Goal: Task Accomplishment & Management: Manage account settings

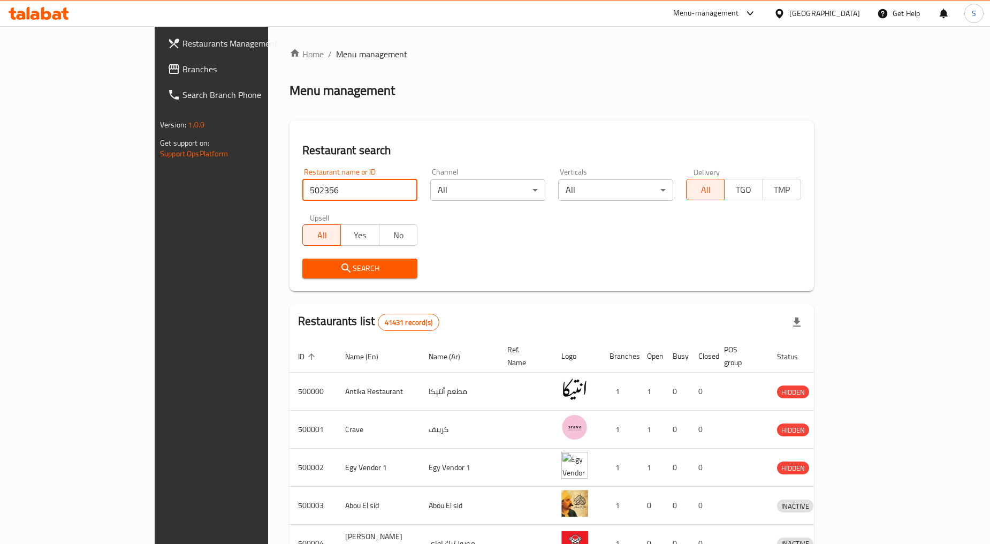
type input "502356"
click button "Search" at bounding box center [359, 269] width 115 height 20
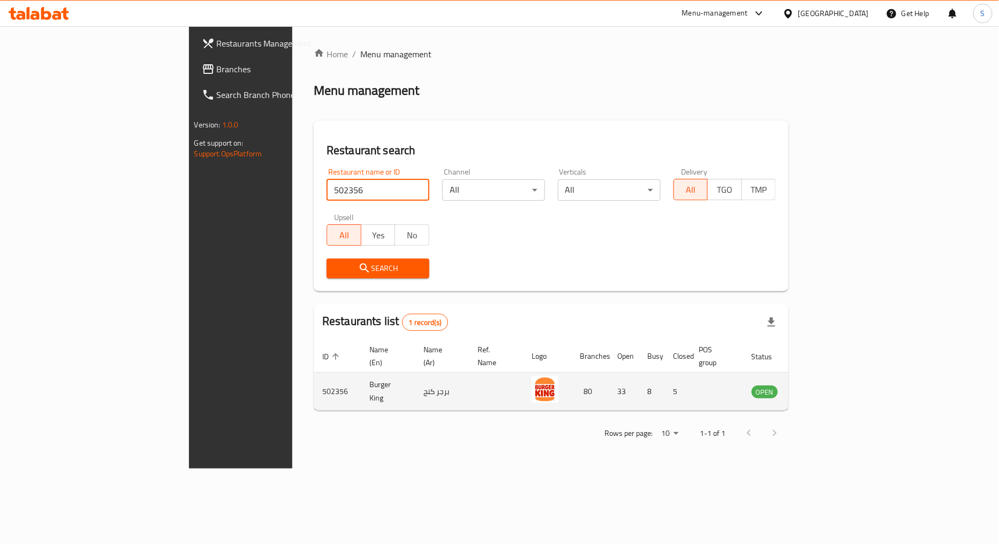
click at [821, 385] on icon "enhanced table" at bounding box center [814, 391] width 13 height 13
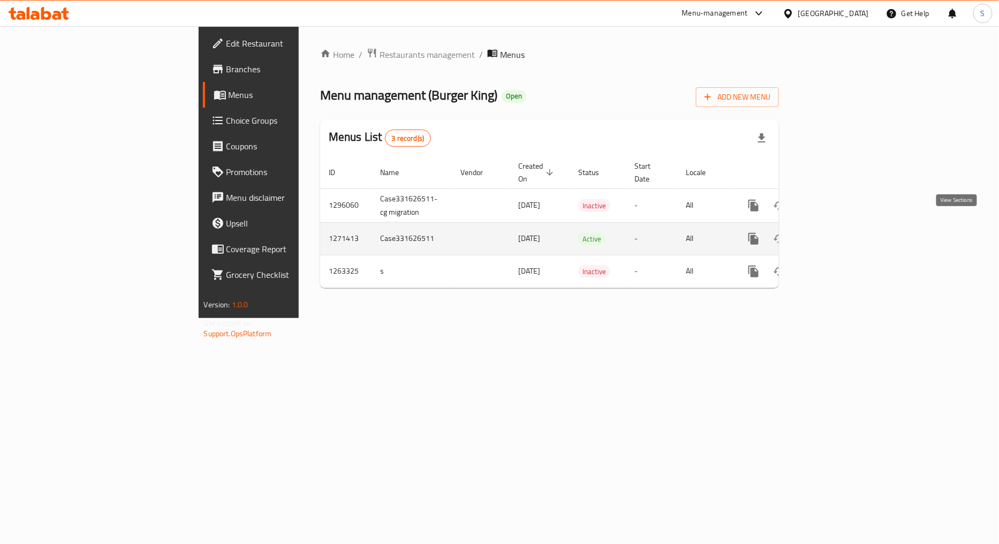
click at [837, 232] on icon "enhanced table" at bounding box center [830, 238] width 13 height 13
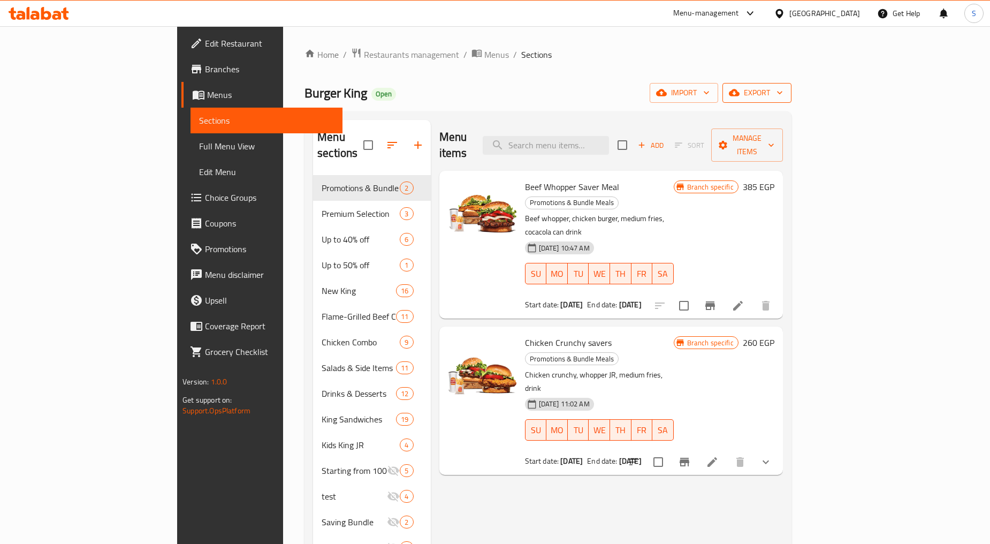
click at [783, 93] on span "export" at bounding box center [757, 92] width 52 height 13
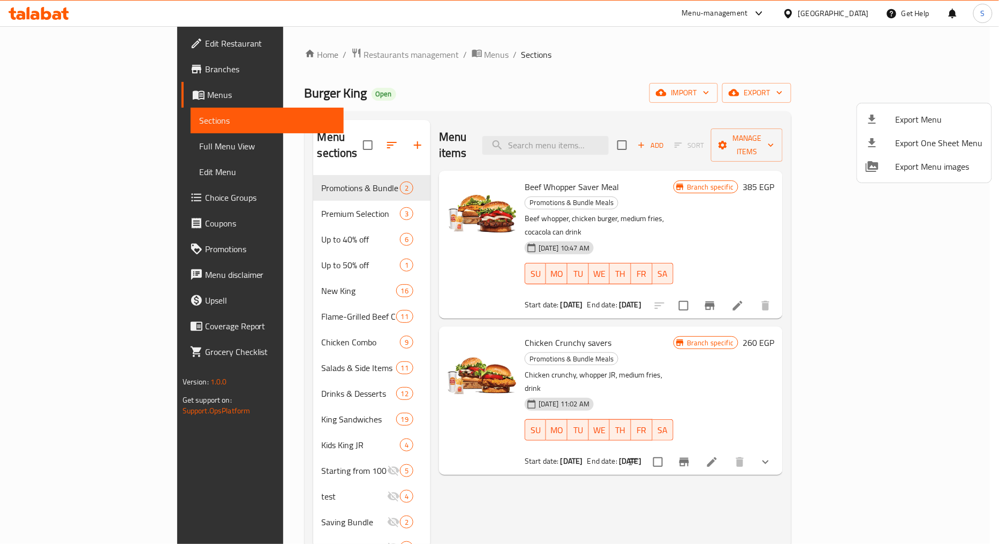
click at [926, 115] on span "Export Menu" at bounding box center [939, 119] width 87 height 13
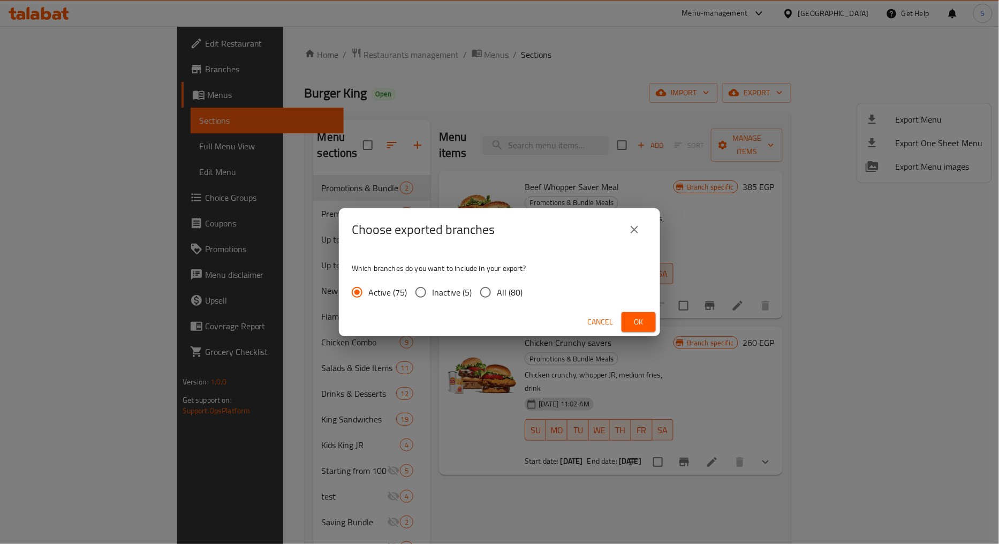
click at [502, 295] on span "All (80)" at bounding box center [510, 292] width 26 height 13
click at [497, 295] on input "All (80)" at bounding box center [485, 292] width 22 height 22
radio input "true"
click at [646, 320] on span "Ok" at bounding box center [638, 321] width 17 height 13
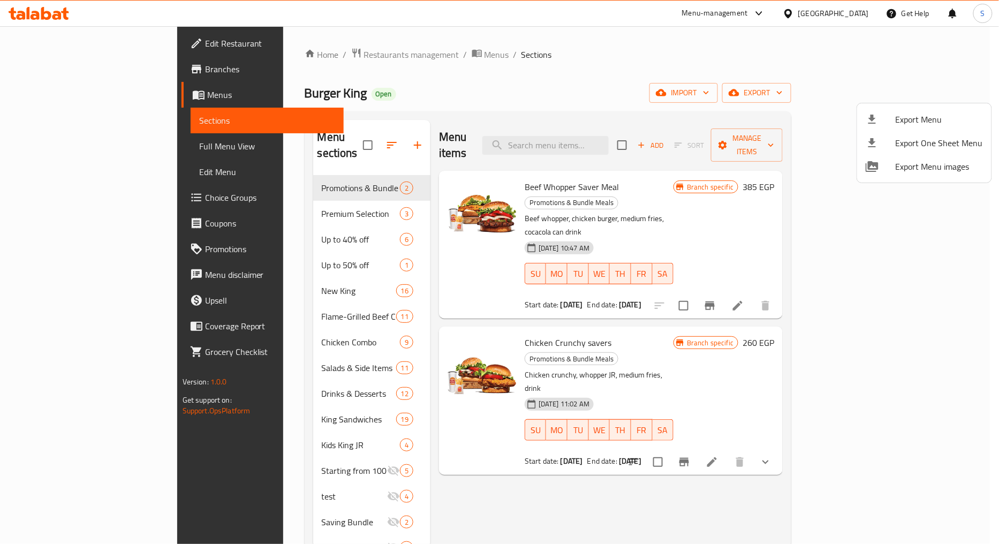
click at [283, 173] on div at bounding box center [499, 272] width 999 height 544
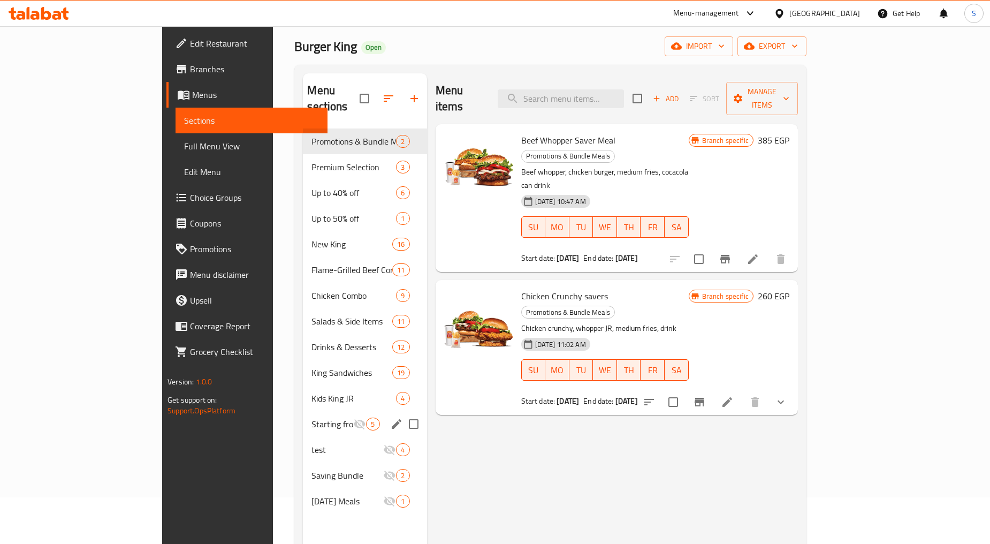
scroll to position [119, 0]
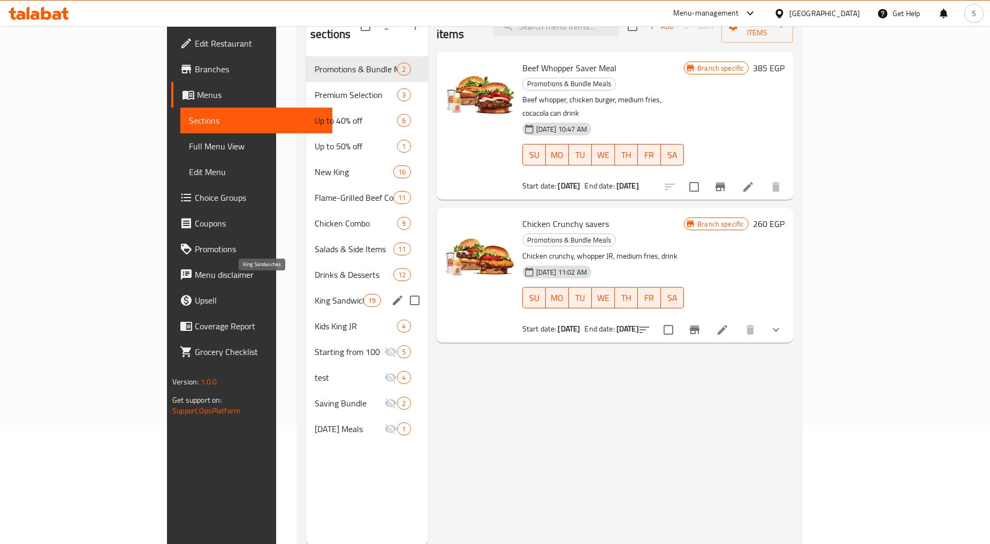
click at [315, 294] on span "King Sandwiches" at bounding box center [339, 300] width 49 height 13
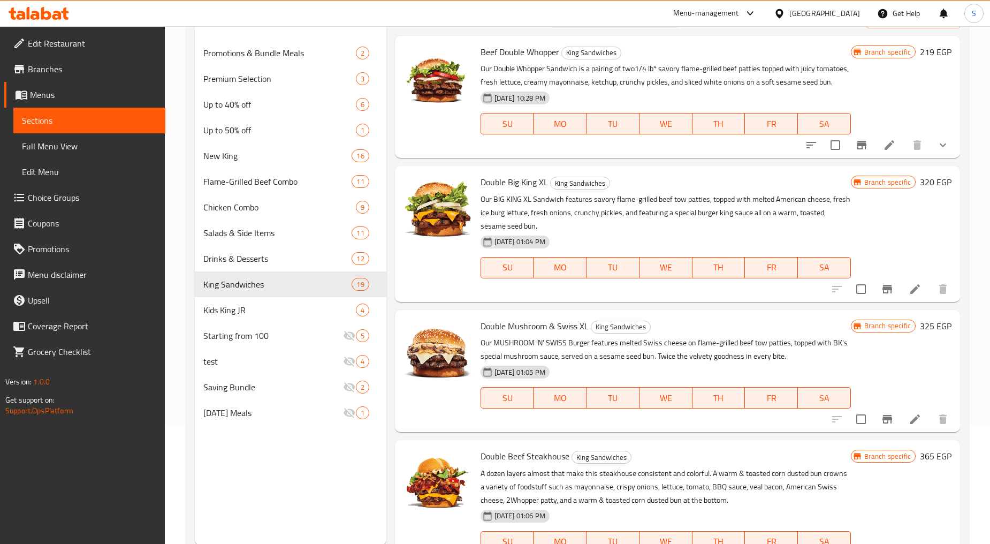
scroll to position [1682, 0]
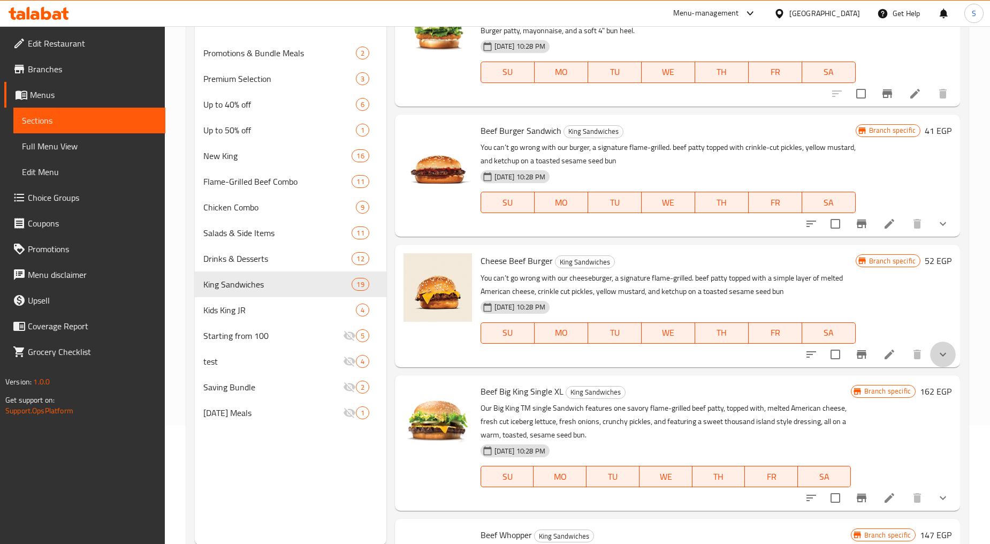
click at [943, 357] on button "show more" at bounding box center [943, 355] width 26 height 26
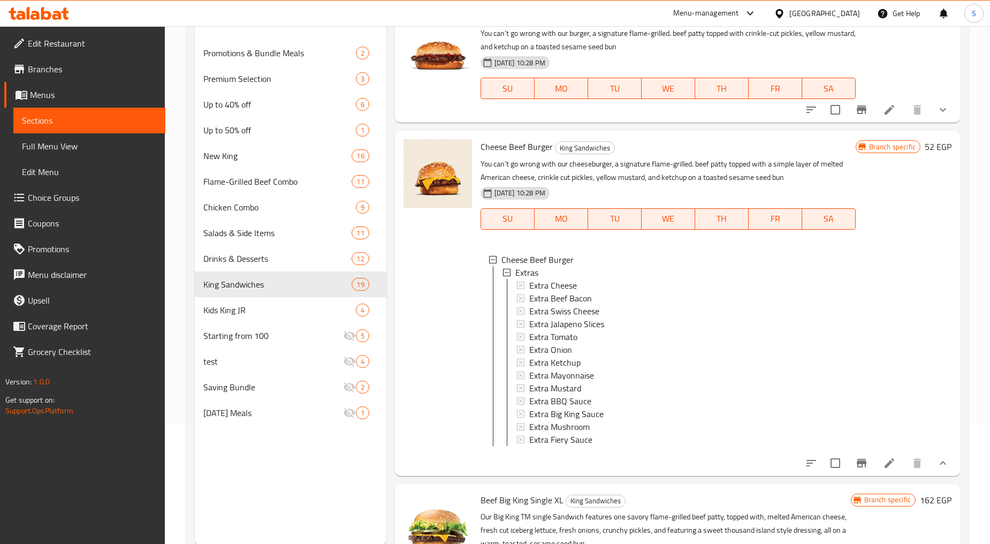
scroll to position [1801, 0]
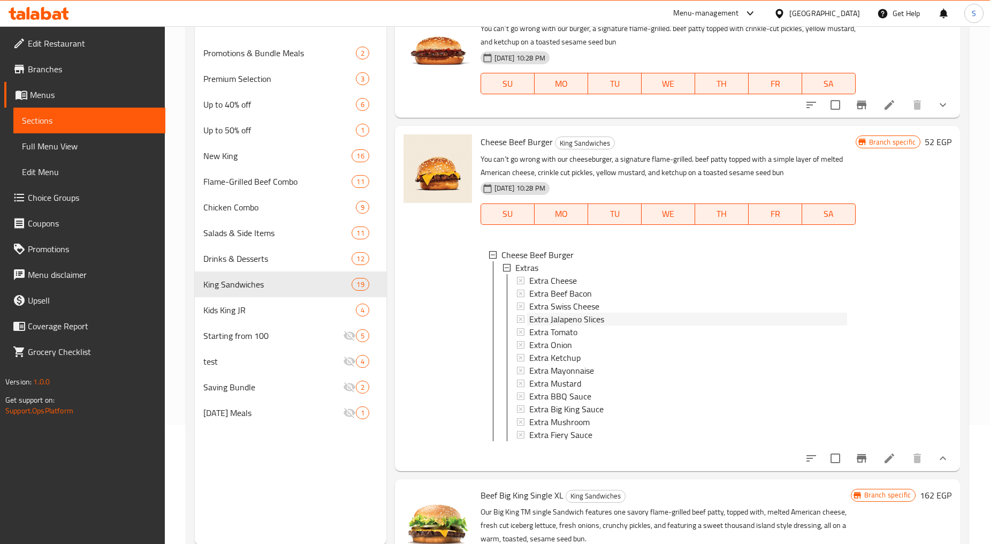
click at [584, 325] on span "Extra Jalapeno Slices" at bounding box center [566, 319] width 75 height 13
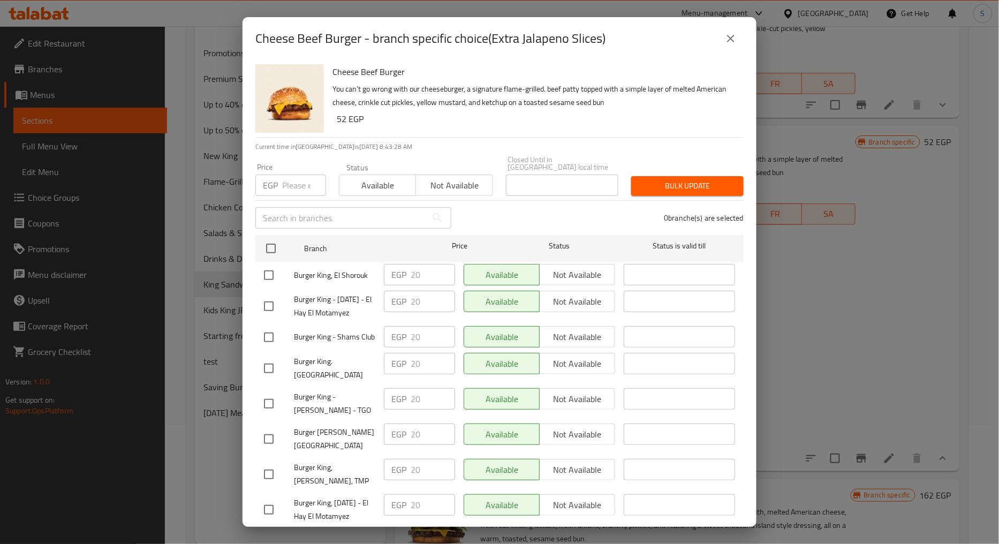
click at [302, 175] on input "number" at bounding box center [304, 185] width 44 height 21
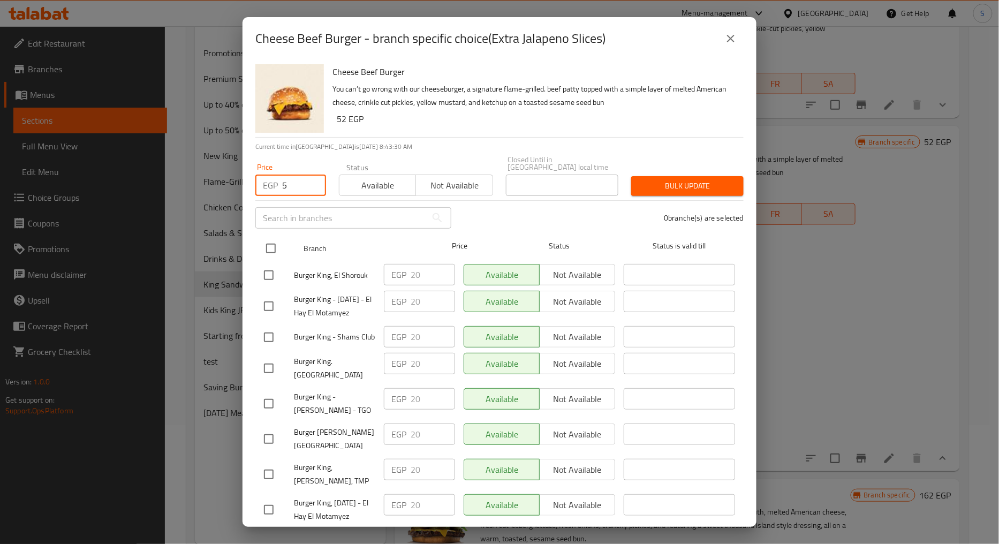
type input "5"
click at [272, 238] on input "checkbox" at bounding box center [271, 248] width 22 height 22
checkbox input "true"
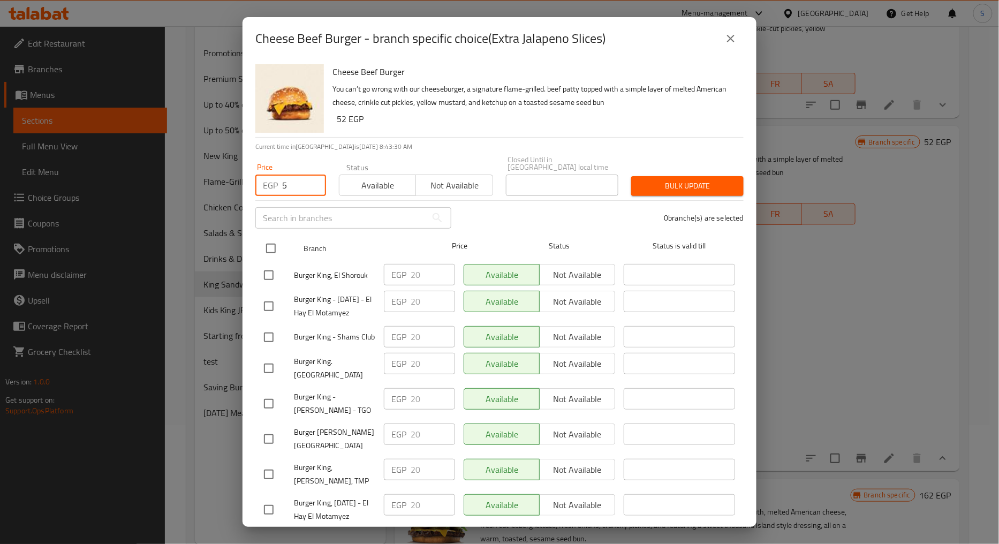
checkbox input "true"
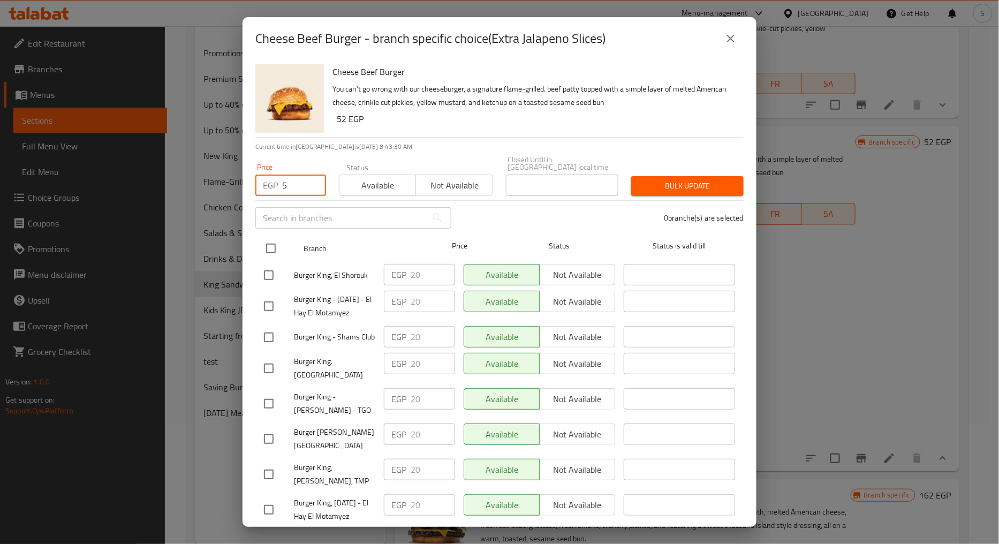
checkbox input "true"
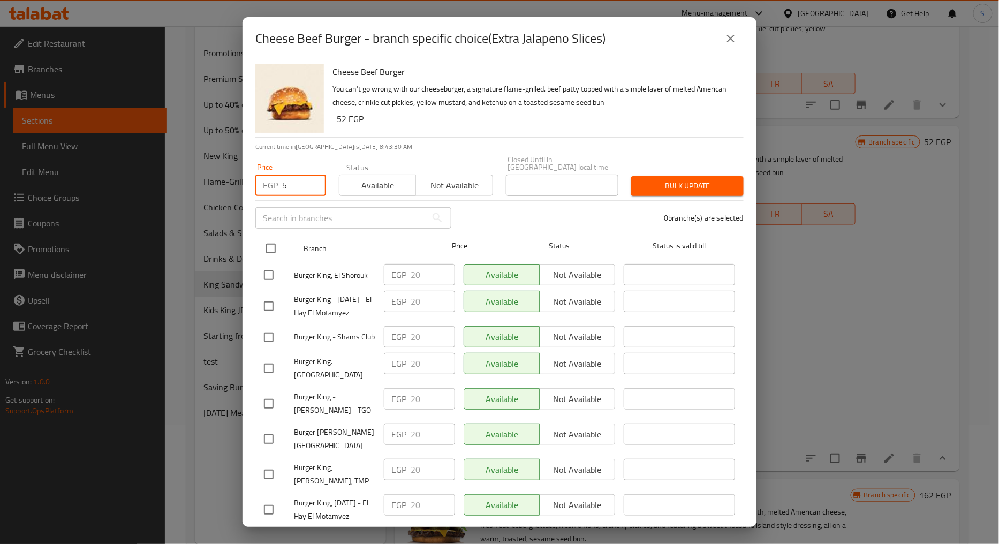
checkbox input "true"
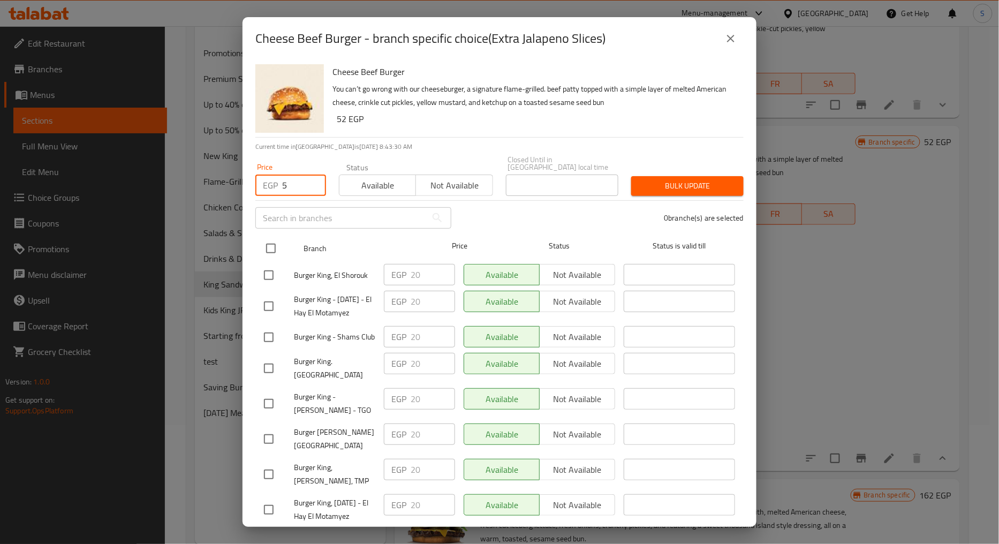
checkbox input "true"
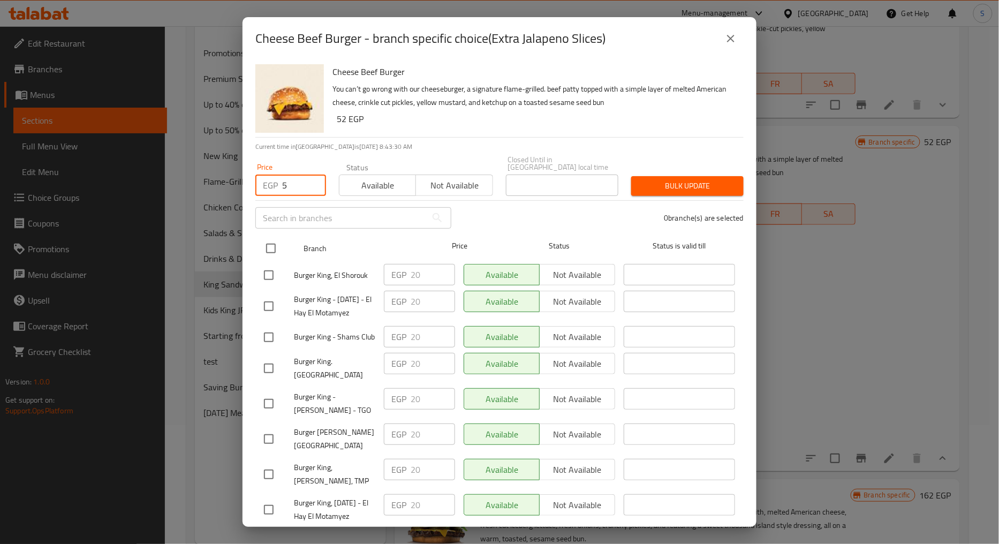
checkbox input "true"
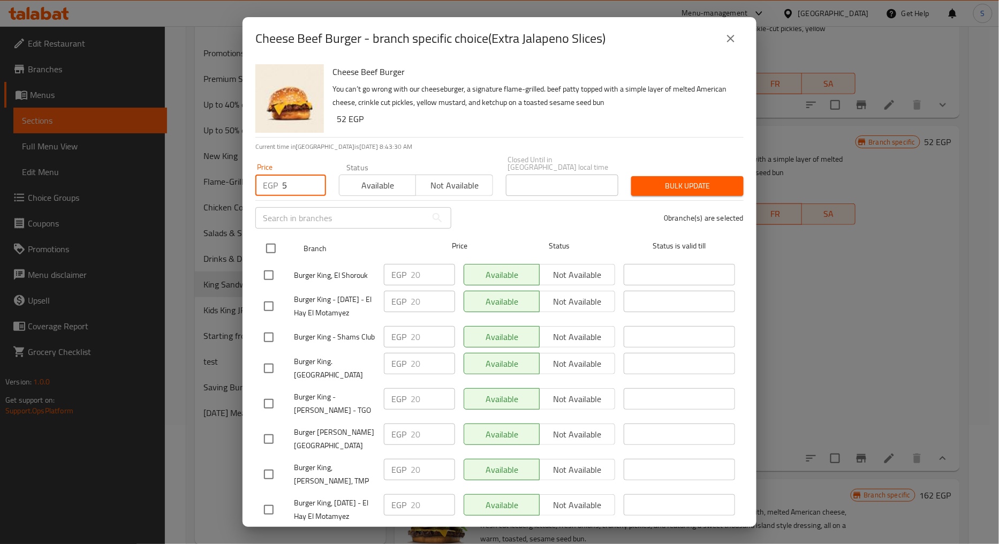
checkbox input "true"
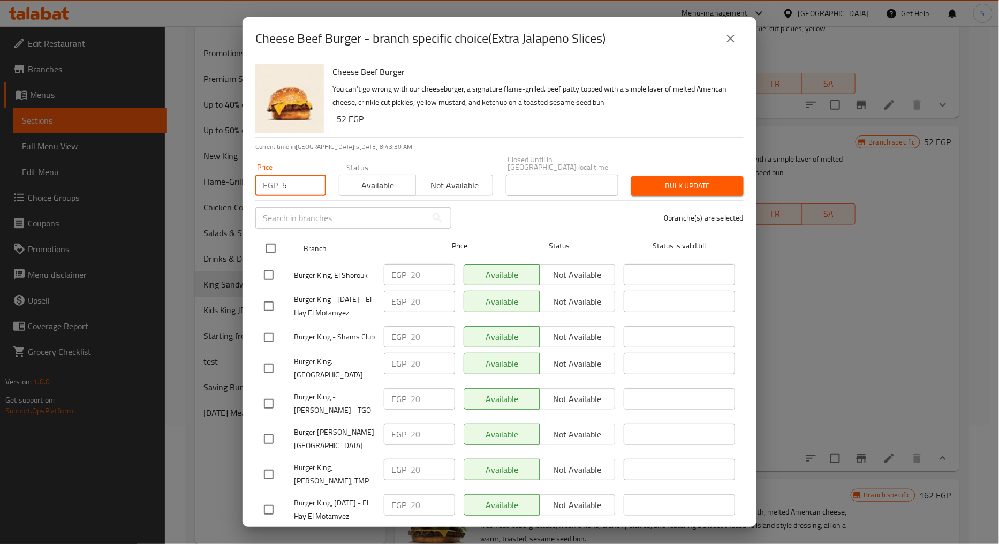
checkbox input "true"
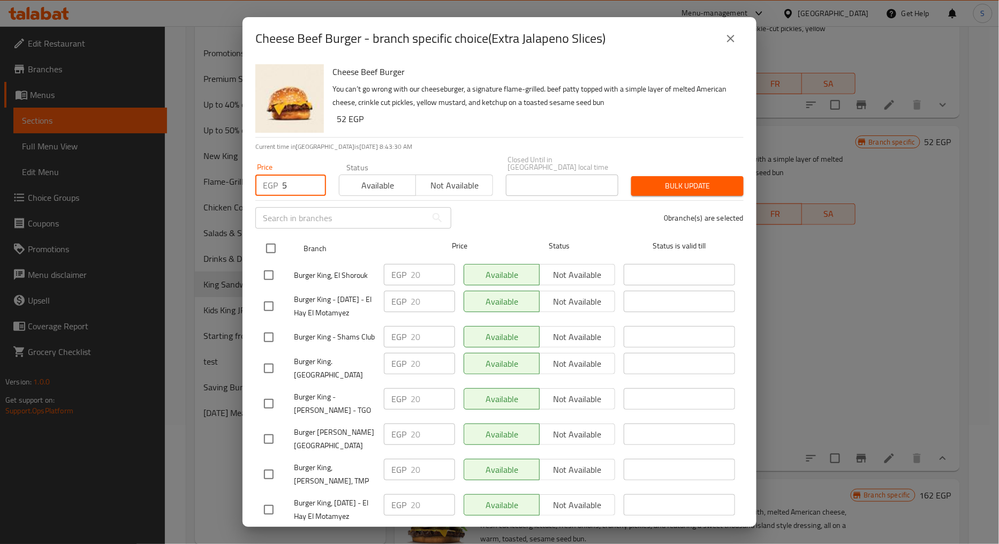
checkbox input "true"
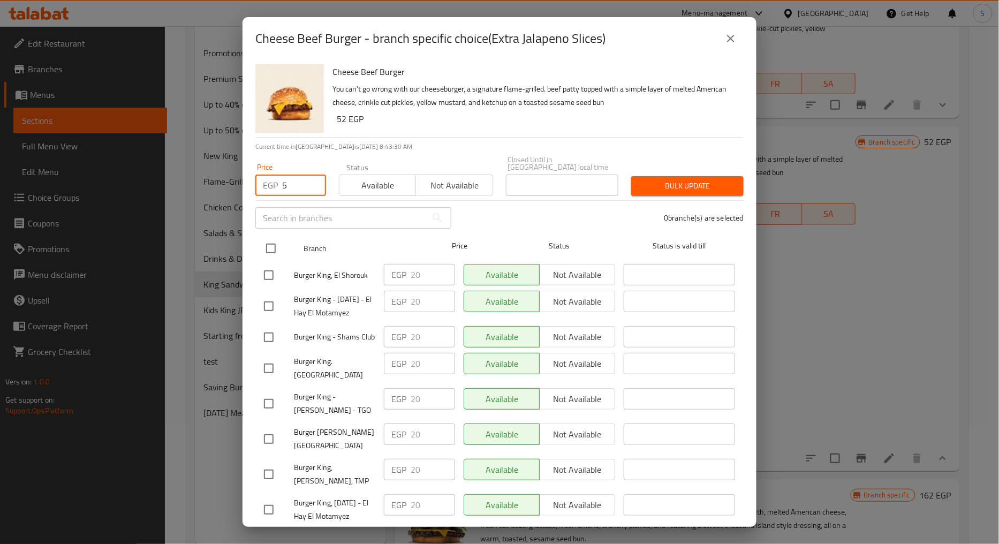
checkbox input "true"
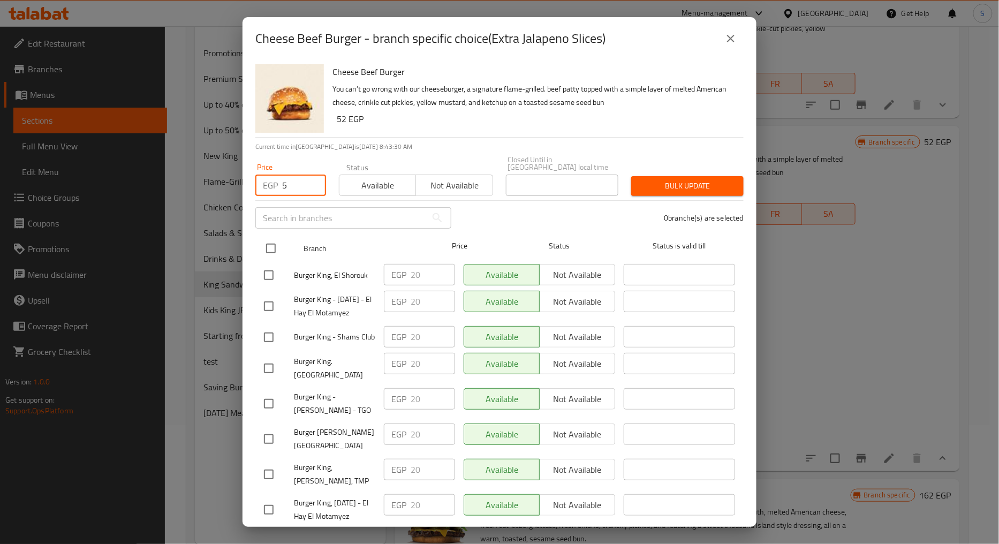
checkbox input "true"
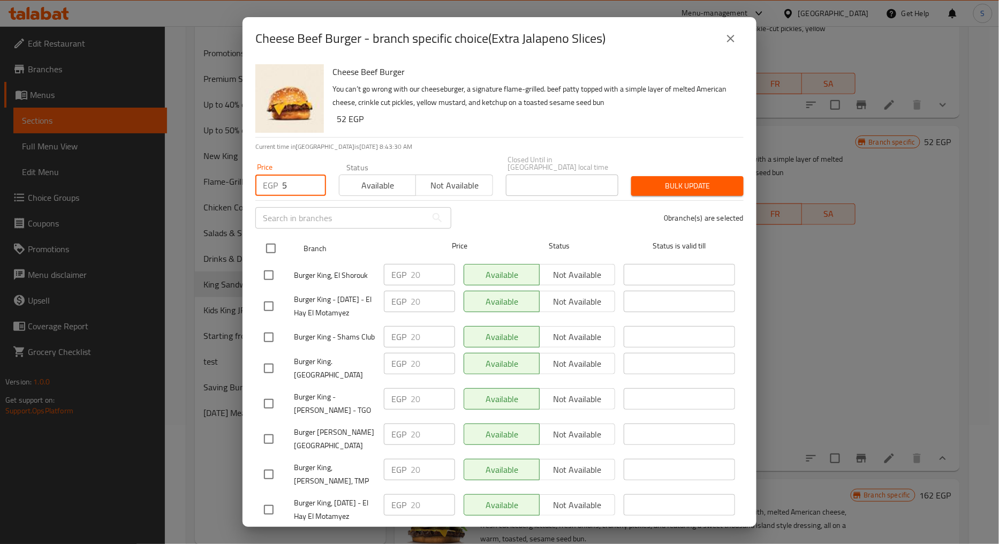
checkbox input "true"
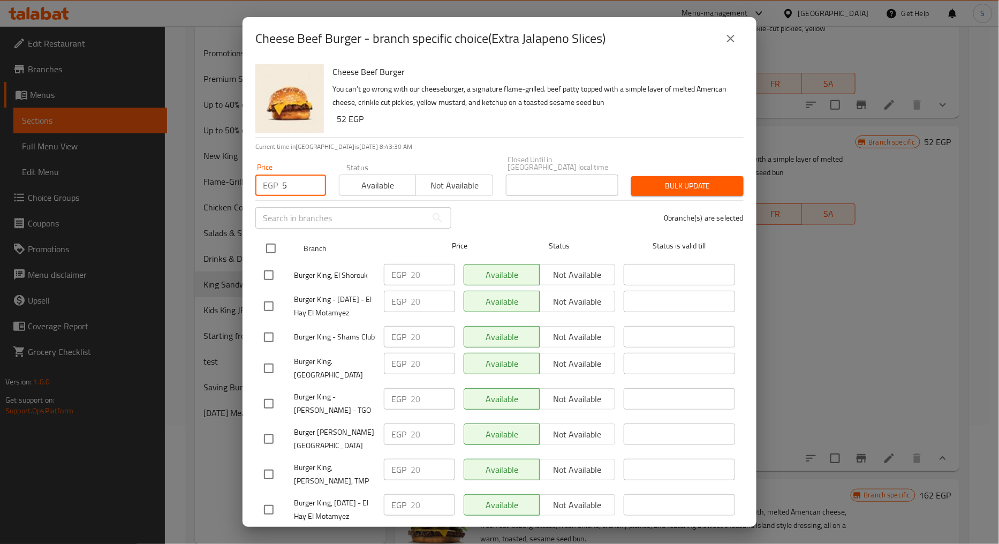
checkbox input "true"
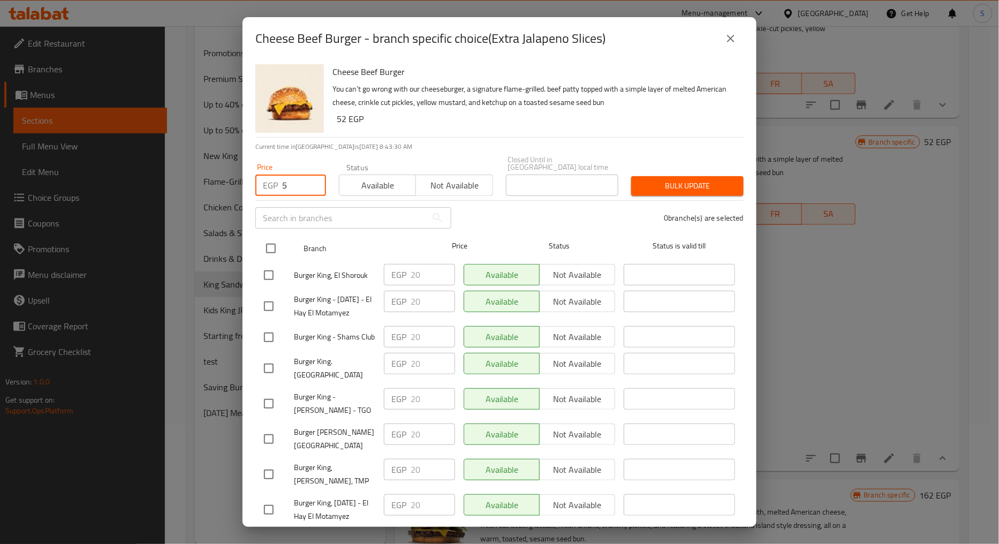
checkbox input "true"
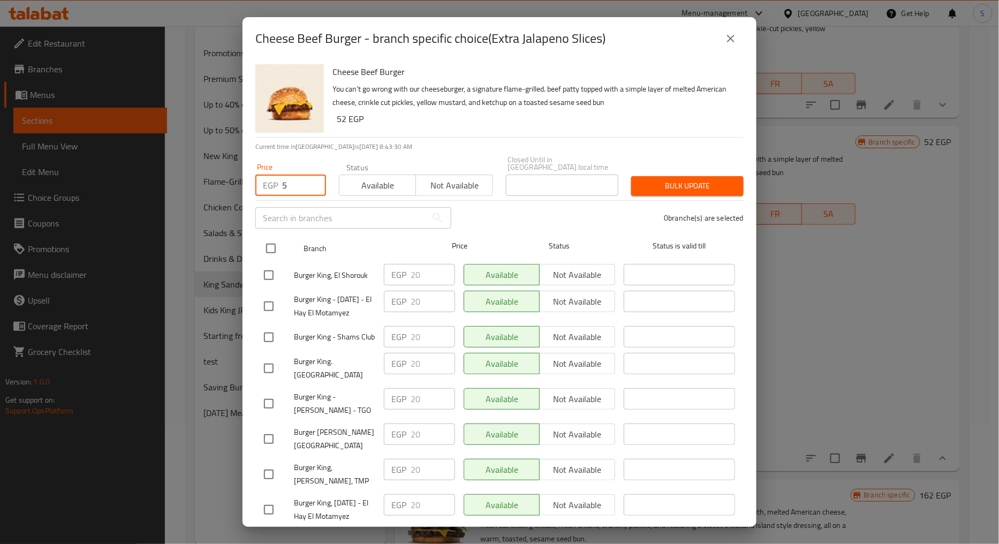
checkbox input "true"
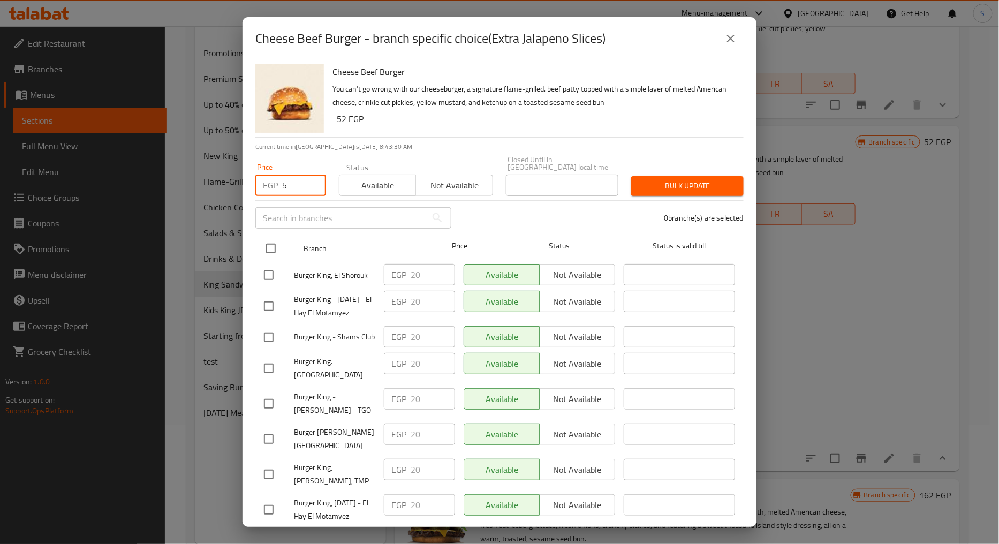
checkbox input "true"
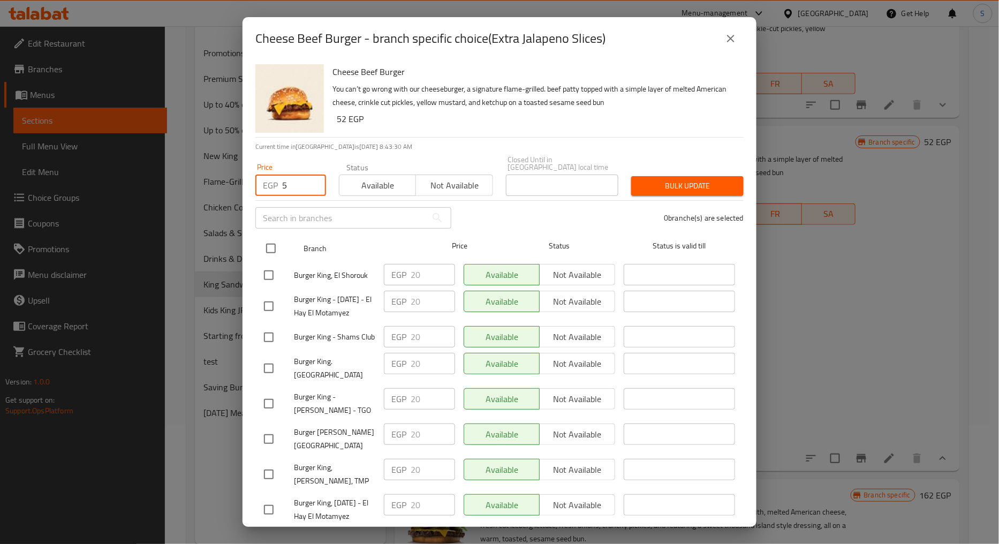
checkbox input "true"
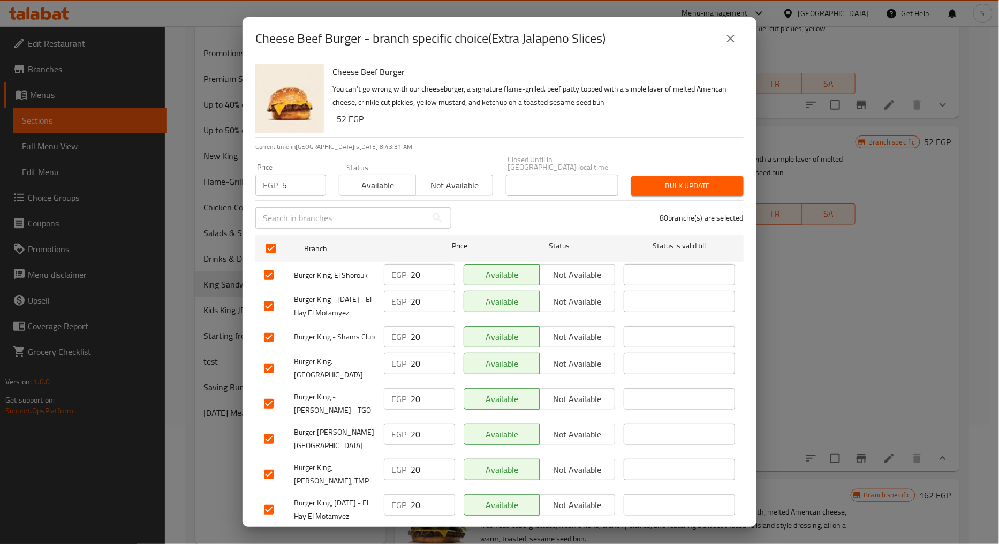
click at [667, 176] on button "Bulk update" at bounding box center [687, 186] width 112 height 20
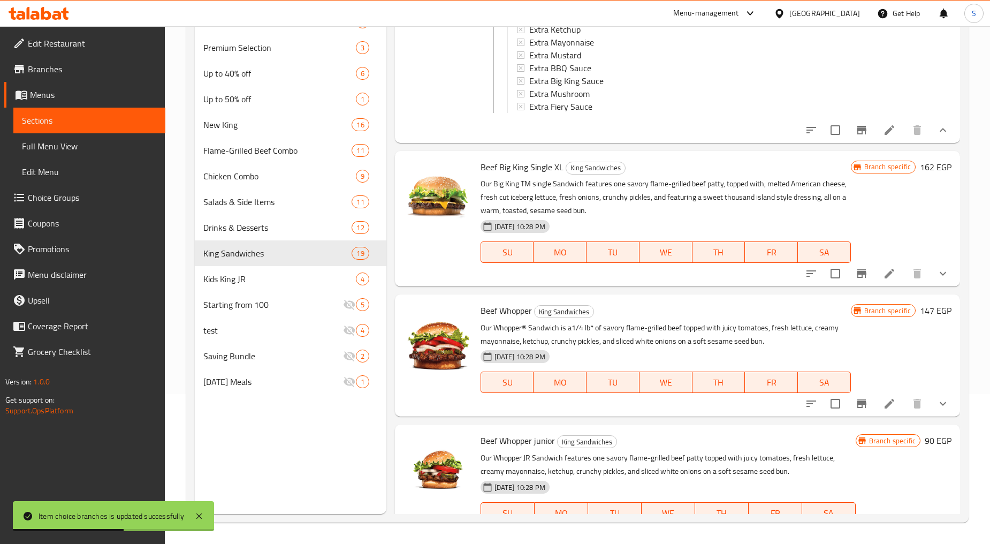
scroll to position [2099, 0]
click at [939, 279] on icon "show more" at bounding box center [943, 273] width 13 height 13
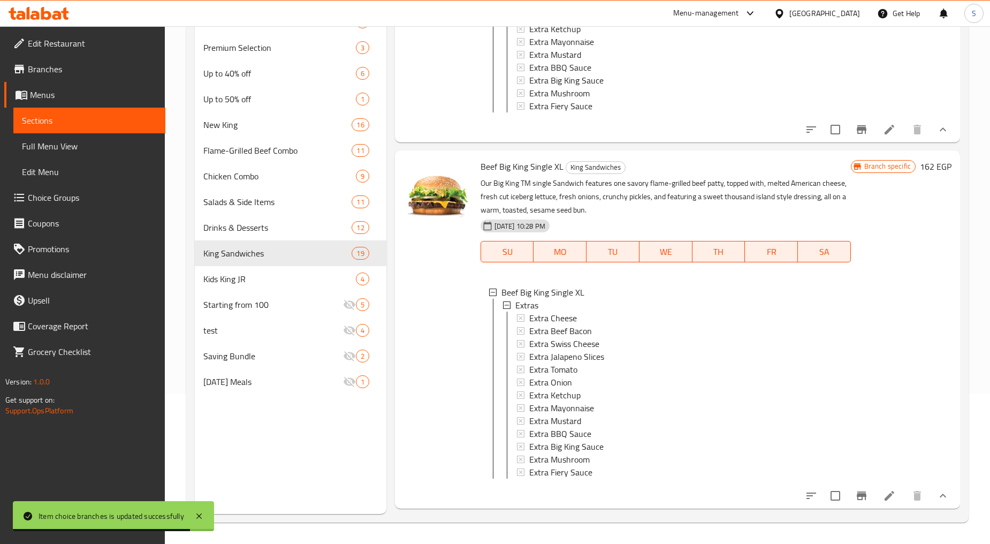
click at [512, 175] on span "Beef Big King Single XL" at bounding box center [522, 166] width 83 height 16
copy h6 "Beef Big King Single XL"
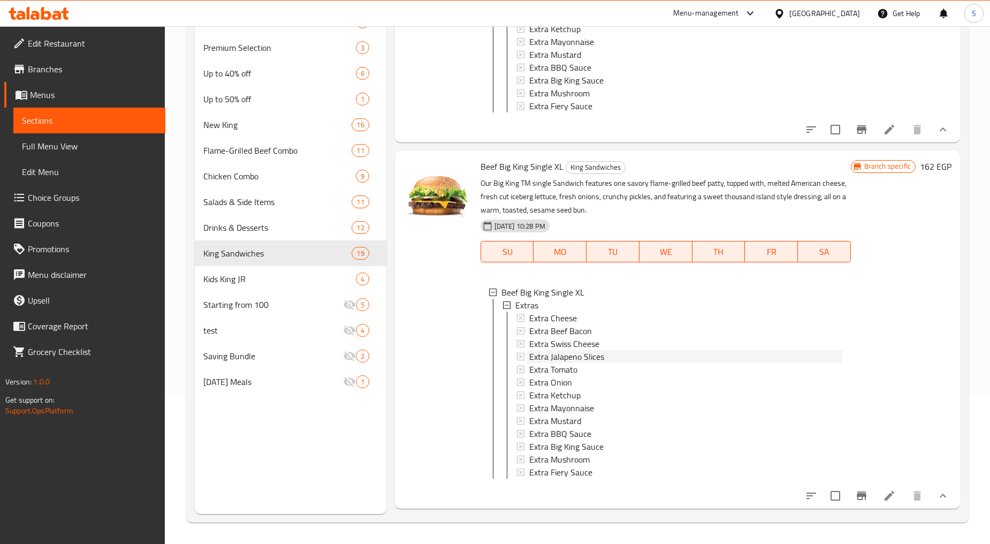
click at [563, 363] on span "Extra Jalapeno Slices" at bounding box center [566, 356] width 75 height 13
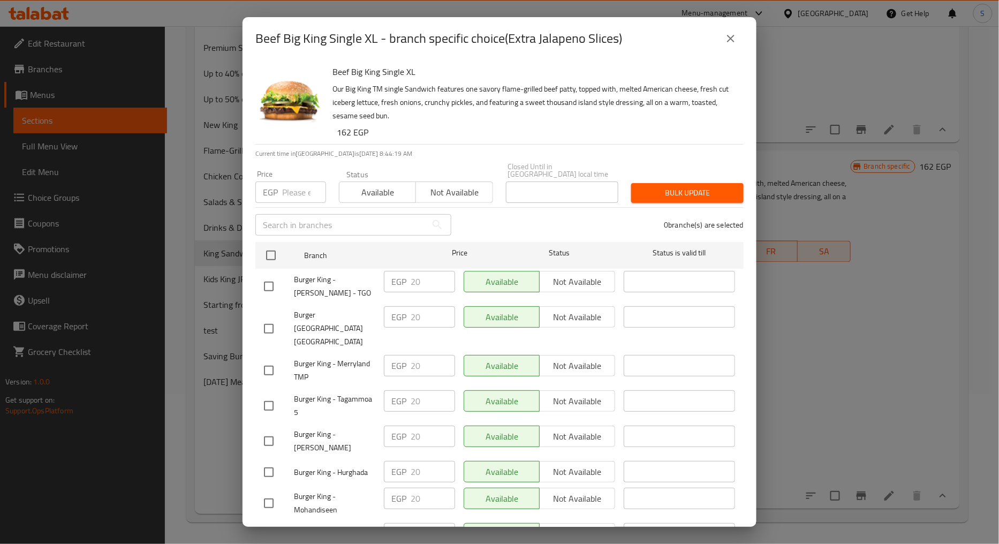
click at [723, 40] on button "close" at bounding box center [731, 39] width 26 height 26
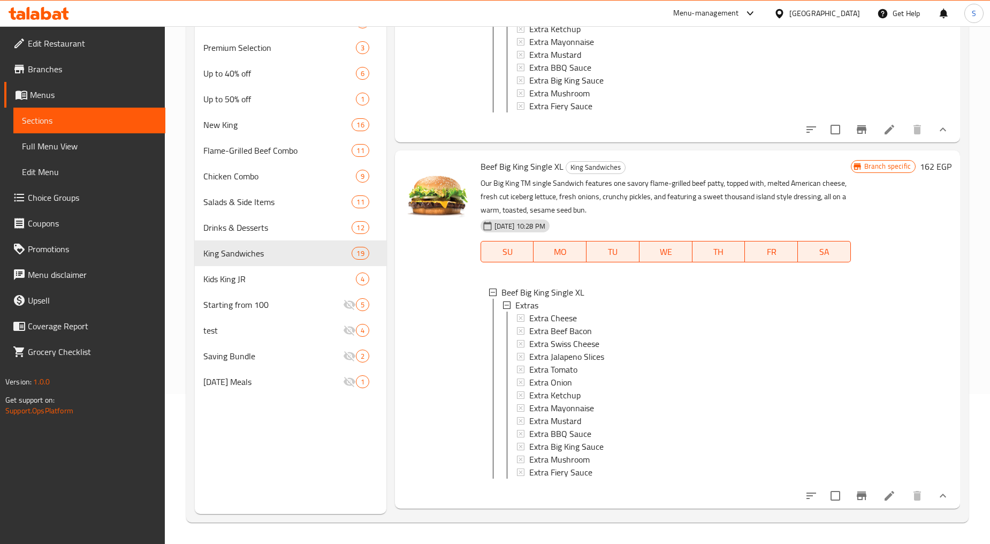
click at [510, 175] on span "Beef Big King Single XL" at bounding box center [522, 166] width 83 height 16
copy h6 "Beef Big King Single XL"
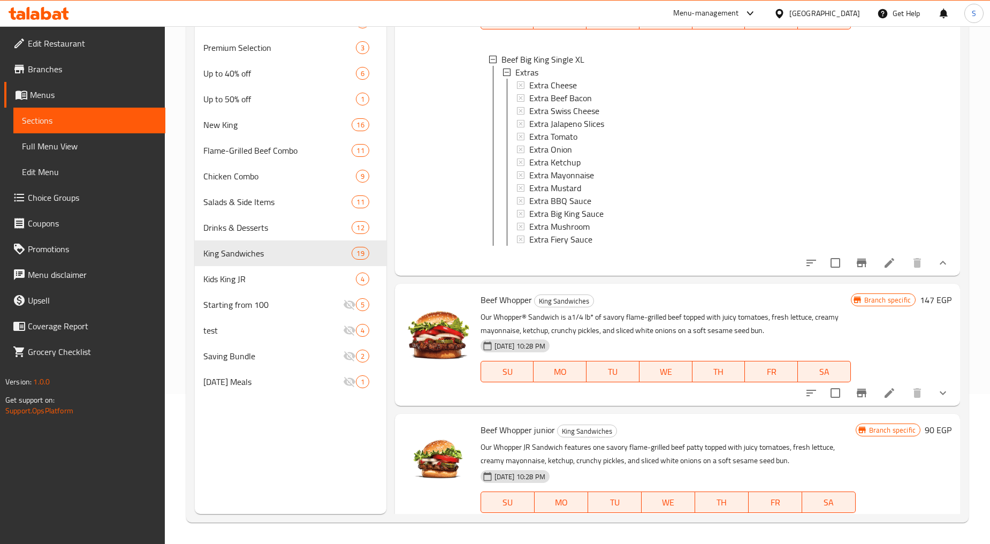
scroll to position [2337, 0]
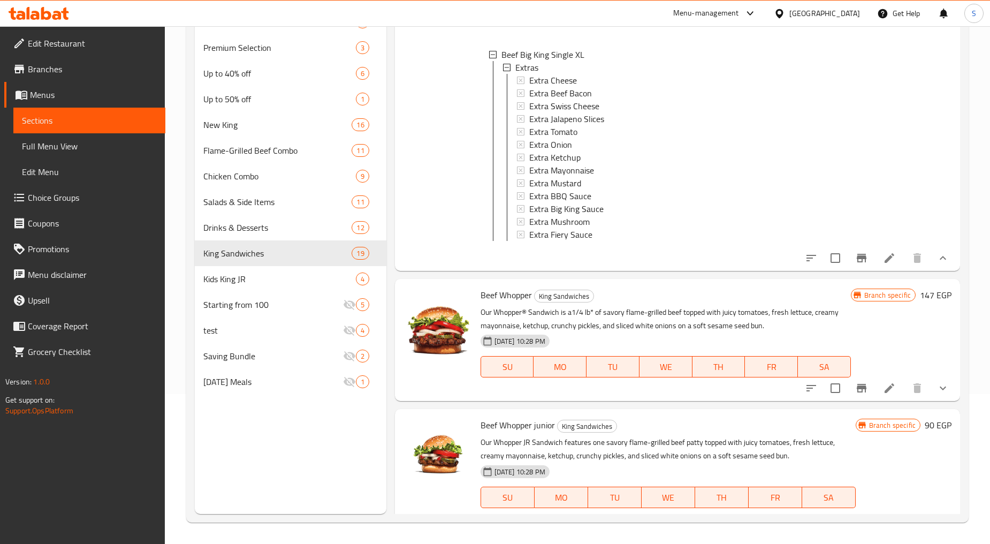
click at [569, 125] on span "Extra Jalapeno Slices" at bounding box center [566, 118] width 75 height 13
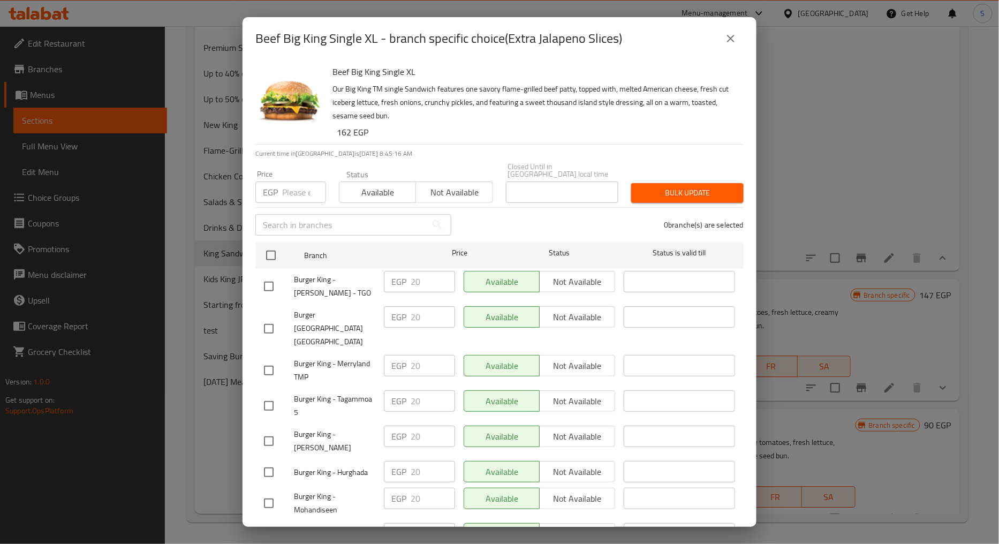
click at [300, 184] on input "number" at bounding box center [304, 191] width 44 height 21
type input "5"
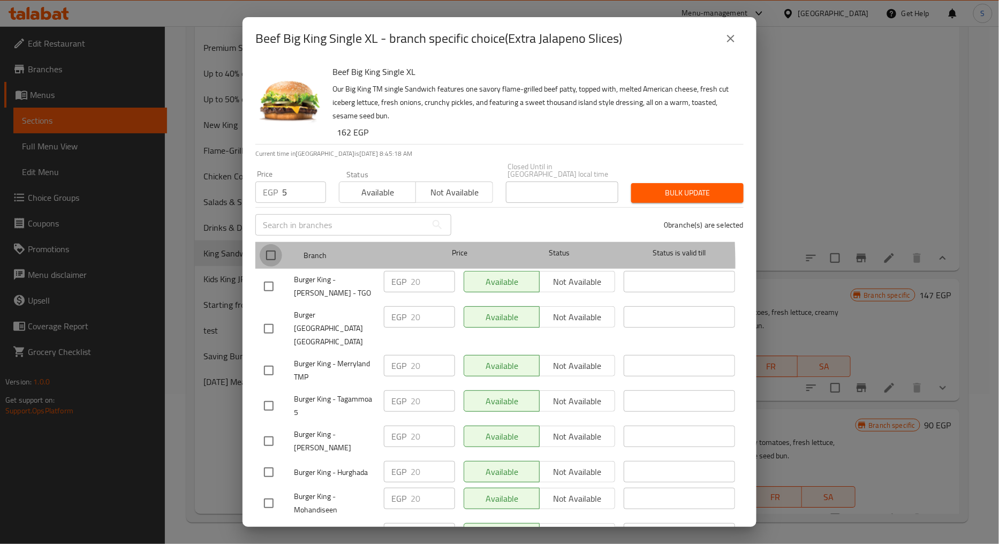
click at [261, 257] on input "checkbox" at bounding box center [271, 255] width 22 height 22
checkbox input "true"
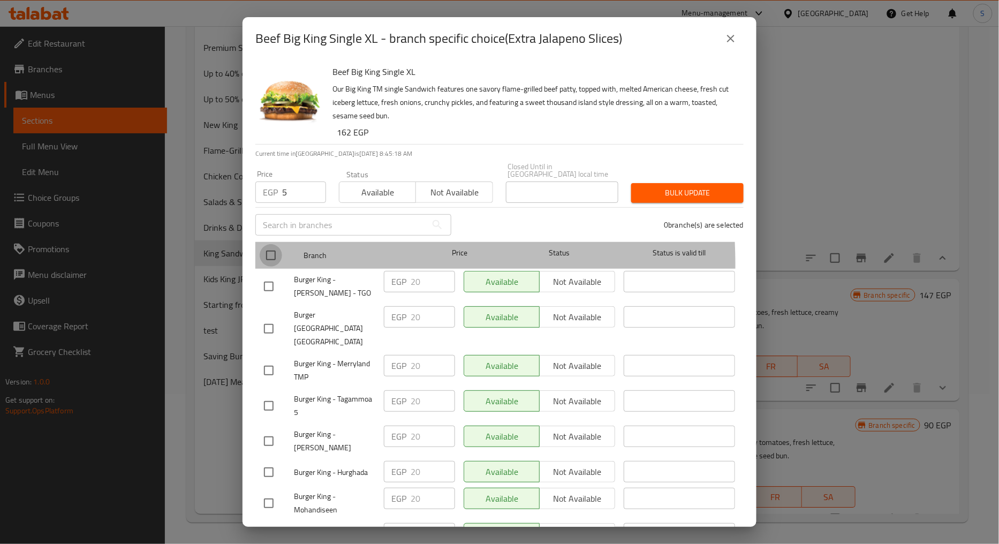
checkbox input "true"
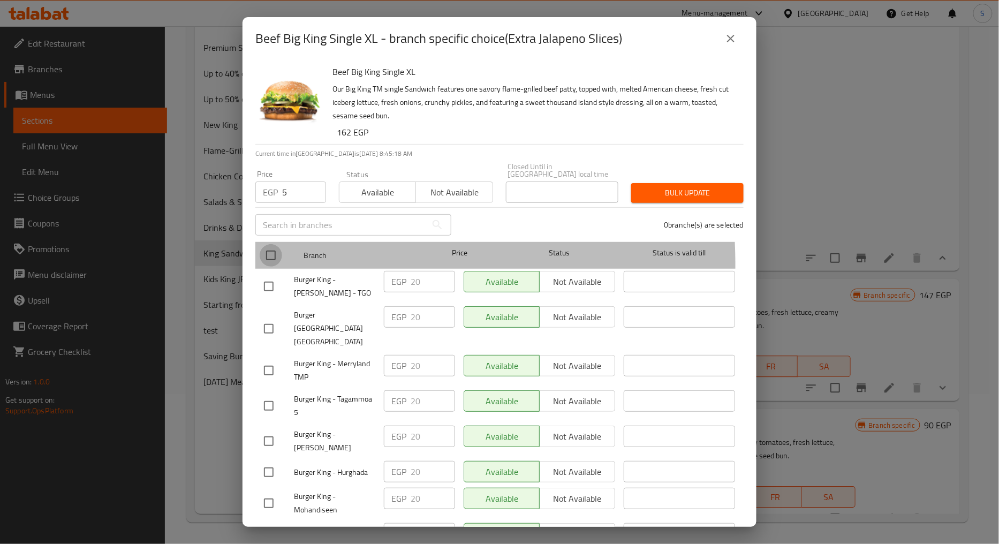
checkbox input "true"
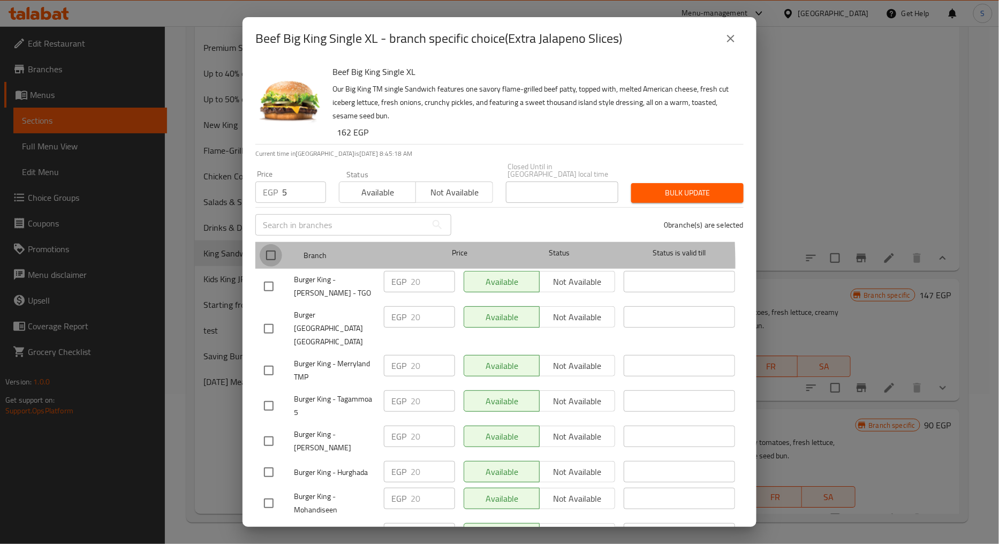
checkbox input "true"
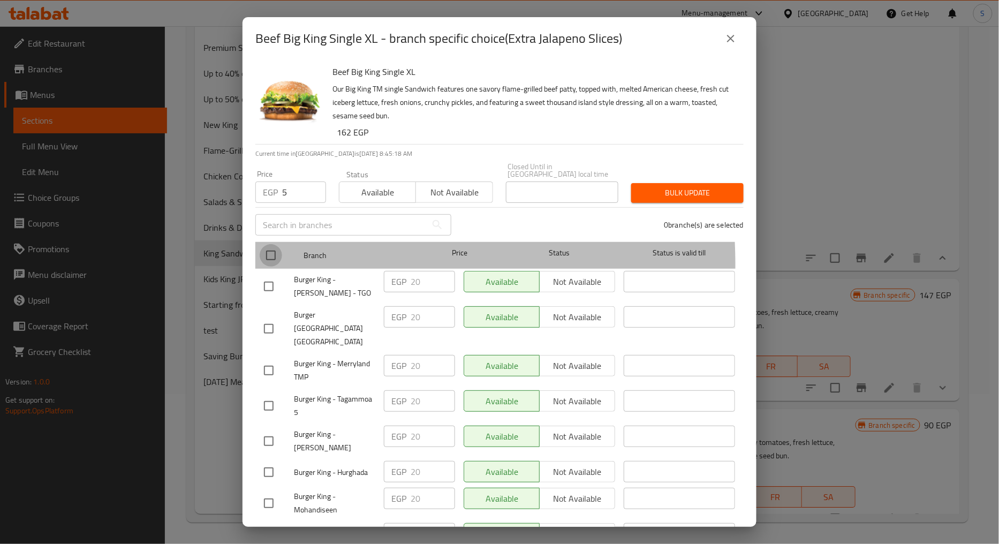
checkbox input "true"
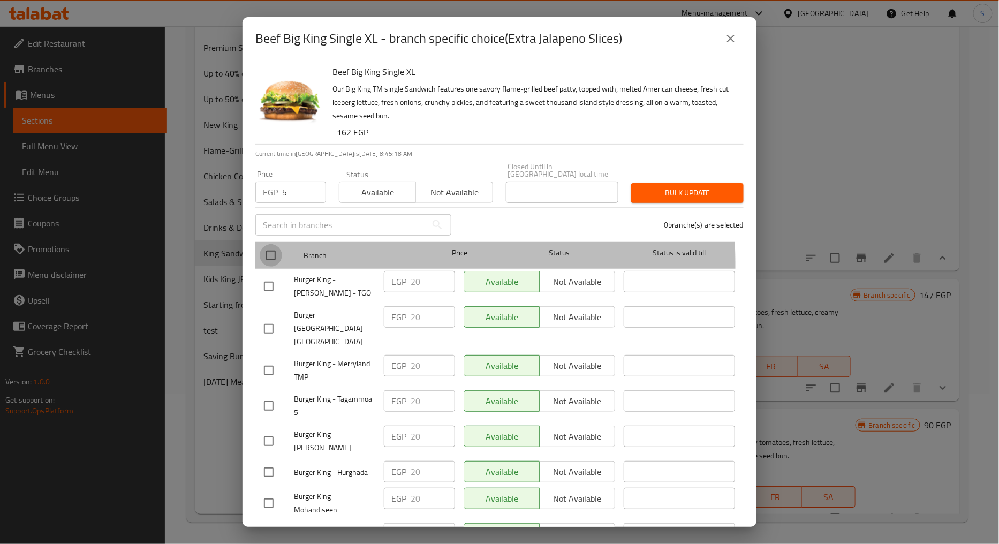
checkbox input "true"
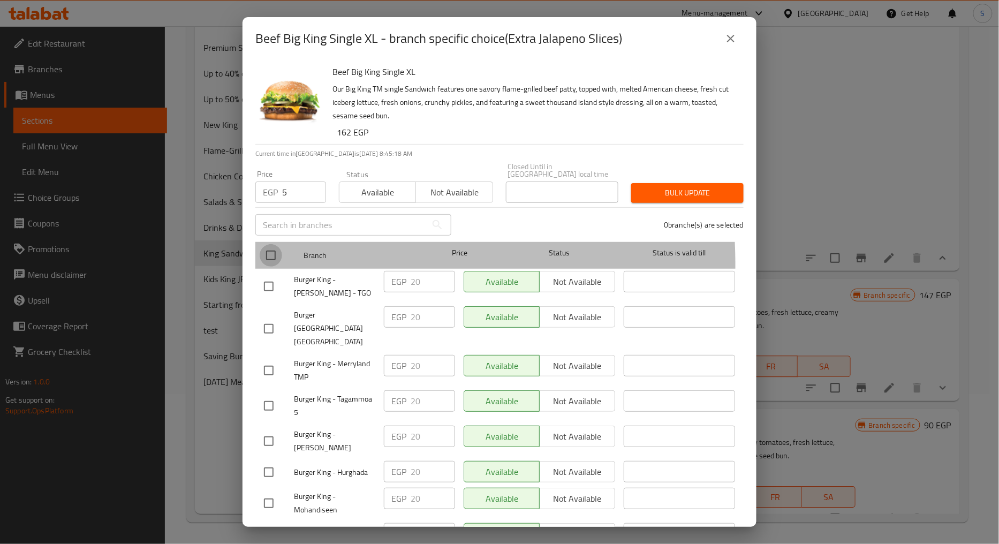
checkbox input "true"
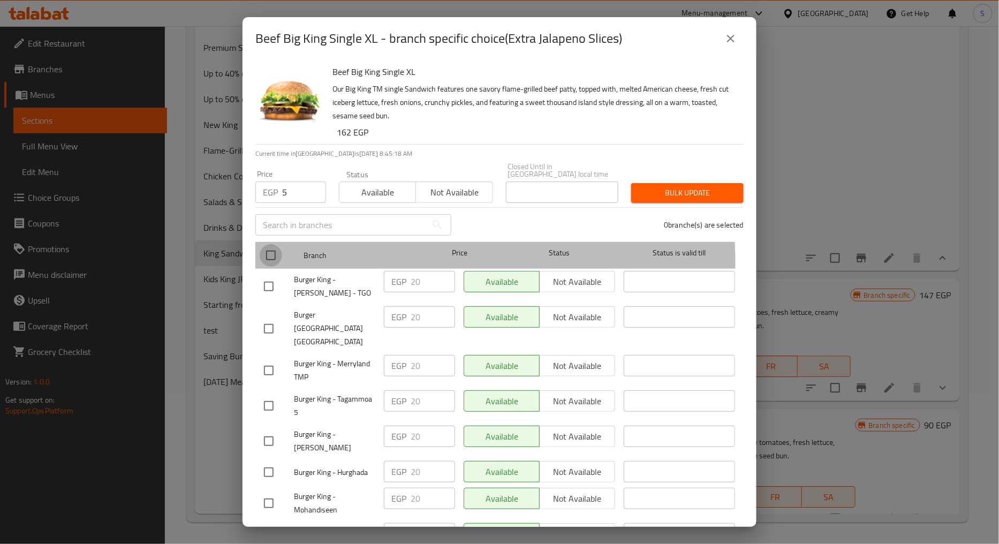
checkbox input "true"
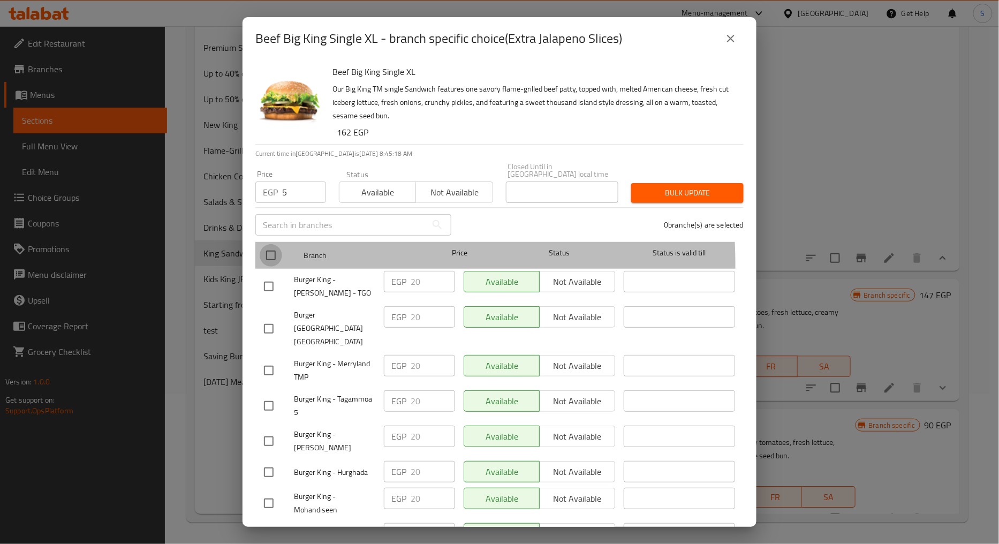
checkbox input "true"
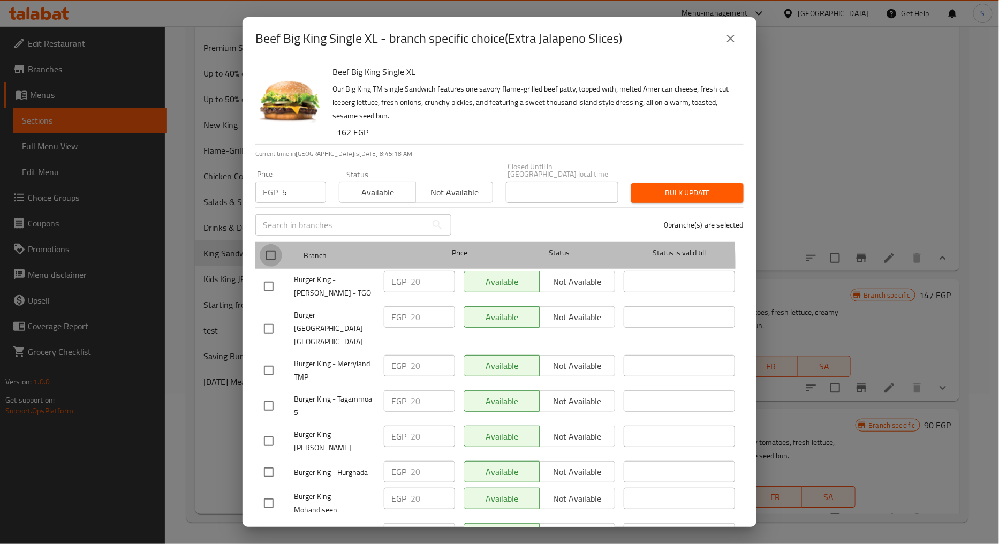
checkbox input "true"
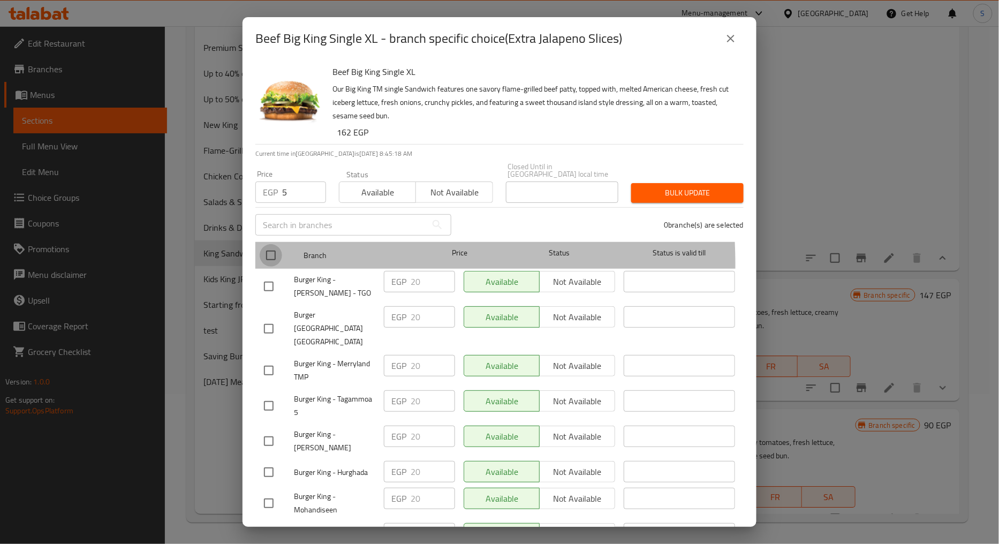
checkbox input "true"
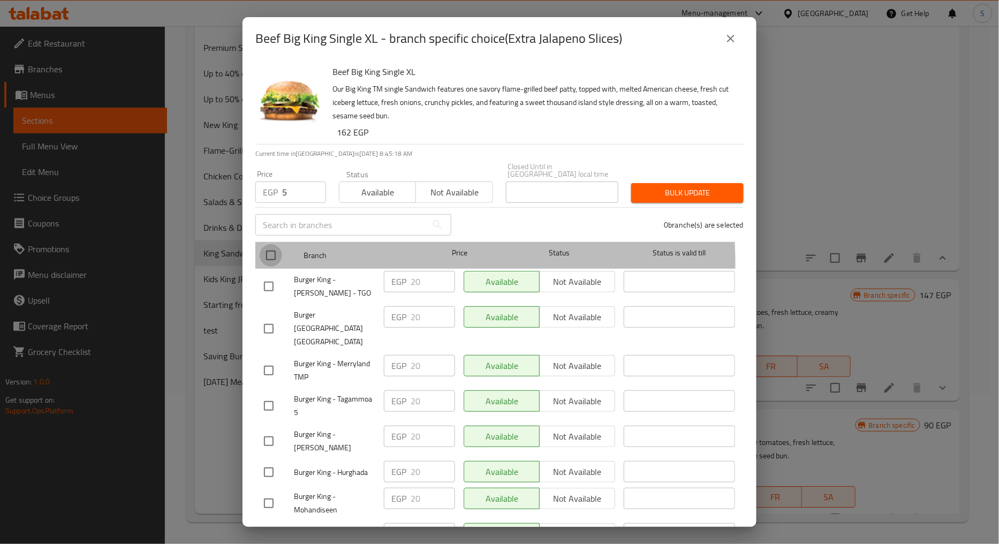
checkbox input "true"
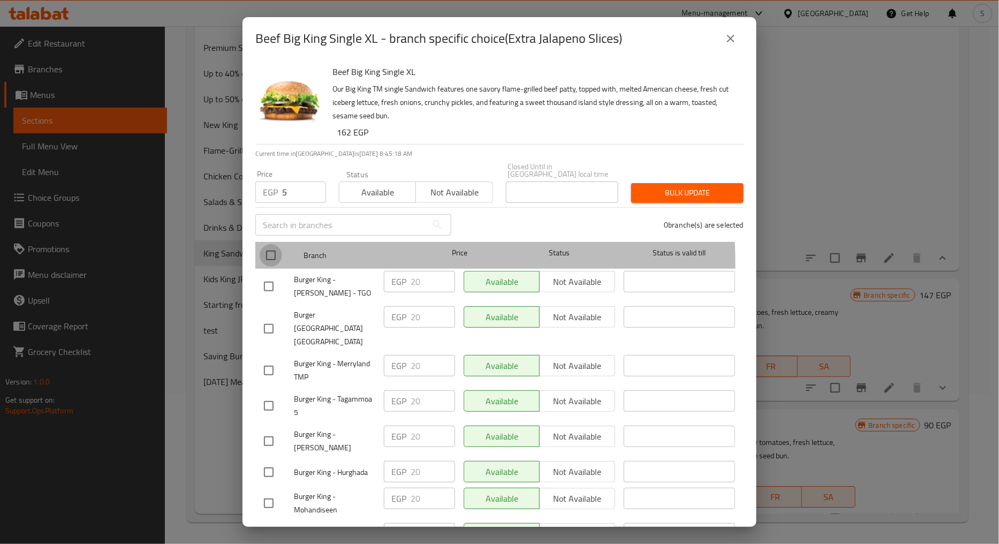
checkbox input "true"
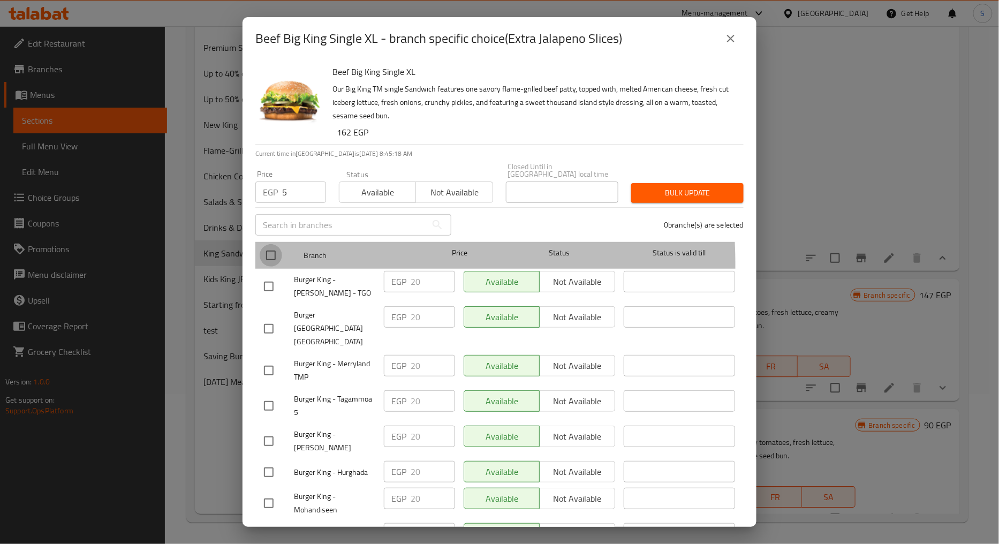
checkbox input "true"
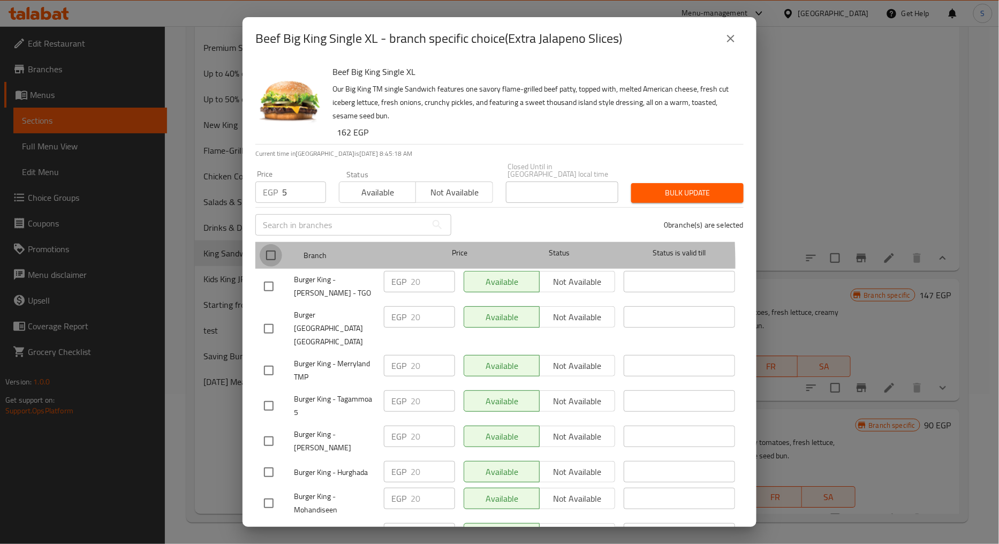
checkbox input "true"
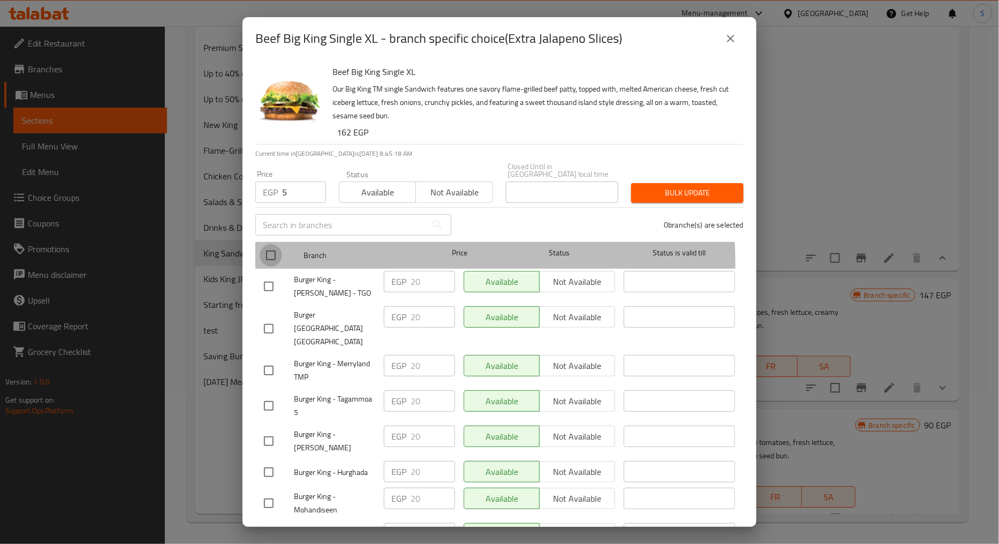
checkbox input "true"
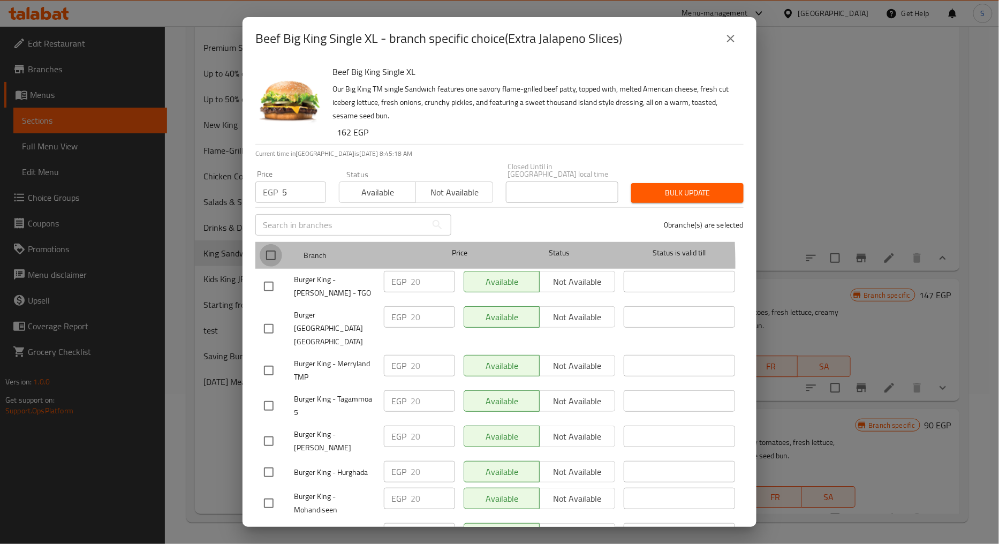
checkbox input "true"
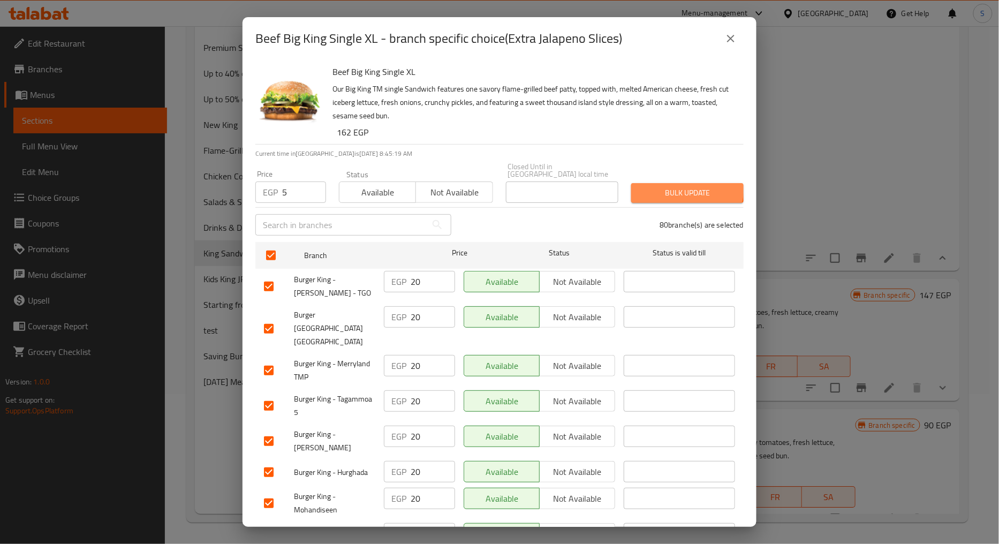
click at [664, 186] on span "Bulk update" at bounding box center [687, 192] width 95 height 13
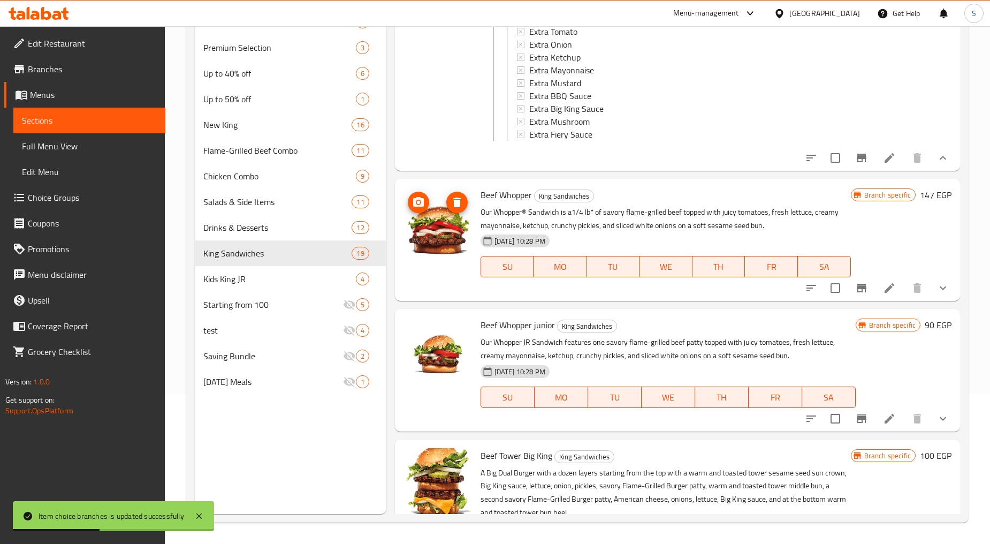
scroll to position [2455, 0]
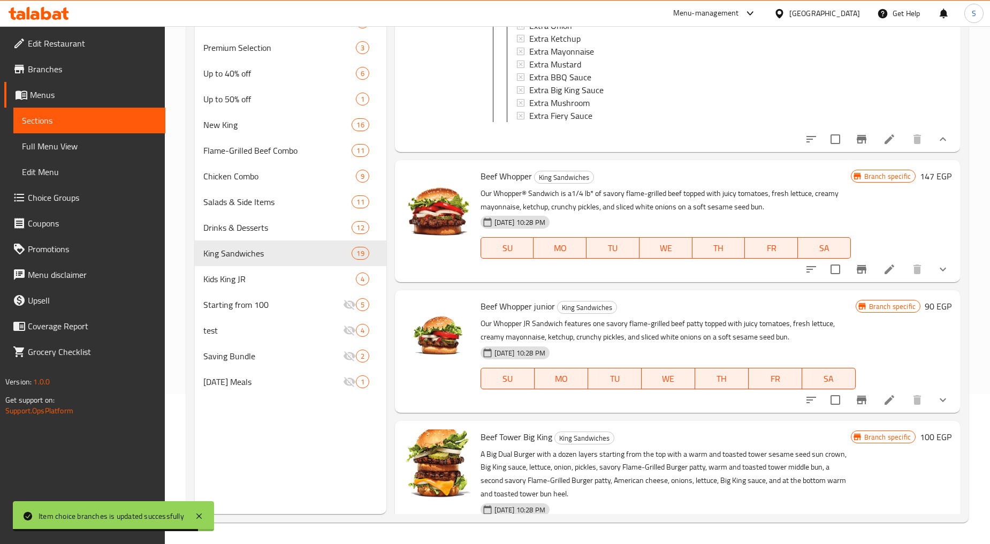
click at [933, 282] on button "show more" at bounding box center [943, 269] width 26 height 26
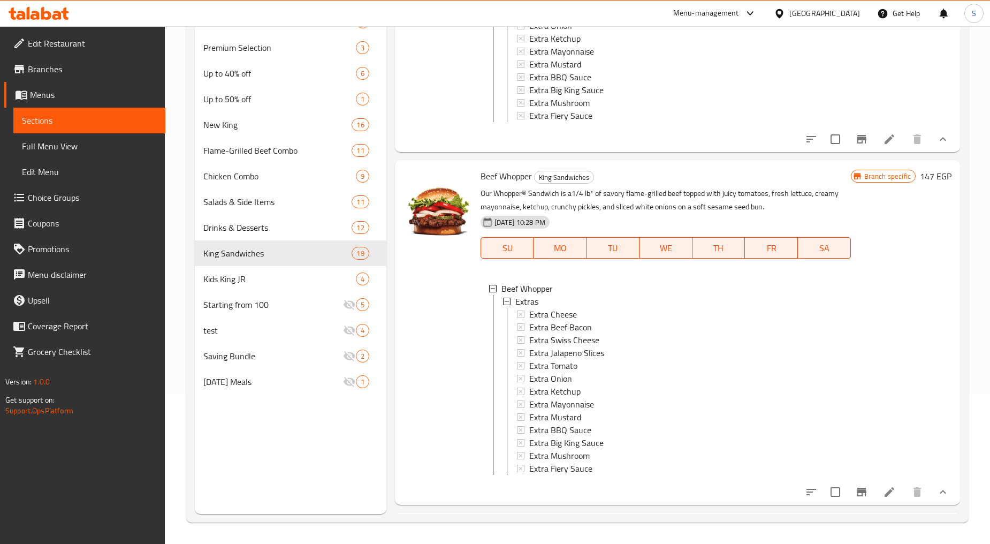
click at [505, 184] on span "Beef Whopper" at bounding box center [506, 176] width 51 height 16
copy h6 "Beef Whopper"
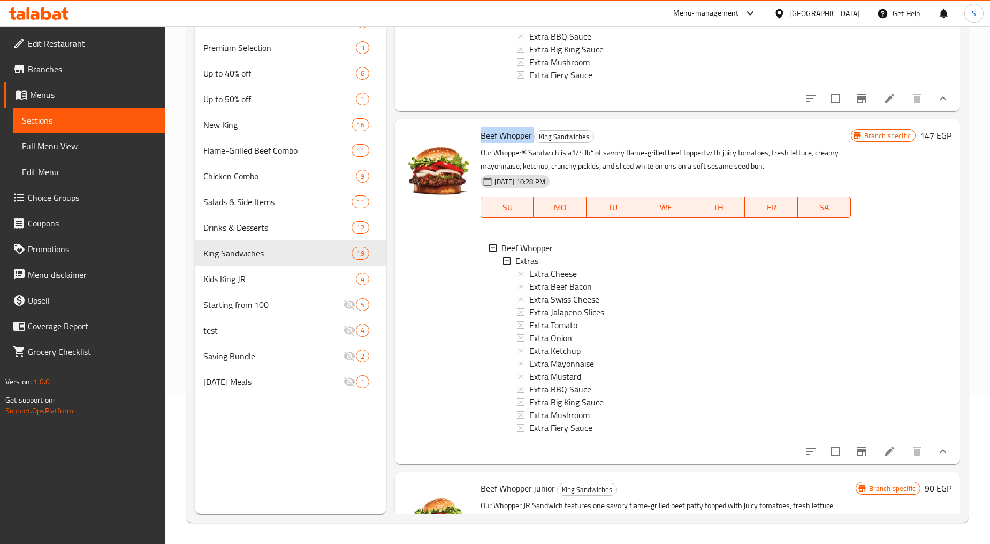
scroll to position [2515, 0]
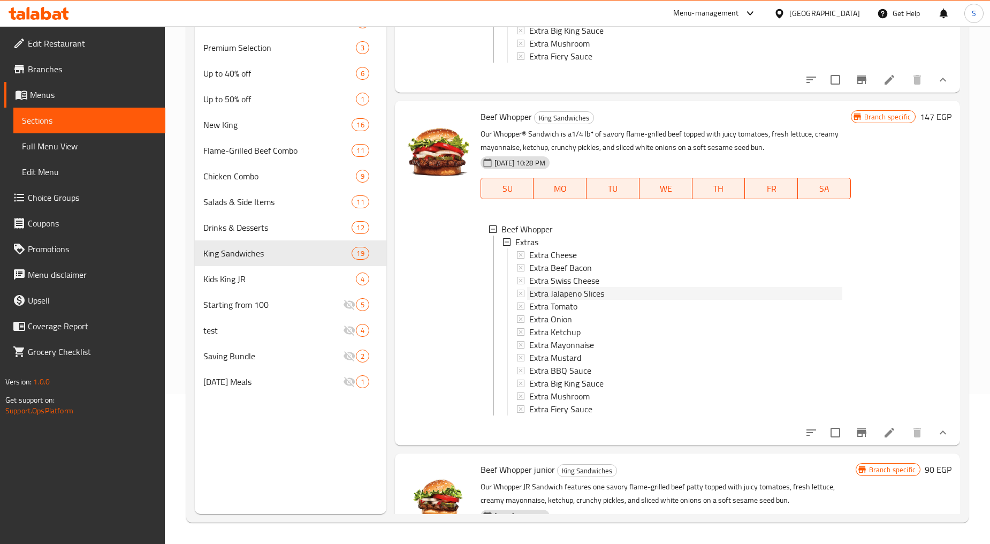
click at [562, 300] on span "Extra Jalapeno Slices" at bounding box center [566, 293] width 75 height 13
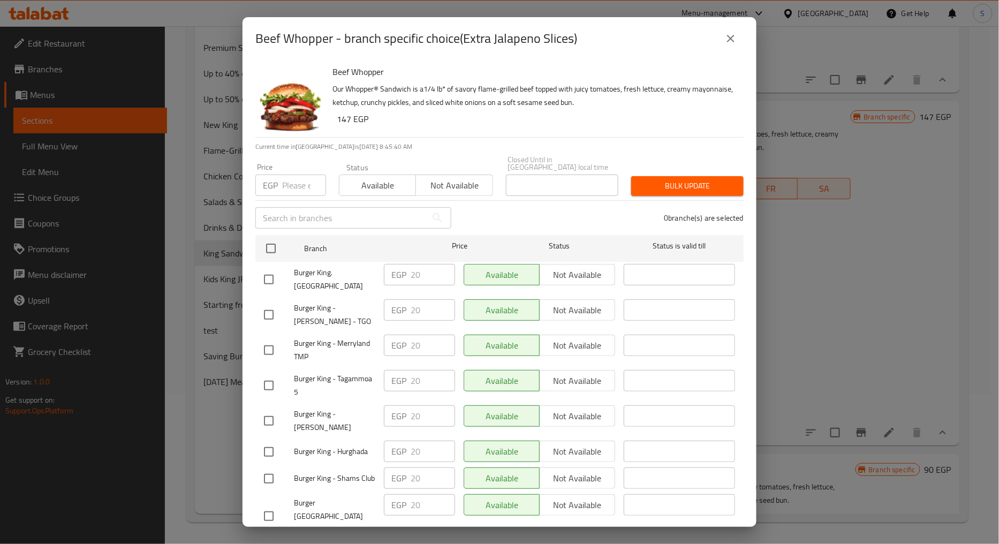
click at [730, 39] on icon "close" at bounding box center [730, 38] width 7 height 7
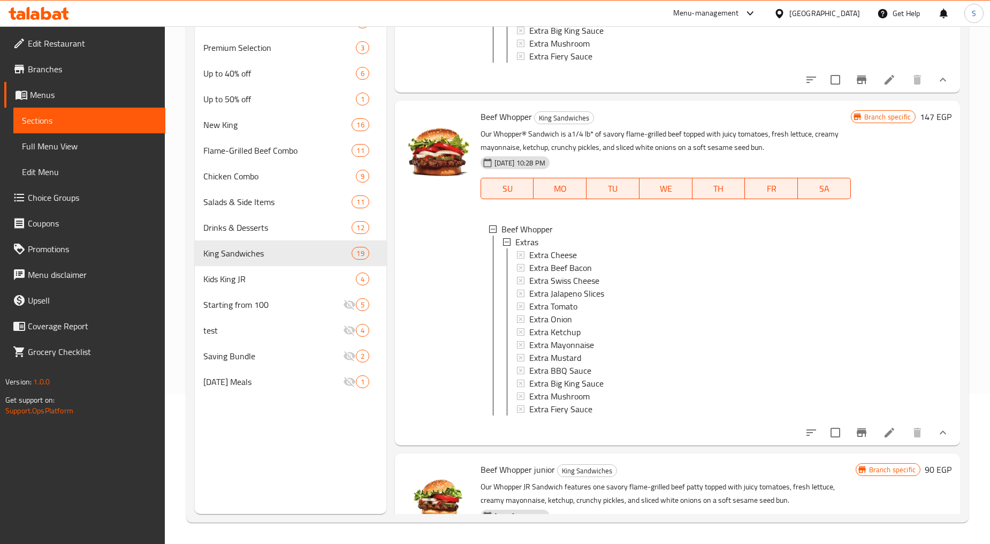
click at [566, 154] on p "Our Whopper® Sandwich is a1/4 lb* of savory flame-grilled beef topped with juic…" at bounding box center [666, 140] width 370 height 27
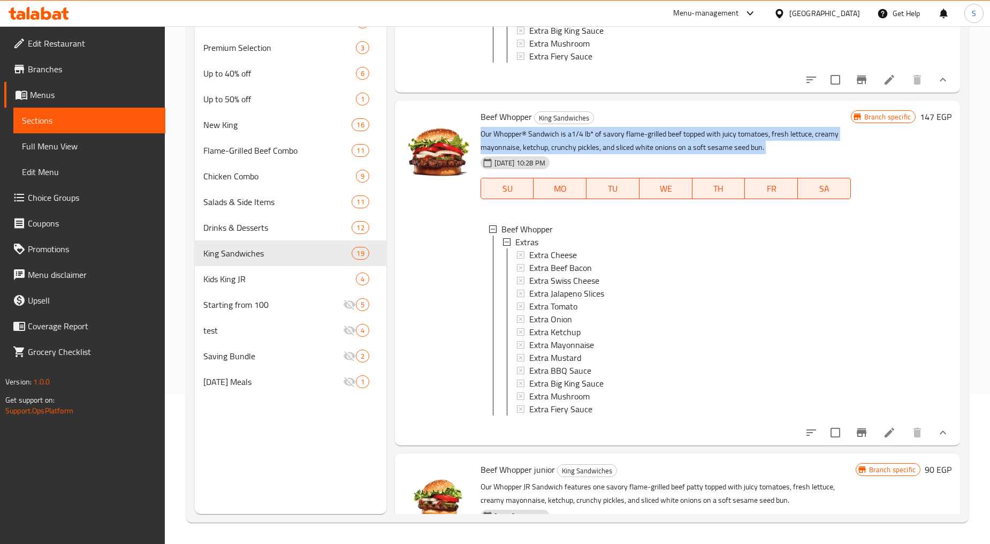
click at [566, 154] on p "Our Whopper® Sandwich is a1/4 lb* of savory flame-grilled beef topped with juic…" at bounding box center [666, 140] width 370 height 27
copy div "Our Whopper® Sandwich is a1/4 lb* of savory flame-grilled beef topped with juic…"
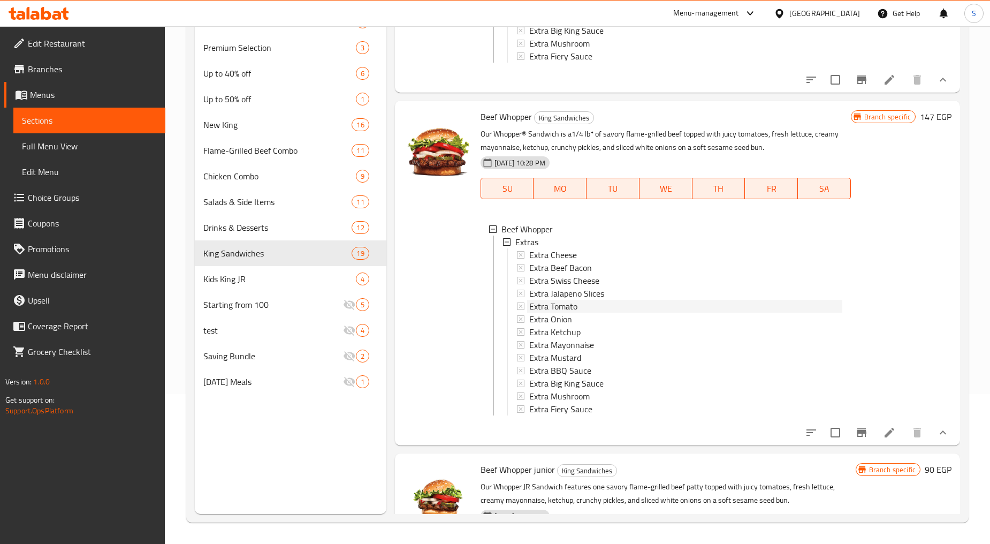
click at [565, 313] on span "Extra Tomato" at bounding box center [553, 306] width 48 height 13
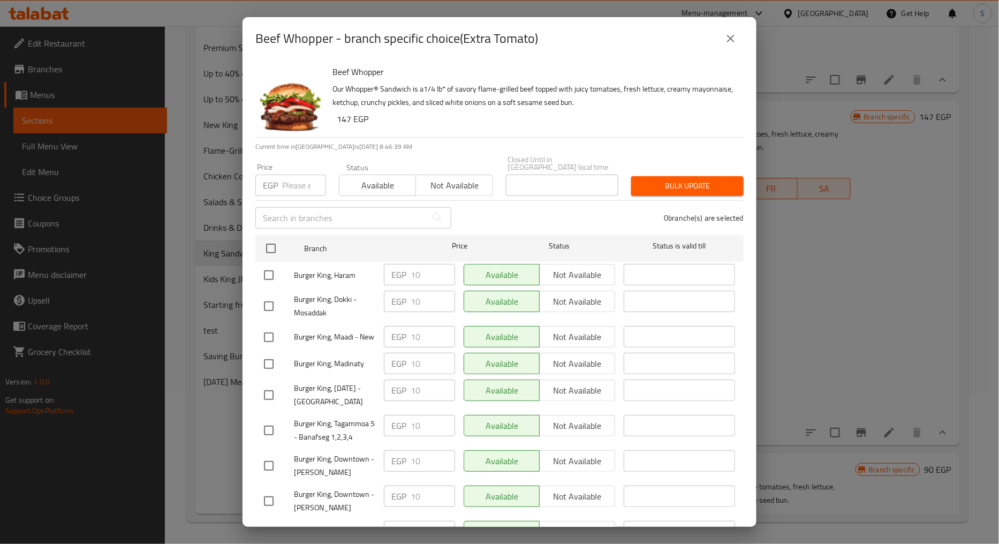
click at [729, 33] on icon "close" at bounding box center [730, 38] width 13 height 13
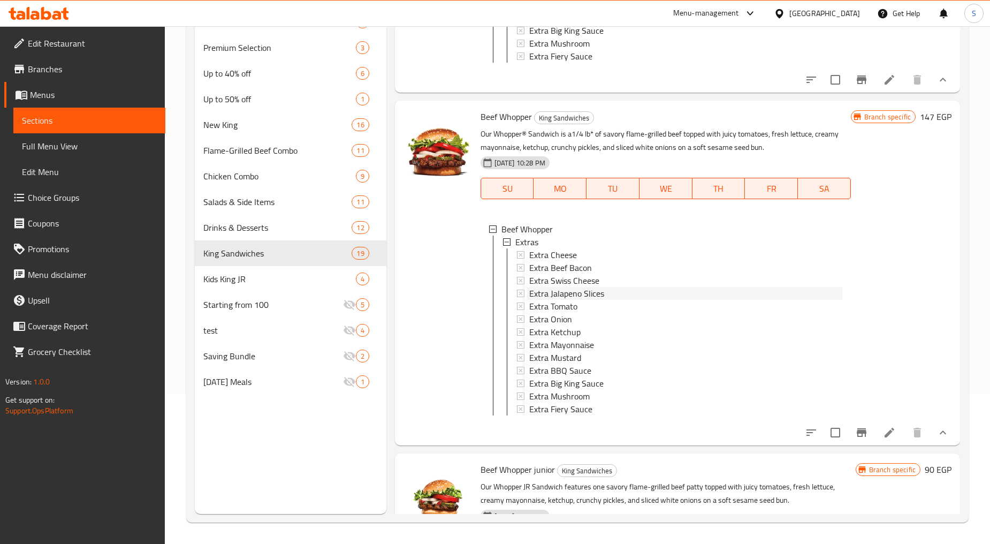
click at [571, 300] on span "Extra Jalapeno Slices" at bounding box center [566, 293] width 75 height 13
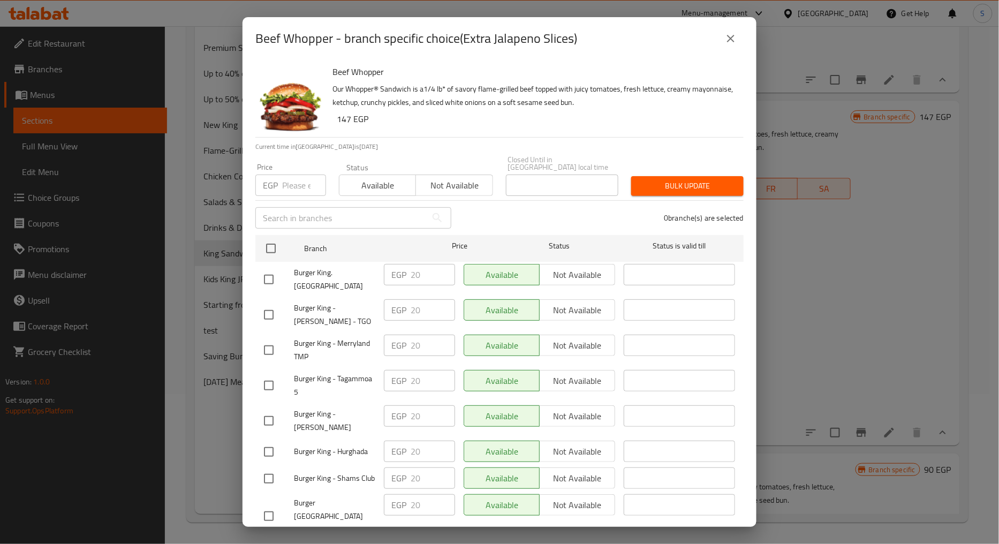
click at [292, 177] on input "number" at bounding box center [304, 185] width 44 height 21
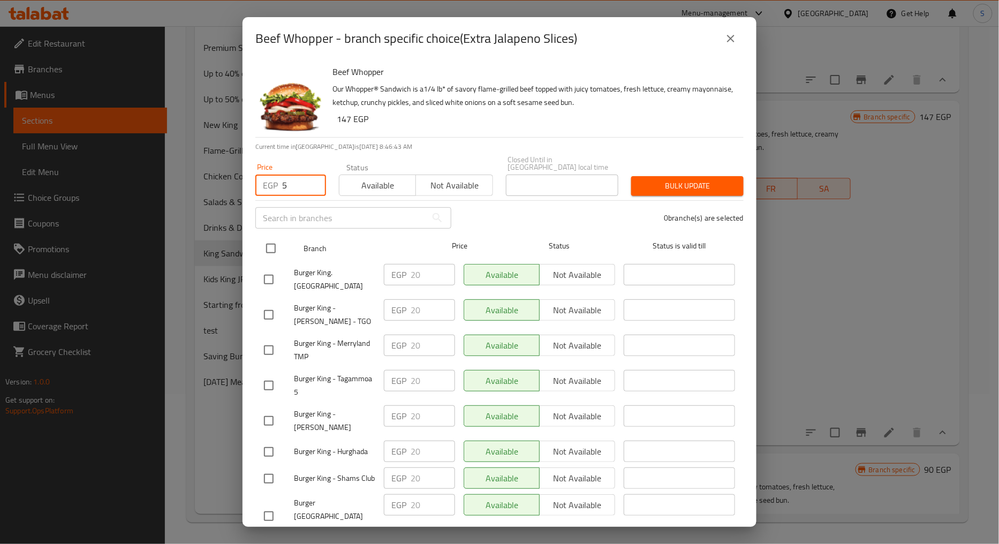
type input "5"
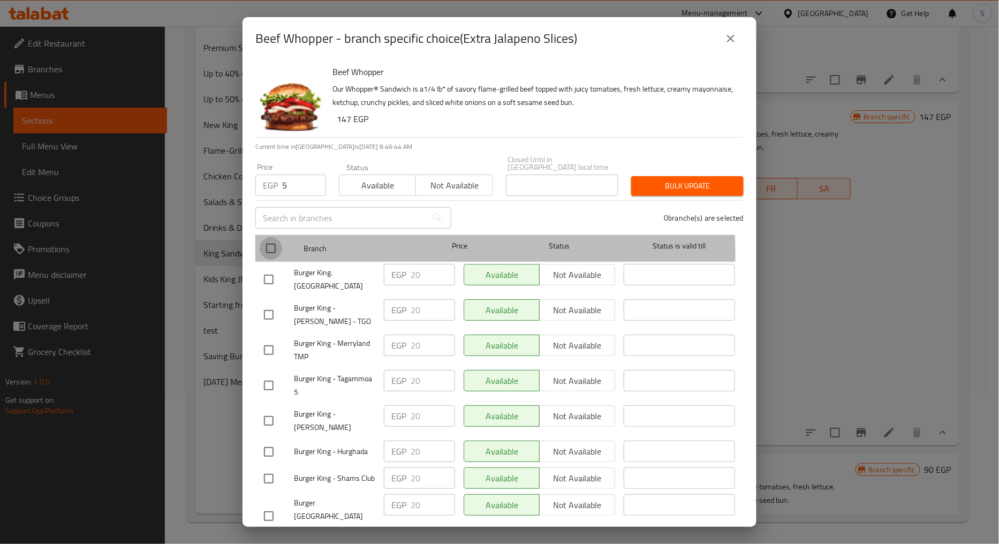
click at [268, 249] on input "checkbox" at bounding box center [271, 248] width 22 height 22
checkbox input "true"
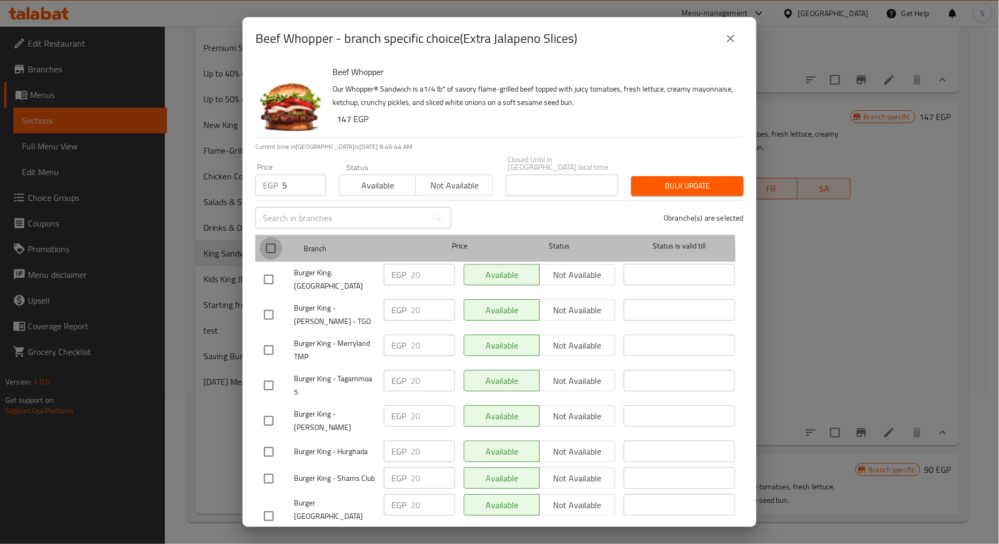
checkbox input "true"
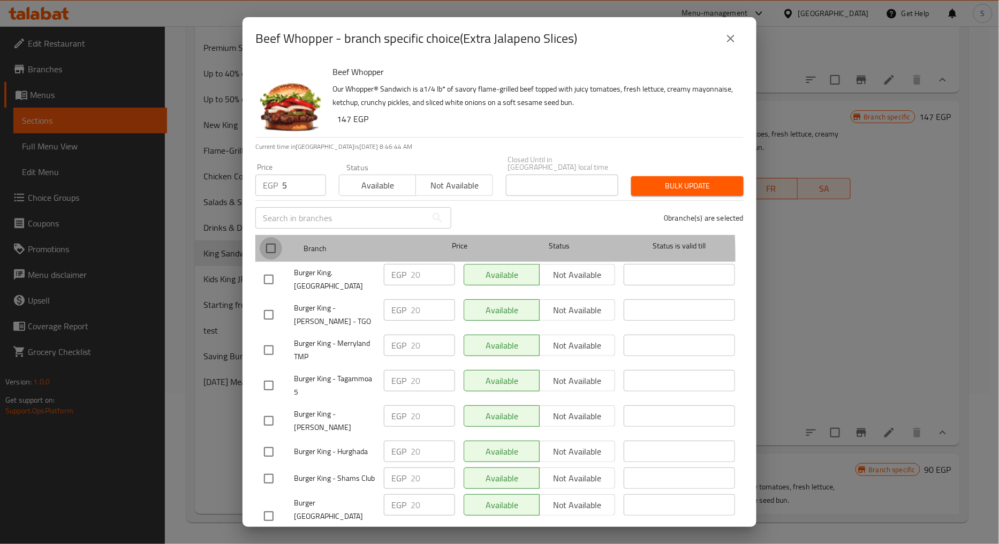
checkbox input "true"
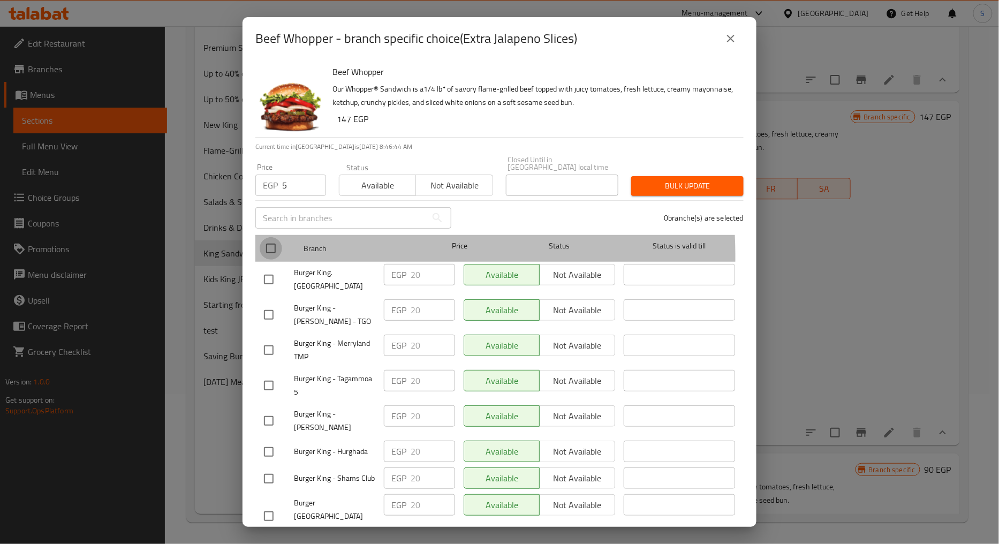
checkbox input "true"
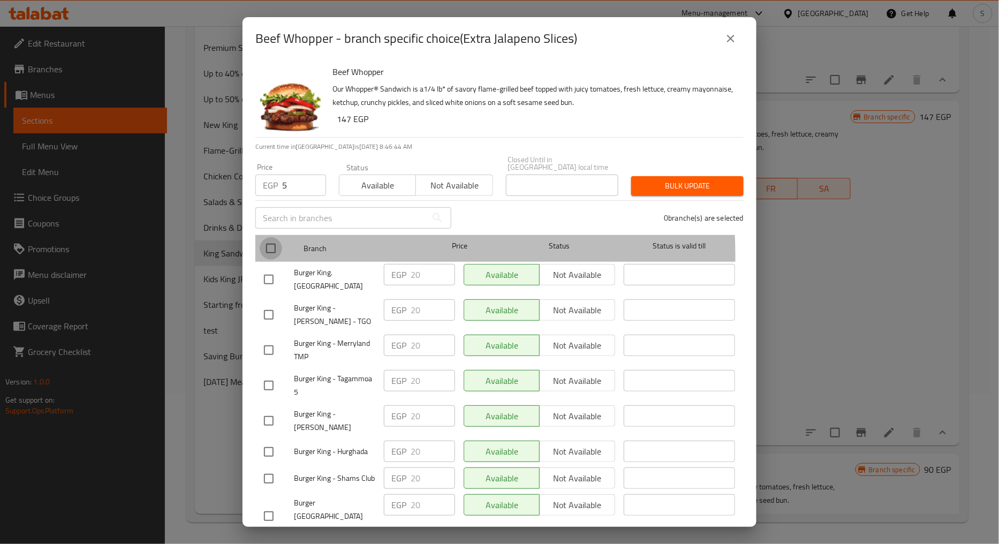
checkbox input "true"
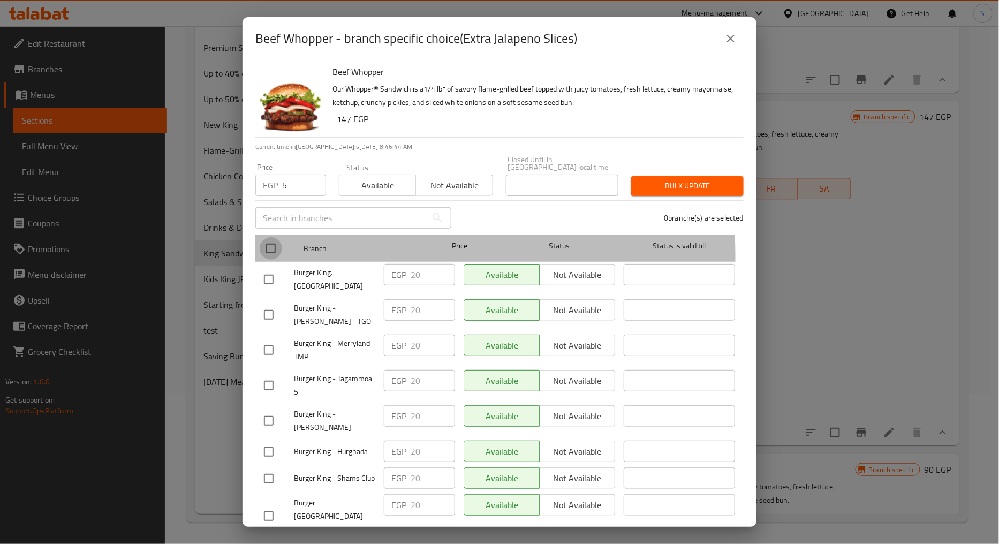
checkbox input "true"
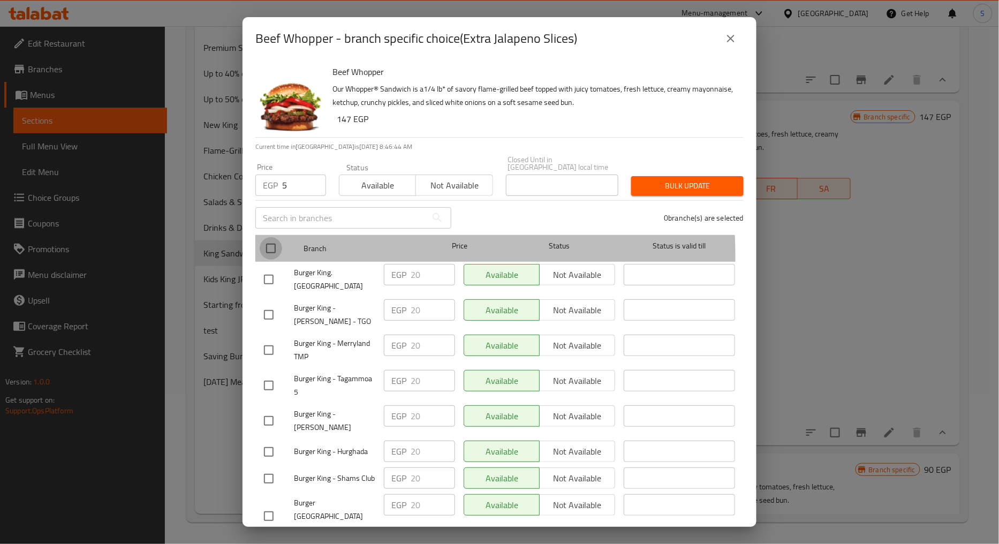
checkbox input "true"
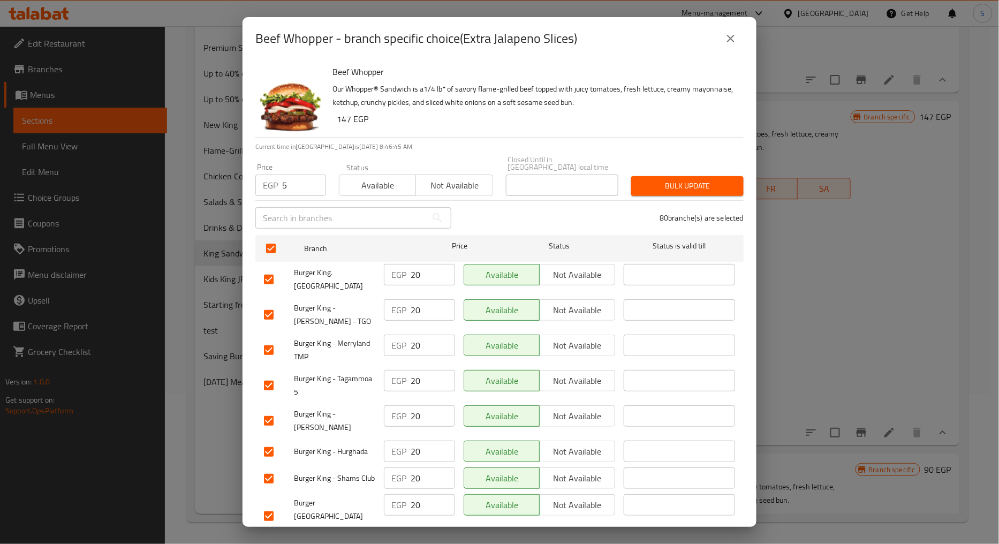
click at [664, 179] on span "Bulk update" at bounding box center [687, 185] width 95 height 13
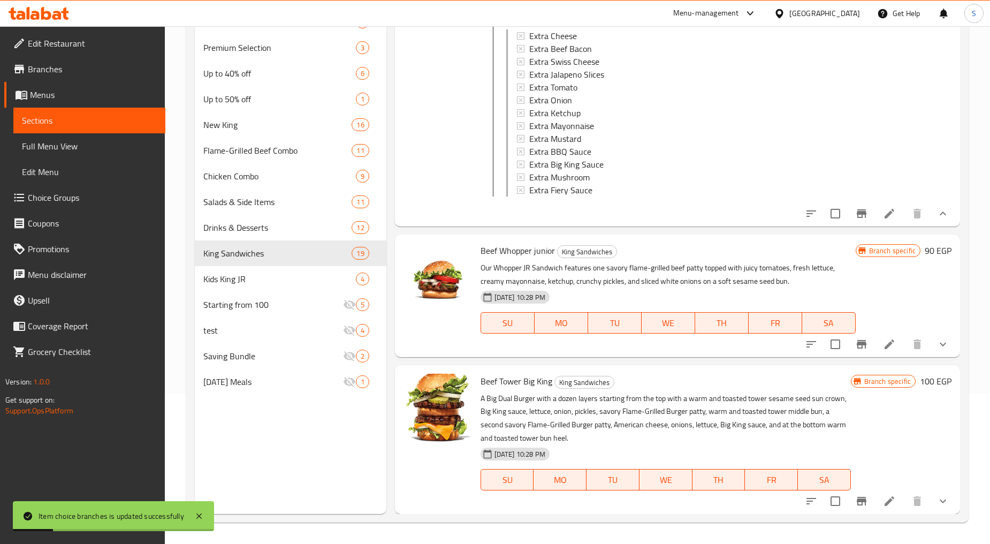
scroll to position [2773, 0]
click at [937, 339] on icon "show more" at bounding box center [943, 344] width 13 height 13
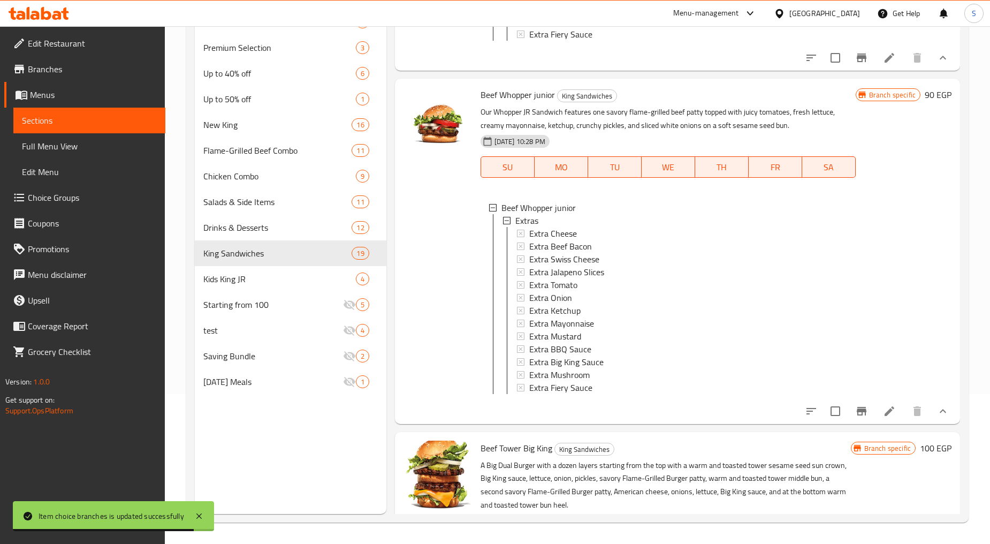
scroll to position [2885, 0]
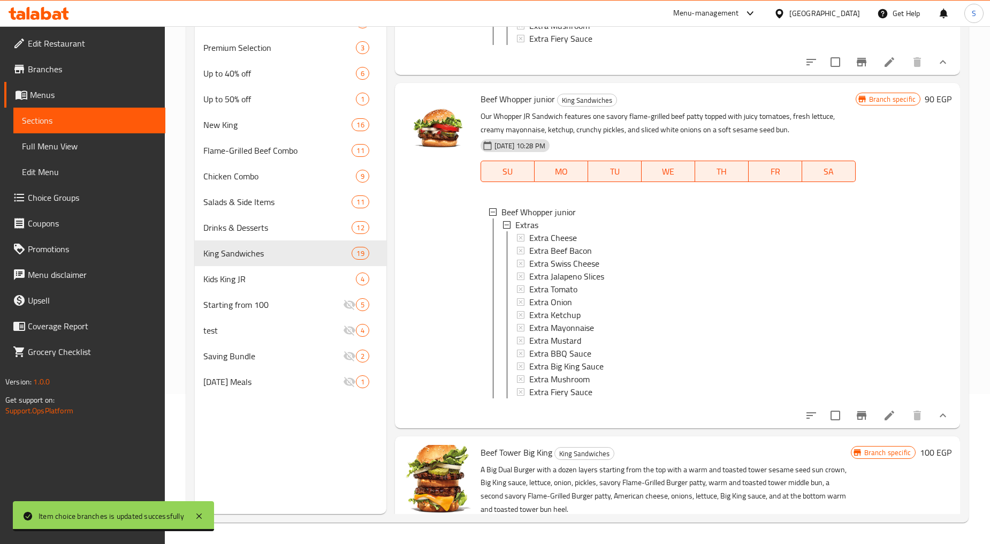
click at [510, 107] on span "Beef Whopper junior" at bounding box center [518, 99] width 74 height 16
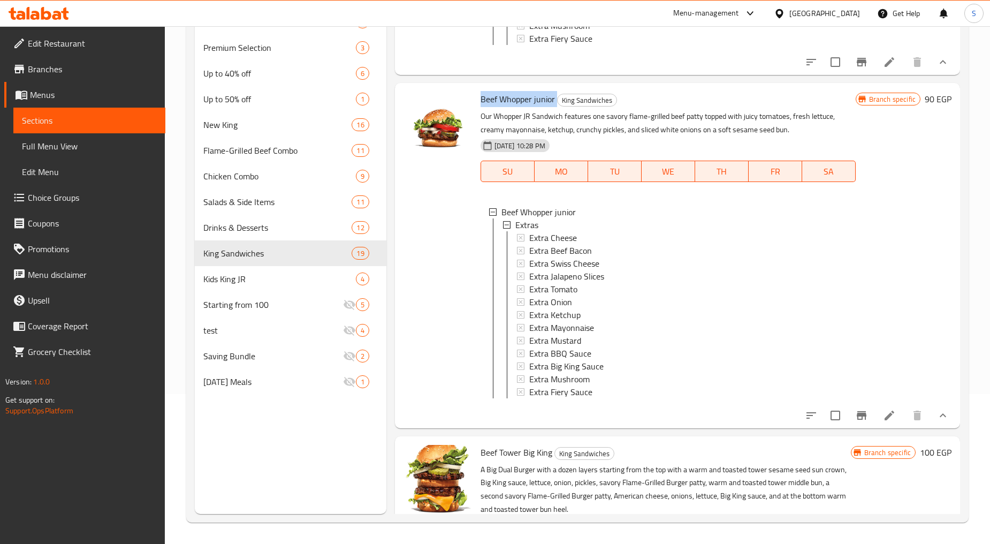
click at [510, 107] on span "Beef Whopper junior" at bounding box center [518, 99] width 74 height 16
copy h6 "Beef Whopper junior"
click at [549, 283] on span "Extra Jalapeno Slices" at bounding box center [566, 276] width 75 height 13
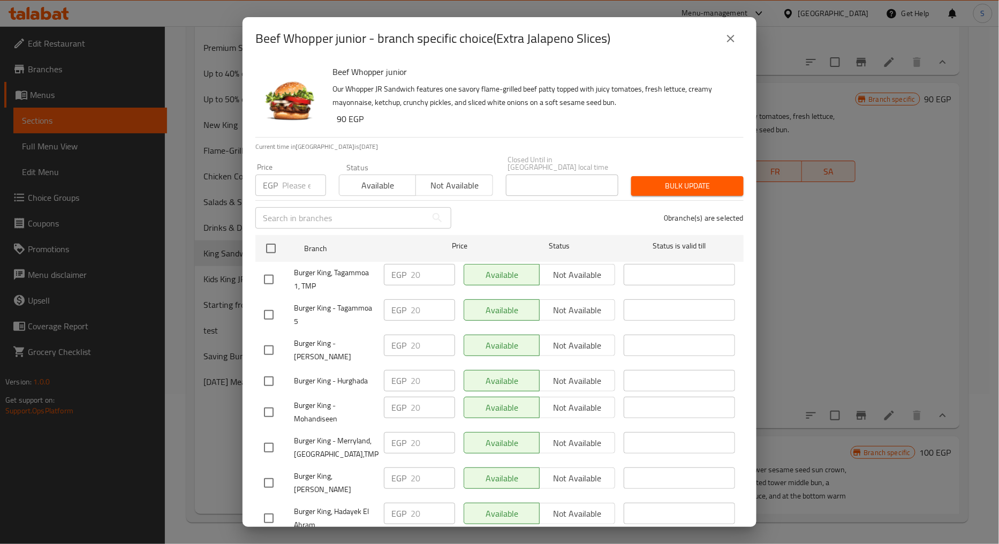
click at [293, 177] on input "number" at bounding box center [304, 185] width 44 height 21
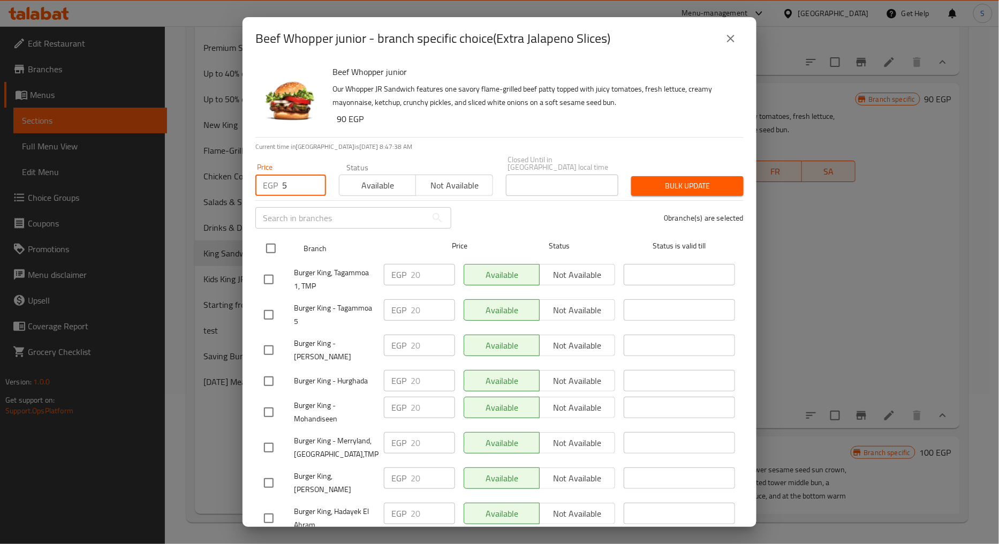
click at [269, 237] on input "checkbox" at bounding box center [271, 248] width 22 height 22
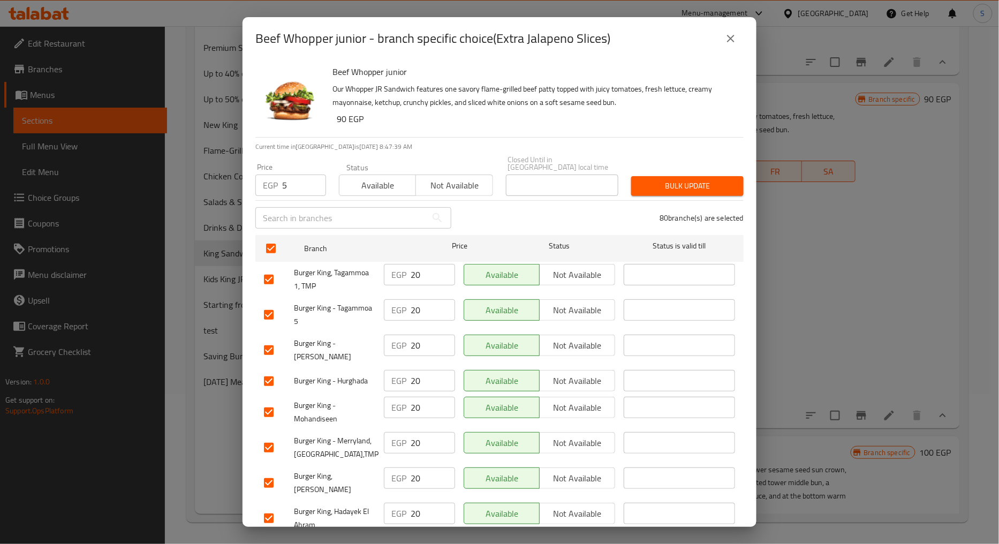
click at [645, 180] on span "Bulk update" at bounding box center [687, 185] width 95 height 13
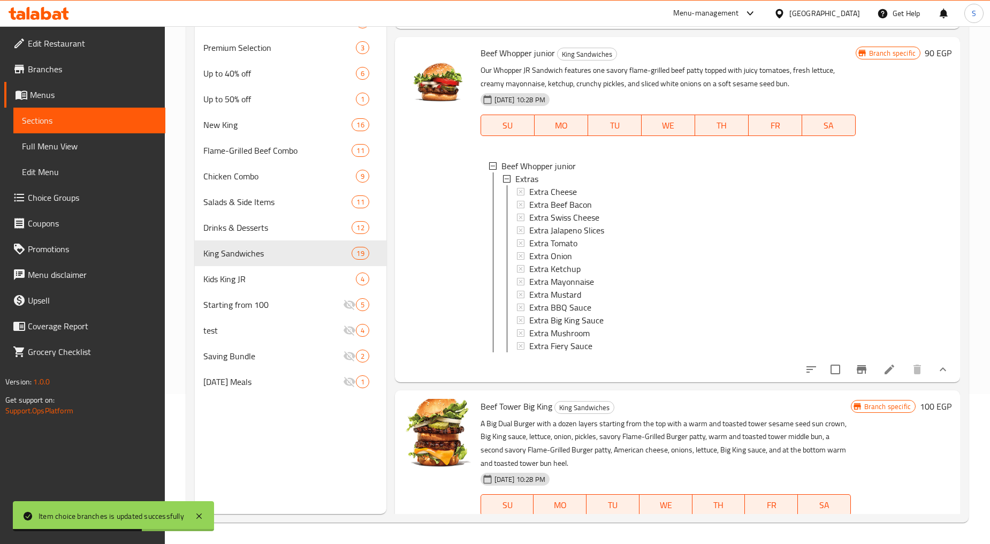
scroll to position [3004, 0]
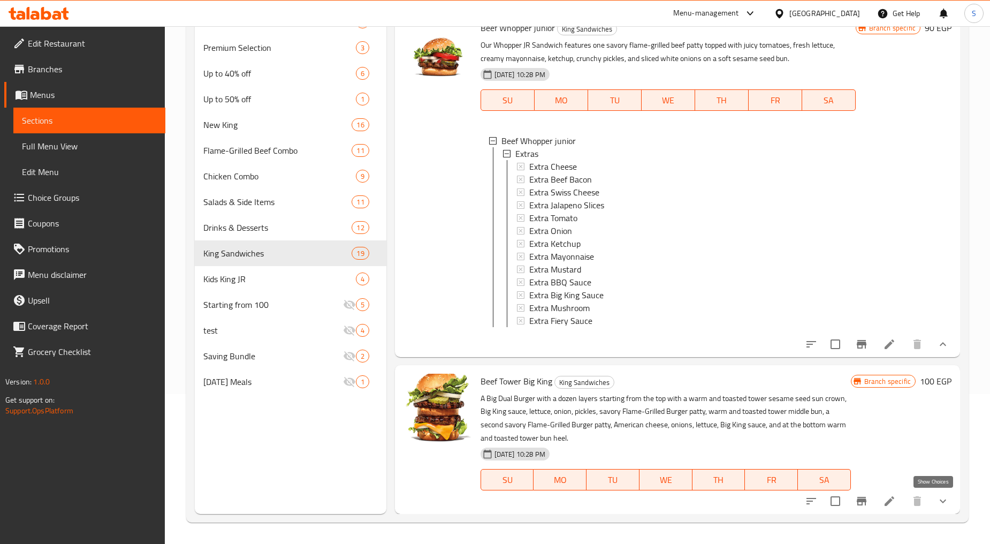
click at [940, 502] on icon "show more" at bounding box center [943, 501] width 6 height 4
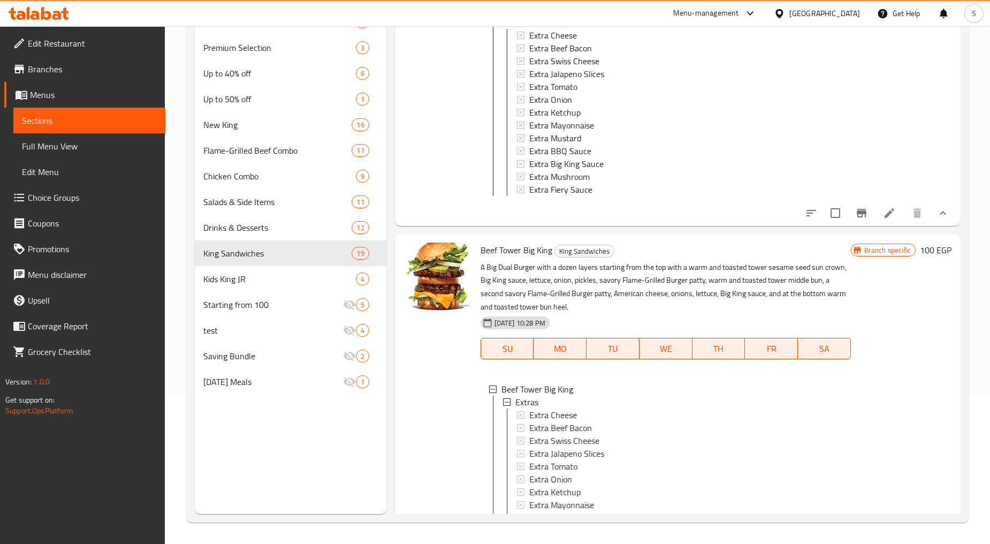
scroll to position [3236, 0]
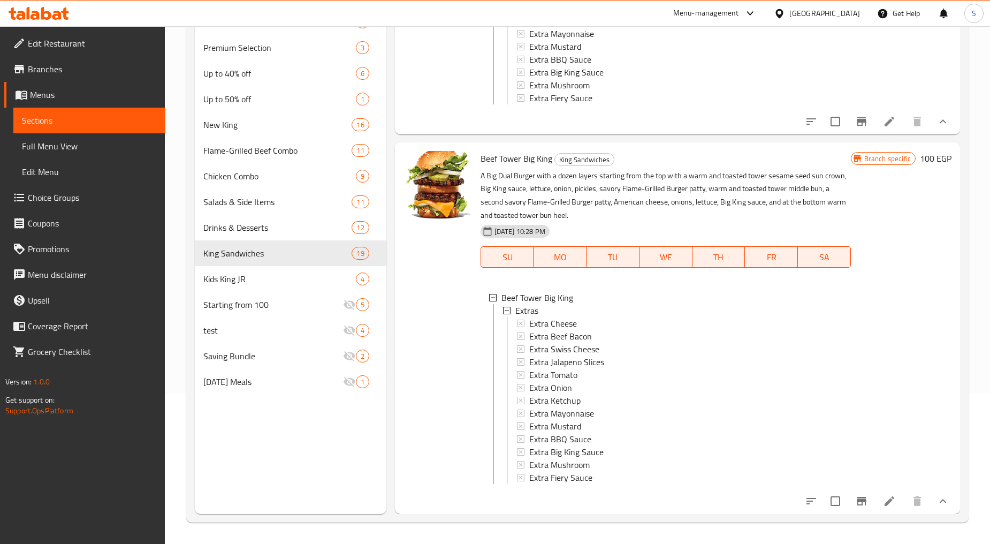
click at [532, 150] on span "Beef Tower Big King" at bounding box center [517, 158] width 72 height 16
copy h6 "Beef Tower Big King"
click at [569, 355] on span "Extra Jalapeno Slices" at bounding box center [566, 361] width 75 height 13
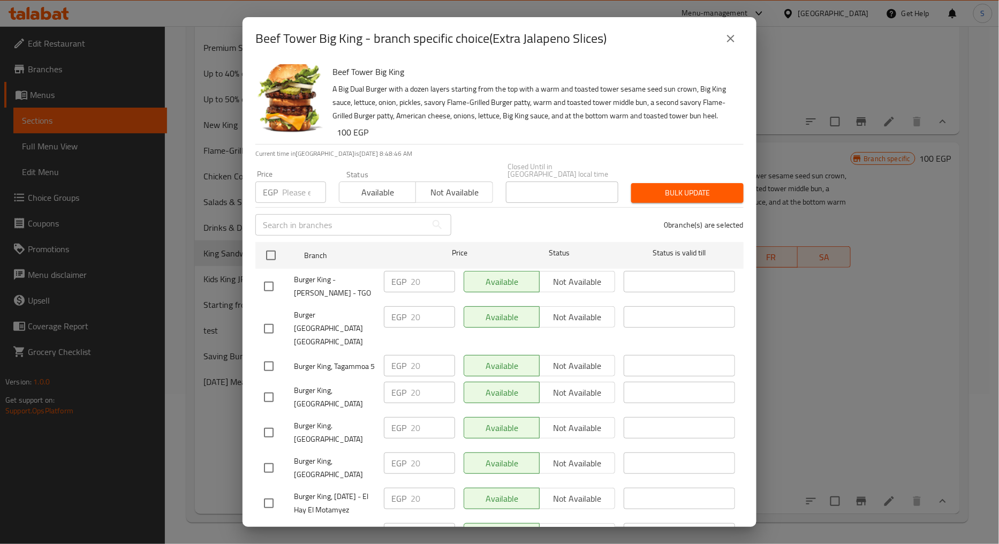
click at [287, 201] on input "number" at bounding box center [304, 191] width 44 height 21
click at [276, 267] on input "checkbox" at bounding box center [271, 255] width 22 height 22
click at [661, 194] on span "Bulk update" at bounding box center [687, 192] width 95 height 13
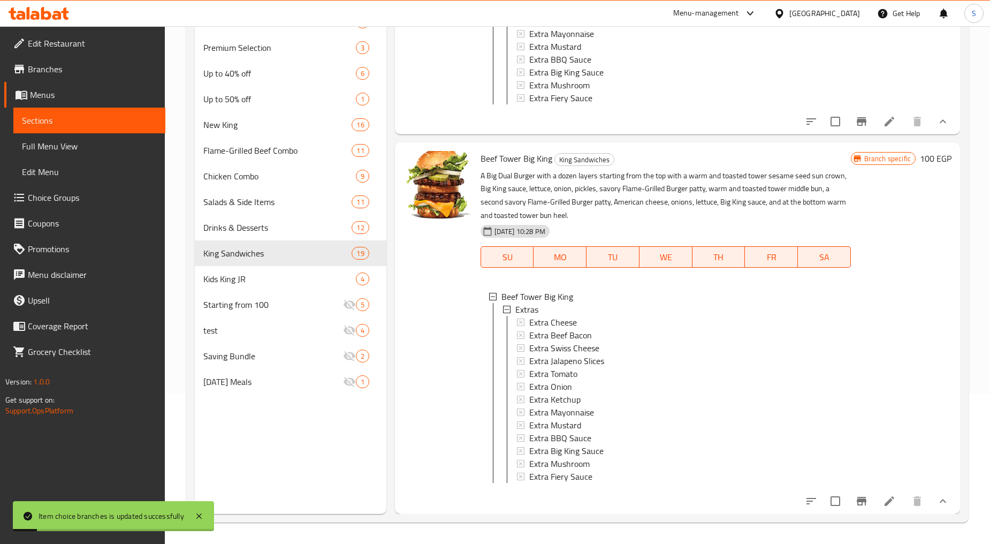
scroll to position [2, 0]
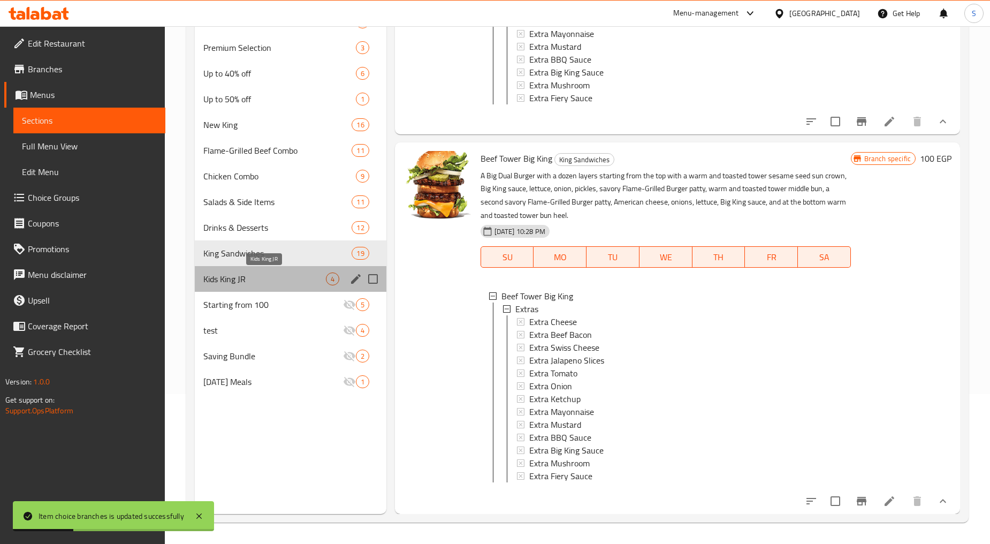
click at [245, 282] on span "Kids King JR" at bounding box center [264, 278] width 122 height 13
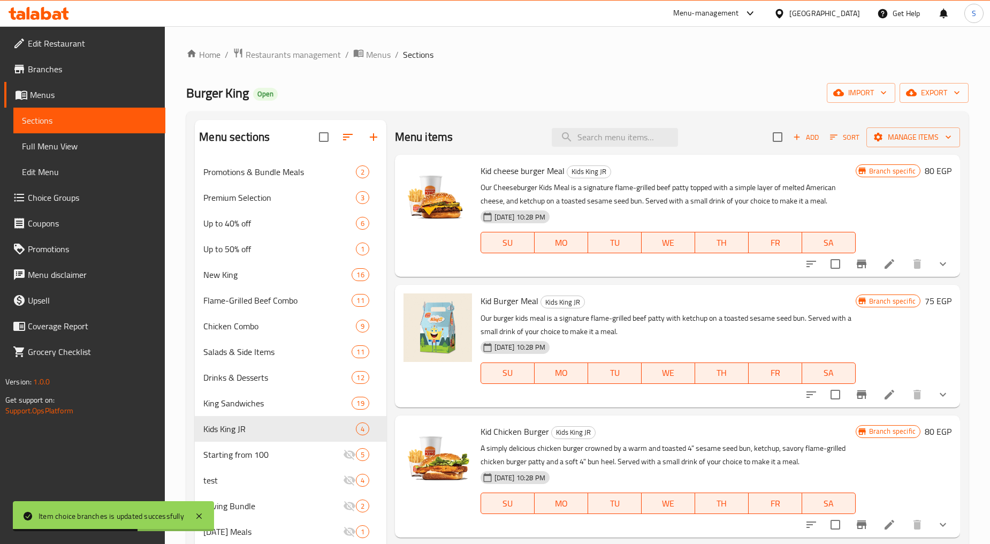
click at [935, 263] on button "show more" at bounding box center [943, 264] width 26 height 26
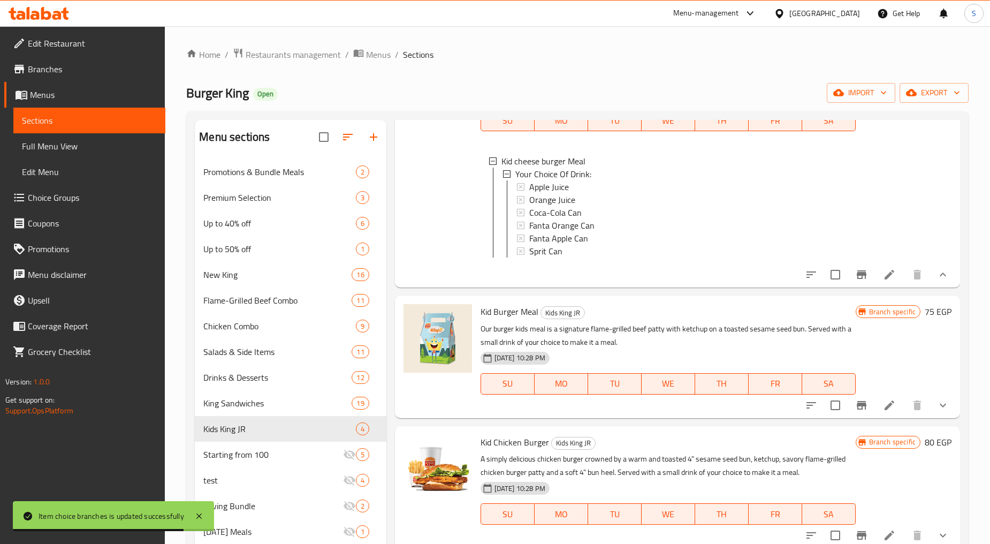
scroll to position [132, 0]
click at [930, 399] on button "show more" at bounding box center [943, 404] width 26 height 26
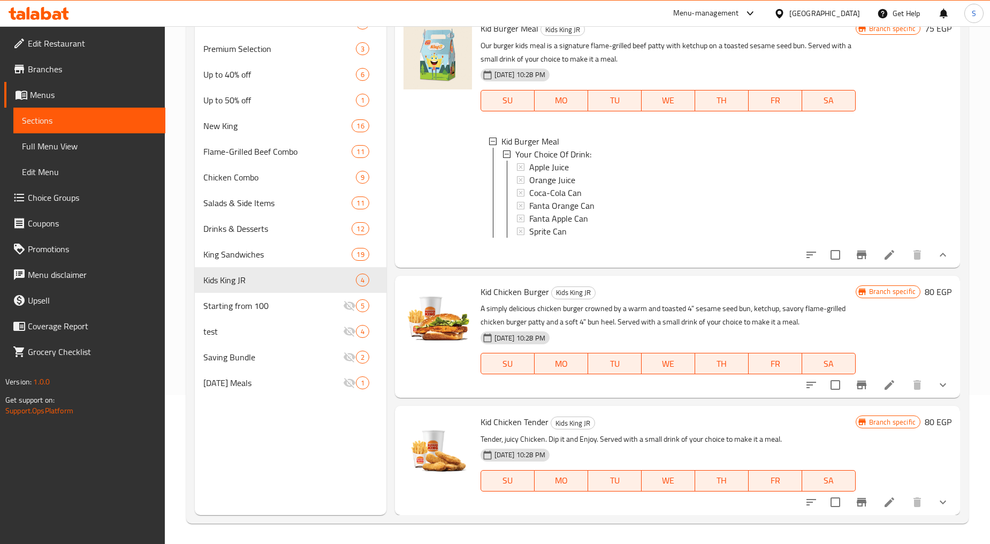
scroll to position [150, 0]
click at [930, 383] on button "show more" at bounding box center [943, 384] width 26 height 26
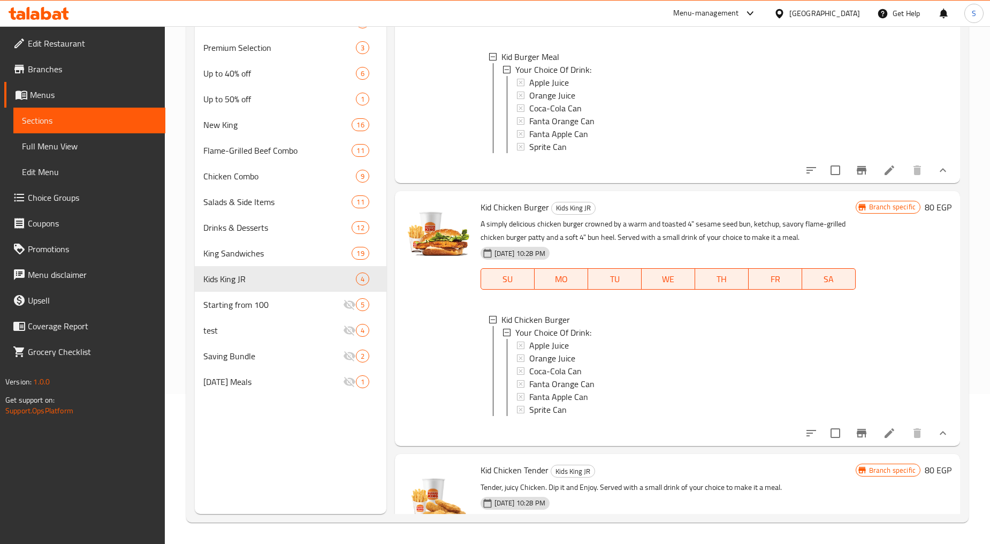
scroll to position [415, 0]
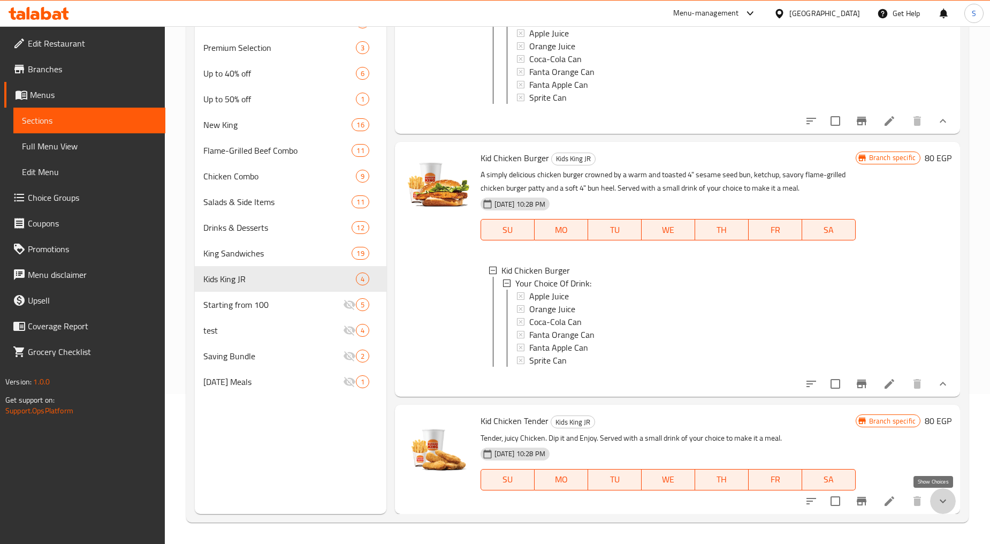
click at [937, 504] on icon "show more" at bounding box center [943, 501] width 13 height 13
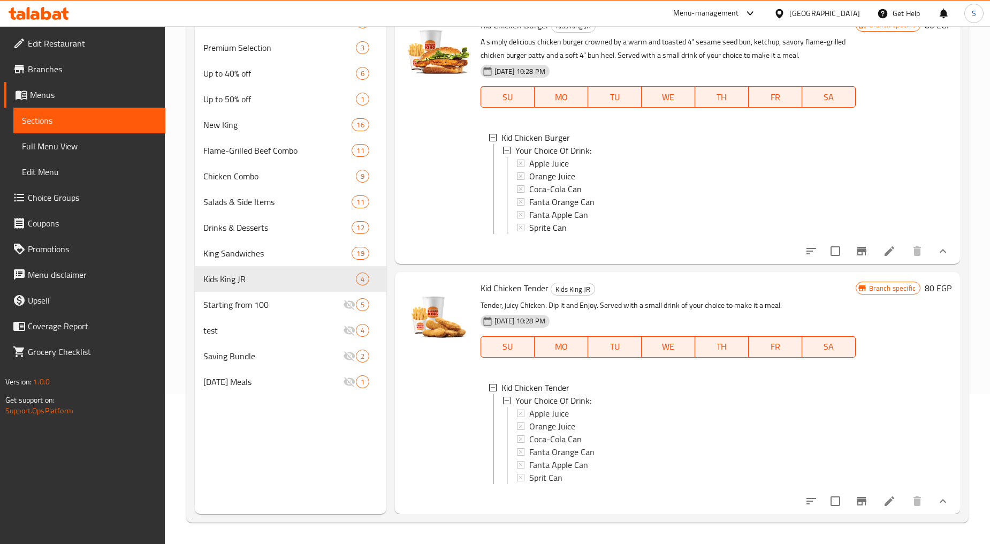
scroll to position [557, 0]
click at [244, 310] on span "Starting from 100" at bounding box center [257, 304] width 109 height 13
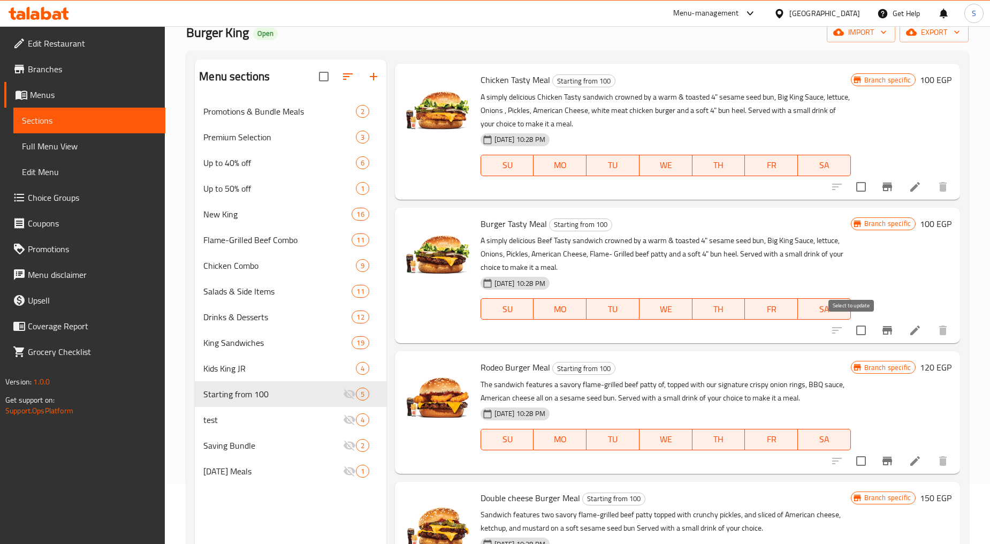
scroll to position [150, 0]
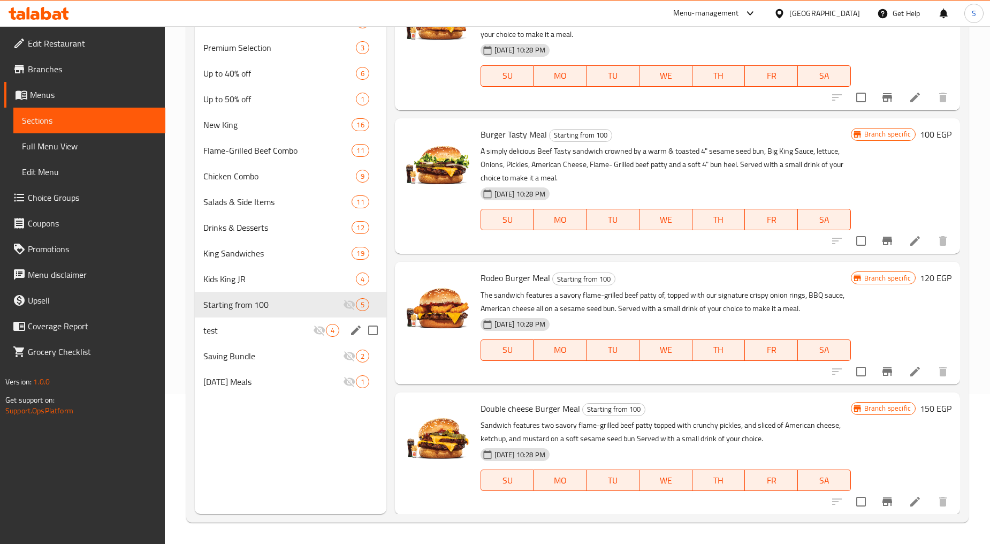
click at [203, 338] on div "test 4" at bounding box center [290, 330] width 191 height 26
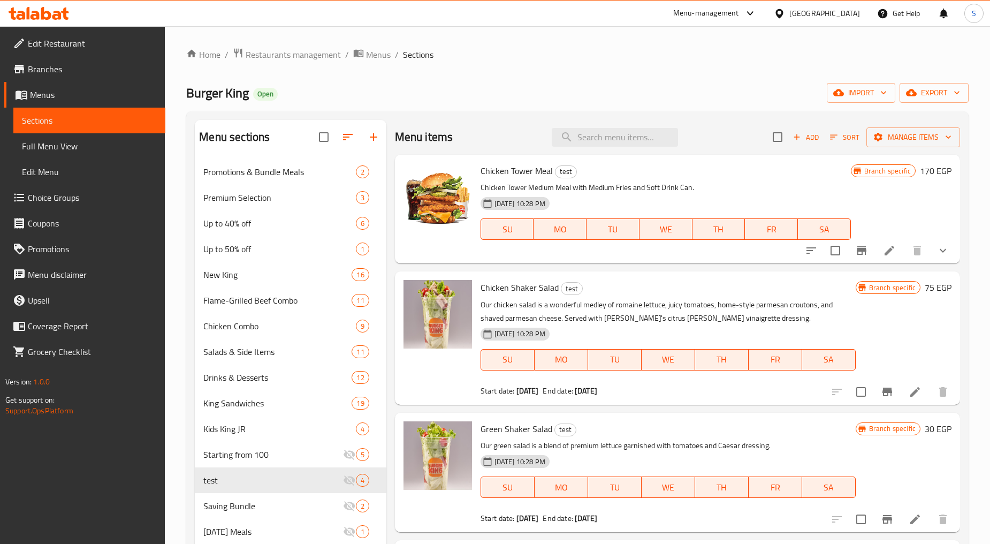
click at [960, 252] on div "Chicken Tower Meal test Chicken Tower Medium Meal with Medium Fries and Soft Dr…" at bounding box center [677, 209] width 565 height 109
click at [955, 253] on button "show more" at bounding box center [943, 251] width 26 height 26
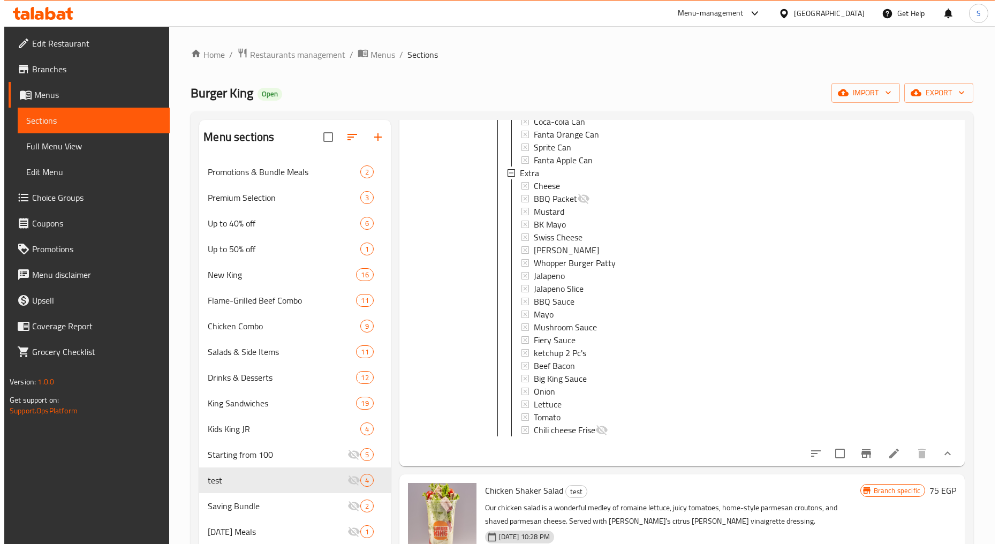
scroll to position [178, 0]
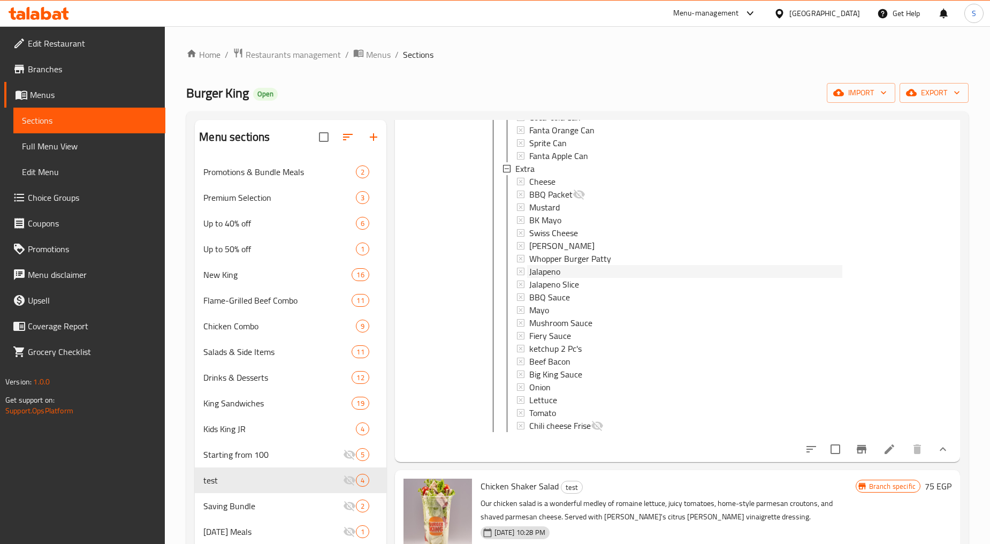
click at [549, 271] on span "Jalapeno" at bounding box center [544, 271] width 31 height 13
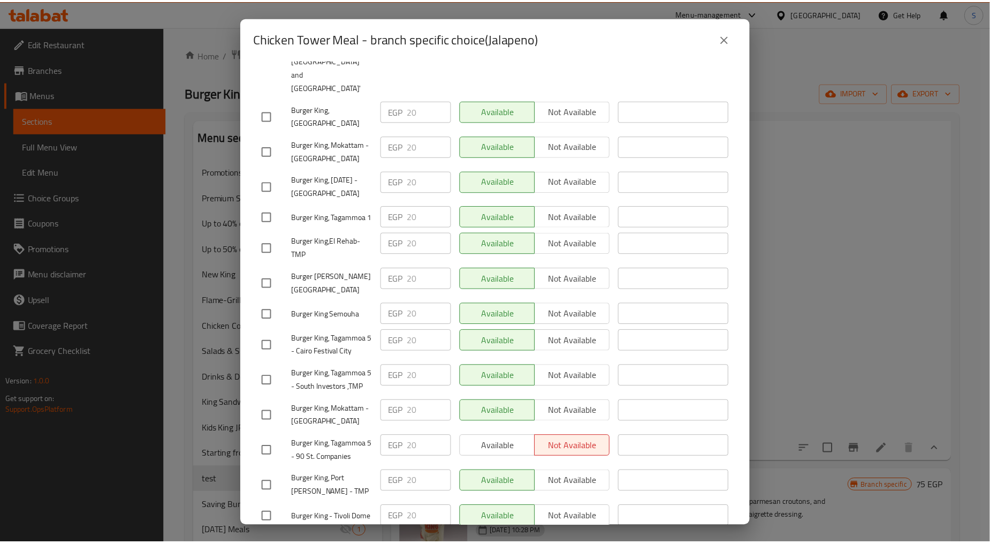
scroll to position [773, 0]
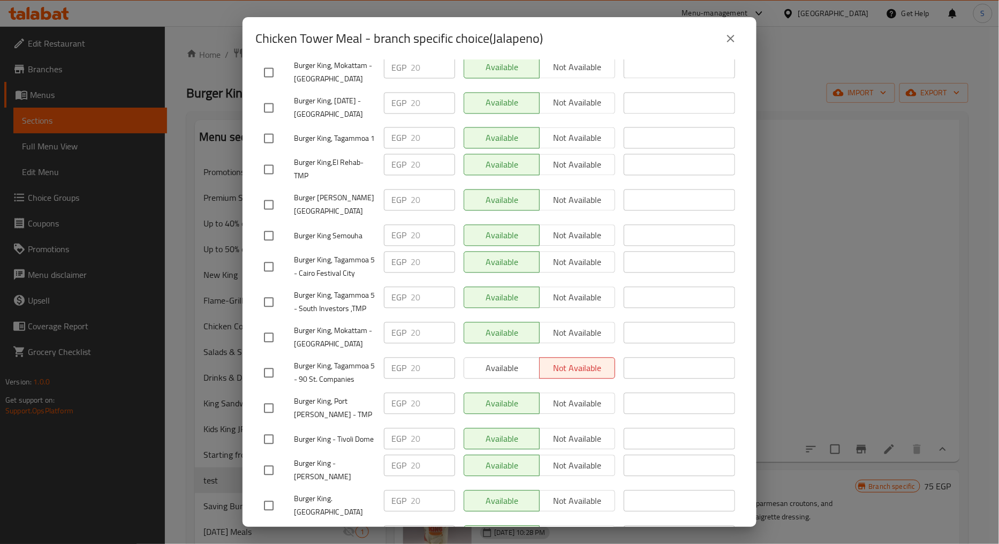
click at [735, 37] on icon "close" at bounding box center [730, 38] width 13 height 13
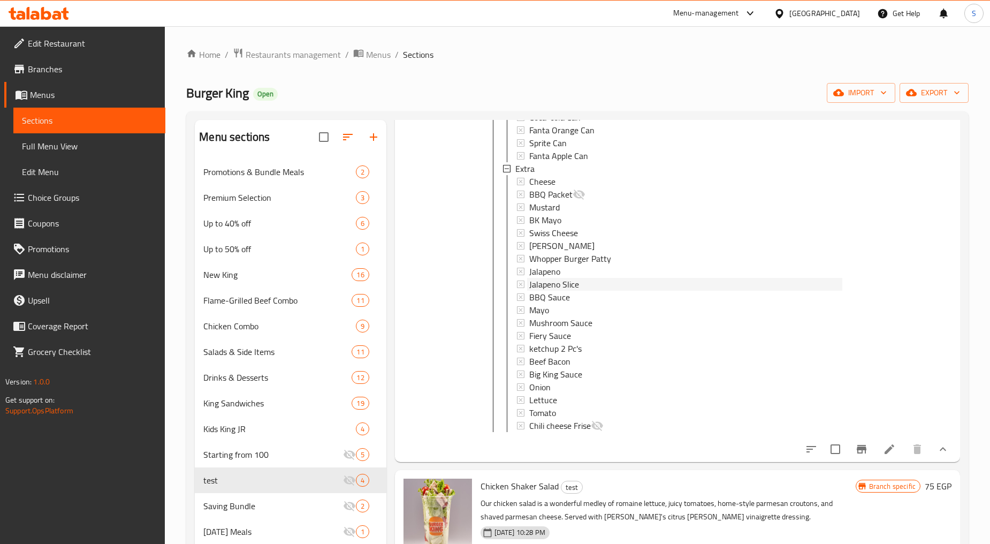
click at [564, 285] on span "Jalapeno Slice" at bounding box center [554, 284] width 50 height 13
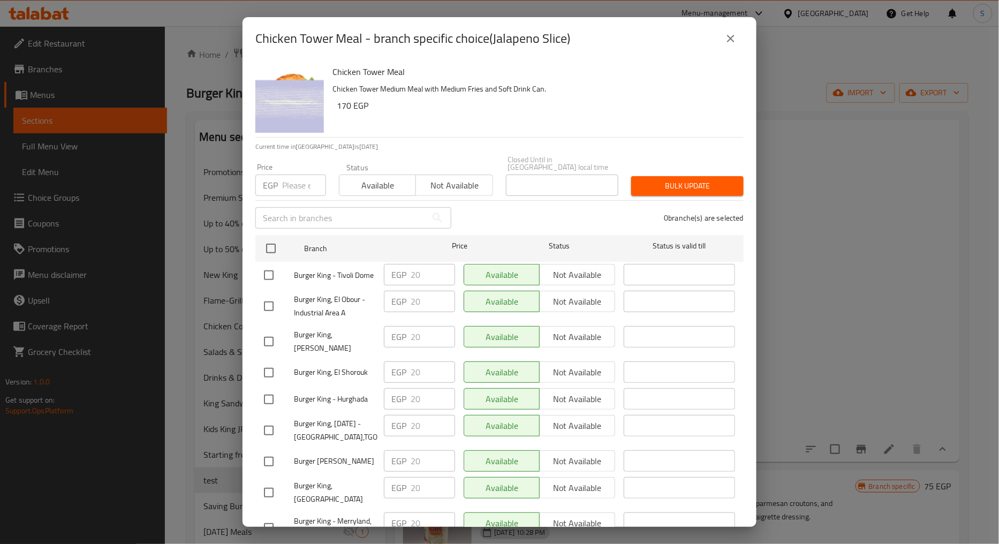
click at [729, 35] on icon "close" at bounding box center [730, 38] width 13 height 13
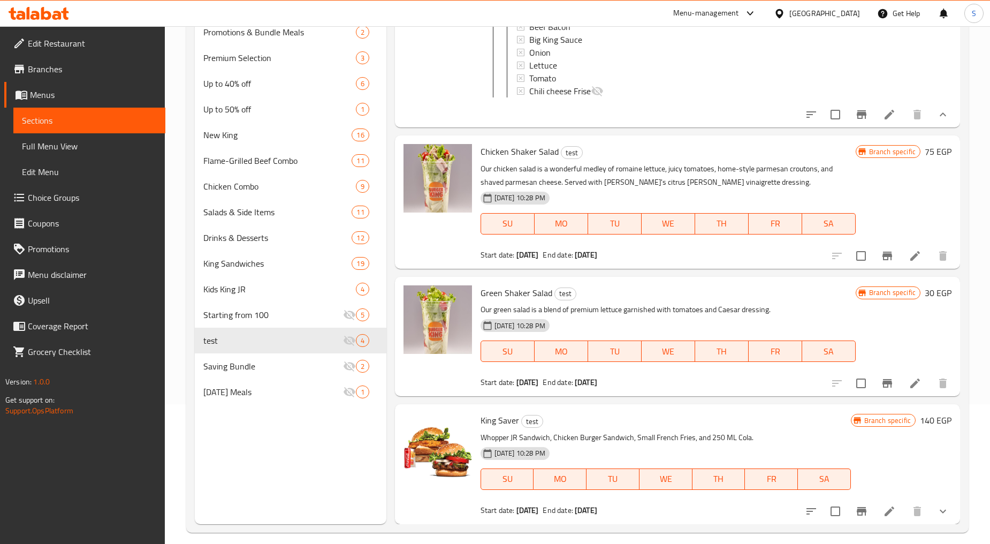
scroll to position [150, 0]
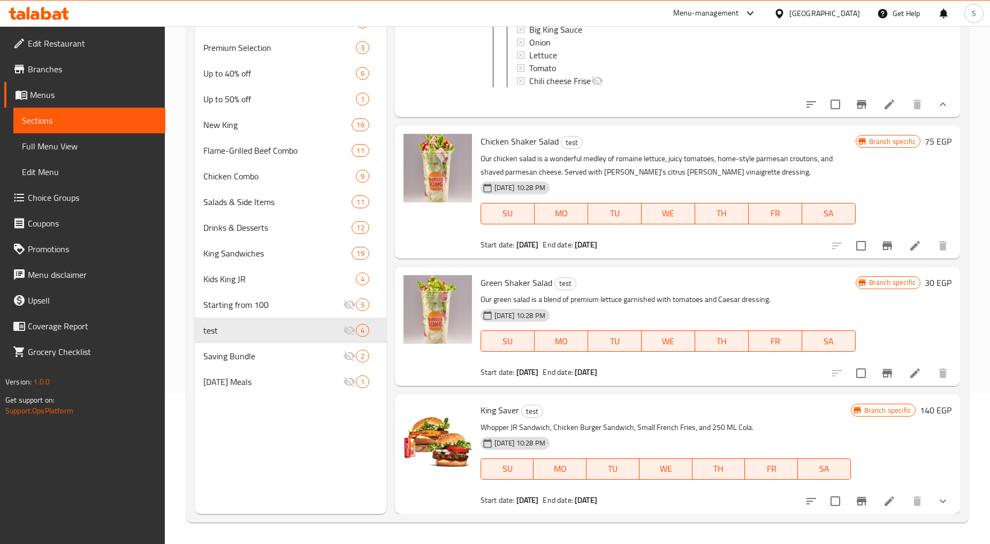
click at [939, 499] on icon "show more" at bounding box center [943, 501] width 13 height 13
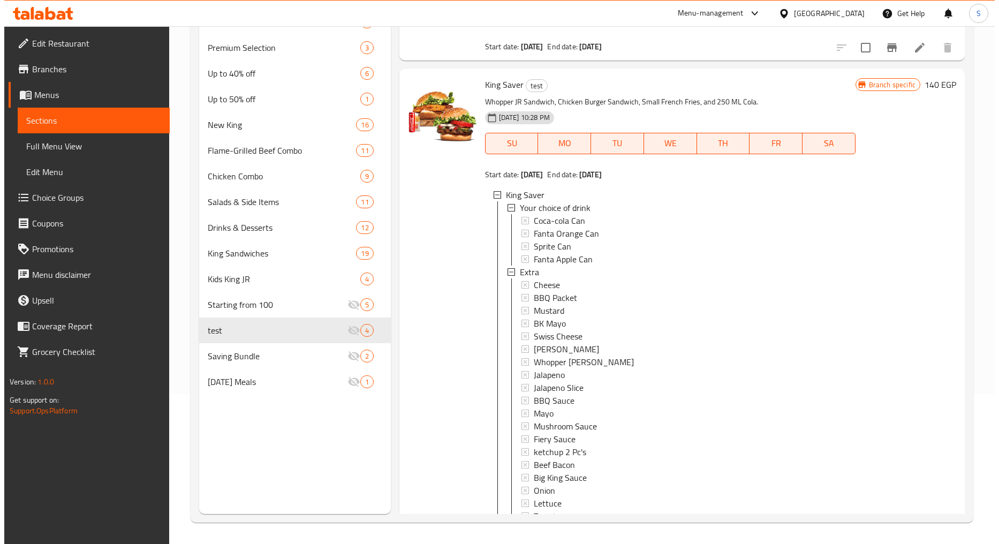
scroll to position [678, 0]
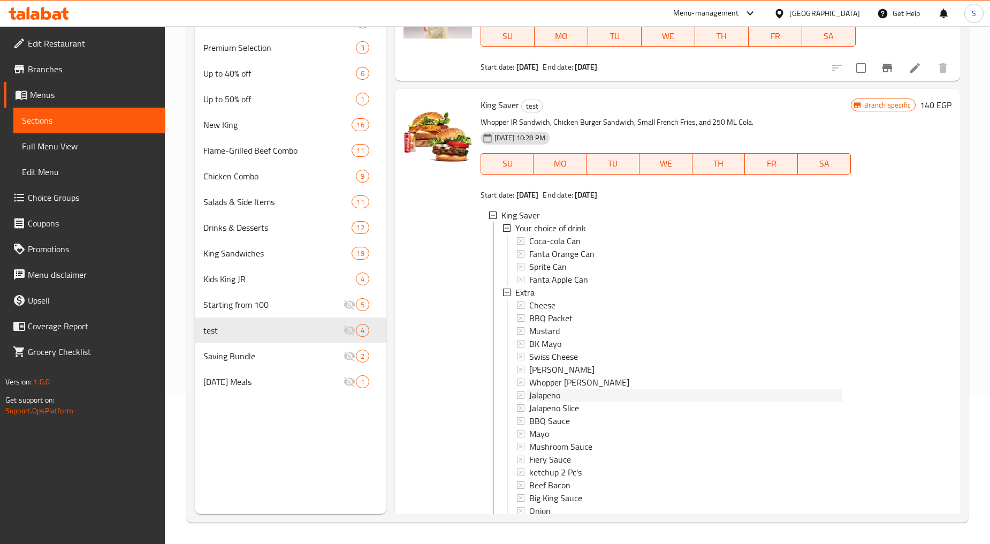
click at [572, 401] on div "Jalapeno" at bounding box center [685, 395] width 313 height 13
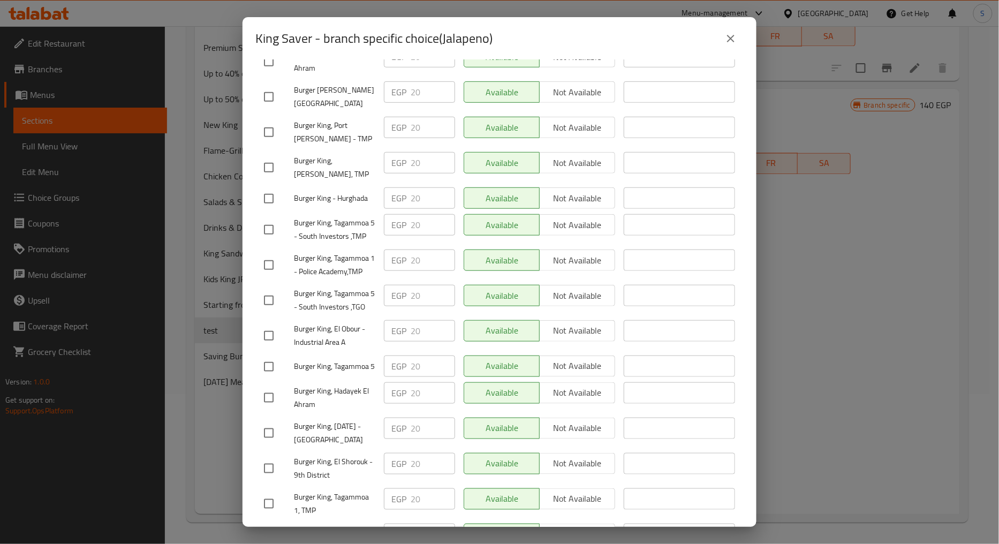
scroll to position [416, 0]
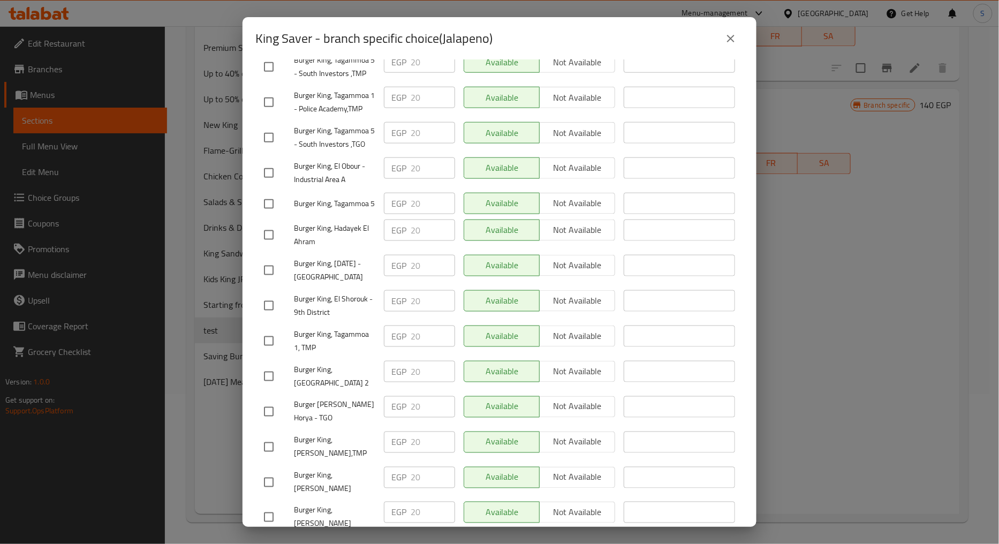
click at [724, 41] on icon "close" at bounding box center [730, 38] width 13 height 13
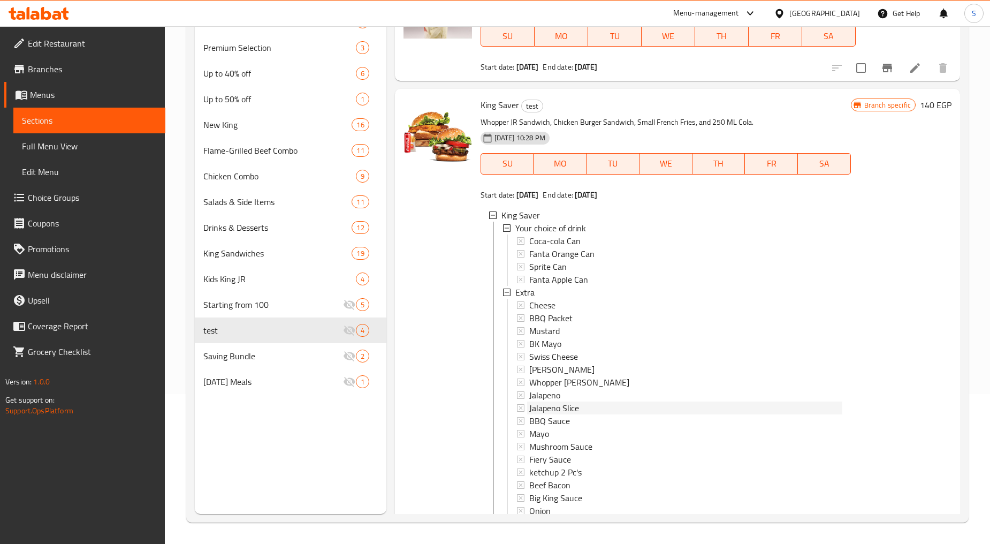
click at [554, 414] on span "Jalapeno Slice" at bounding box center [554, 407] width 50 height 13
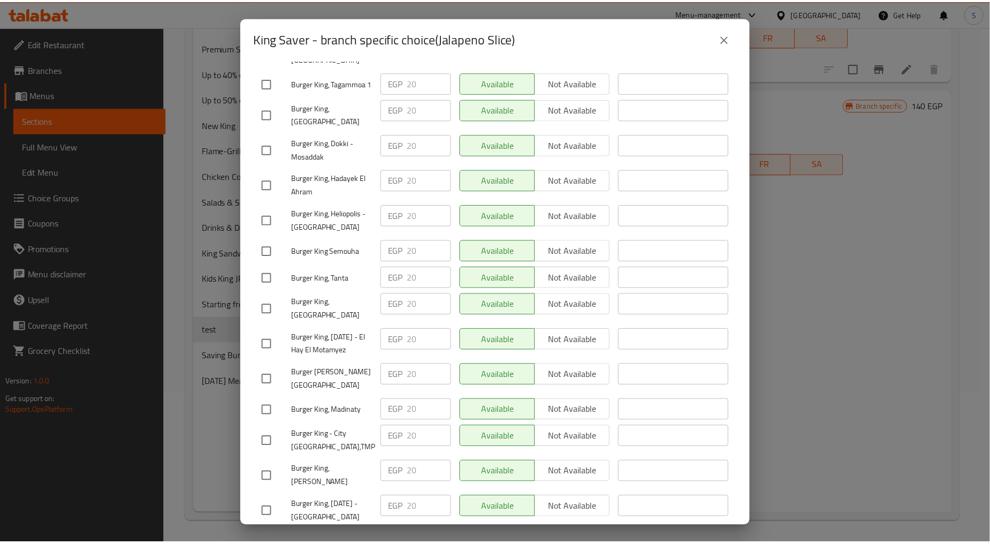
scroll to position [1308, 0]
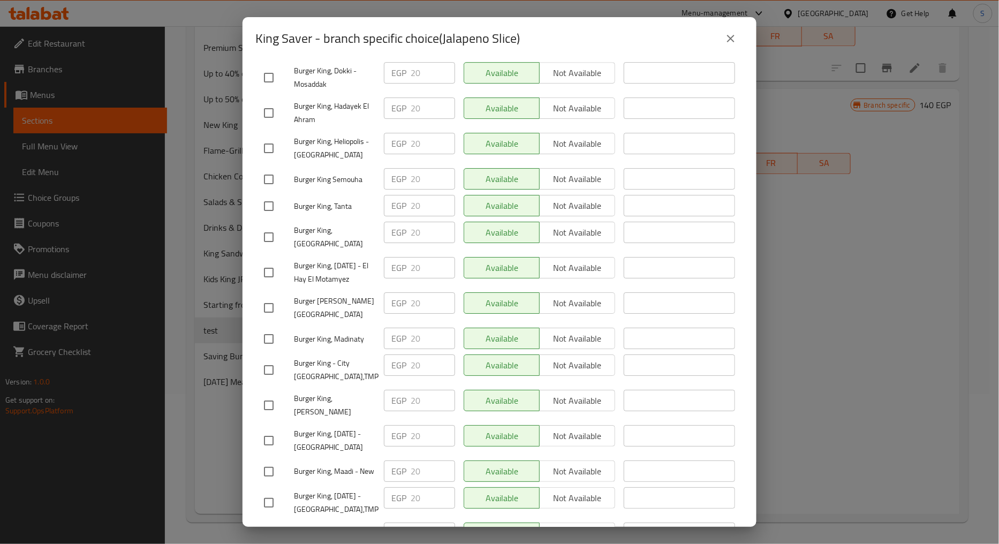
click at [728, 36] on icon "close" at bounding box center [730, 38] width 13 height 13
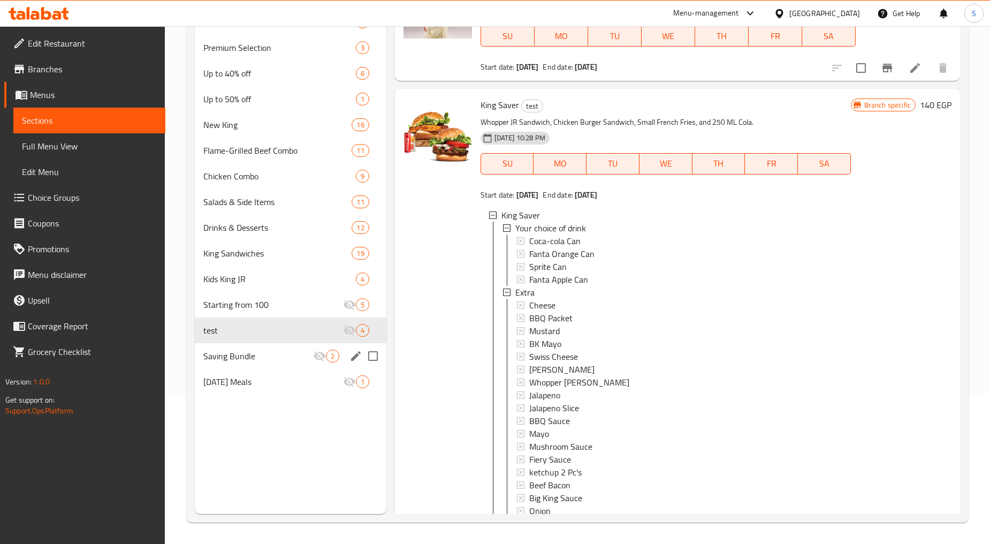
click at [237, 356] on span "Saving Bundle" at bounding box center [257, 356] width 109 height 13
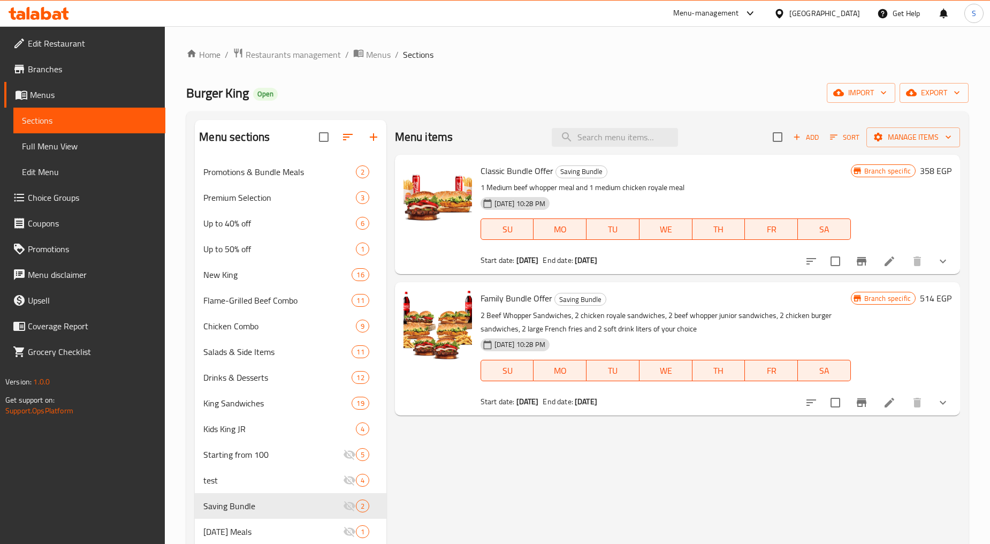
click at [938, 262] on icon "show more" at bounding box center [943, 261] width 13 height 13
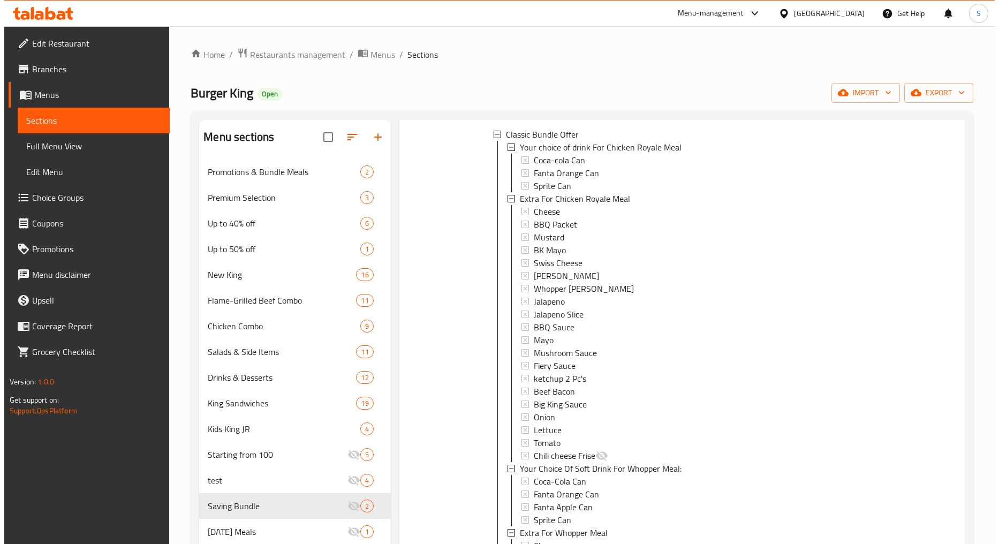
scroll to position [178, 0]
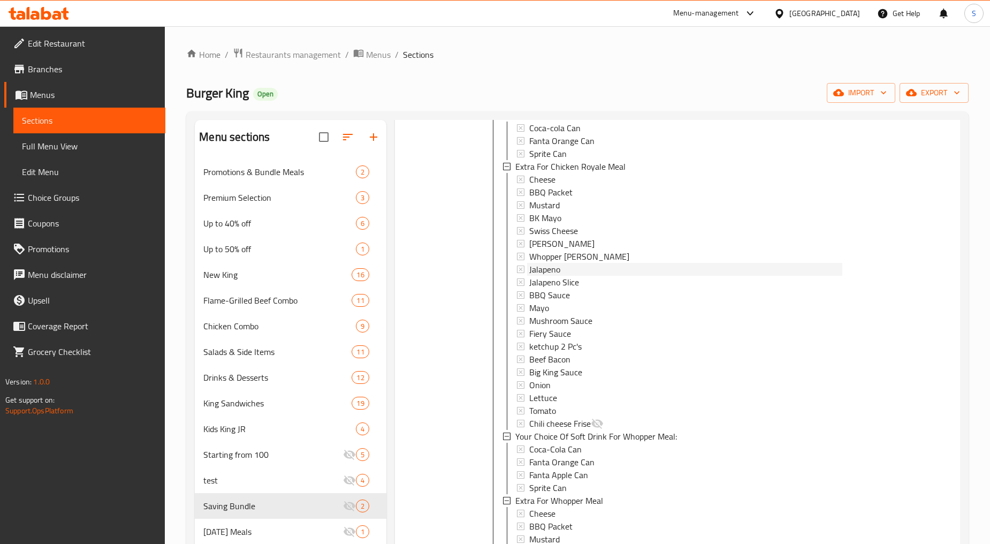
click at [562, 270] on div "Jalapeno" at bounding box center [685, 269] width 313 height 13
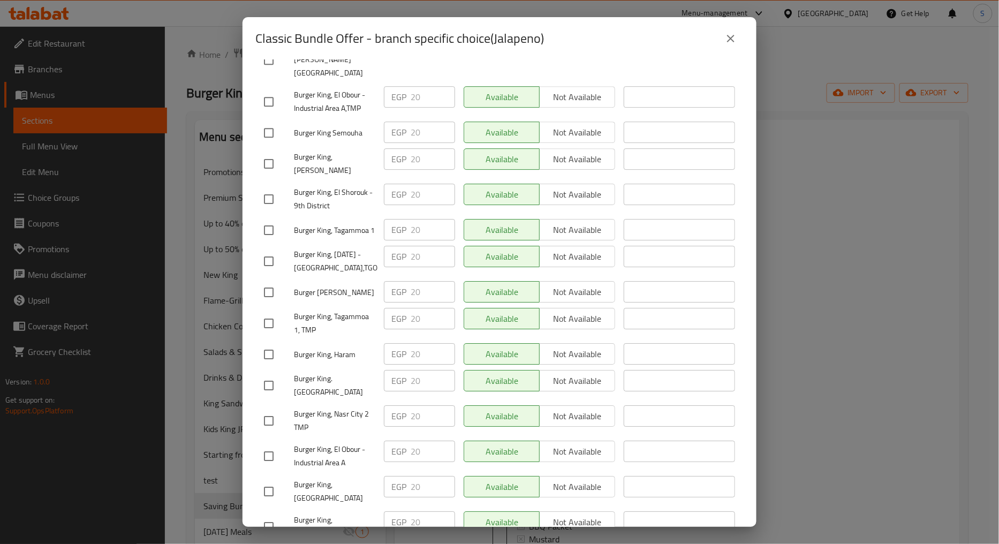
scroll to position [1308, 0]
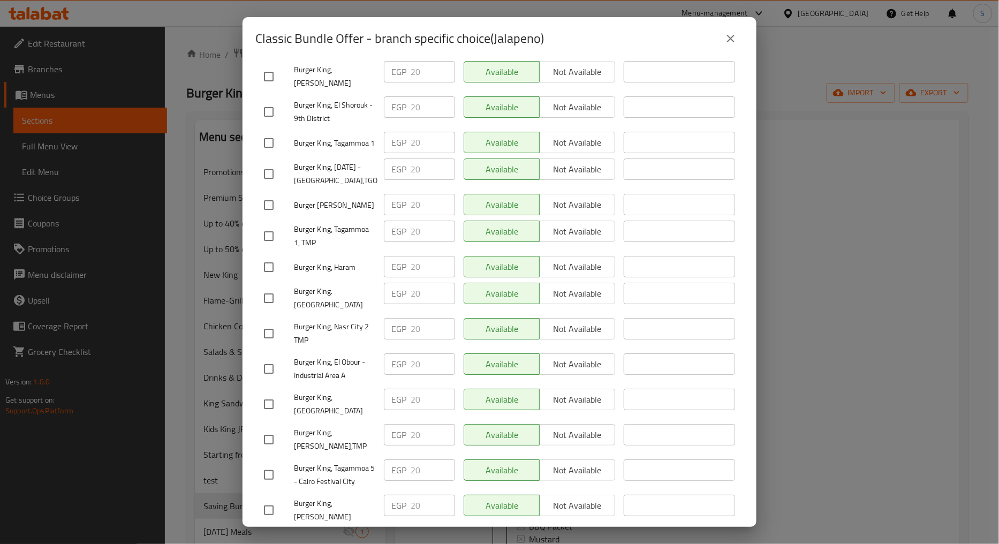
click at [737, 40] on button "close" at bounding box center [731, 39] width 26 height 26
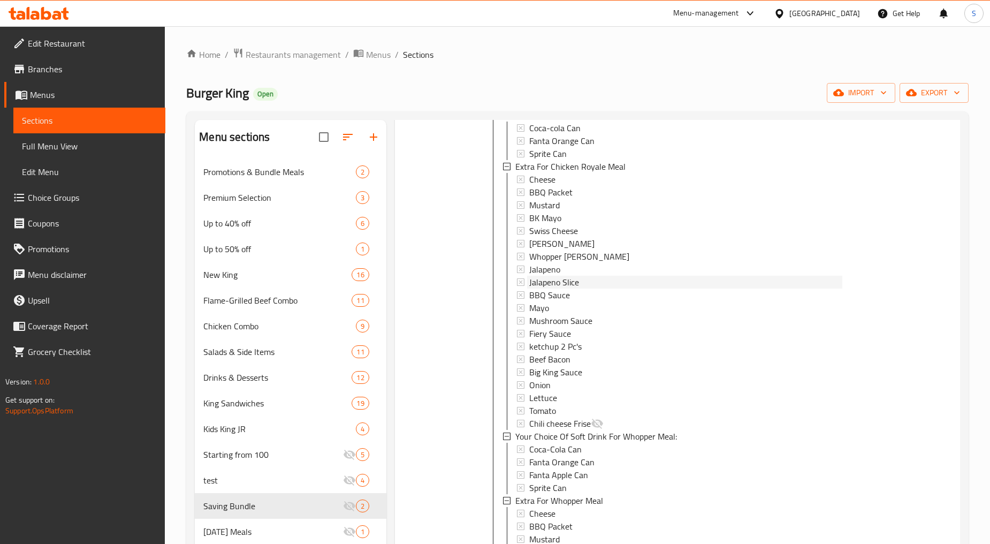
click at [555, 282] on span "Jalapeno Slice" at bounding box center [554, 282] width 50 height 13
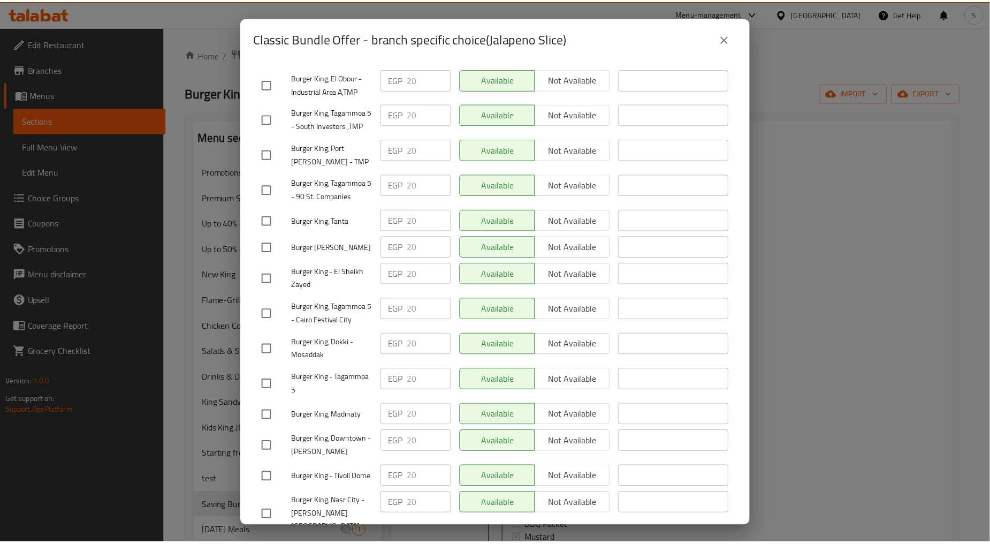
scroll to position [2509, 0]
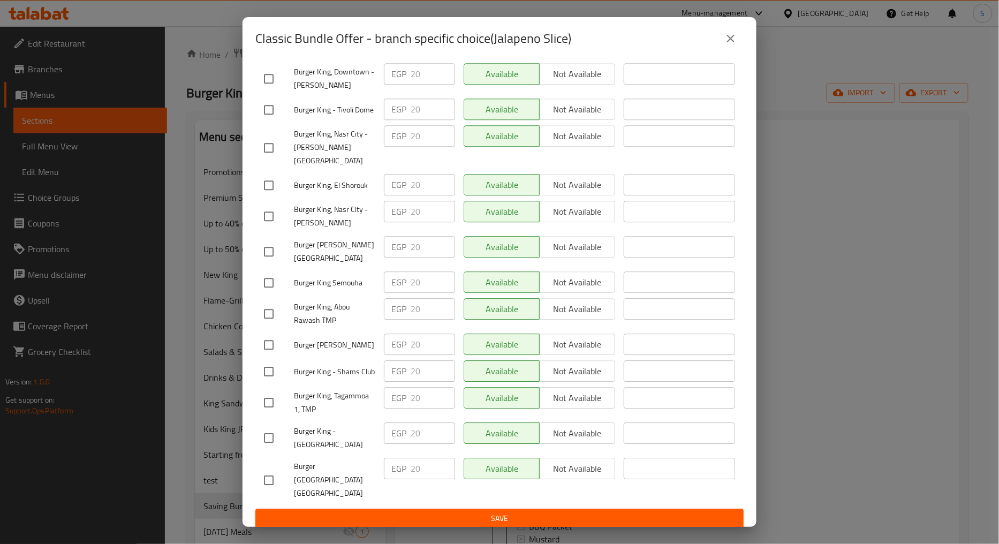
click at [724, 42] on icon "close" at bounding box center [730, 38] width 13 height 13
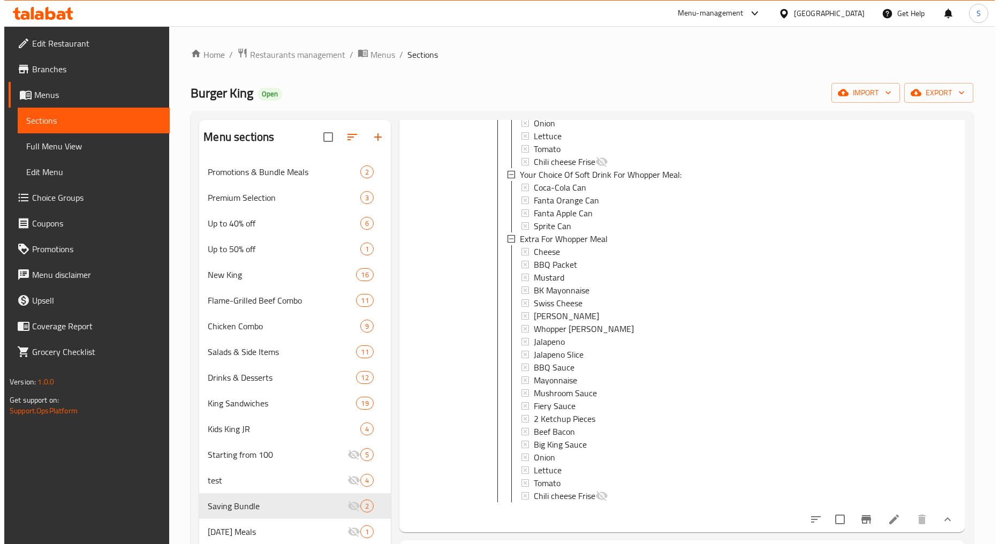
scroll to position [458, 0]
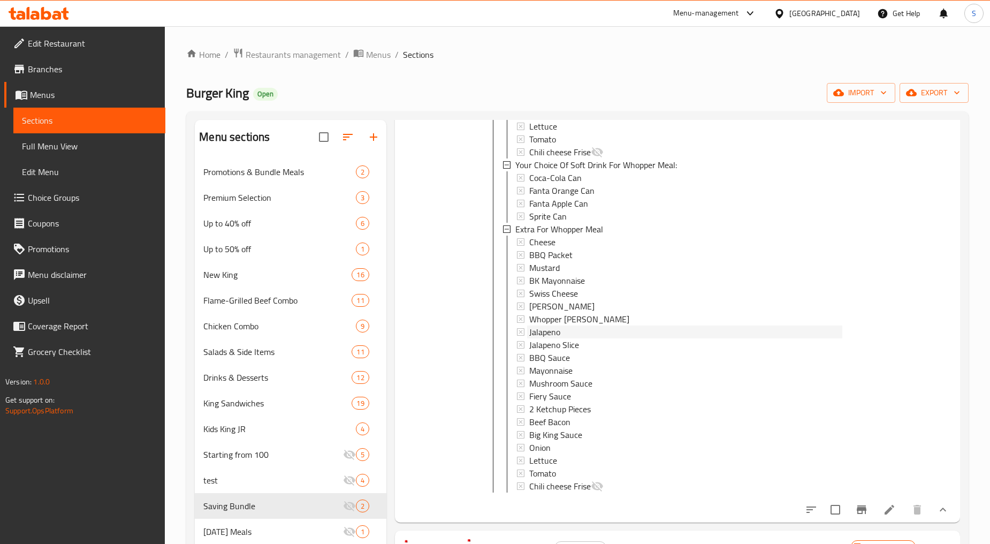
click at [559, 325] on span "Jalapeno" at bounding box center [544, 331] width 31 height 13
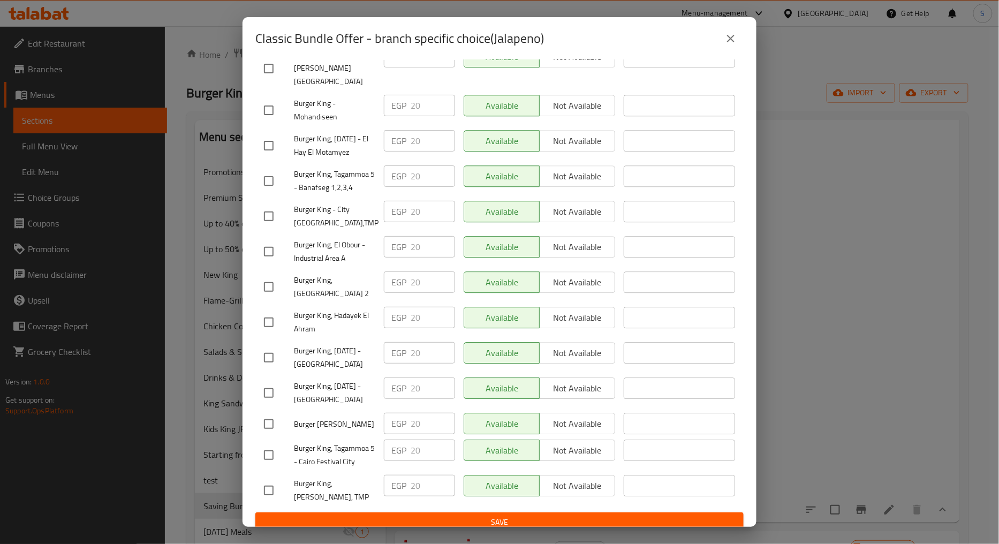
scroll to position [2509, 0]
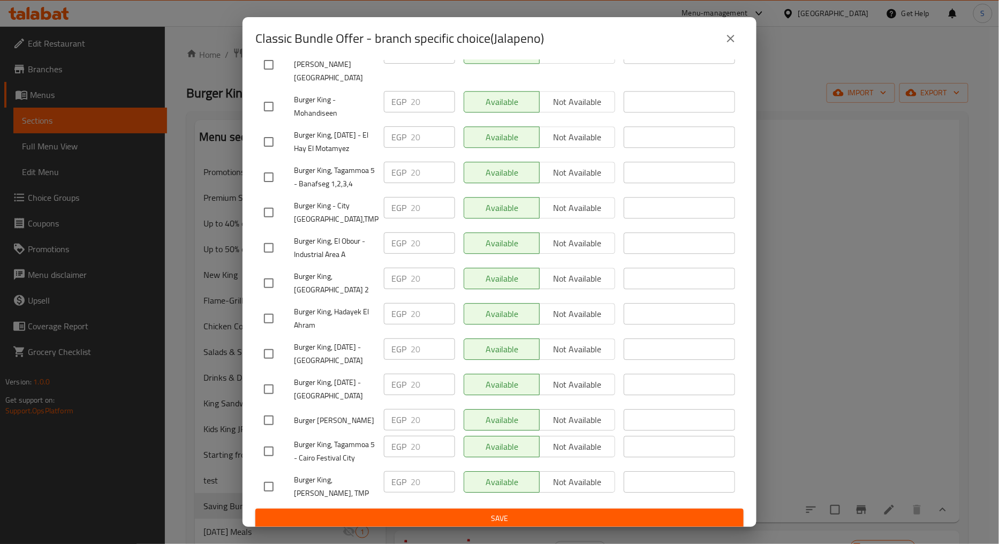
click at [732, 34] on icon "close" at bounding box center [730, 38] width 13 height 13
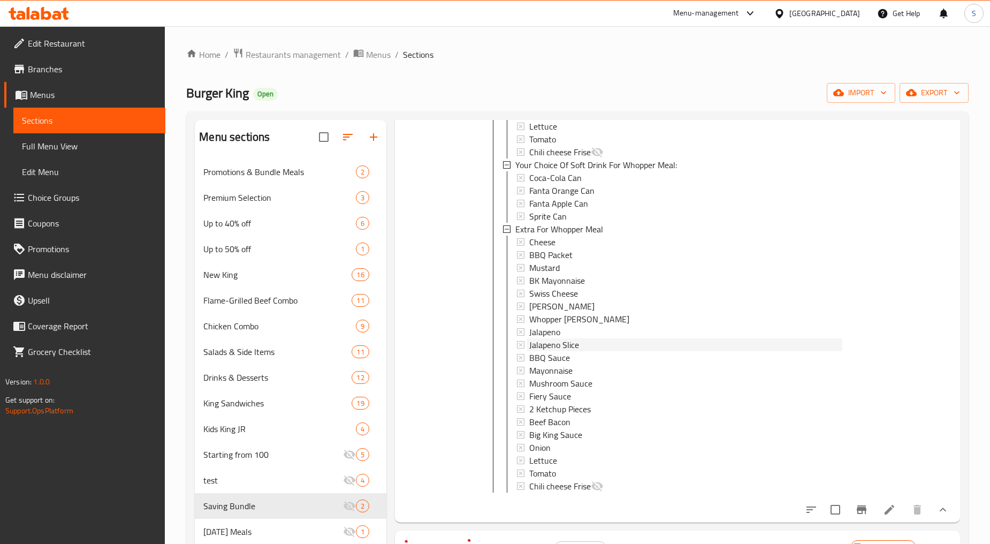
click at [580, 338] on div "Jalapeno Slice" at bounding box center [685, 344] width 313 height 13
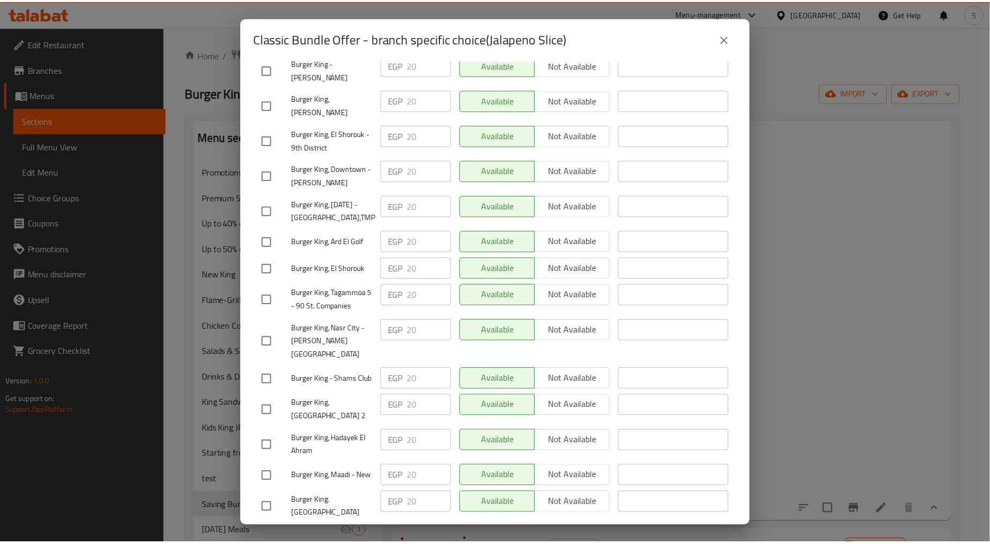
scroll to position [832, 0]
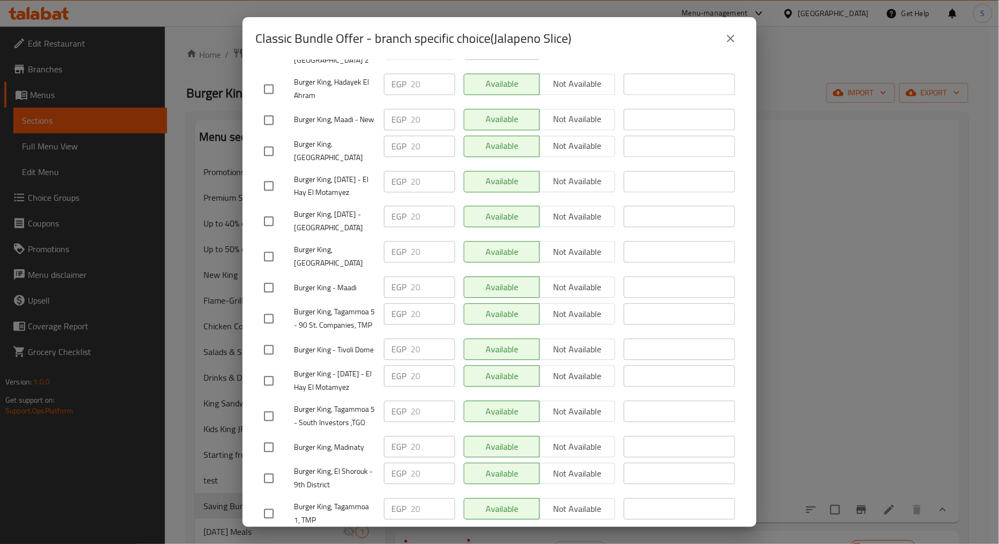
click at [726, 43] on icon "close" at bounding box center [730, 38] width 13 height 13
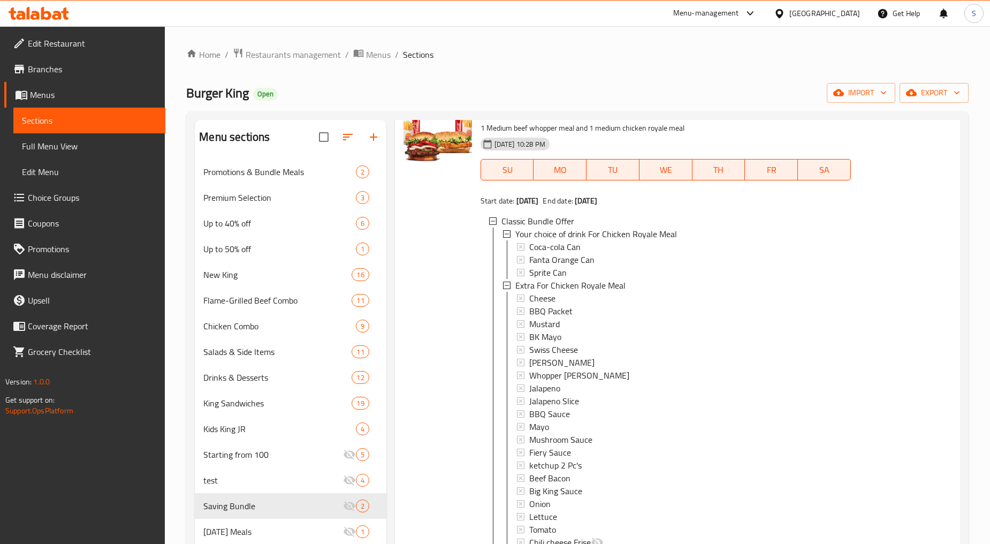
scroll to position [0, 0]
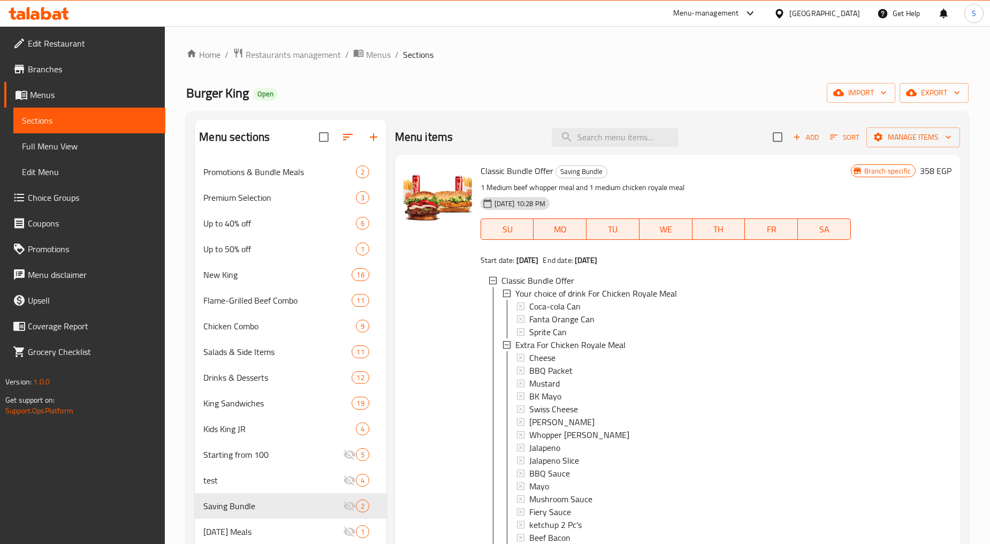
click at [510, 173] on span "Classic Bundle Offer" at bounding box center [517, 171] width 73 height 16
copy h6 "Classic Bundle Offer"
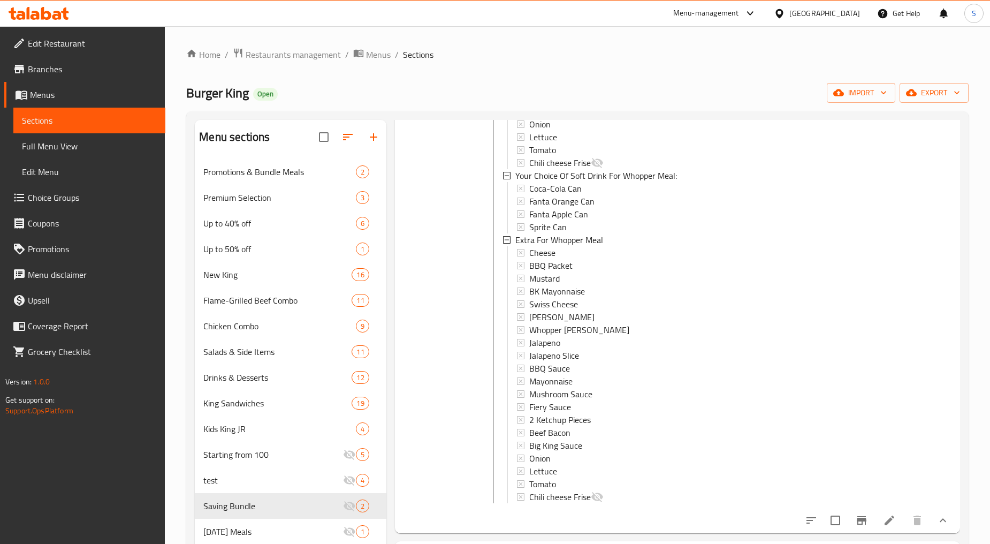
scroll to position [458, 0]
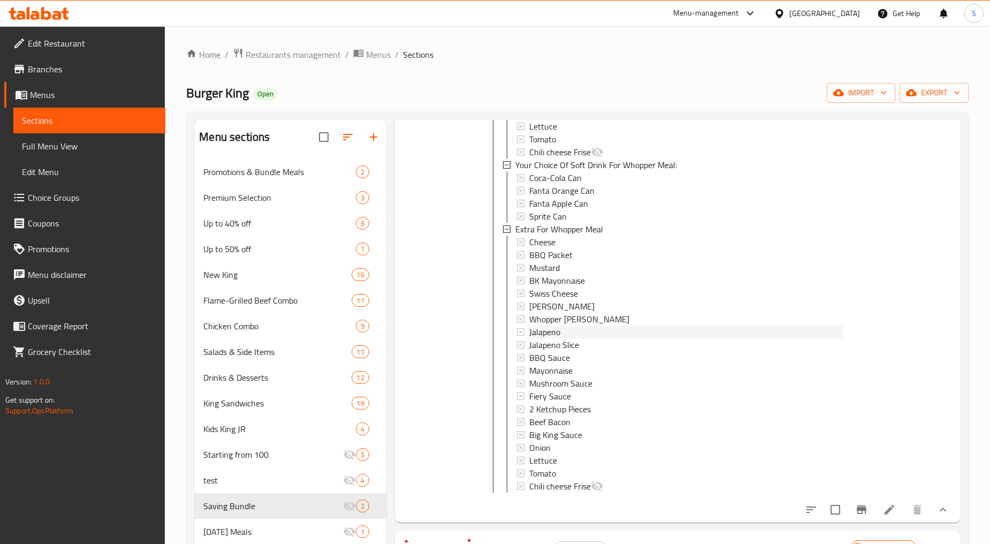
click at [558, 325] on span "Jalapeno" at bounding box center [544, 331] width 31 height 13
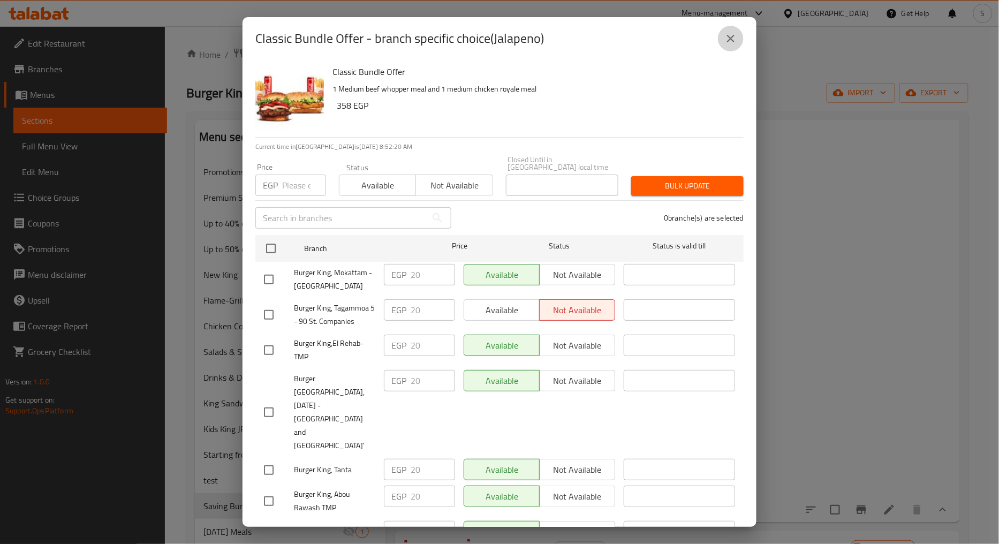
click at [737, 40] on icon "close" at bounding box center [730, 38] width 13 height 13
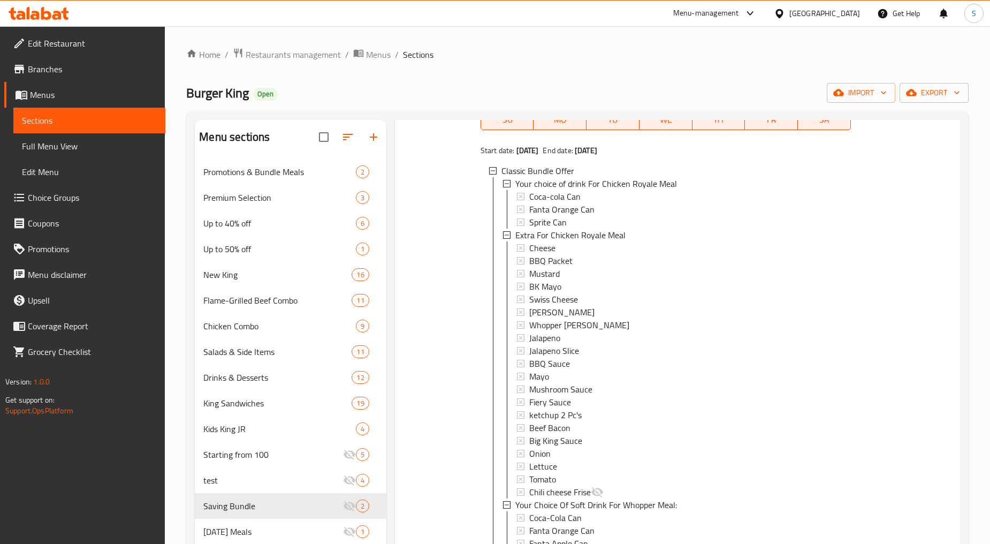
scroll to position [0, 0]
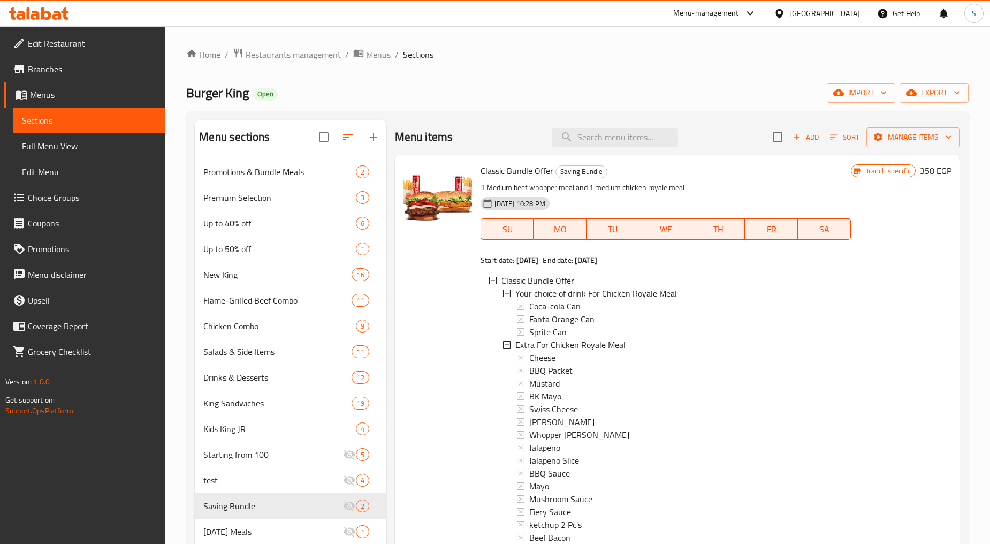
click at [516, 171] on span "Classic Bundle Offer" at bounding box center [517, 171] width 73 height 16
copy h6 "Classic Bundle Offer"
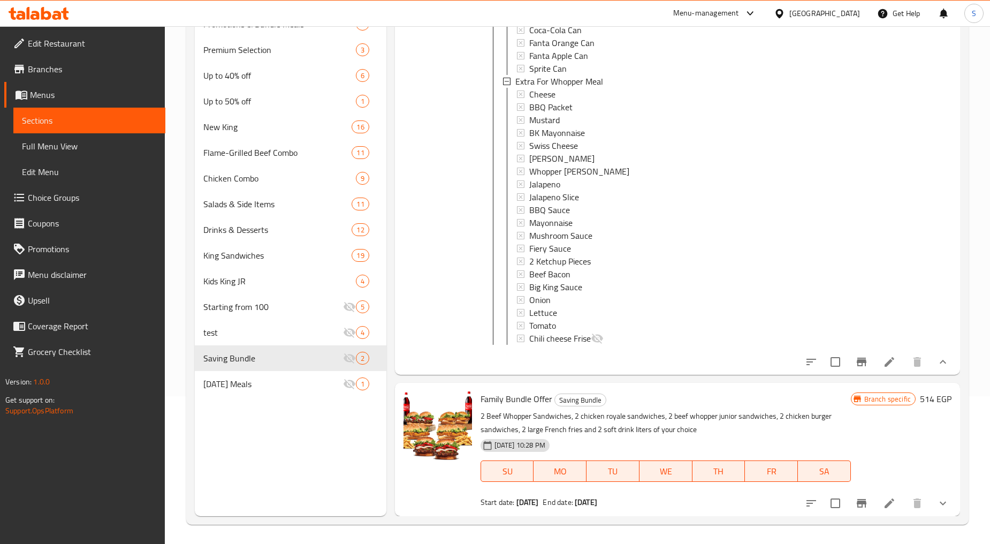
scroll to position [150, 0]
click at [489, 400] on span "Family Bundle Offer" at bounding box center [517, 397] width 72 height 16
copy h6 "Family Bundle Offer"
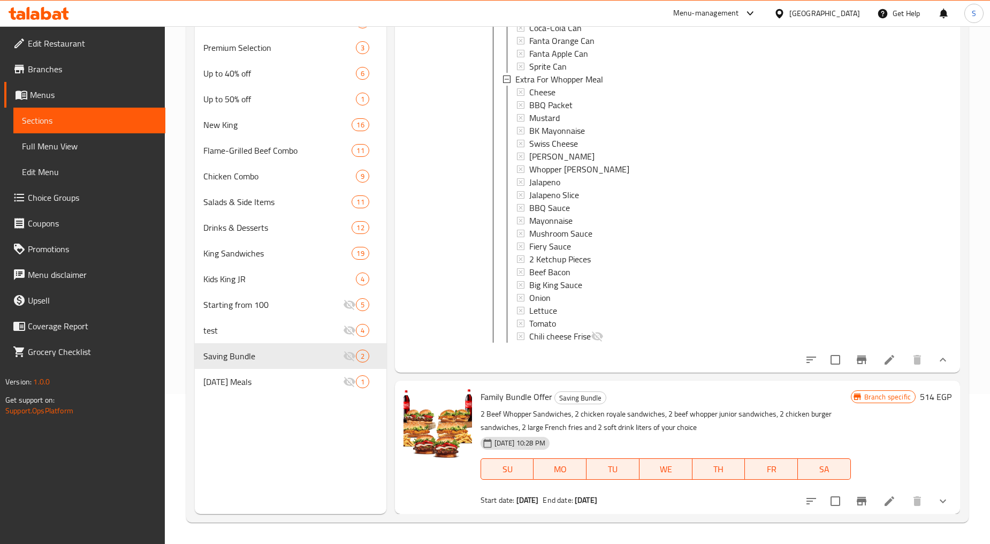
click at [947, 495] on div "Family Bundle Offer Saving Bundle 2 Beef Whopper Sandwiches, 2 chicken royale s…" at bounding box center [677, 447] width 565 height 133
click at [941, 497] on button "show more" at bounding box center [943, 501] width 26 height 26
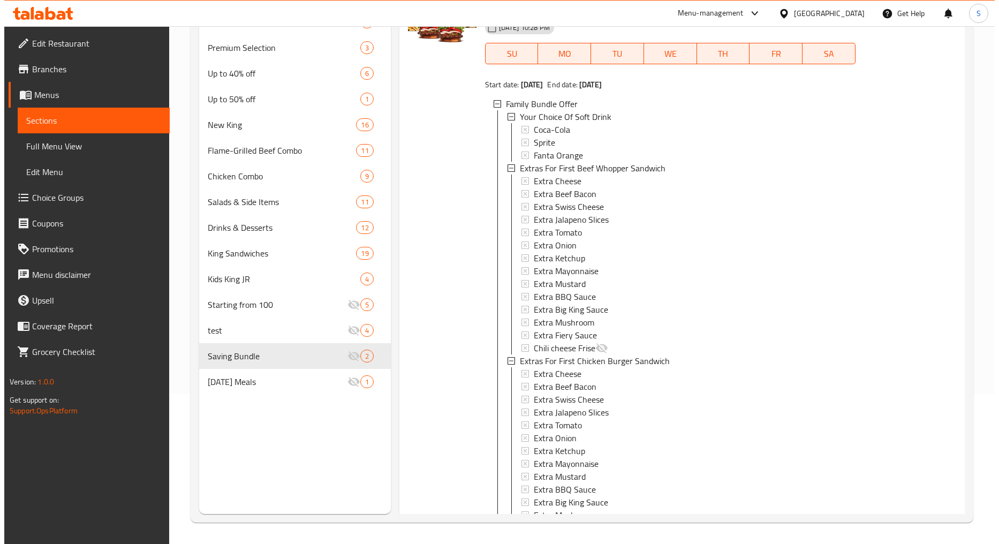
scroll to position [874, 0]
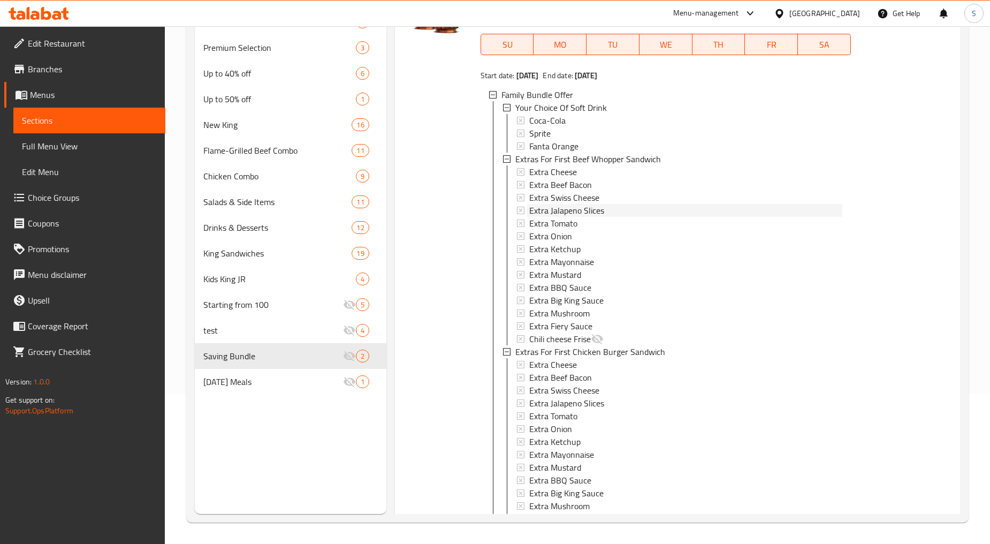
click at [581, 217] on span "Extra Jalapeno Slices" at bounding box center [566, 210] width 75 height 13
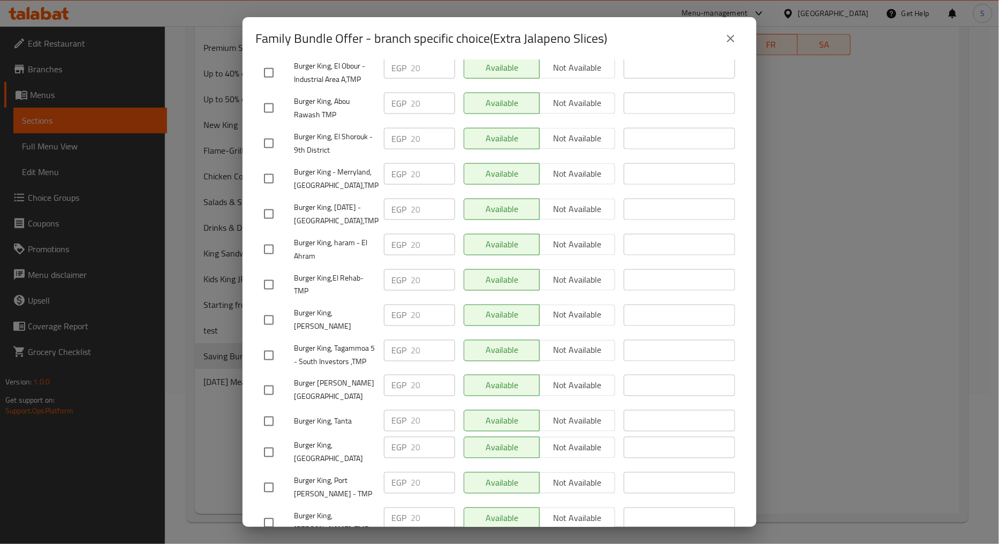
scroll to position [2379, 0]
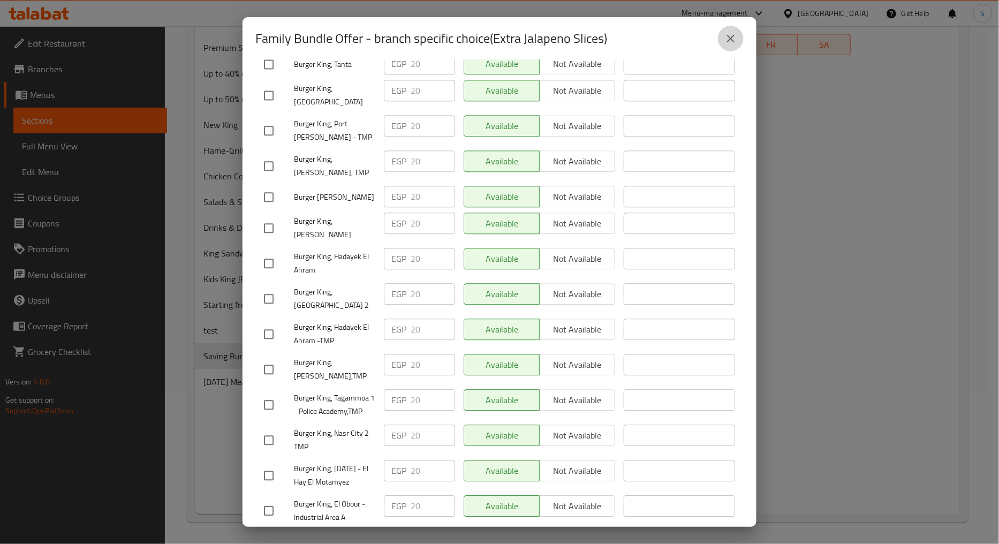
click at [732, 44] on icon "close" at bounding box center [730, 38] width 13 height 13
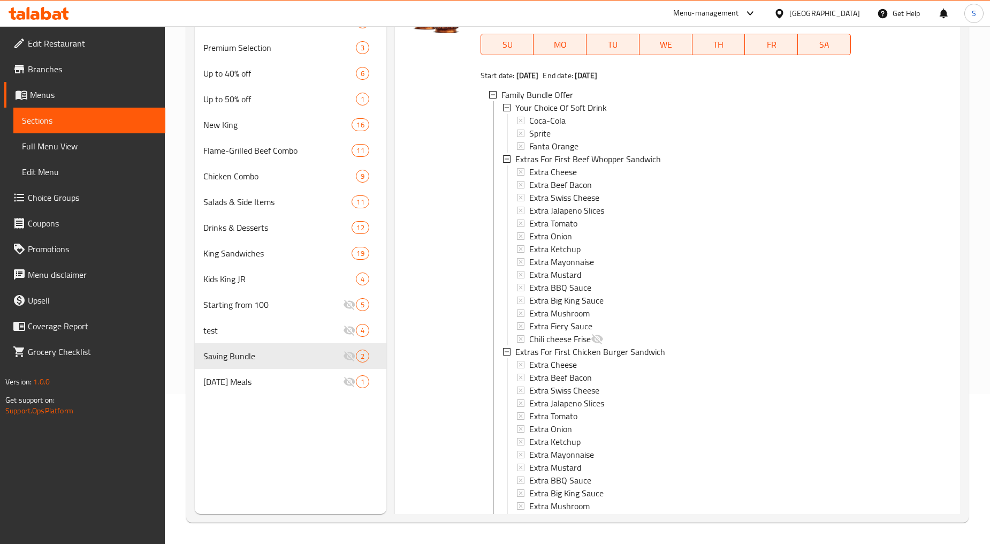
click at [571, 216] on span "Extra Jalapeno Slices" at bounding box center [566, 210] width 75 height 13
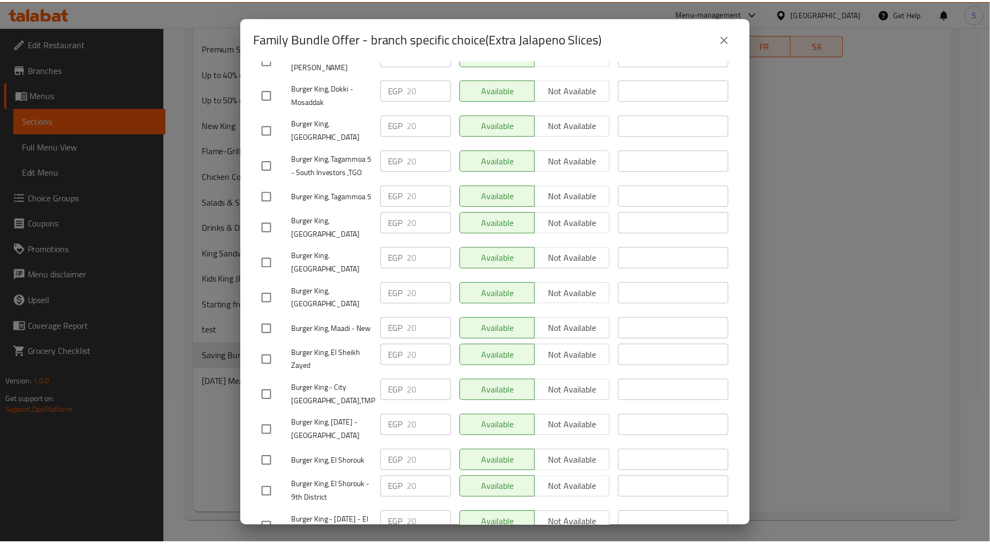
scroll to position [1130, 0]
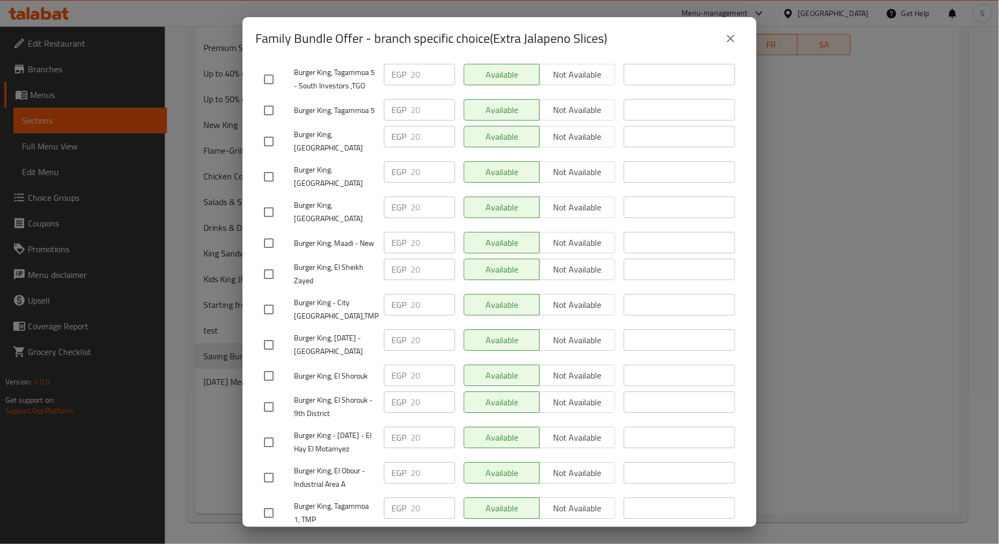
click at [732, 36] on icon "close" at bounding box center [730, 38] width 7 height 7
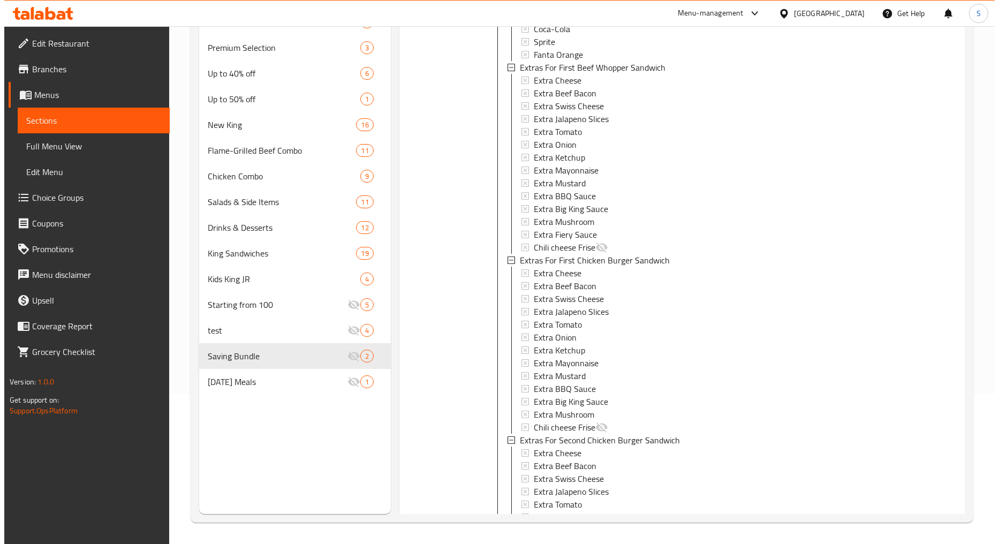
scroll to position [1052, 0]
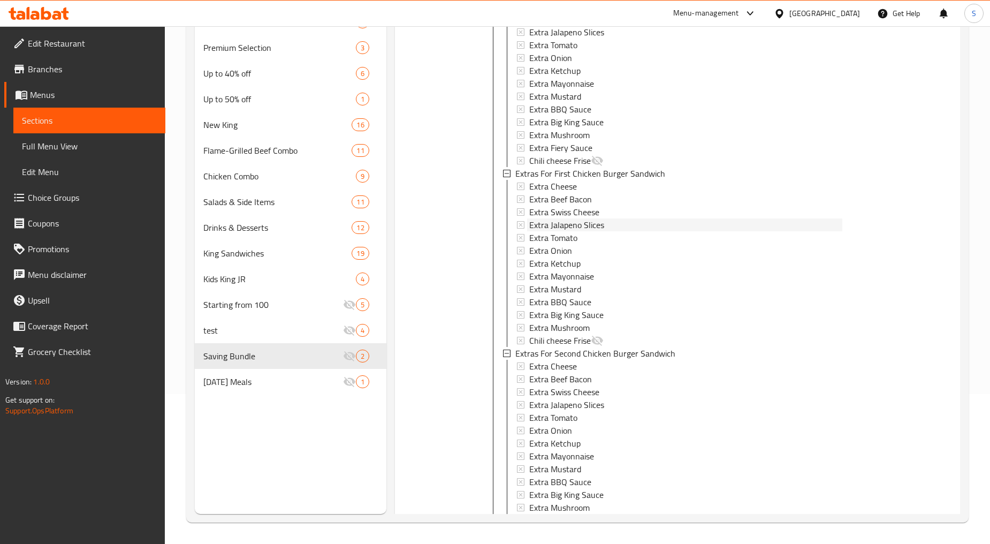
click at [573, 231] on span "Extra Jalapeno Slices" at bounding box center [566, 224] width 75 height 13
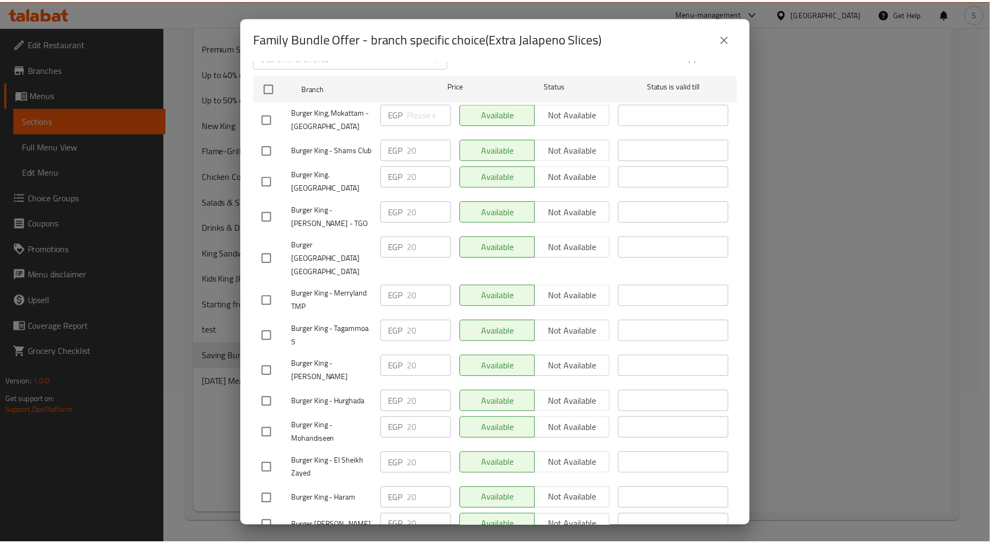
scroll to position [357, 0]
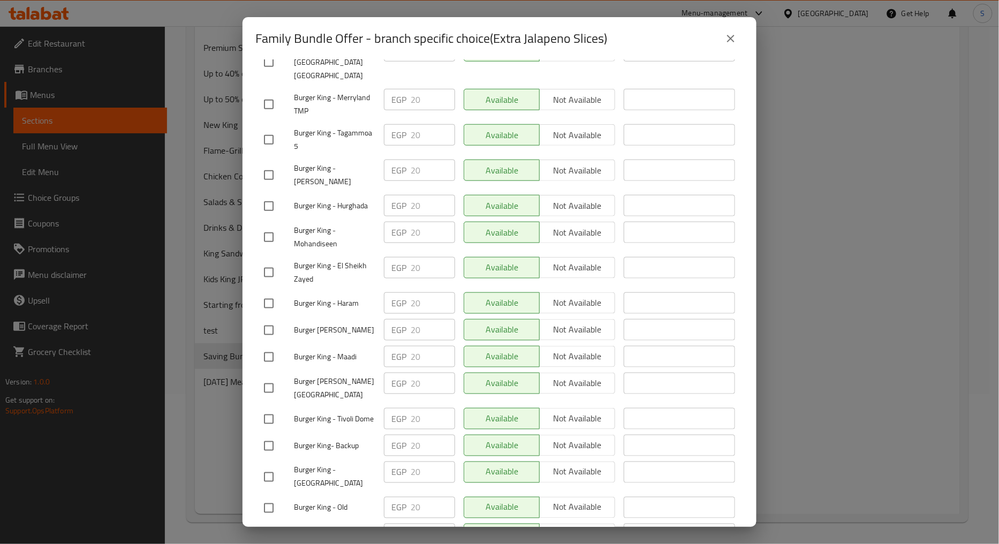
click at [739, 38] on button "close" at bounding box center [731, 39] width 26 height 26
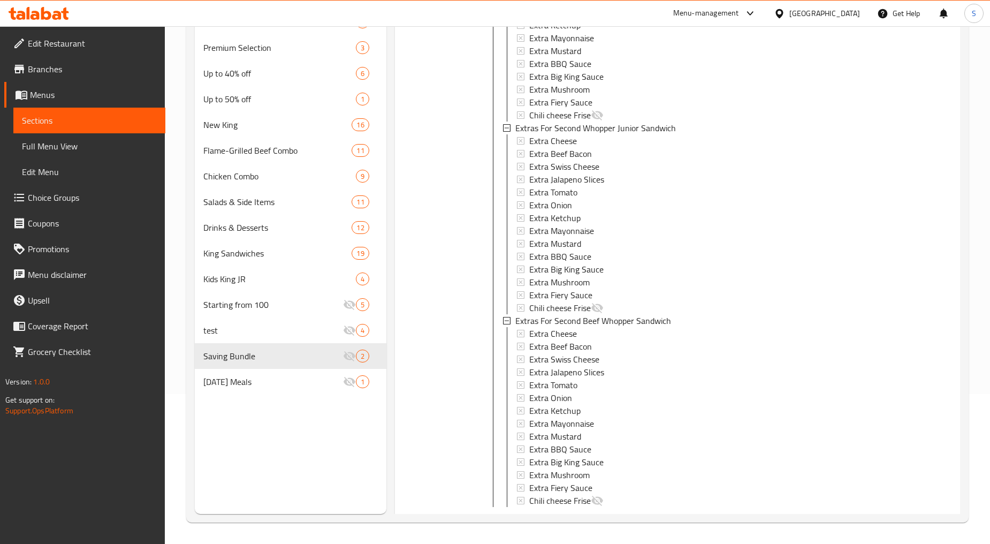
scroll to position [2052, 0]
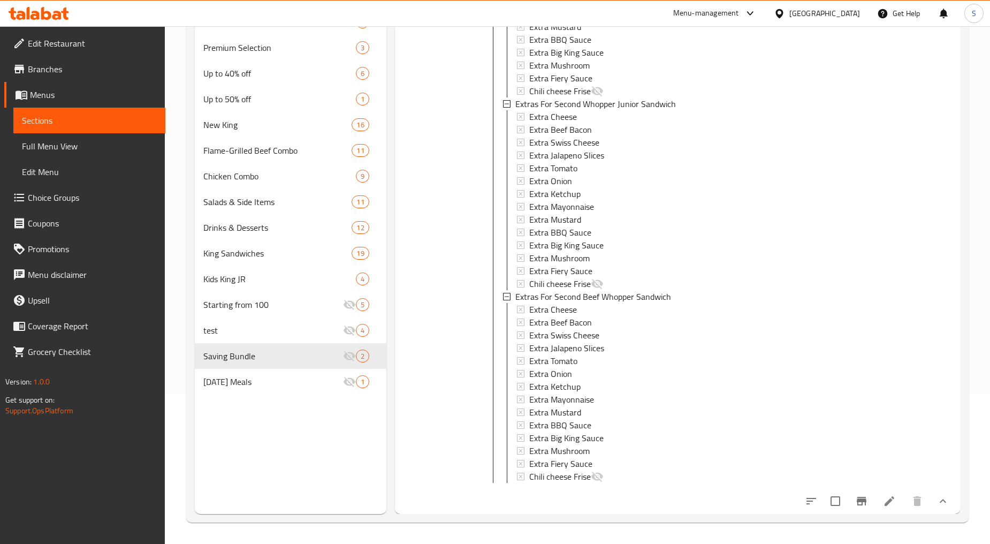
click at [890, 502] on li at bounding box center [890, 500] width 30 height 19
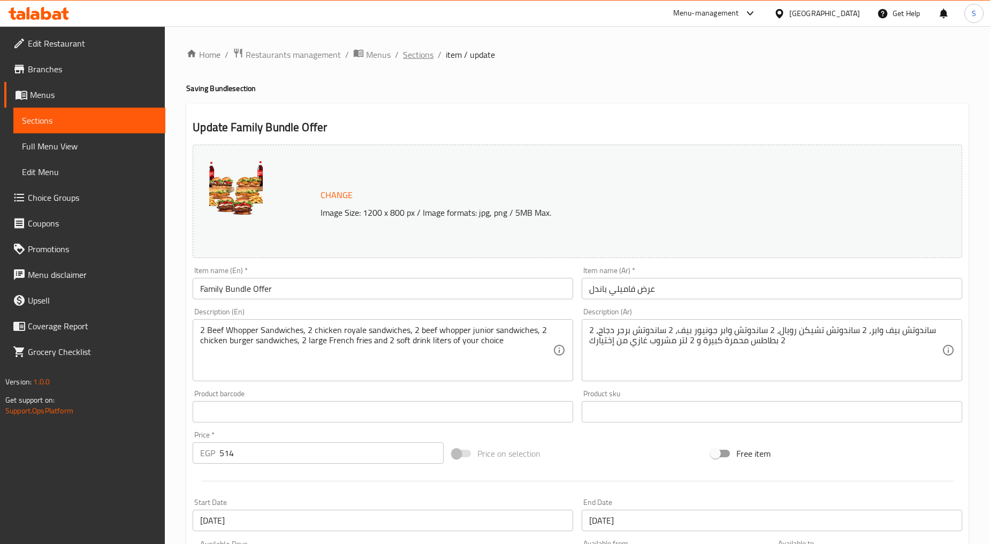
click at [415, 52] on span "Sections" at bounding box center [418, 54] width 31 height 13
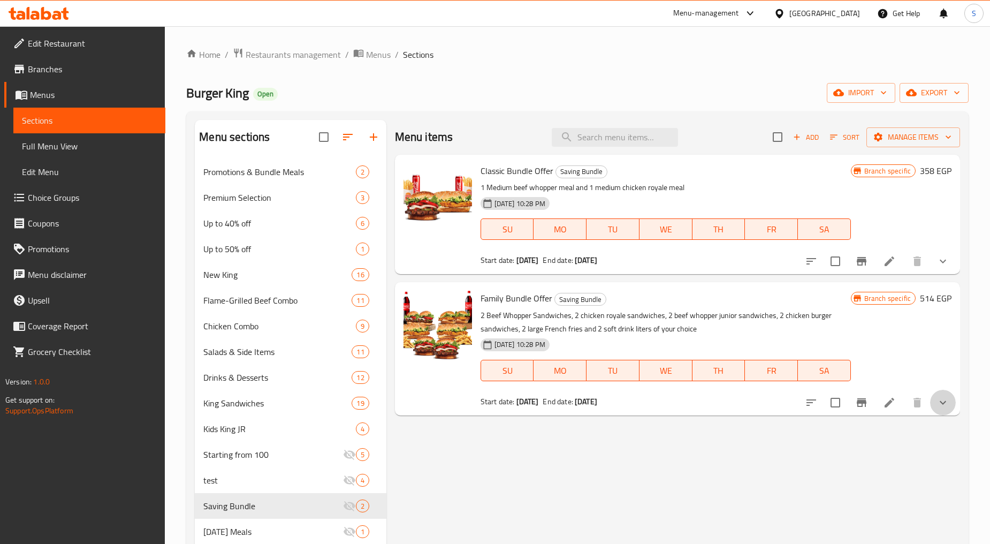
click at [941, 413] on button "show more" at bounding box center [943, 403] width 26 height 26
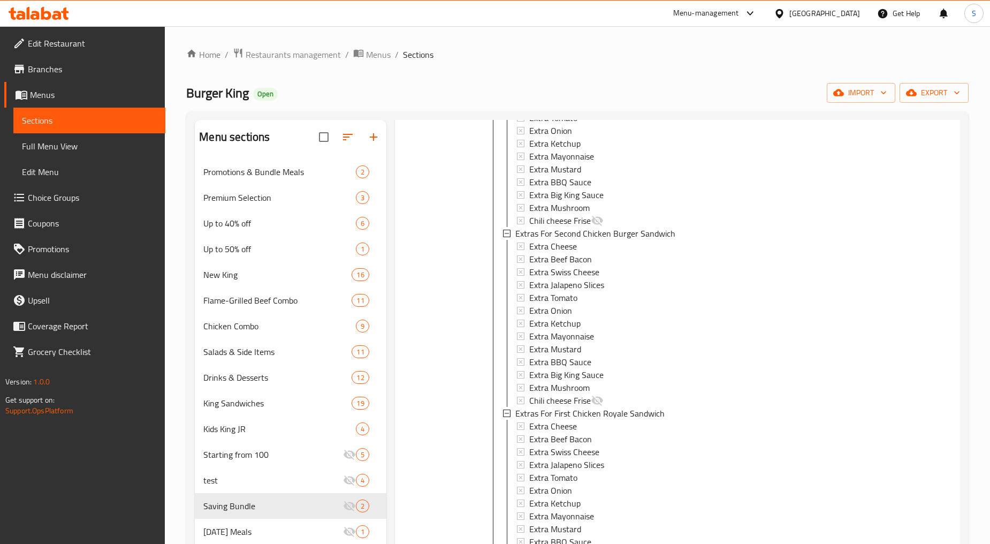
scroll to position [654, 0]
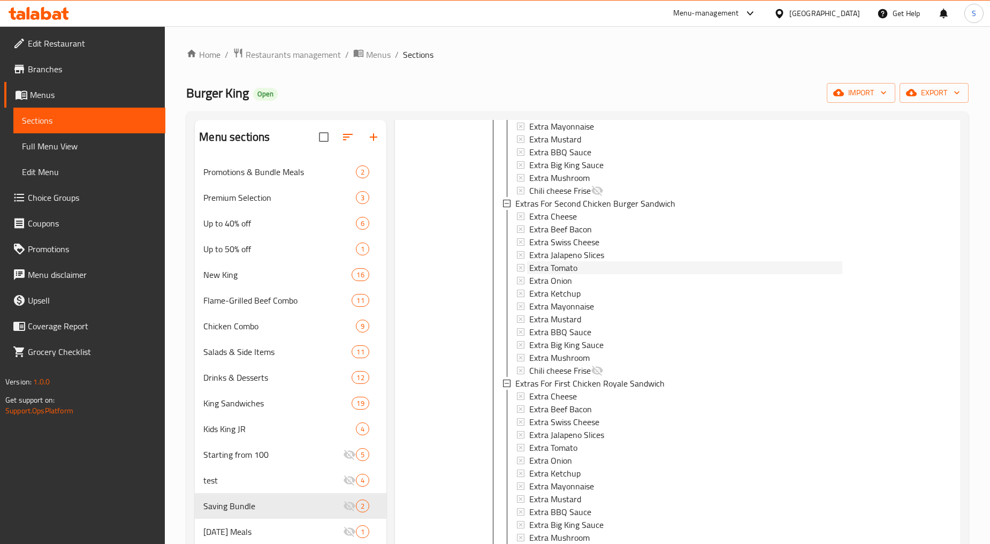
click at [573, 261] on span "Extra Tomato" at bounding box center [553, 267] width 48 height 13
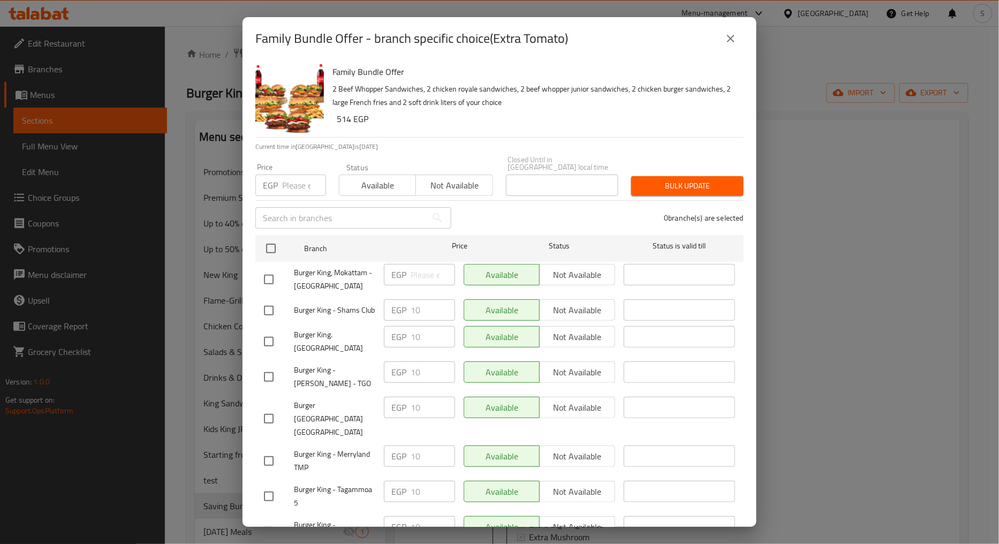
click at [728, 39] on icon "close" at bounding box center [730, 38] width 13 height 13
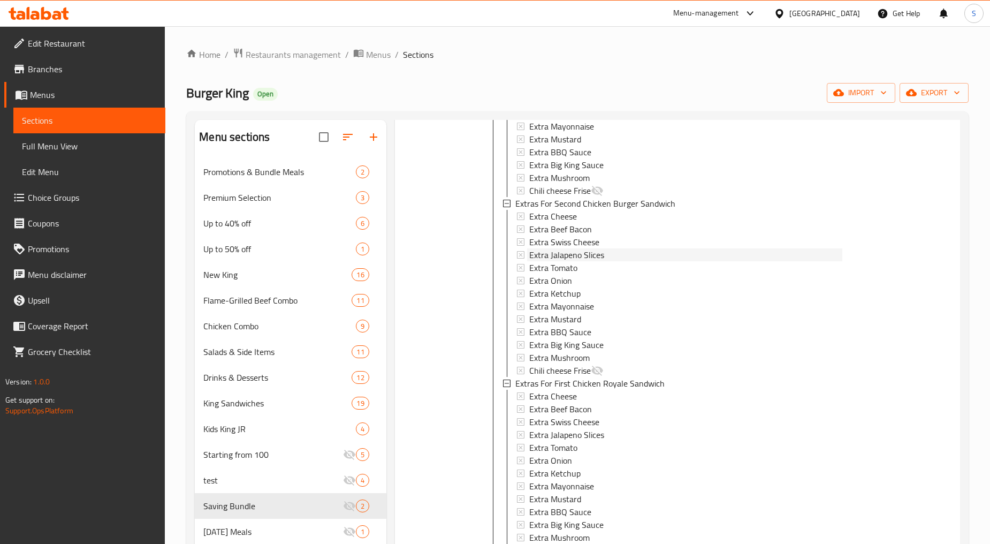
click at [573, 251] on span "Extra Jalapeno Slices" at bounding box center [566, 254] width 75 height 13
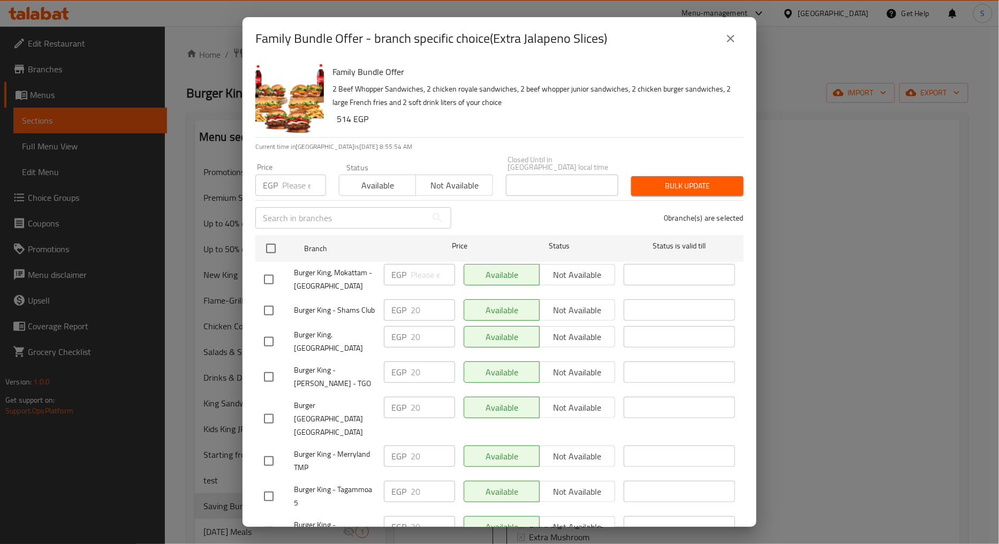
click at [725, 40] on icon "close" at bounding box center [730, 38] width 13 height 13
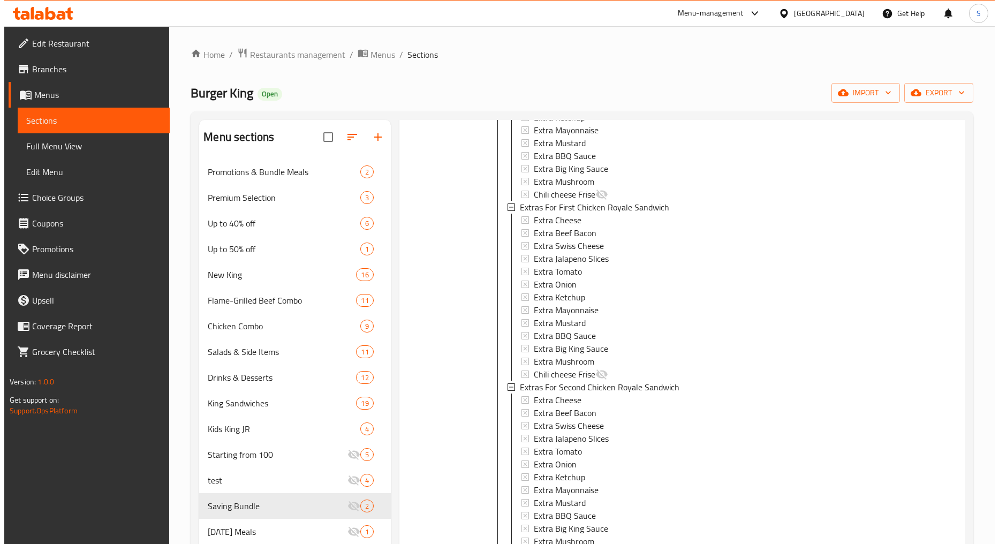
scroll to position [809, 0]
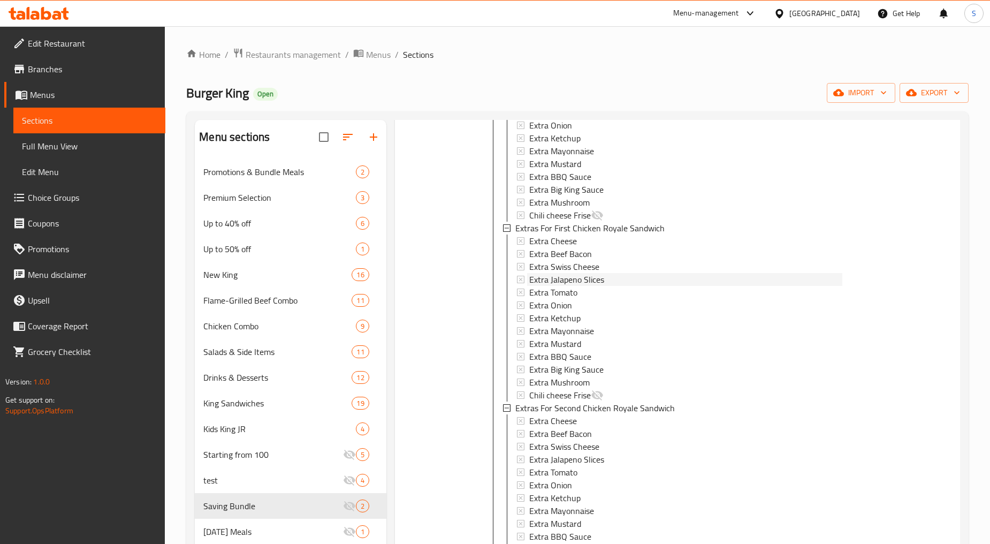
click at [575, 281] on span "Extra Jalapeno Slices" at bounding box center [566, 279] width 75 height 13
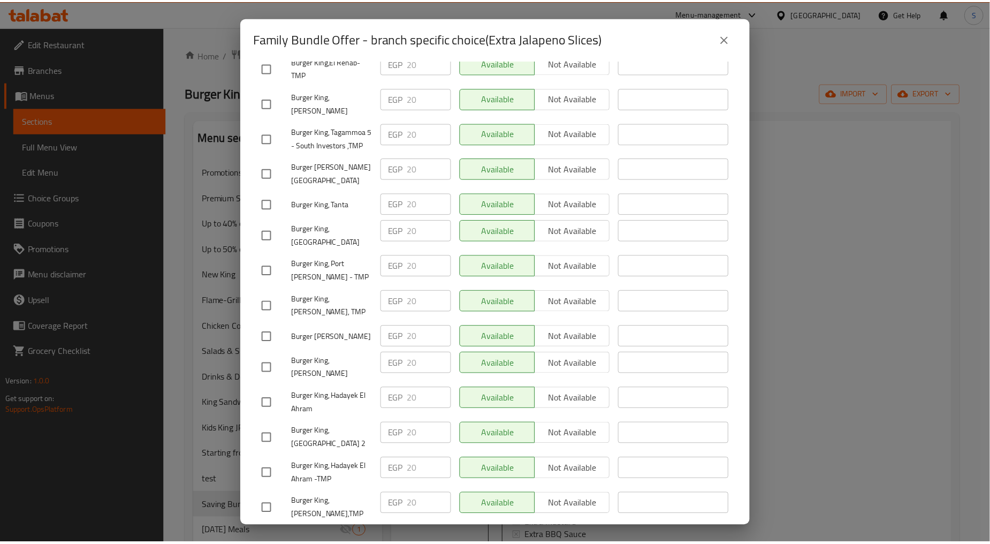
scroll to position [2260, 0]
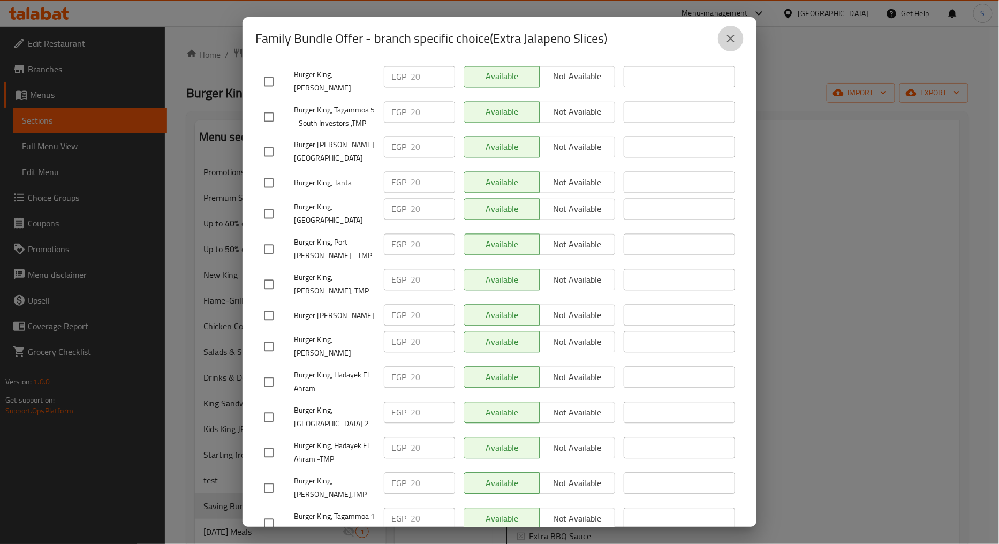
click at [723, 36] on button "close" at bounding box center [731, 39] width 26 height 26
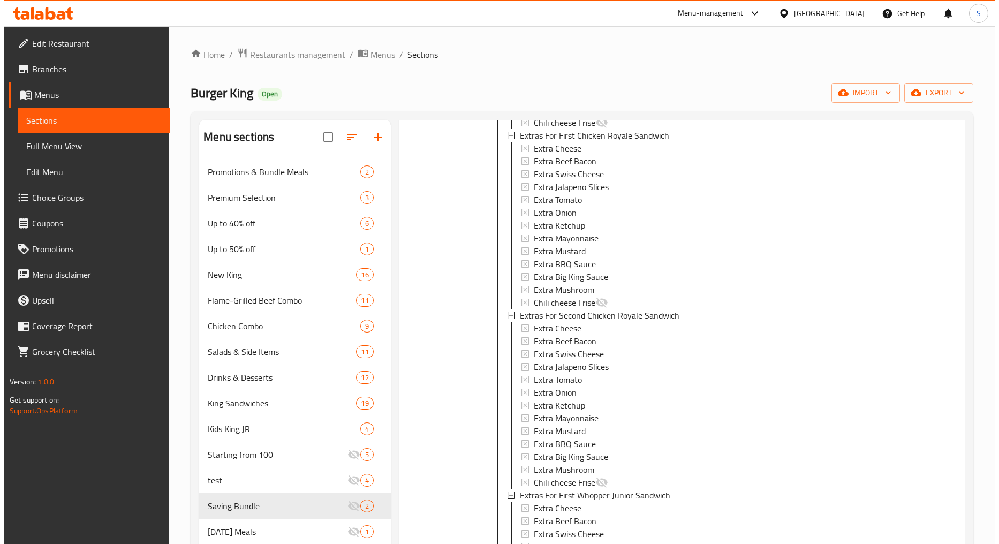
scroll to position [988, 0]
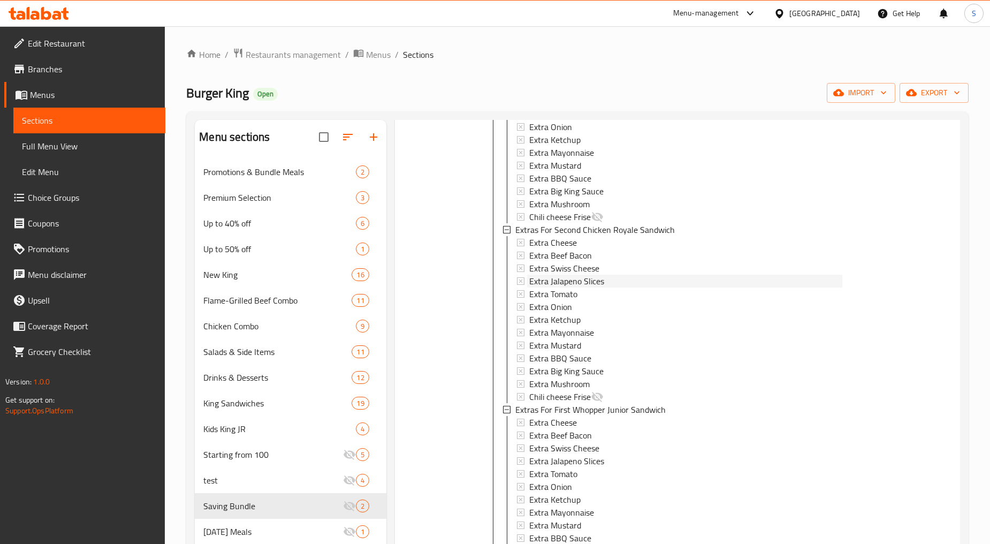
click at [570, 281] on span "Extra Jalapeno Slices" at bounding box center [566, 281] width 75 height 13
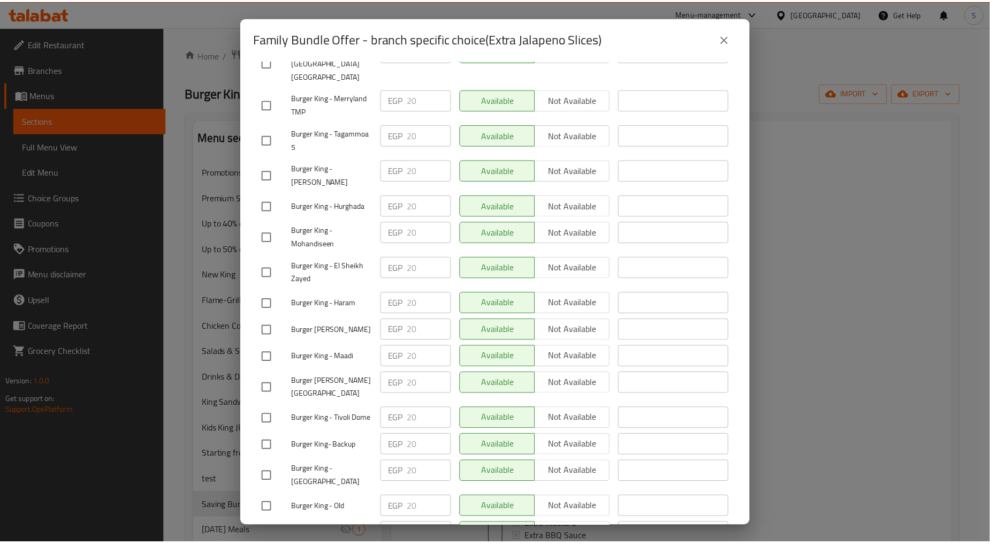
scroll to position [773, 0]
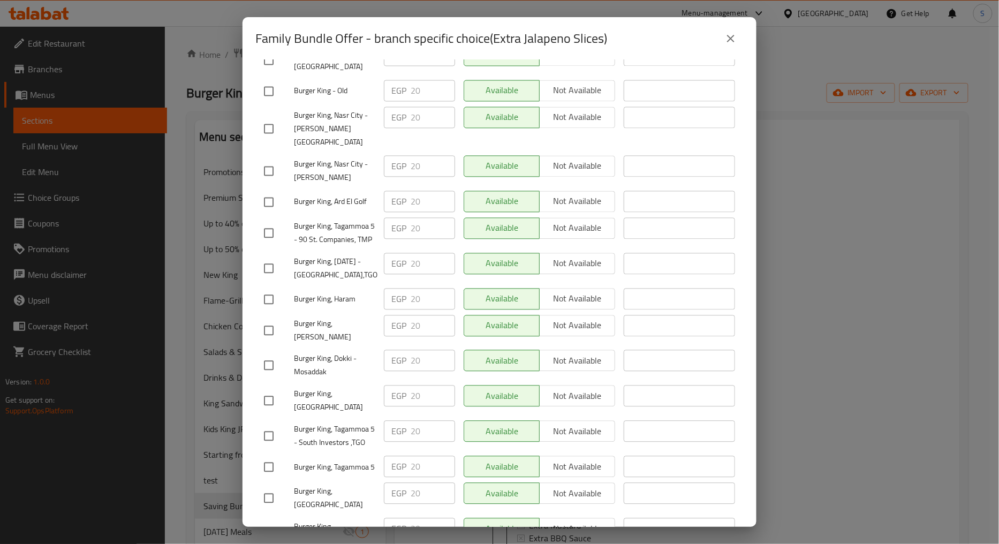
click at [721, 36] on button "close" at bounding box center [731, 39] width 26 height 26
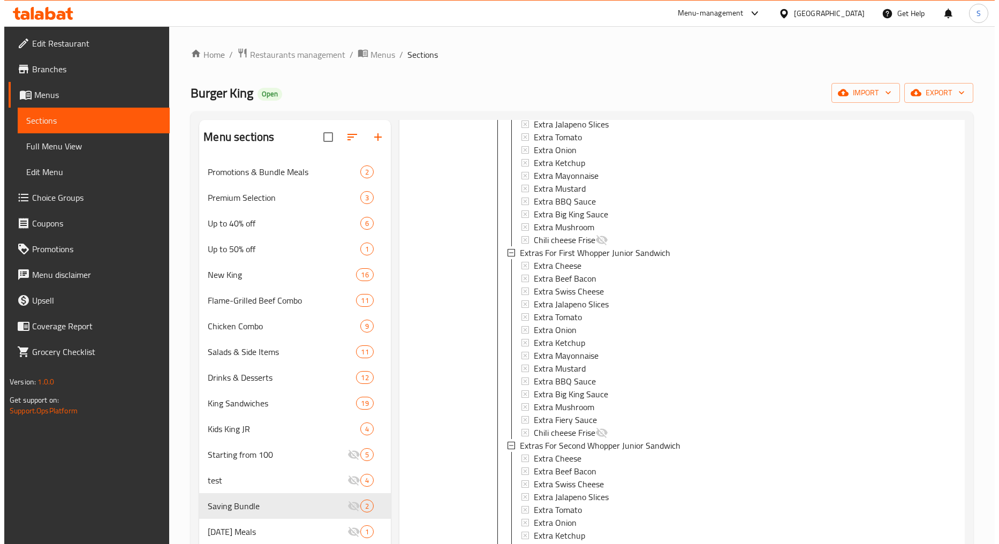
scroll to position [1166, 0]
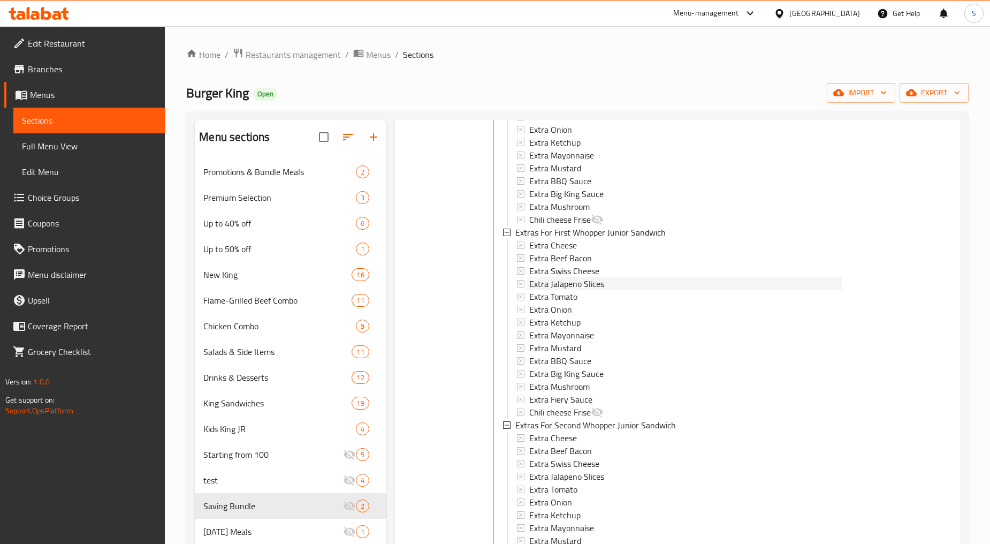
click at [577, 287] on span "Extra Jalapeno Slices" at bounding box center [566, 283] width 75 height 13
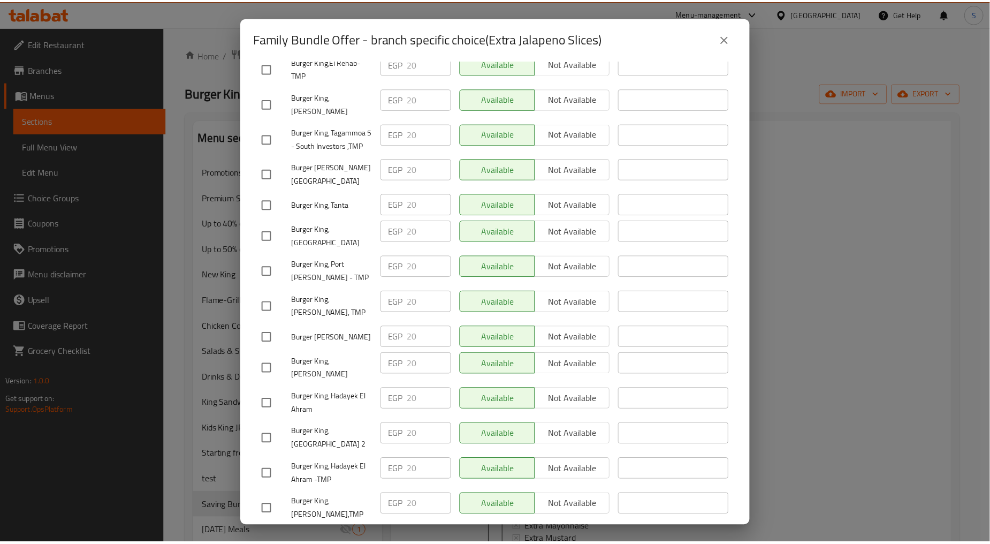
scroll to position [2319, 0]
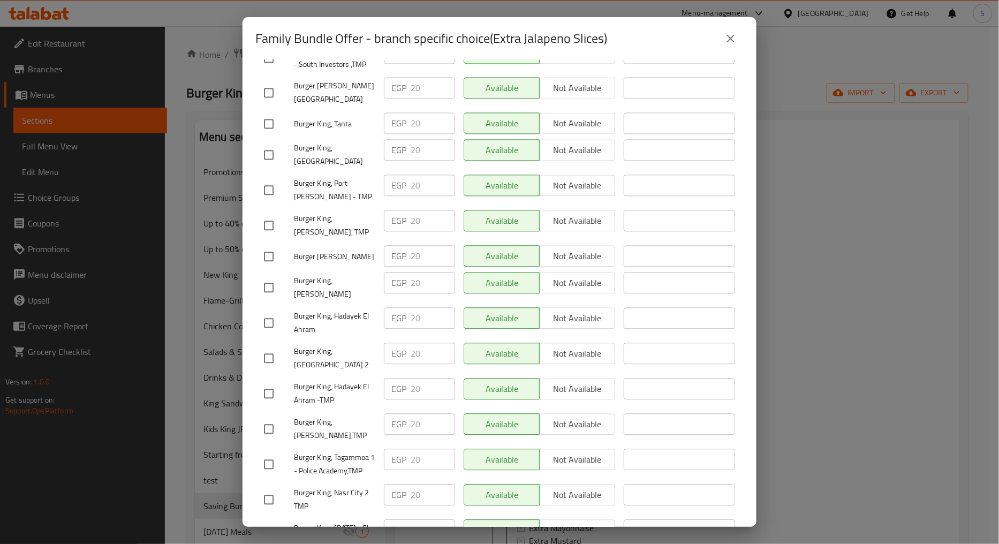
click at [723, 39] on button "close" at bounding box center [731, 39] width 26 height 26
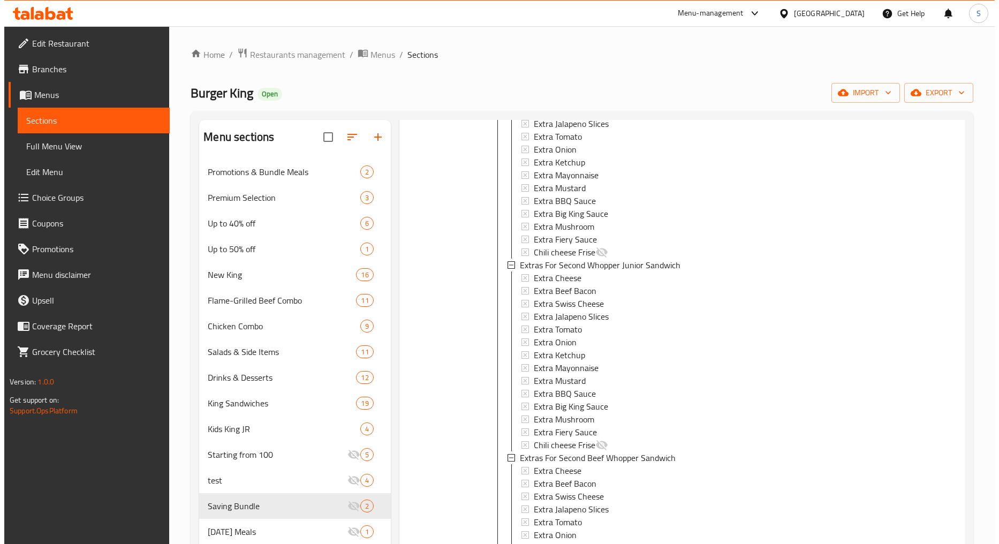
scroll to position [1345, 0]
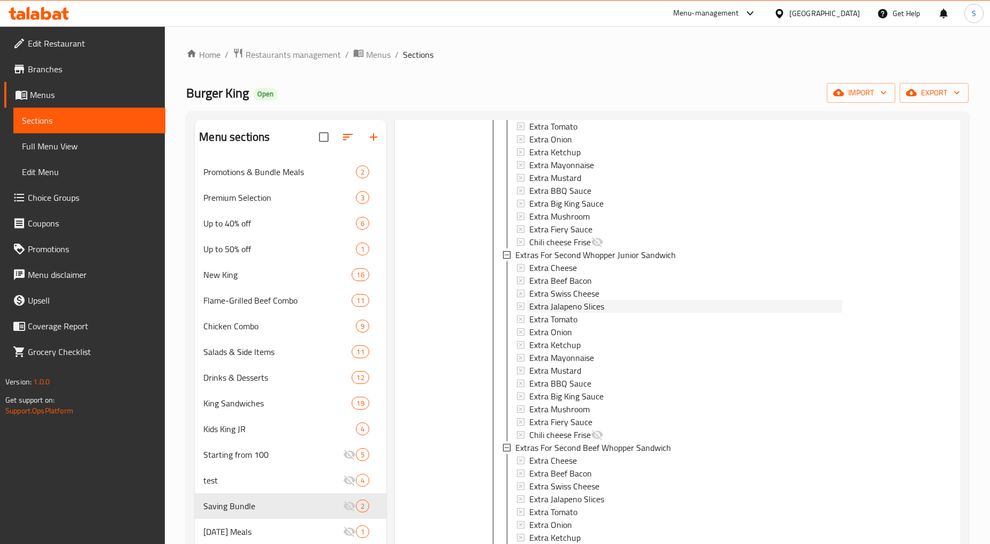
click at [579, 301] on span "Extra Jalapeno Slices" at bounding box center [566, 306] width 75 height 13
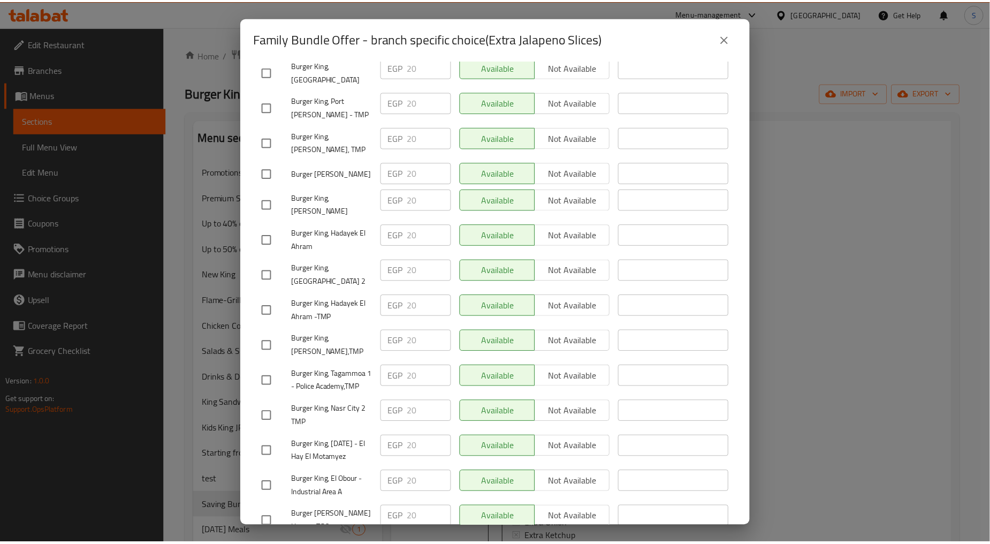
scroll to position [2509, 0]
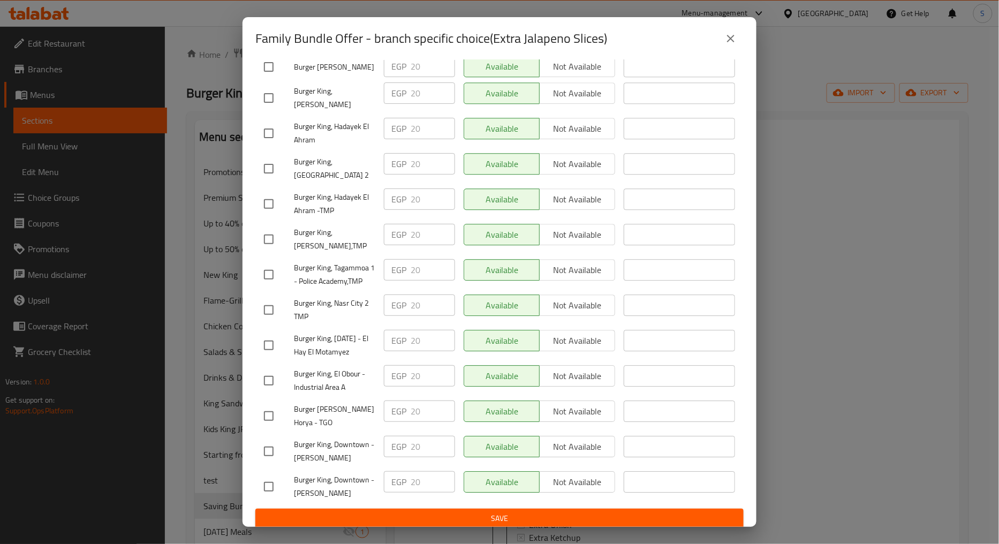
click at [730, 40] on icon "close" at bounding box center [730, 38] width 7 height 7
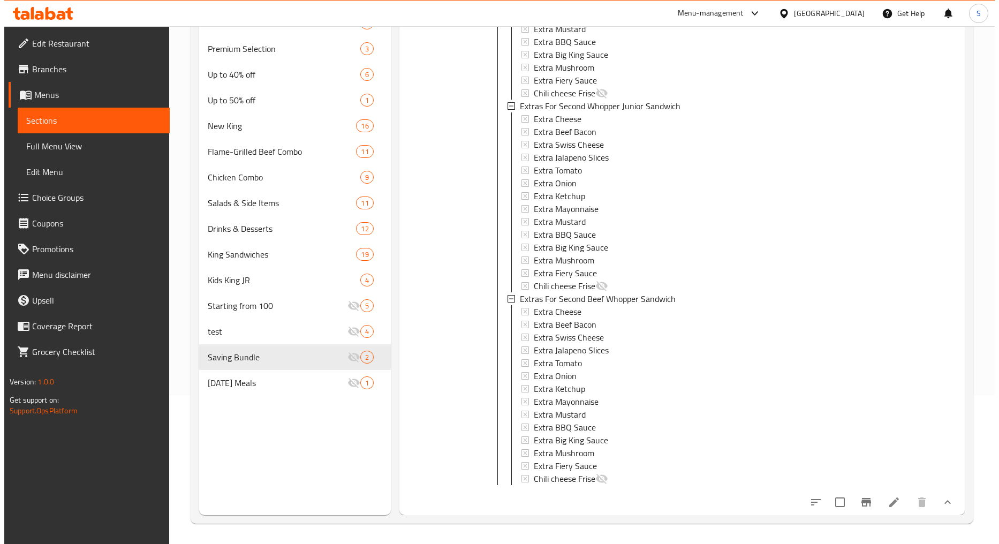
scroll to position [150, 0]
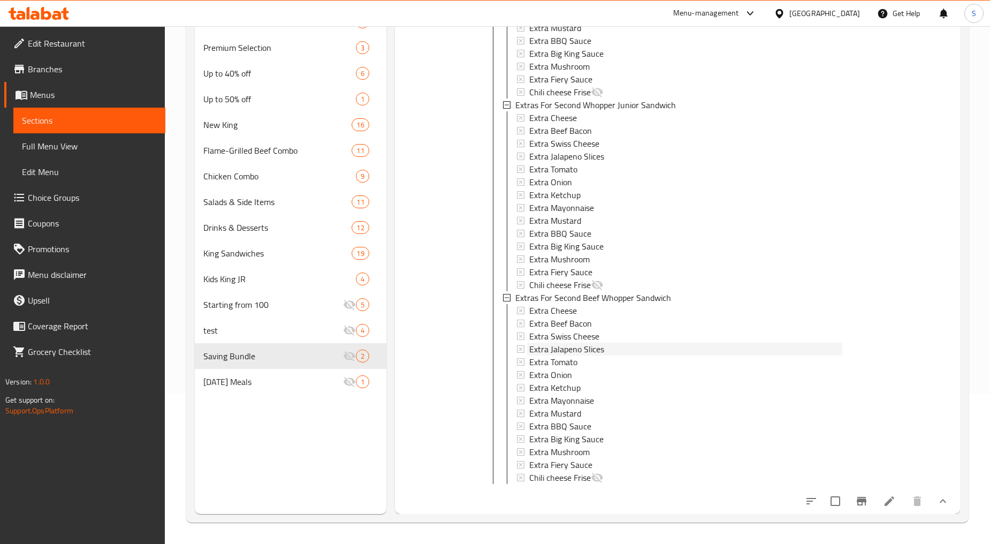
click at [598, 343] on span "Extra Jalapeno Slices" at bounding box center [566, 349] width 75 height 13
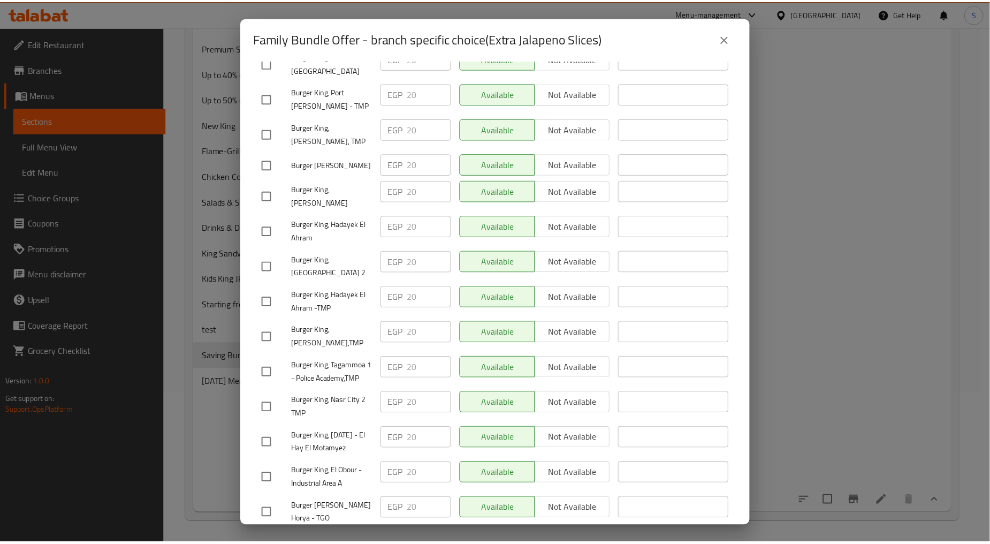
scroll to position [2509, 0]
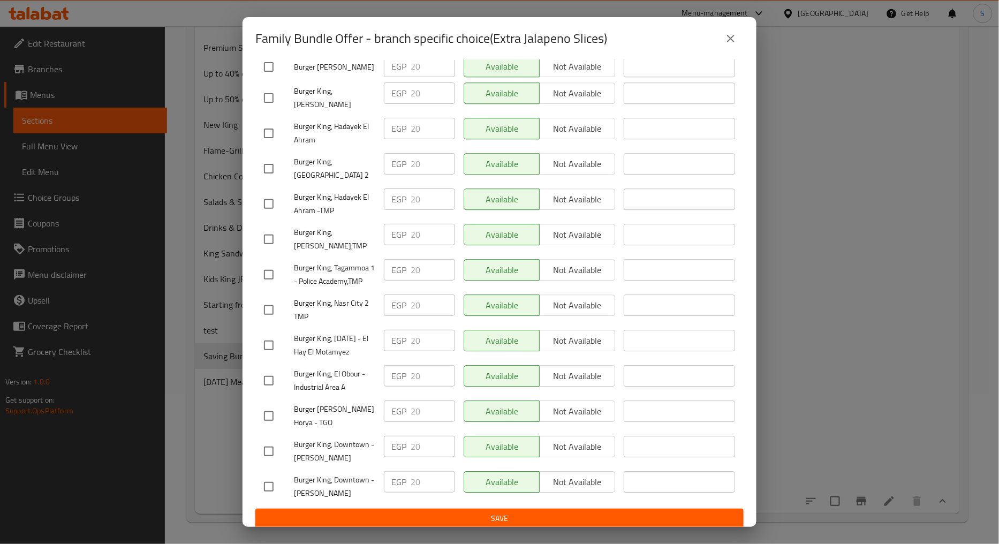
click at [730, 36] on icon "close" at bounding box center [730, 38] width 13 height 13
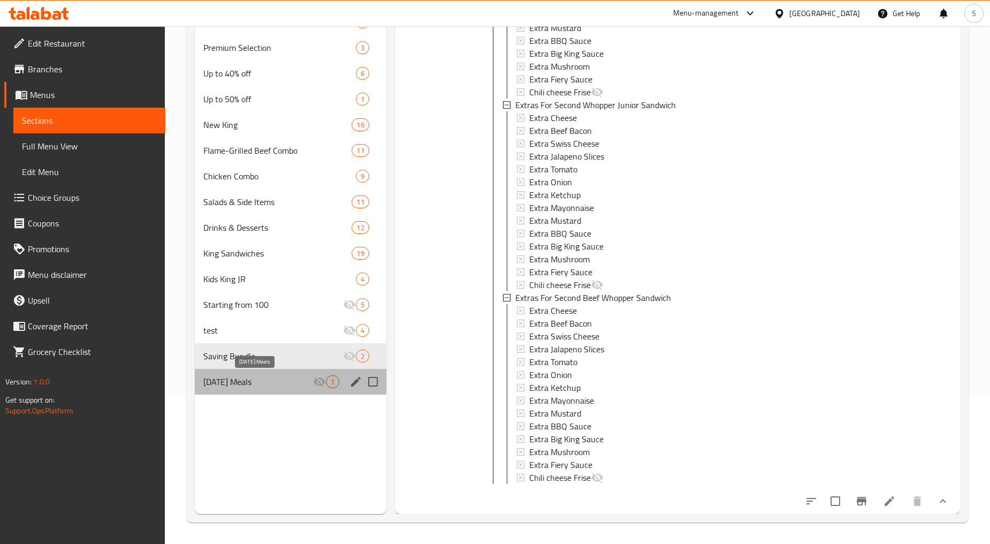
click at [254, 379] on span "[DATE] Meals" at bounding box center [257, 381] width 109 height 13
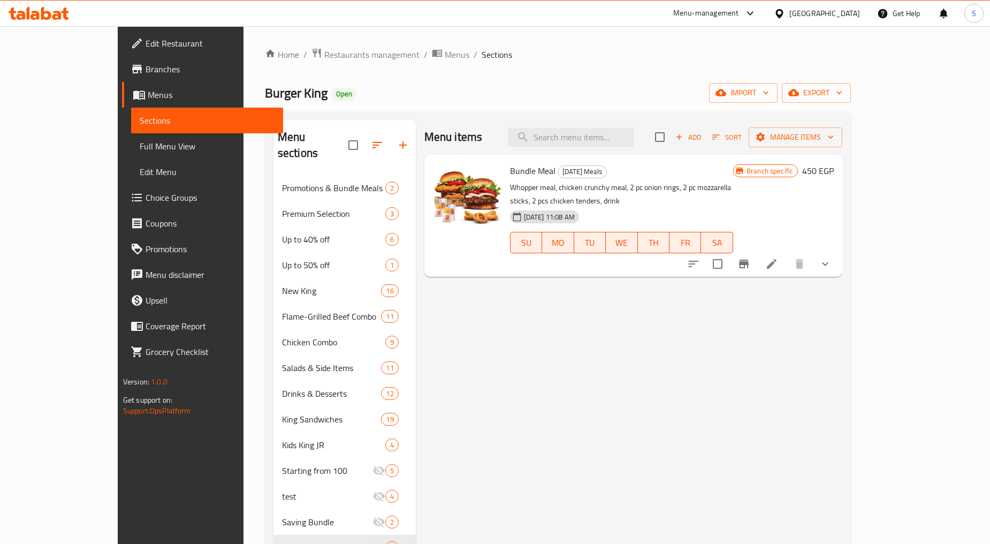
click at [838, 255] on button "show more" at bounding box center [826, 264] width 26 height 26
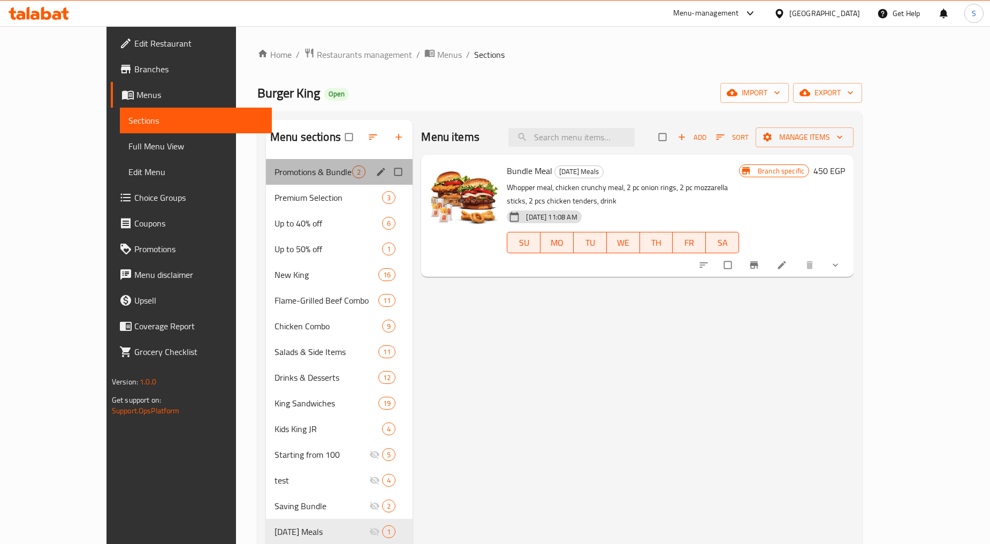
click at [266, 163] on div "Promotions & Bundle Meals 2" at bounding box center [339, 172] width 147 height 26
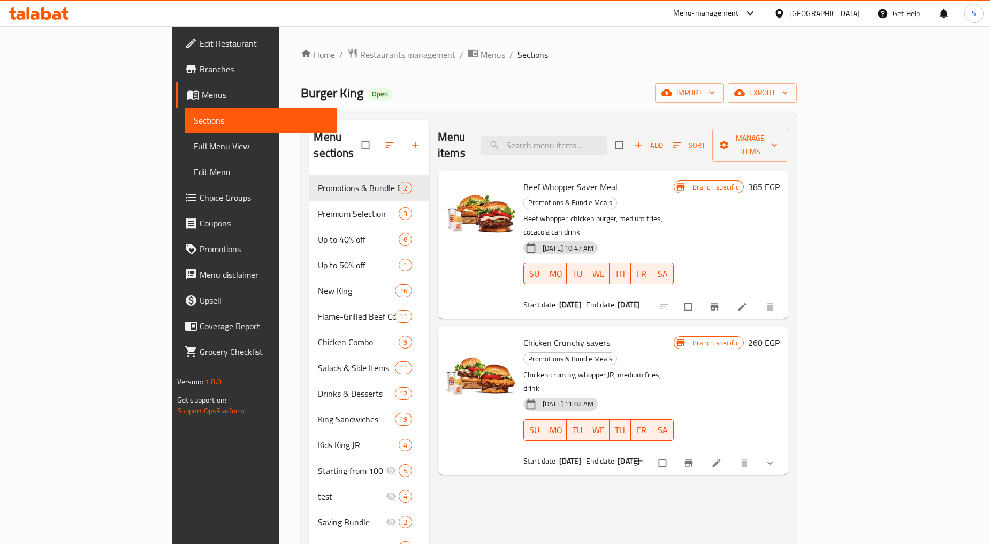
click at [495, 458] on div "Menu items Add Sort Manage items Beef Whopper Saver Meal Promotions & Bundle Me…" at bounding box center [608, 392] width 359 height 544
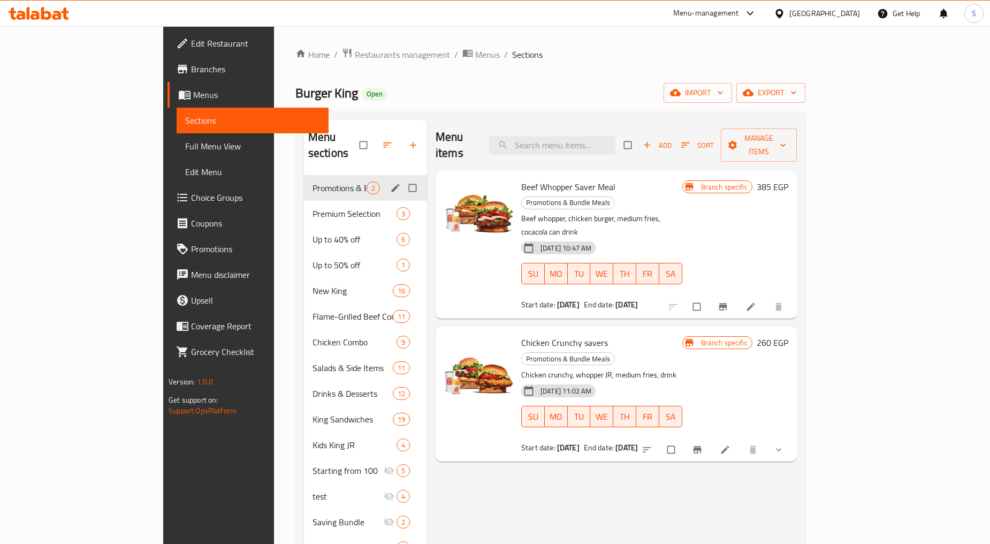
click at [313, 181] on span "Promotions & Bundle Meals" at bounding box center [340, 187] width 54 height 13
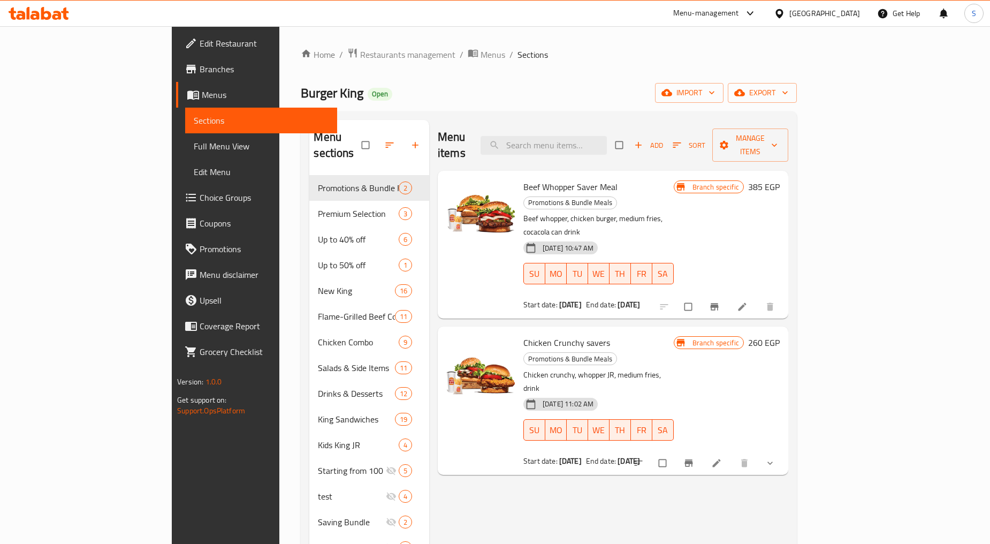
click at [784, 451] on button "show more" at bounding box center [772, 463] width 26 height 24
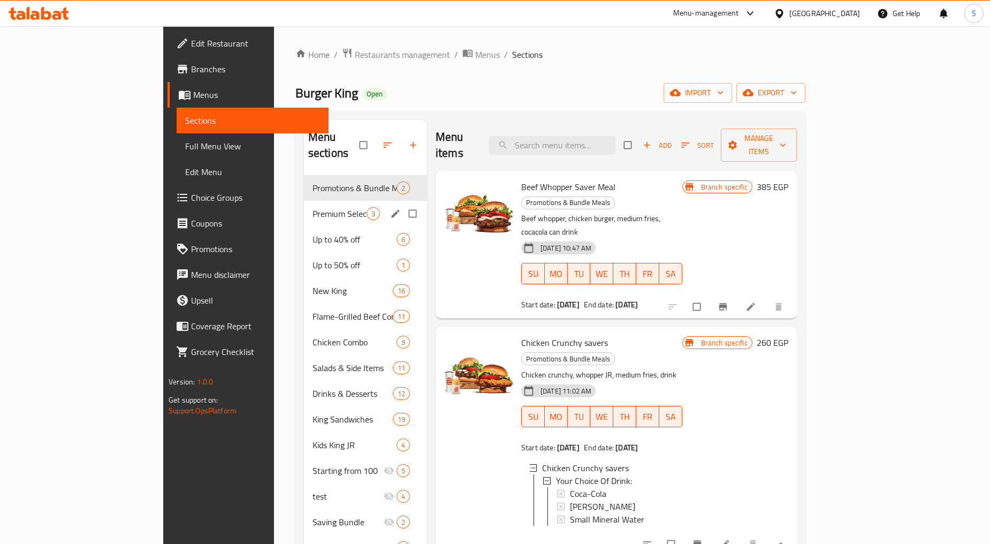
click at [313, 207] on span "Premium Selection" at bounding box center [340, 213] width 54 height 13
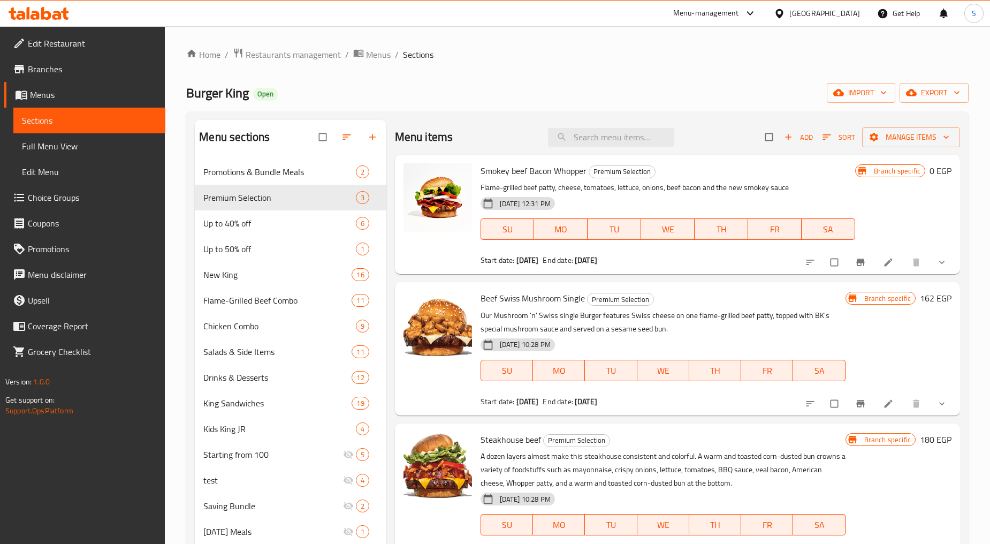
click at [952, 261] on button "show more" at bounding box center [943, 263] width 26 height 24
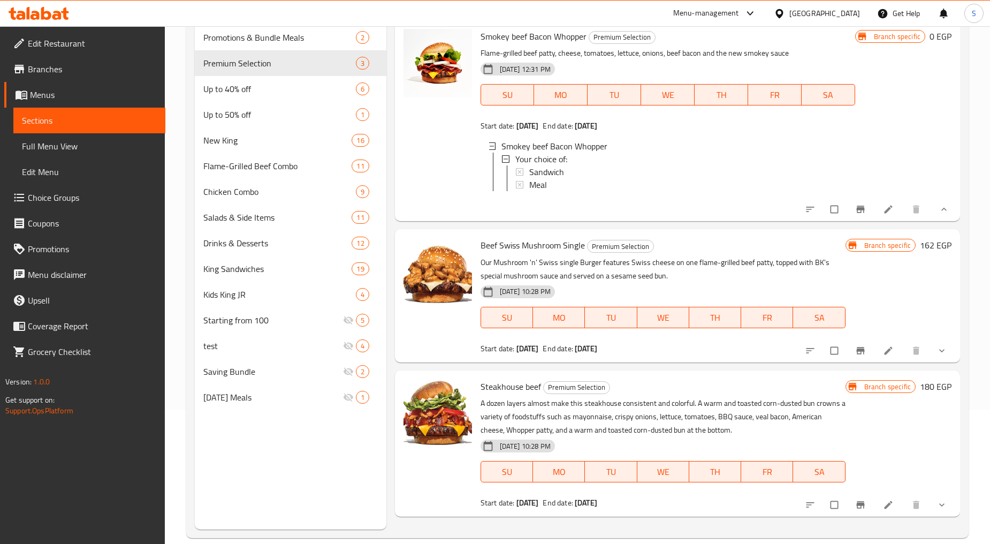
scroll to position [150, 0]
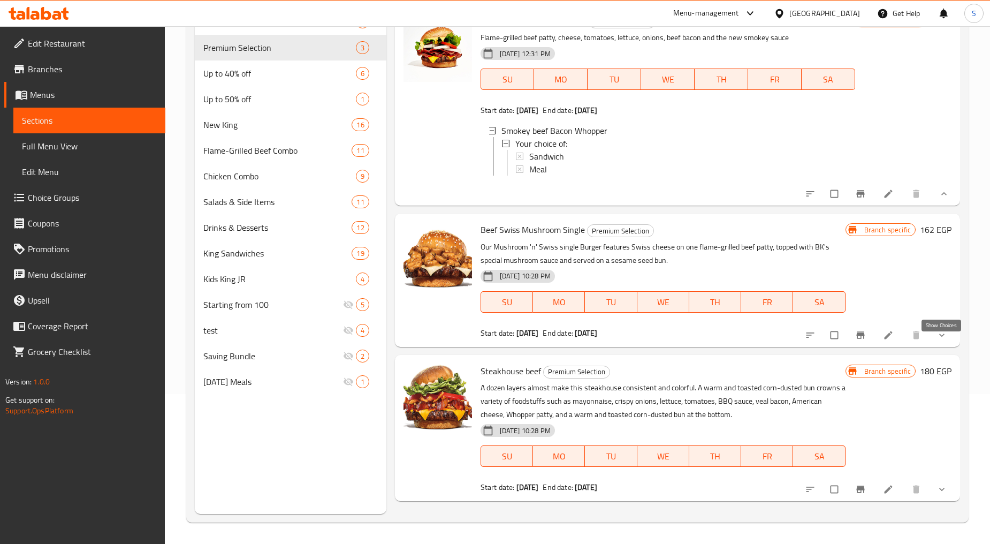
click at [941, 340] on icon "show more" at bounding box center [942, 335] width 11 height 11
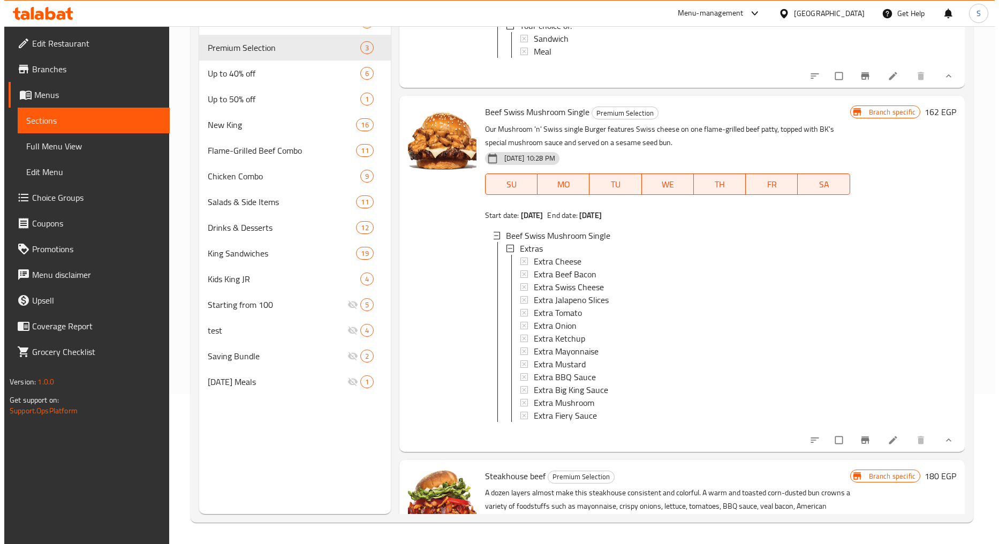
scroll to position [119, 0]
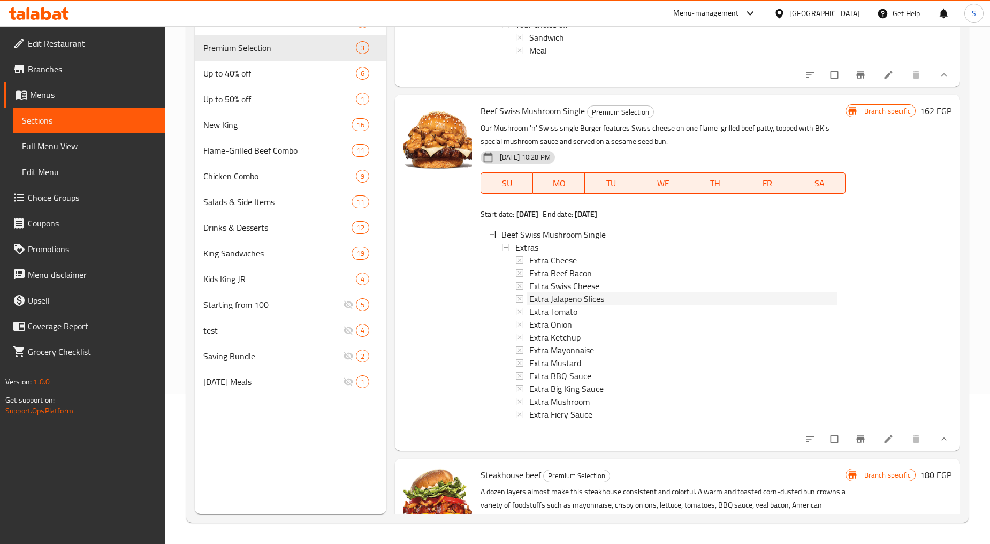
click at [577, 305] on span "Extra Jalapeno Slices" at bounding box center [566, 298] width 75 height 13
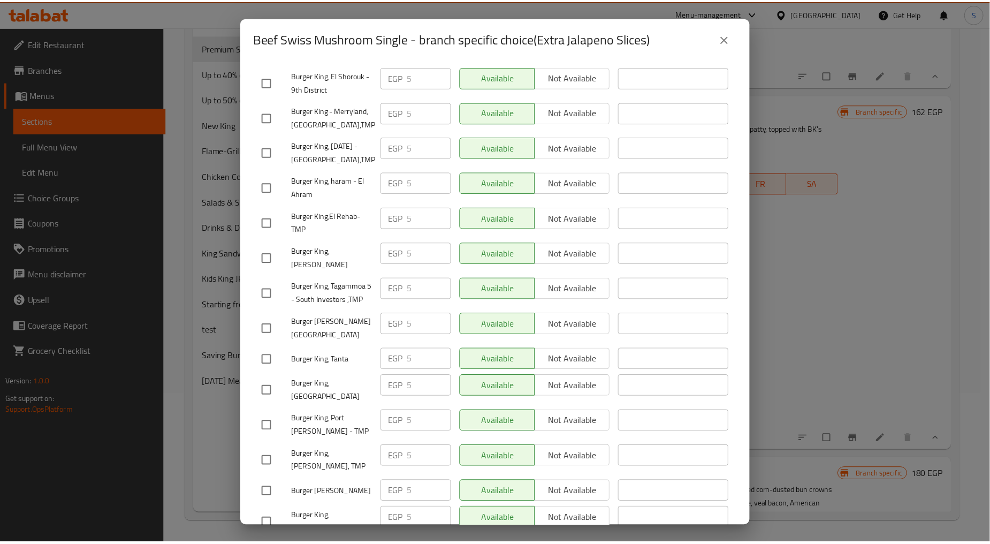
scroll to position [2509, 0]
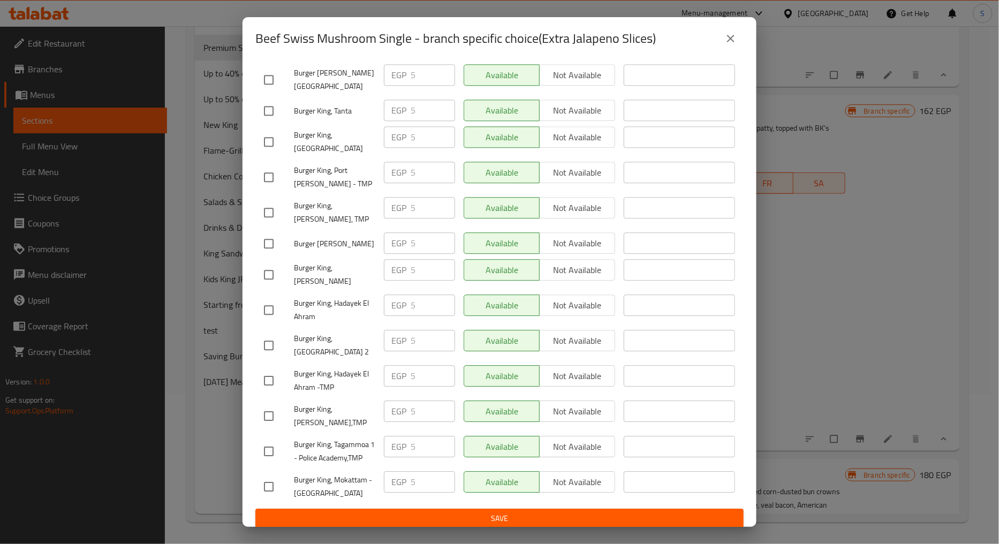
click at [731, 39] on icon "close" at bounding box center [730, 38] width 7 height 7
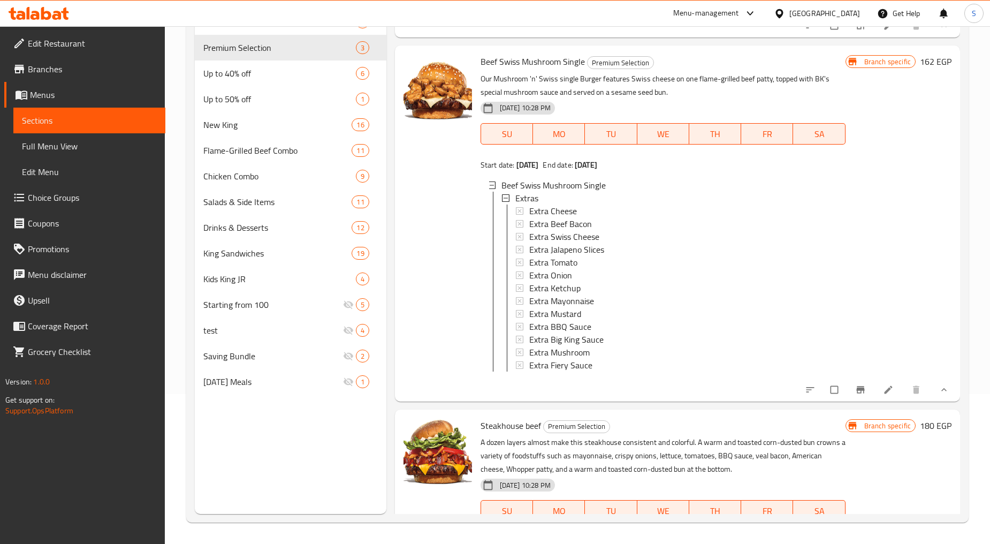
scroll to position [227, 0]
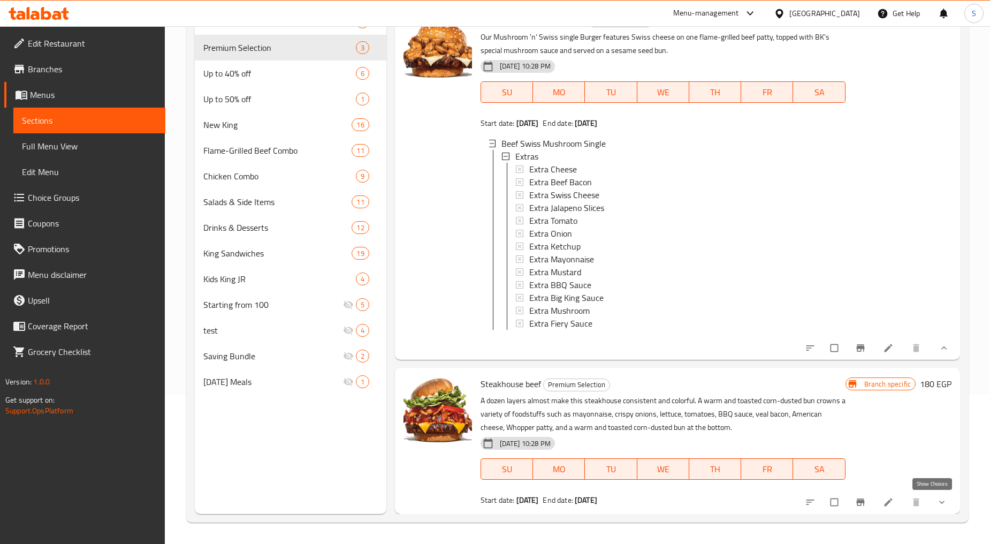
click at [937, 504] on icon "show more" at bounding box center [942, 502] width 11 height 11
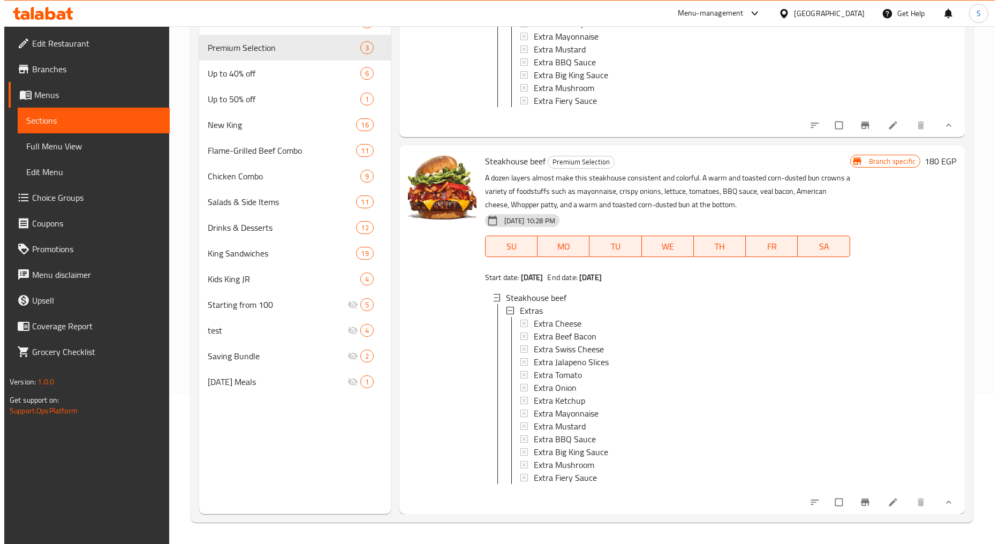
scroll to position [2, 0]
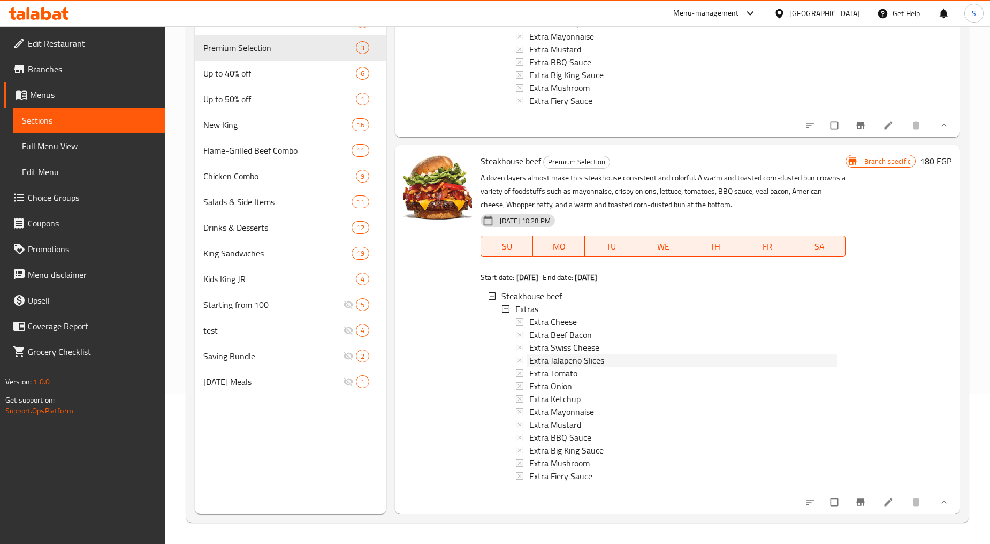
click at [568, 354] on span "Extra Jalapeno Slices" at bounding box center [566, 360] width 75 height 13
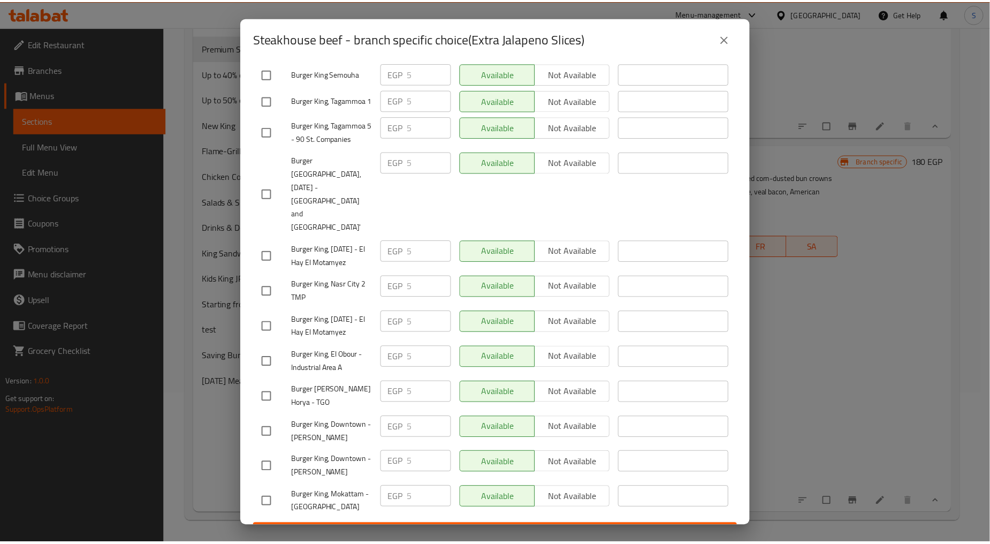
scroll to position [2516, 0]
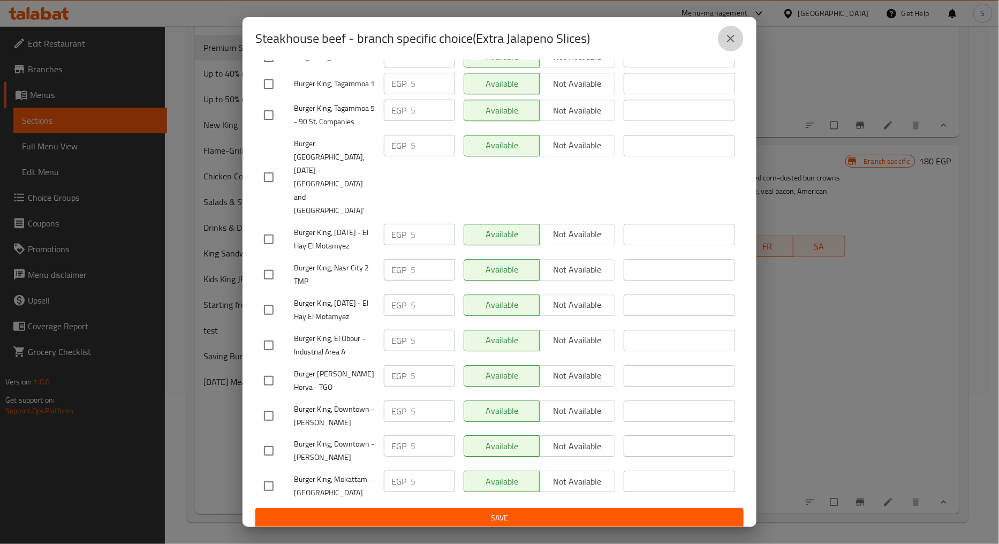
click at [726, 36] on icon "close" at bounding box center [730, 38] width 13 height 13
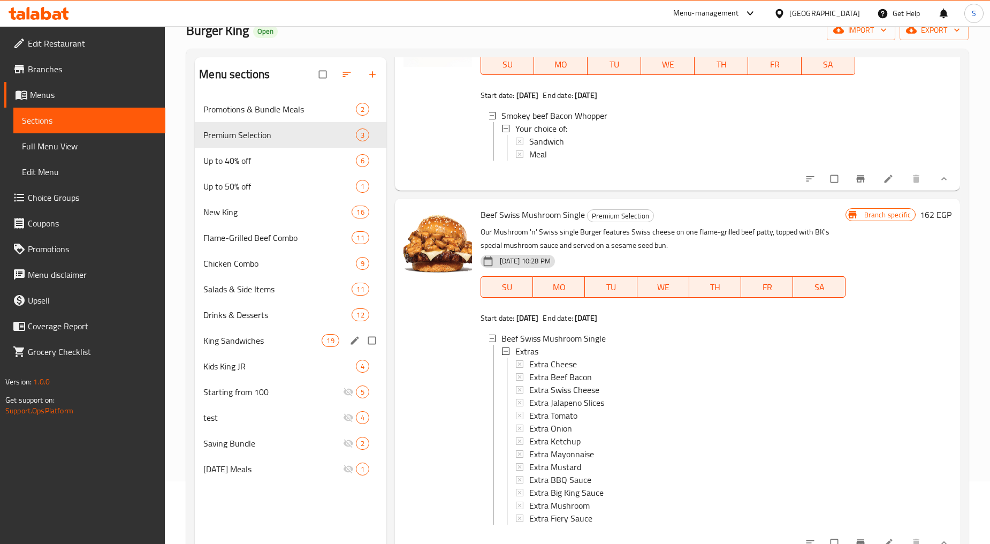
scroll to position [0, 0]
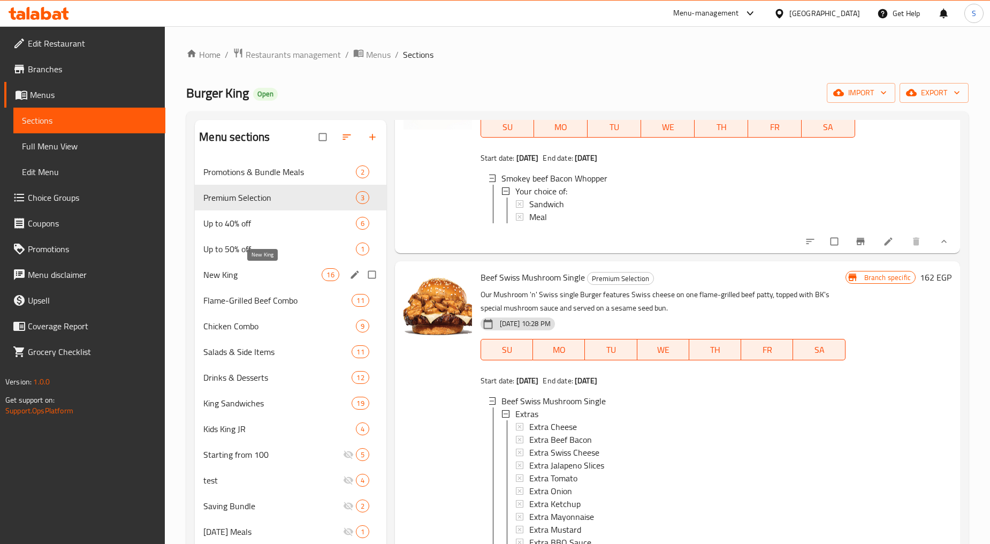
click at [234, 275] on span "New King" at bounding box center [262, 274] width 118 height 13
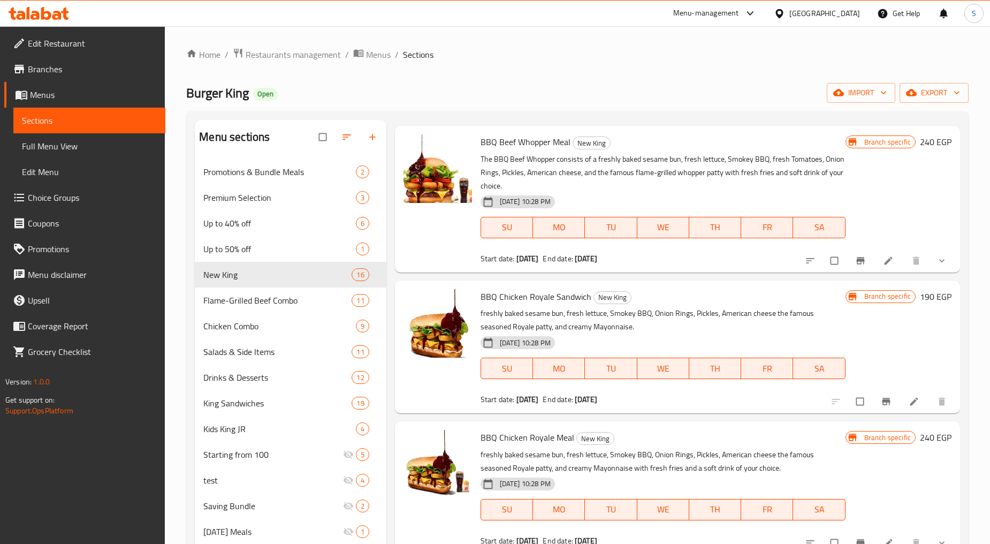
scroll to position [178, 0]
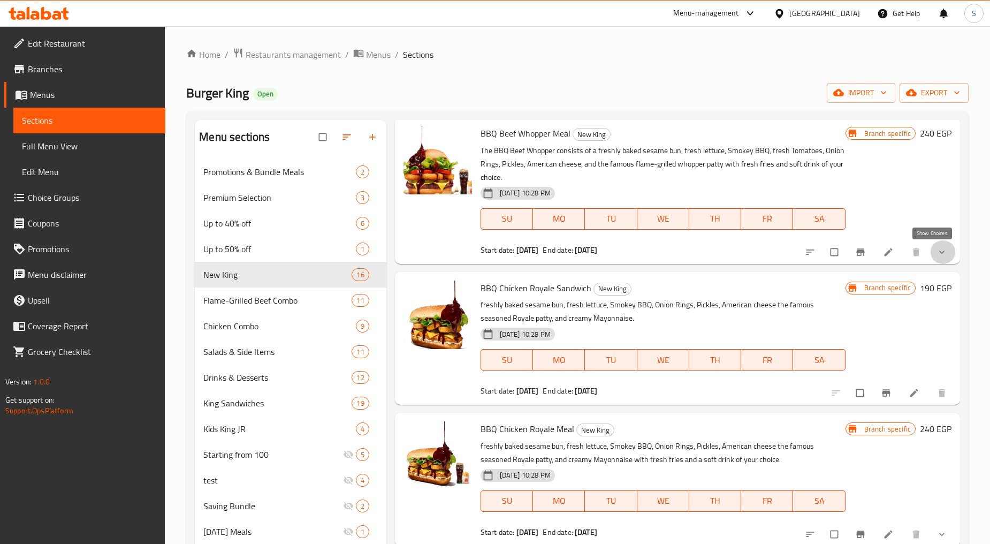
click at [937, 247] on icon "show more" at bounding box center [942, 252] width 11 height 11
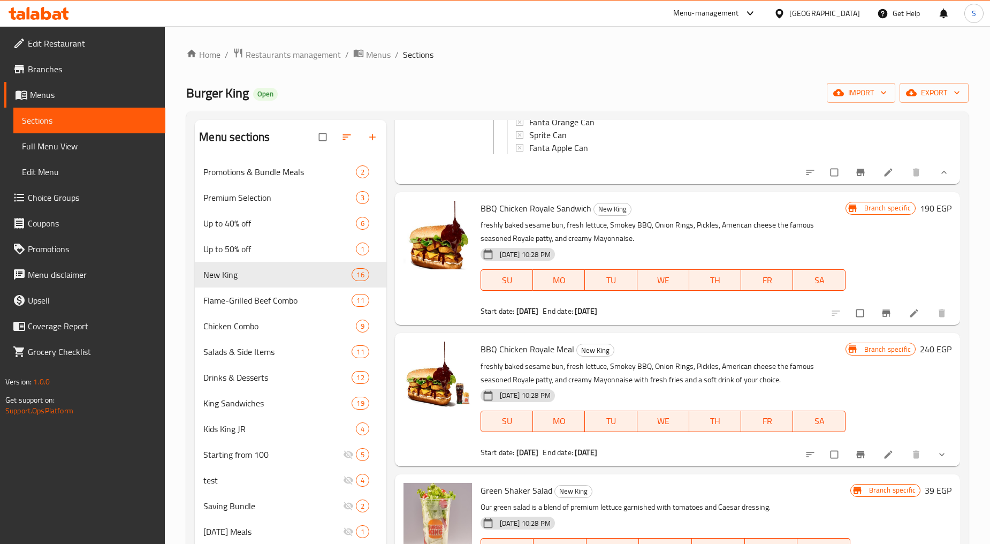
scroll to position [475, 0]
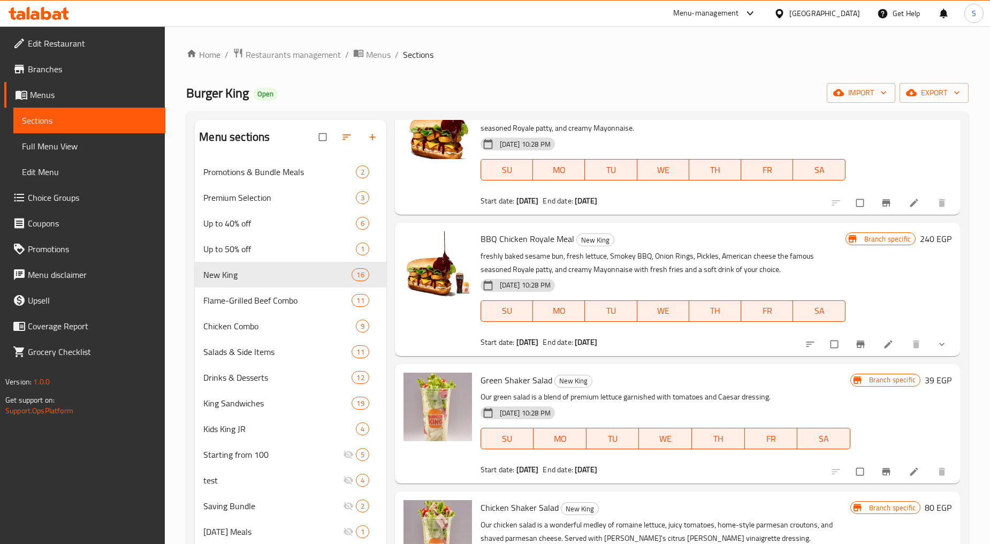
click at [937, 350] on icon "show more" at bounding box center [942, 344] width 11 height 11
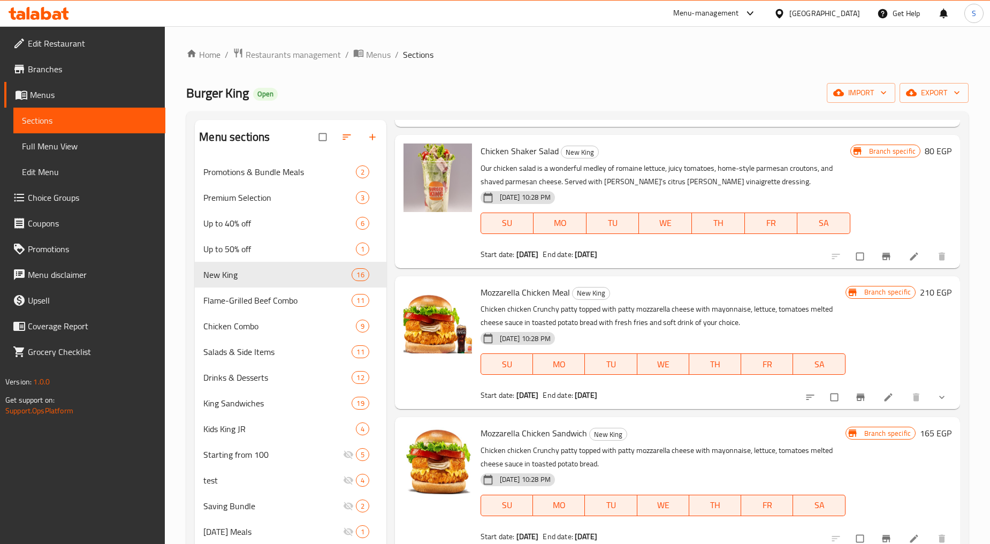
scroll to position [1011, 0]
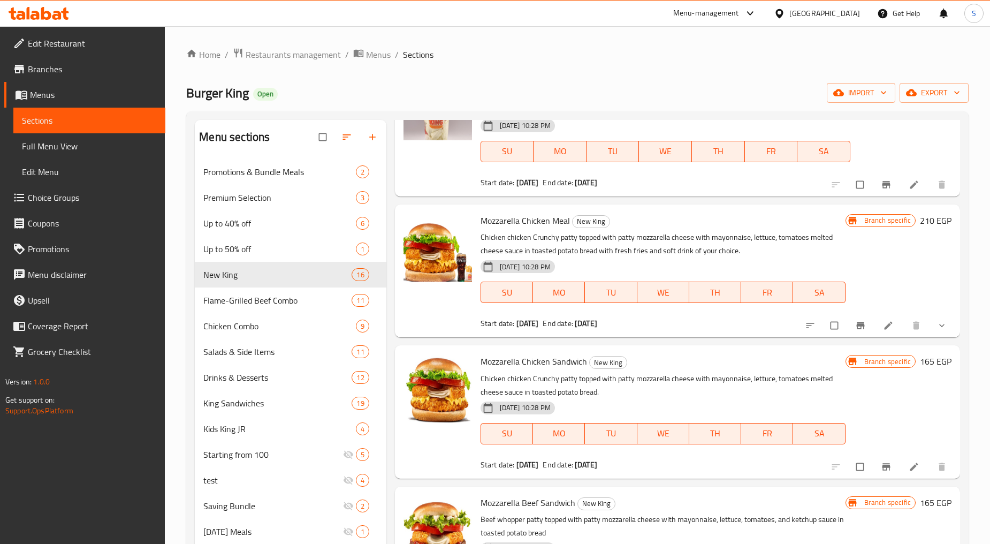
click at [939, 327] on icon "show more" at bounding box center [941, 325] width 5 height 3
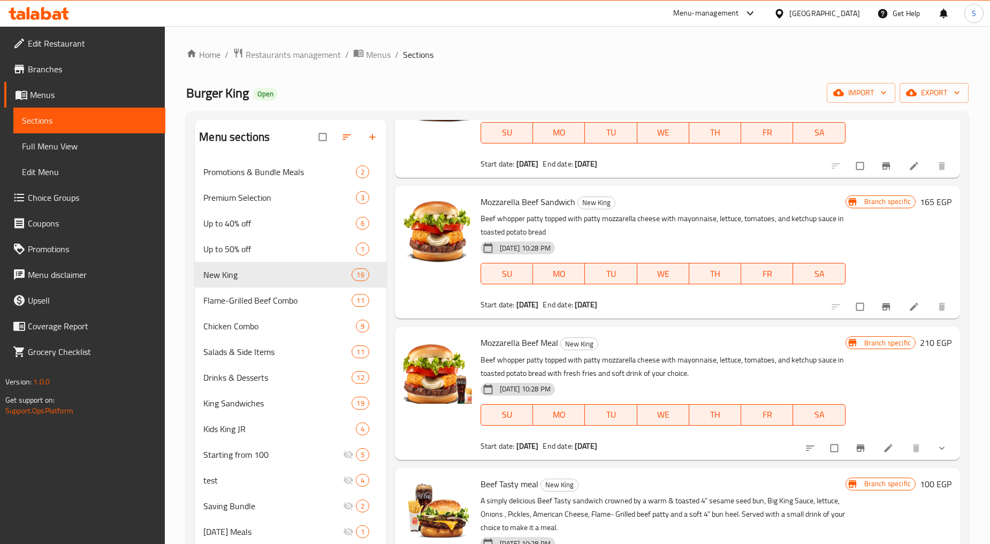
scroll to position [1487, 0]
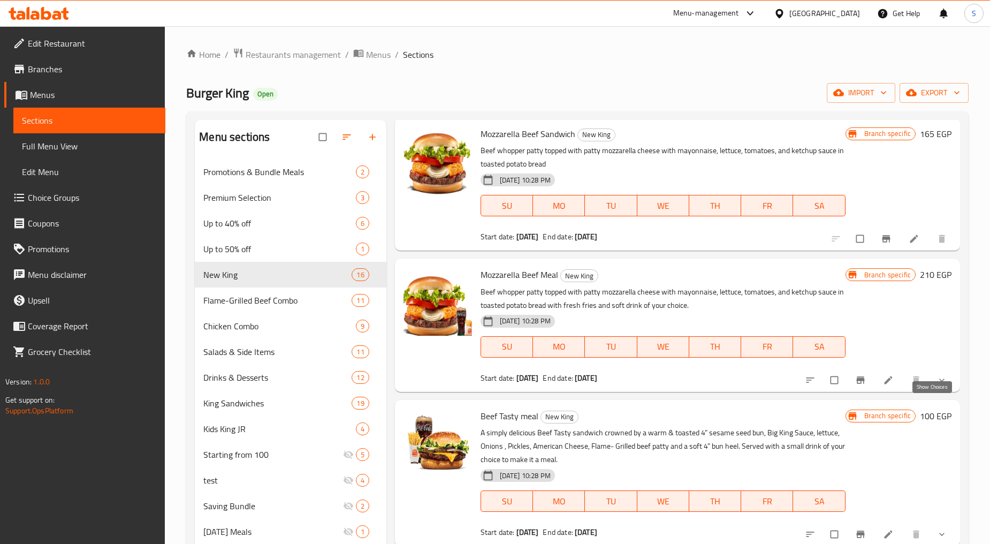
click at [937, 385] on icon "show more" at bounding box center [942, 380] width 11 height 11
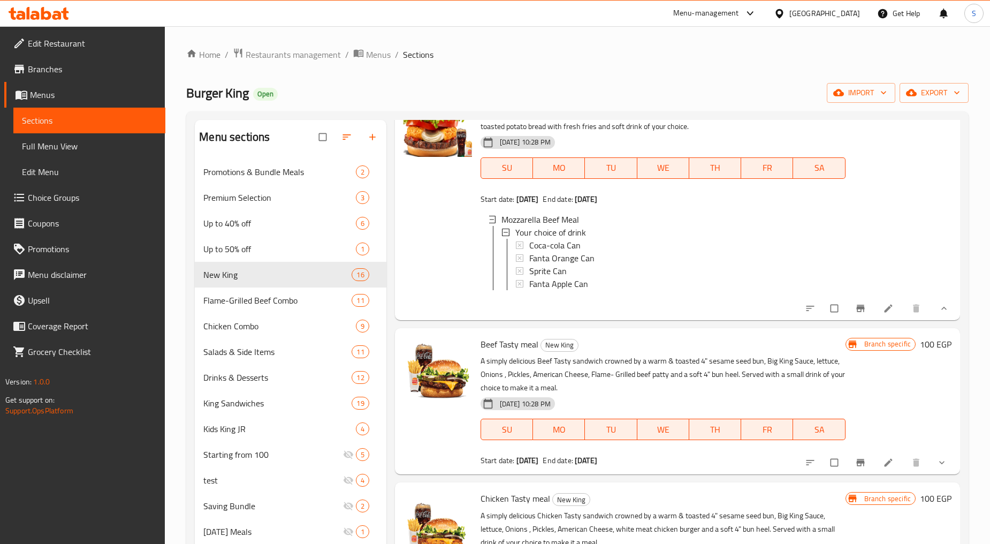
scroll to position [1784, 0]
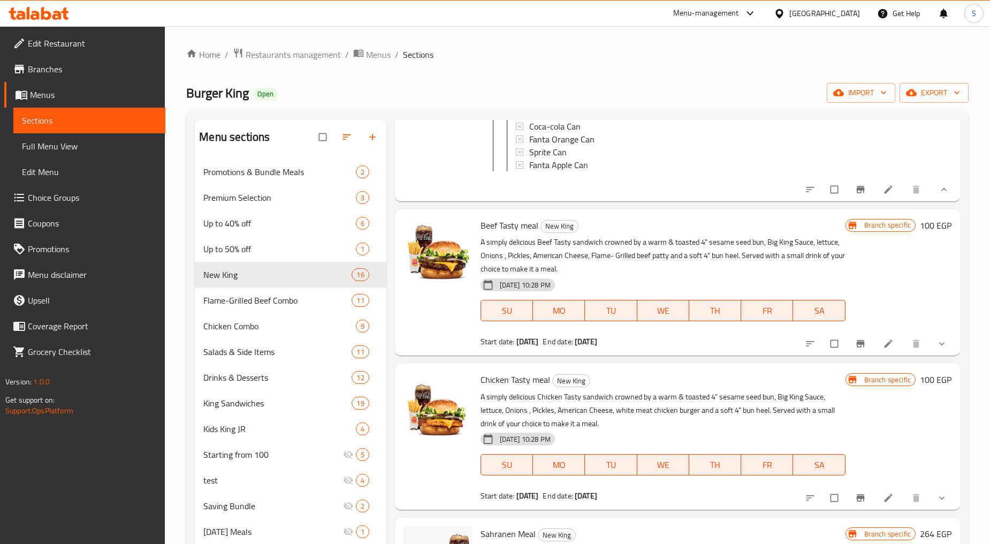
click at [937, 349] on icon "show more" at bounding box center [942, 343] width 11 height 11
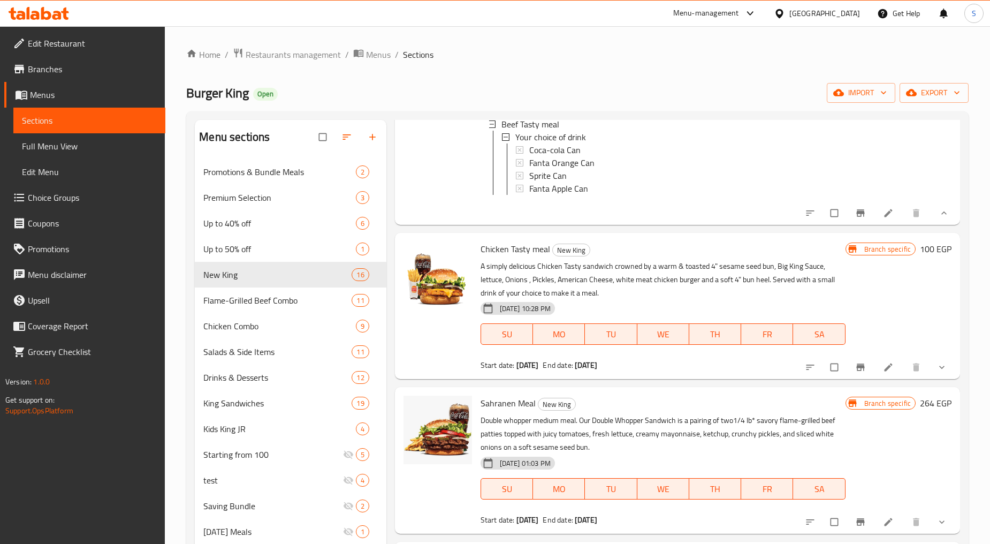
scroll to position [2081, 0]
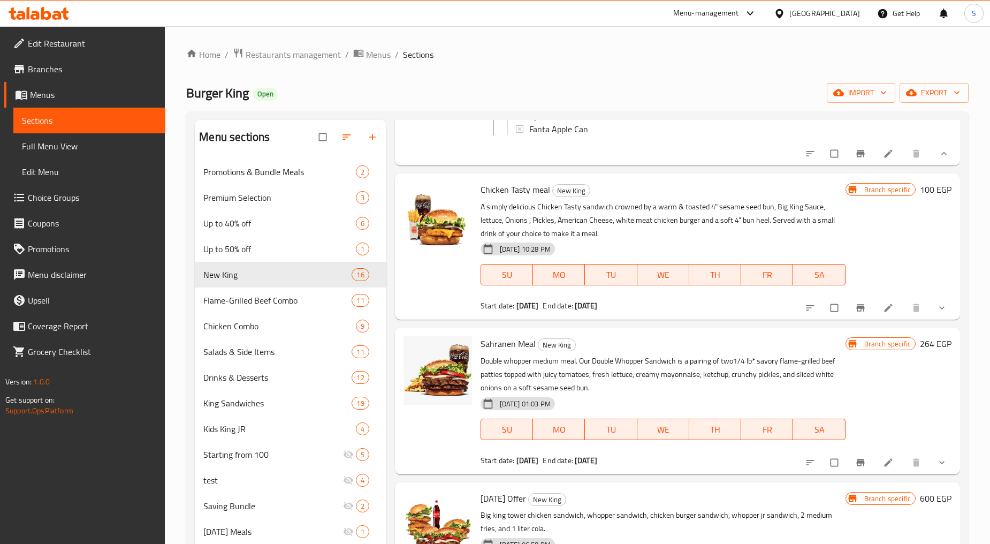
click at [937, 313] on icon "show more" at bounding box center [942, 307] width 11 height 11
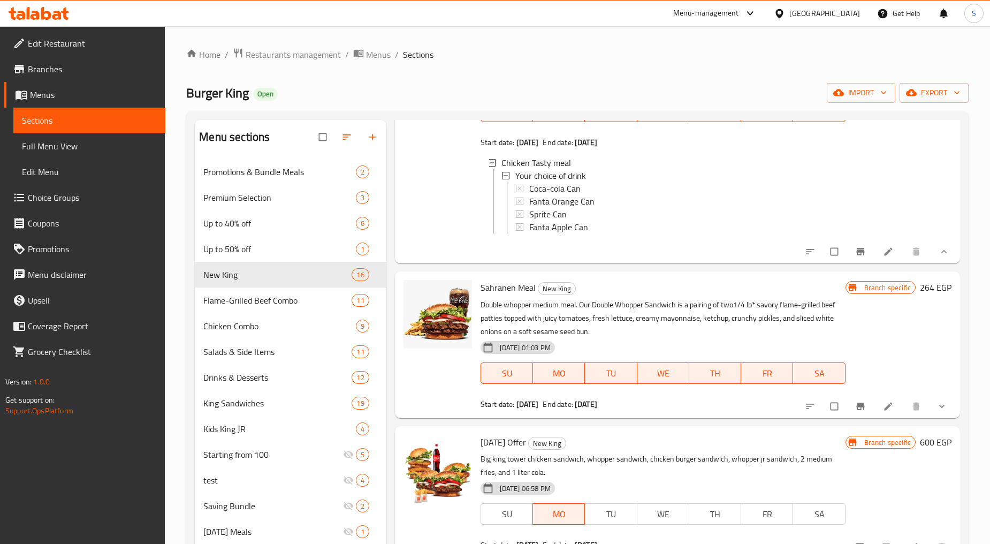
scroll to position [2319, 0]
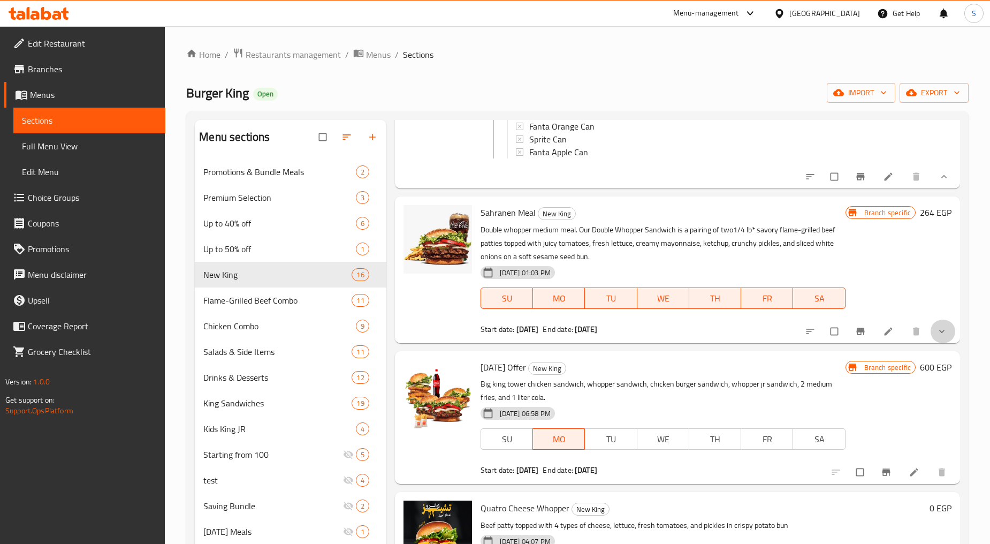
click at [945, 343] on button "show more" at bounding box center [943, 332] width 26 height 24
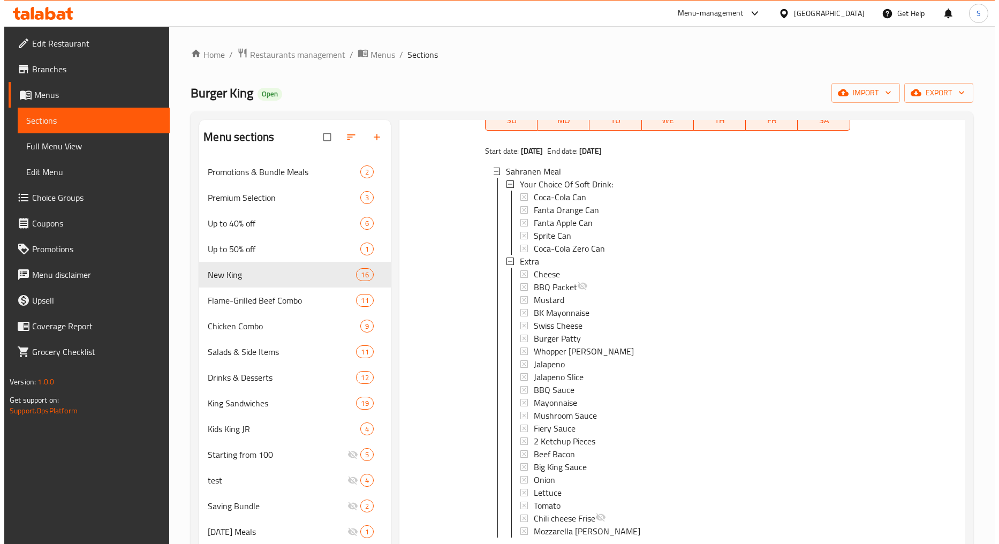
scroll to position [2557, 0]
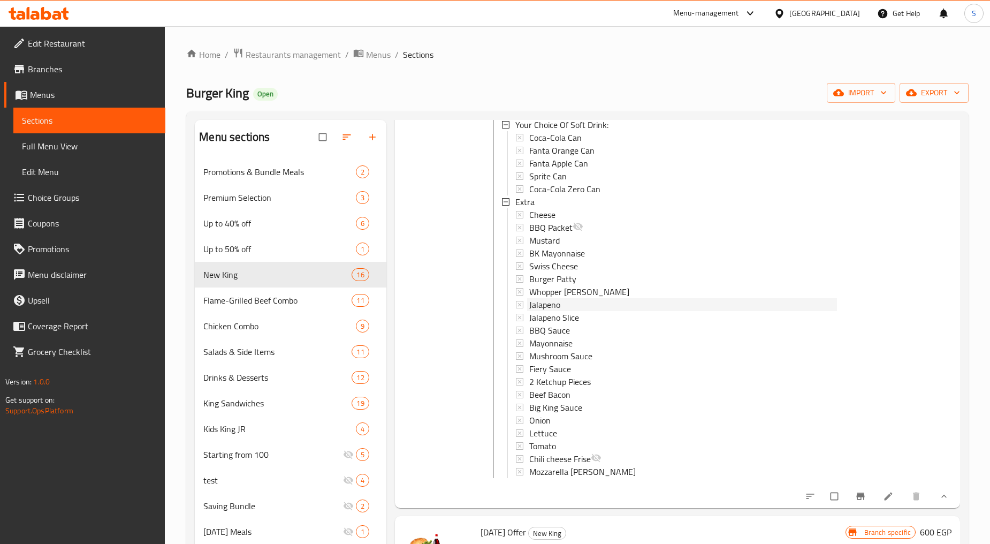
click at [557, 311] on span "Jalapeno" at bounding box center [544, 304] width 31 height 13
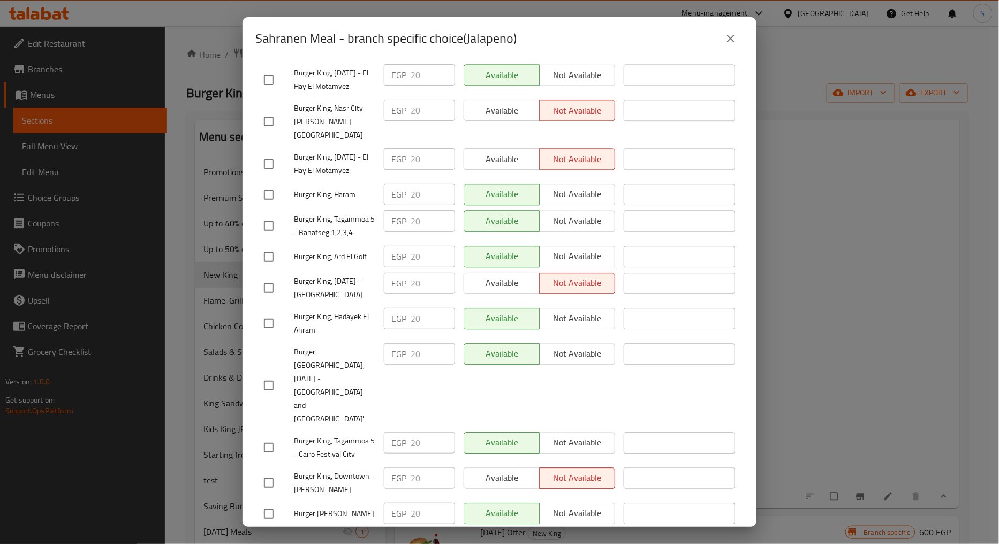
scroll to position [2516, 0]
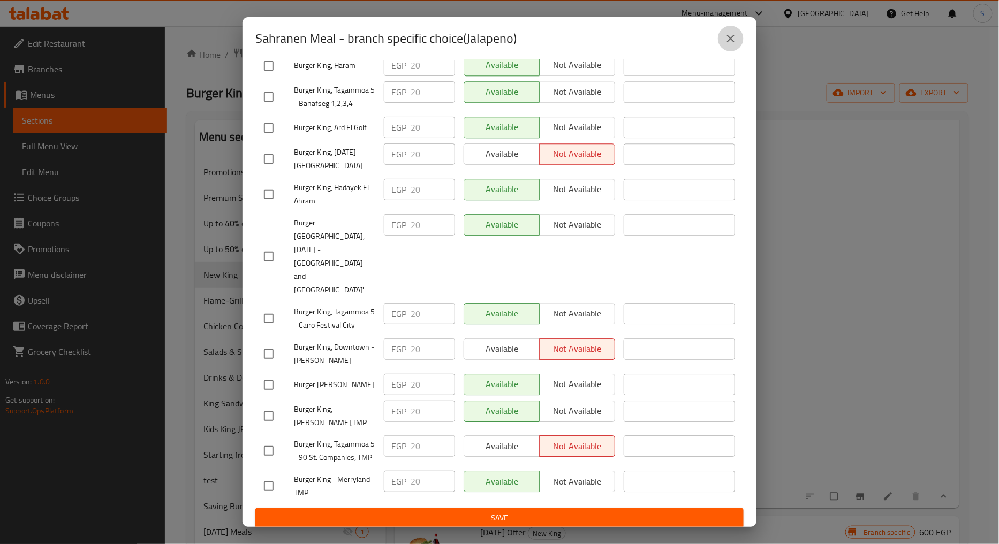
click at [732, 43] on icon "close" at bounding box center [730, 38] width 13 height 13
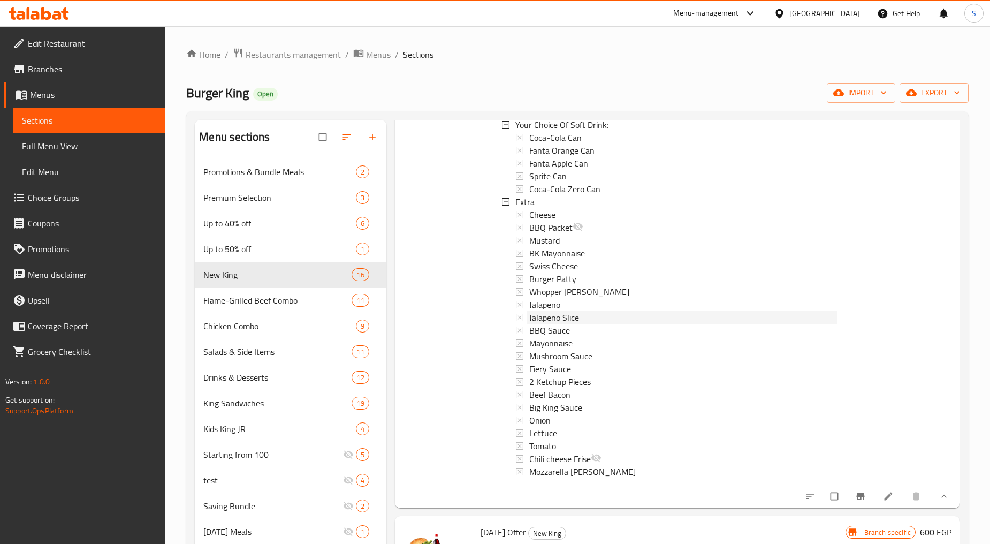
click at [543, 324] on span "Jalapeno Slice" at bounding box center [554, 317] width 50 height 13
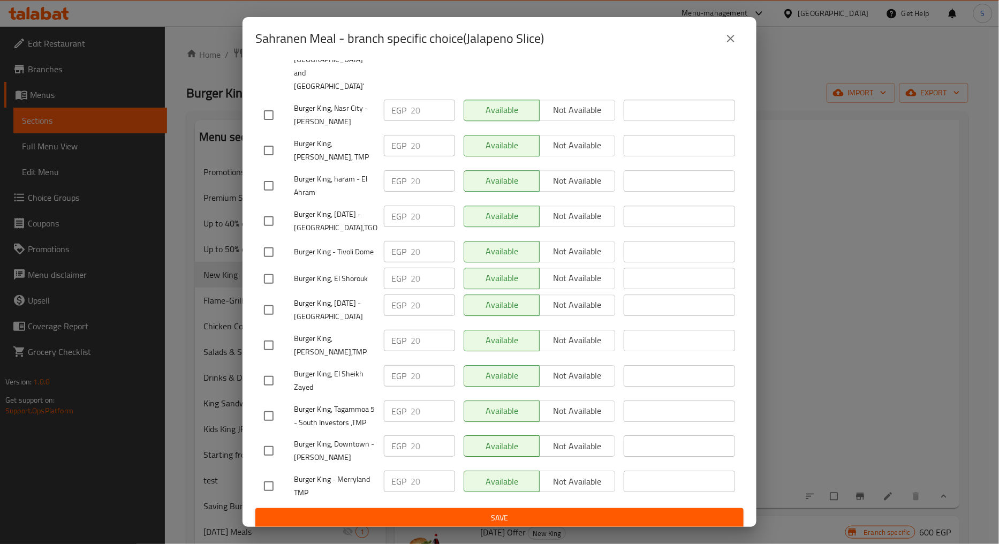
click at [729, 38] on icon "close" at bounding box center [730, 38] width 13 height 13
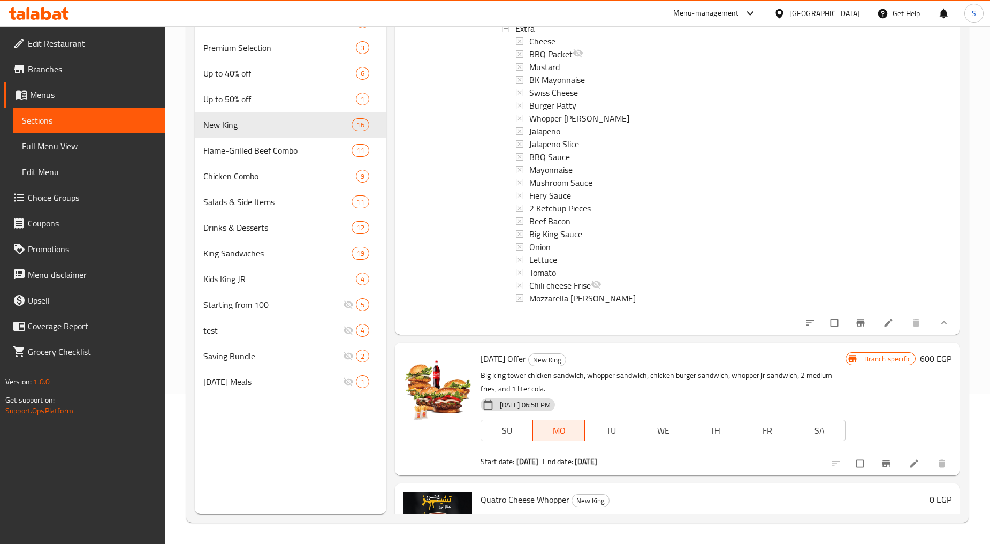
scroll to position [2859, 0]
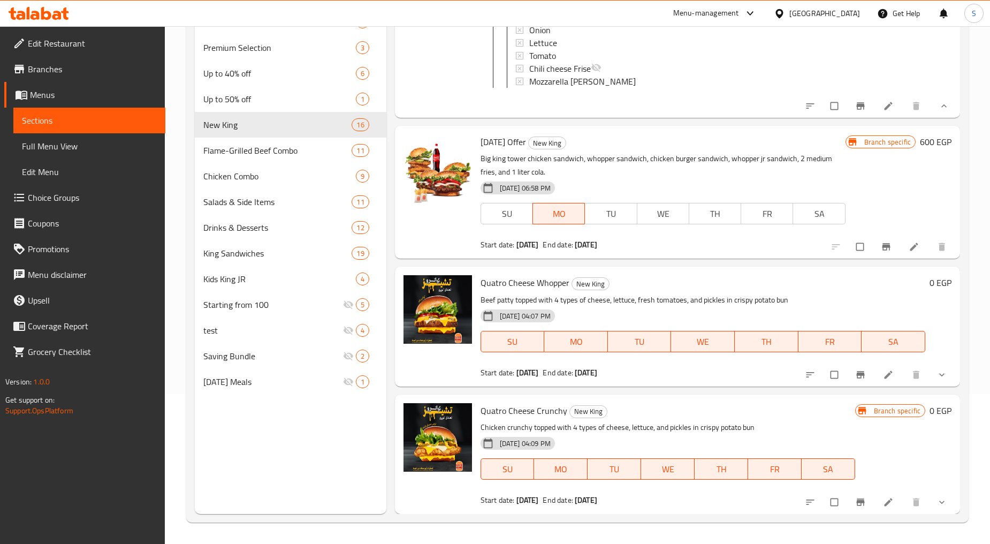
click at [937, 375] on icon "show more" at bounding box center [942, 374] width 11 height 11
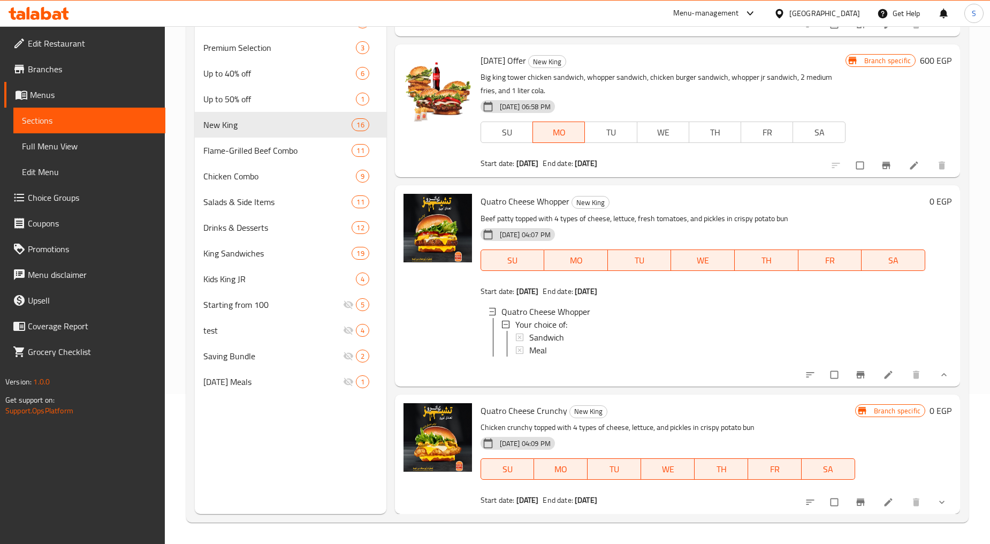
scroll to position [2948, 0]
click at [937, 505] on icon "show more" at bounding box center [942, 502] width 11 height 11
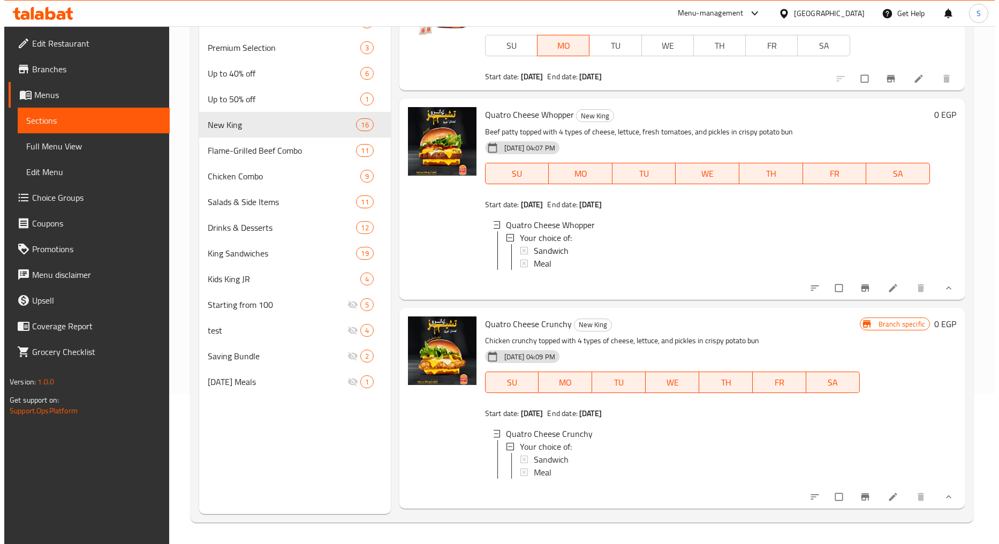
scroll to position [3039, 0]
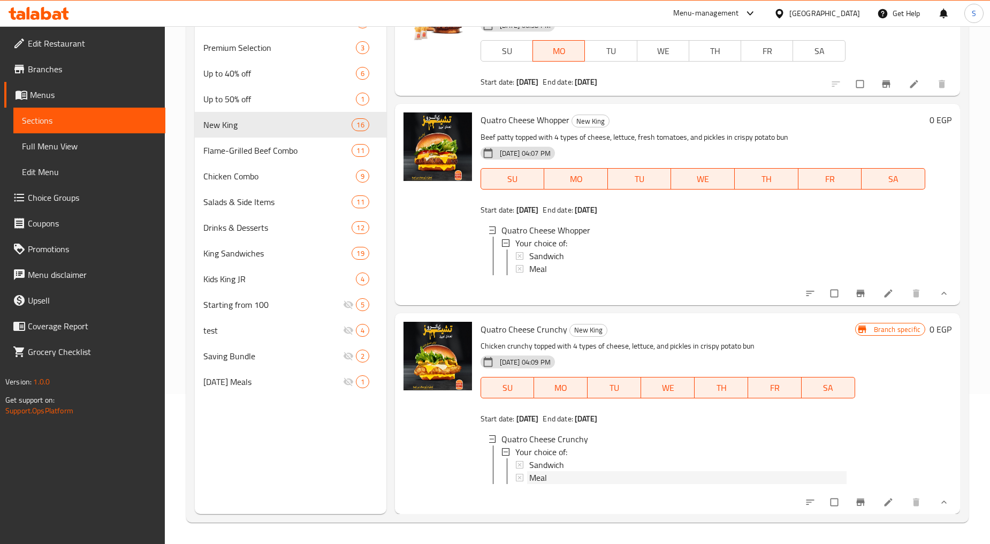
click at [543, 472] on span "Meal" at bounding box center [538, 477] width 18 height 13
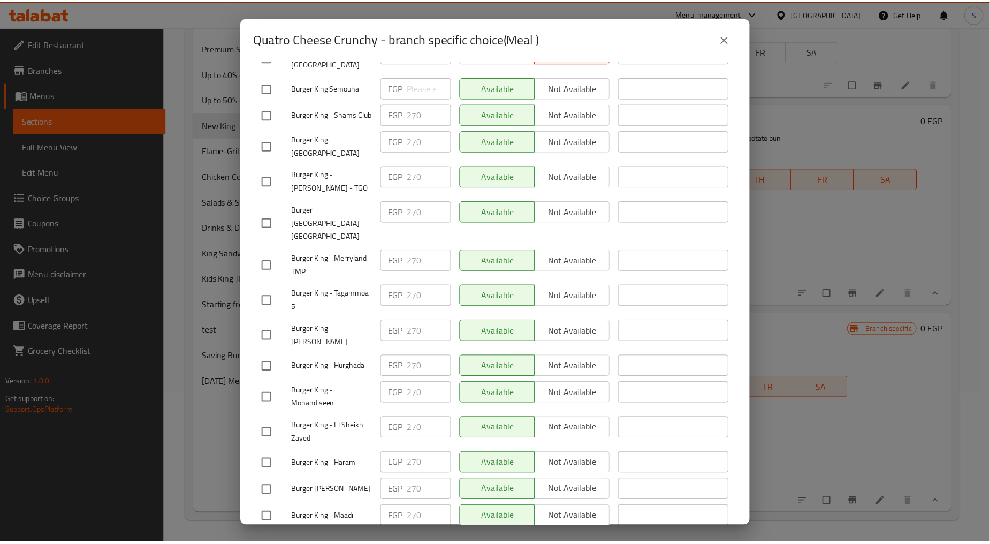
scroll to position [238, 0]
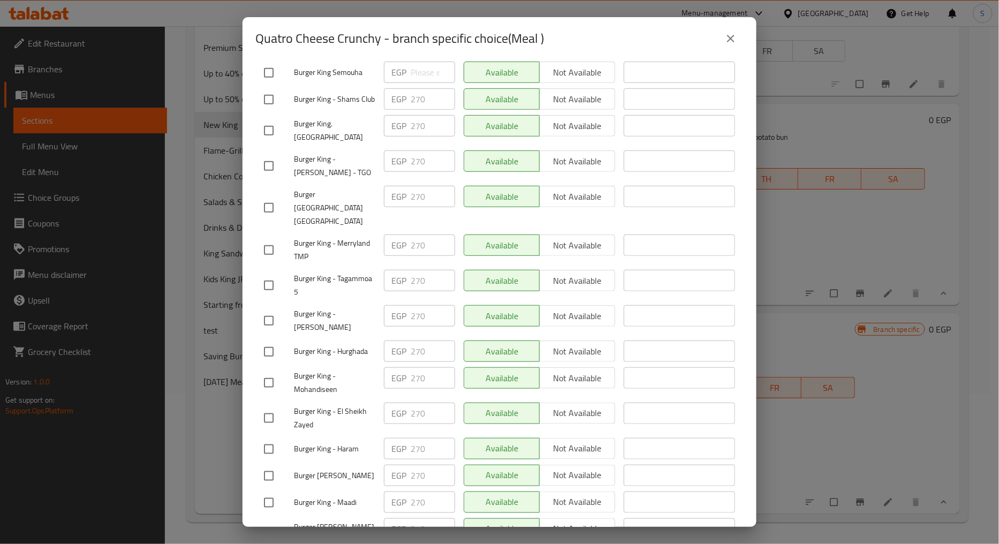
click at [741, 36] on button "close" at bounding box center [731, 39] width 26 height 26
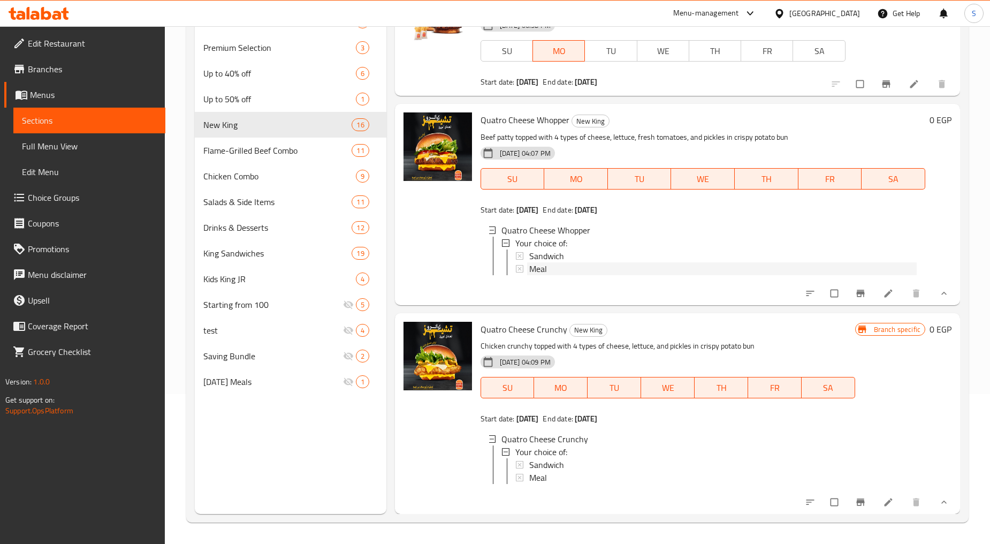
click at [538, 262] on span "Meal" at bounding box center [538, 268] width 18 height 13
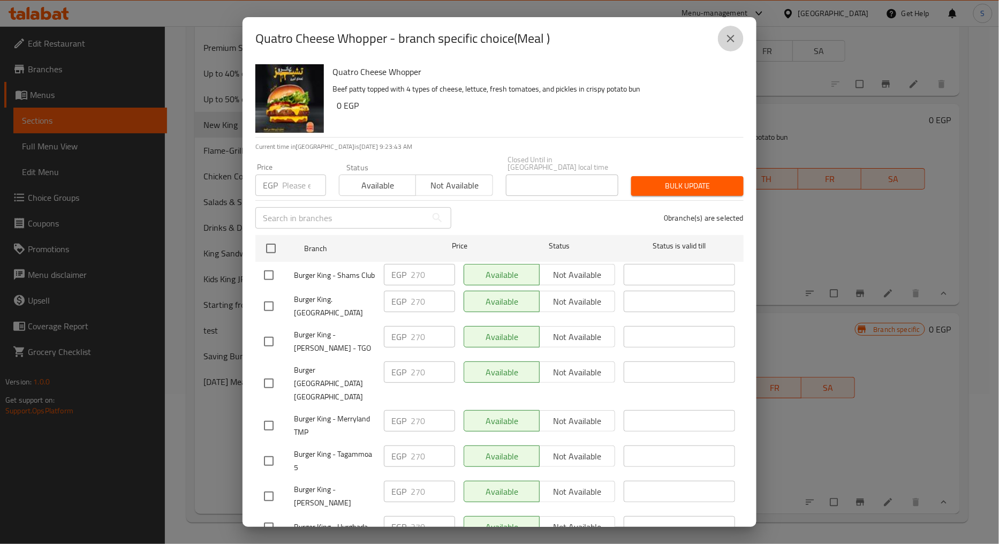
click at [725, 36] on icon "close" at bounding box center [730, 38] width 13 height 13
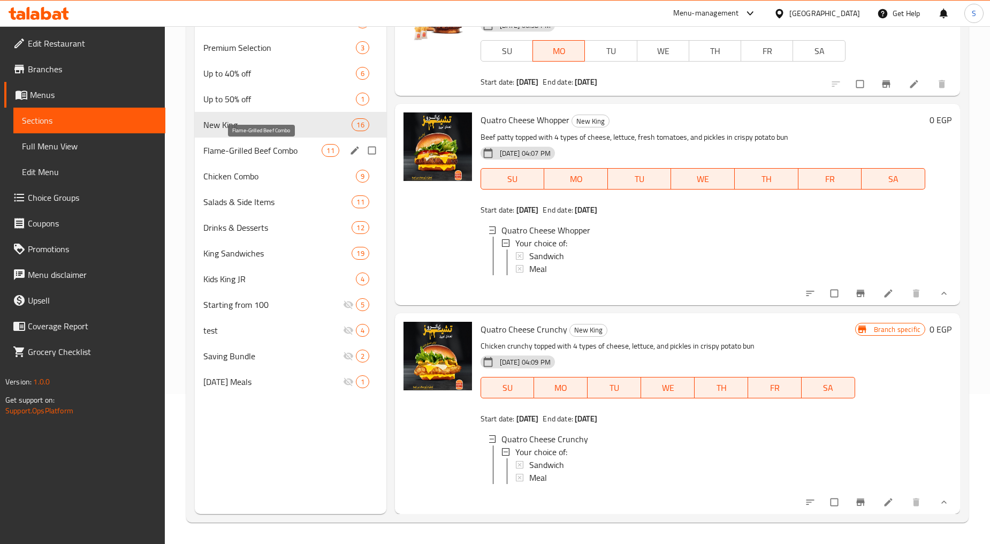
click at [241, 153] on span "Flame-Grilled Beef Combo" at bounding box center [262, 150] width 118 height 13
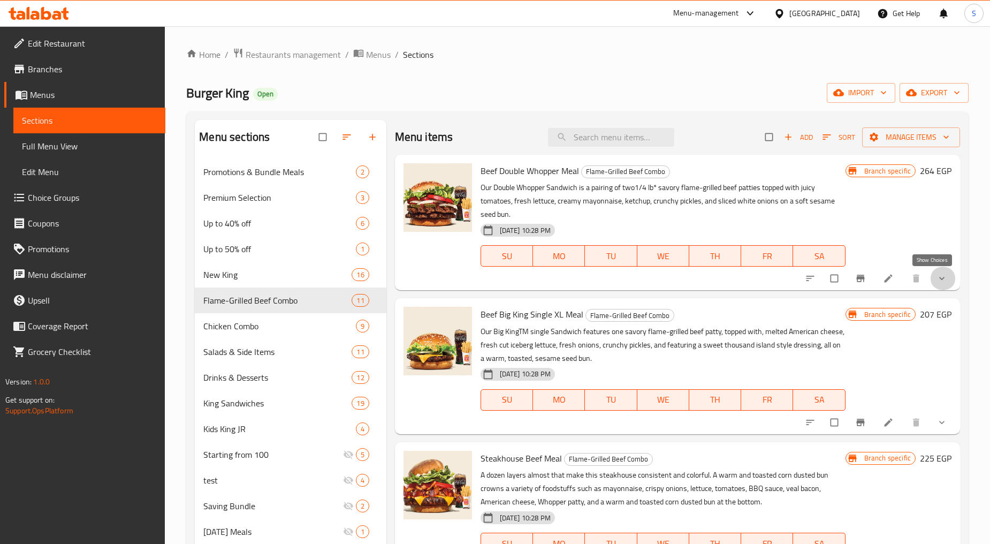
click at [937, 275] on icon "show more" at bounding box center [942, 278] width 11 height 11
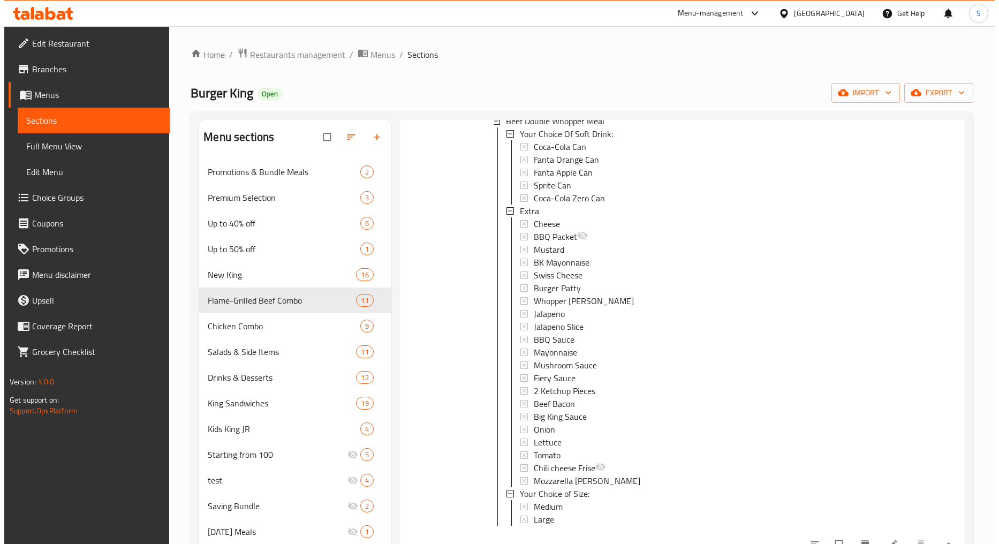
scroll to position [178, 0]
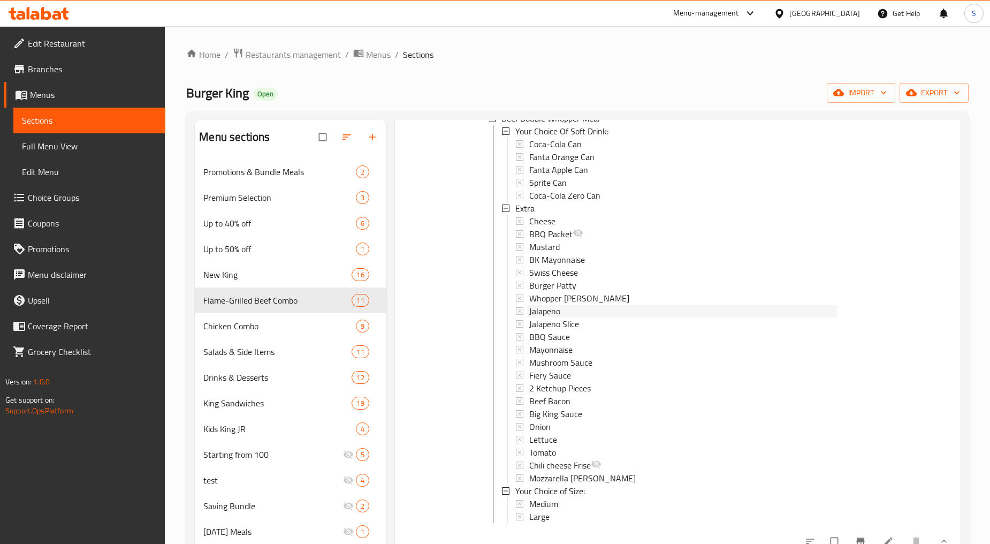
click at [557, 307] on span "Jalapeno" at bounding box center [544, 311] width 31 height 13
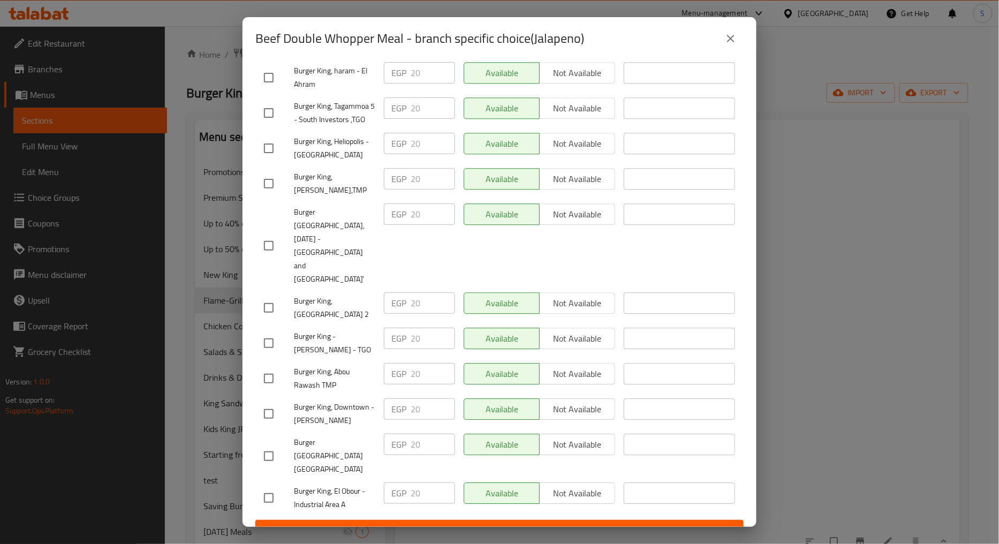
scroll to position [2509, 0]
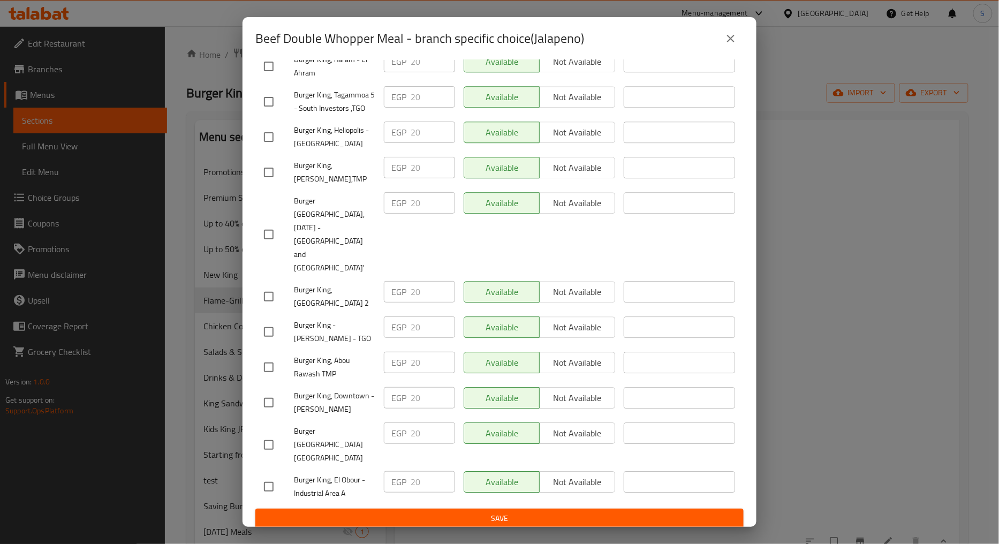
click at [726, 41] on icon "close" at bounding box center [730, 38] width 13 height 13
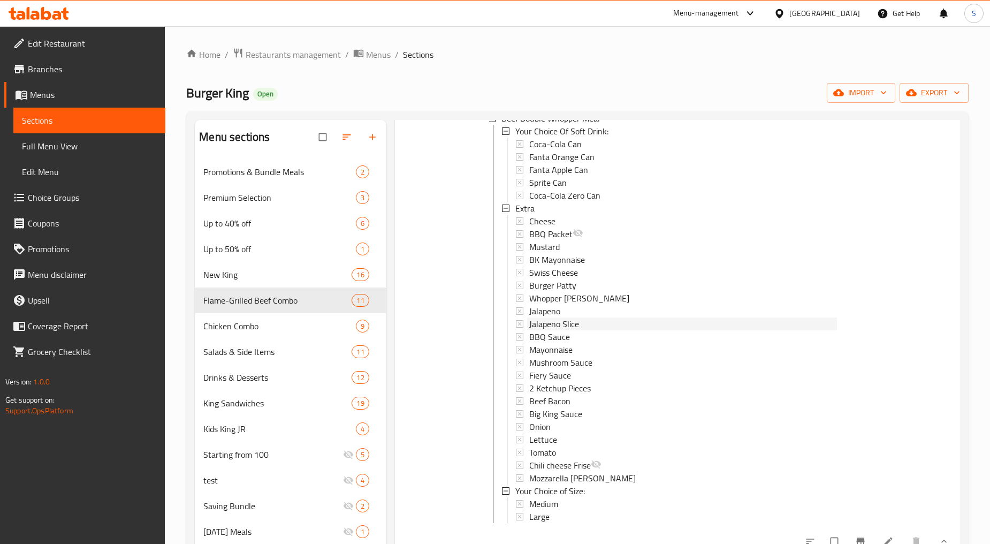
click at [538, 320] on span "Jalapeno Slice" at bounding box center [554, 323] width 50 height 13
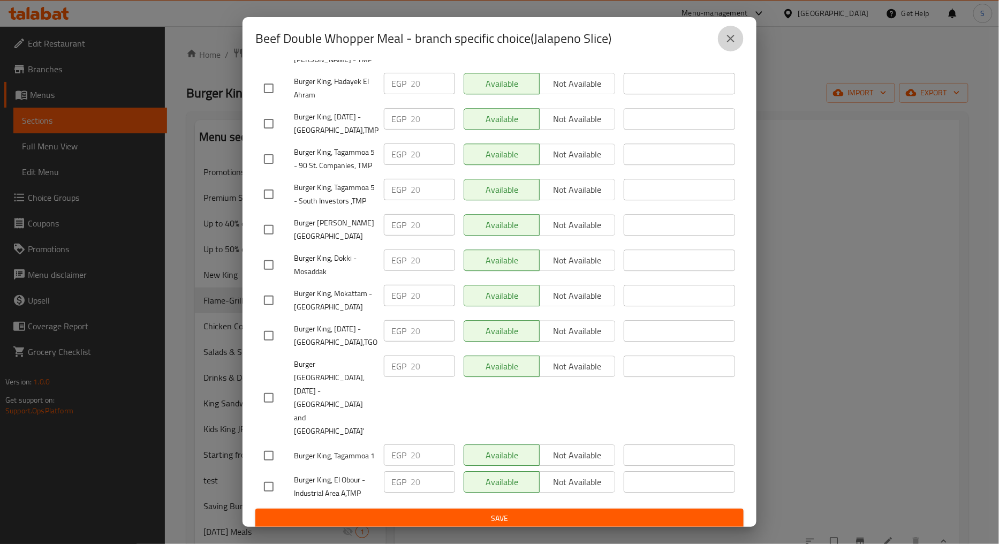
click at [730, 47] on button "close" at bounding box center [731, 39] width 26 height 26
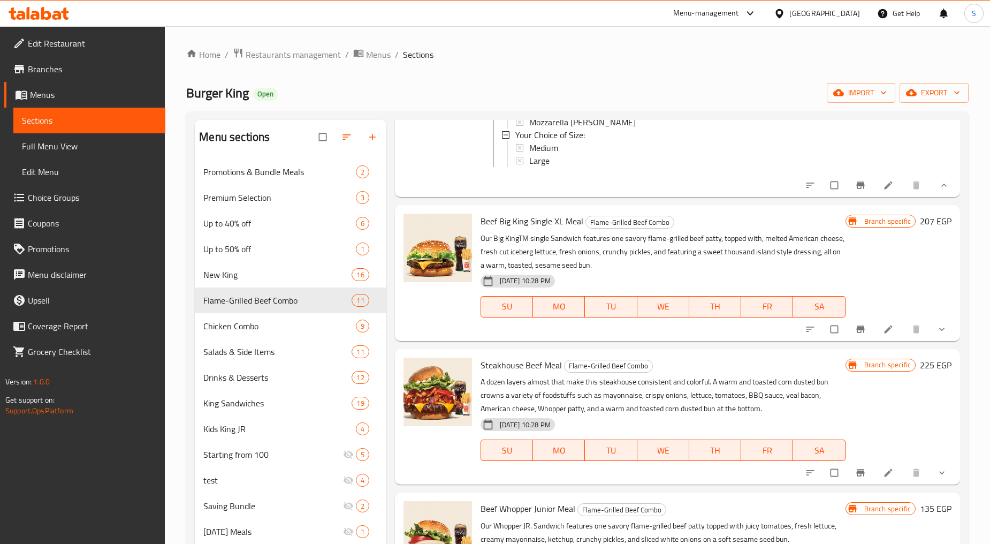
scroll to position [535, 0]
click at [937, 333] on icon "show more" at bounding box center [942, 328] width 11 height 11
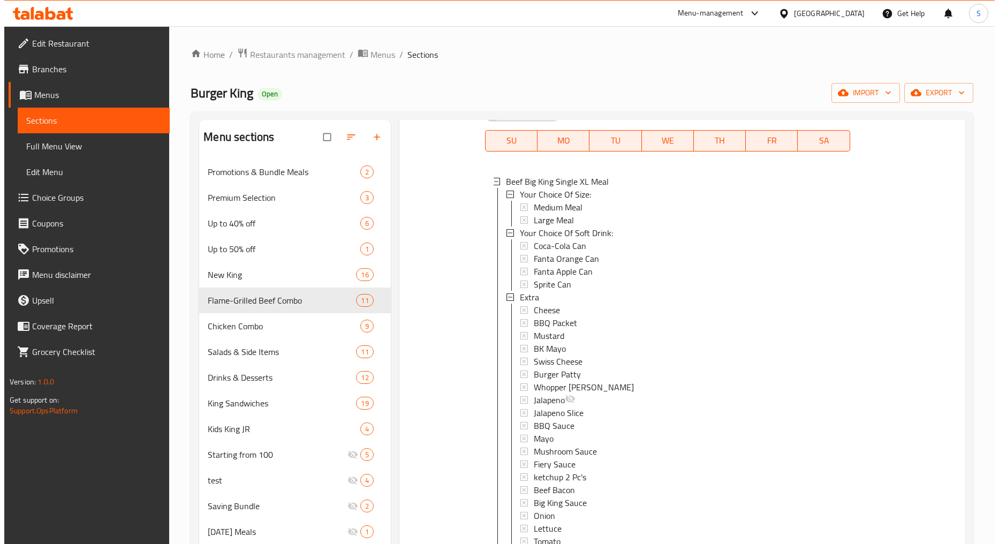
scroll to position [832, 0]
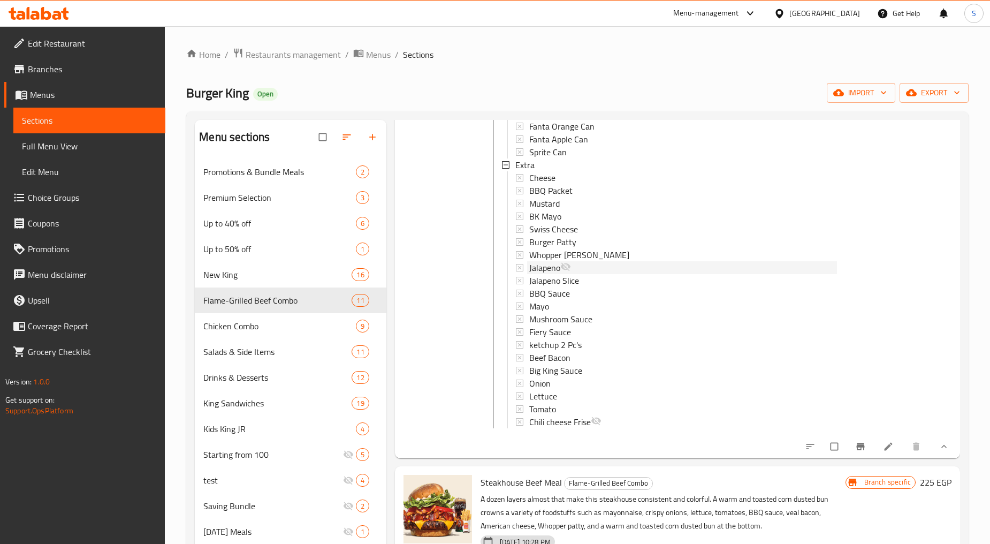
click at [552, 274] on span "Jalapeno" at bounding box center [544, 267] width 31 height 13
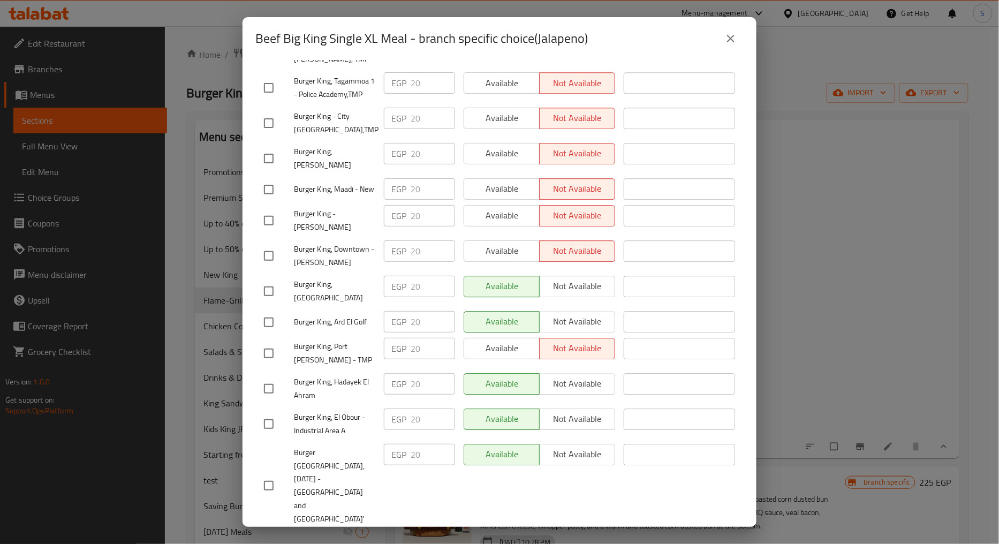
scroll to position [2516, 0]
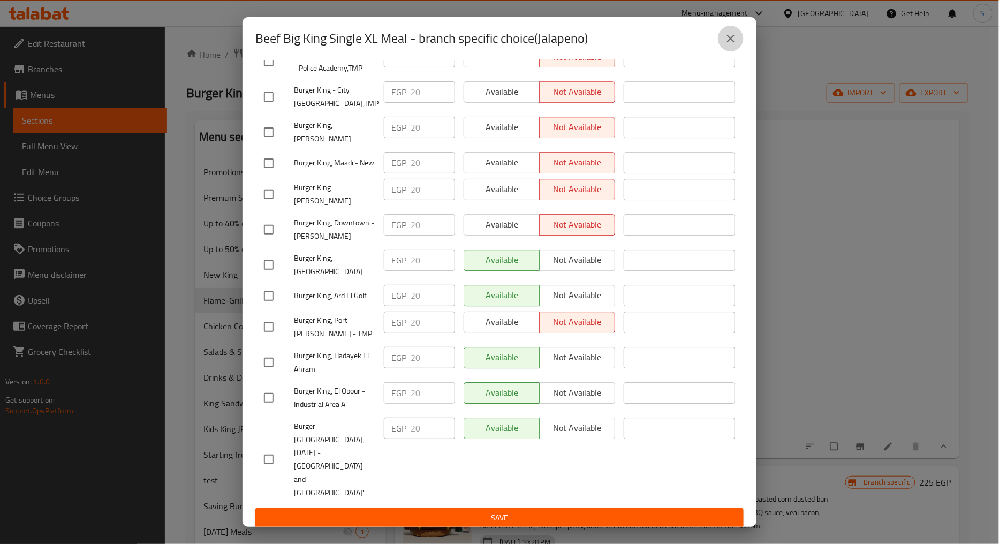
click at [728, 44] on icon "close" at bounding box center [730, 38] width 13 height 13
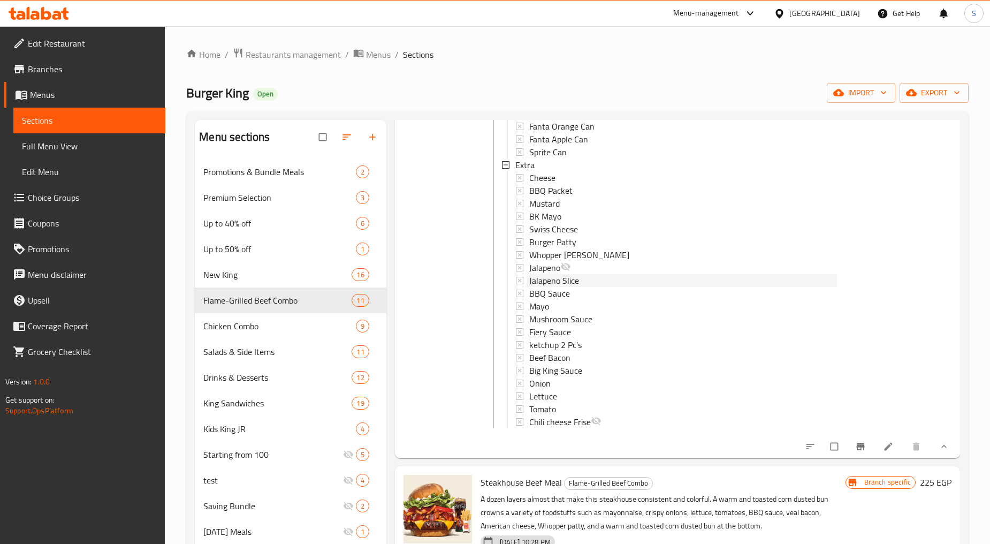
click at [560, 286] on span "Jalapeno Slice" at bounding box center [554, 280] width 50 height 13
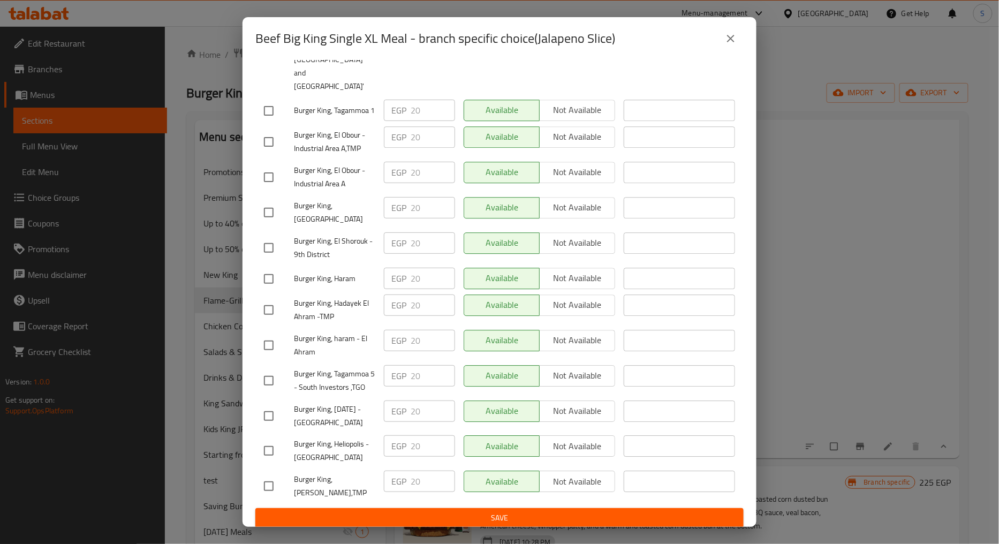
click at [734, 37] on icon "close" at bounding box center [730, 38] width 13 height 13
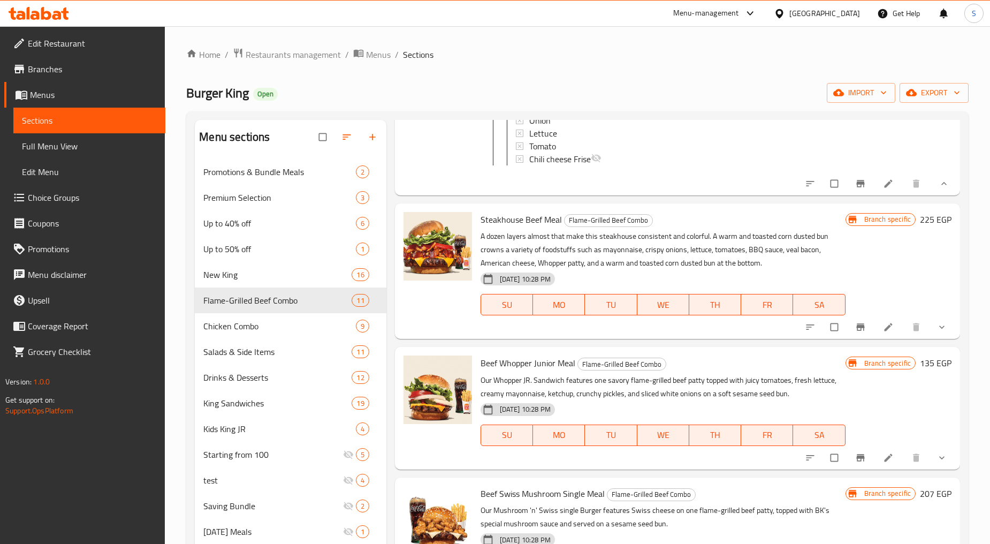
scroll to position [1130, 0]
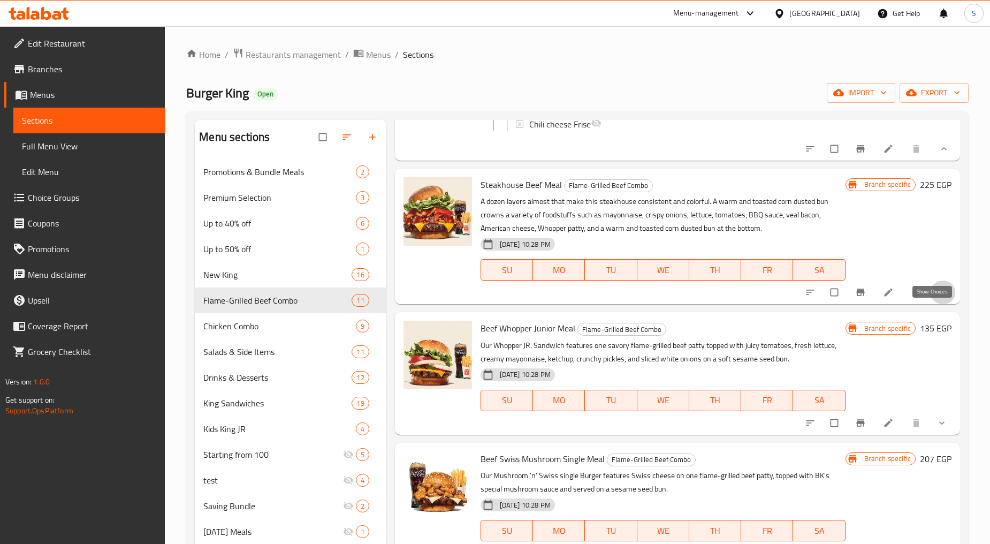
click at [937, 298] on icon "show more" at bounding box center [942, 292] width 11 height 11
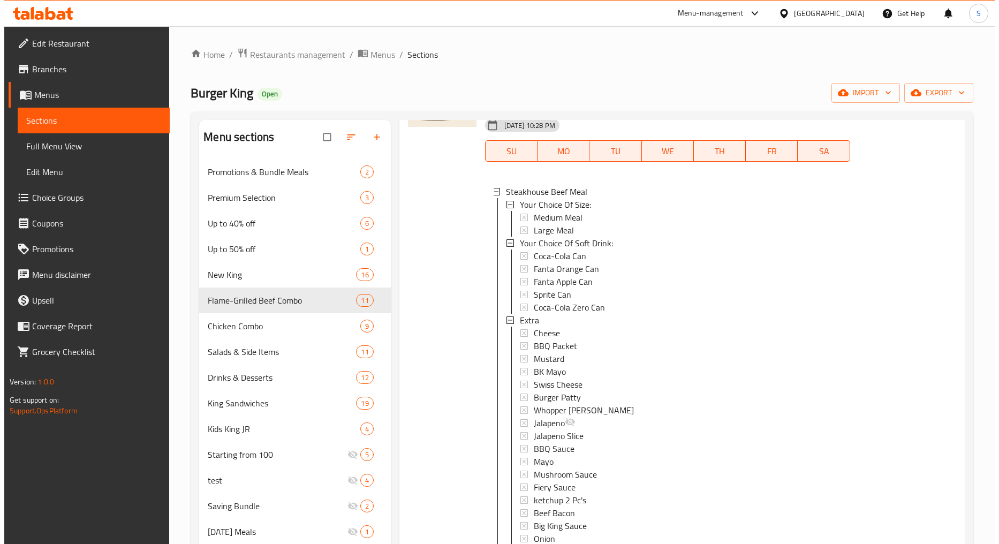
scroll to position [1368, 0]
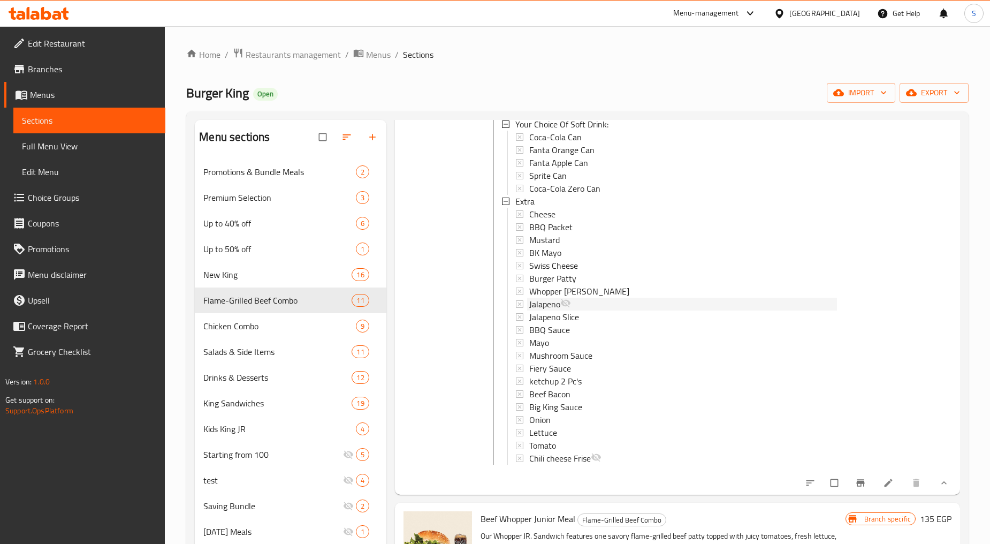
click at [555, 310] on span "Jalapeno" at bounding box center [544, 304] width 31 height 13
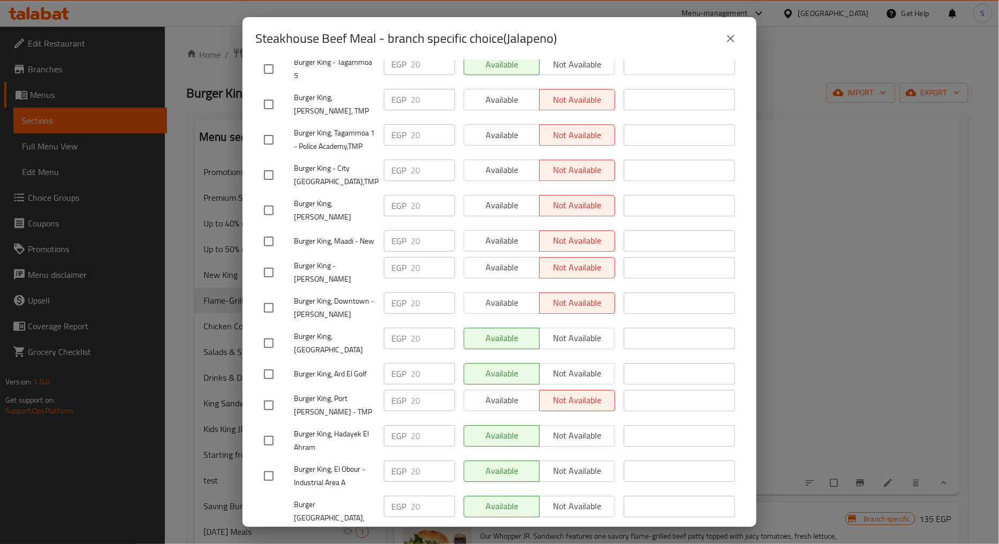
scroll to position [2516, 0]
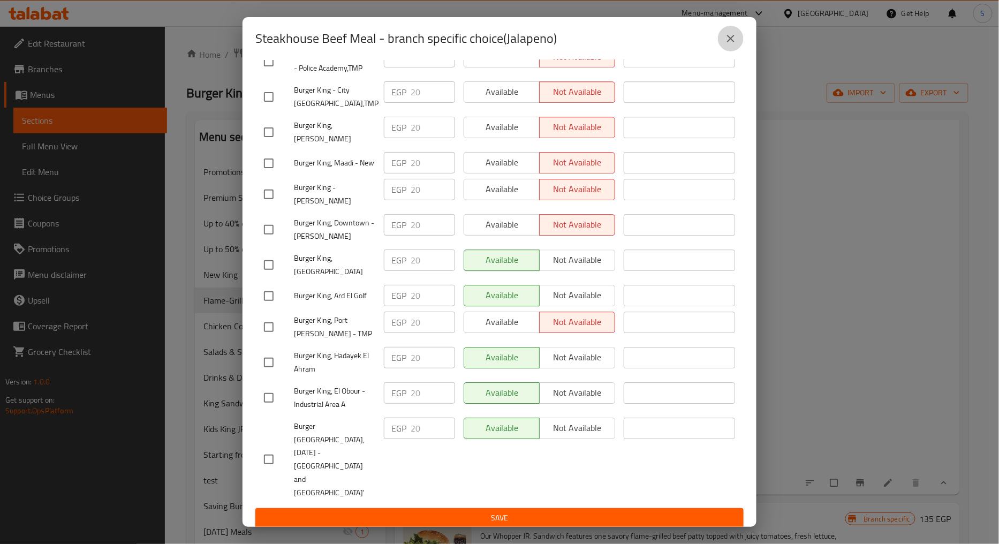
click at [734, 39] on icon "close" at bounding box center [730, 38] width 13 height 13
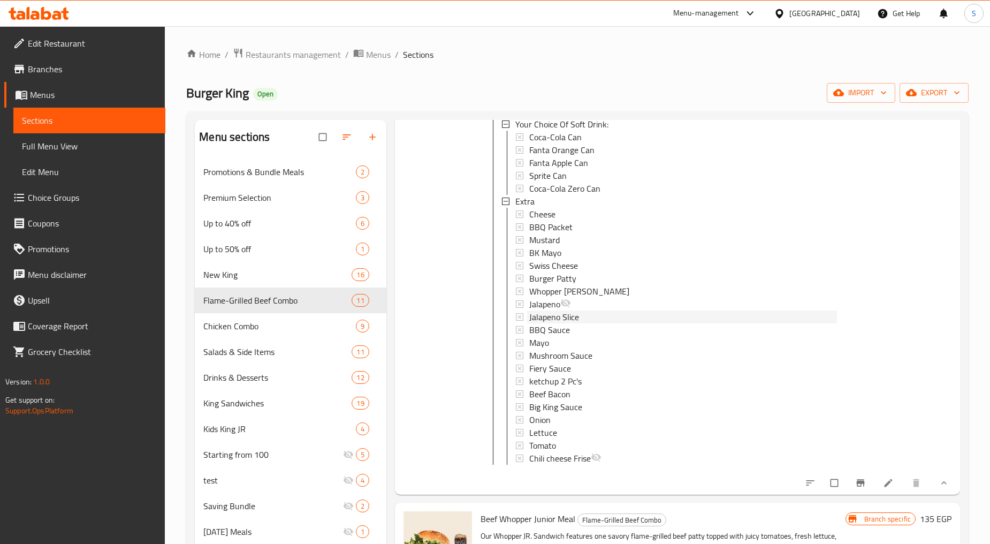
click at [560, 323] on span "Jalapeno Slice" at bounding box center [554, 316] width 50 height 13
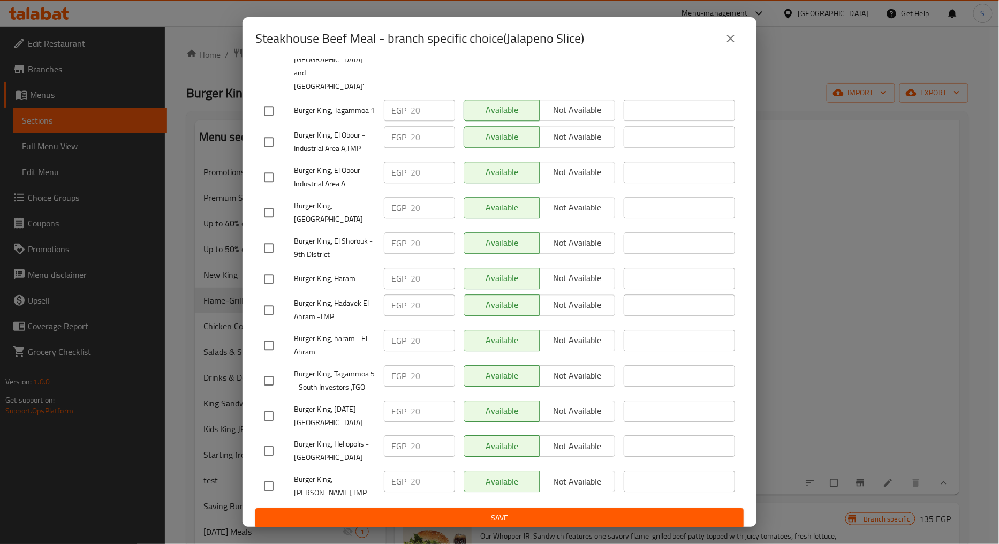
click at [733, 42] on icon "close" at bounding box center [730, 38] width 13 height 13
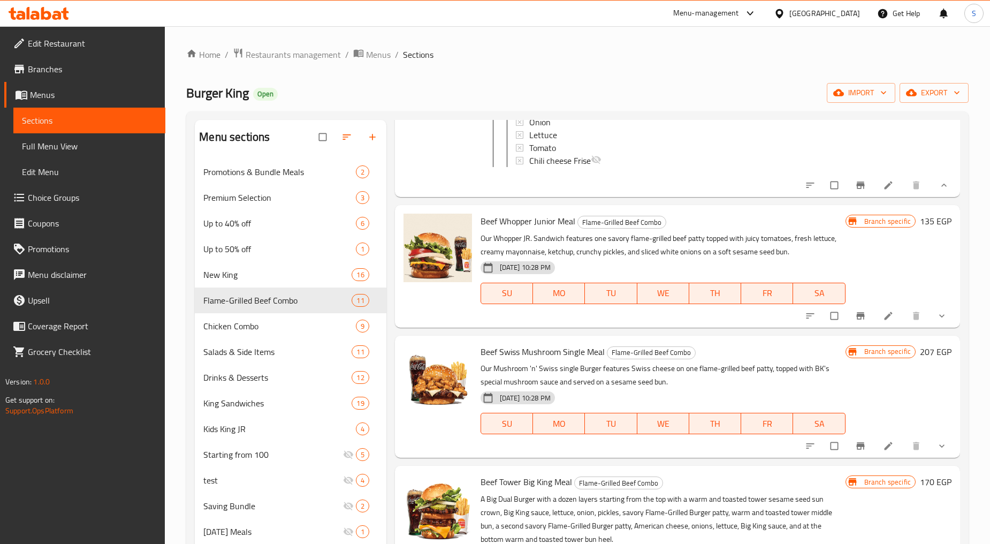
scroll to position [1784, 0]
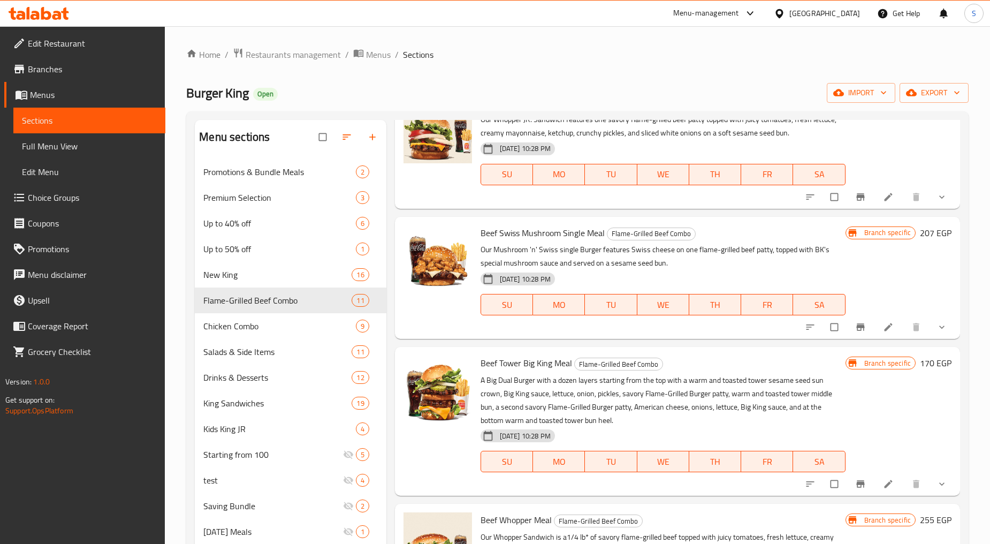
click at [939, 202] on span "show more" at bounding box center [943, 197] width 13 height 11
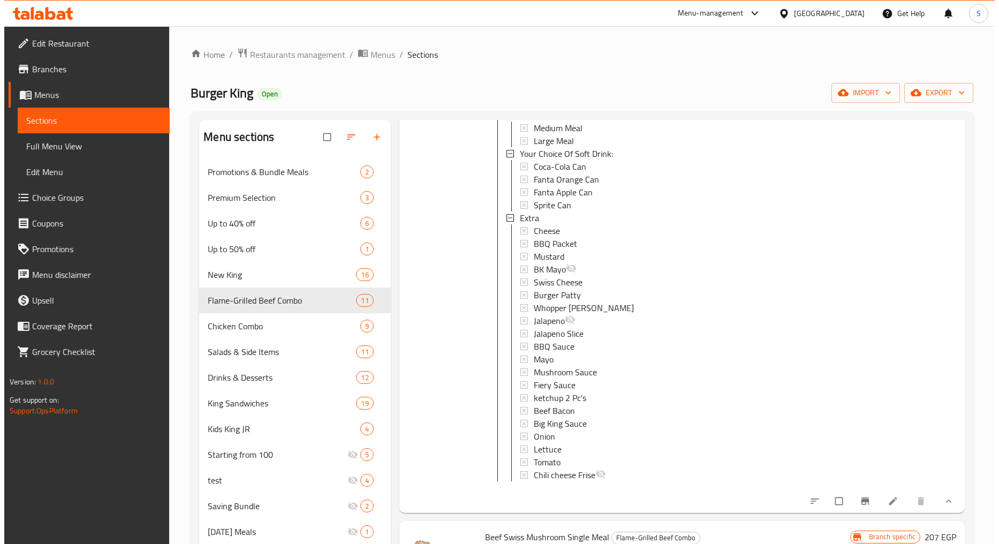
scroll to position [1903, 0]
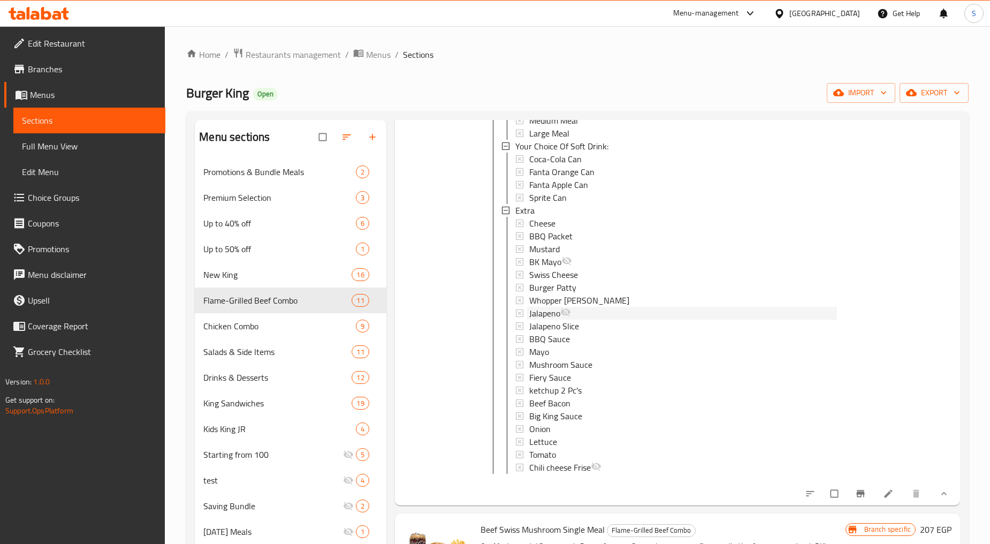
click at [557, 320] on span "Jalapeno" at bounding box center [544, 313] width 31 height 13
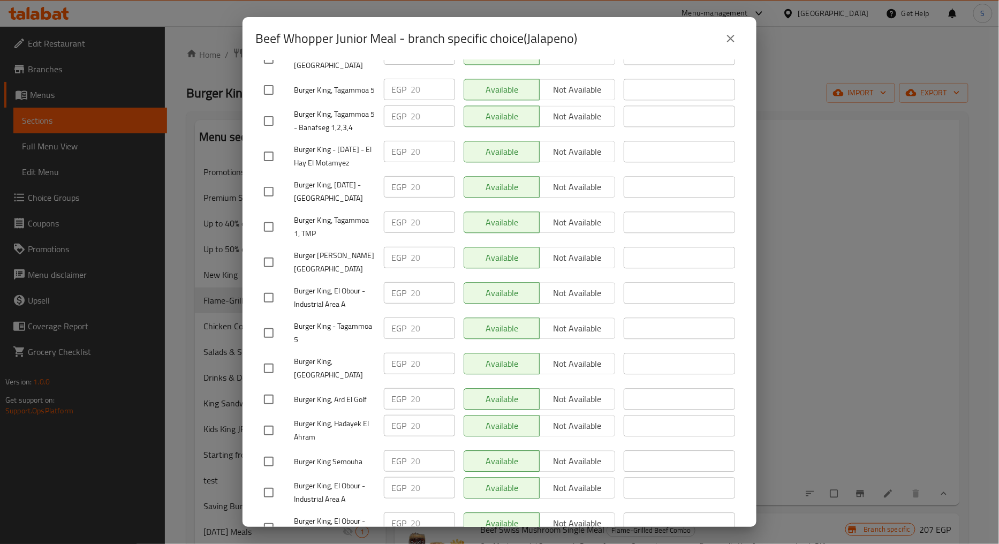
scroll to position [2509, 0]
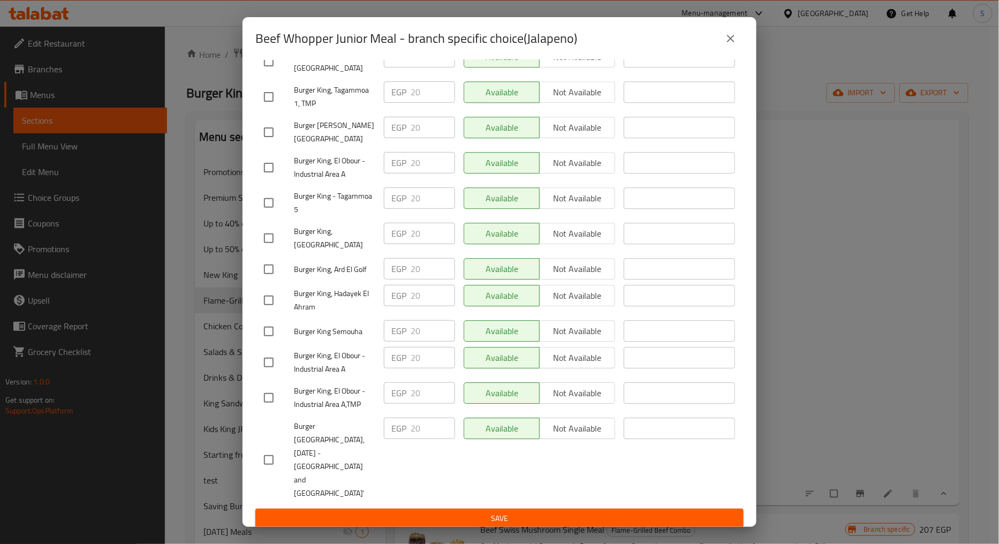
click at [730, 41] on icon "close" at bounding box center [730, 38] width 13 height 13
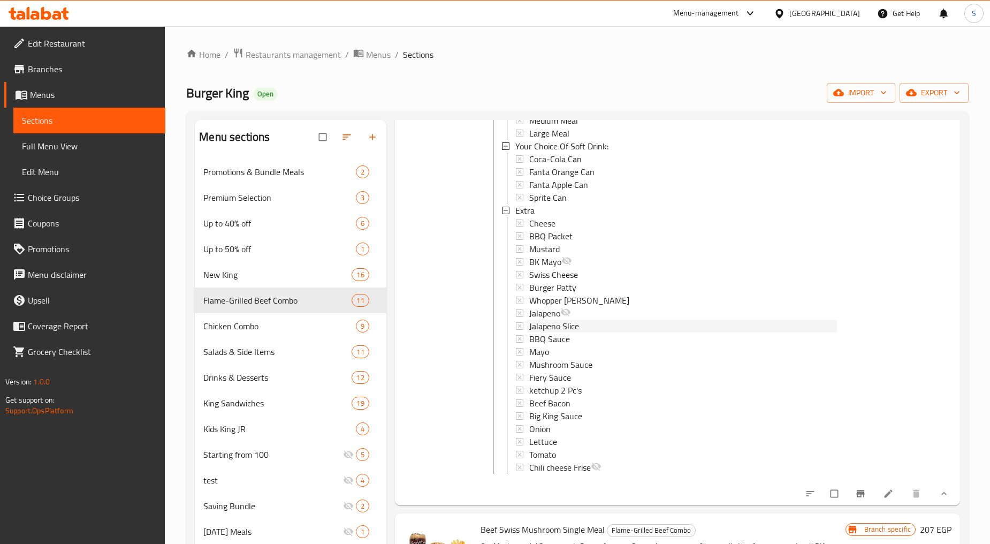
click at [539, 332] on span "Jalapeno Slice" at bounding box center [554, 326] width 50 height 13
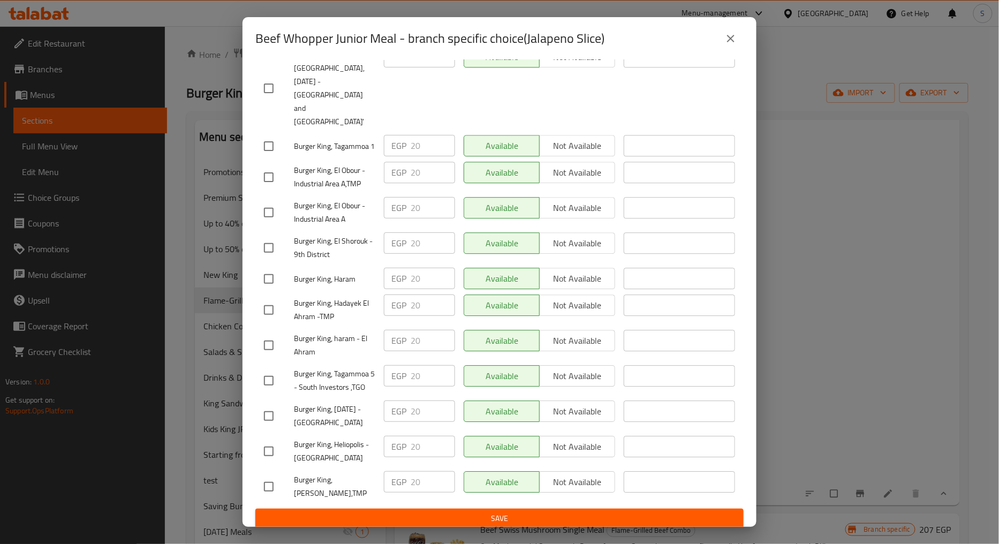
click at [728, 36] on icon "close" at bounding box center [730, 38] width 7 height 7
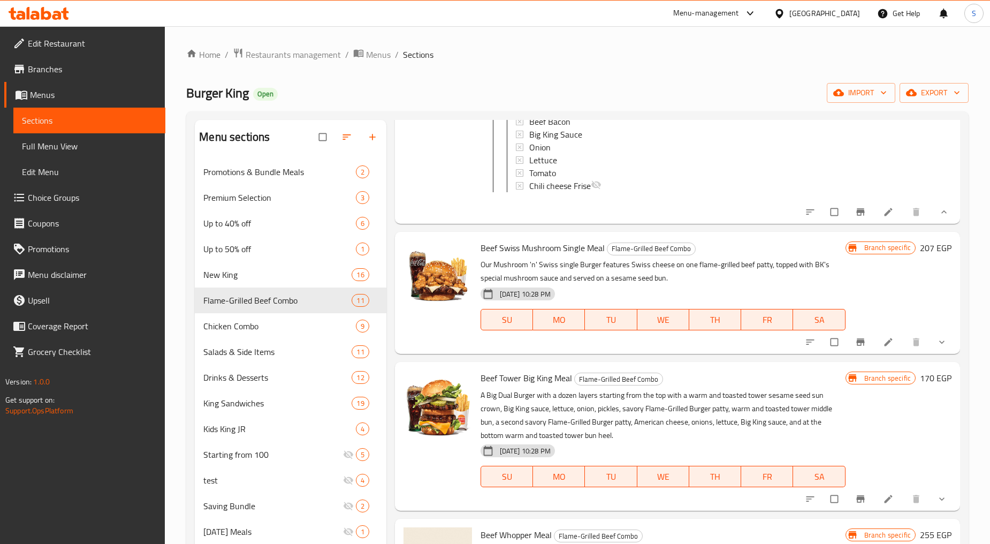
scroll to position [2201, 0]
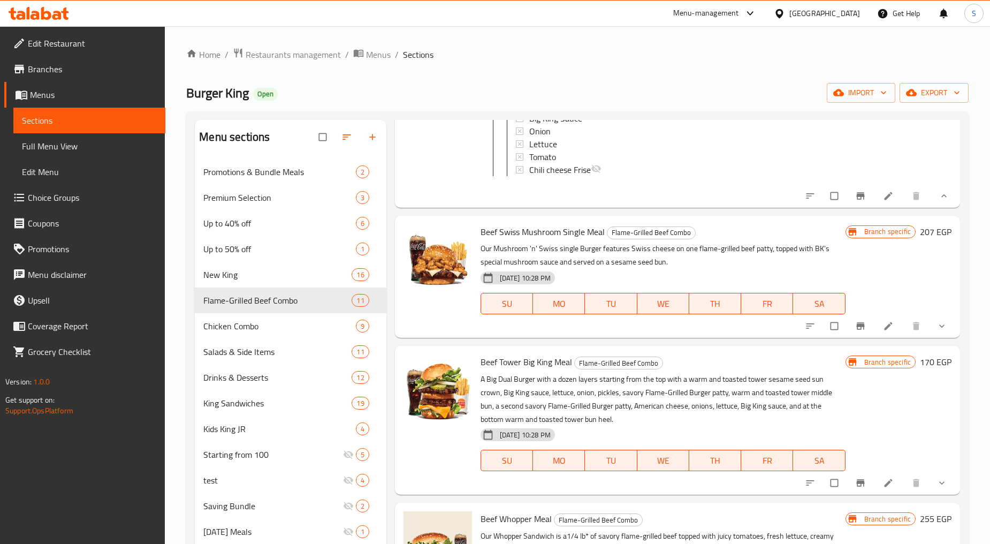
click at [930, 338] on button "show more" at bounding box center [943, 326] width 26 height 24
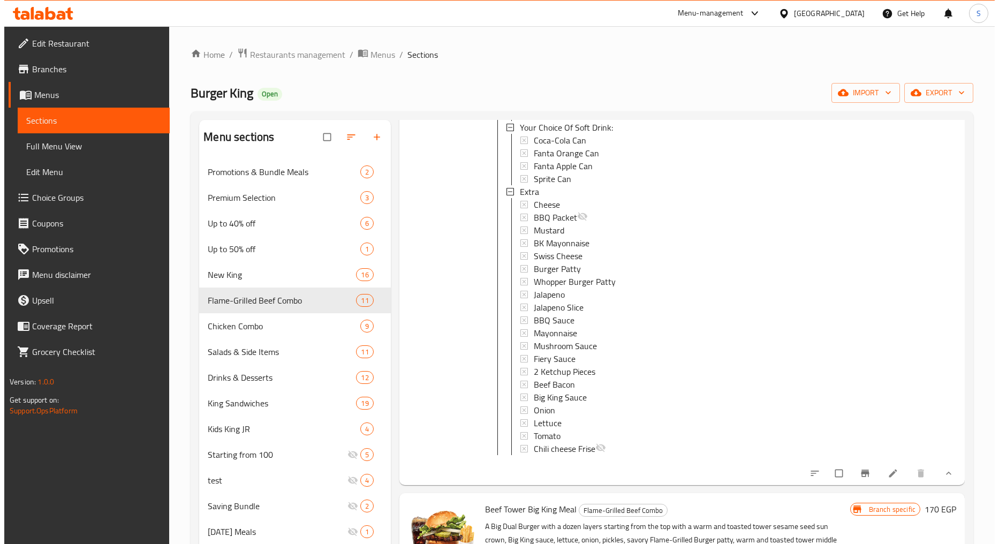
scroll to position [2498, 0]
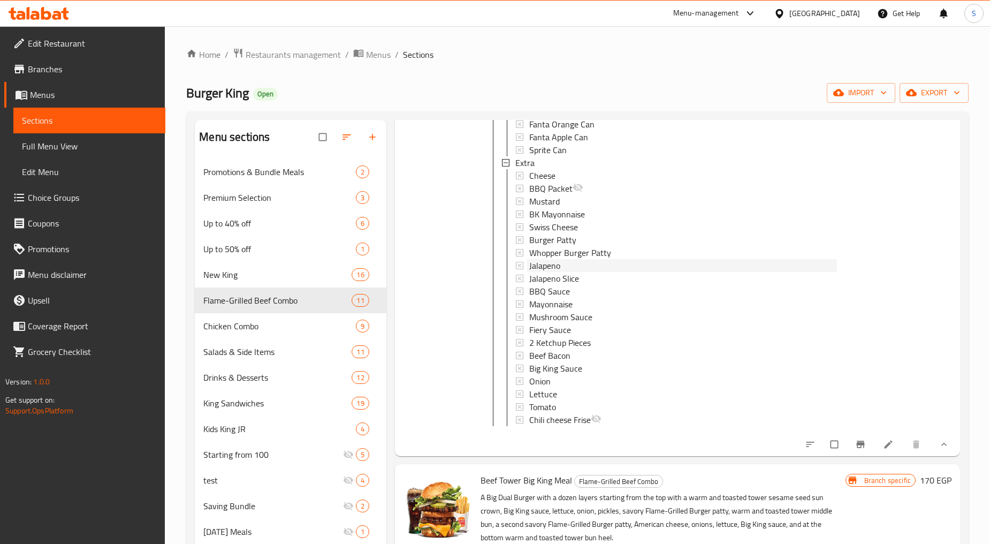
click at [554, 272] on span "Jalapeno" at bounding box center [544, 265] width 31 height 13
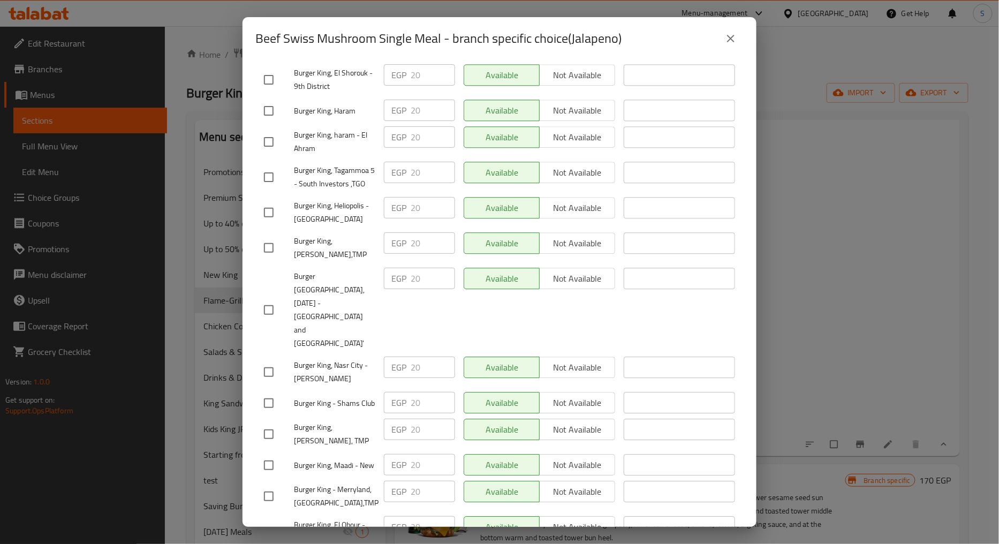
scroll to position [2509, 0]
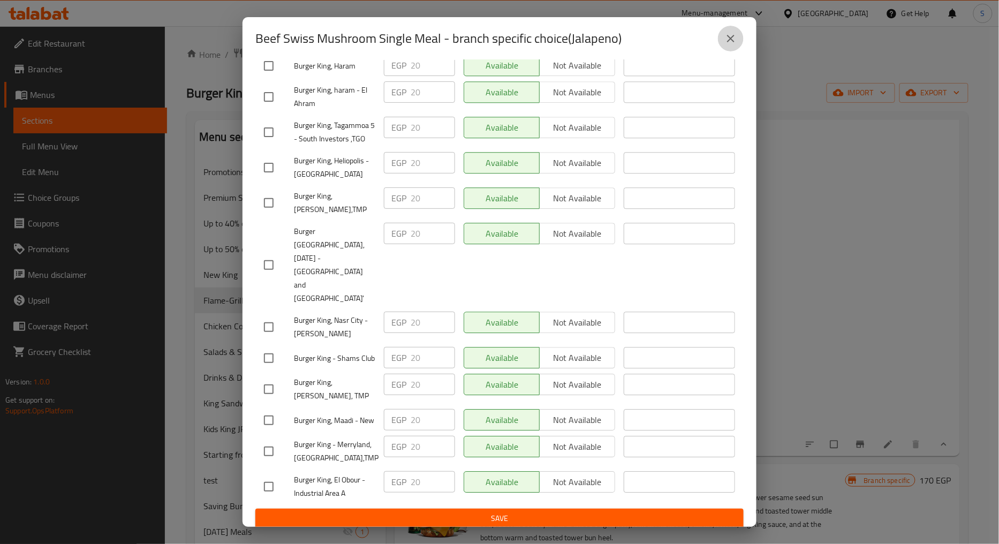
click at [724, 44] on icon "close" at bounding box center [730, 38] width 13 height 13
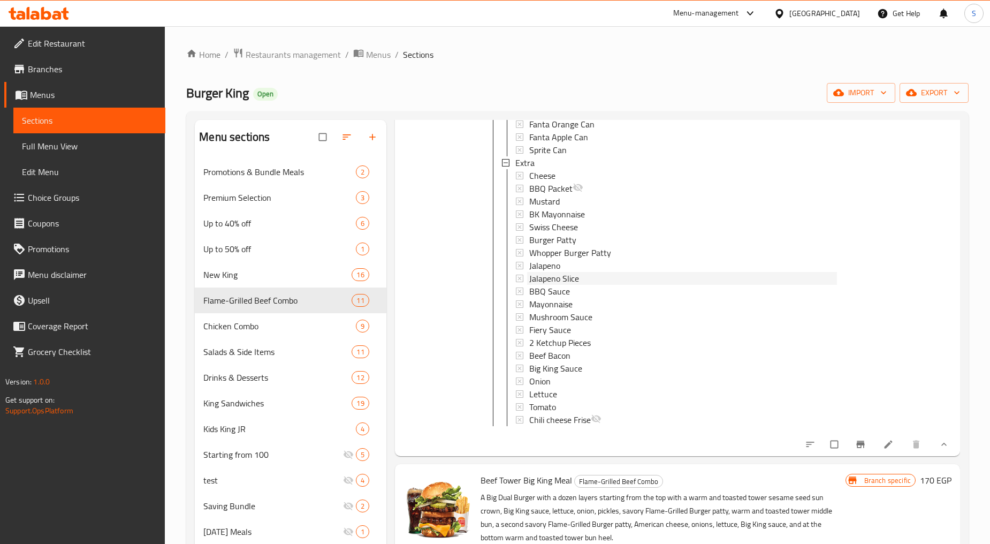
click at [541, 285] on span "Jalapeno Slice" at bounding box center [554, 278] width 50 height 13
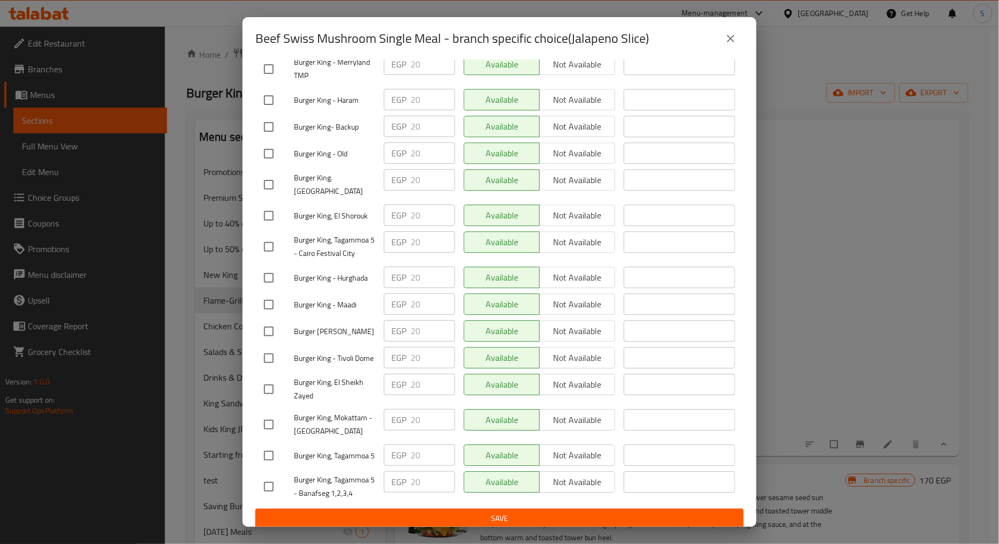
click at [728, 41] on icon "close" at bounding box center [730, 38] width 7 height 7
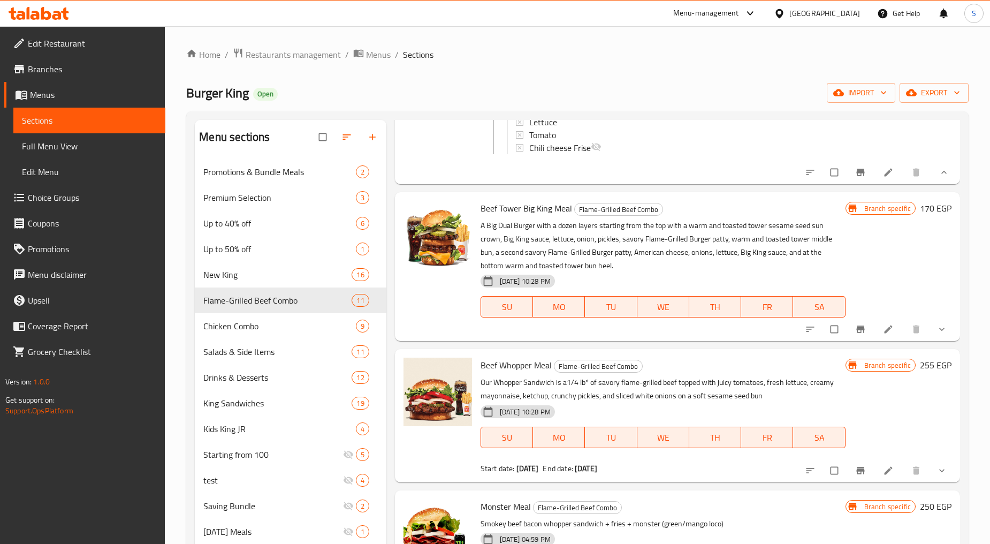
scroll to position [2795, 0]
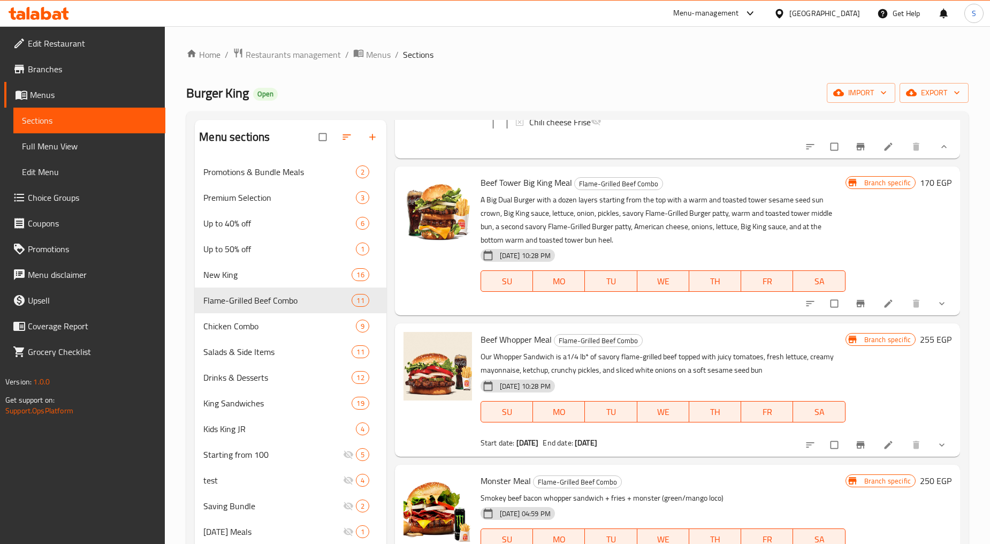
click at [930, 315] on button "show more" at bounding box center [943, 304] width 26 height 24
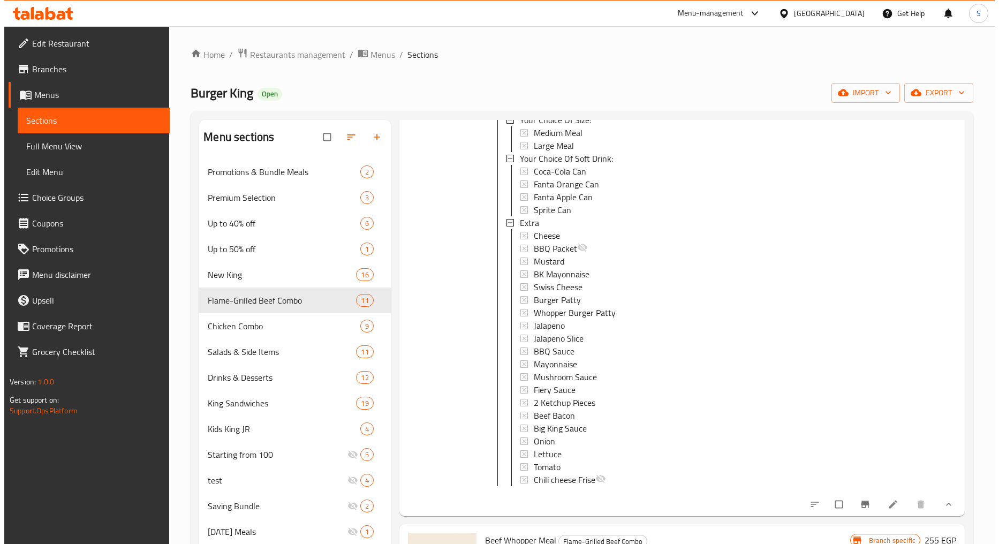
scroll to position [3033, 0]
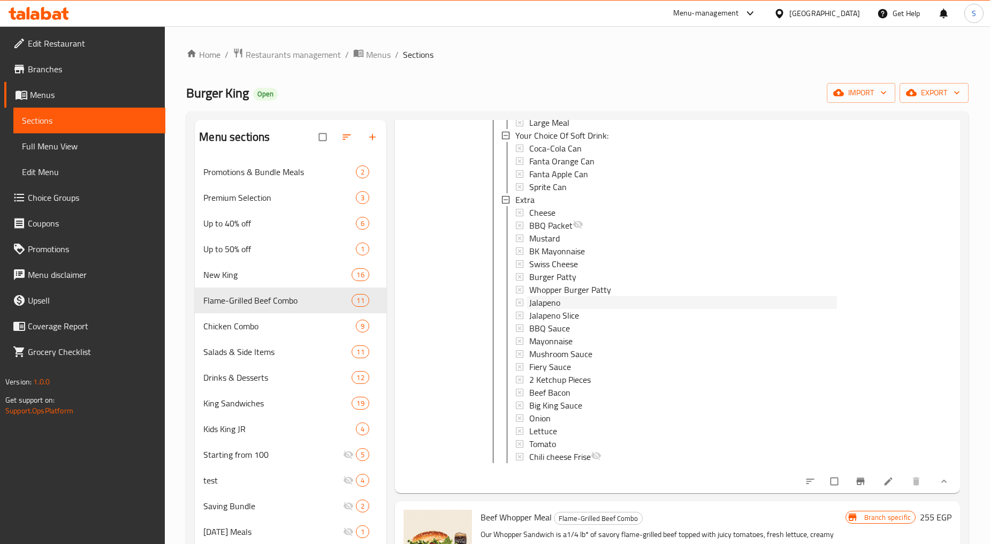
click at [554, 309] on span "Jalapeno" at bounding box center [544, 302] width 31 height 13
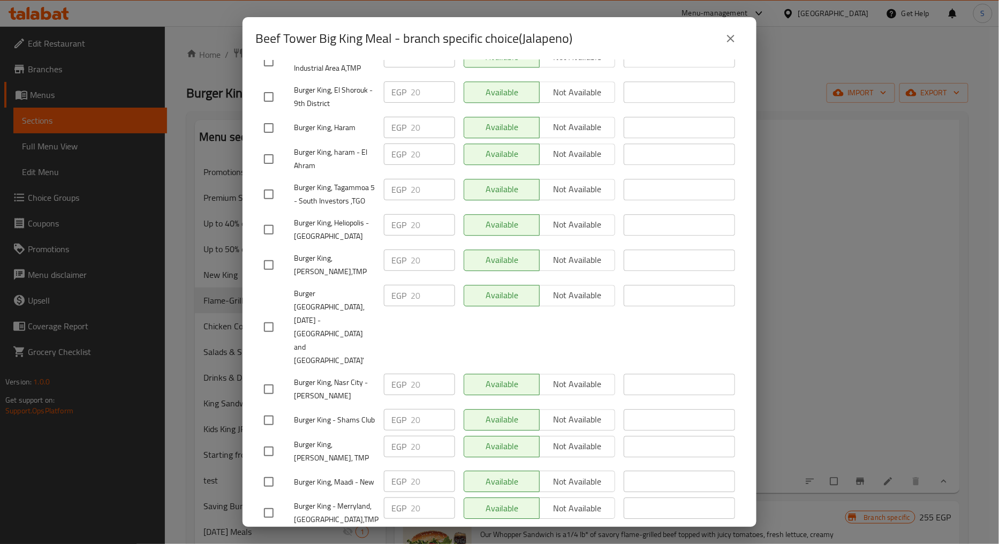
scroll to position [2529, 0]
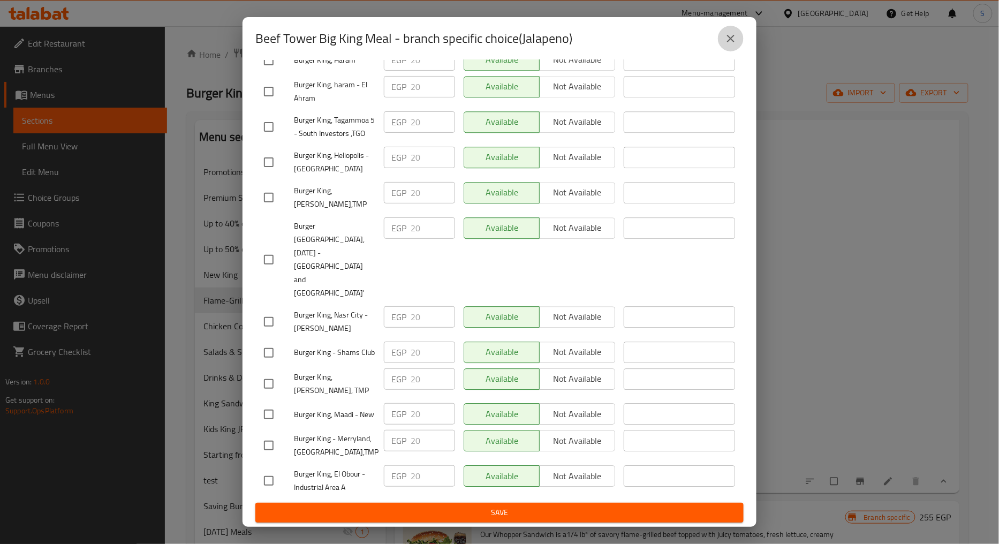
click at [732, 40] on icon "close" at bounding box center [730, 38] width 7 height 7
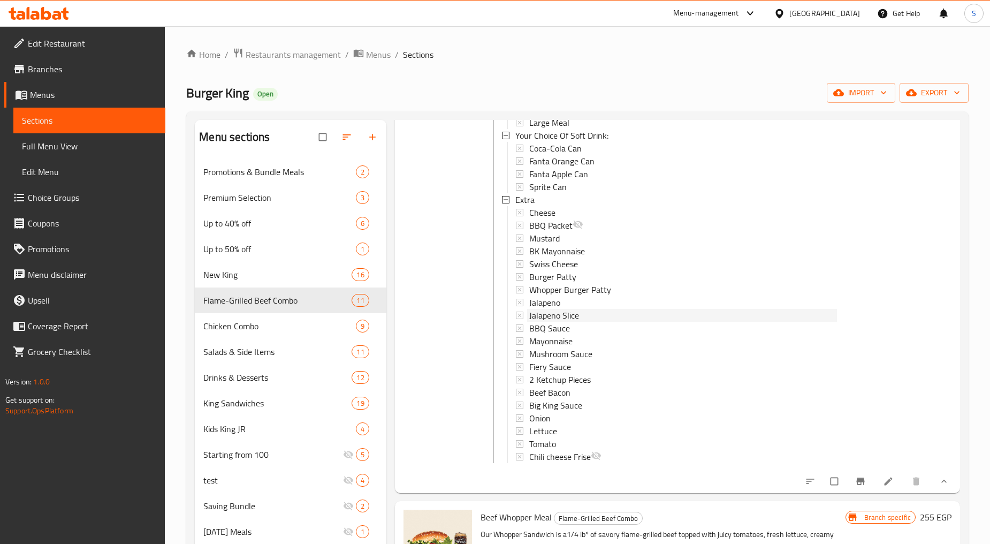
click at [554, 322] on span "Jalapeno Slice" at bounding box center [554, 315] width 50 height 13
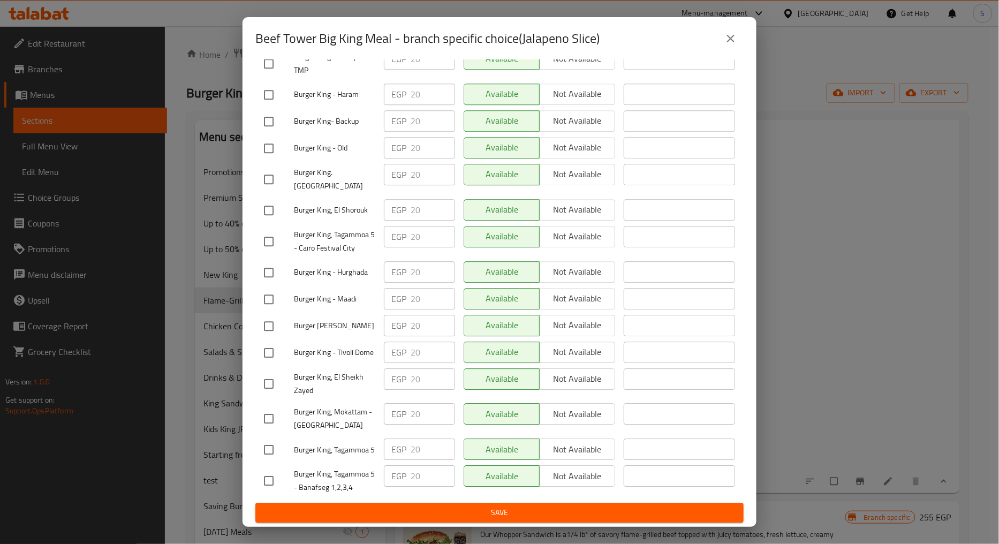
click at [734, 46] on button "close" at bounding box center [731, 39] width 26 height 26
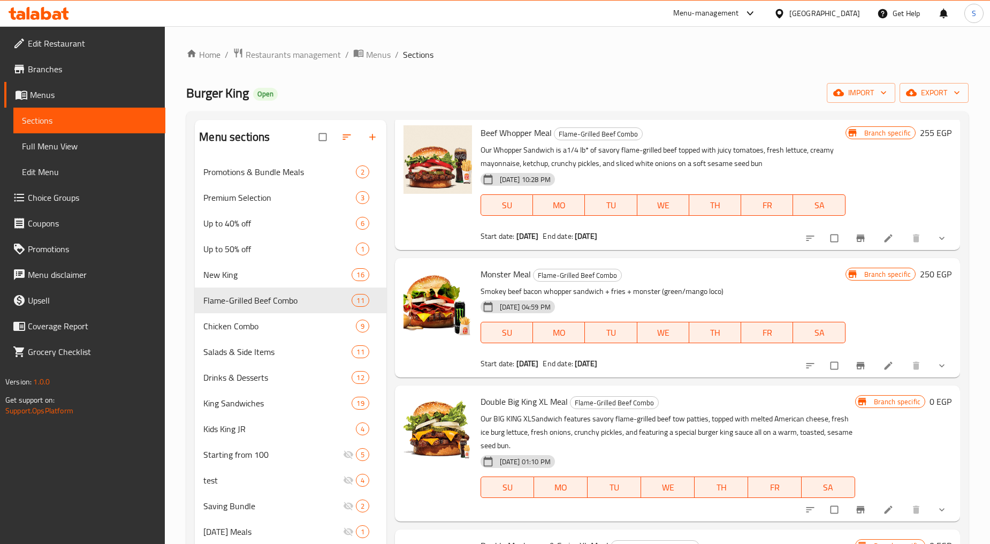
scroll to position [3450, 0]
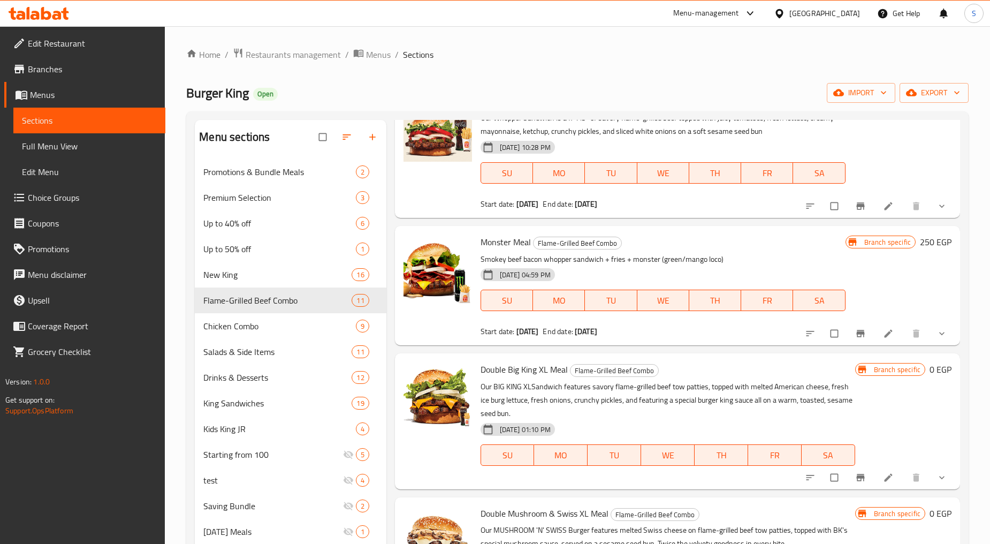
click at [933, 218] on button "show more" at bounding box center [943, 206] width 26 height 24
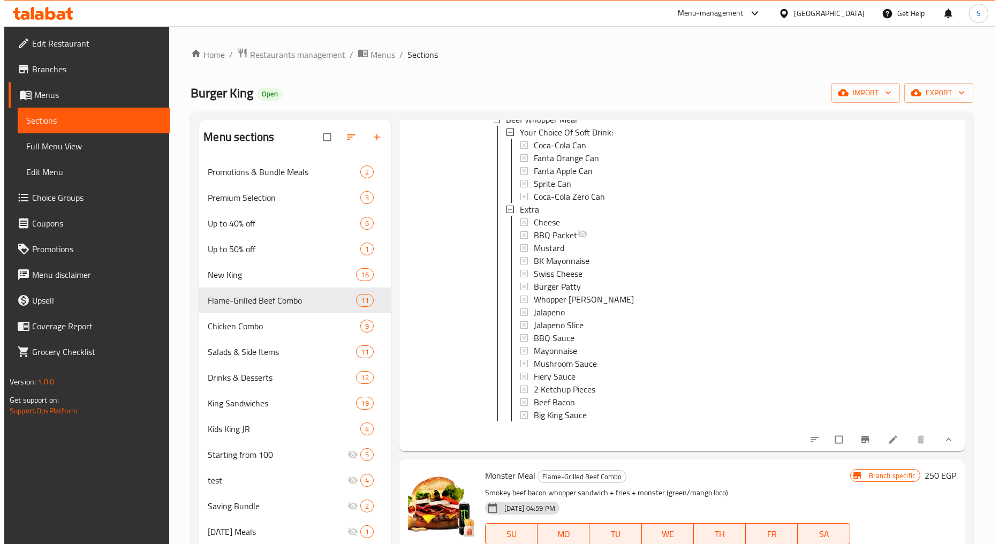
scroll to position [3568, 0]
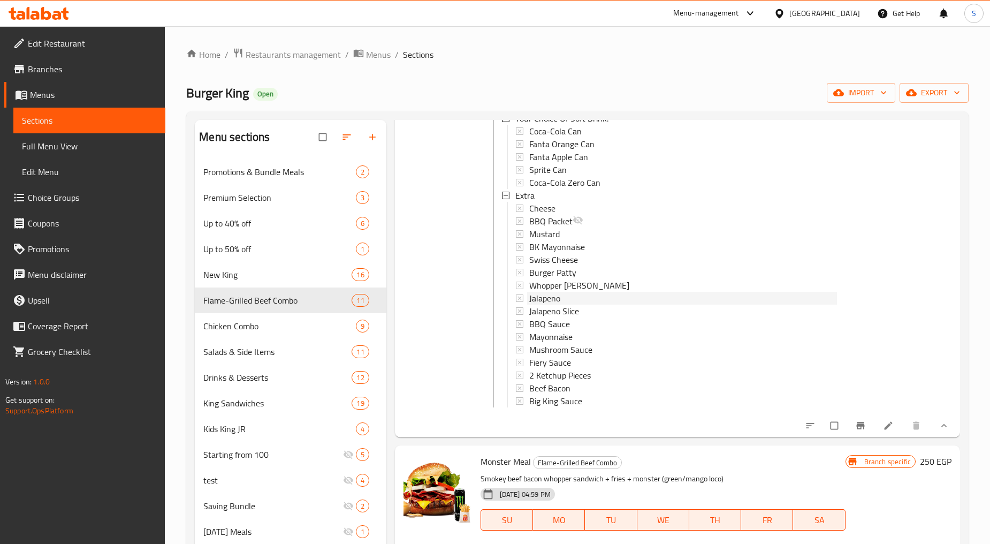
click at [558, 305] on span "Jalapeno" at bounding box center [544, 298] width 31 height 13
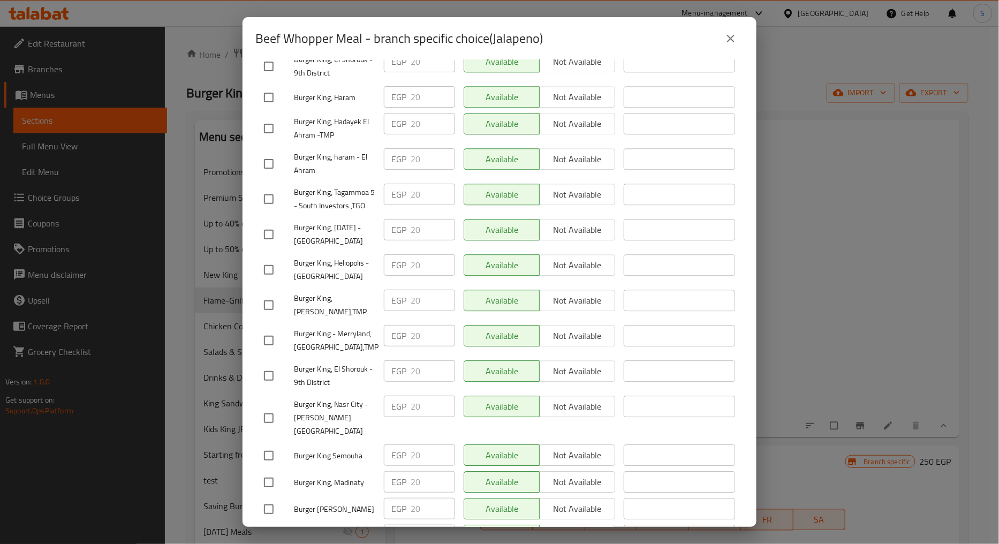
scroll to position [2509, 0]
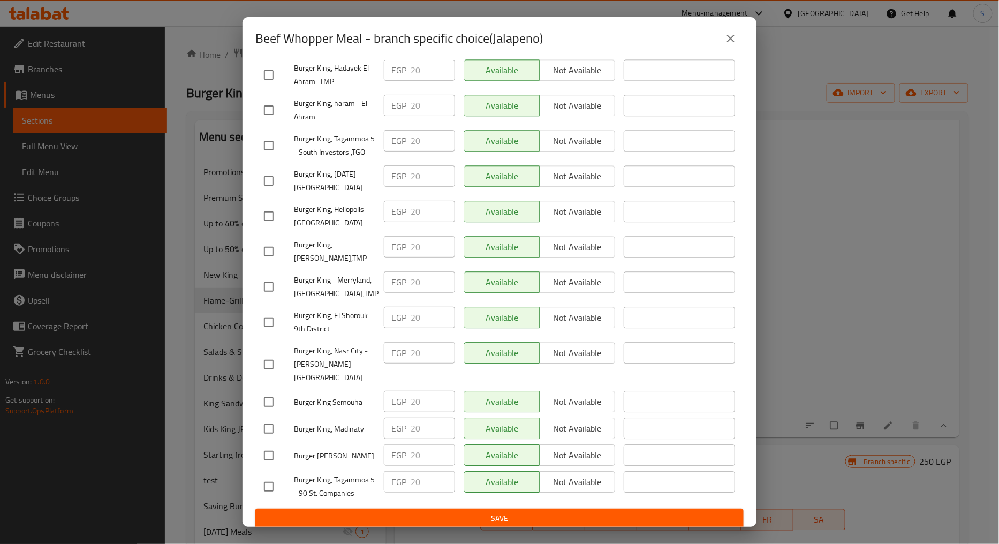
click at [726, 42] on icon "close" at bounding box center [730, 38] width 13 height 13
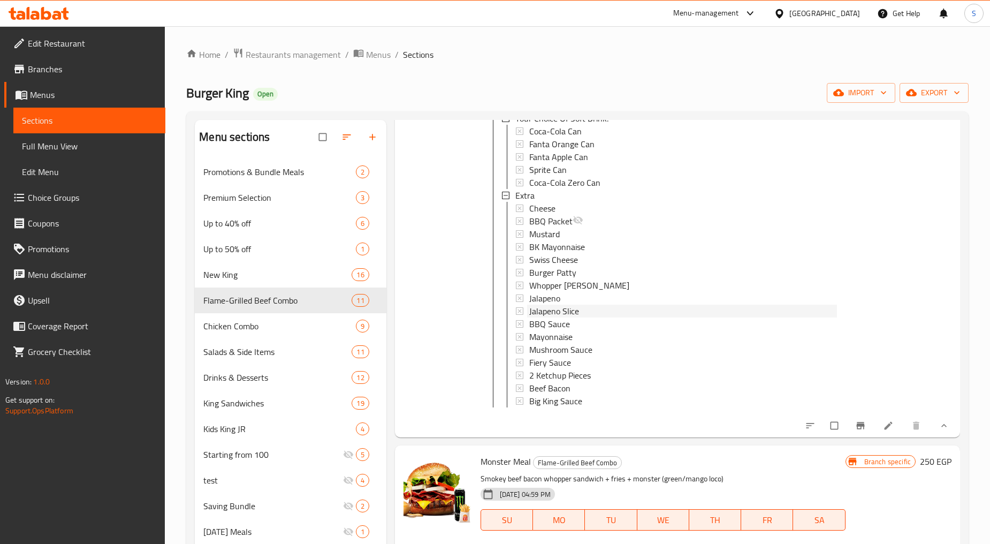
click at [547, 317] on span "Jalapeno Slice" at bounding box center [554, 311] width 50 height 13
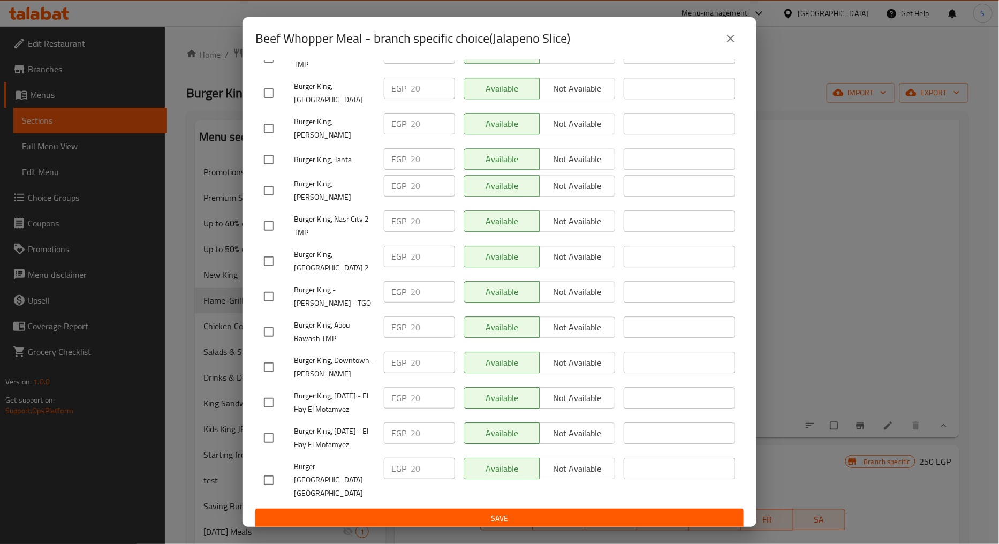
click at [722, 42] on button "close" at bounding box center [731, 39] width 26 height 26
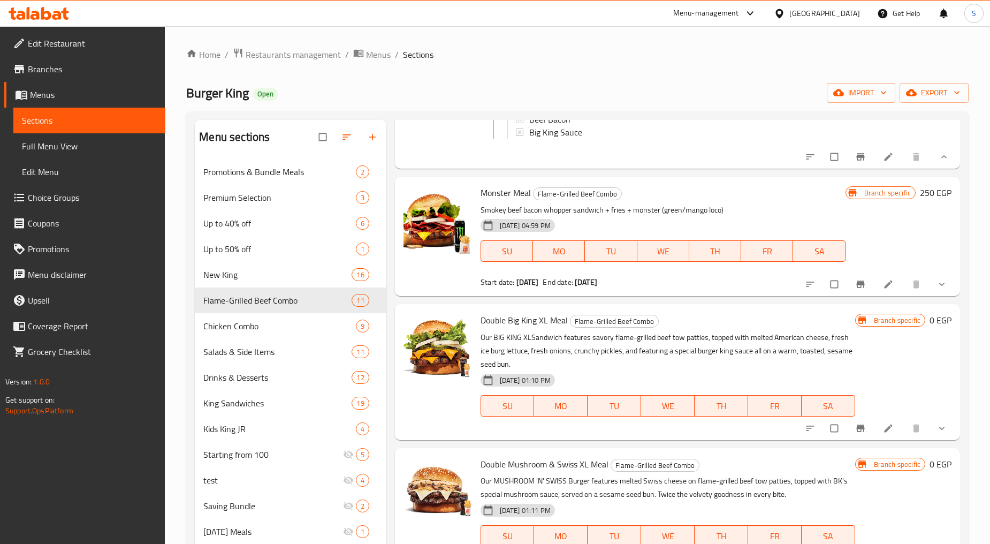
scroll to position [3866, 0]
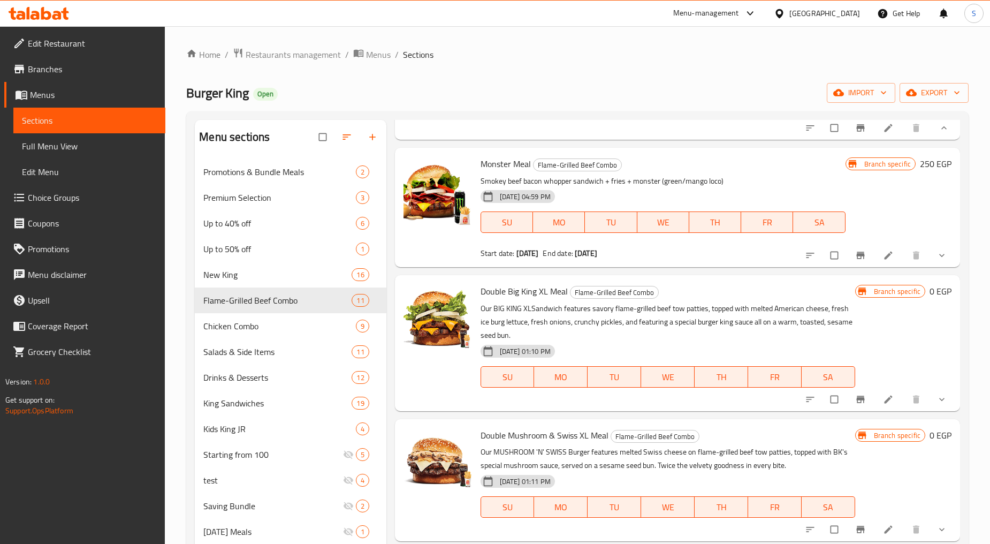
click at [937, 261] on icon "show more" at bounding box center [942, 255] width 11 height 11
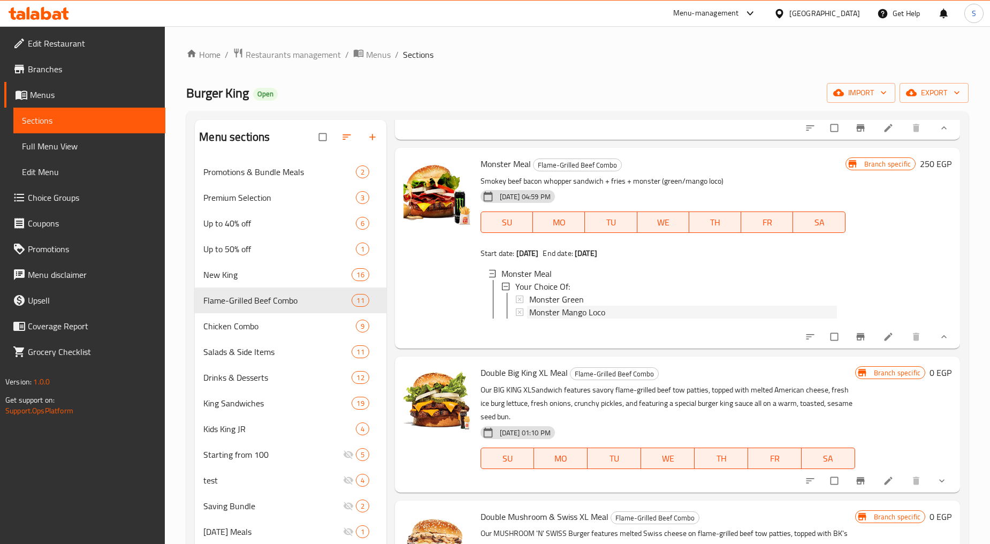
click at [619, 319] on div "Monster Mango Loco" at bounding box center [683, 312] width 308 height 13
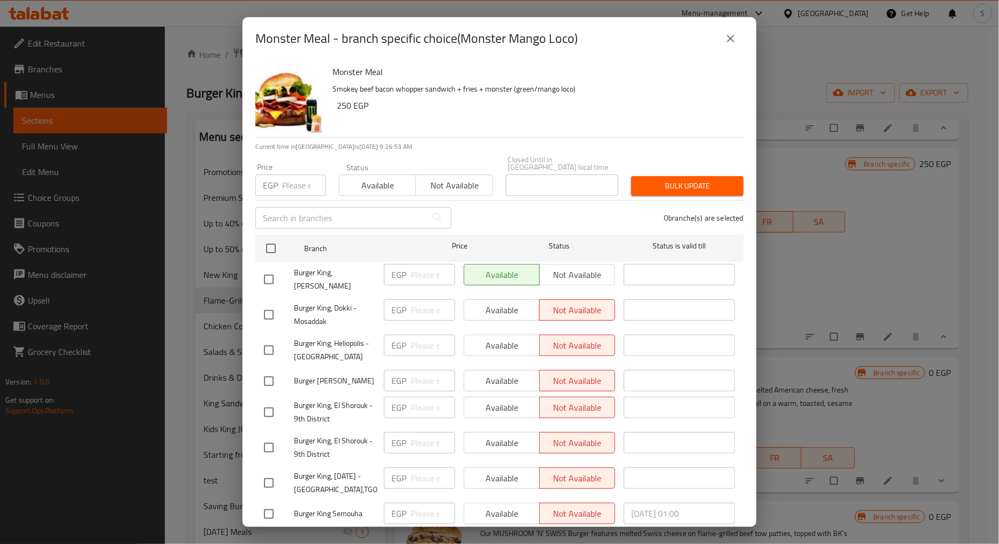
click at [730, 38] on icon "close" at bounding box center [730, 38] width 7 height 7
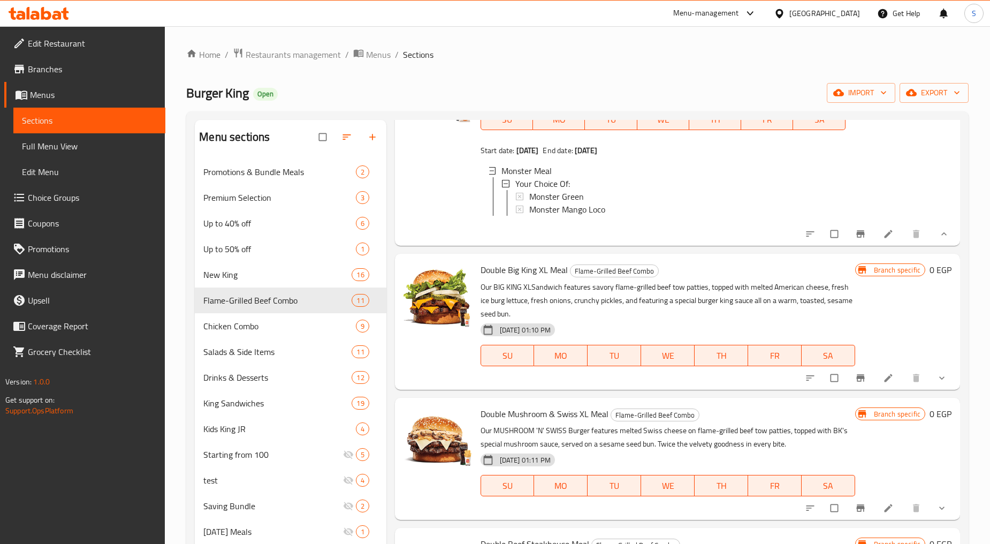
scroll to position [4039, 0]
click at [937, 377] on icon "show more" at bounding box center [942, 378] width 11 height 11
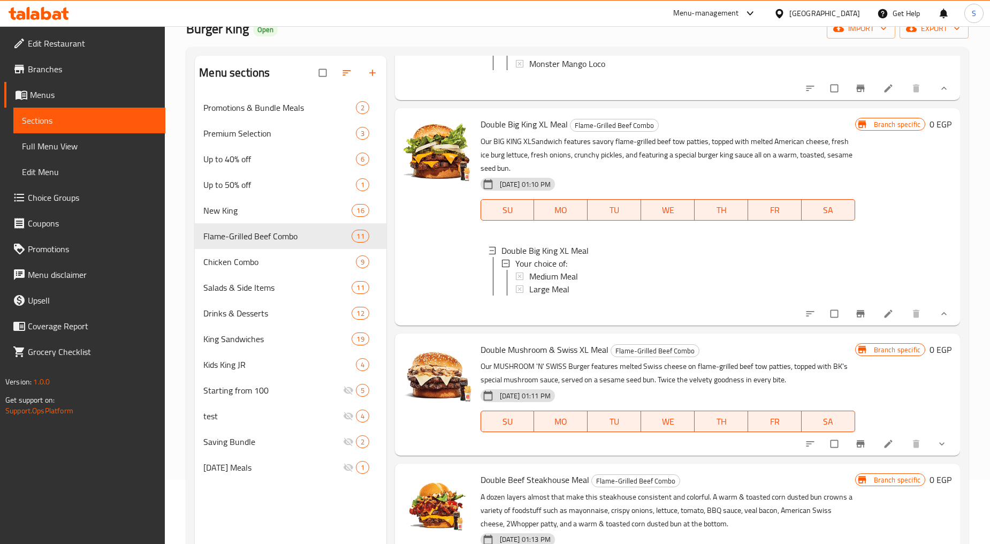
scroll to position [150, 0]
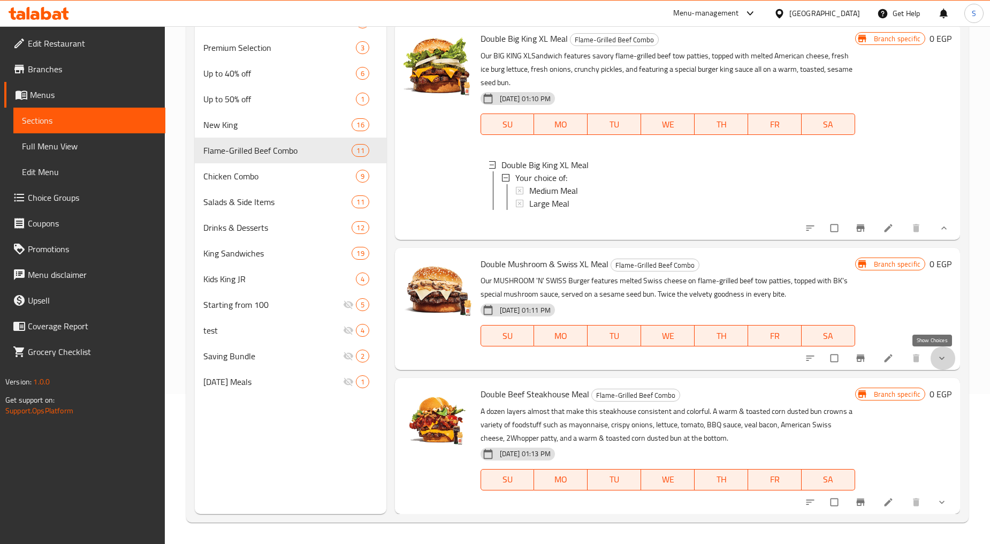
click at [937, 360] on icon "show more" at bounding box center [942, 358] width 11 height 11
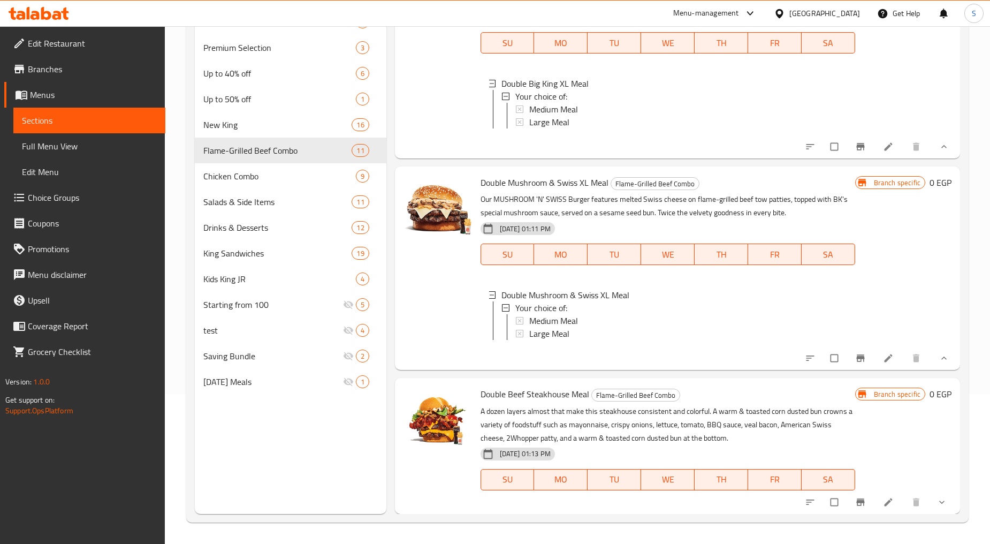
scroll to position [4220, 0]
click at [932, 512] on button "show more" at bounding box center [943, 502] width 26 height 24
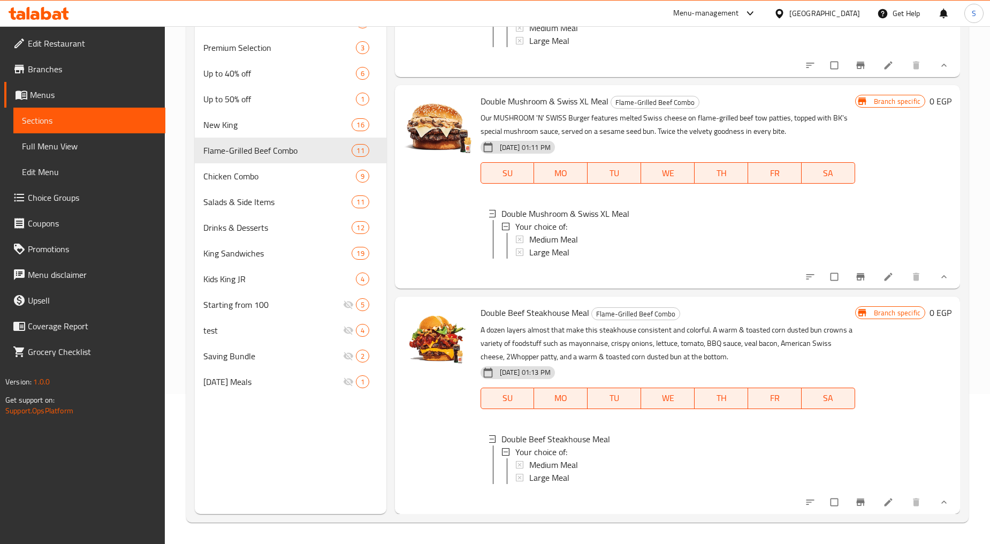
scroll to position [4311, 0]
click at [562, 458] on span "Medium Meal" at bounding box center [553, 464] width 49 height 13
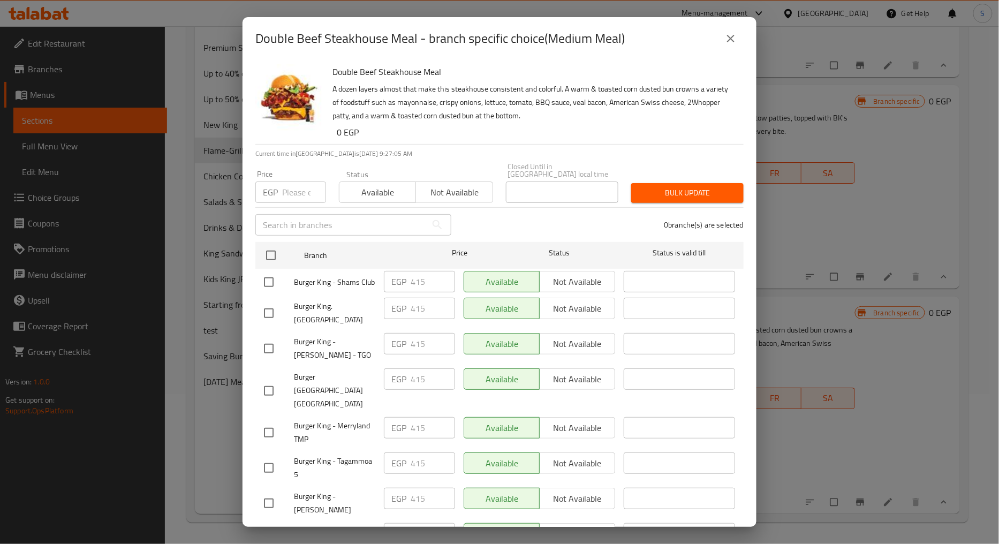
click at [729, 39] on icon "close" at bounding box center [730, 38] width 13 height 13
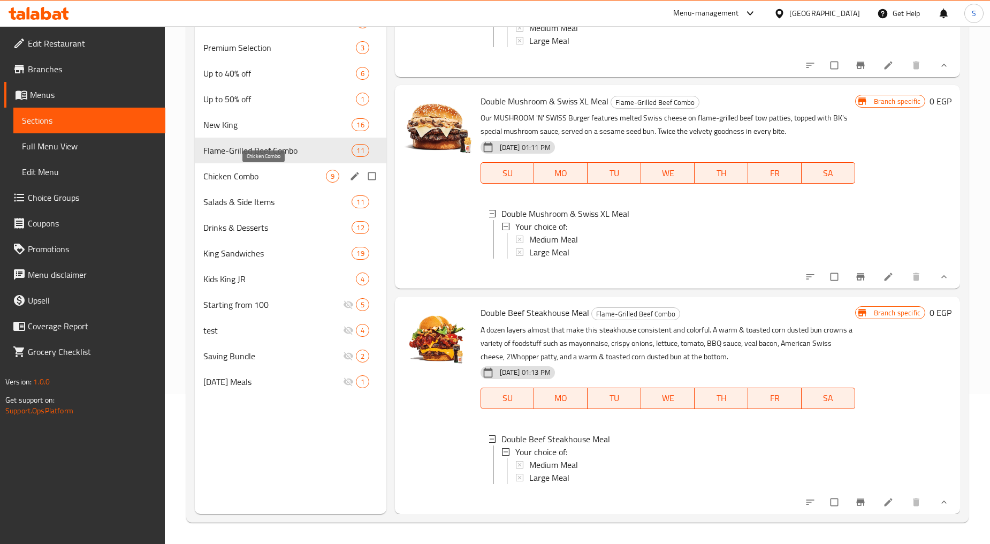
click at [263, 173] on span "Chicken Combo" at bounding box center [264, 176] width 122 height 13
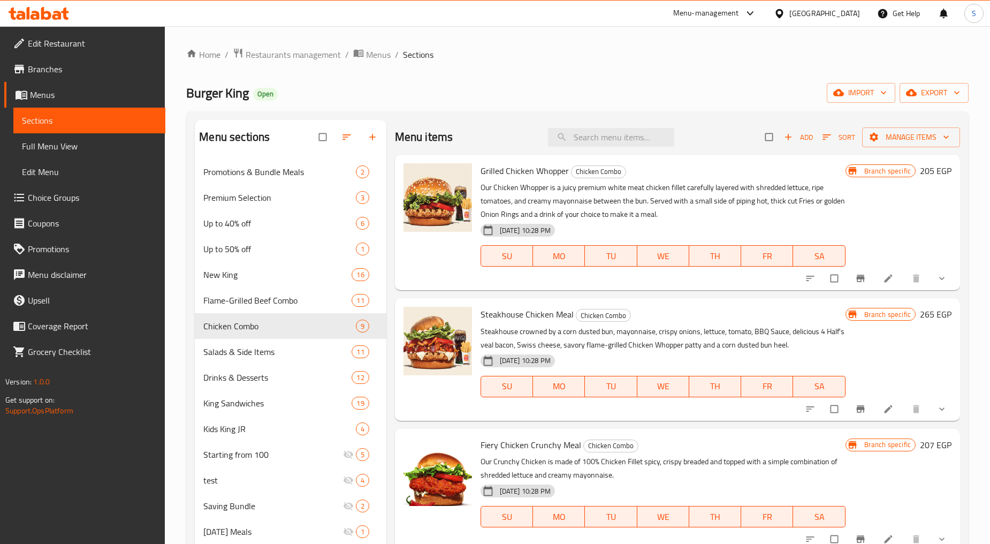
click at [937, 280] on icon "show more" at bounding box center [942, 278] width 11 height 11
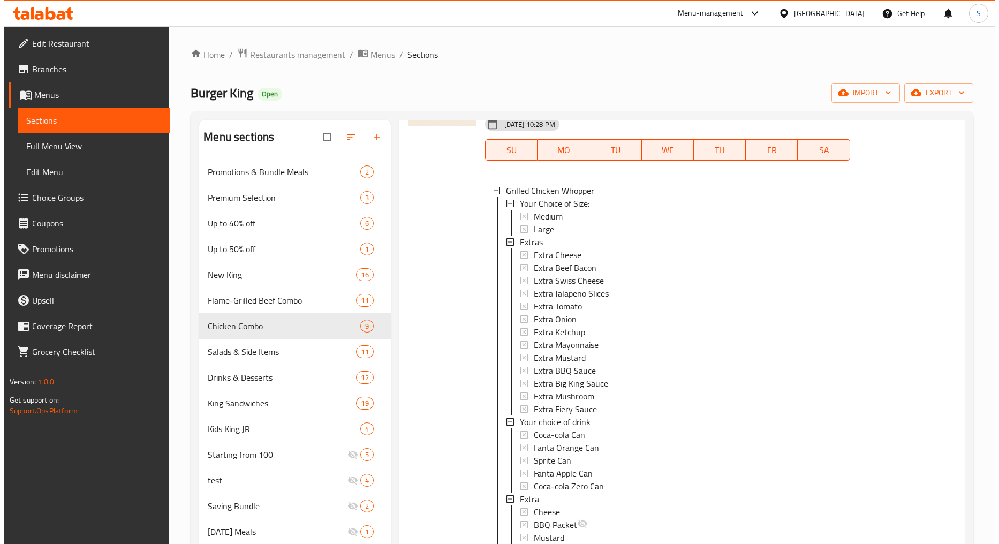
scroll to position [119, 0]
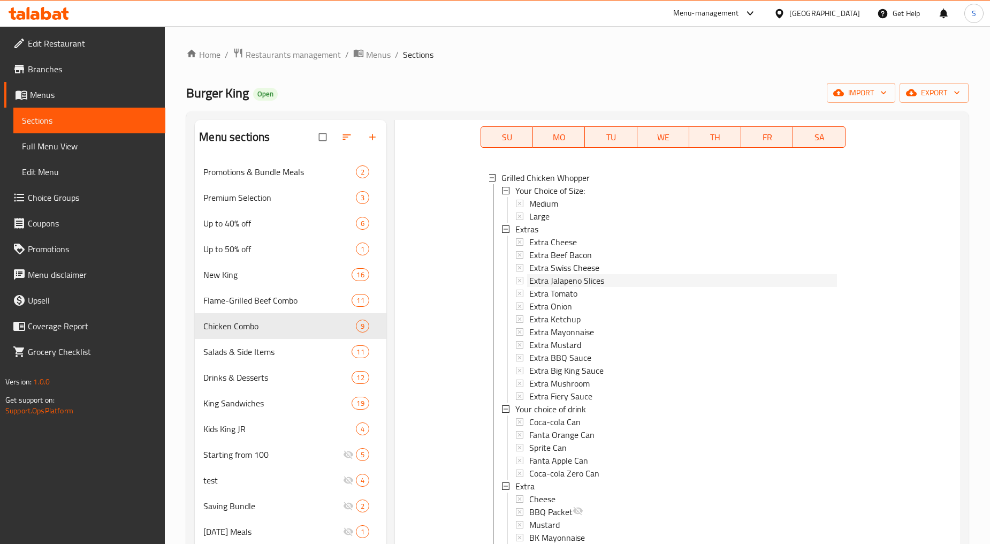
click at [569, 283] on span "Extra Jalapeno Slices" at bounding box center [566, 280] width 75 height 13
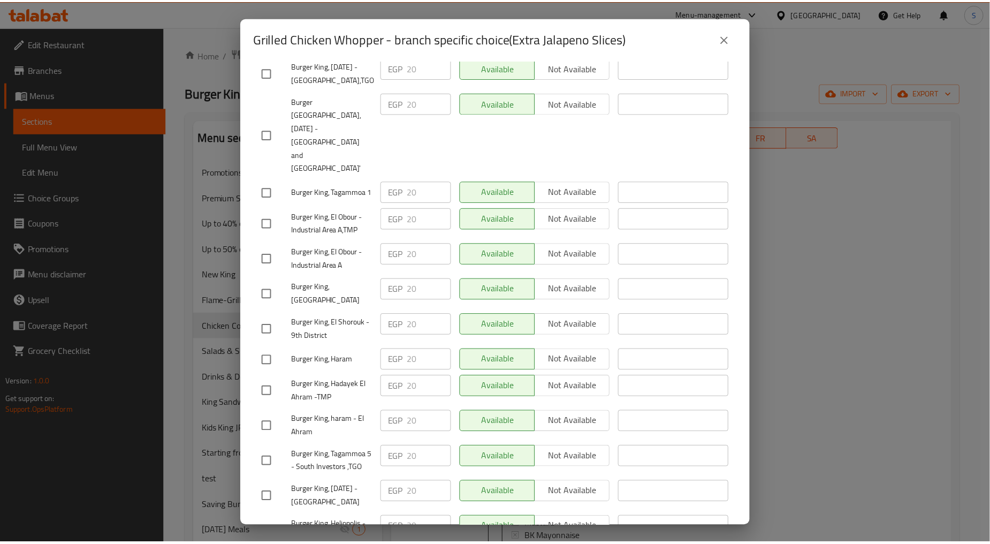
scroll to position [2516, 0]
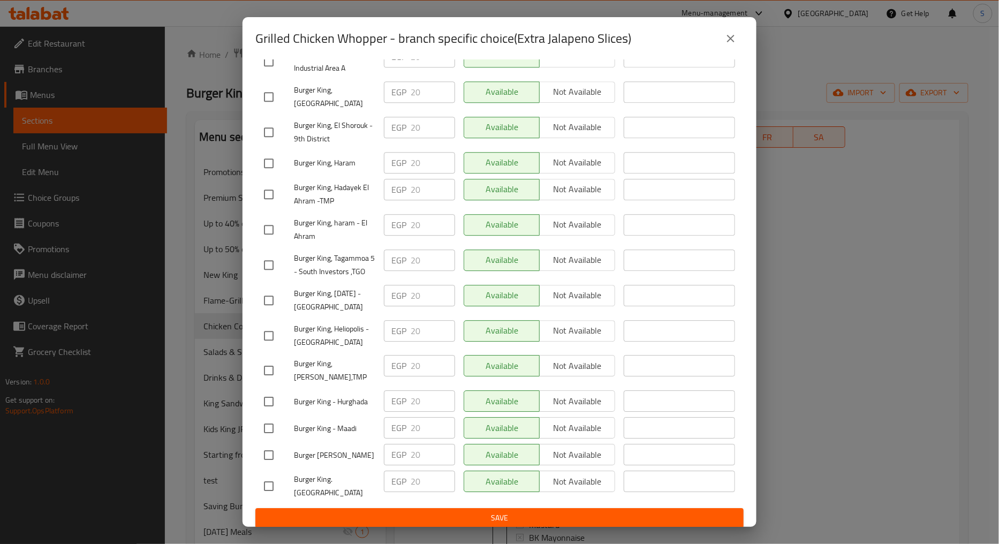
click at [731, 34] on icon "close" at bounding box center [730, 38] width 13 height 13
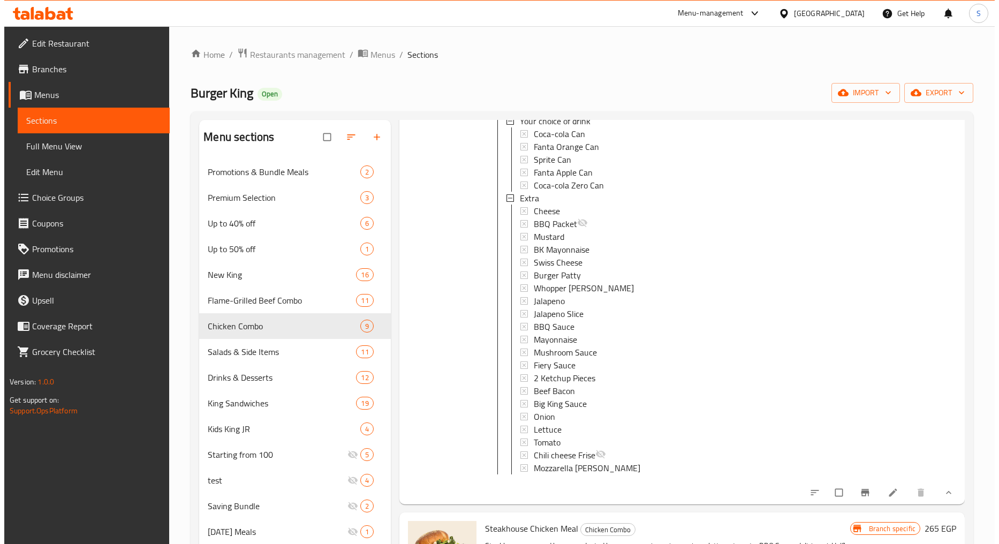
scroll to position [416, 0]
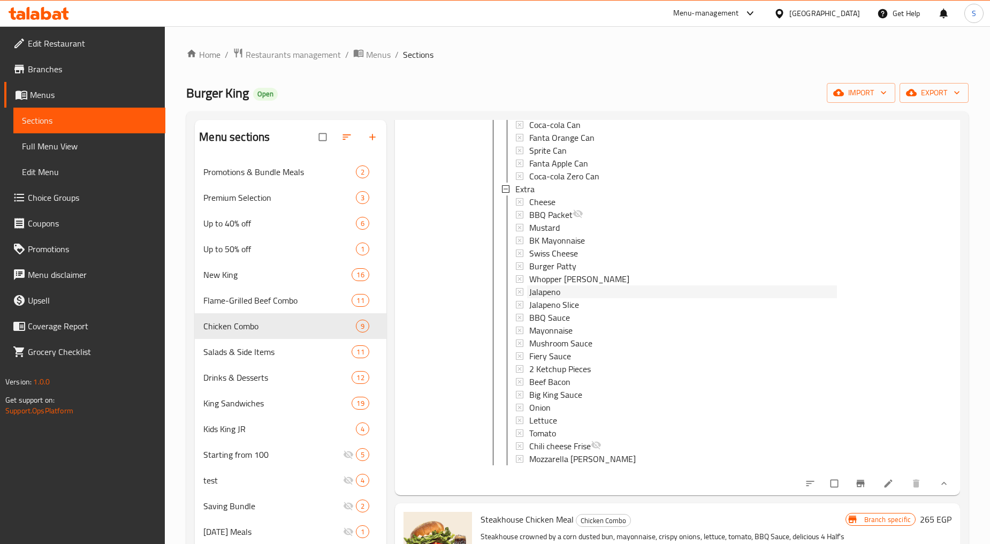
click at [552, 292] on span "Jalapeno" at bounding box center [544, 291] width 31 height 13
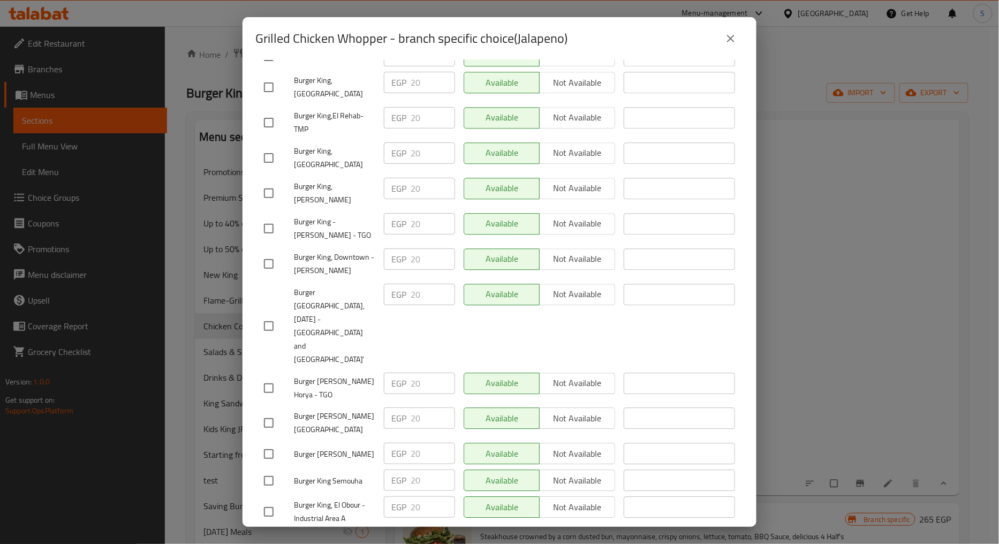
scroll to position [2516, 0]
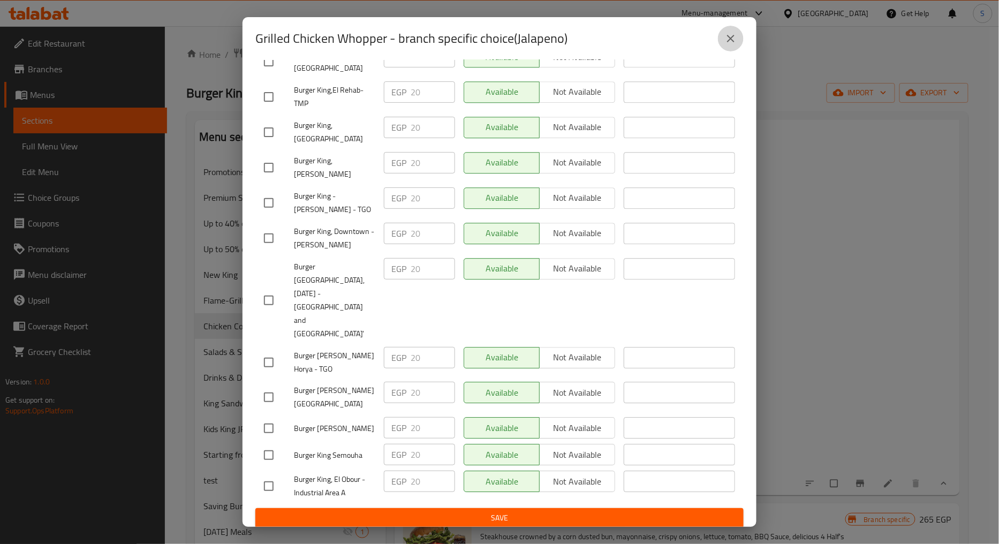
click at [732, 41] on icon "close" at bounding box center [730, 38] width 7 height 7
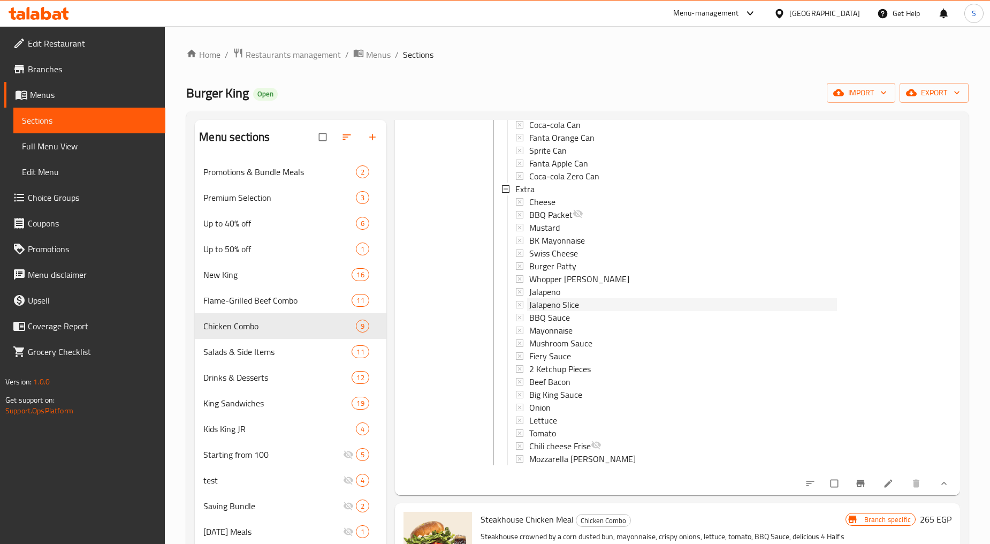
click at [560, 308] on span "Jalapeno Slice" at bounding box center [554, 304] width 50 height 13
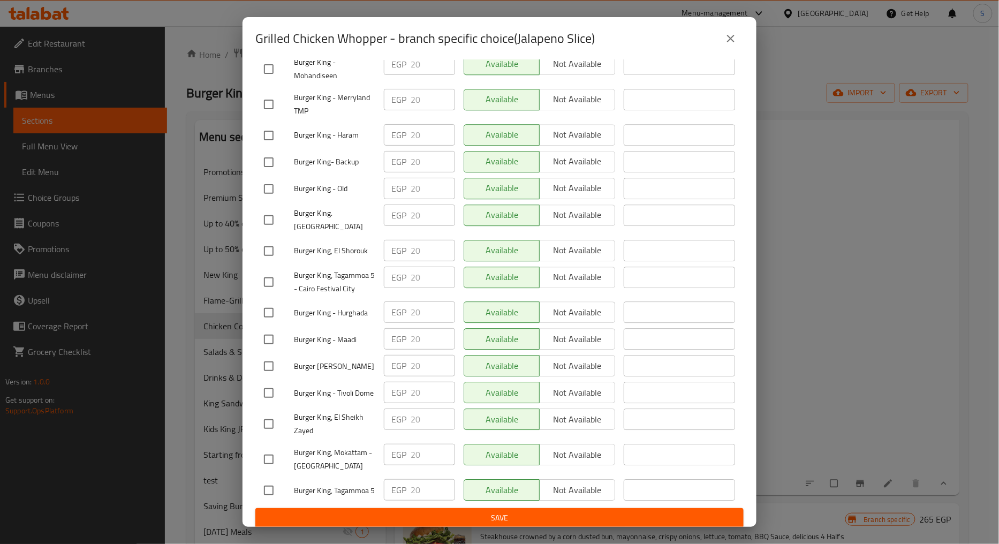
click at [731, 41] on icon "close" at bounding box center [730, 38] width 13 height 13
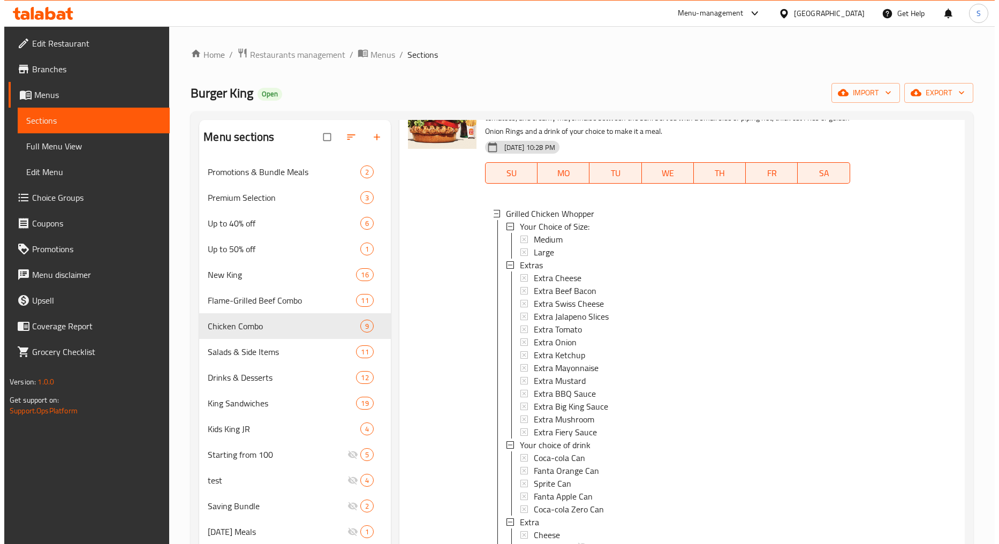
scroll to position [0, 0]
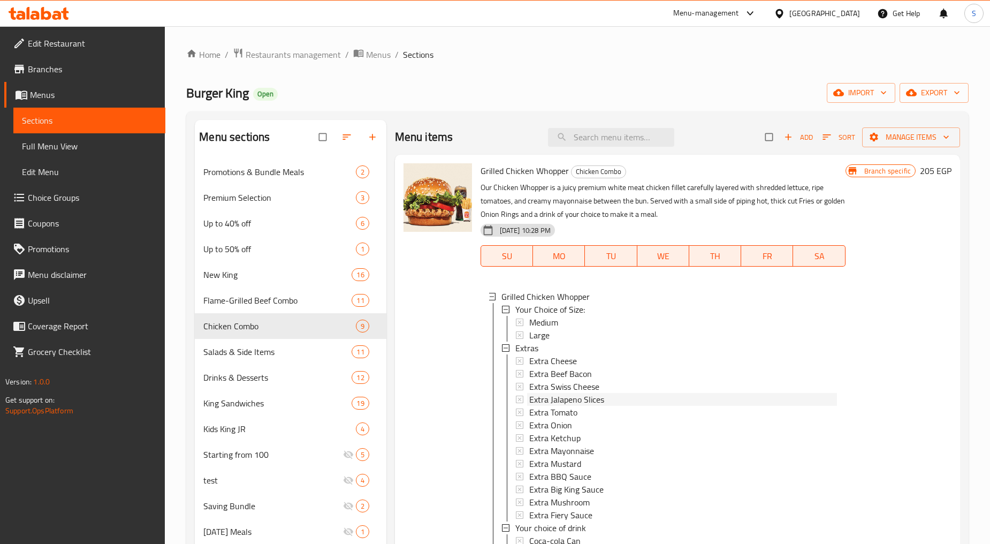
click at [579, 401] on span "Extra Jalapeno Slices" at bounding box center [566, 399] width 75 height 13
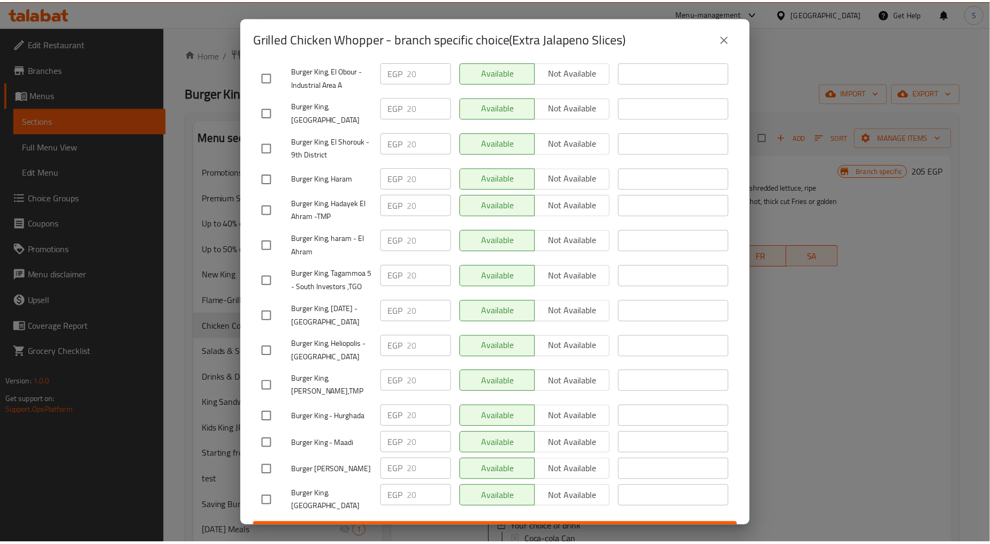
scroll to position [2516, 0]
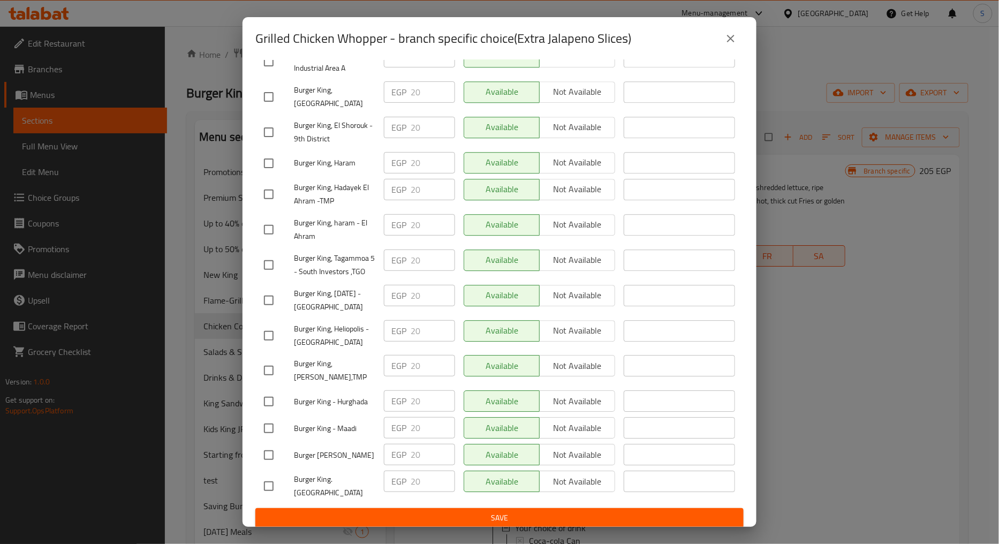
click at [726, 36] on icon "close" at bounding box center [730, 38] width 13 height 13
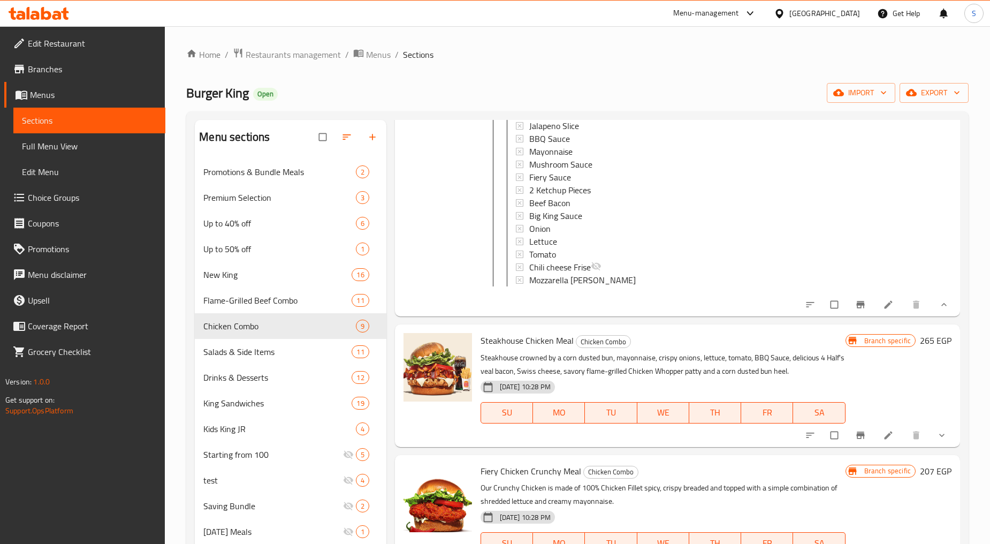
scroll to position [654, 0]
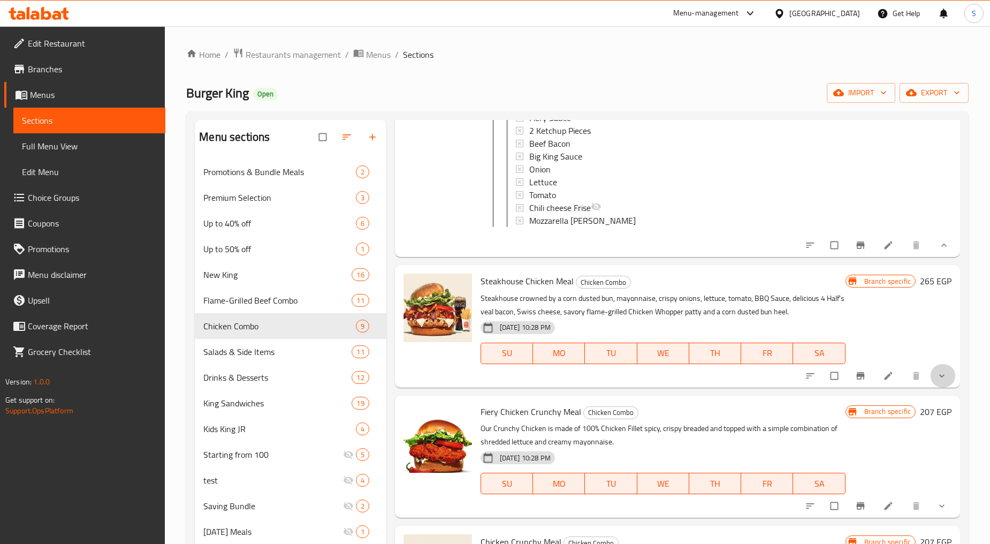
click at [937, 381] on icon "show more" at bounding box center [942, 375] width 11 height 11
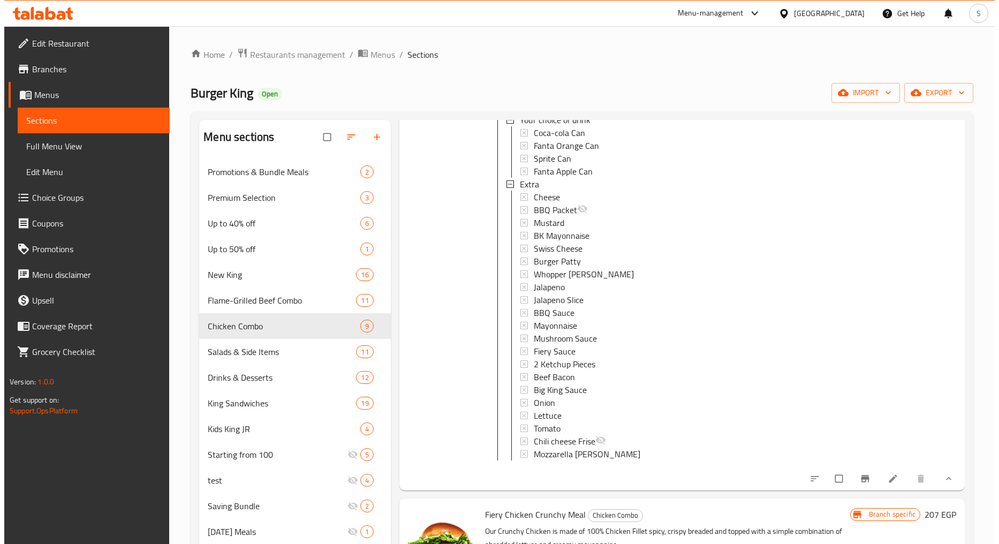
scroll to position [1011, 0]
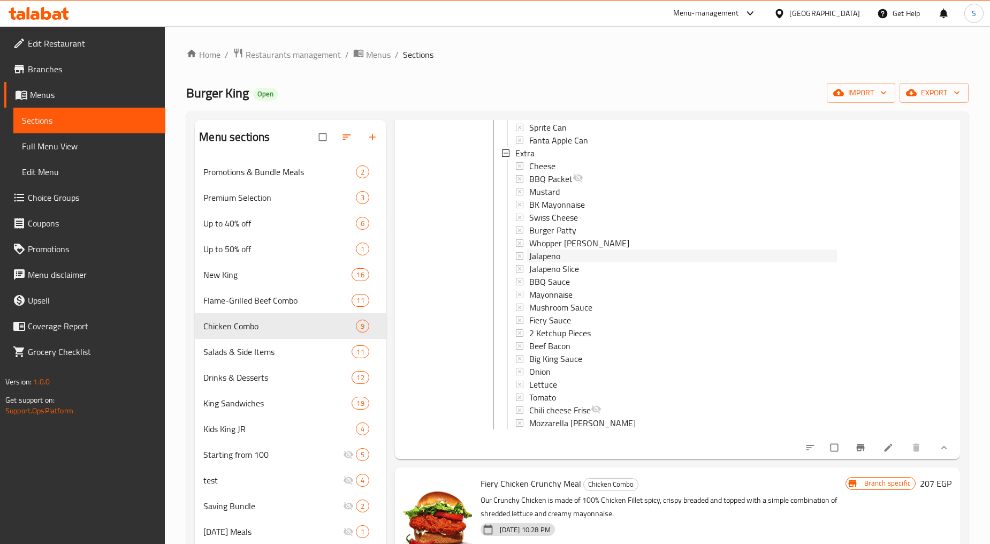
click at [551, 262] on span "Jalapeno" at bounding box center [544, 255] width 31 height 13
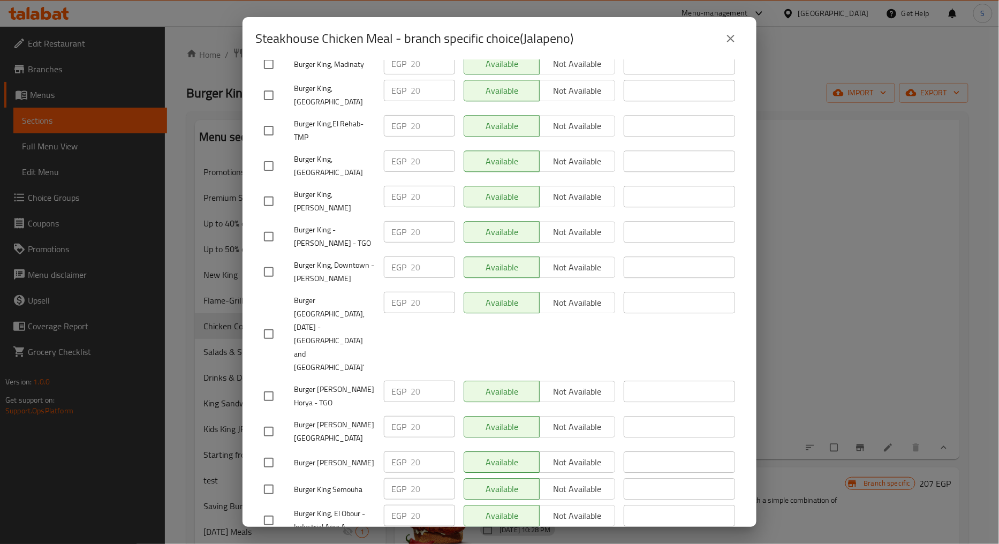
scroll to position [2509, 0]
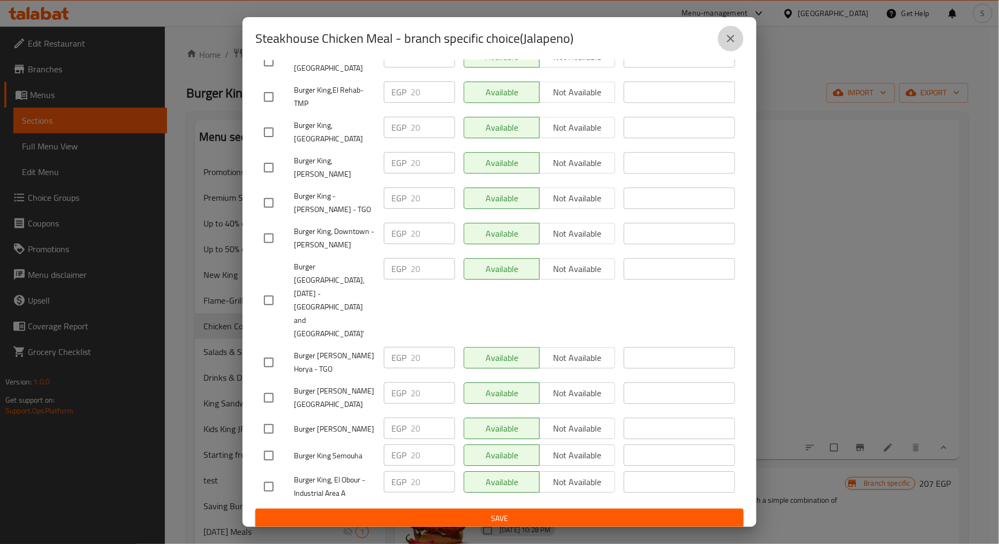
click at [730, 37] on icon "close" at bounding box center [730, 38] width 7 height 7
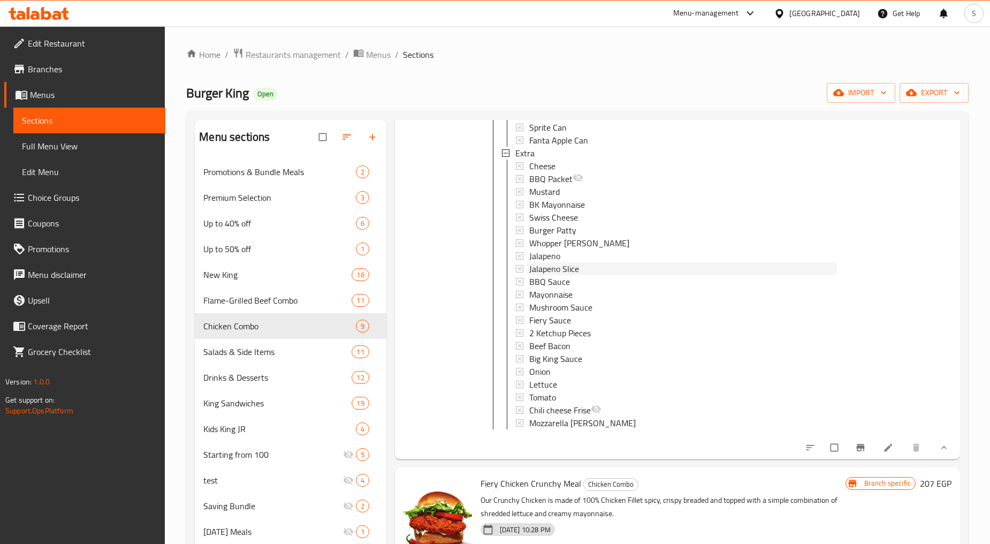
click at [574, 274] on span "Jalapeno Slice" at bounding box center [554, 268] width 50 height 13
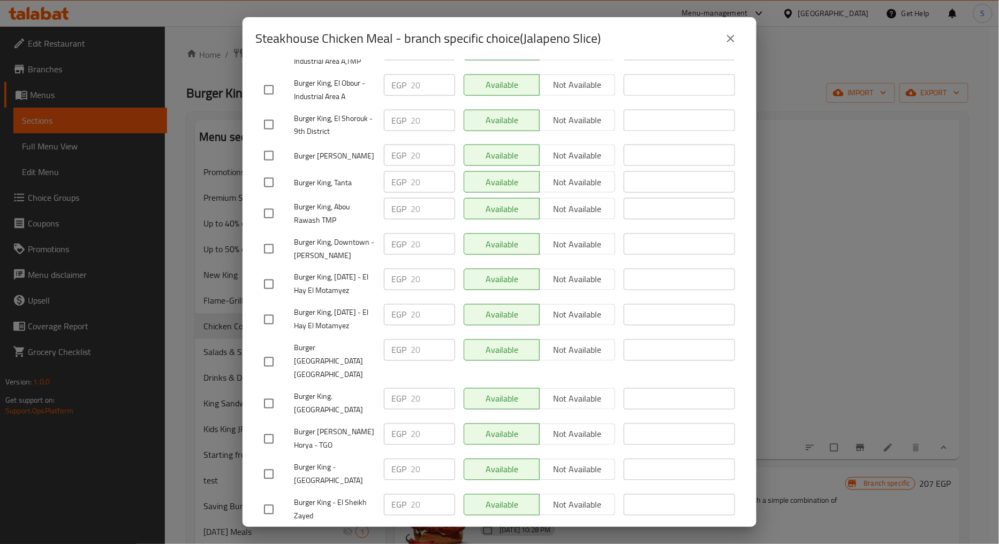
scroll to position [1677, 0]
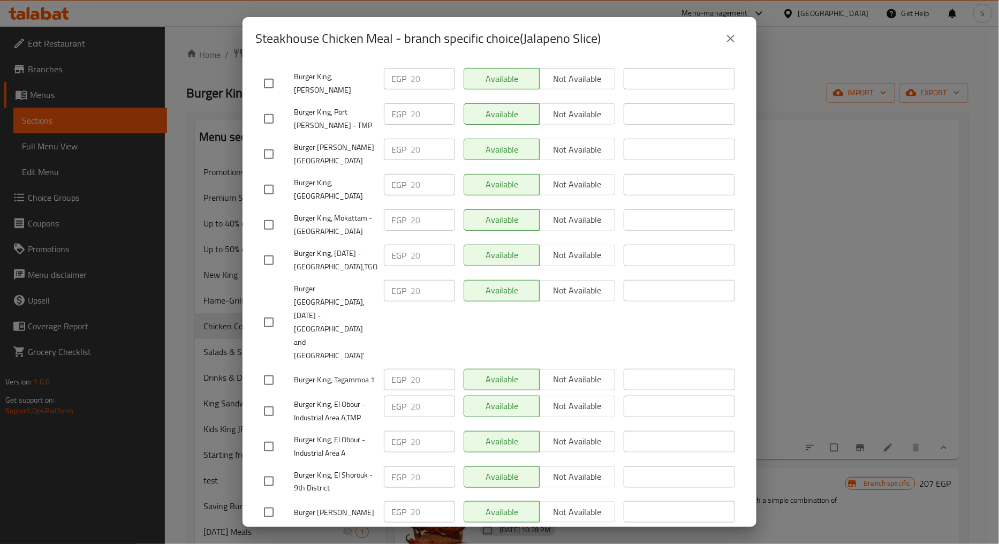
click at [734, 43] on icon "close" at bounding box center [730, 38] width 13 height 13
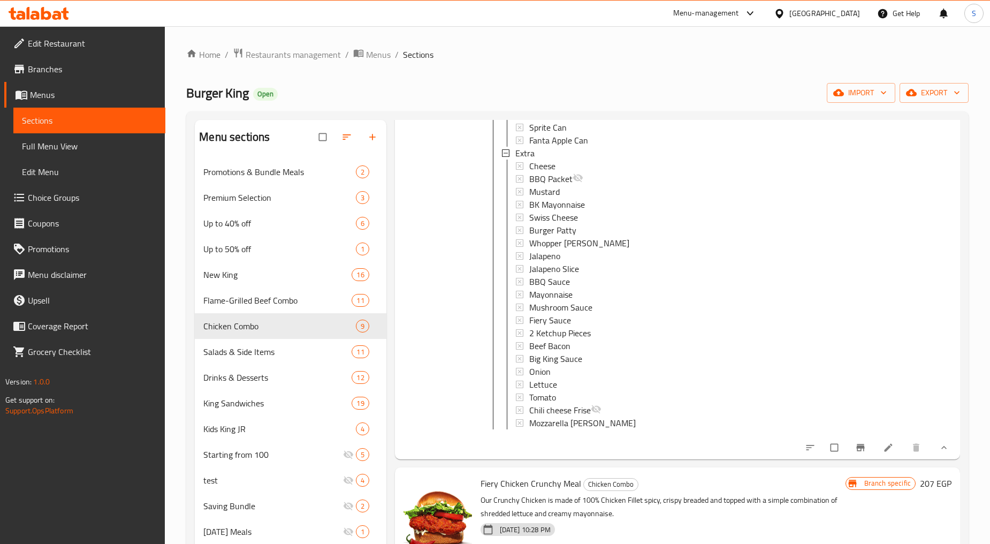
click at [560, 275] on span "Jalapeno Slice" at bounding box center [554, 268] width 50 height 13
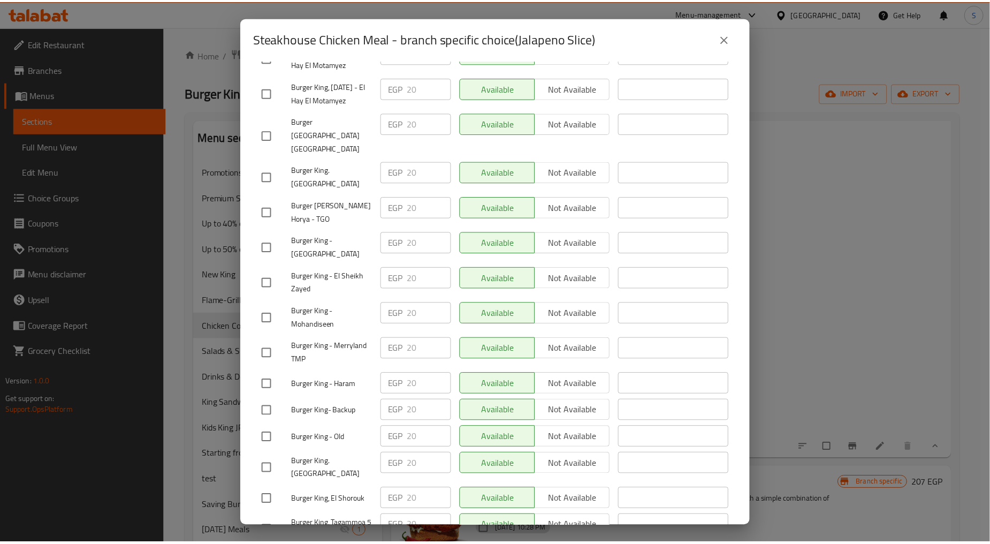
scroll to position [2509, 0]
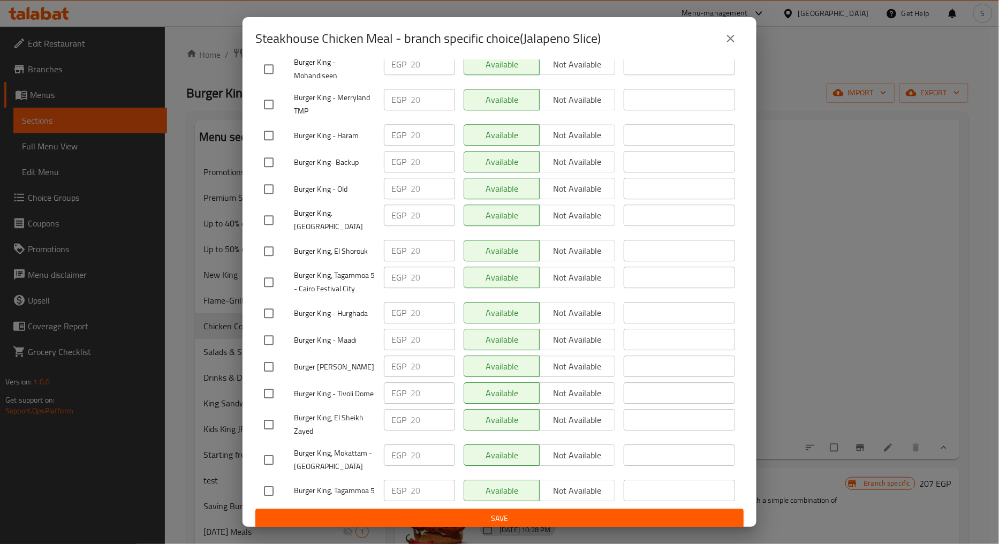
click at [729, 35] on icon "close" at bounding box center [730, 38] width 13 height 13
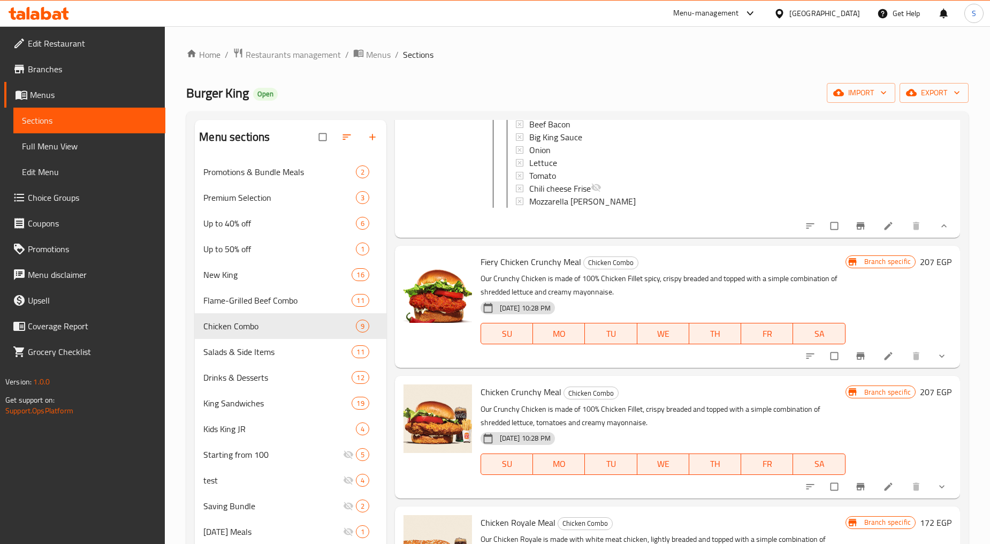
scroll to position [1249, 0]
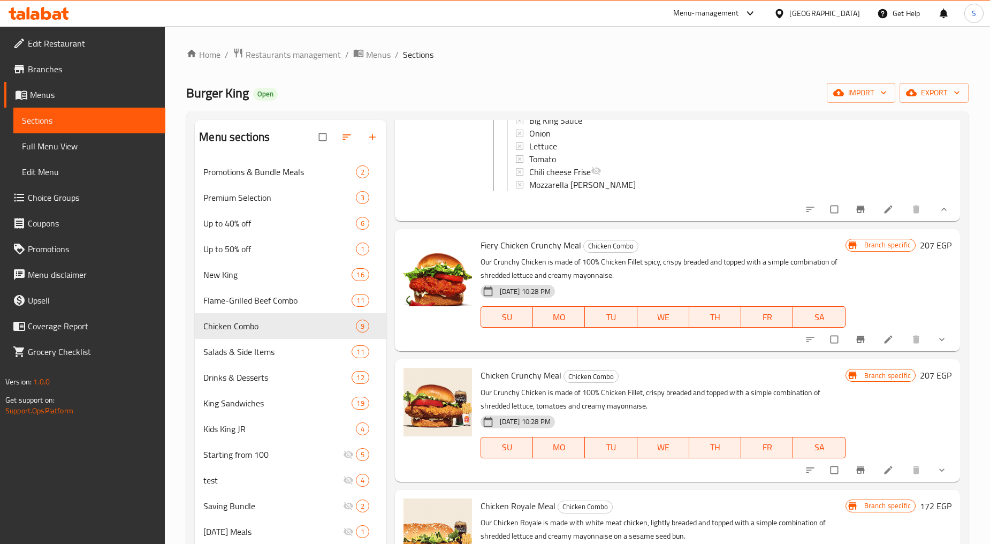
click at [937, 345] on icon "show more" at bounding box center [942, 339] width 11 height 11
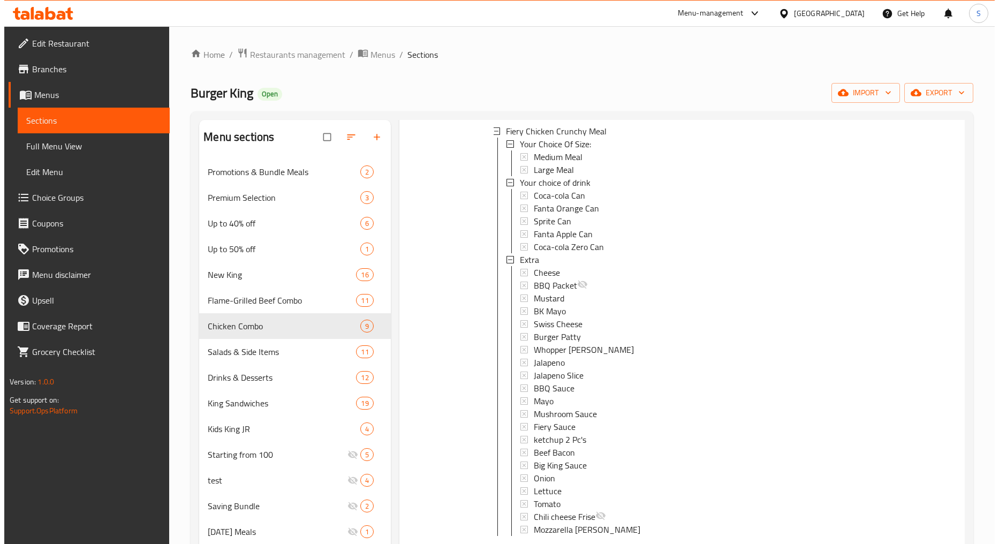
scroll to position [1487, 0]
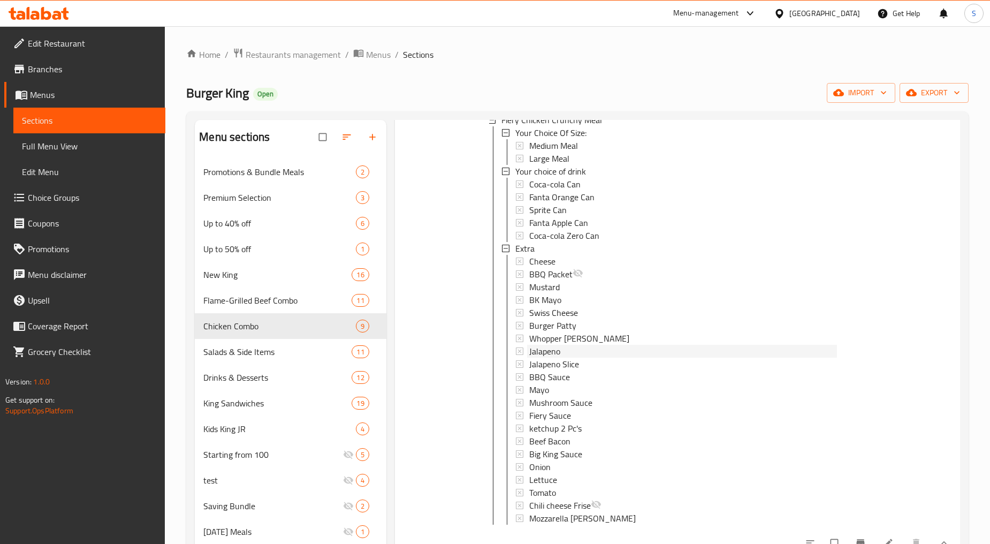
click at [534, 358] on span "Jalapeno" at bounding box center [544, 351] width 31 height 13
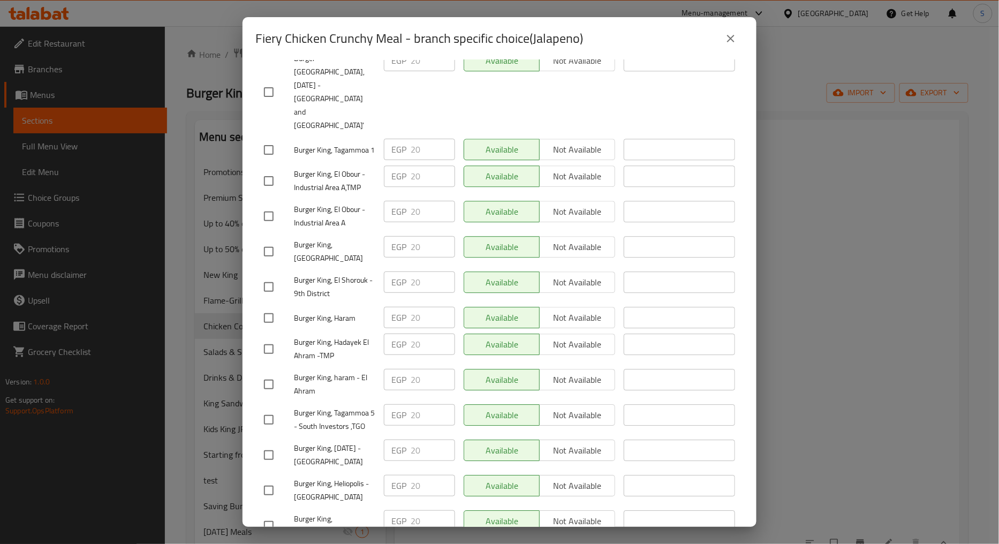
scroll to position [2509, 0]
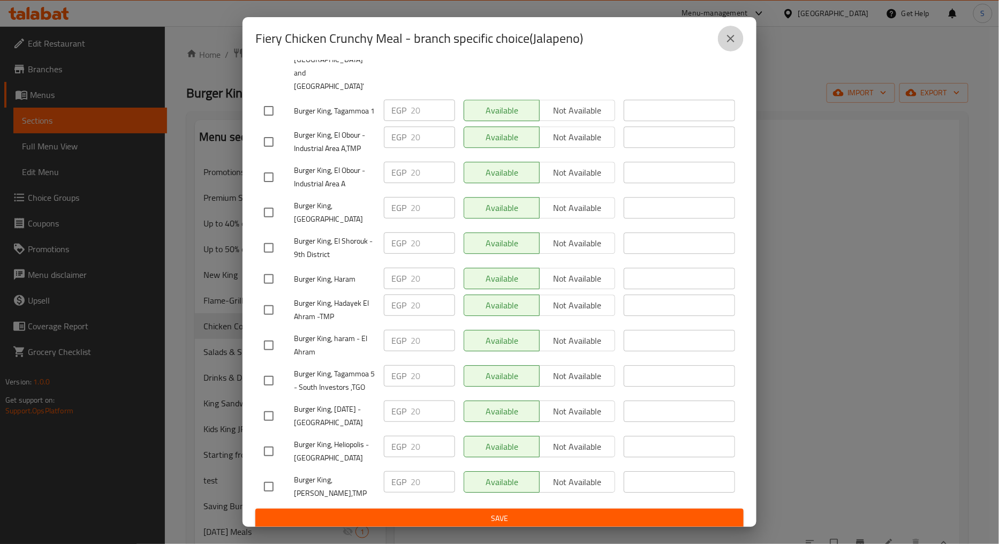
click at [738, 39] on button "close" at bounding box center [731, 39] width 26 height 26
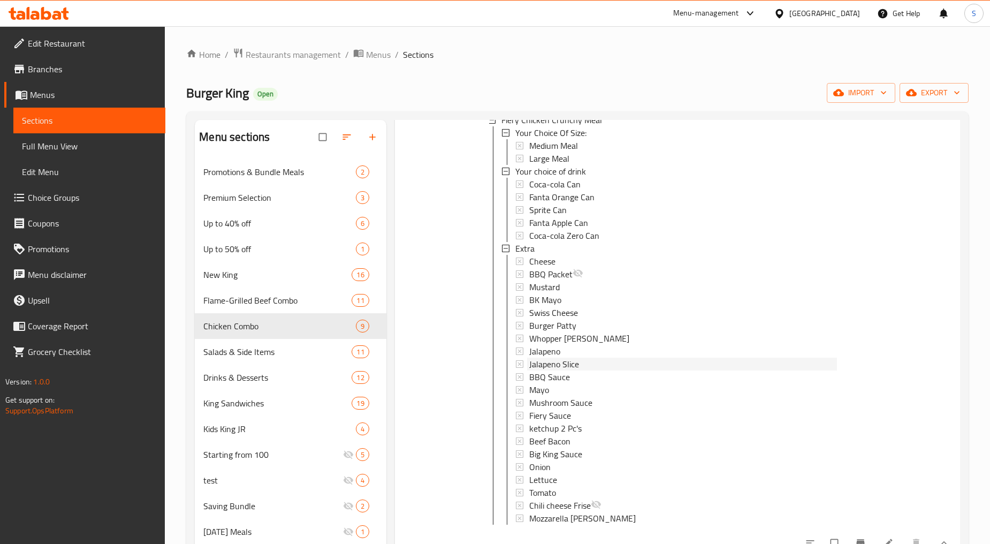
click at [555, 370] on span "Jalapeno Slice" at bounding box center [554, 364] width 50 height 13
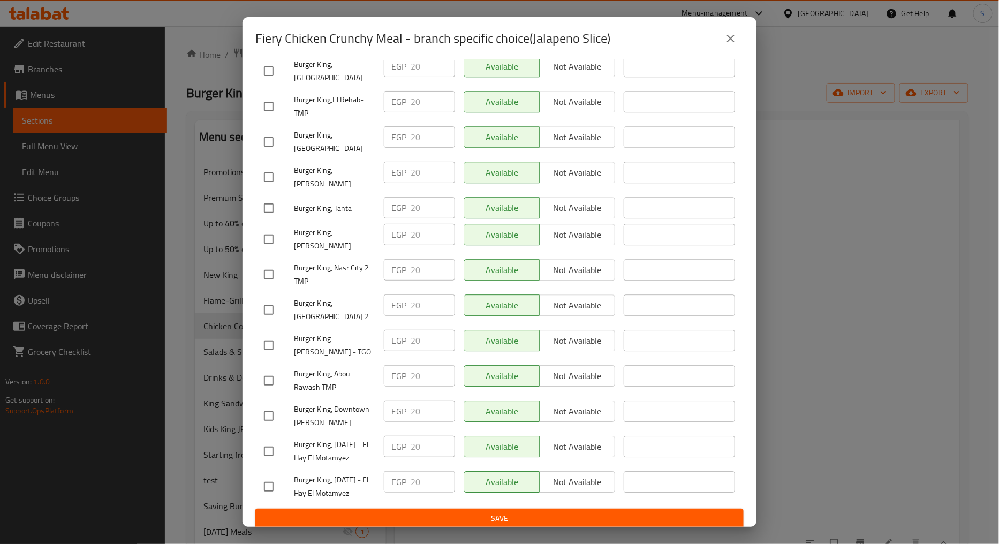
click at [732, 36] on icon "close" at bounding box center [730, 38] width 7 height 7
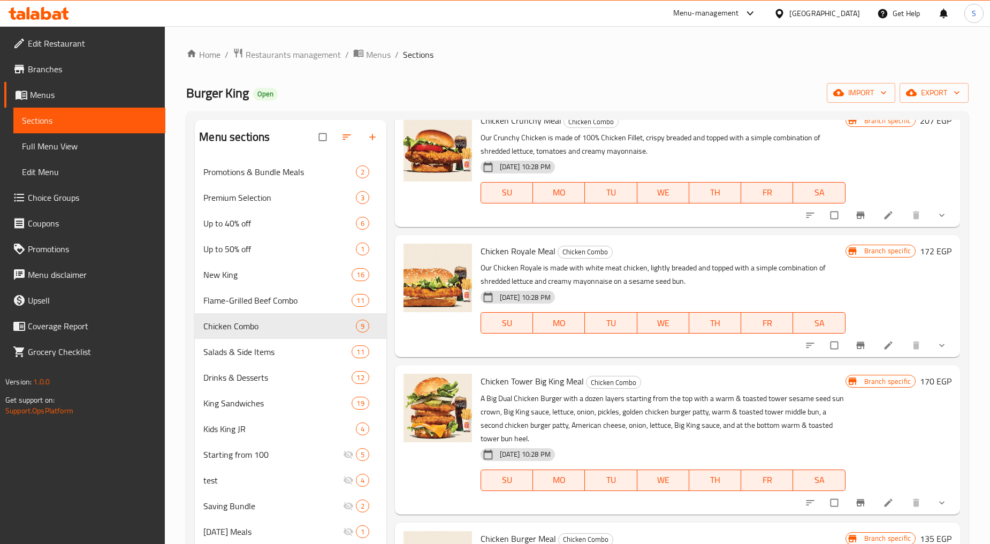
scroll to position [1962, 0]
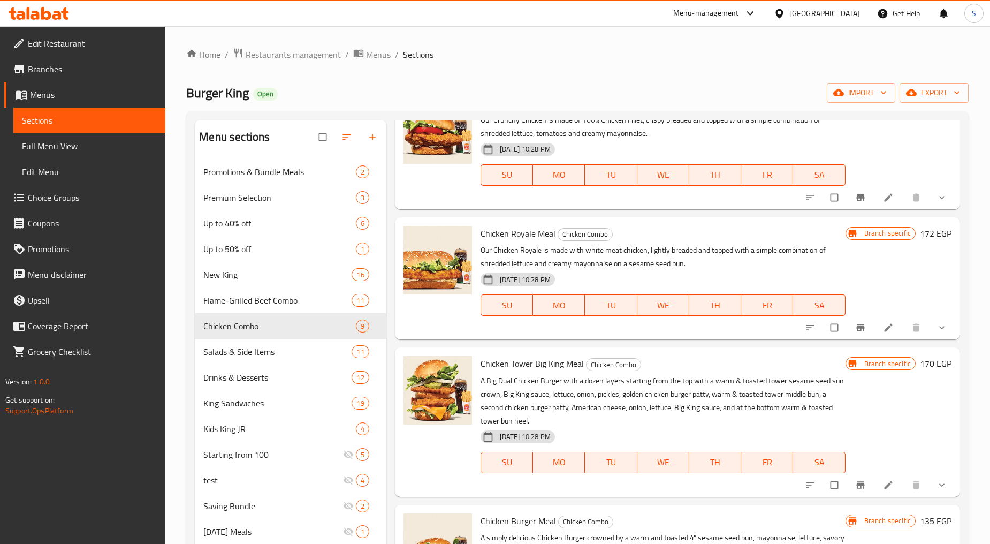
click at [942, 209] on button "show more" at bounding box center [943, 198] width 26 height 24
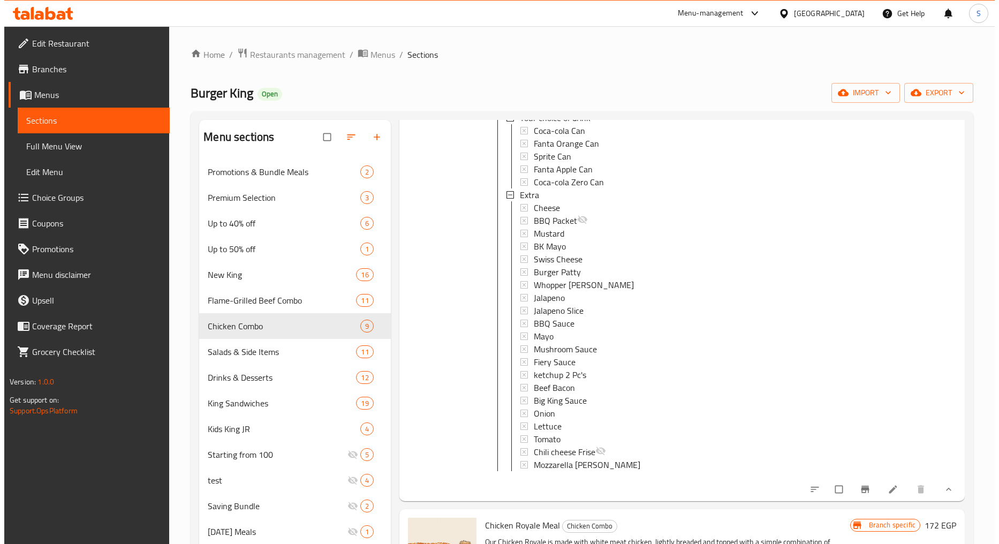
scroll to position [2141, 0]
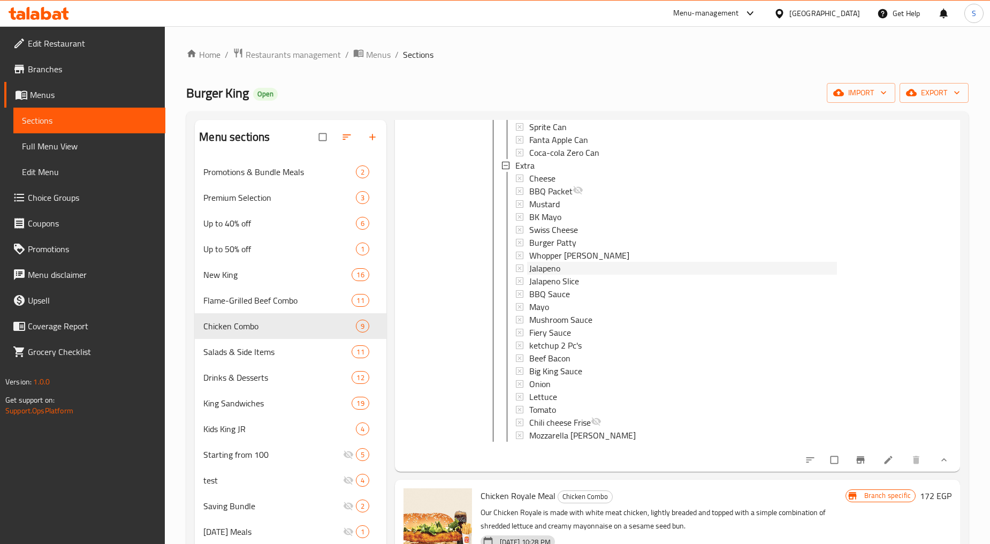
click at [555, 275] on span "Jalapeno" at bounding box center [544, 268] width 31 height 13
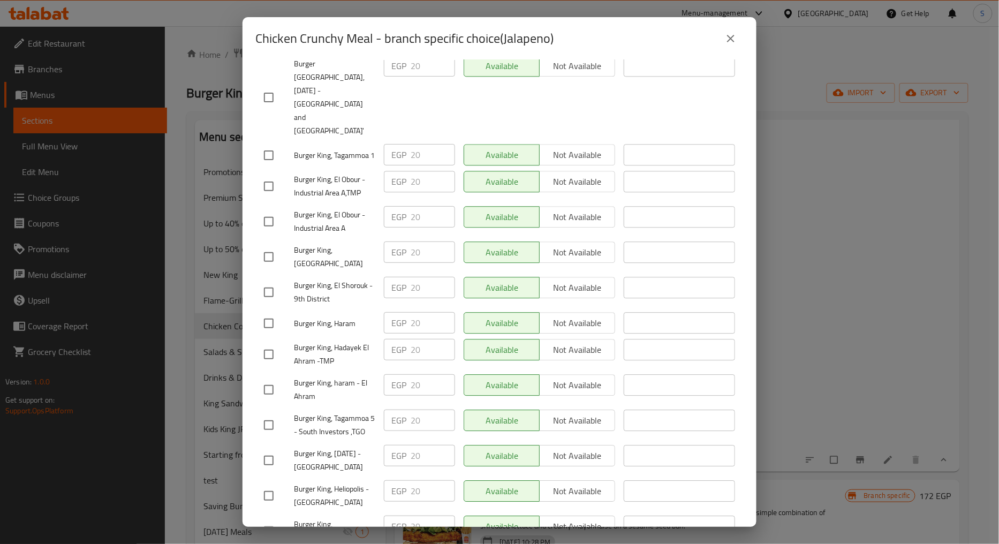
scroll to position [2509, 0]
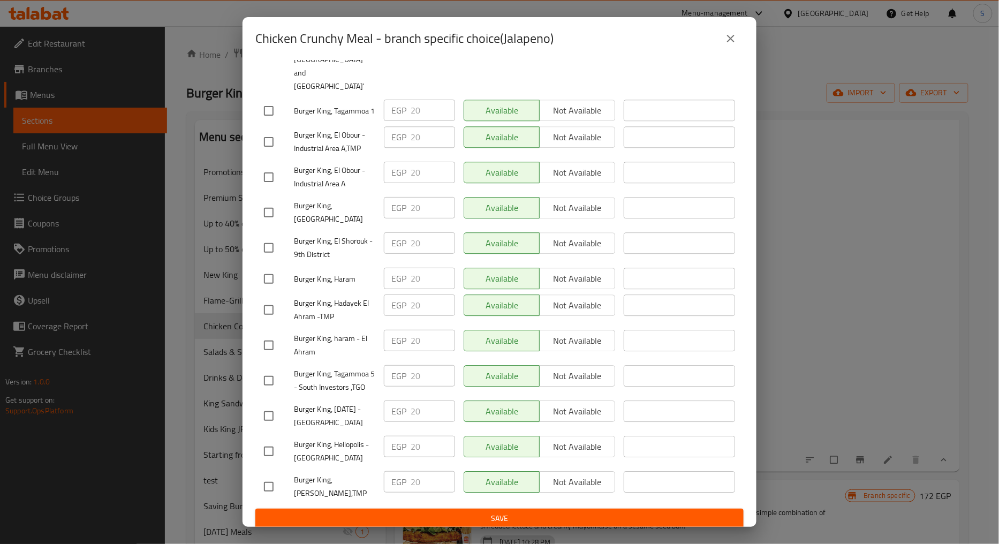
click at [728, 43] on icon "close" at bounding box center [730, 38] width 13 height 13
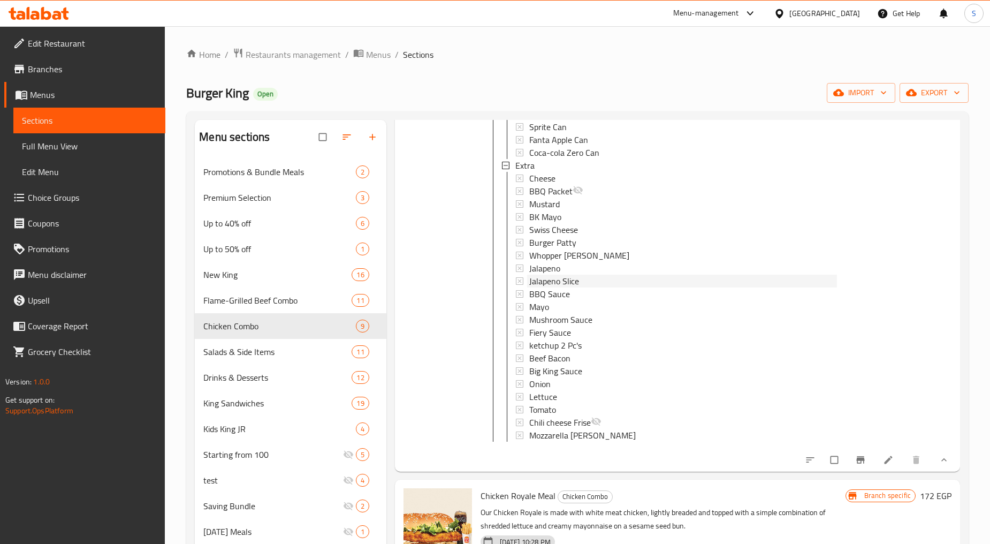
click at [568, 287] on span "Jalapeno Slice" at bounding box center [554, 281] width 50 height 13
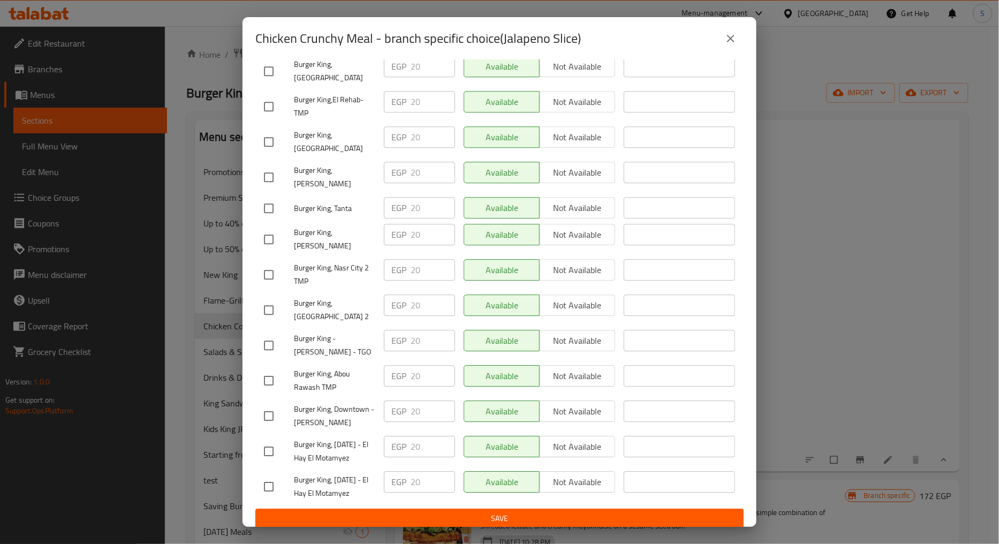
click at [723, 43] on button "close" at bounding box center [731, 39] width 26 height 26
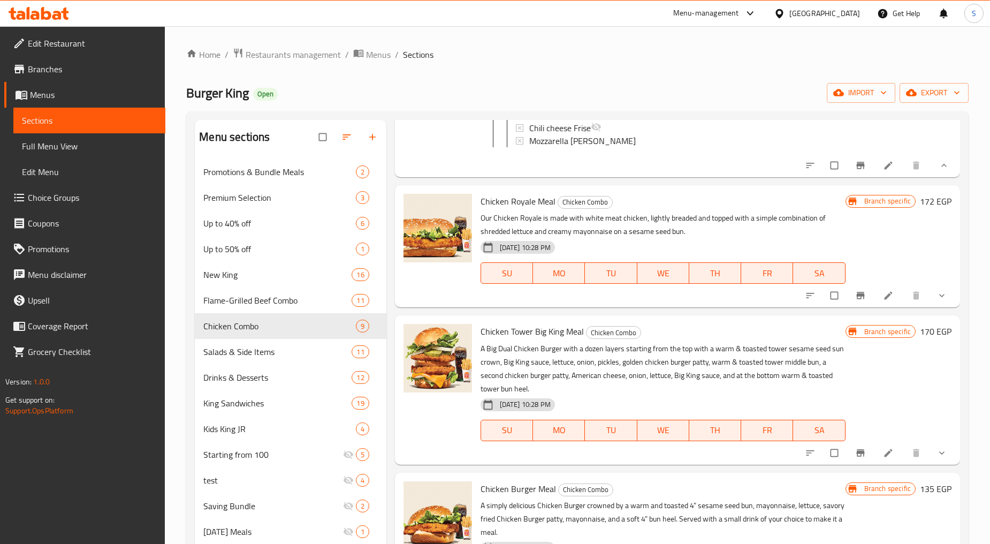
scroll to position [2438, 0]
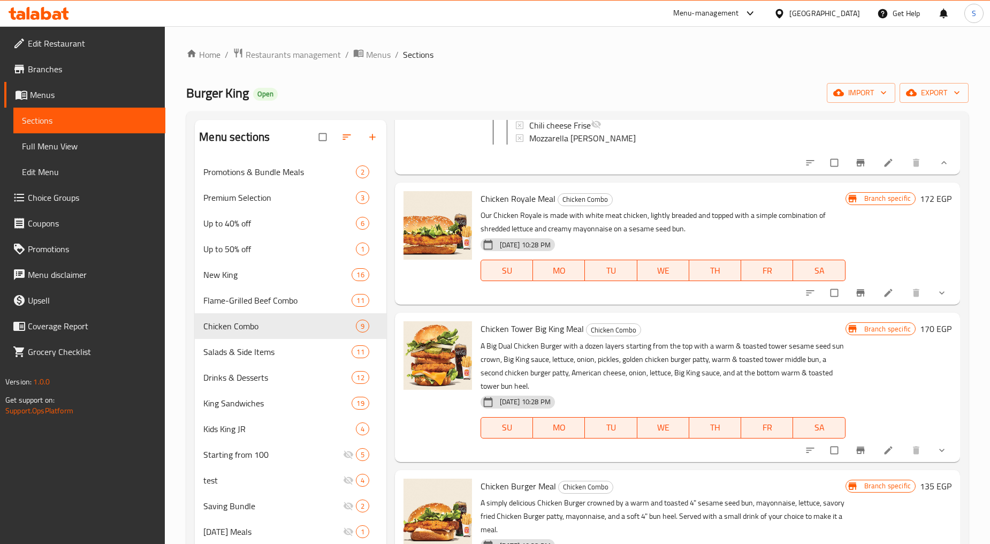
click at [939, 298] on span "show more" at bounding box center [943, 292] width 13 height 11
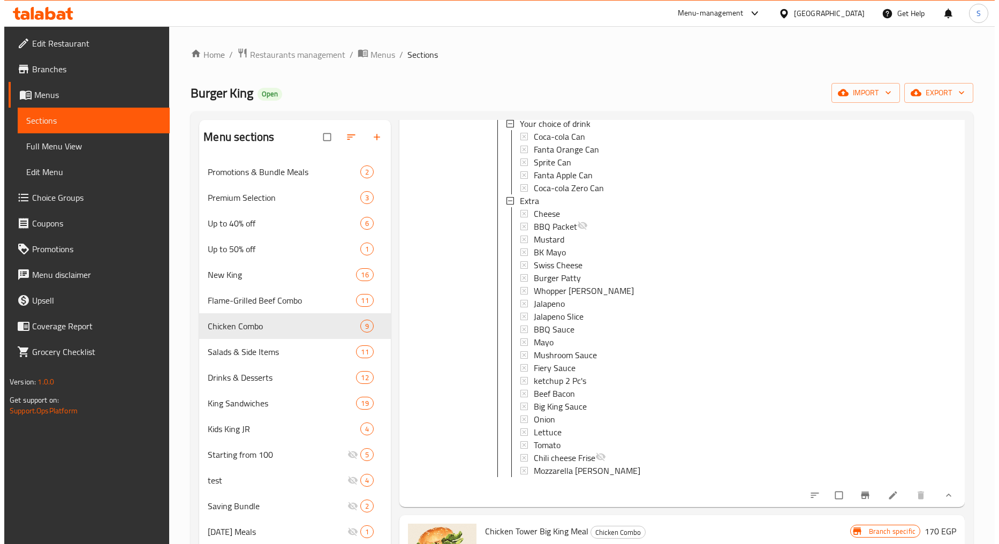
scroll to position [2736, 0]
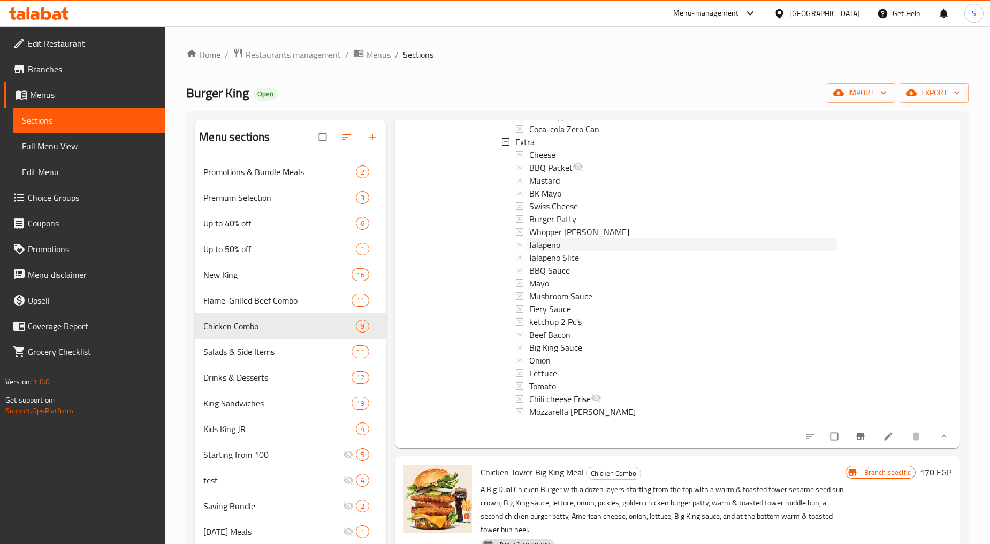
click at [553, 251] on span "Jalapeno" at bounding box center [544, 244] width 31 height 13
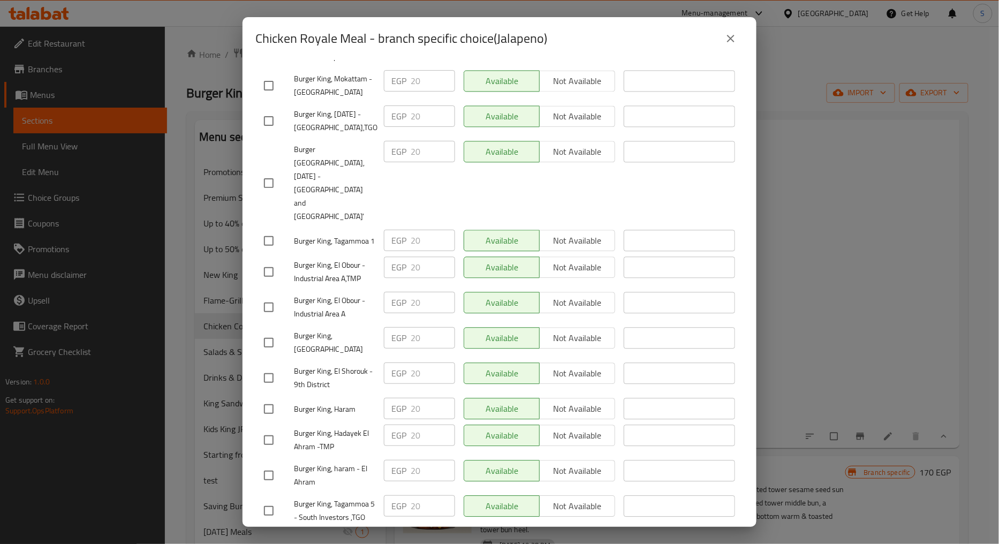
scroll to position [2509, 0]
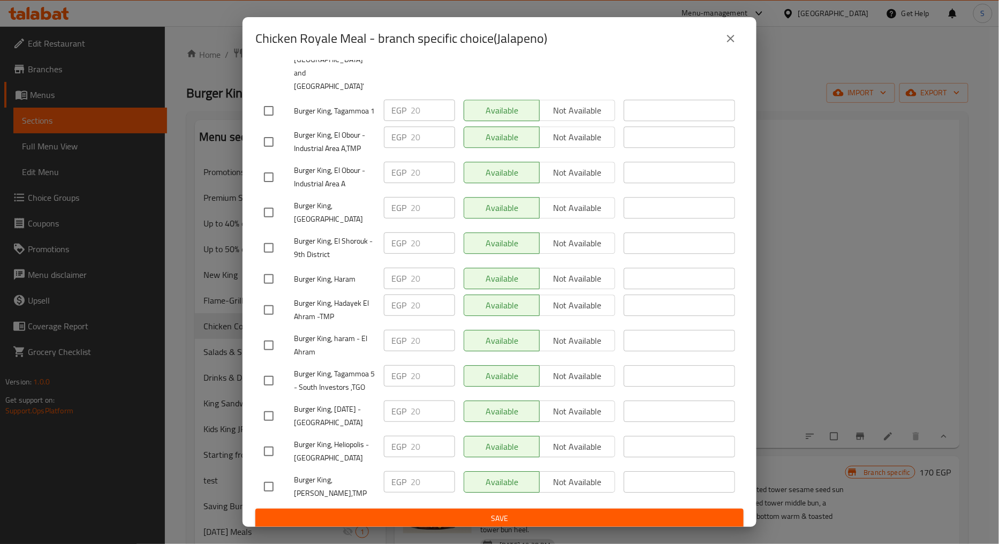
click at [731, 42] on icon "close" at bounding box center [730, 38] width 13 height 13
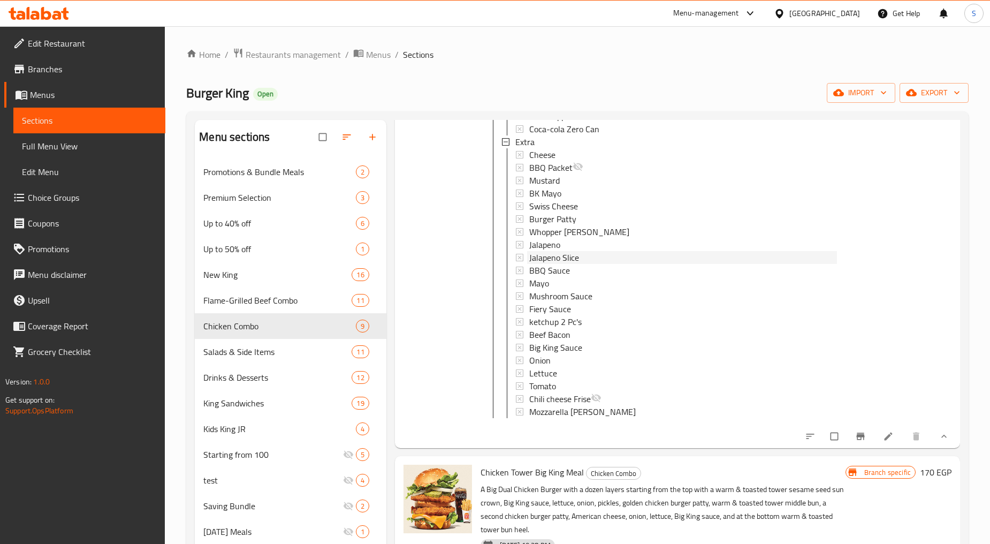
click at [540, 264] on span "Jalapeno Slice" at bounding box center [554, 257] width 50 height 13
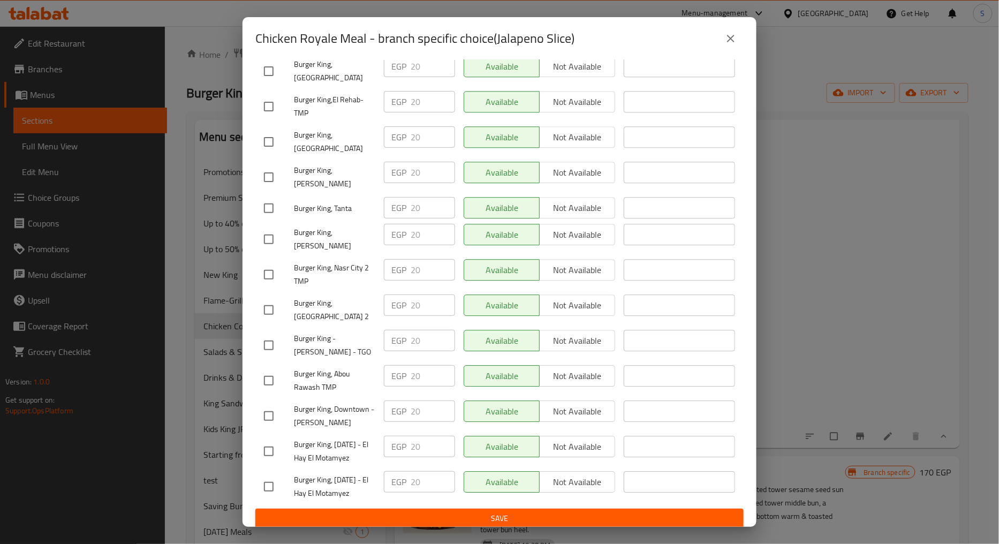
click at [720, 36] on button "close" at bounding box center [731, 39] width 26 height 26
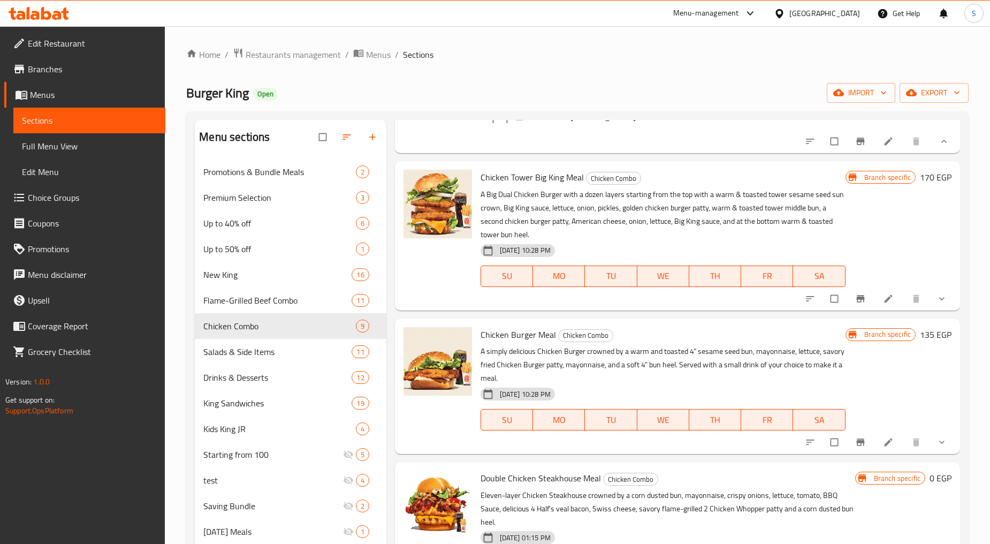
scroll to position [3033, 0]
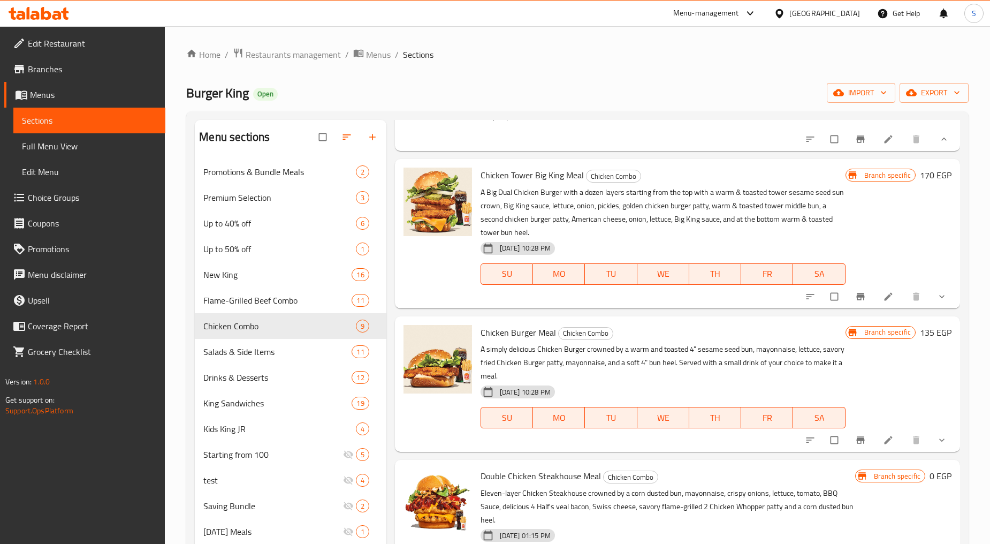
click at [939, 302] on span "show more" at bounding box center [943, 296] width 13 height 11
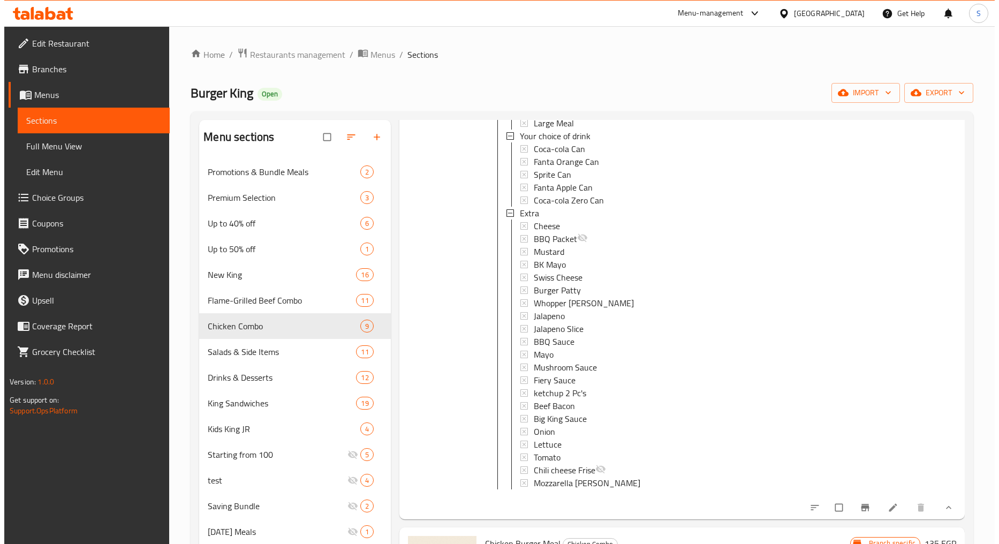
scroll to position [3271, 0]
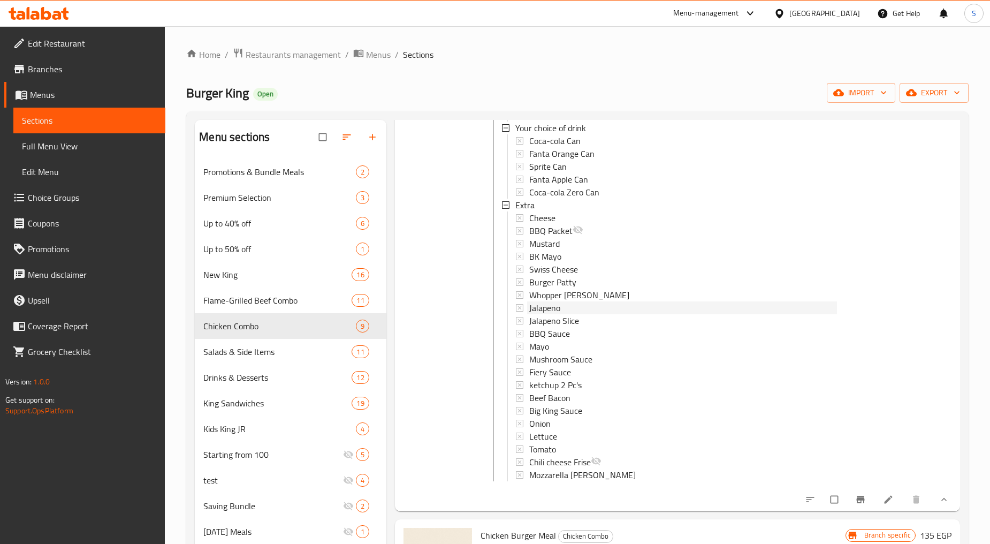
click at [557, 314] on span "Jalapeno" at bounding box center [544, 307] width 31 height 13
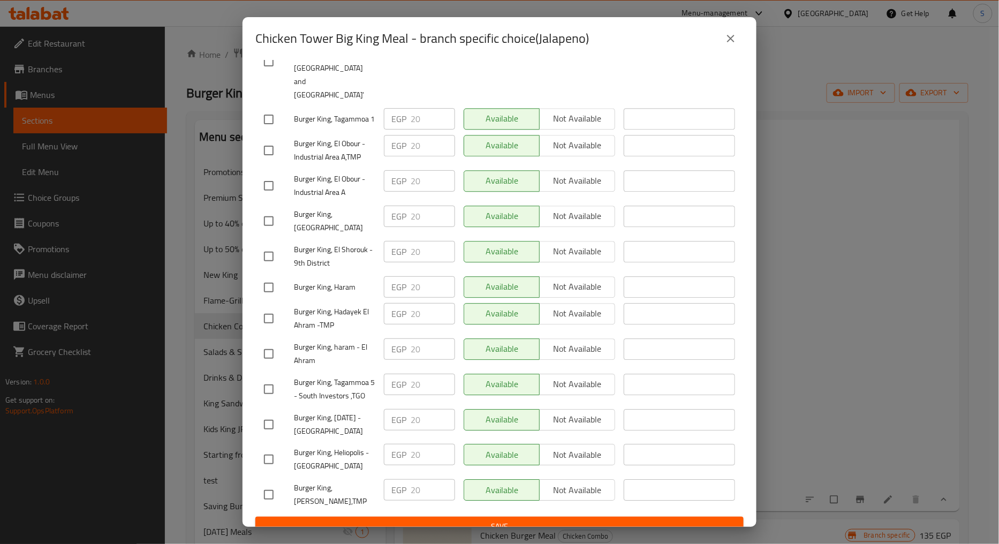
scroll to position [2516, 0]
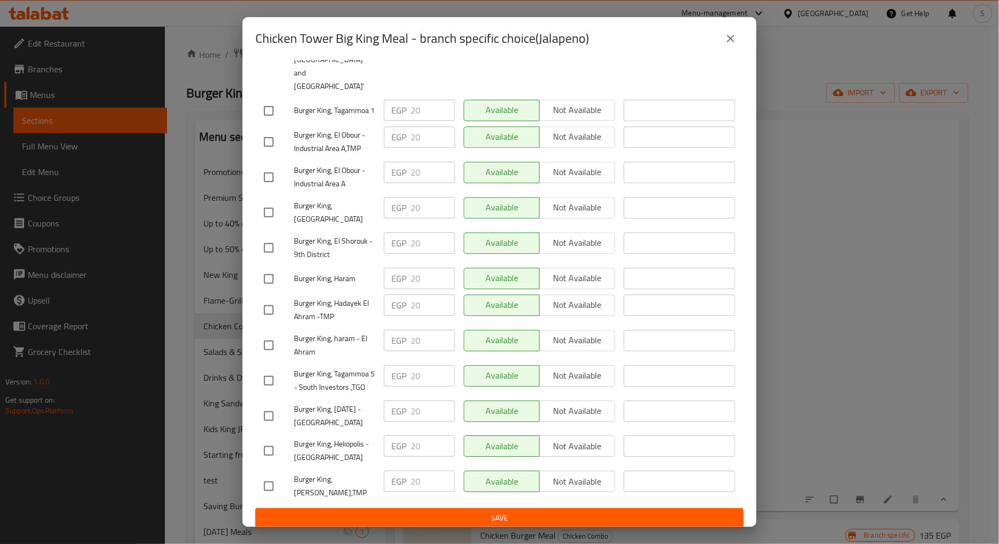
click at [733, 39] on icon "close" at bounding box center [730, 38] width 13 height 13
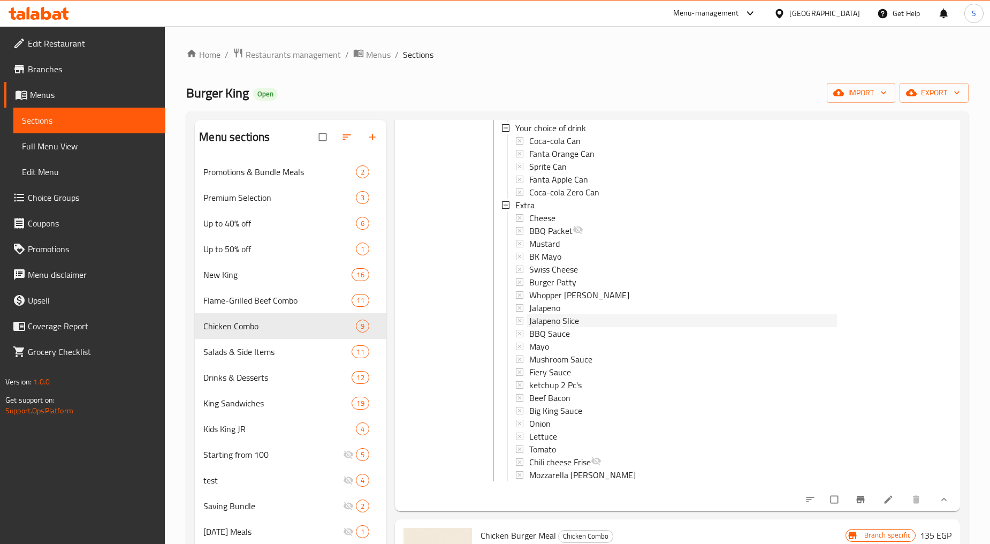
click at [564, 327] on span "Jalapeno Slice" at bounding box center [554, 320] width 50 height 13
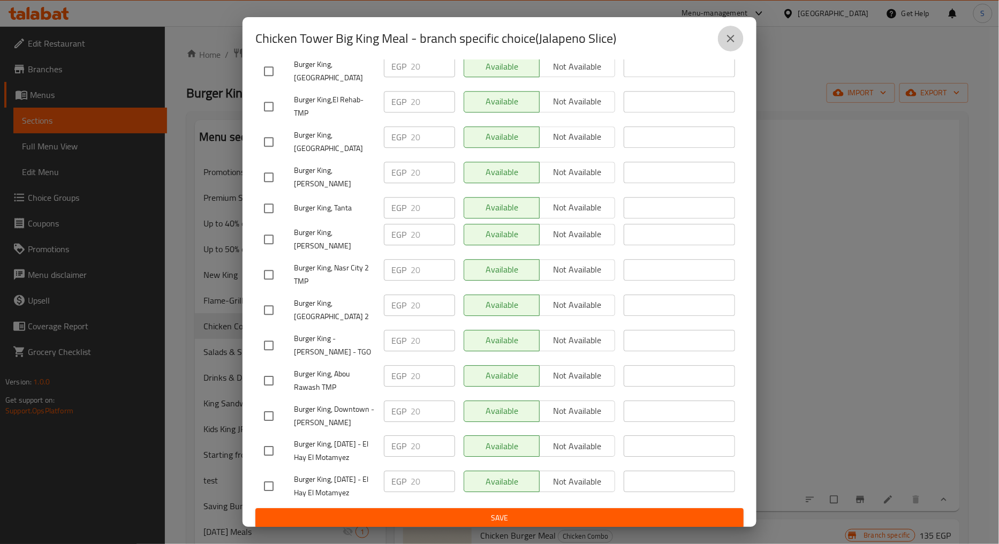
click at [732, 43] on icon "close" at bounding box center [730, 38] width 13 height 13
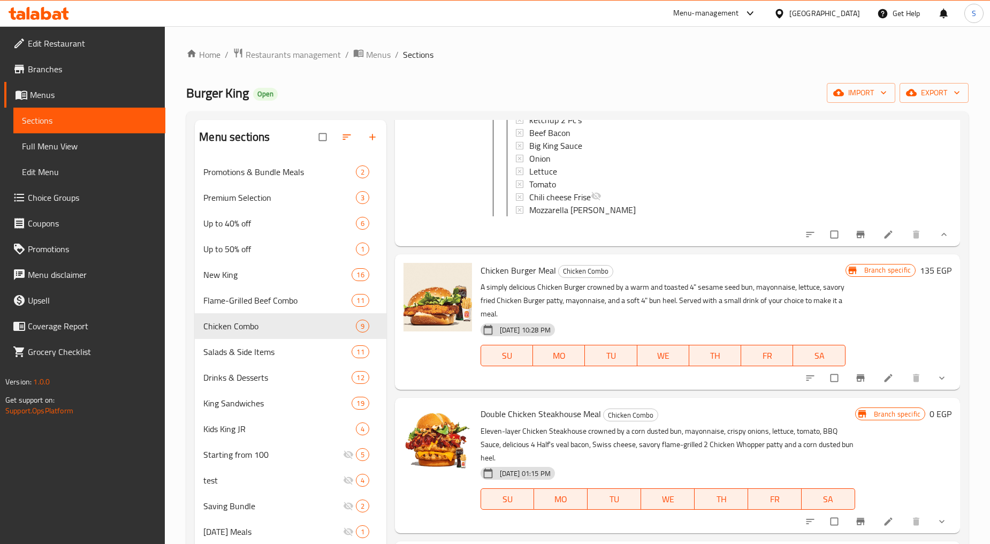
scroll to position [3589, 0]
click at [937, 383] on icon "show more" at bounding box center [942, 378] width 11 height 11
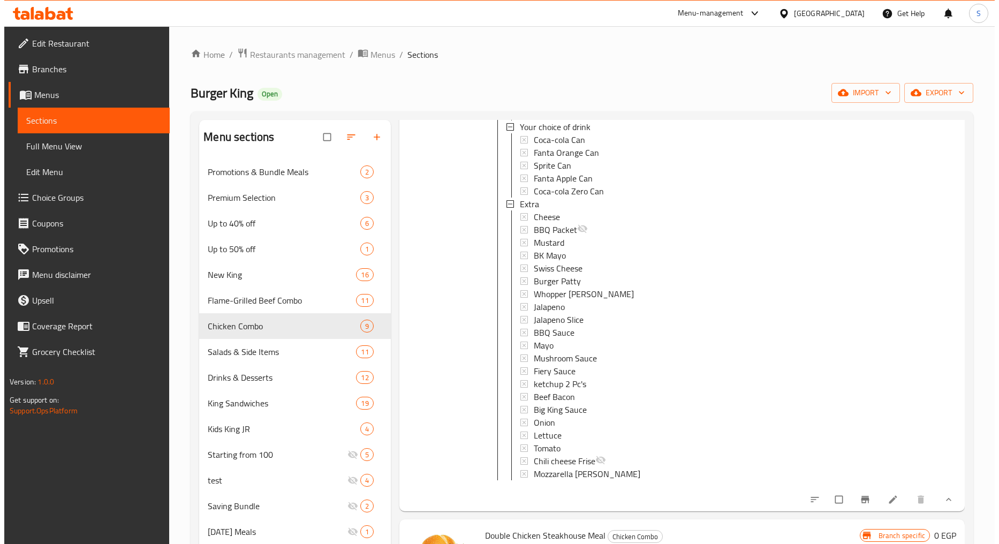
scroll to position [3887, 0]
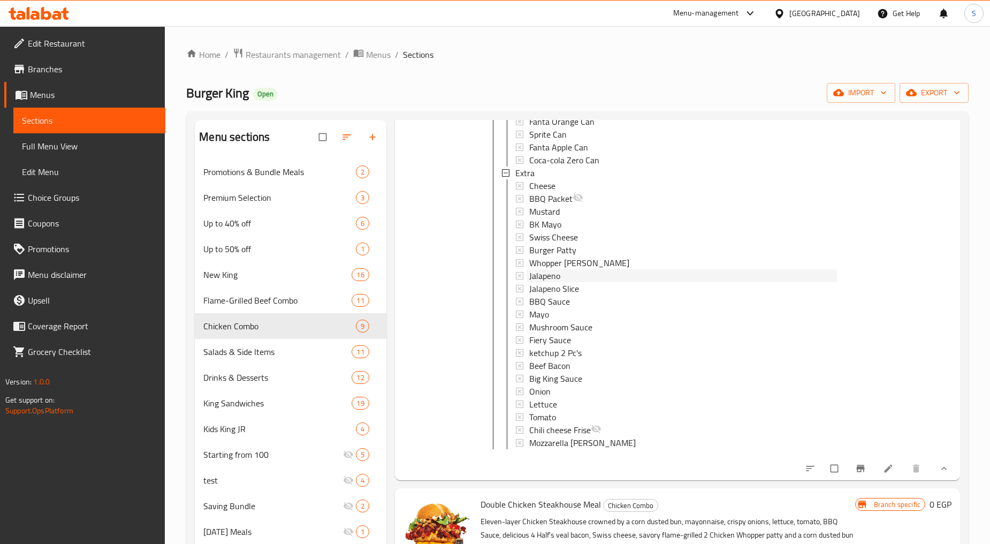
click at [554, 282] on span "Jalapeno" at bounding box center [544, 275] width 31 height 13
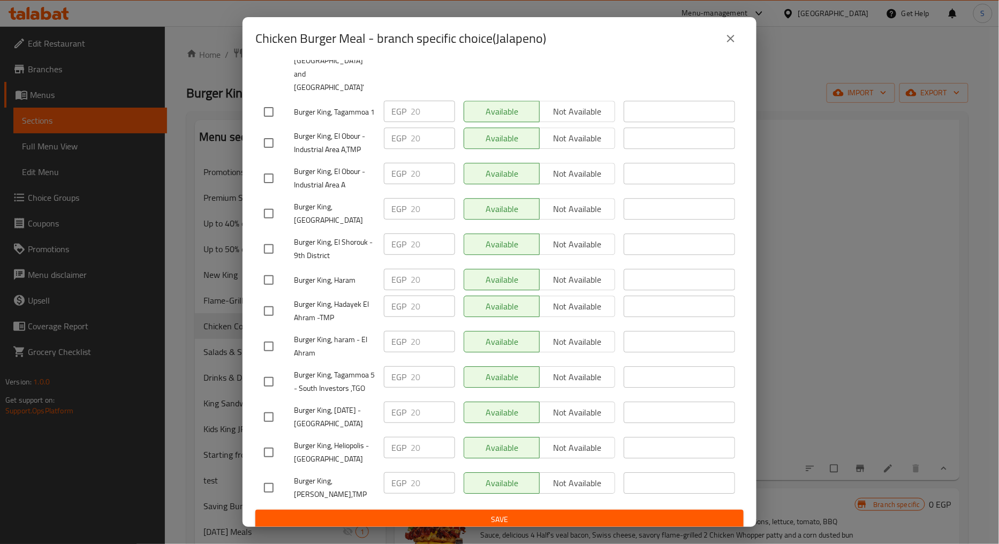
scroll to position [2509, 0]
click at [729, 42] on icon "close" at bounding box center [730, 38] width 13 height 13
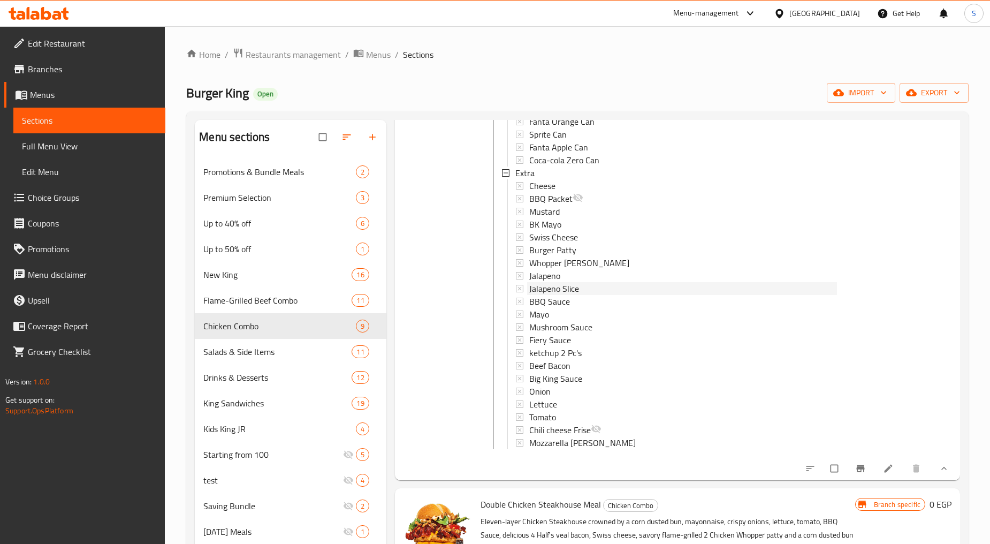
click at [554, 295] on span "Jalapeno Slice" at bounding box center [554, 288] width 50 height 13
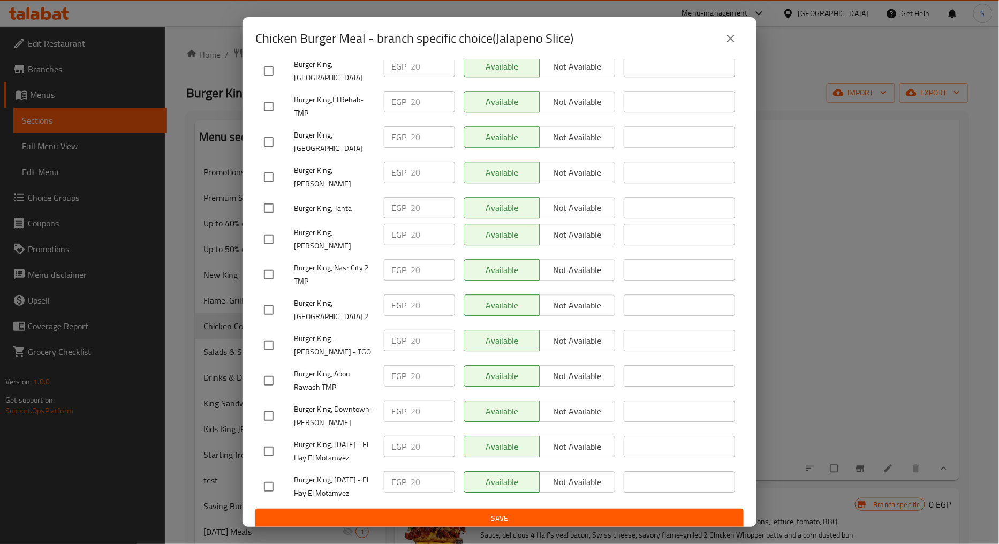
click at [738, 36] on button "close" at bounding box center [731, 39] width 26 height 26
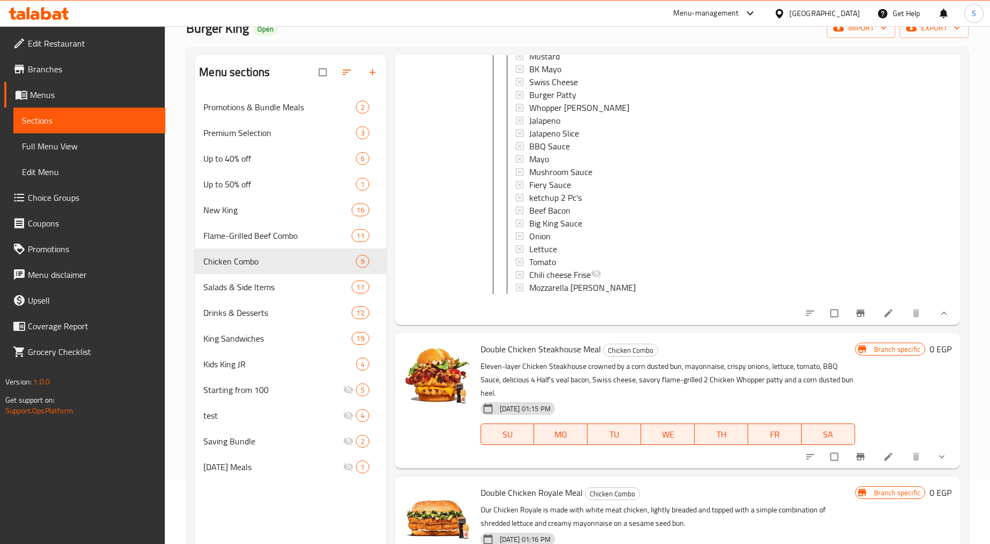
scroll to position [150, 0]
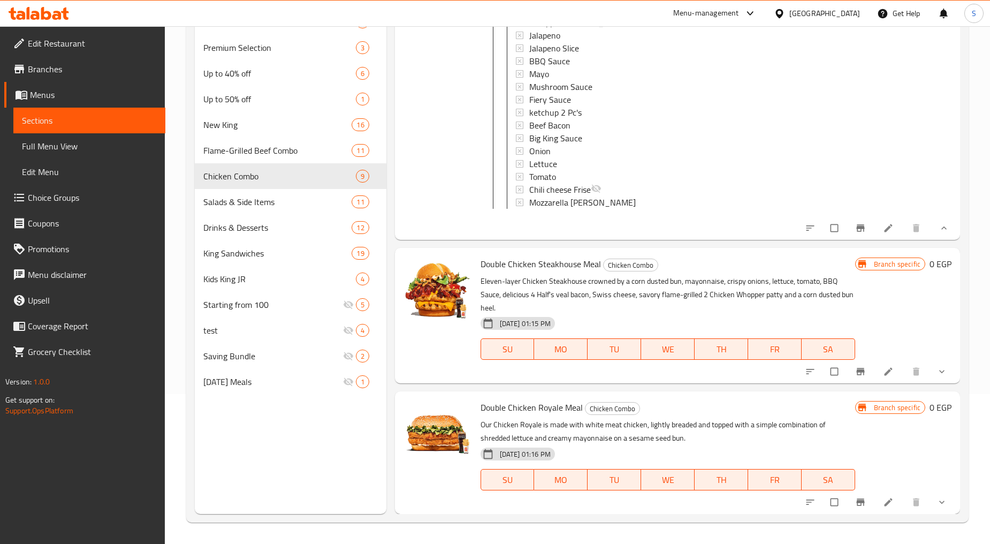
click at [937, 367] on icon "show more" at bounding box center [942, 371] width 11 height 11
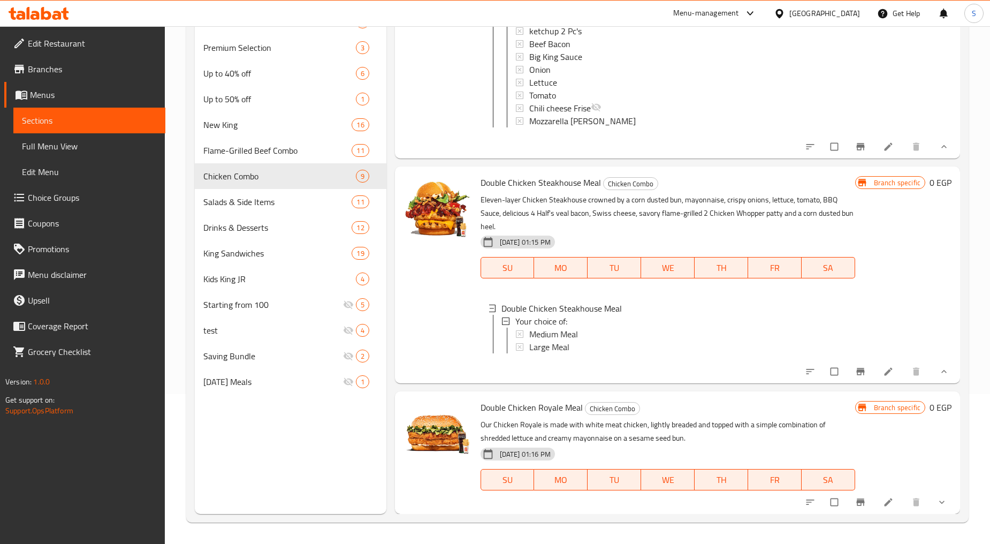
scroll to position [4130, 0]
click at [937, 499] on icon "show more" at bounding box center [942, 502] width 11 height 11
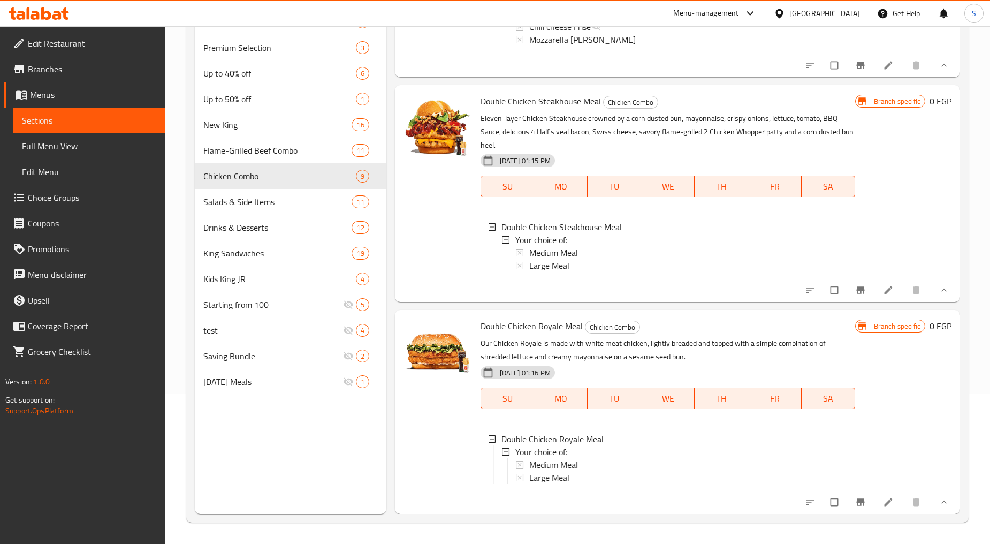
scroll to position [4220, 0]
click at [258, 208] on span "Salads & Side Items" at bounding box center [262, 201] width 118 height 13
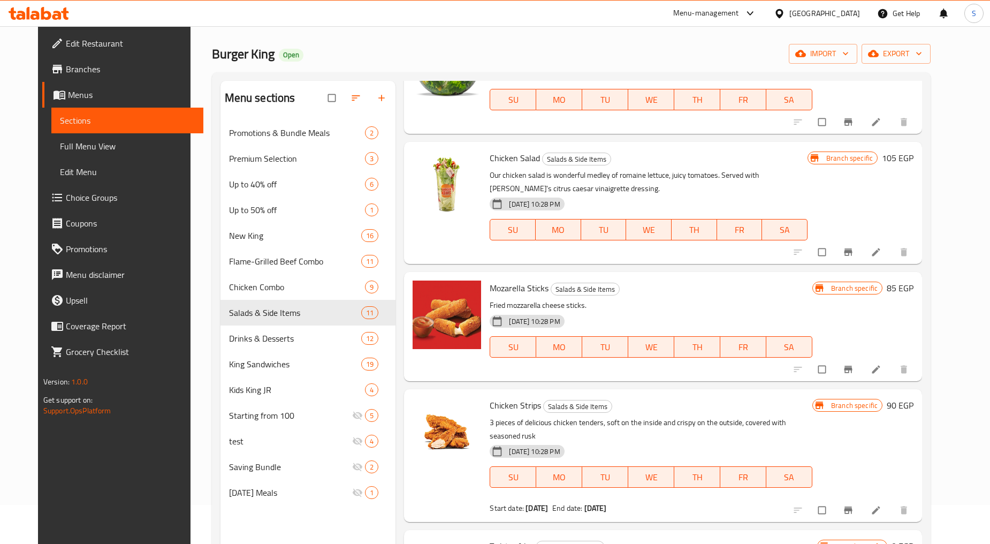
scroll to position [150, 0]
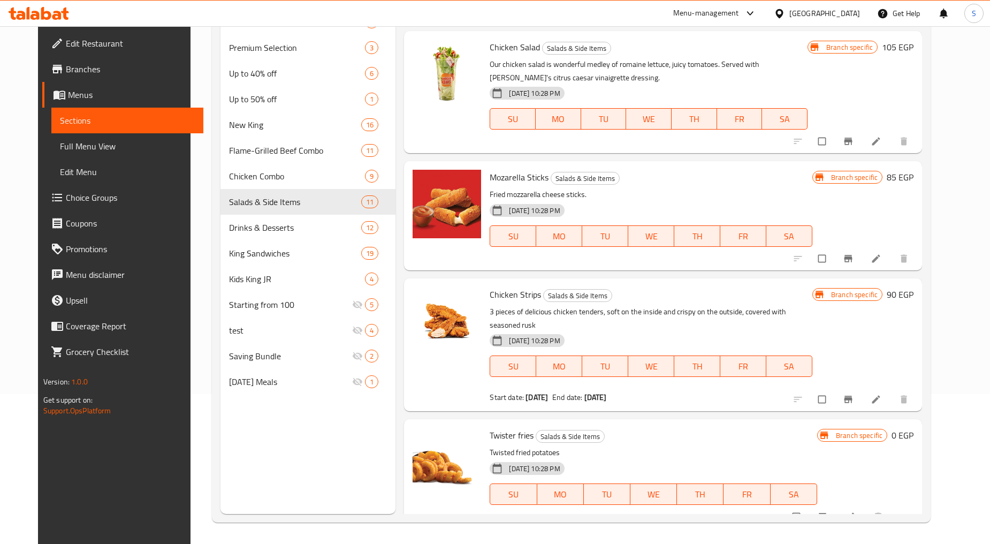
click at [918, 505] on button "show more" at bounding box center [905, 517] width 26 height 24
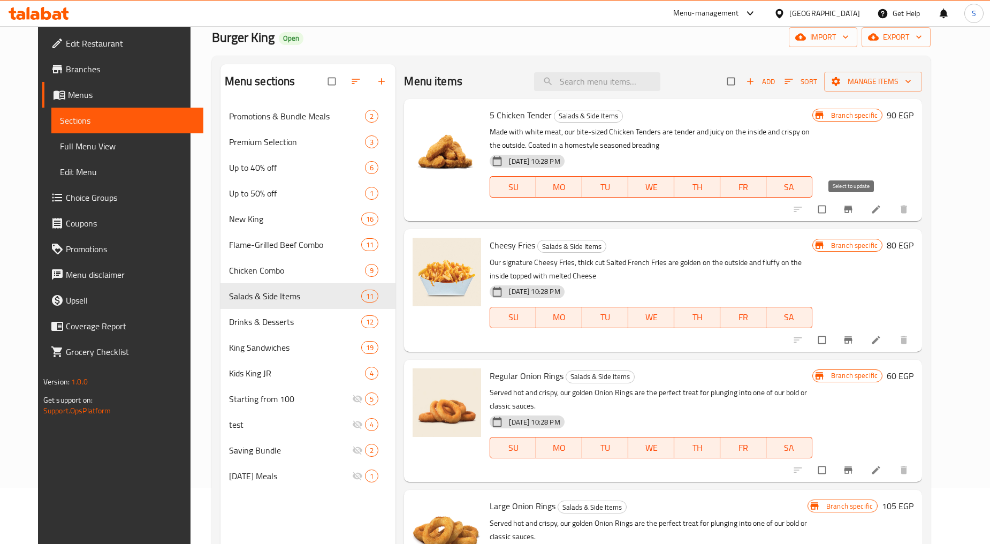
scroll to position [0, 0]
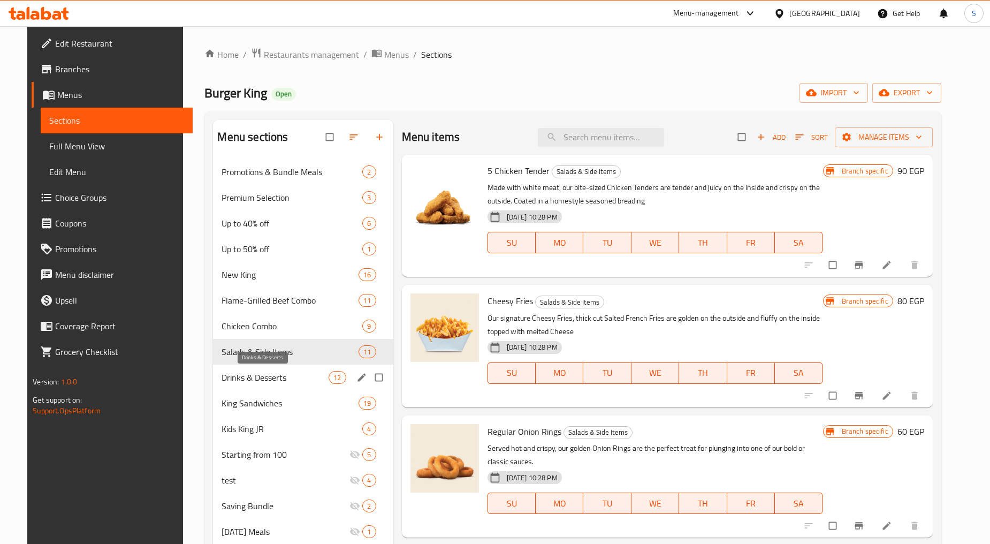
click at [254, 380] on span "Drinks & Desserts" at bounding box center [275, 377] width 107 height 13
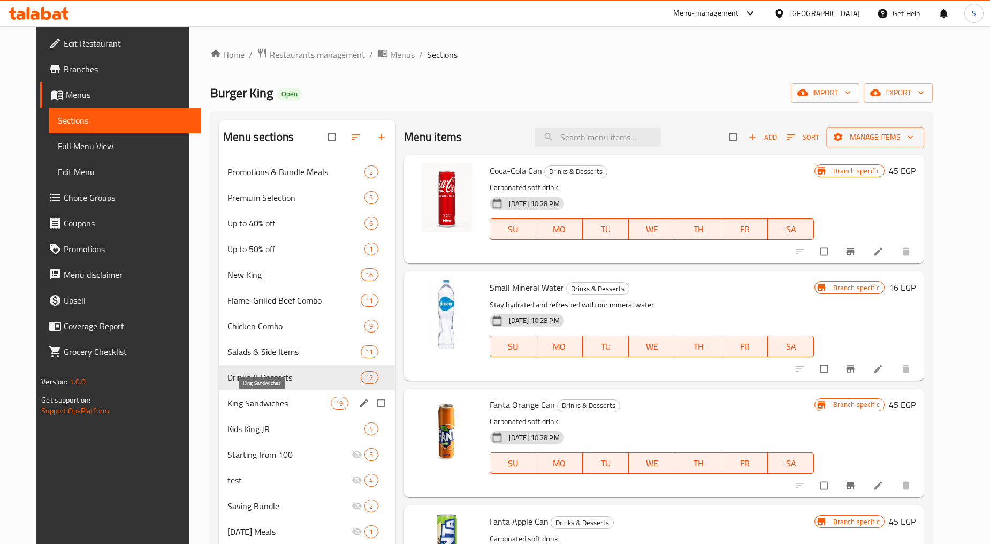
click at [257, 398] on span "King Sandwiches" at bounding box center [279, 403] width 103 height 13
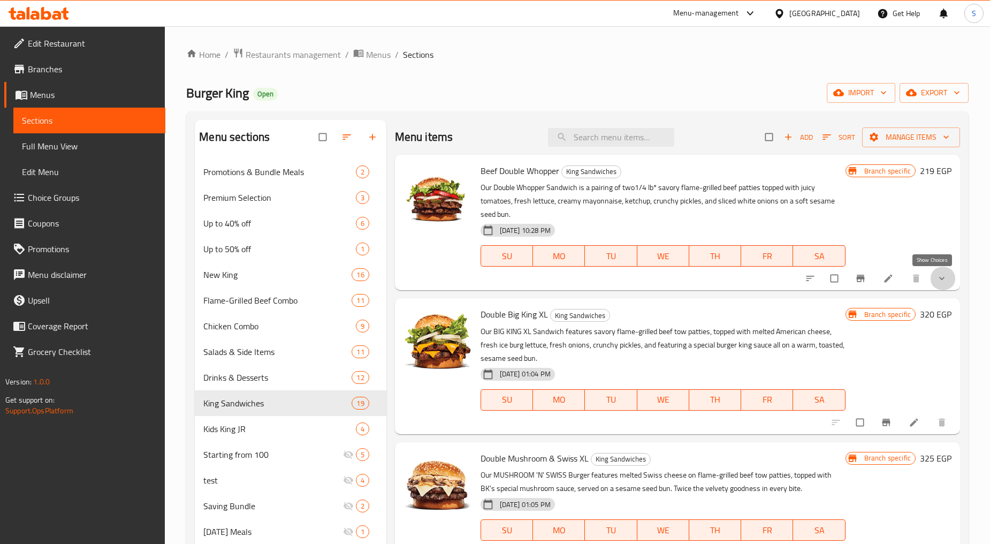
click at [937, 275] on icon "show more" at bounding box center [942, 278] width 11 height 11
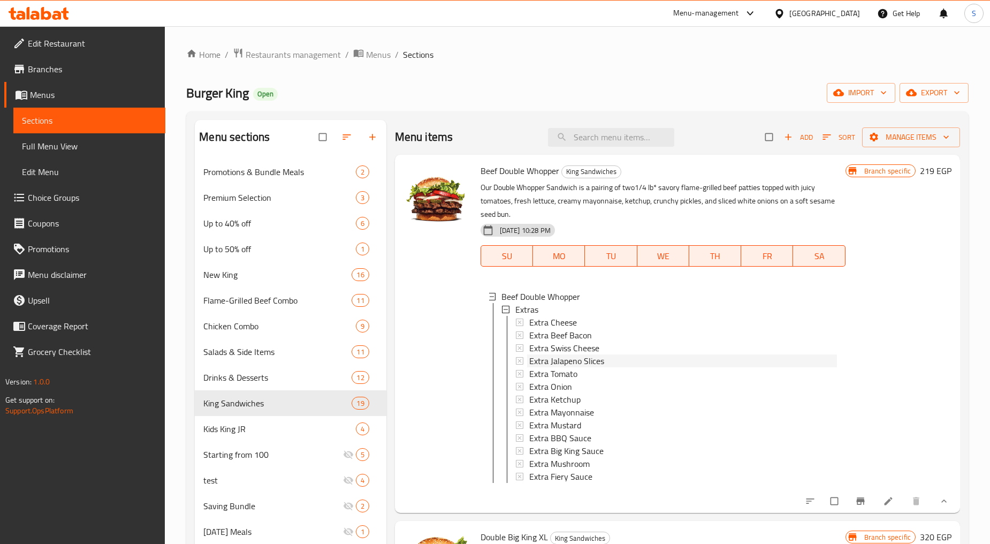
click at [595, 359] on span "Extra Jalapeno Slices" at bounding box center [566, 360] width 75 height 13
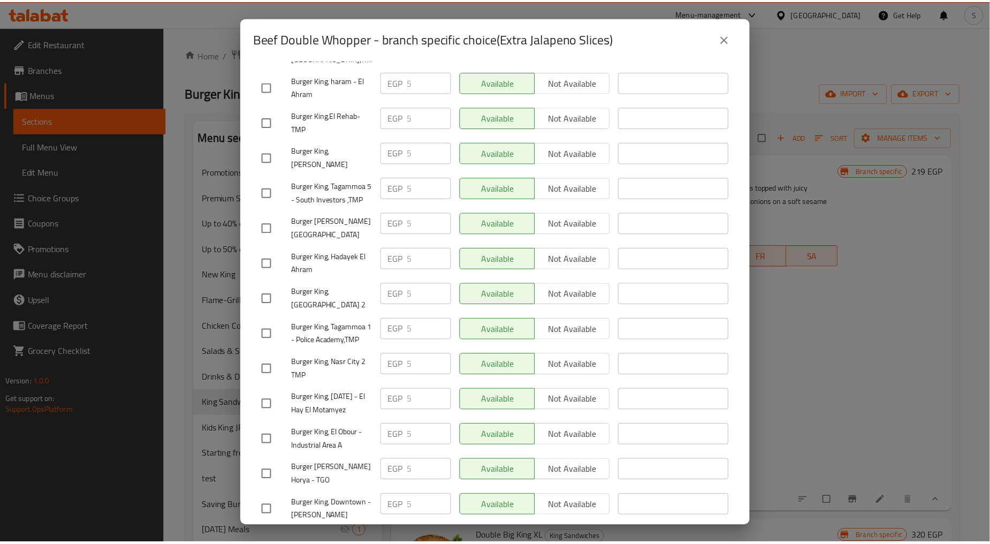
scroll to position [2509, 0]
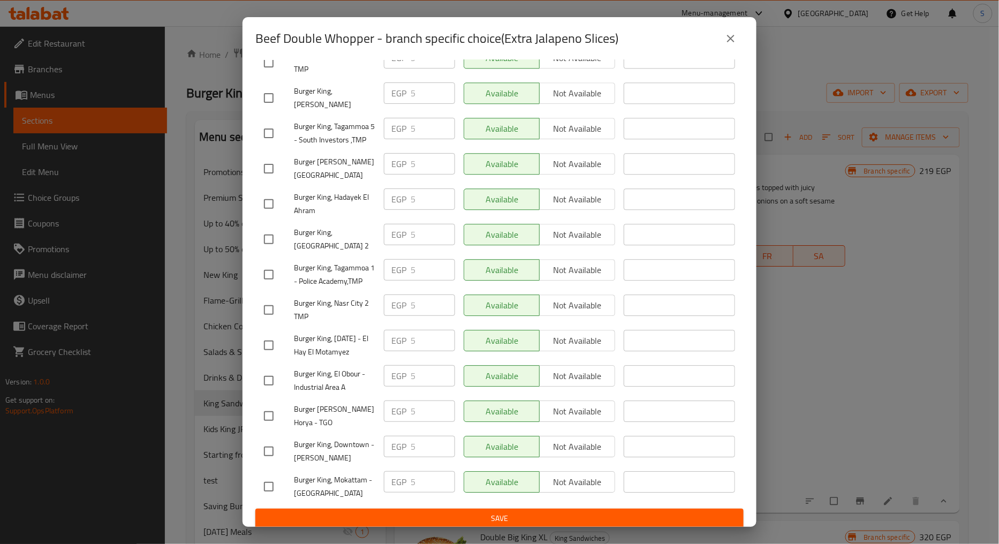
click at [732, 44] on icon "close" at bounding box center [730, 38] width 13 height 13
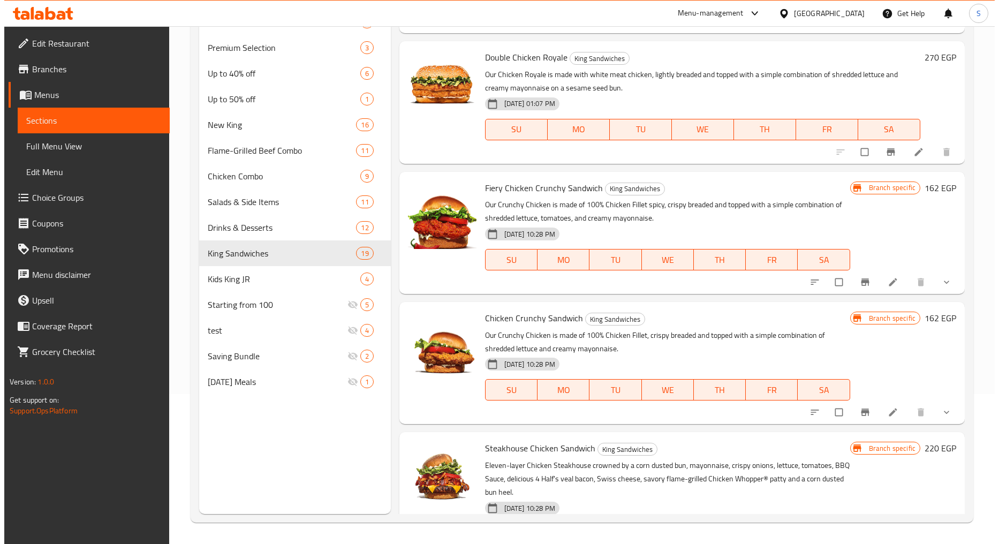
scroll to position [892, 0]
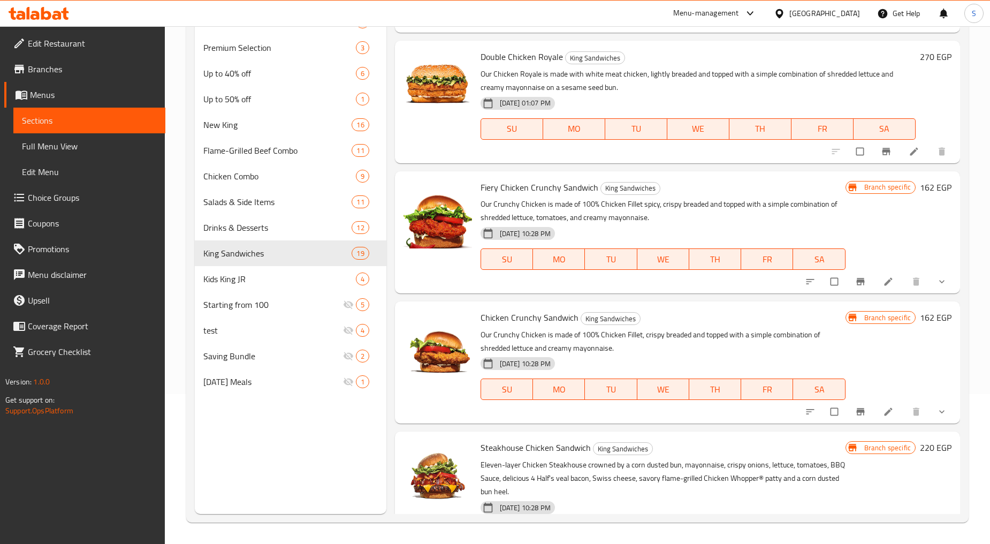
click at [930, 291] on button "show more" at bounding box center [943, 282] width 26 height 24
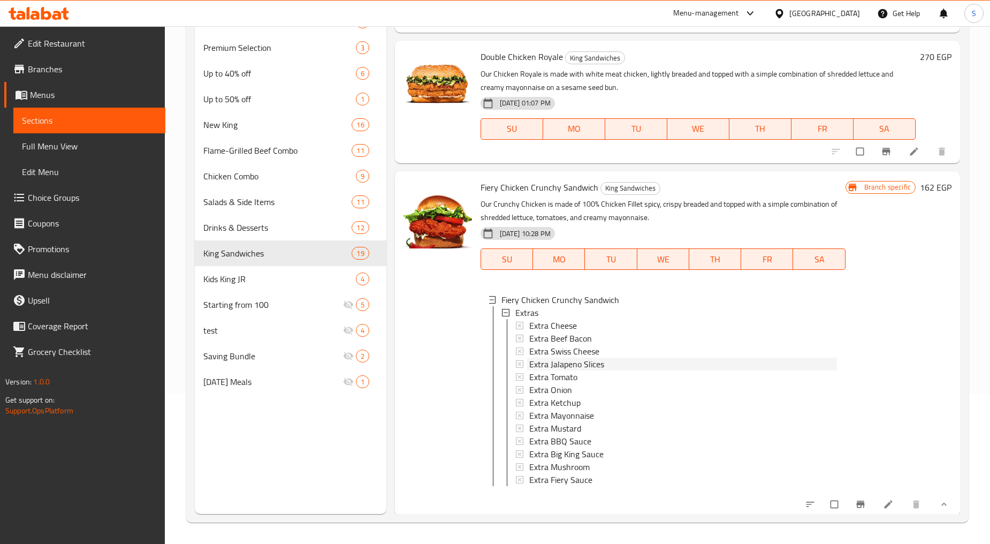
click at [596, 366] on span "Extra Jalapeno Slices" at bounding box center [566, 364] width 75 height 13
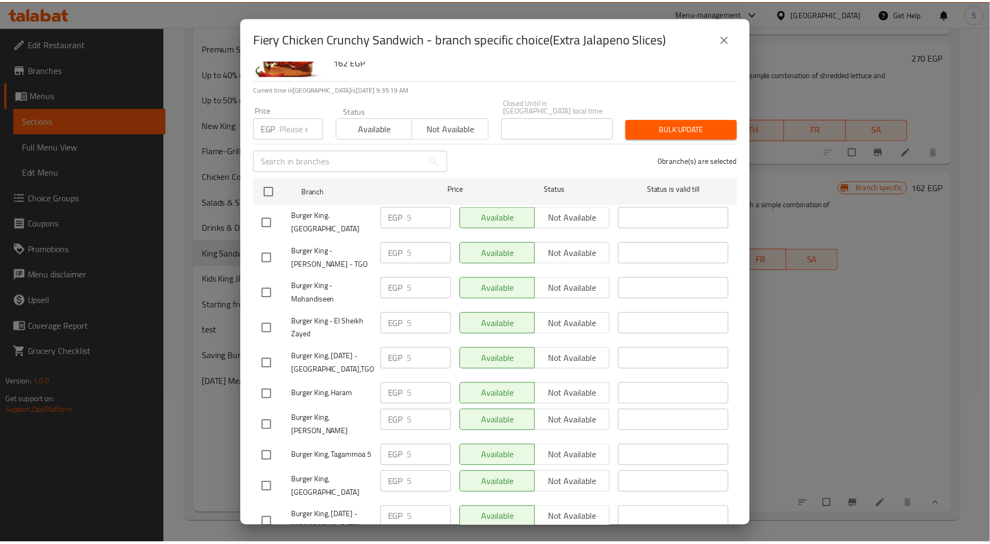
scroll to position [0, 0]
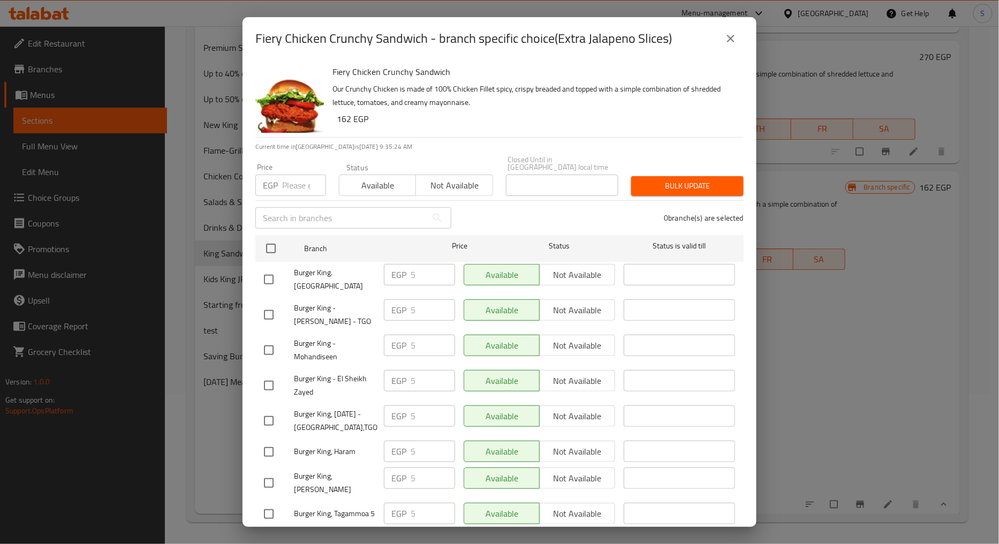
click at [721, 36] on button "close" at bounding box center [731, 39] width 26 height 26
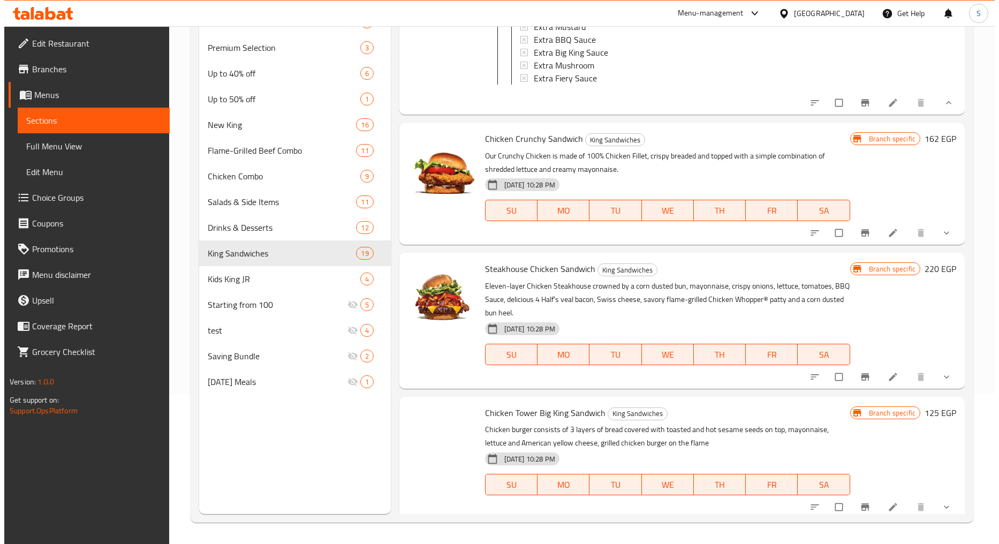
scroll to position [1308, 0]
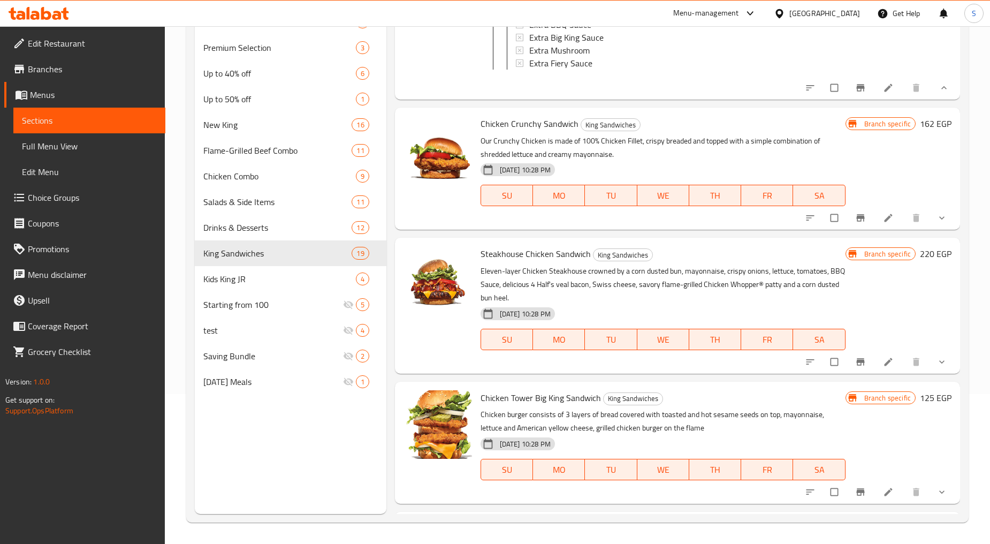
click at [941, 230] on button "show more" at bounding box center [943, 218] width 26 height 24
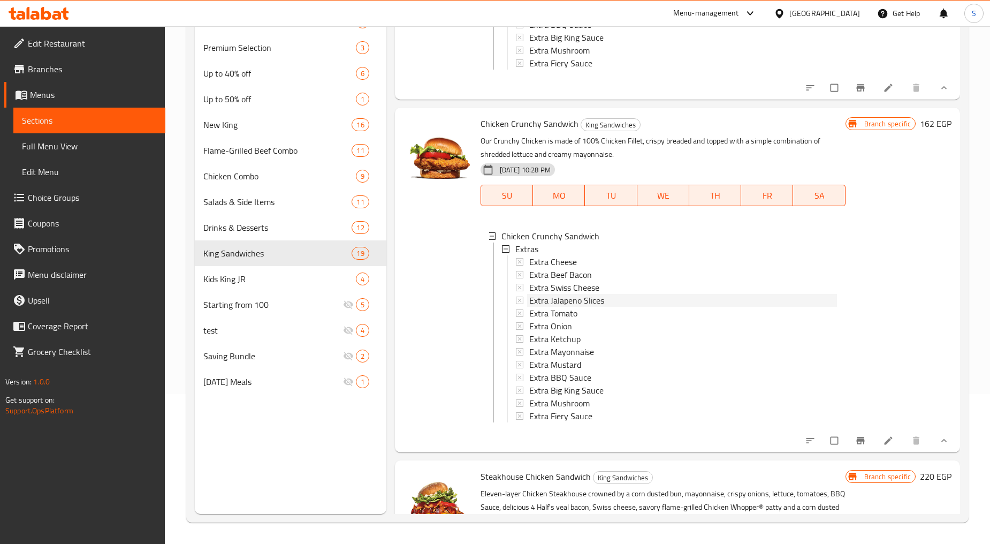
click at [586, 307] on span "Extra Jalapeno Slices" at bounding box center [566, 300] width 75 height 13
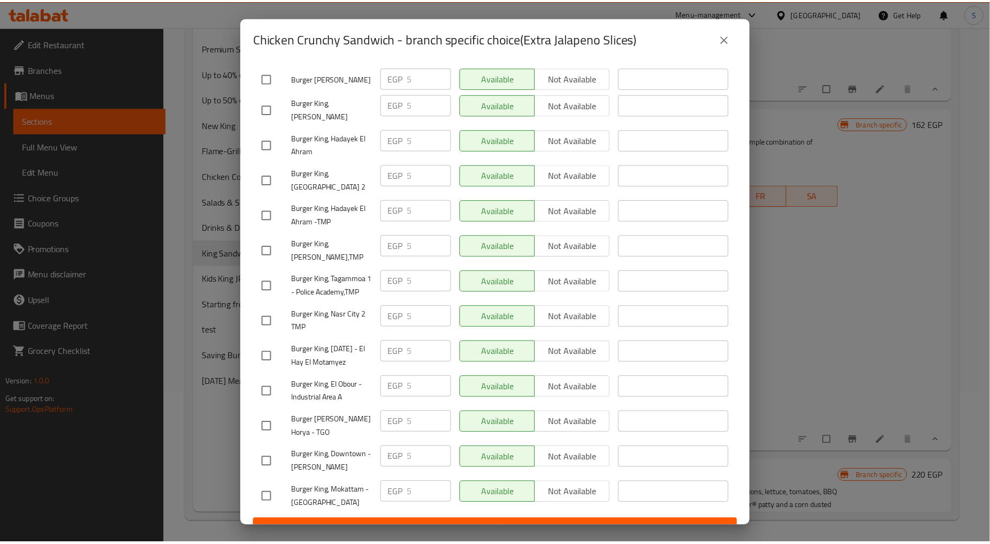
scroll to position [2509, 0]
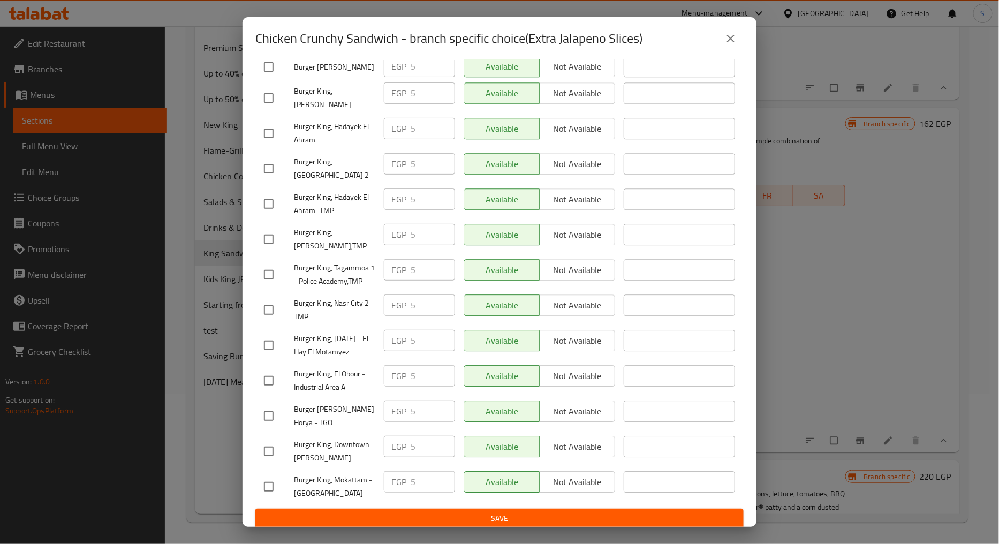
click at [740, 36] on button "close" at bounding box center [731, 39] width 26 height 26
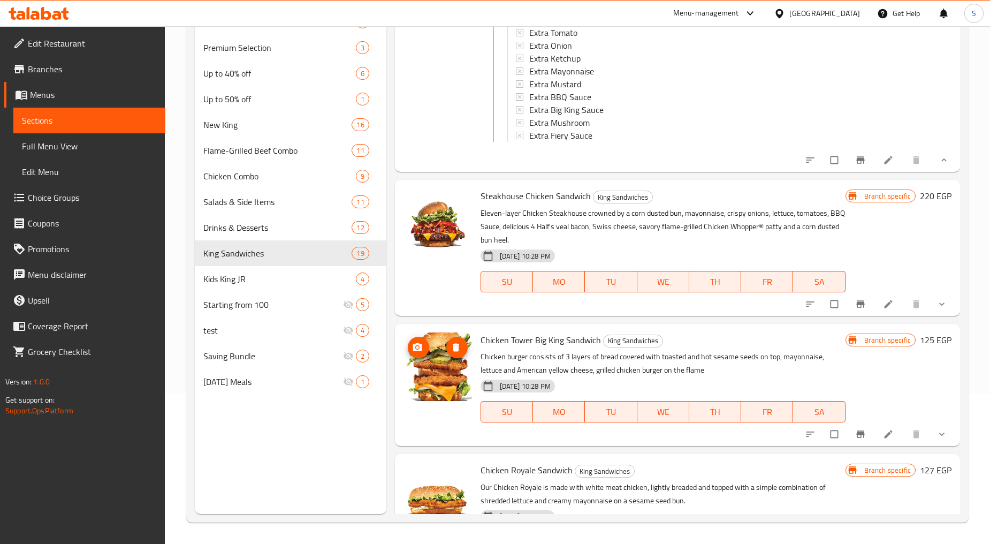
scroll to position [1606, 0]
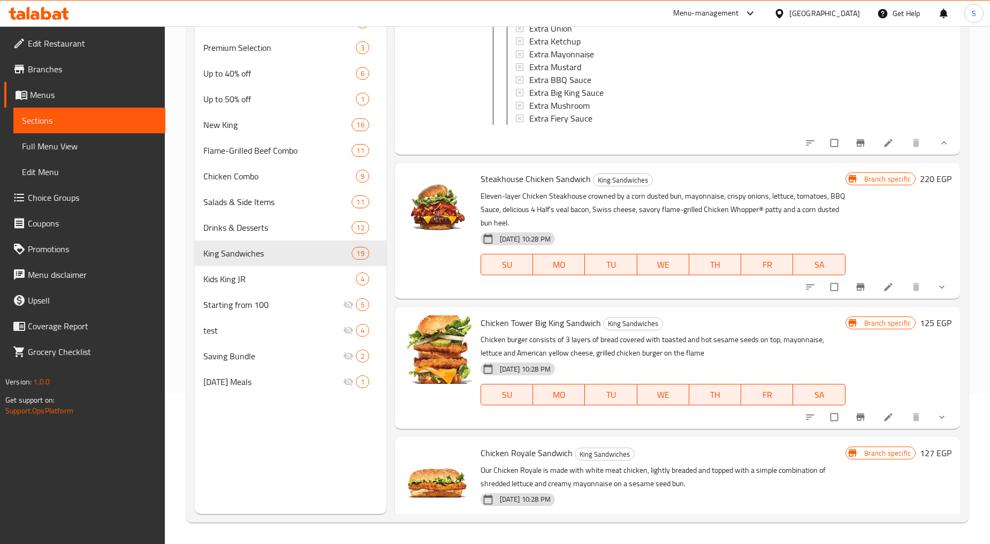
click at [930, 299] on button "show more" at bounding box center [943, 287] width 26 height 24
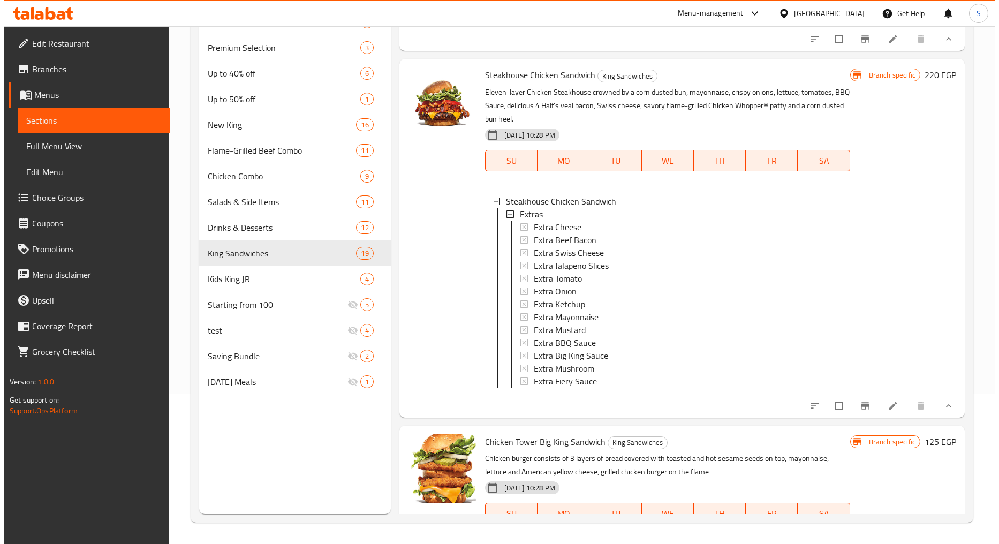
scroll to position [1725, 0]
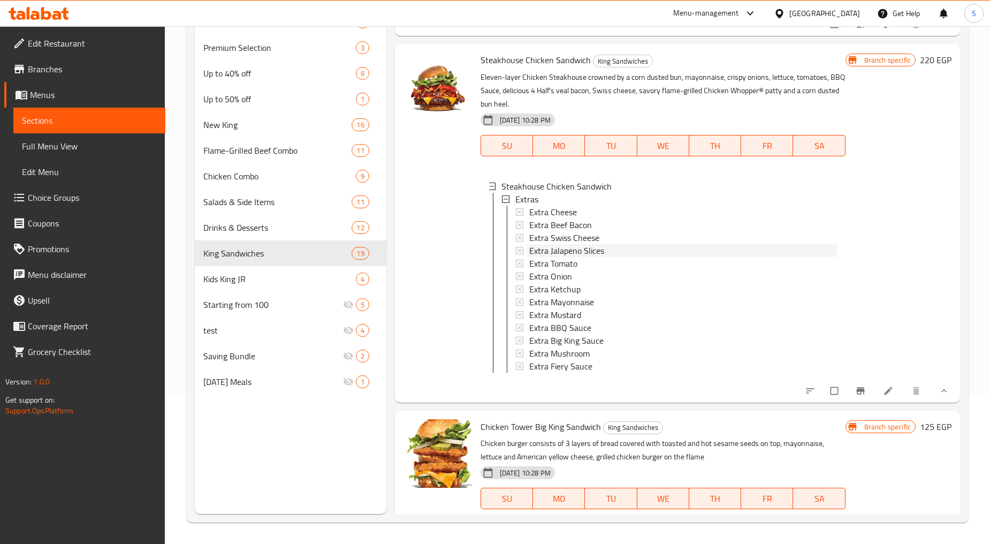
click at [592, 257] on span "Extra Jalapeno Slices" at bounding box center [566, 250] width 75 height 13
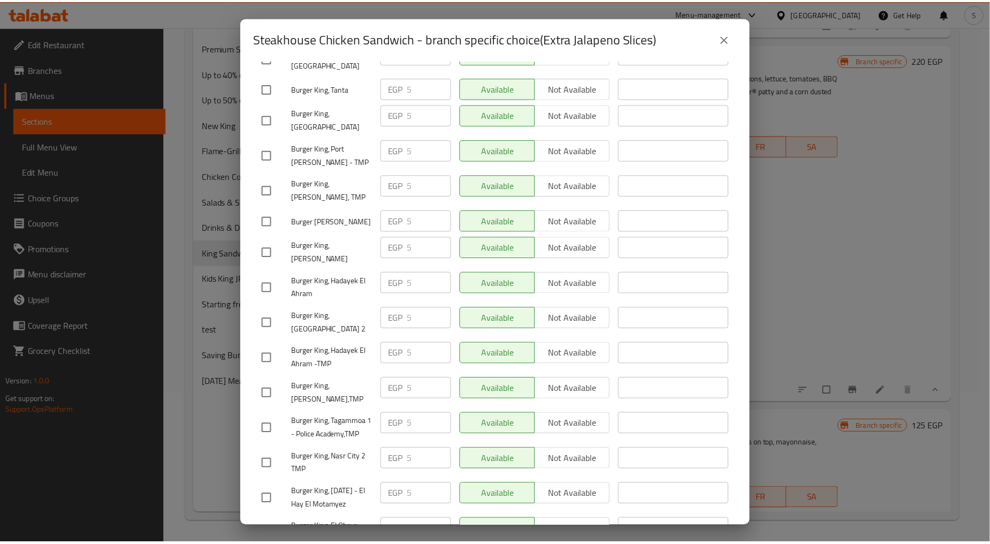
scroll to position [2509, 0]
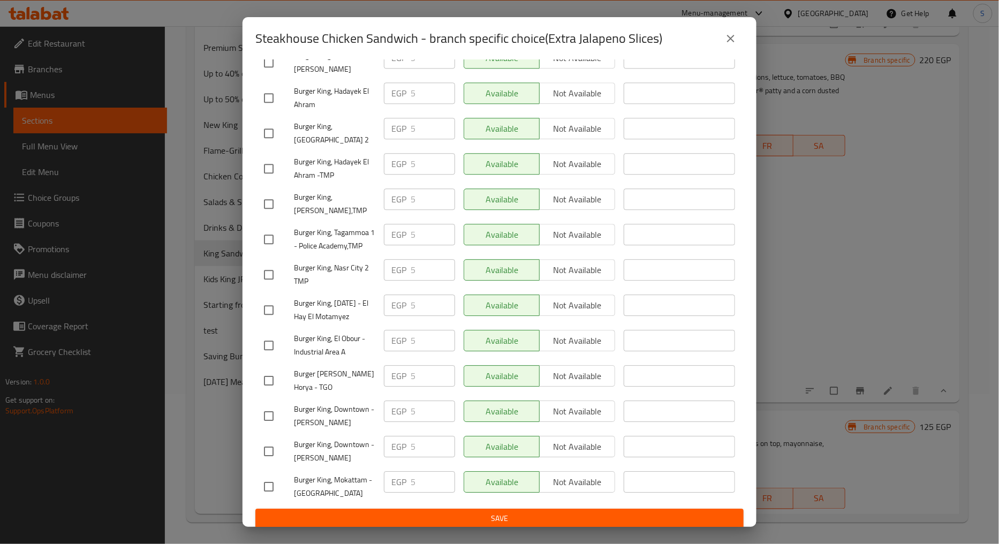
click at [736, 39] on icon "close" at bounding box center [730, 38] width 13 height 13
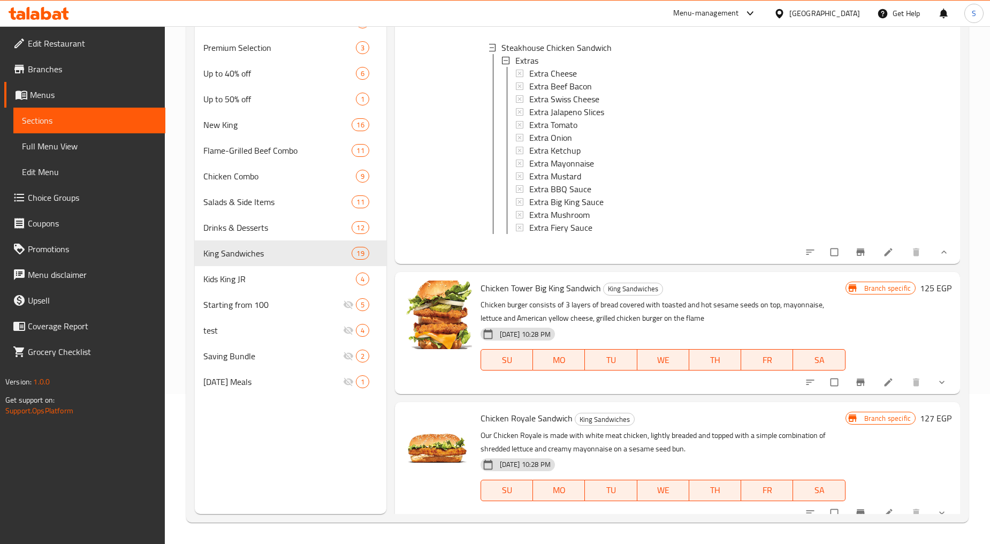
scroll to position [1962, 0]
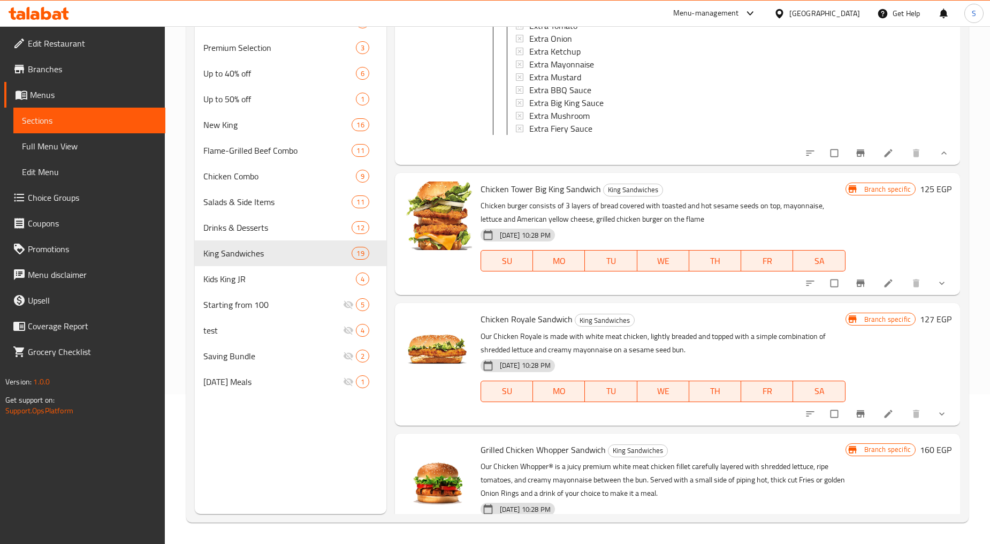
click at [937, 289] on icon "show more" at bounding box center [942, 283] width 11 height 11
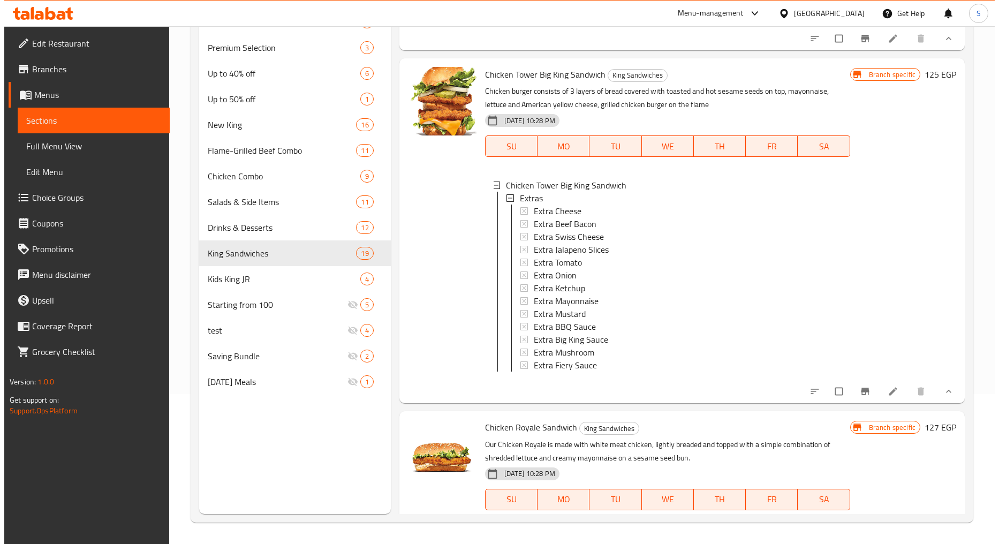
scroll to position [2081, 0]
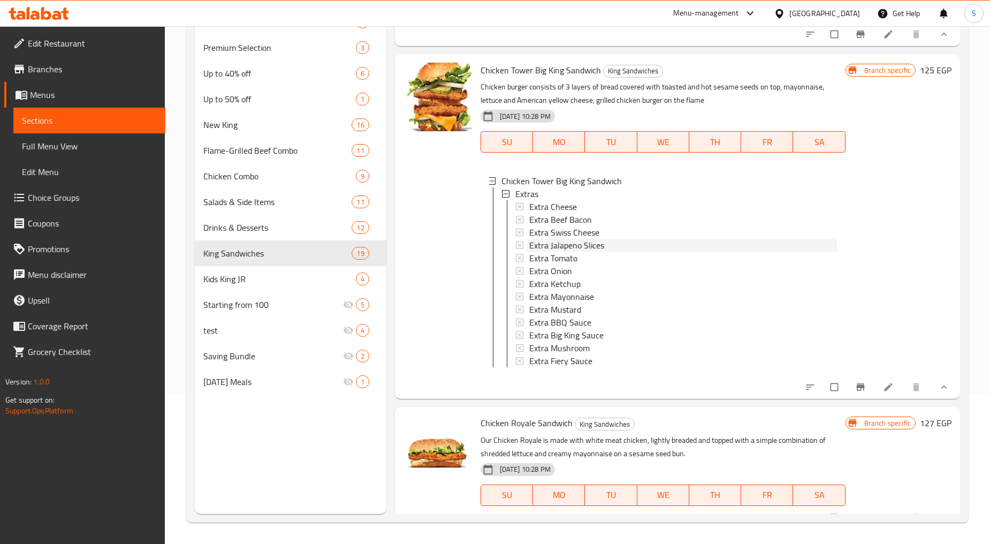
click at [577, 252] on span "Extra Jalapeno Slices" at bounding box center [566, 245] width 75 height 13
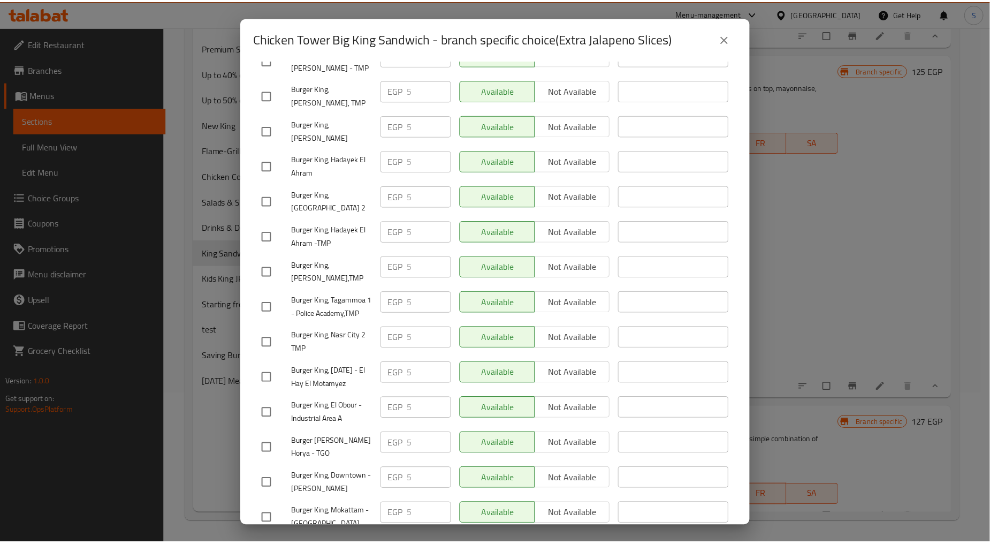
scroll to position [2509, 0]
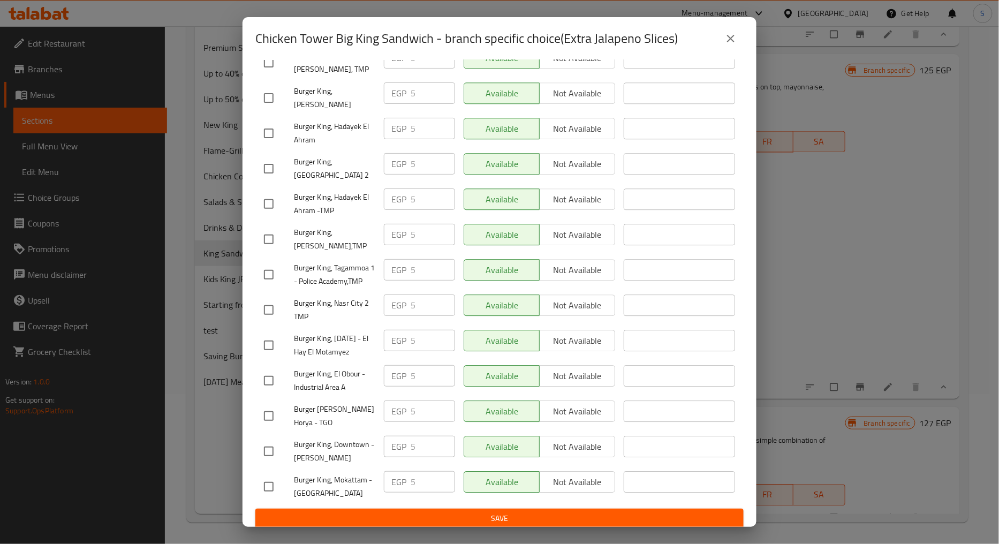
click at [731, 38] on icon "close" at bounding box center [730, 38] width 7 height 7
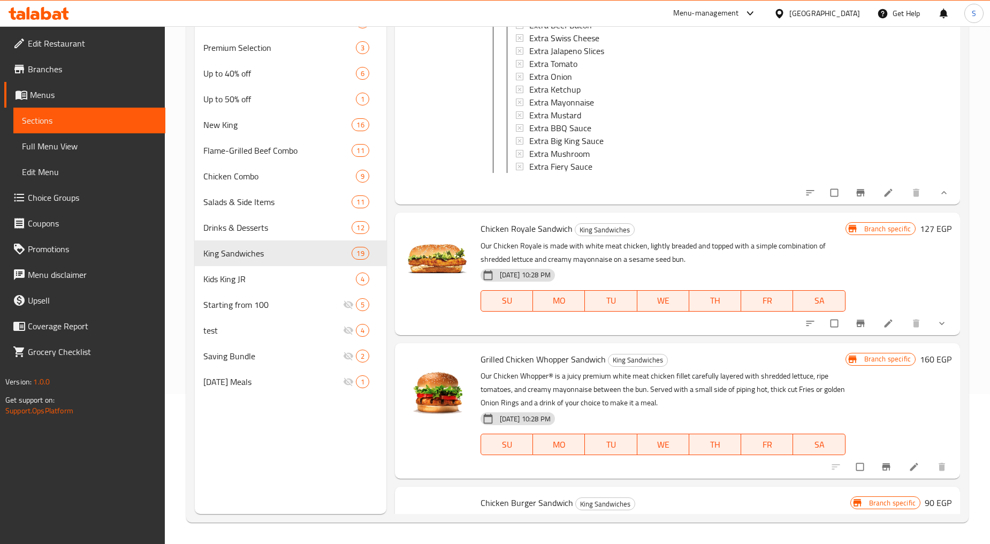
scroll to position [2319, 0]
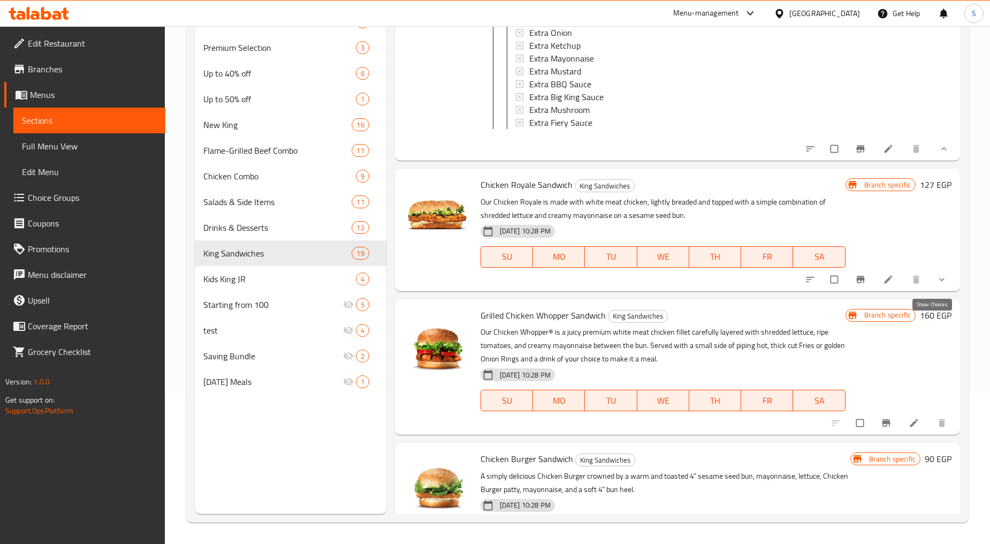
click at [937, 285] on icon "show more" at bounding box center [942, 279] width 11 height 11
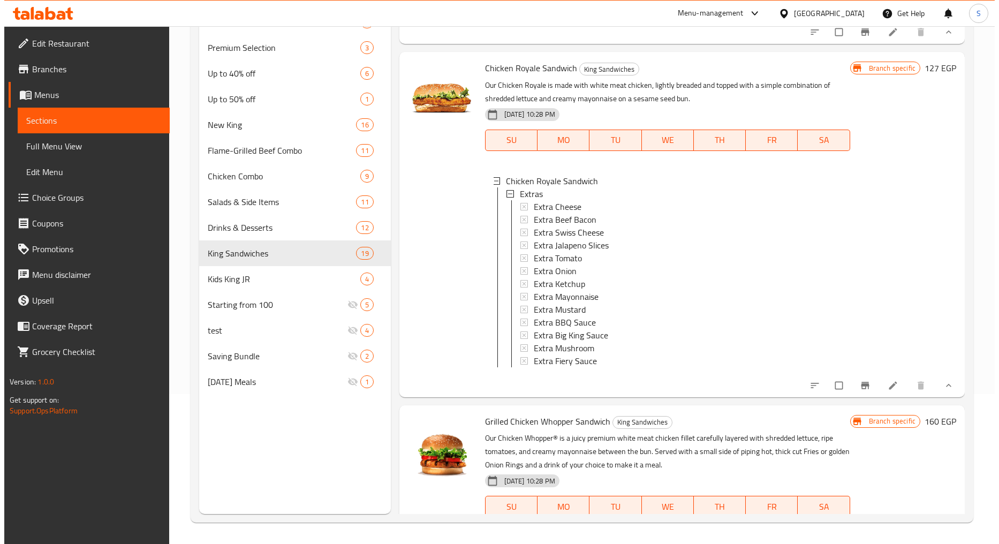
scroll to position [2438, 0]
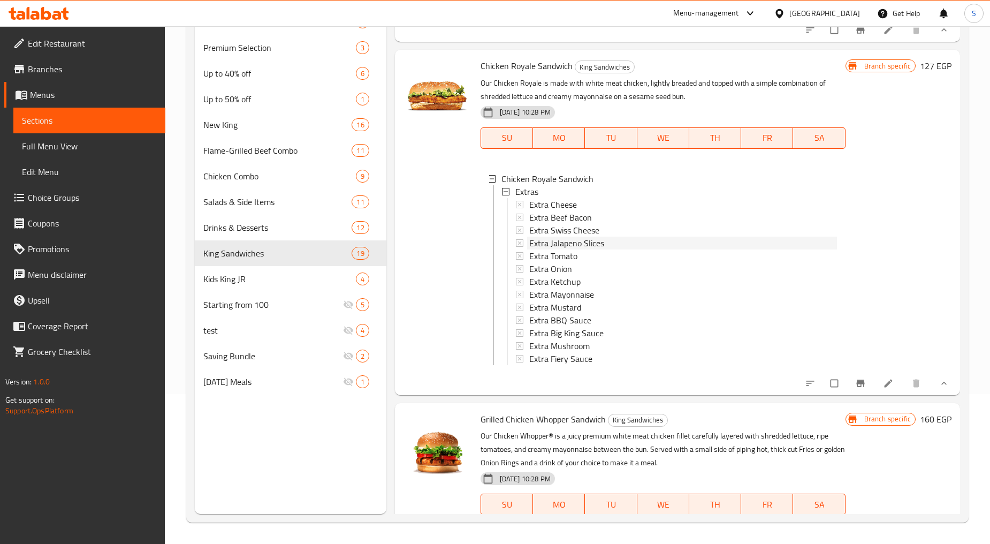
click at [593, 249] on span "Extra Jalapeno Slices" at bounding box center [566, 243] width 75 height 13
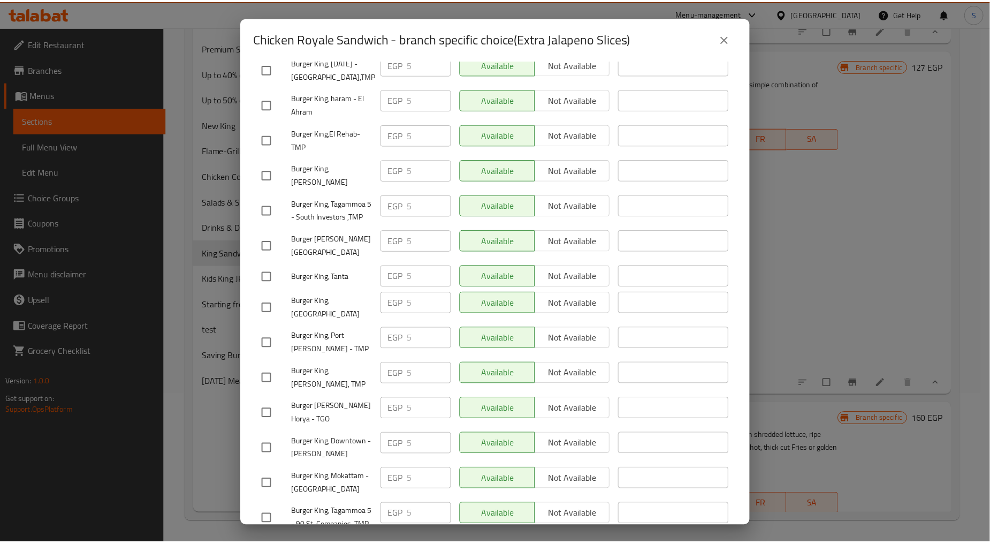
scroll to position [2509, 0]
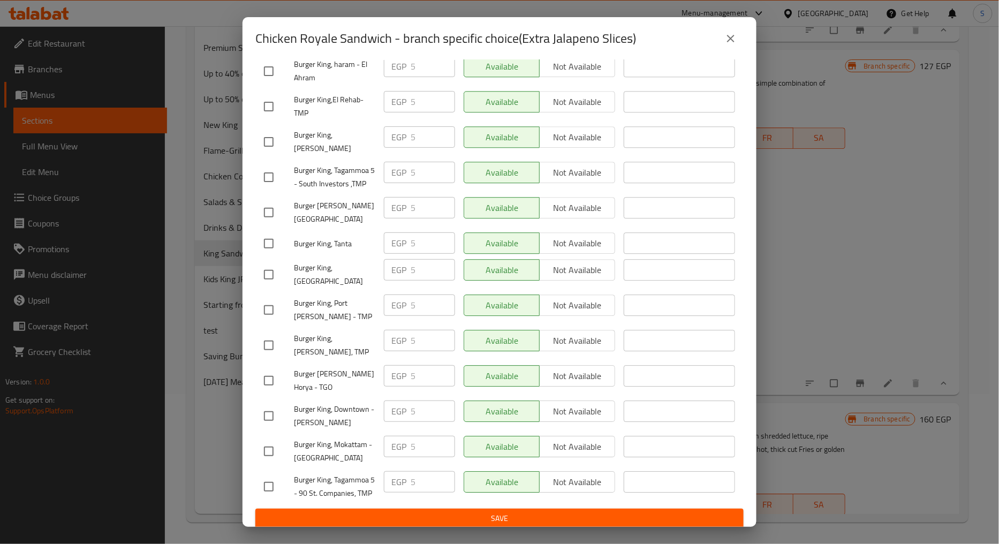
click at [732, 45] on button "close" at bounding box center [731, 39] width 26 height 26
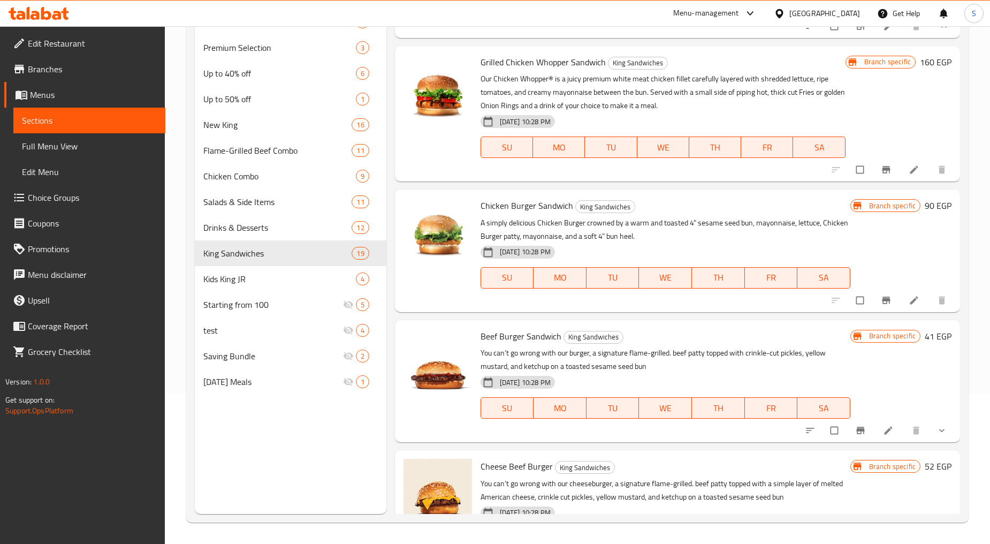
scroll to position [2855, 0]
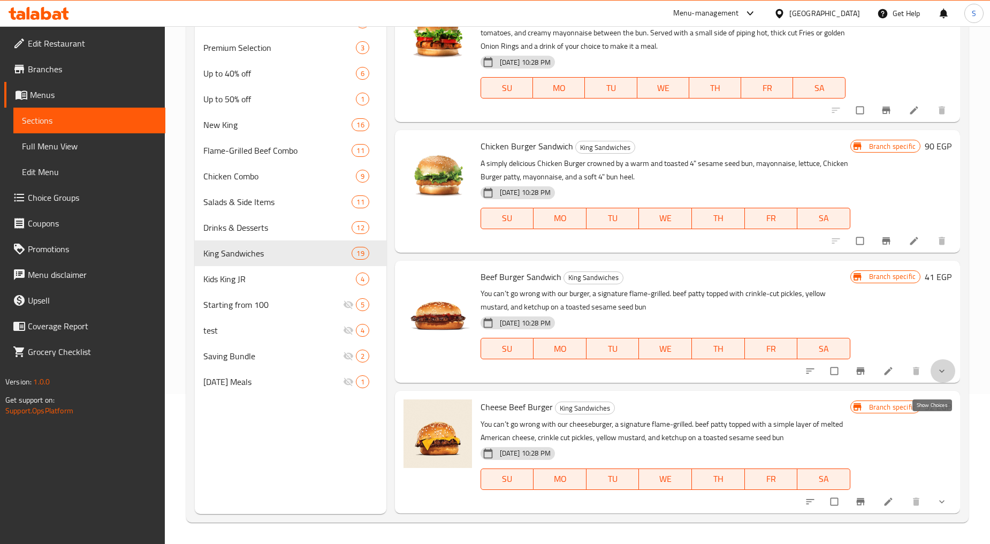
click at [937, 376] on icon "show more" at bounding box center [942, 371] width 11 height 11
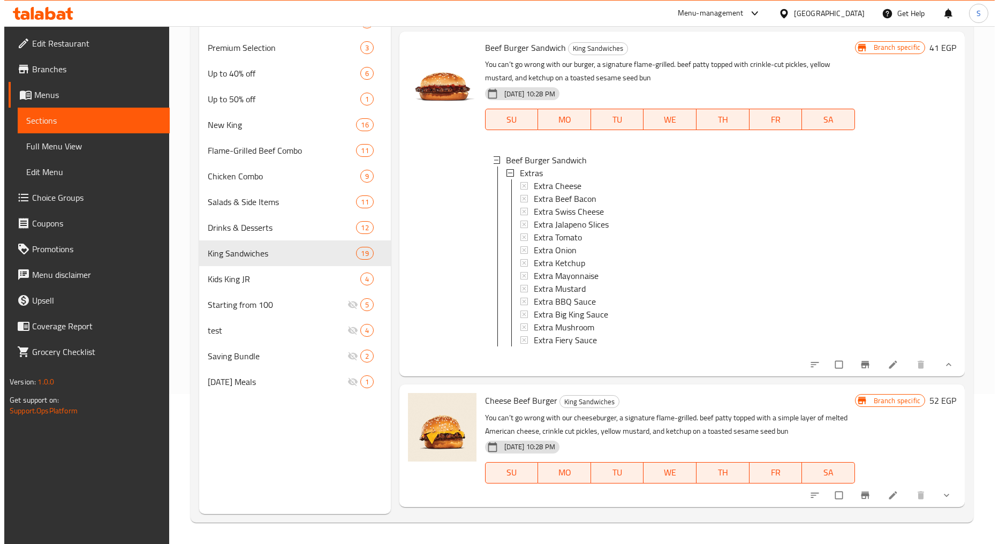
scroll to position [3092, 0]
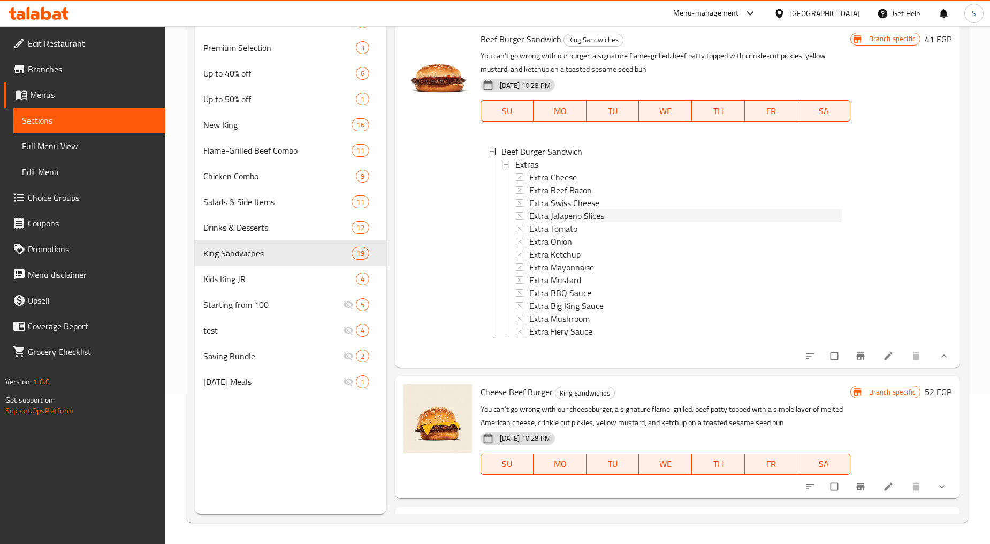
click at [570, 222] on span "Extra Jalapeno Slices" at bounding box center [566, 215] width 75 height 13
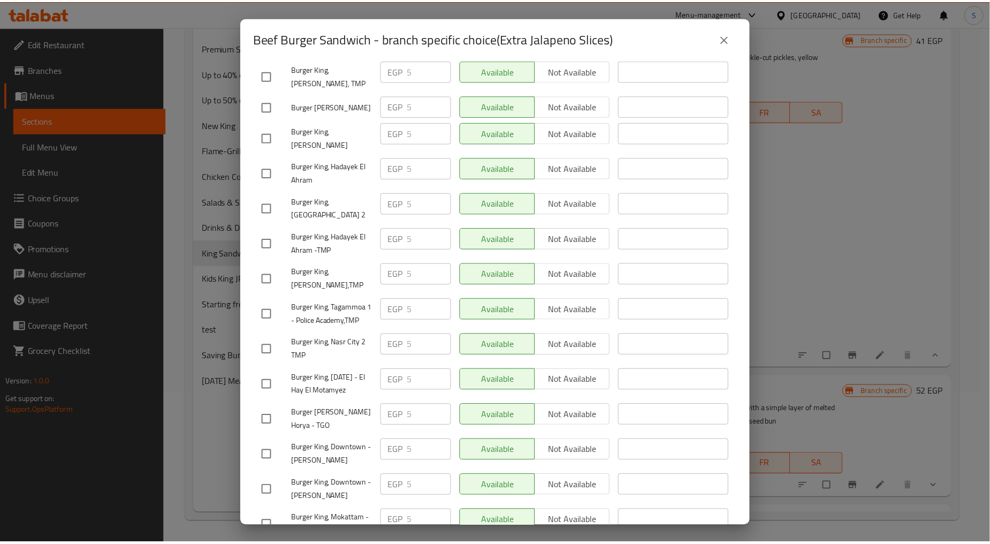
scroll to position [2509, 0]
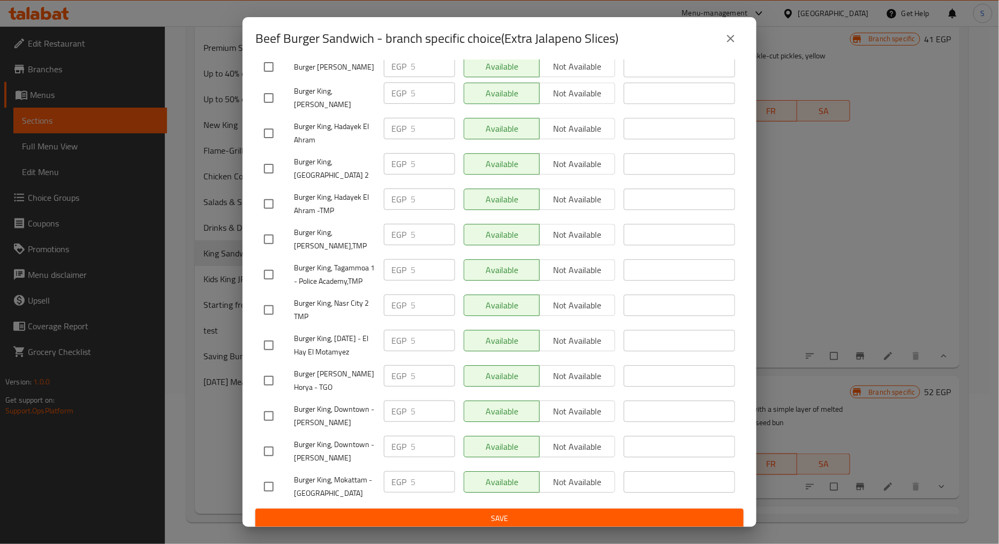
click at [737, 47] on button "close" at bounding box center [731, 39] width 26 height 26
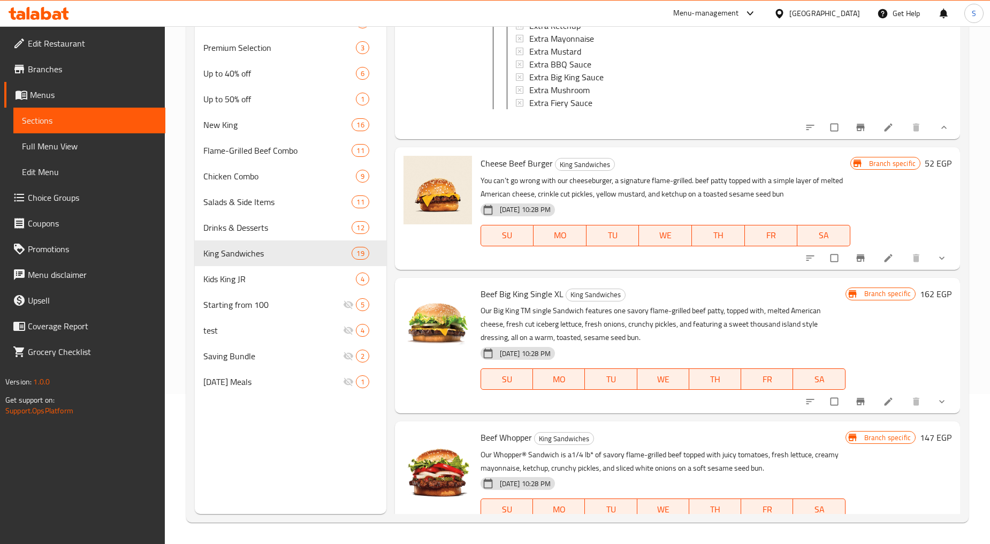
scroll to position [3331, 0]
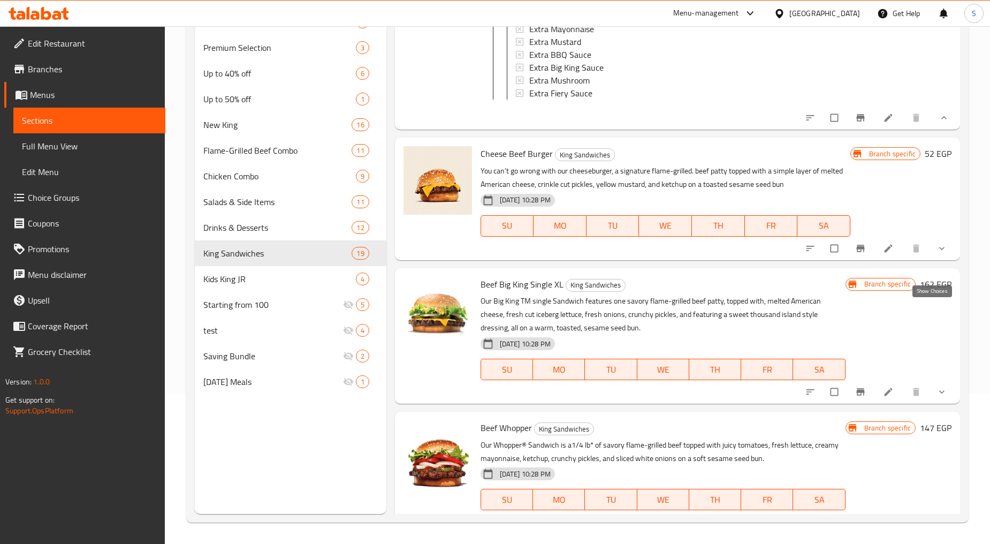
click at [939, 250] on icon "show more" at bounding box center [941, 248] width 5 height 3
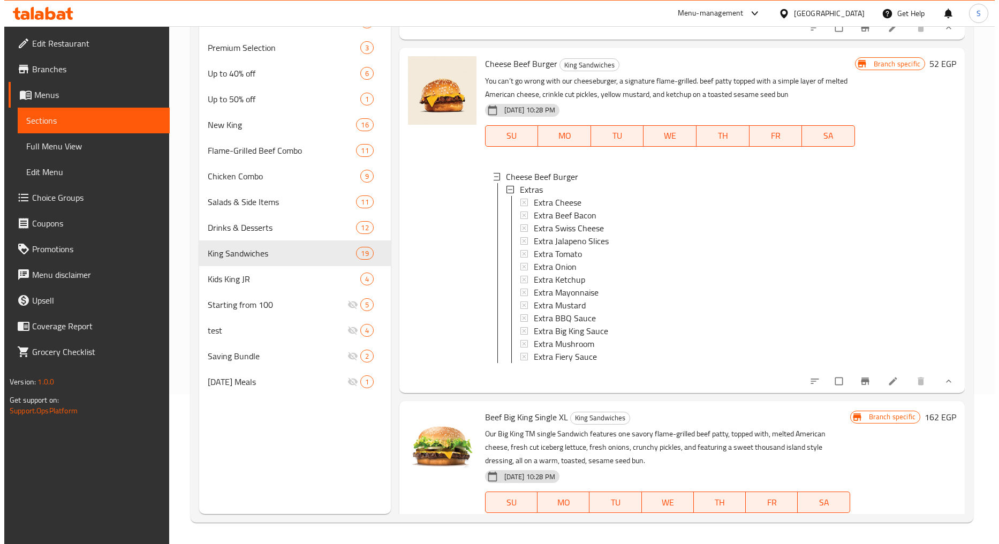
scroll to position [3450, 0]
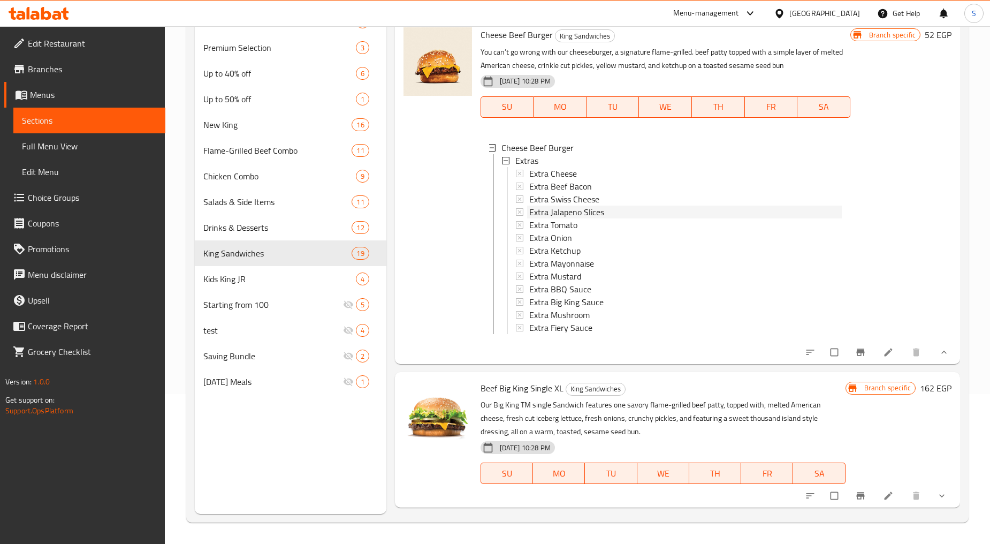
click at [585, 218] on span "Extra Jalapeno Slices" at bounding box center [566, 212] width 75 height 13
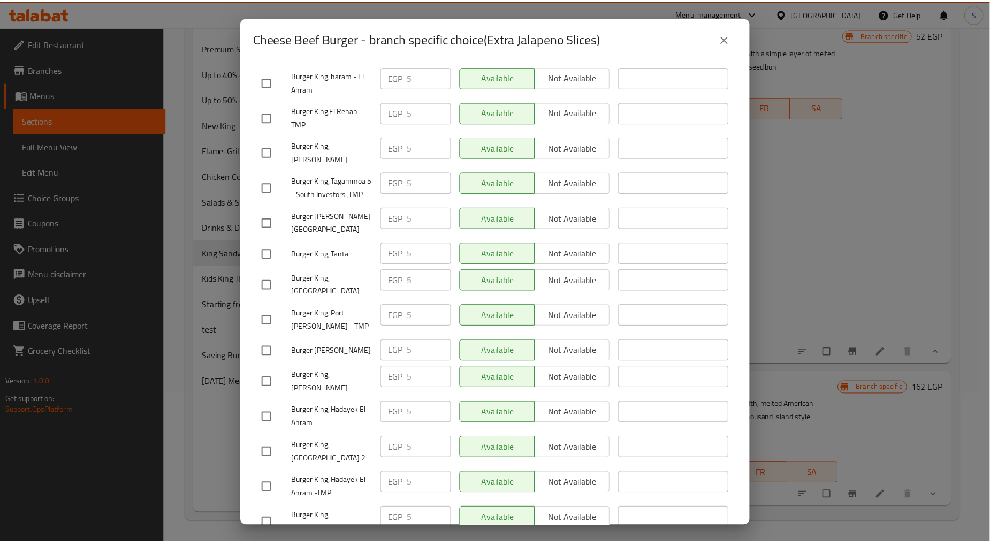
scroll to position [2509, 0]
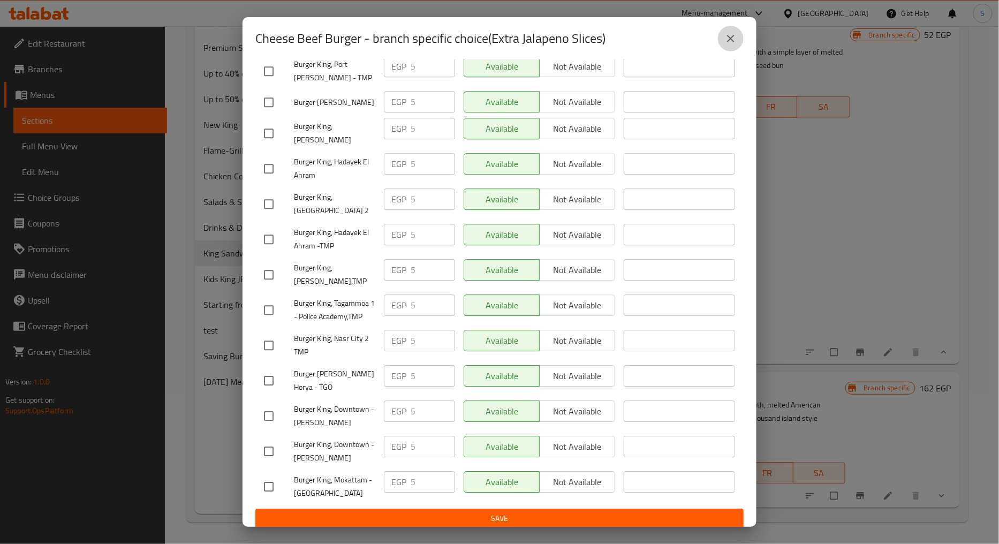
click at [729, 32] on icon "close" at bounding box center [730, 38] width 13 height 13
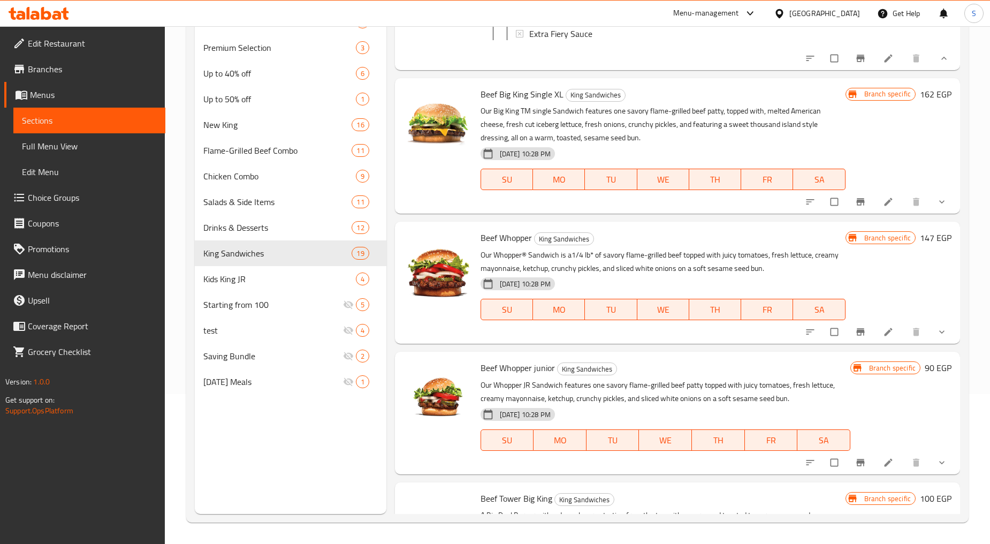
scroll to position [3747, 0]
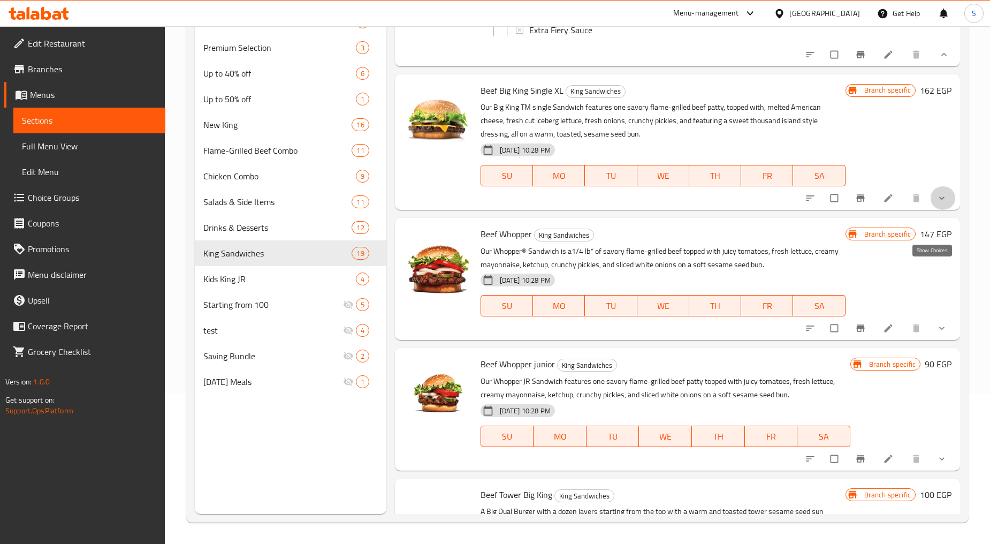
click at [937, 203] on icon "show more" at bounding box center [942, 198] width 11 height 11
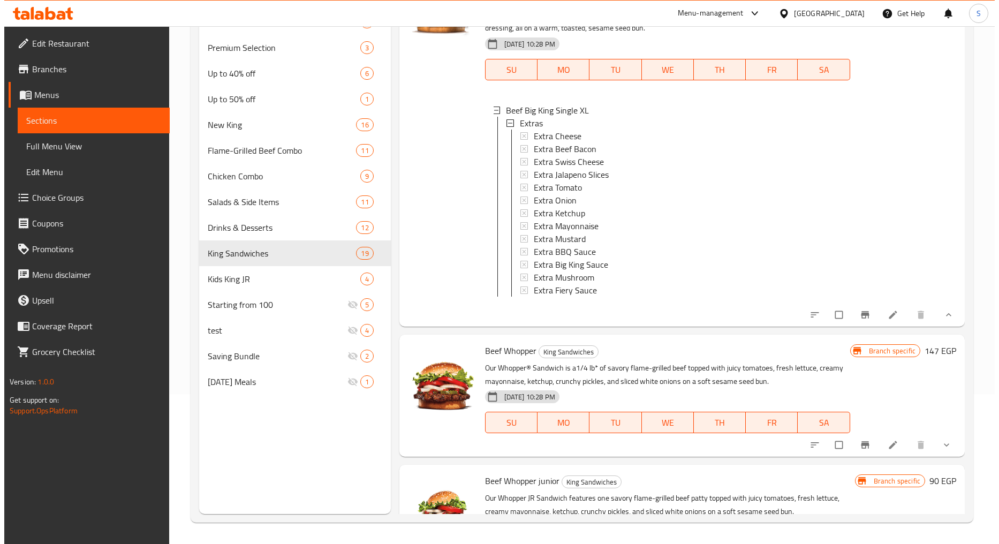
scroll to position [3866, 0]
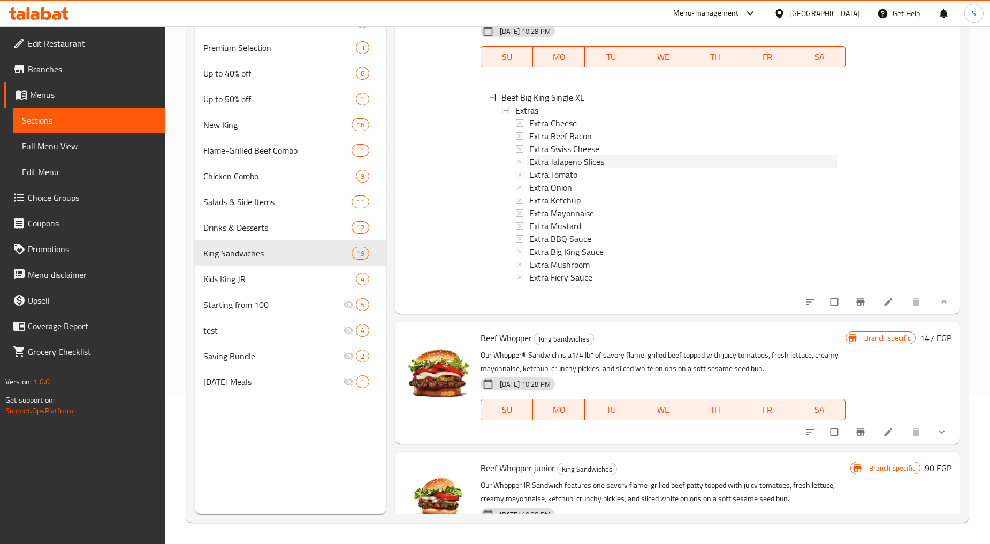
click at [583, 168] on span "Extra Jalapeno Slices" at bounding box center [566, 161] width 75 height 13
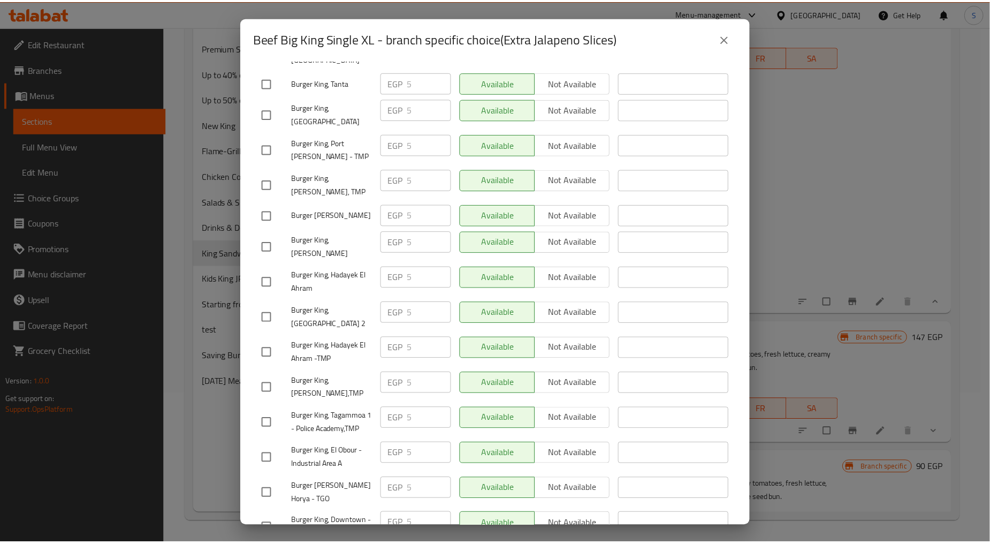
scroll to position [2516, 0]
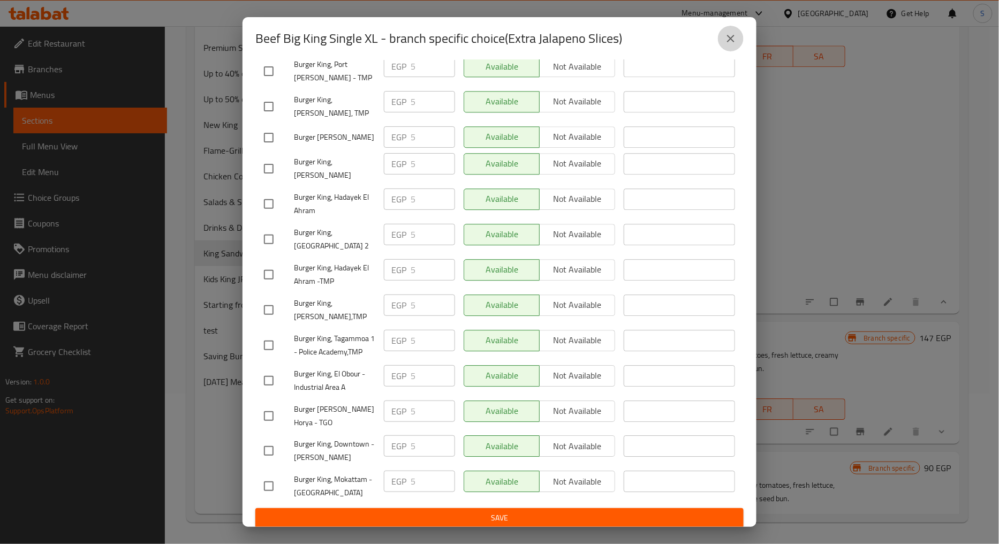
click at [733, 46] on button "close" at bounding box center [731, 39] width 26 height 26
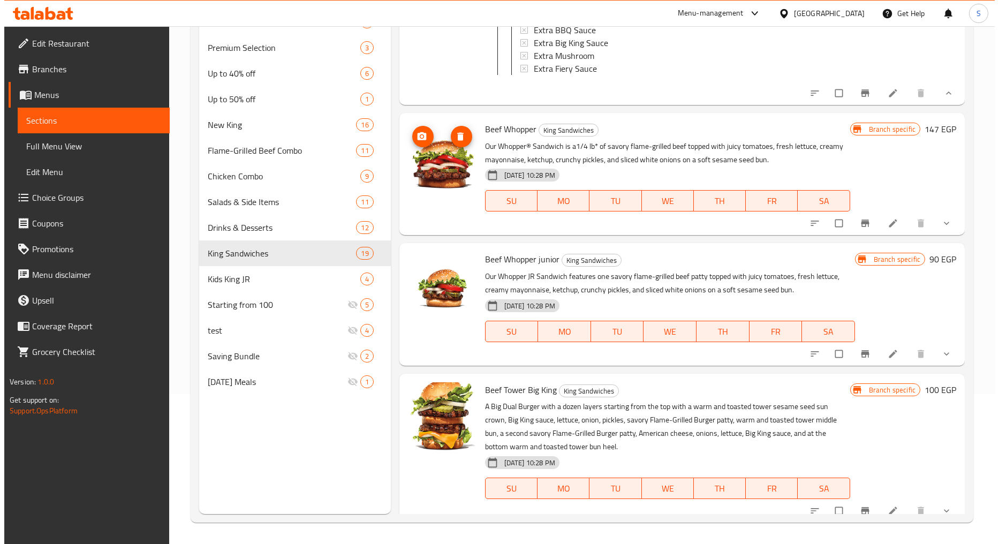
scroll to position [4104, 0]
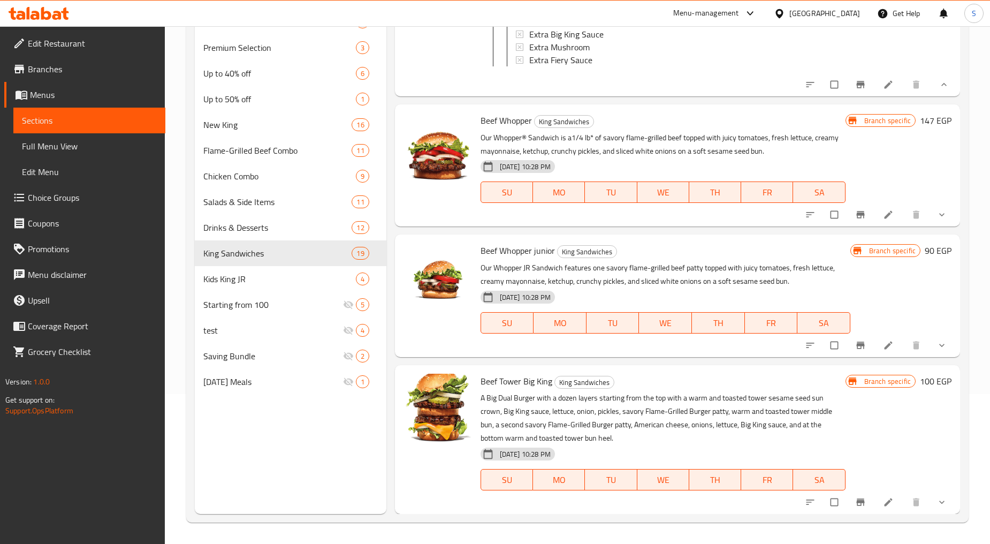
click at [937, 220] on icon "show more" at bounding box center [942, 214] width 11 height 11
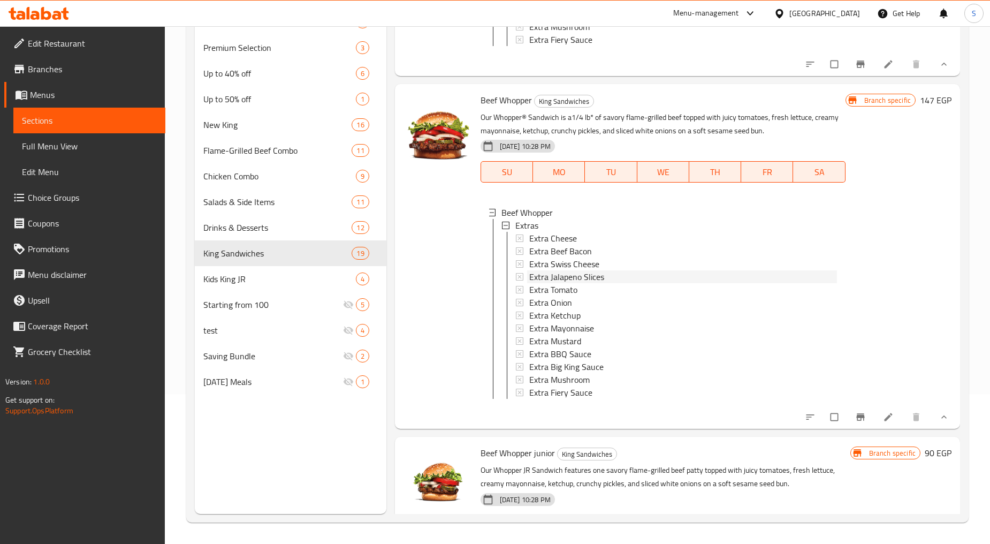
click at [571, 283] on span "Extra Jalapeno Slices" at bounding box center [566, 276] width 75 height 13
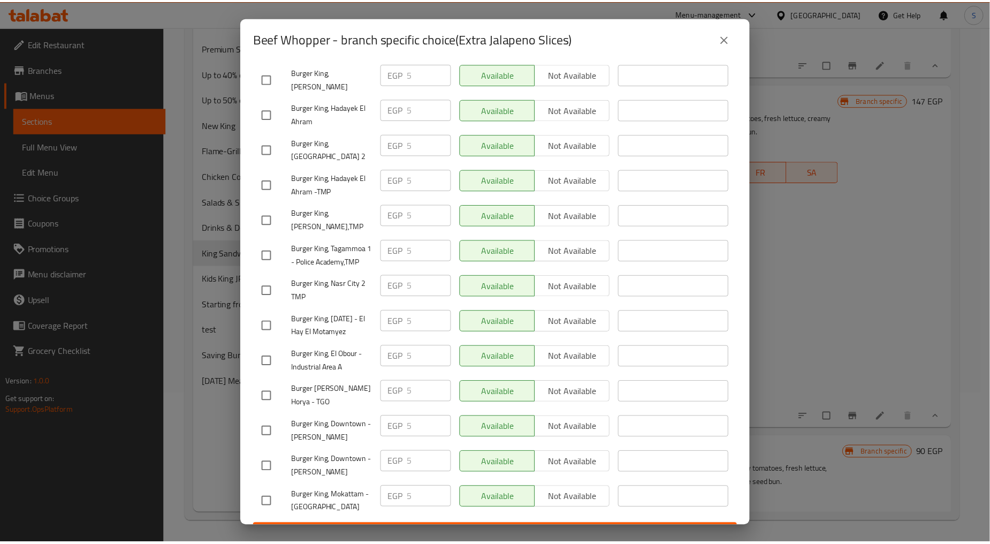
scroll to position [2509, 0]
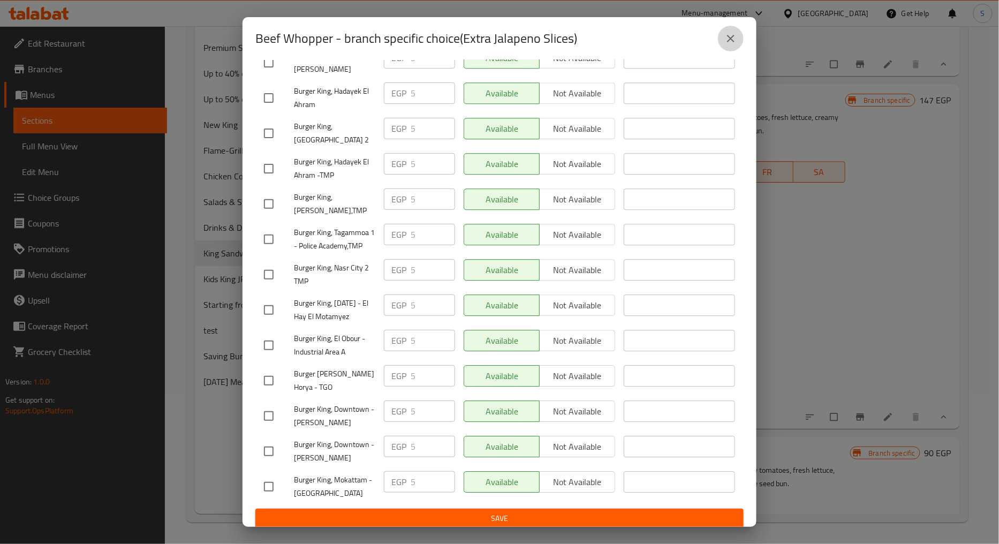
click at [734, 39] on icon "close" at bounding box center [730, 38] width 13 height 13
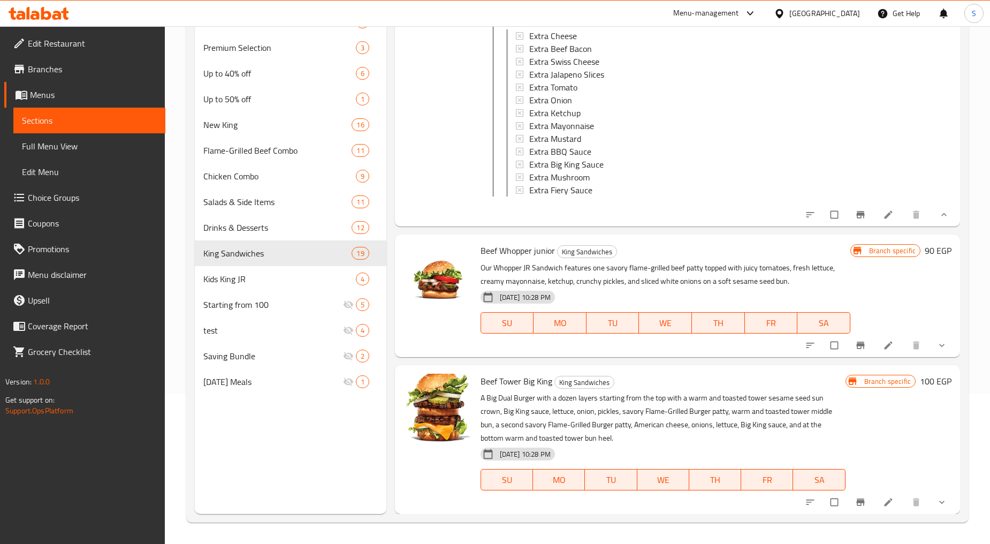
scroll to position [4394, 0]
click at [941, 340] on button "show more" at bounding box center [943, 345] width 26 height 24
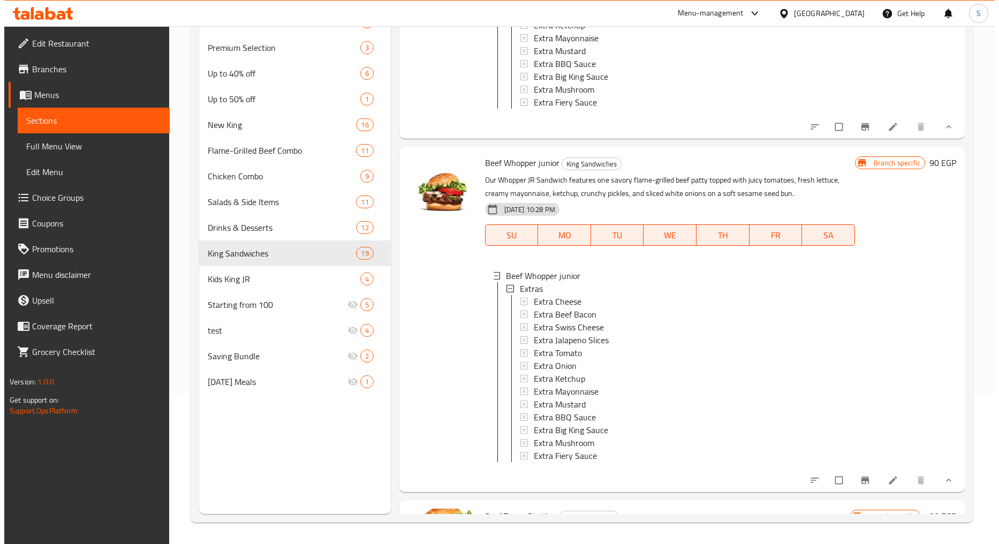
scroll to position [4454, 0]
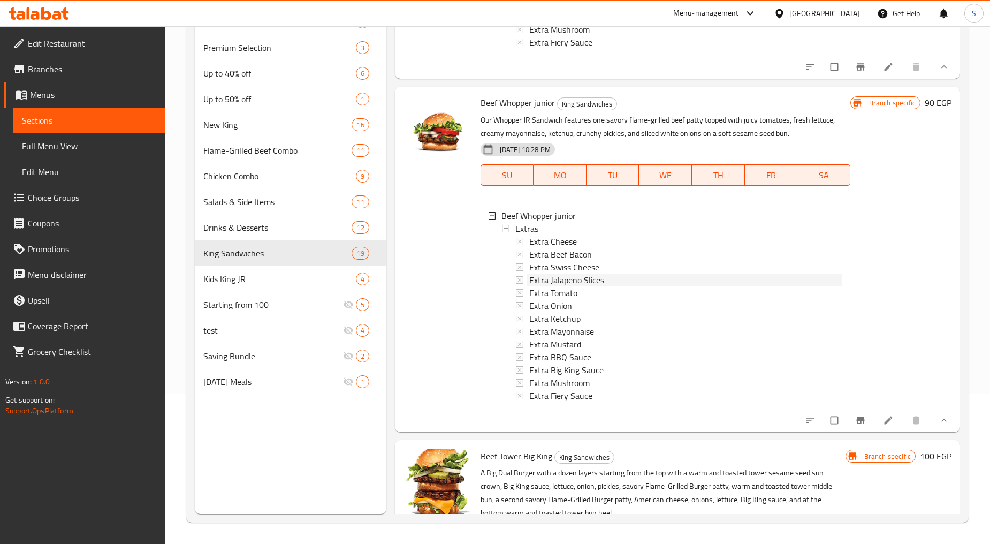
click at [580, 286] on span "Extra Jalapeno Slices" at bounding box center [566, 280] width 75 height 13
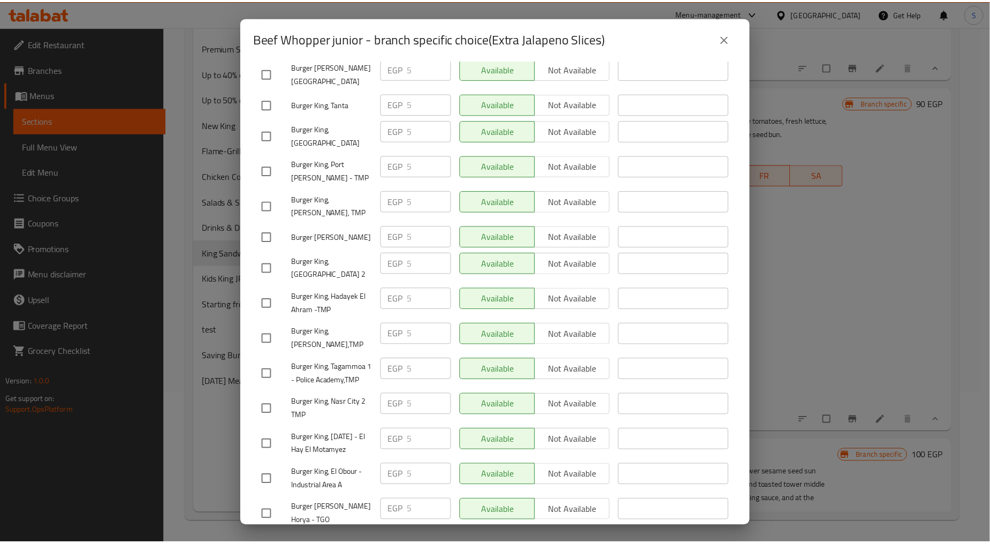
scroll to position [2509, 0]
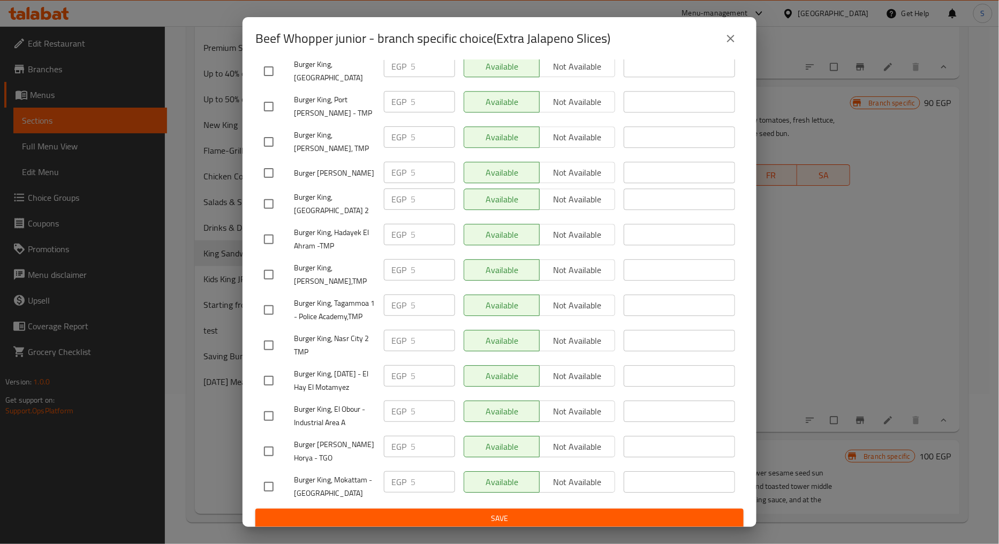
click at [732, 36] on icon "close" at bounding box center [730, 38] width 13 height 13
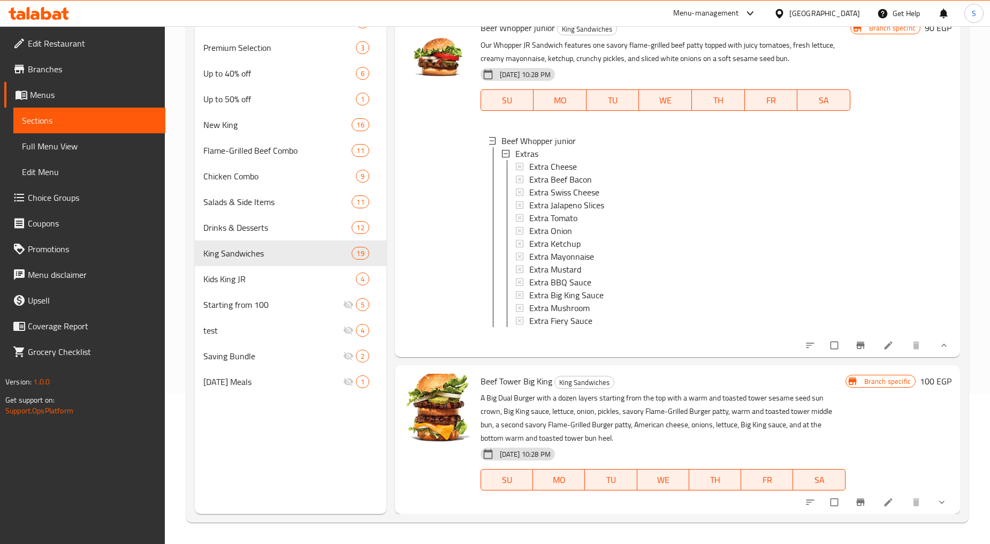
scroll to position [4626, 0]
click at [937, 499] on icon "show more" at bounding box center [942, 502] width 11 height 11
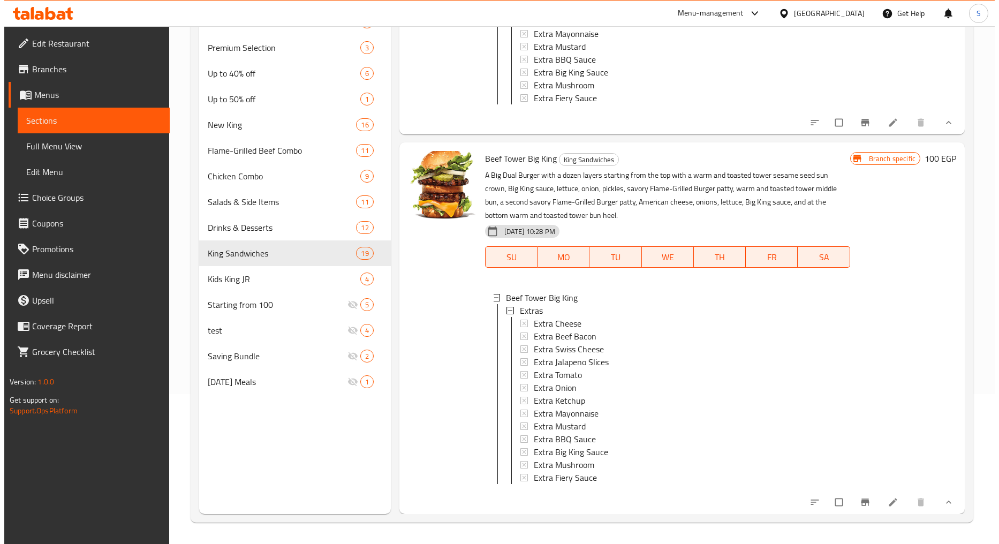
scroll to position [1, 0]
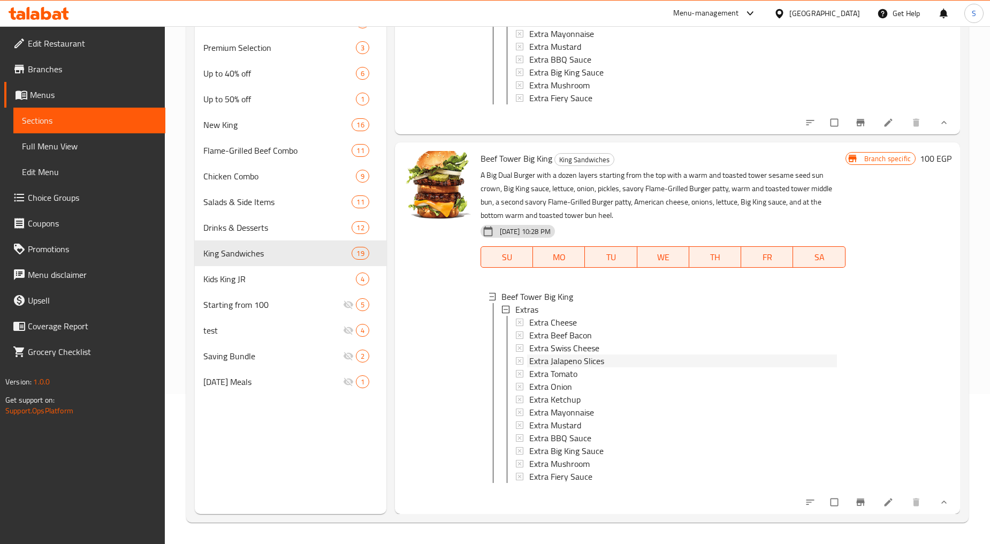
click at [573, 354] on span "Extra Jalapeno Slices" at bounding box center [566, 360] width 75 height 13
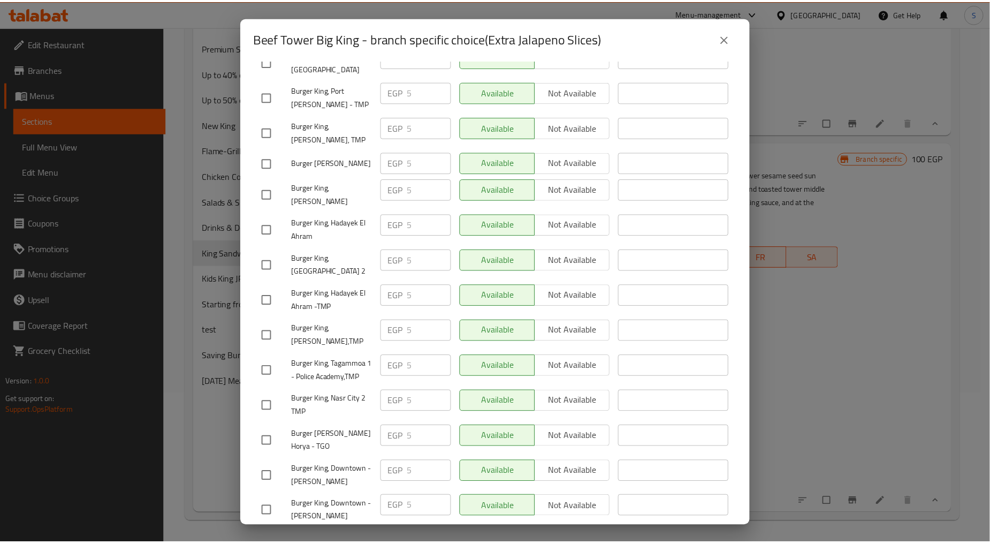
scroll to position [2529, 0]
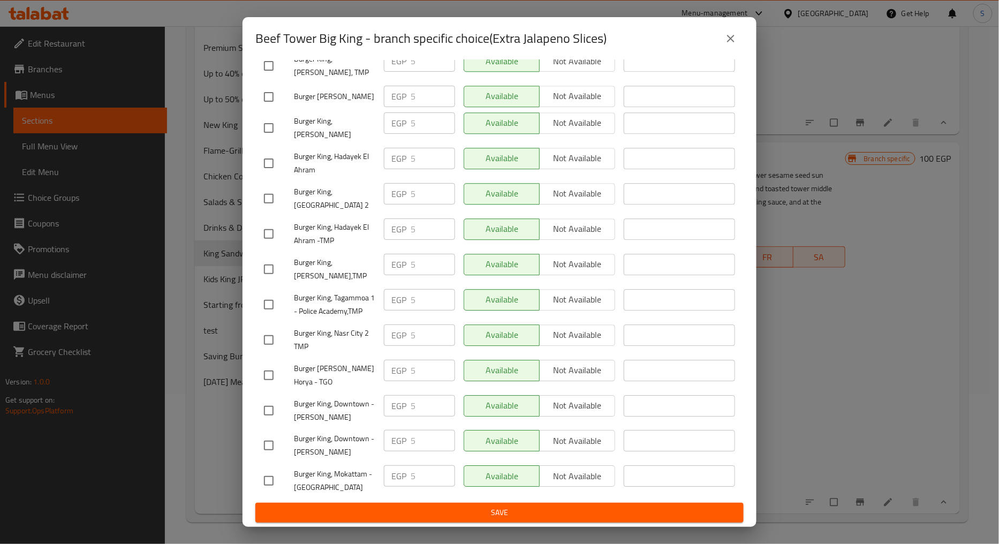
click at [727, 35] on icon "close" at bounding box center [730, 38] width 7 height 7
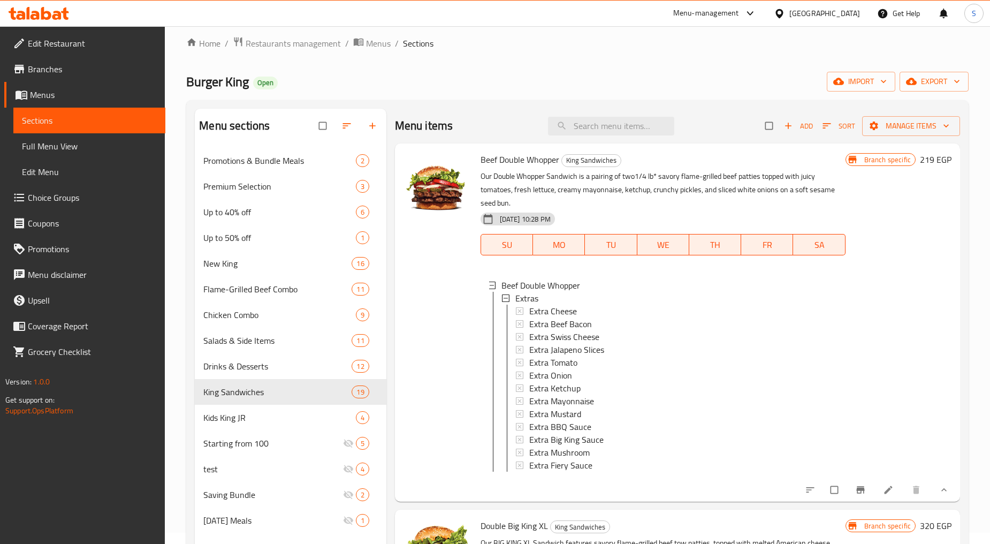
scroll to position [0, 0]
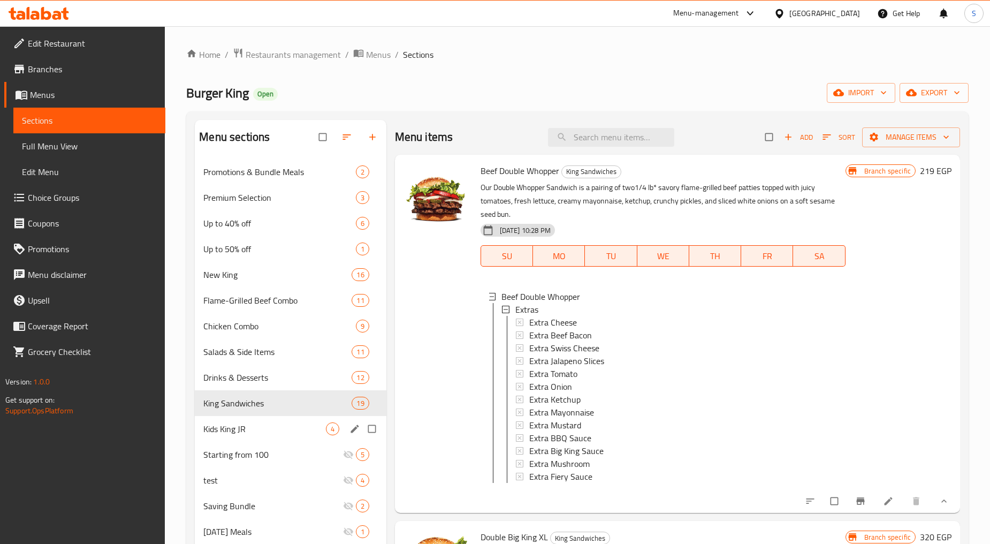
click at [280, 423] on span "Kids King JR" at bounding box center [264, 428] width 122 height 13
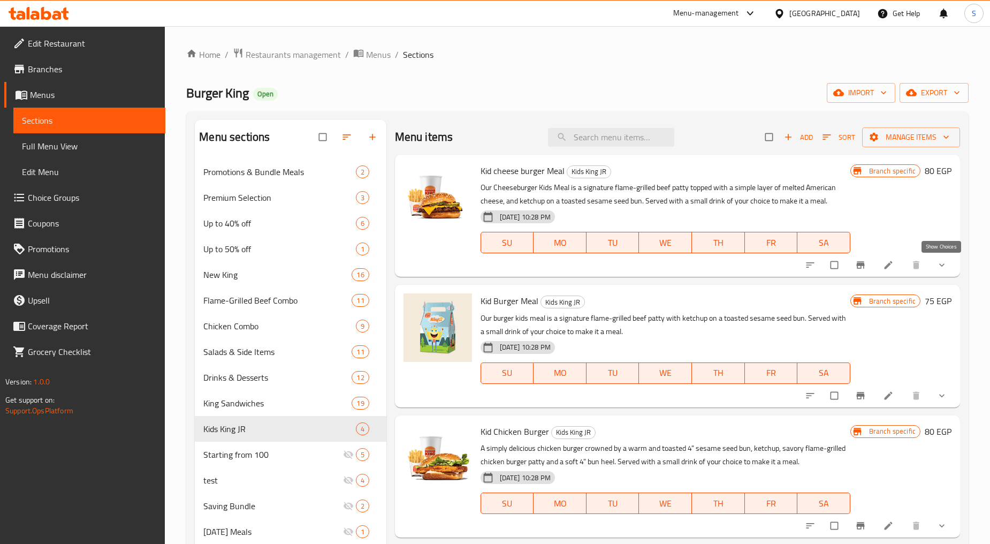
click at [936, 263] on button "show more" at bounding box center [943, 265] width 26 height 24
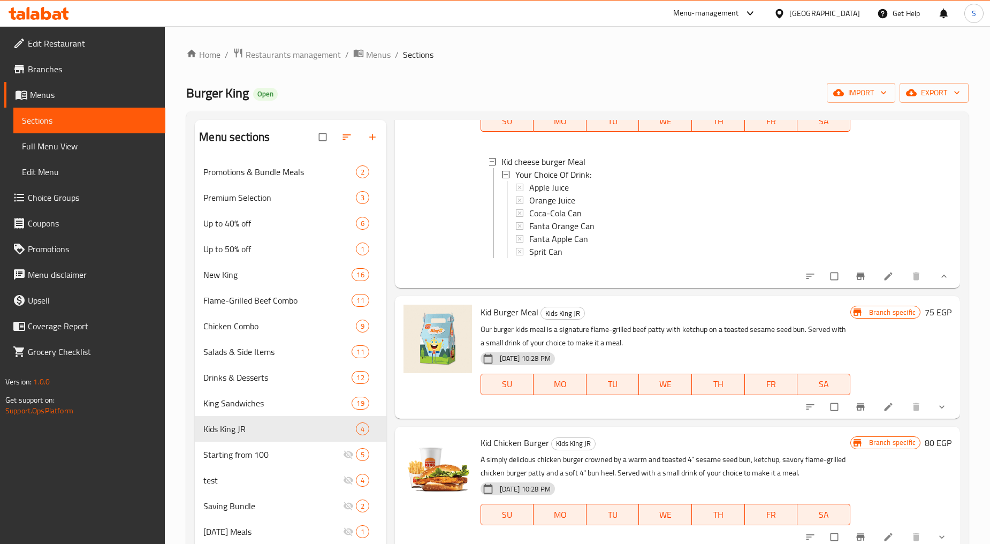
scroll to position [132, 0]
click at [937, 402] on icon "show more" at bounding box center [942, 404] width 11 height 11
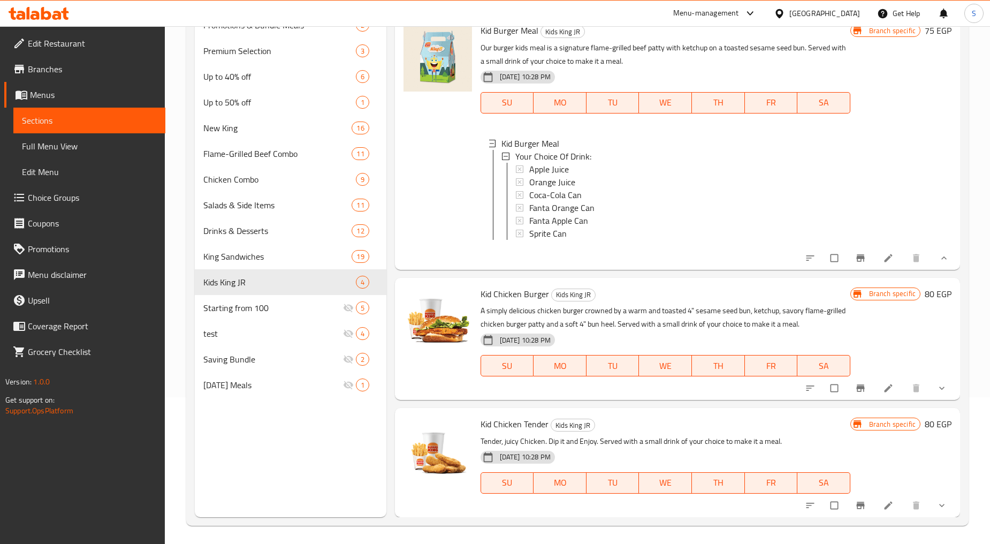
scroll to position [150, 0]
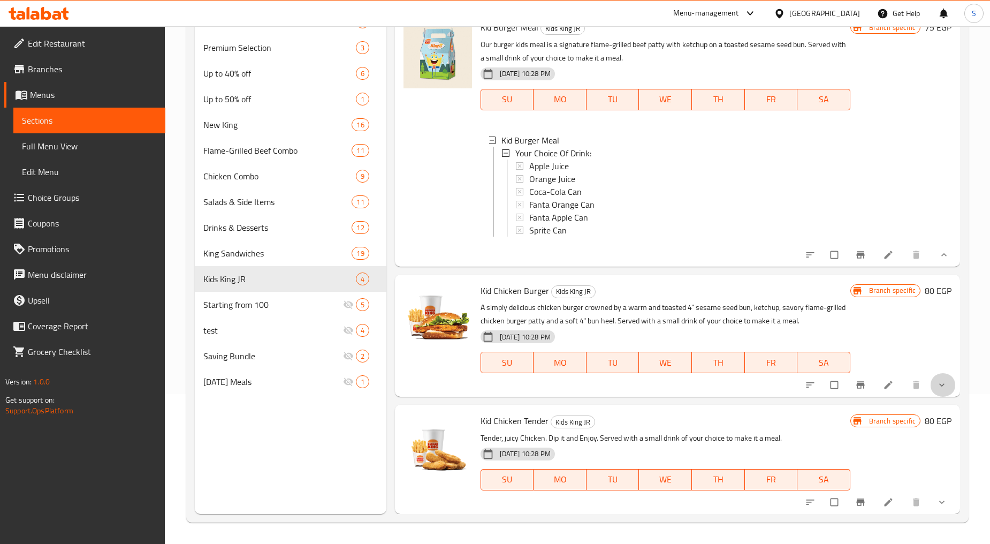
click at [930, 392] on button "show more" at bounding box center [943, 385] width 26 height 24
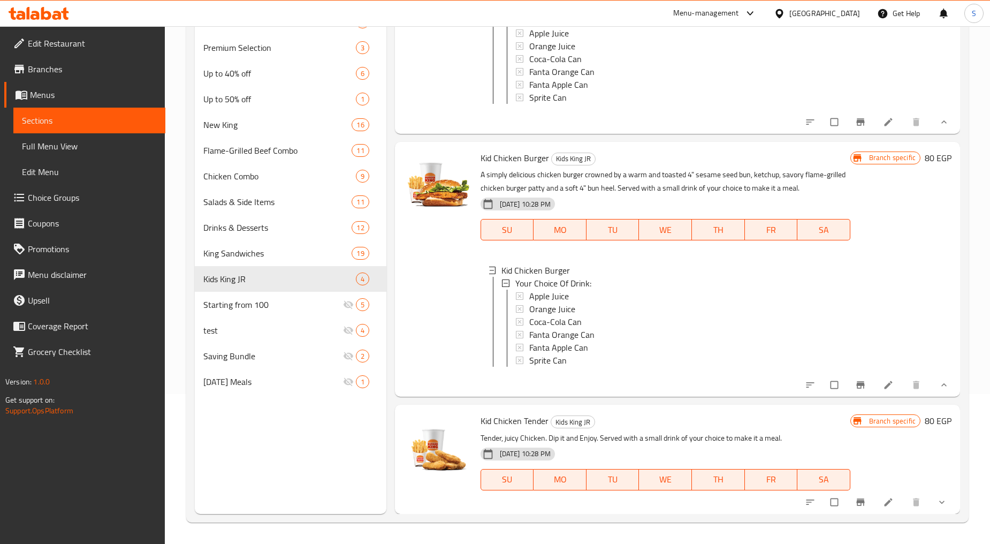
scroll to position [415, 0]
click at [937, 504] on icon "show more" at bounding box center [942, 502] width 11 height 11
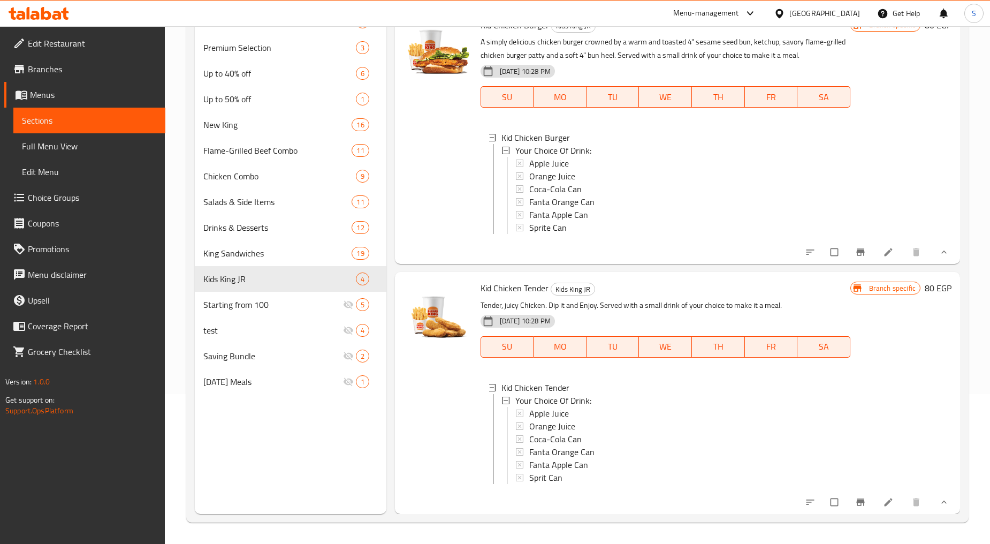
scroll to position [557, 0]
click at [234, 297] on div "Starting from 100 5" at bounding box center [290, 305] width 191 height 26
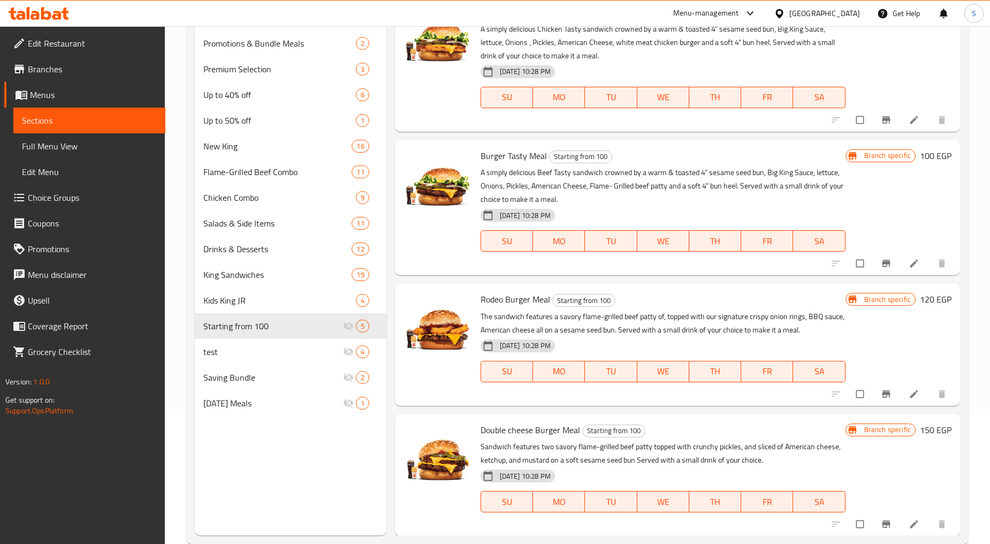
scroll to position [150, 0]
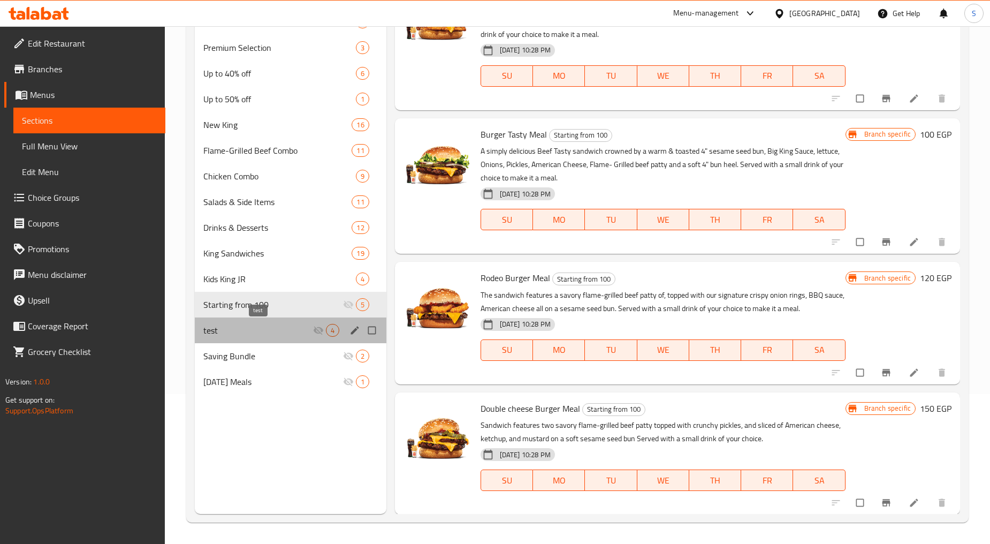
click at [239, 330] on span "test" at bounding box center [257, 330] width 109 height 13
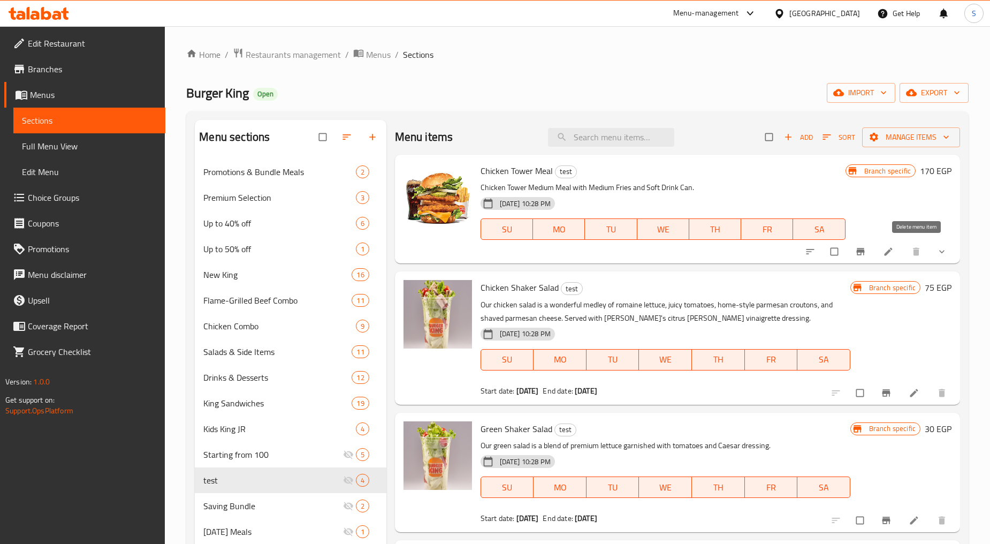
click at [939, 250] on icon "show more" at bounding box center [942, 251] width 11 height 11
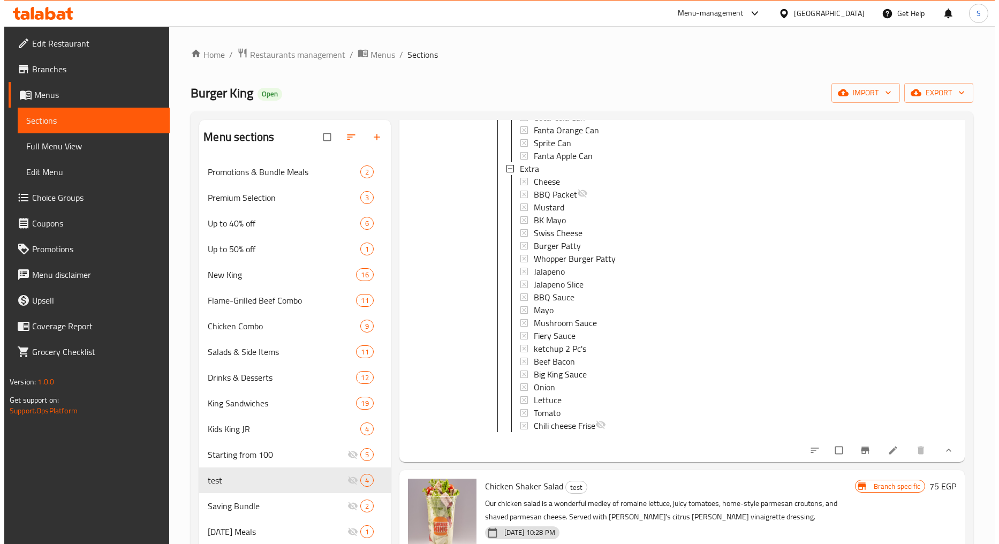
scroll to position [119, 0]
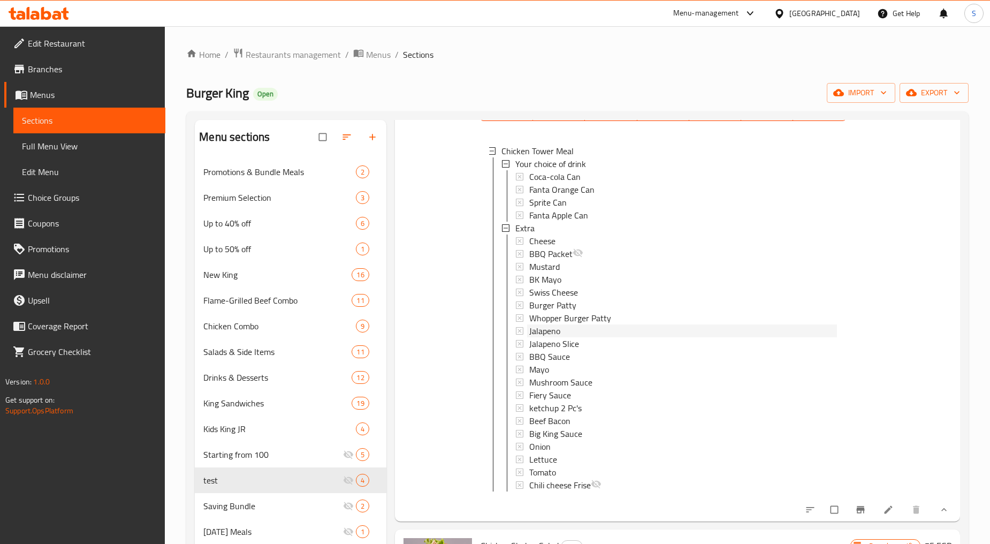
click at [548, 328] on span "Jalapeno" at bounding box center [544, 330] width 31 height 13
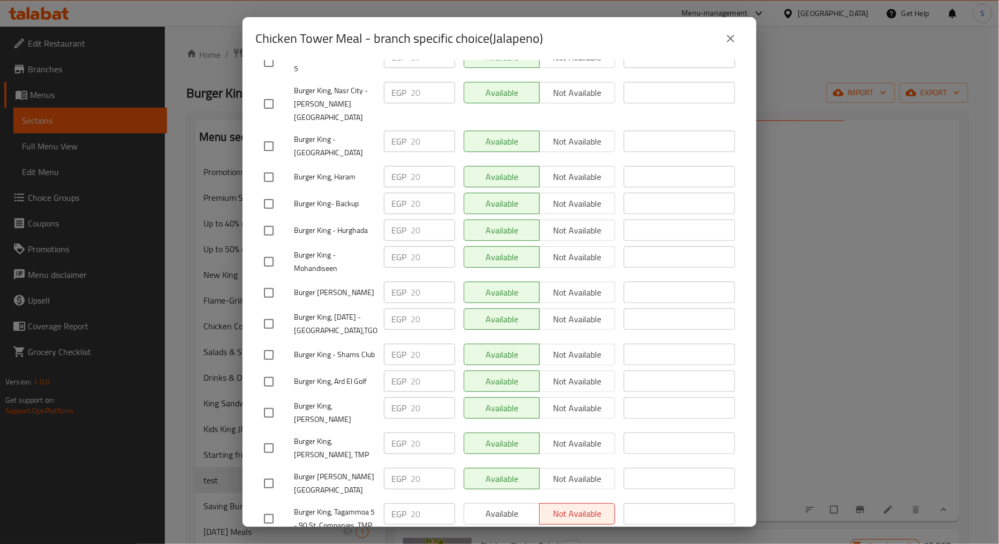
scroll to position [1558, 0]
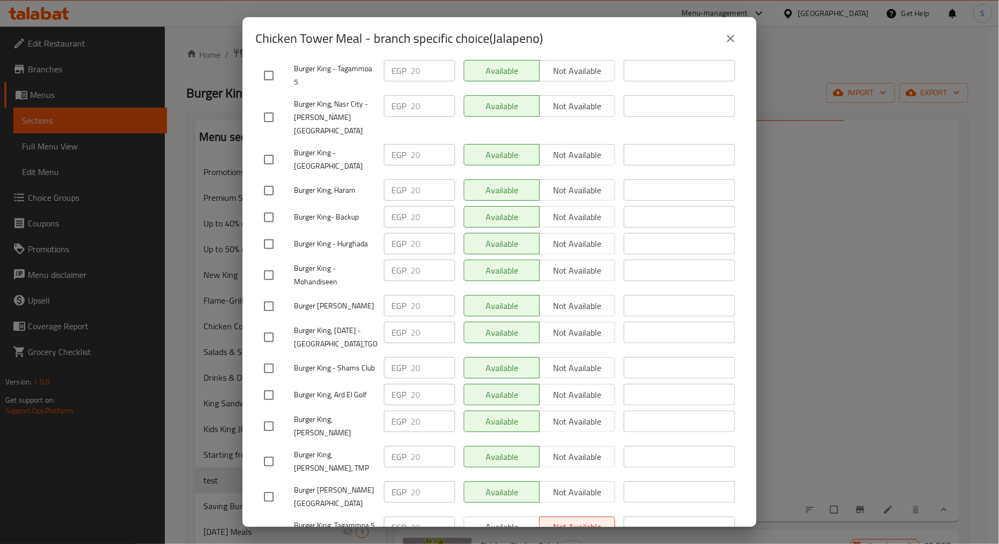
click at [736, 44] on icon "close" at bounding box center [730, 38] width 13 height 13
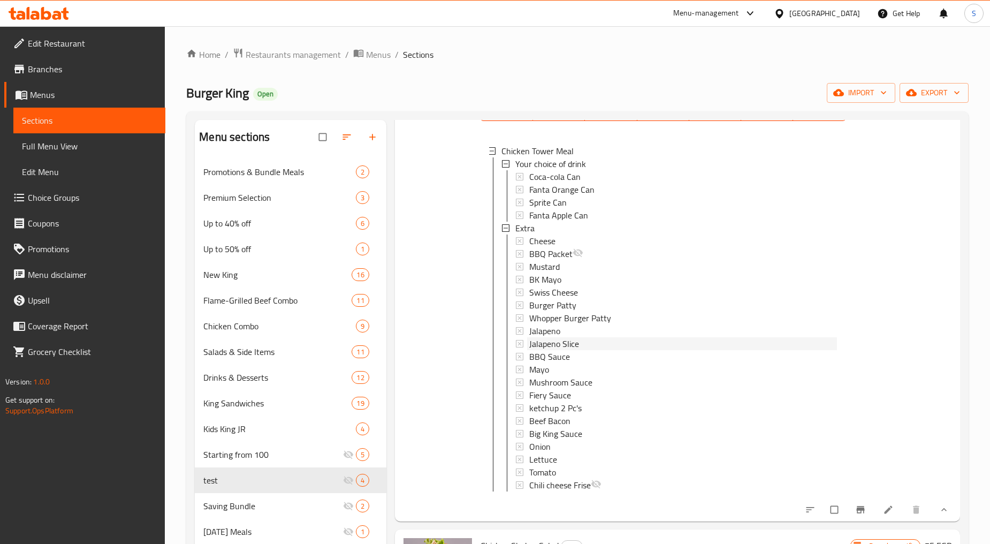
click at [565, 340] on span "Jalapeno Slice" at bounding box center [554, 343] width 50 height 13
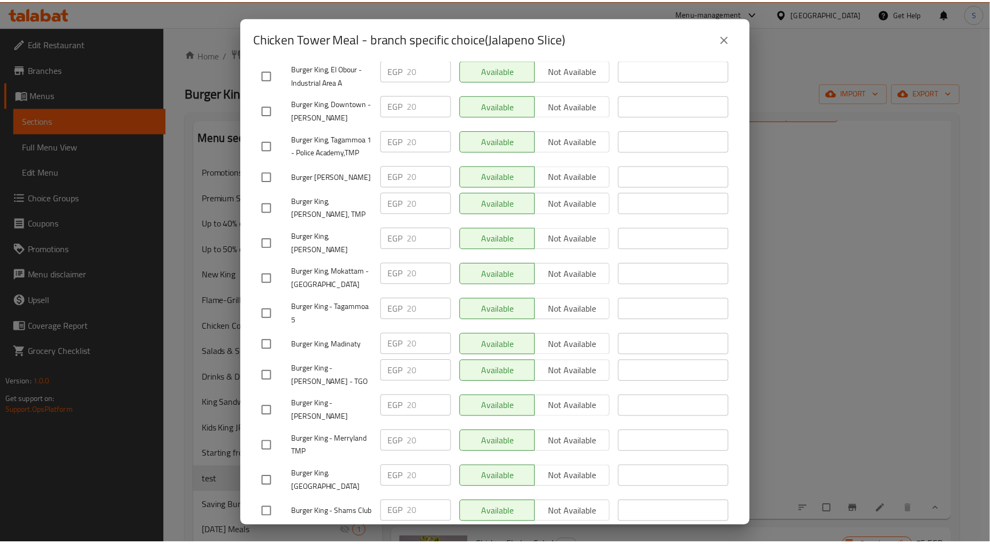
scroll to position [2509, 0]
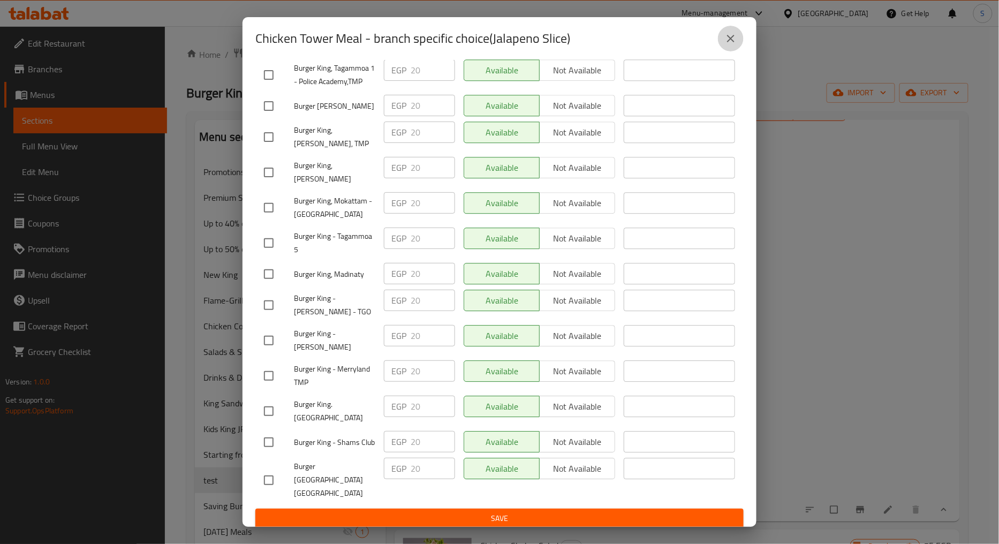
click at [730, 36] on icon "close" at bounding box center [730, 38] width 13 height 13
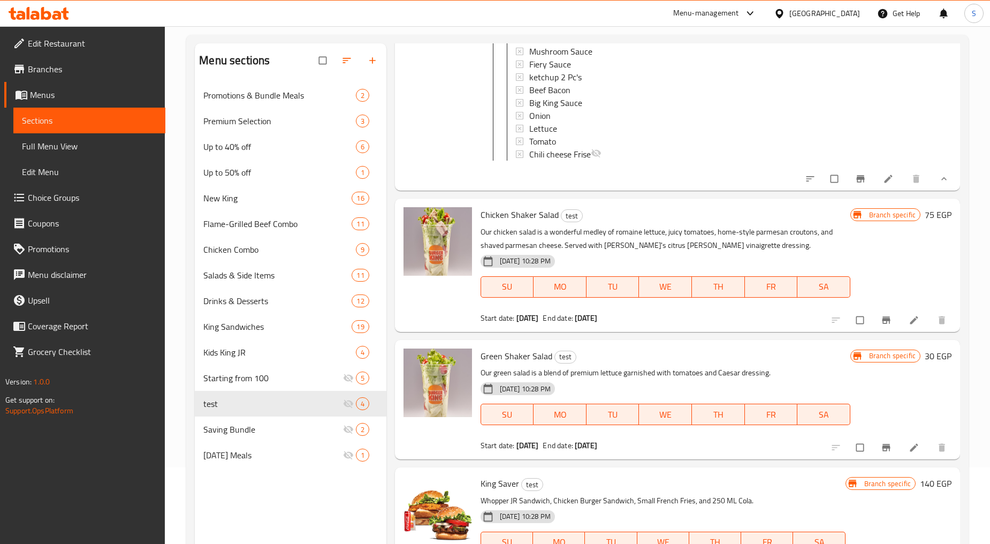
scroll to position [150, 0]
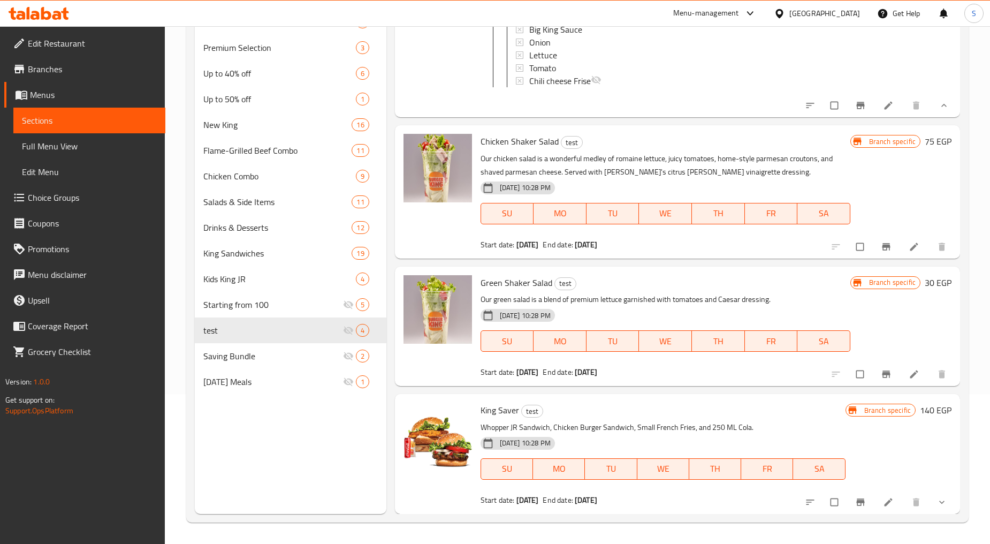
click at [930, 505] on button "show more" at bounding box center [943, 502] width 26 height 24
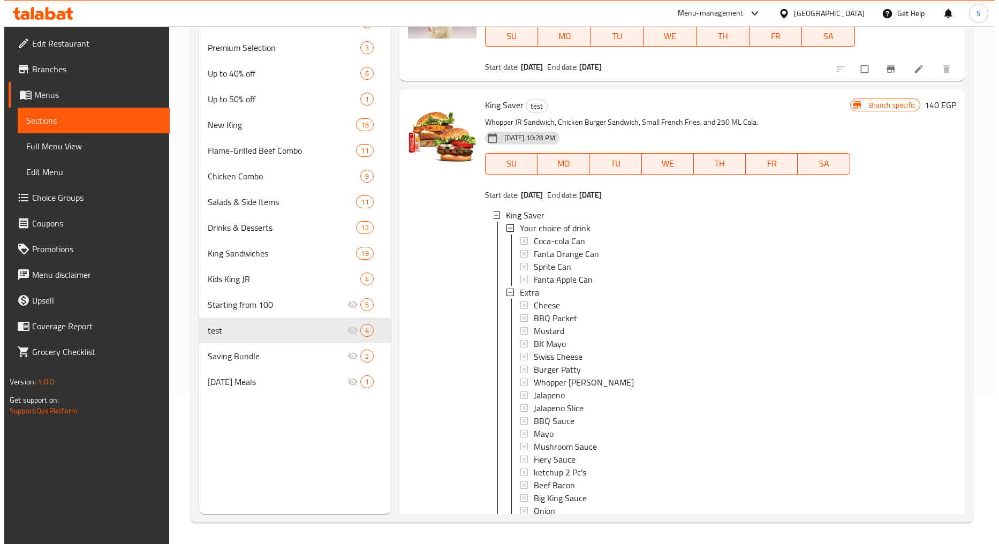
scroll to position [738, 0]
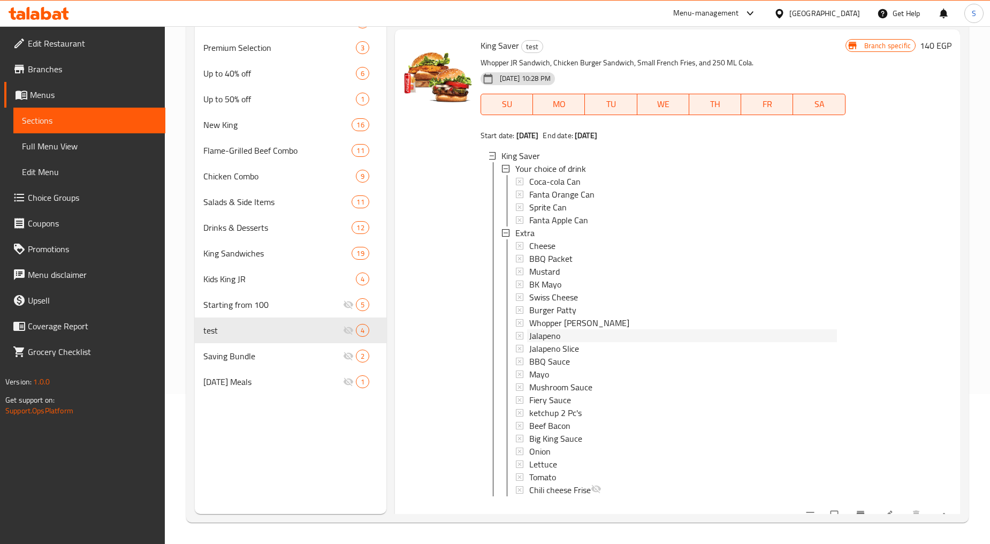
click at [554, 340] on span "Jalapeno" at bounding box center [544, 335] width 31 height 13
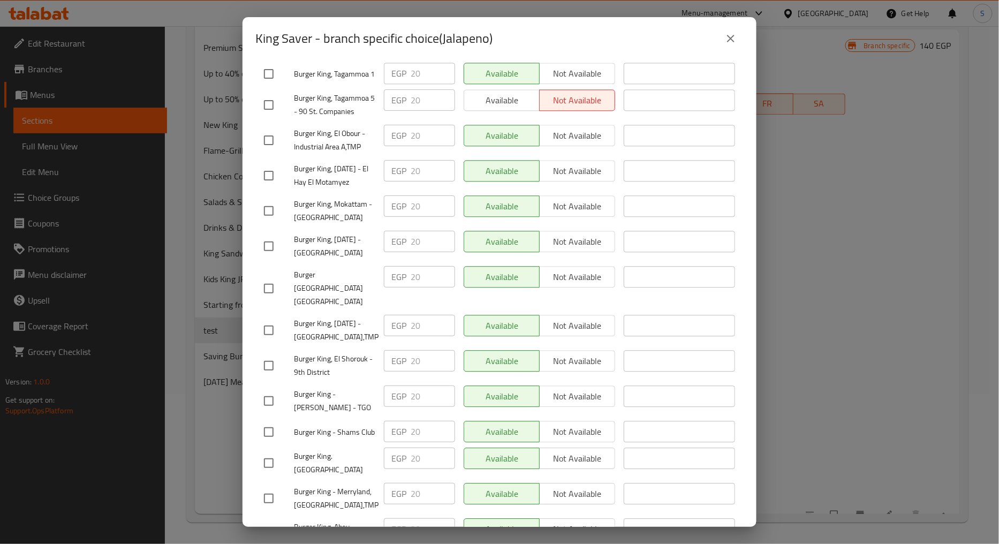
scroll to position [2509, 0]
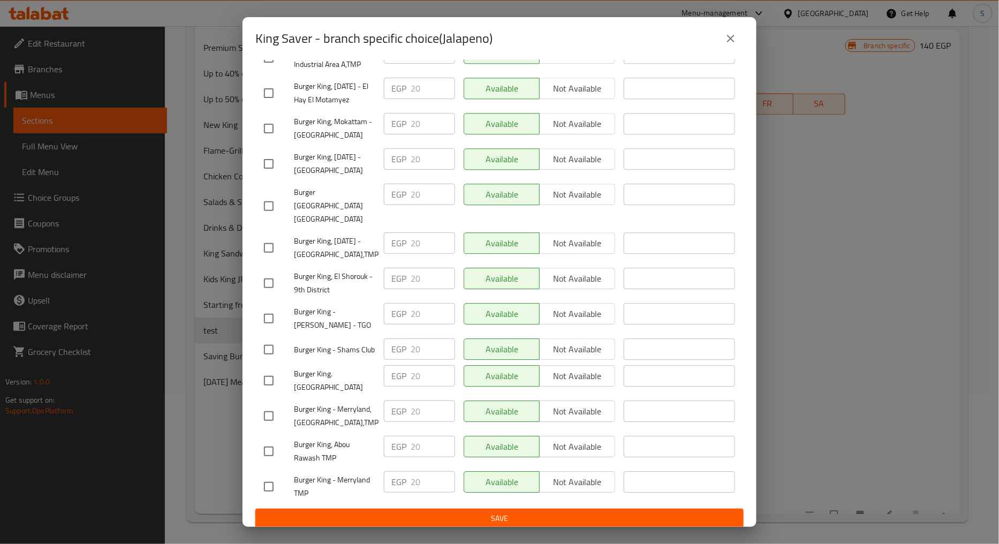
click at [741, 41] on button "close" at bounding box center [731, 39] width 26 height 26
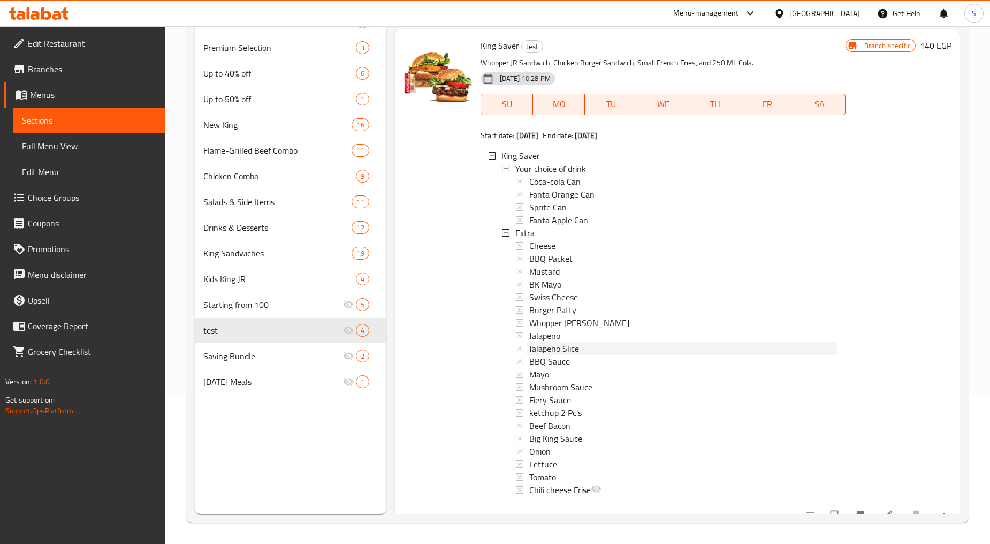
click at [559, 352] on span "Jalapeno Slice" at bounding box center [554, 348] width 50 height 13
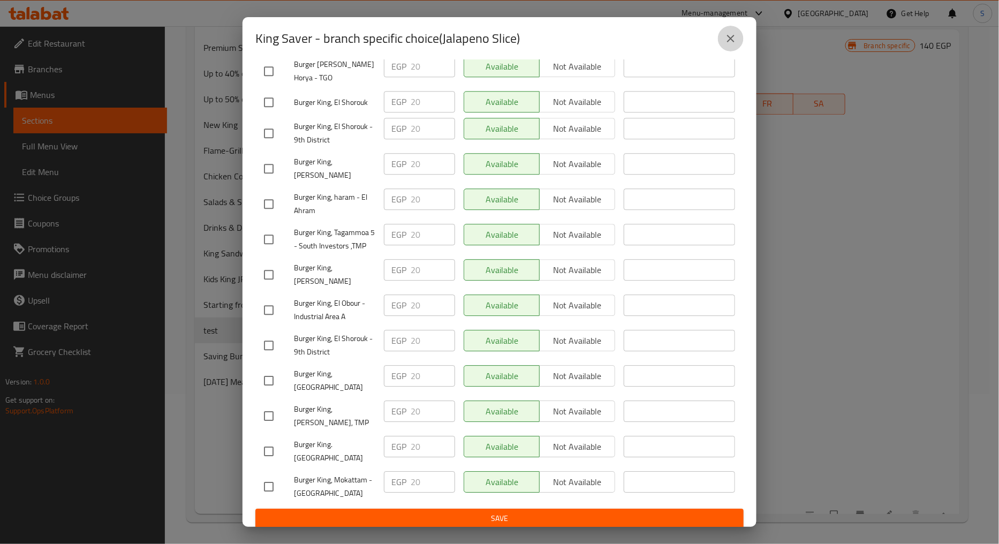
click at [731, 47] on button "close" at bounding box center [731, 39] width 26 height 26
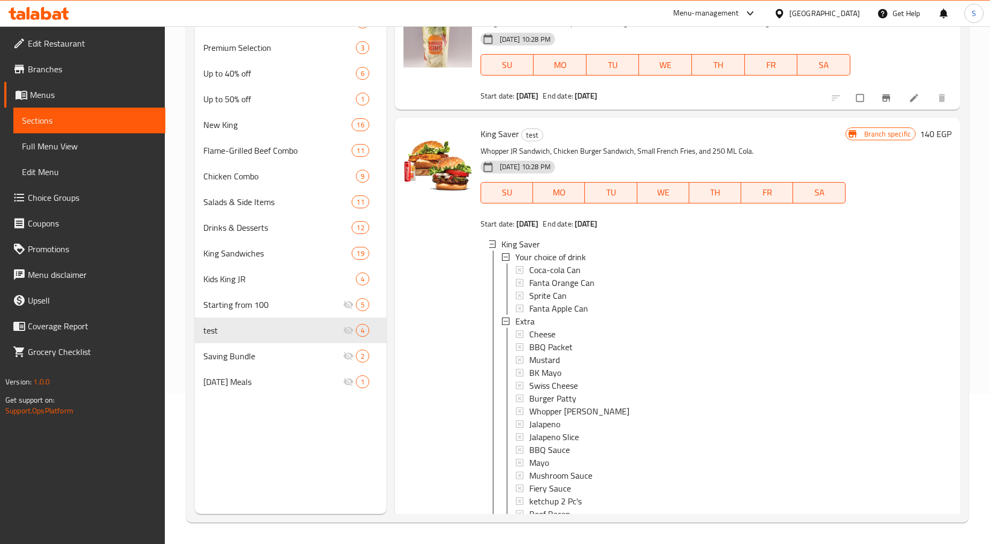
scroll to position [648, 0]
click at [261, 360] on span "Saving Bundle" at bounding box center [257, 356] width 109 height 13
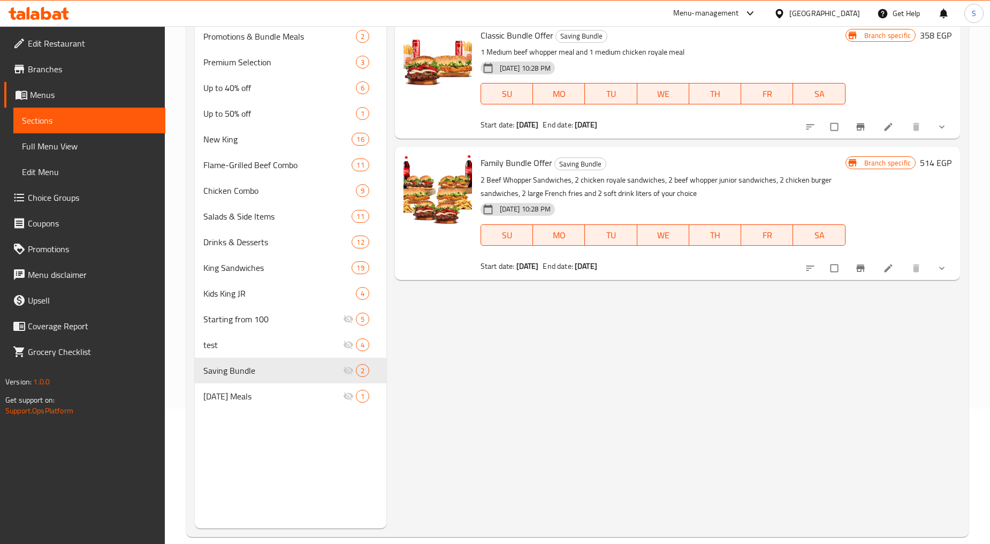
scroll to position [150, 0]
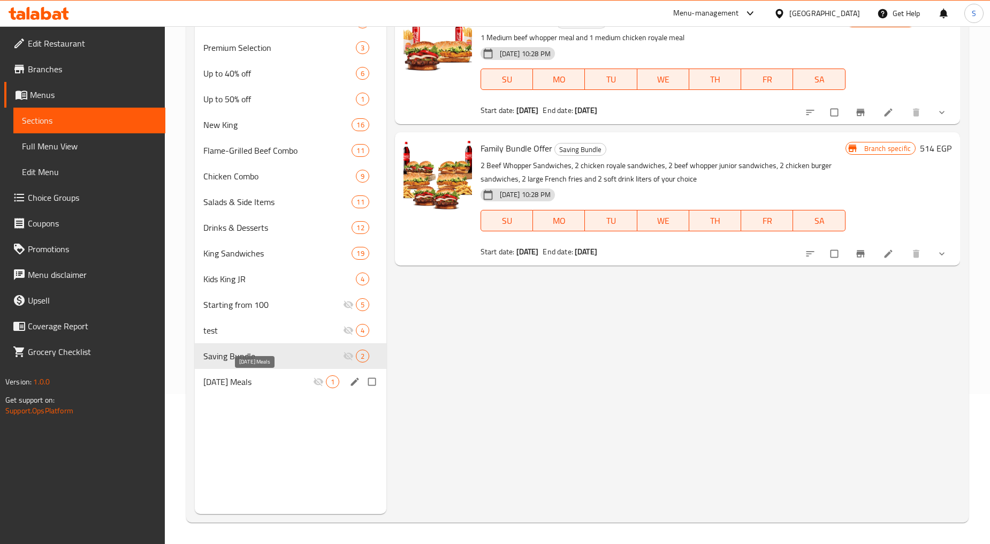
click at [268, 384] on span "[DATE] Meals" at bounding box center [257, 381] width 109 height 13
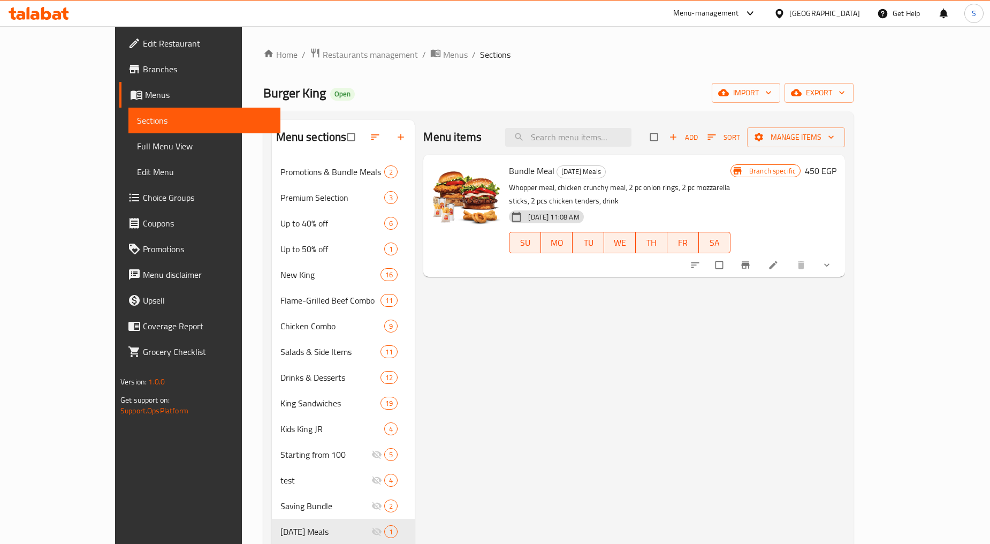
click at [841, 261] on button "show more" at bounding box center [828, 265] width 26 height 24
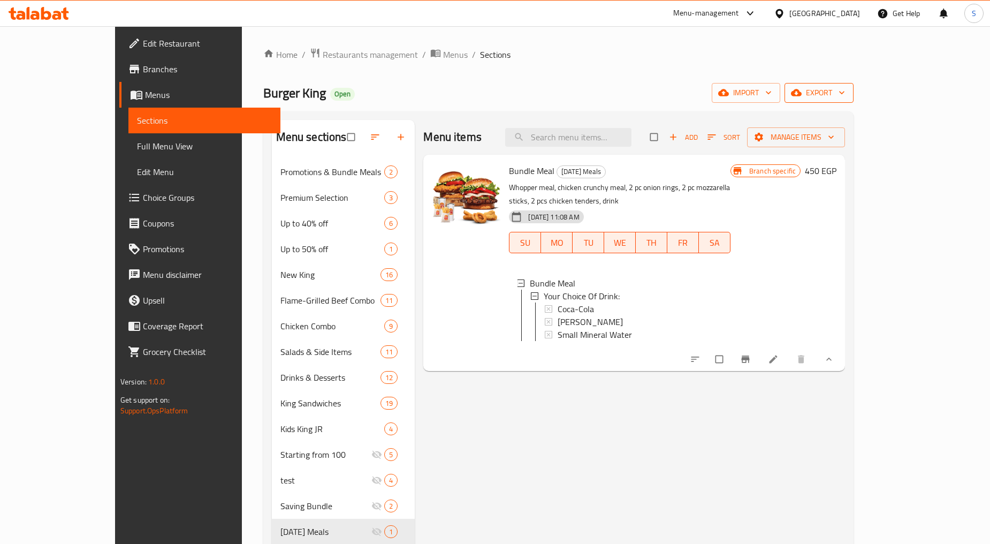
click at [845, 89] on span "export" at bounding box center [819, 92] width 52 height 13
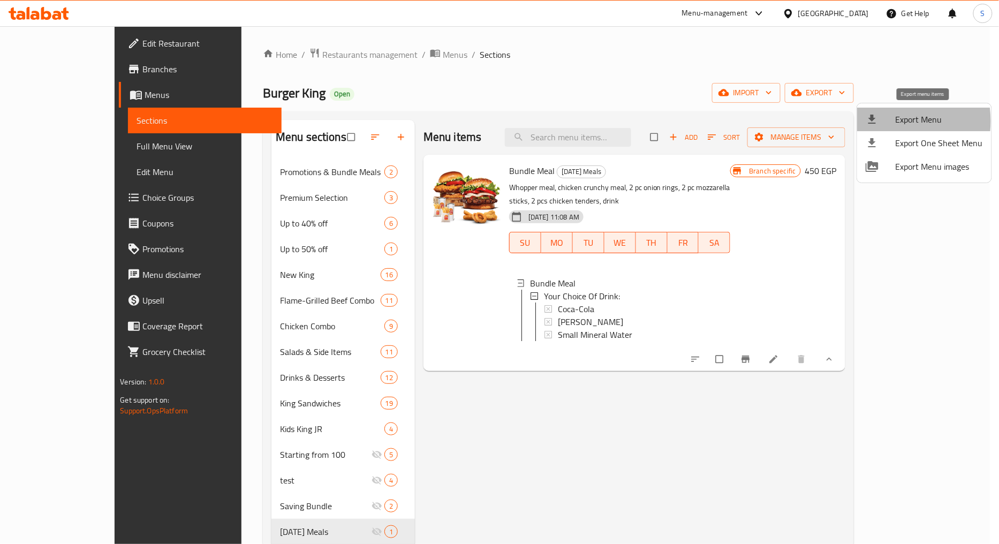
click at [882, 121] on div at bounding box center [881, 119] width 30 height 13
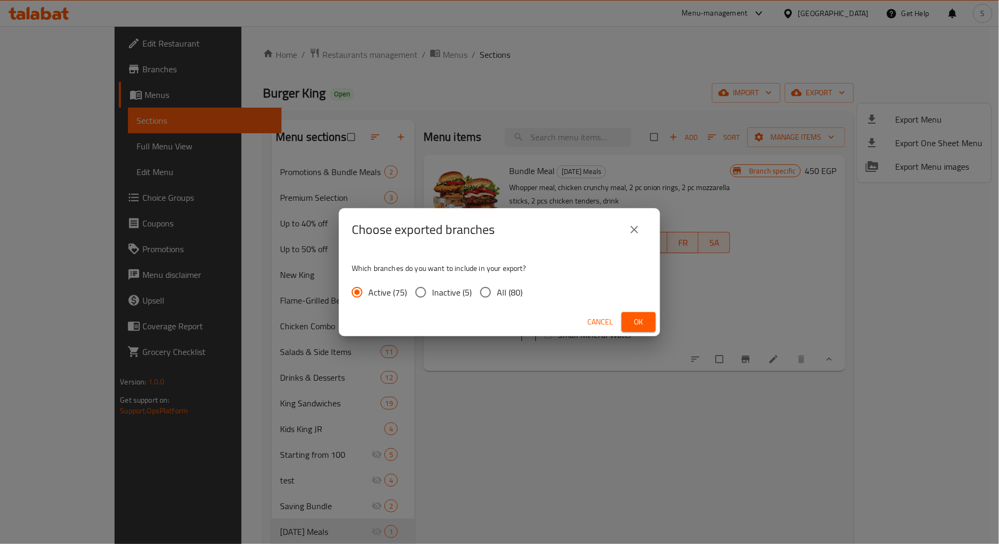
click at [502, 291] on span "All (80)" at bounding box center [510, 292] width 26 height 13
click at [497, 291] on input "All (80)" at bounding box center [485, 292] width 22 height 22
radio input "true"
click at [647, 319] on span "Ok" at bounding box center [638, 321] width 17 height 13
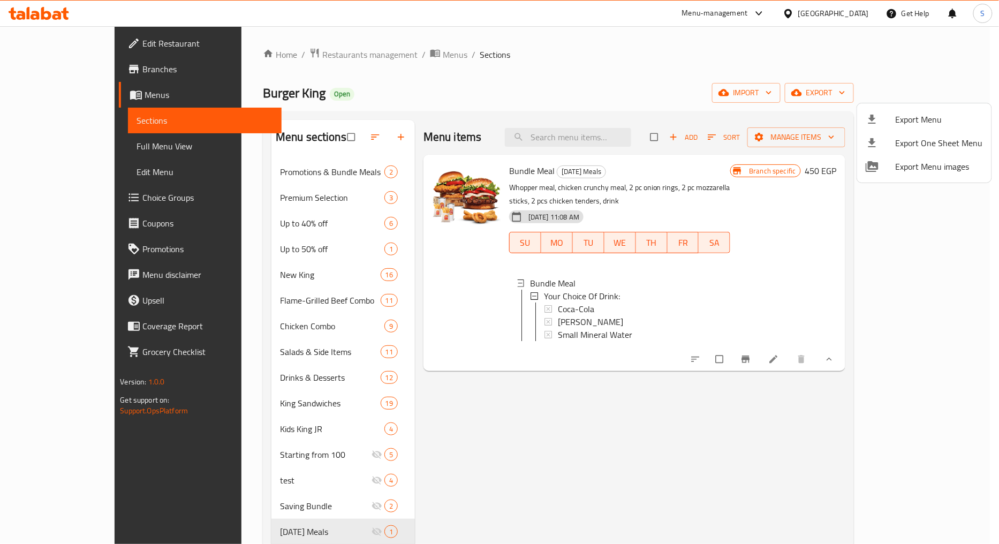
click at [249, 223] on div at bounding box center [499, 272] width 999 height 544
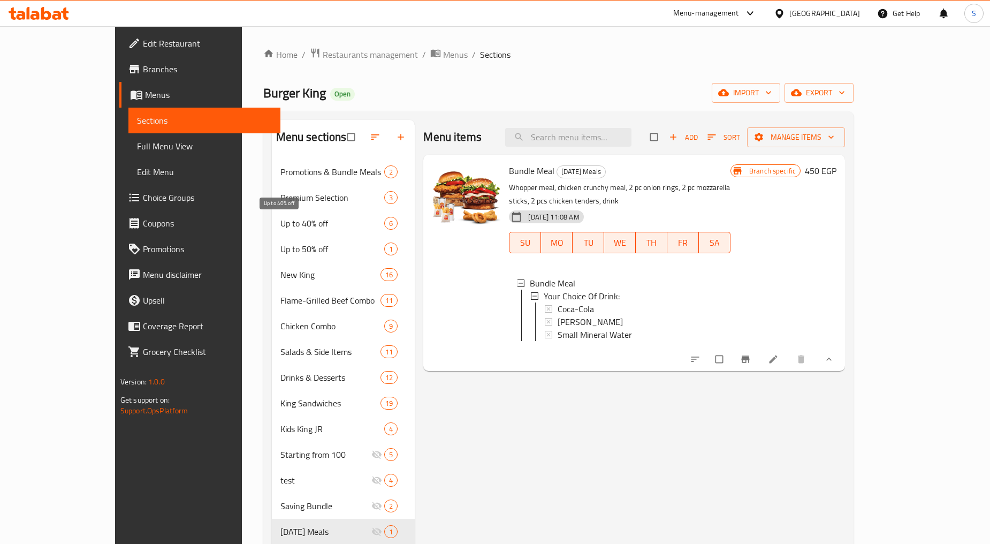
click at [281, 223] on span "Up to 40% off" at bounding box center [333, 223] width 104 height 13
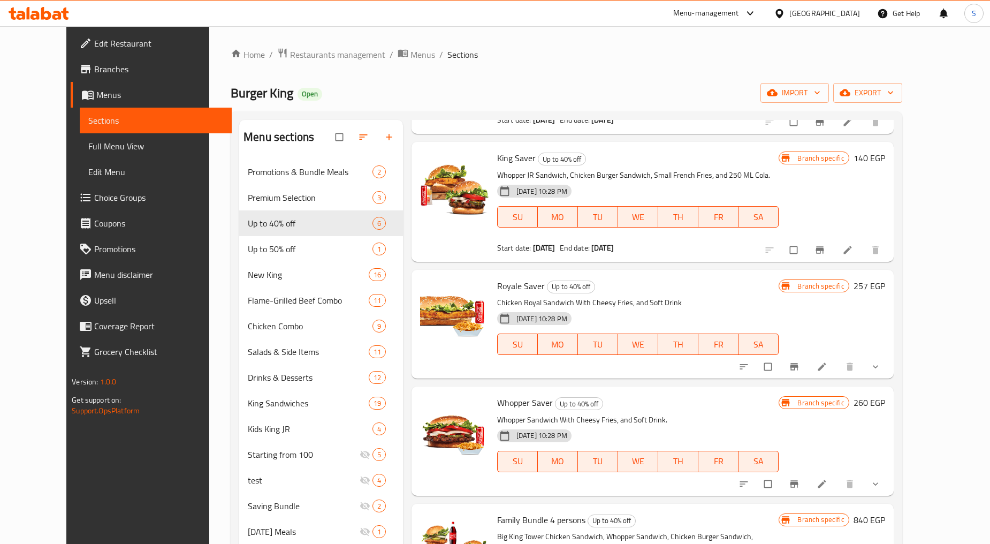
scroll to position [119, 0]
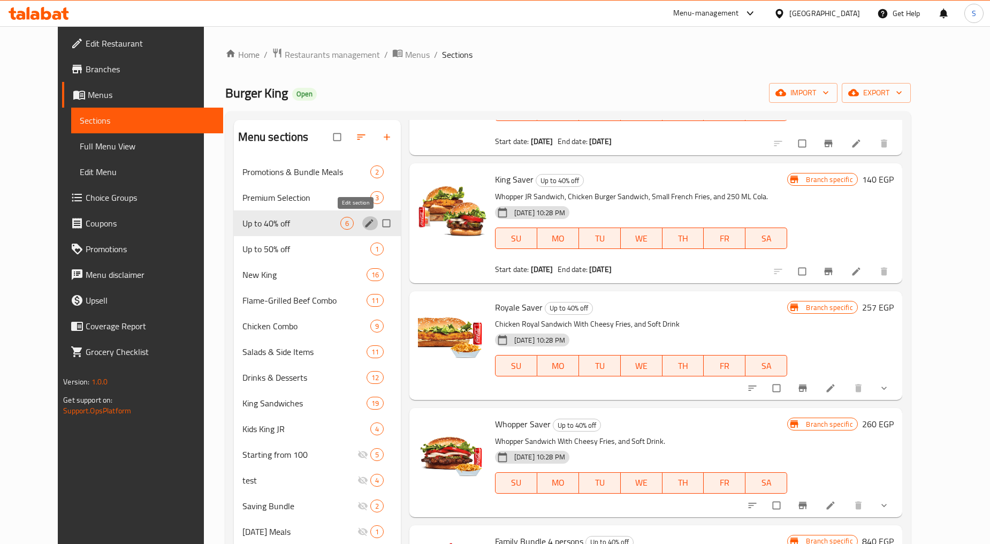
click at [364, 223] on icon "edit" at bounding box center [369, 223] width 11 height 11
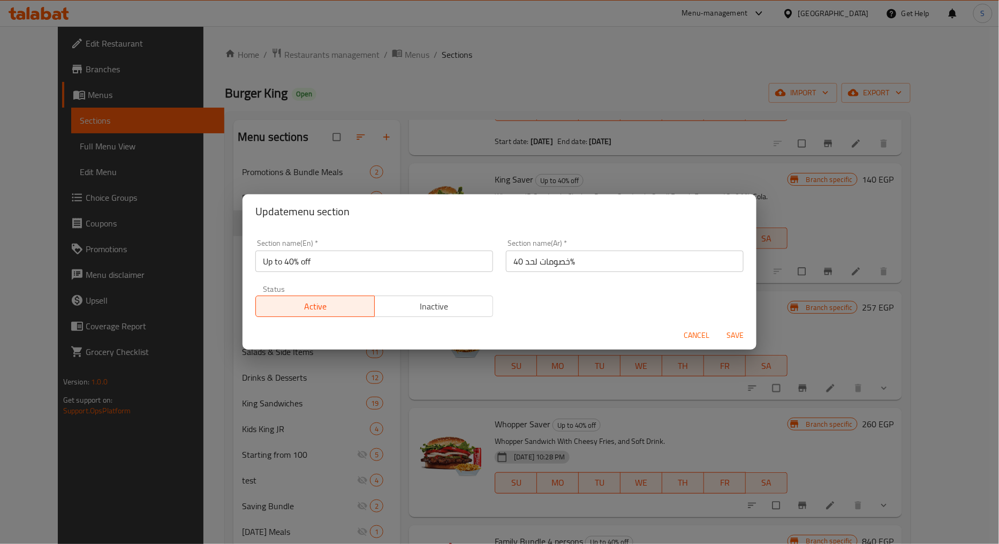
click at [328, 253] on input "Up to 40% off" at bounding box center [374, 261] width 238 height 21
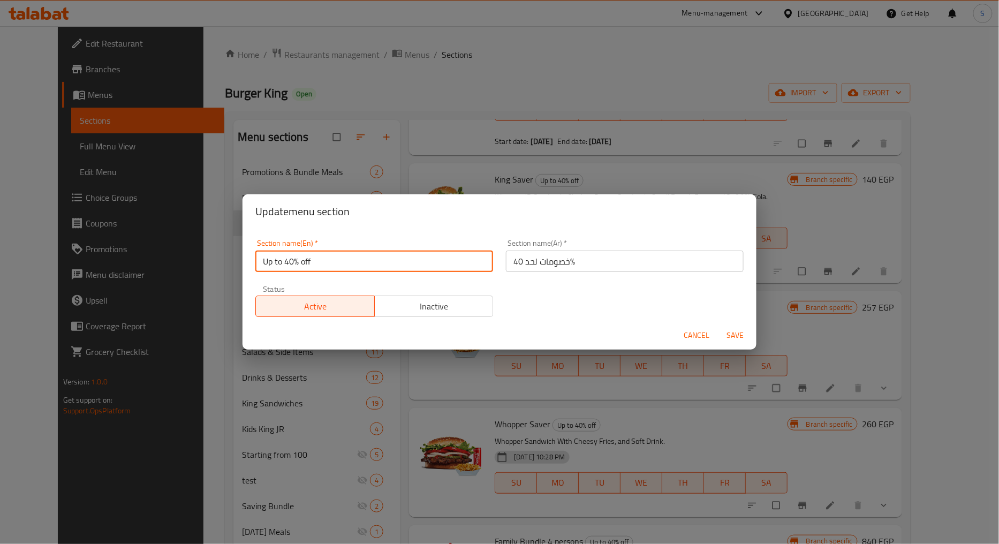
click at [328, 253] on input "Up to 40% off" at bounding box center [374, 261] width 238 height 21
click at [688, 331] on span "Cancel" at bounding box center [697, 335] width 26 height 13
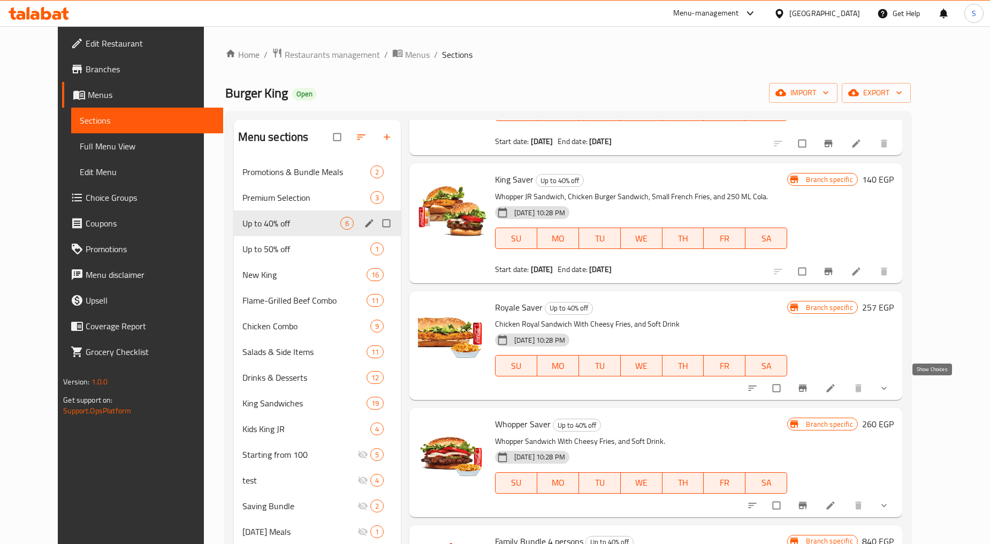
click at [890, 386] on icon "show more" at bounding box center [884, 388] width 11 height 11
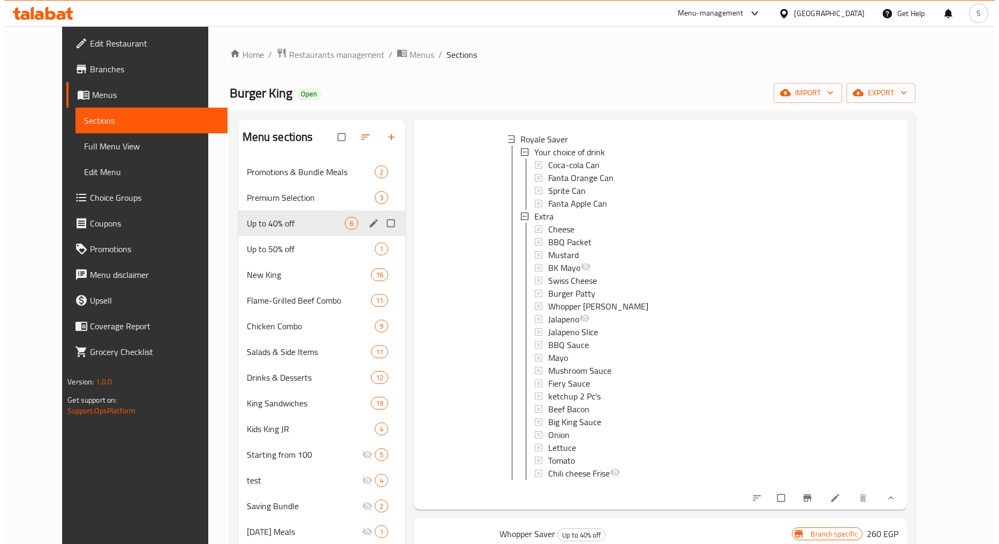
scroll to position [416, 0]
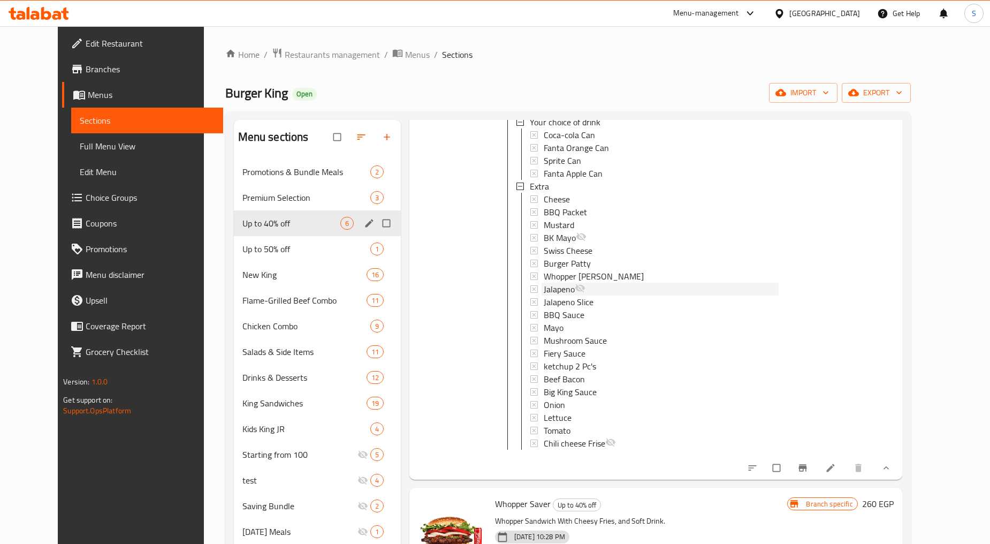
click at [552, 291] on span "Jalapeno" at bounding box center [559, 289] width 31 height 13
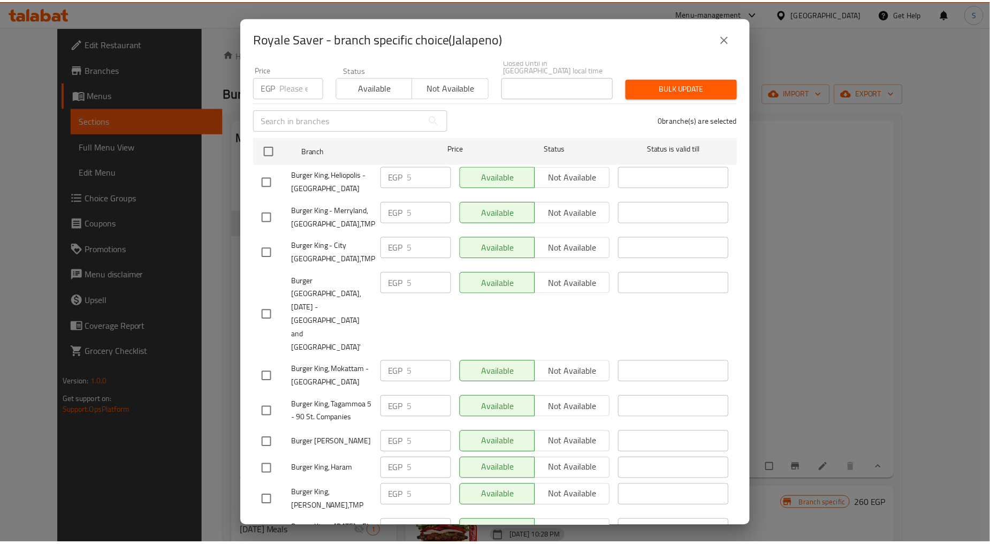
scroll to position [357, 0]
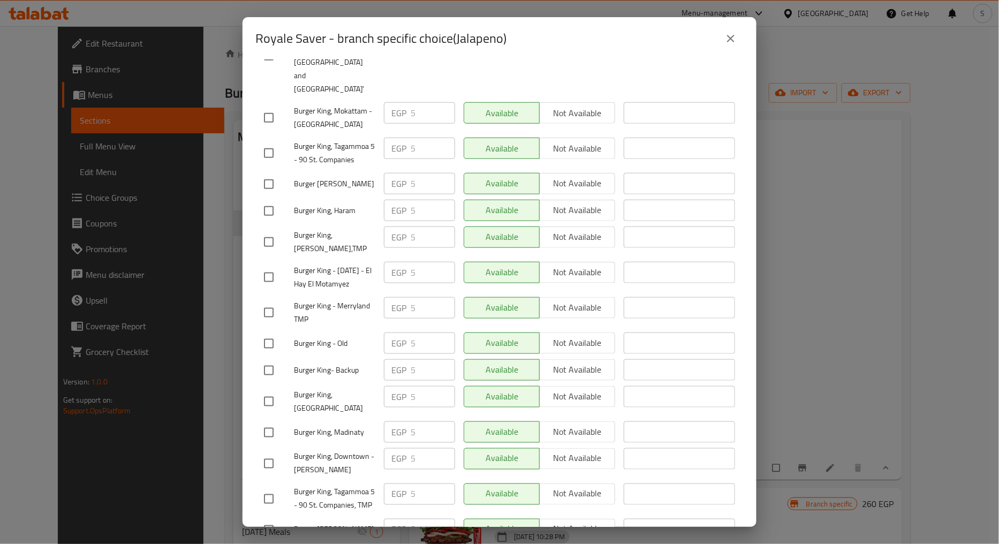
click at [728, 39] on icon "close" at bounding box center [730, 38] width 13 height 13
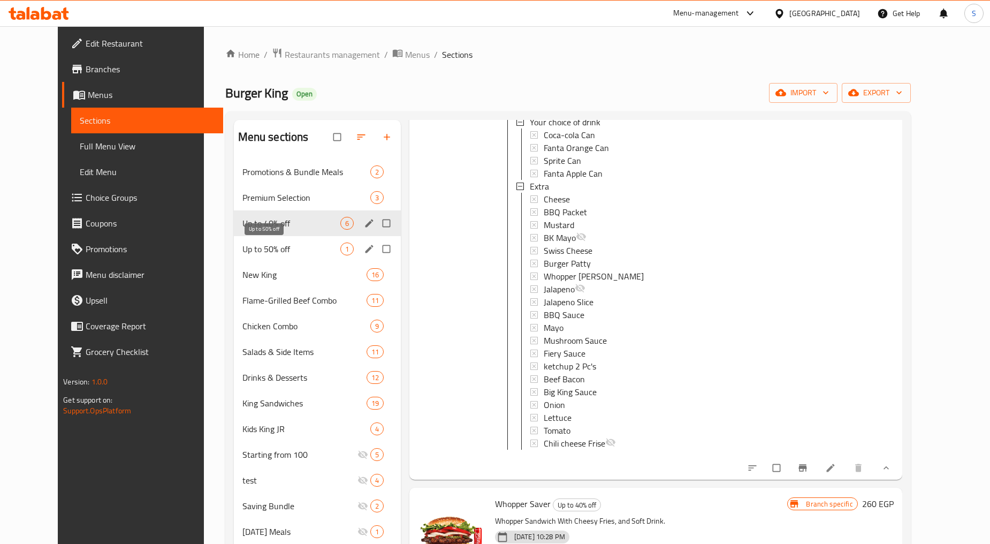
click at [253, 247] on span "Up to 50% off" at bounding box center [291, 248] width 98 height 13
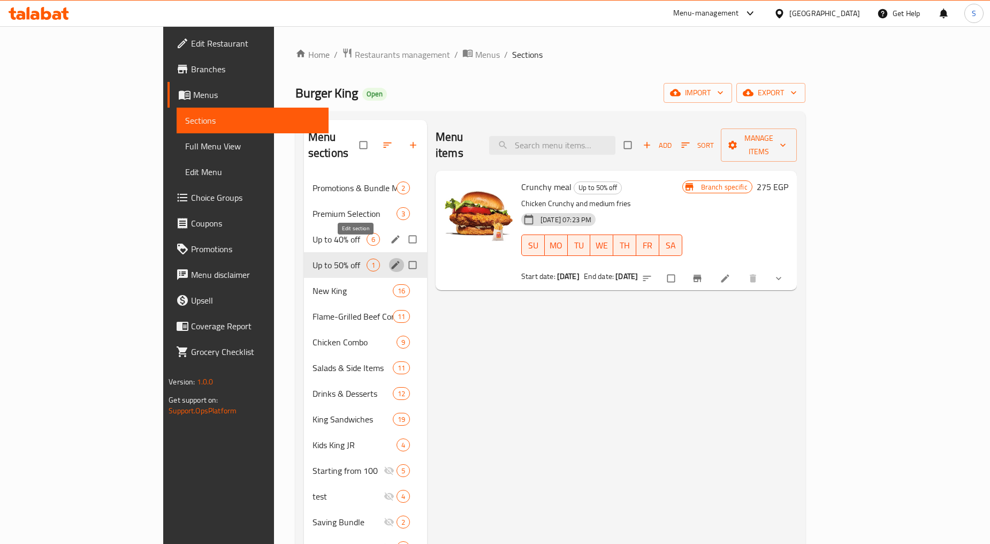
click at [390, 260] on icon "edit" at bounding box center [395, 265] width 11 height 11
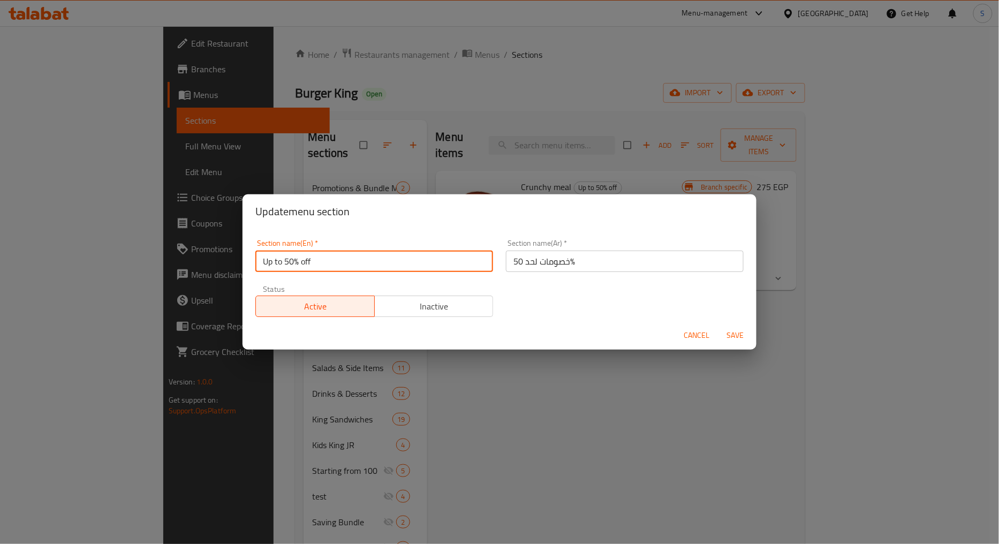
click at [358, 263] on input "Up to 50% off" at bounding box center [374, 261] width 238 height 21
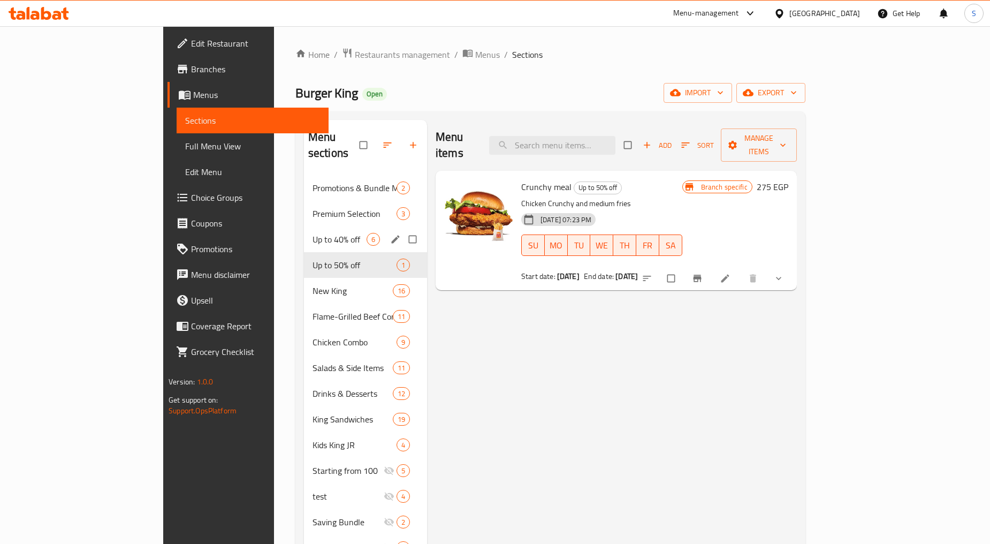
click at [533, 335] on div "Menu items Add Sort Manage items Crunchy meal Up to 50% off Chicken Crunchy and…" at bounding box center [612, 392] width 370 height 544
click at [304, 226] on div "Up to 40% off 6" at bounding box center [365, 239] width 123 height 26
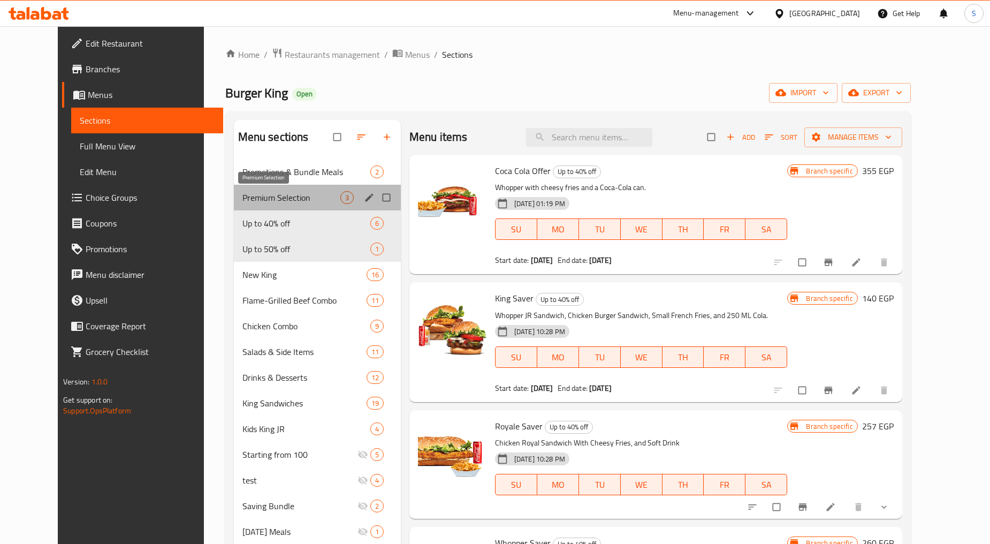
click at [242, 203] on span "Premium Selection" at bounding box center [291, 197] width 98 height 13
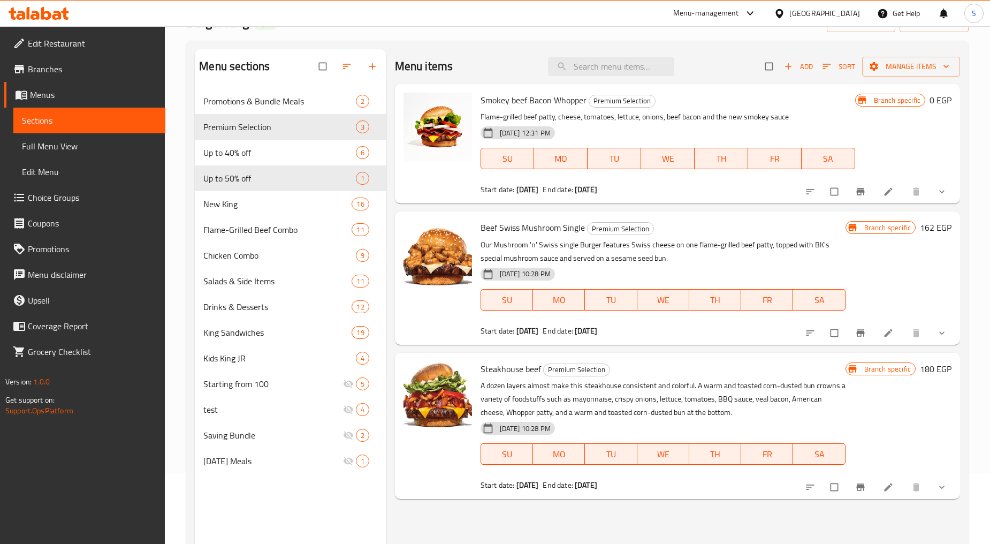
scroll to position [150, 0]
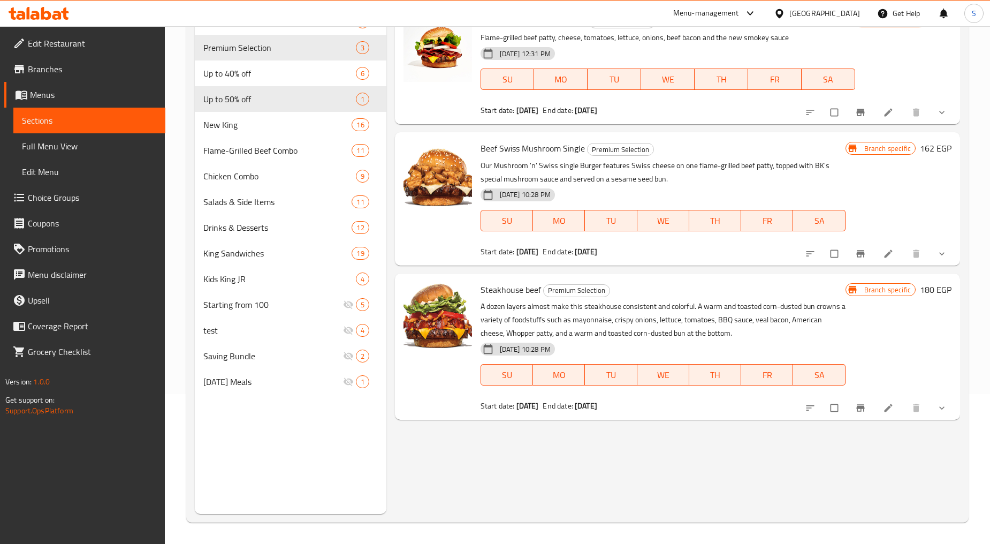
click at [948, 260] on button "show more" at bounding box center [943, 254] width 26 height 24
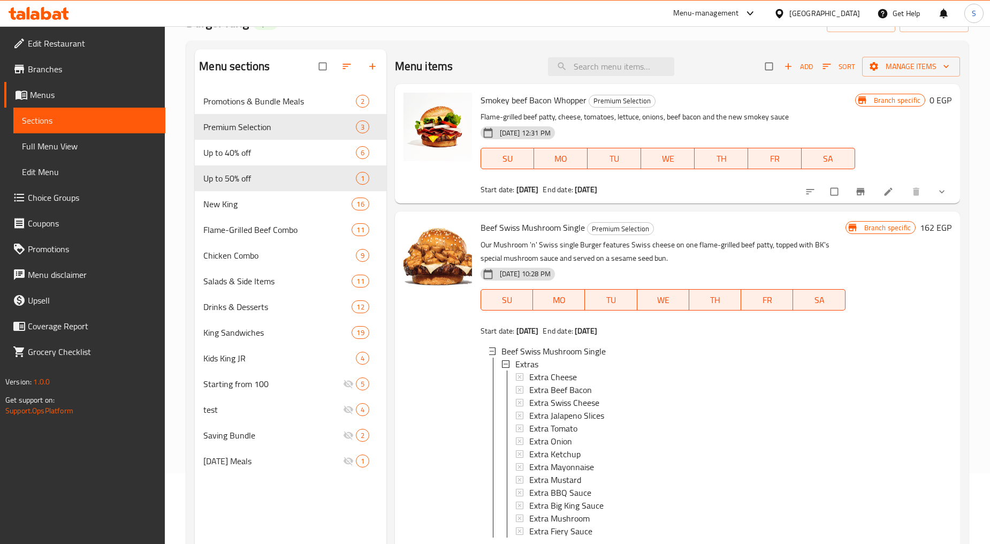
scroll to position [0, 0]
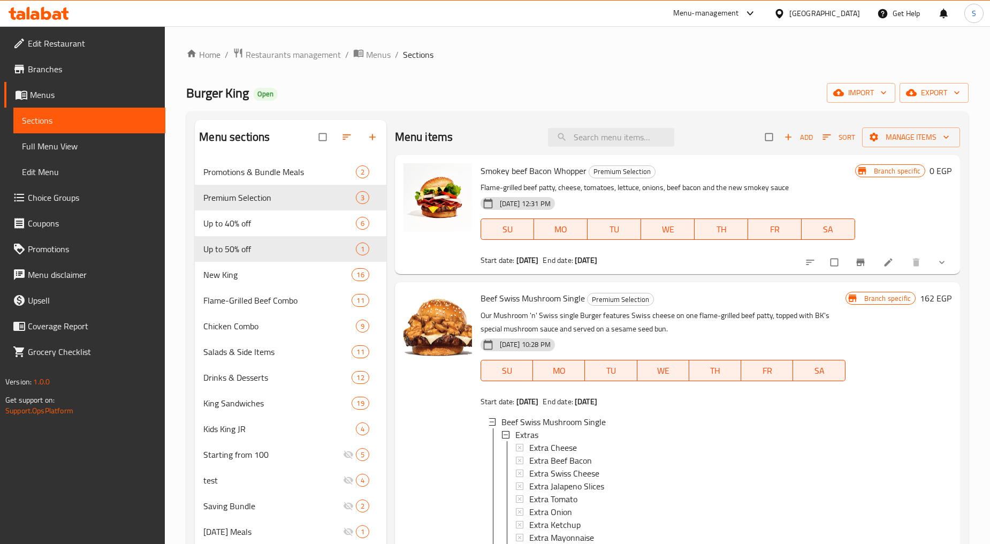
click at [630, 73] on div "Home / Restaurants management / Menus / Sections Burger King Open import export…" at bounding box center [577, 360] width 783 height 625
click at [245, 193] on span "Premium Selection" at bounding box center [264, 197] width 122 height 13
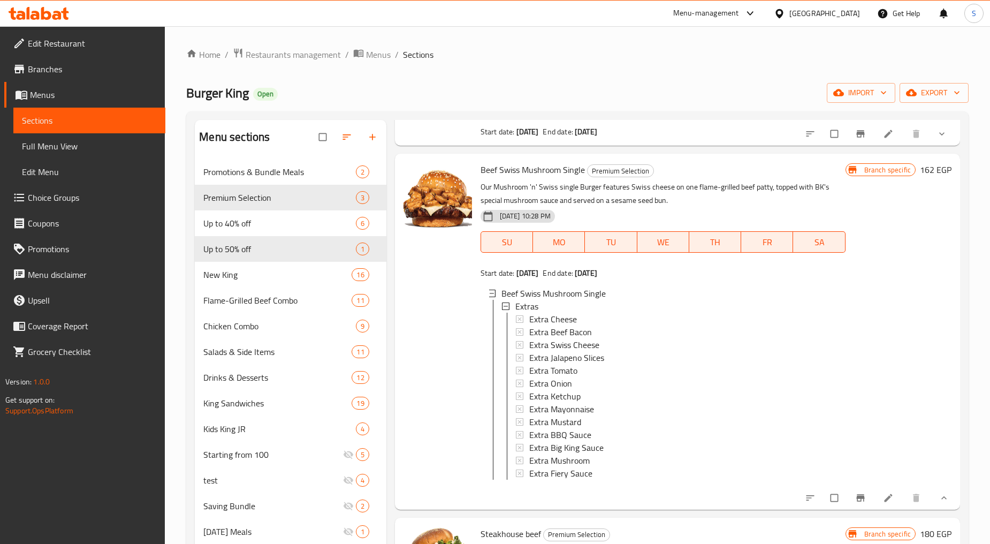
click at [506, 162] on span "Beef Swiss Mushroom Single" at bounding box center [533, 170] width 104 height 16
copy h6 "Beef Swiss Mushroom Single"
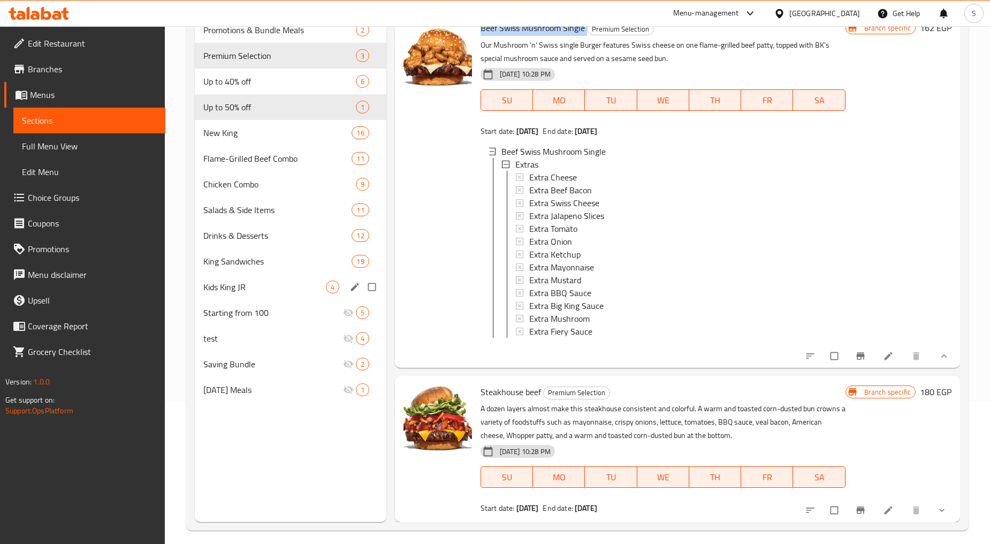
scroll to position [150, 0]
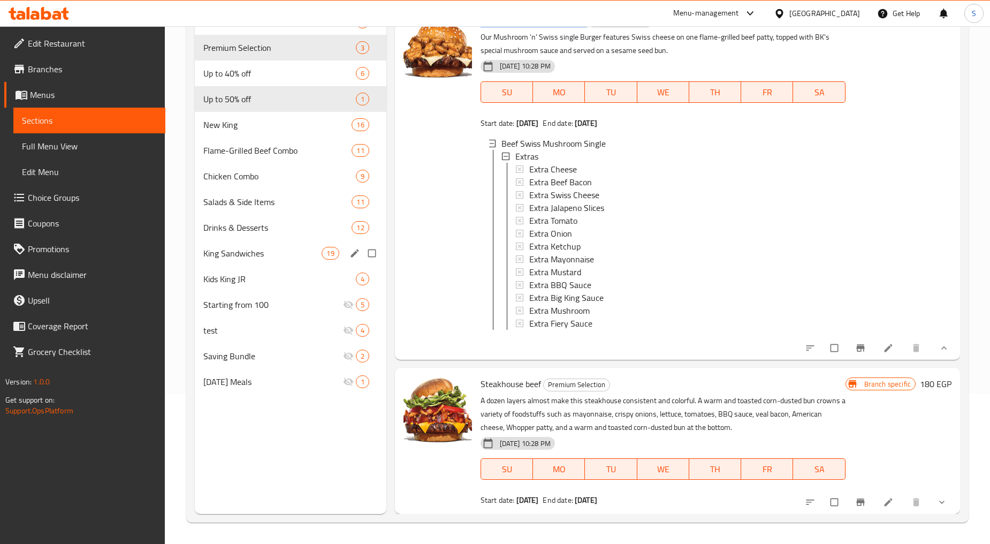
click at [236, 260] on div "King Sandwiches 19" at bounding box center [290, 253] width 191 height 26
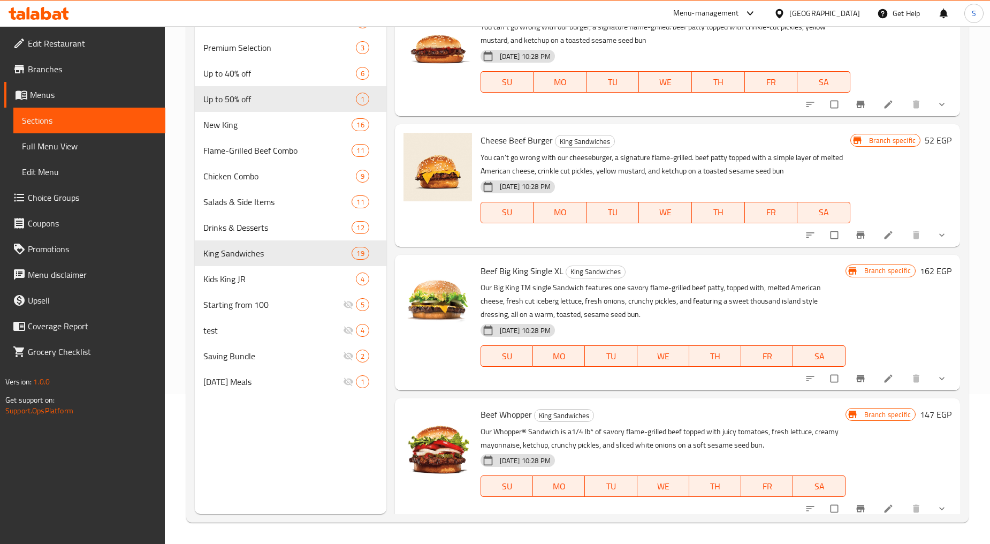
scroll to position [1780, 0]
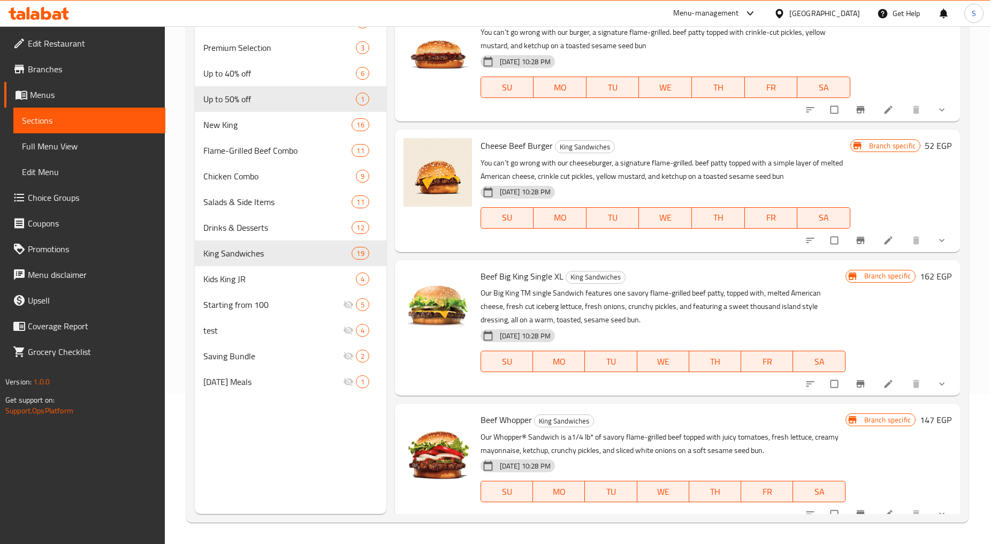
click at [511, 139] on span "Cheese Beef Burger" at bounding box center [517, 146] width 72 height 16
copy h6 "Cheese Beef Burger"
click at [938, 384] on icon "show more" at bounding box center [942, 383] width 11 height 11
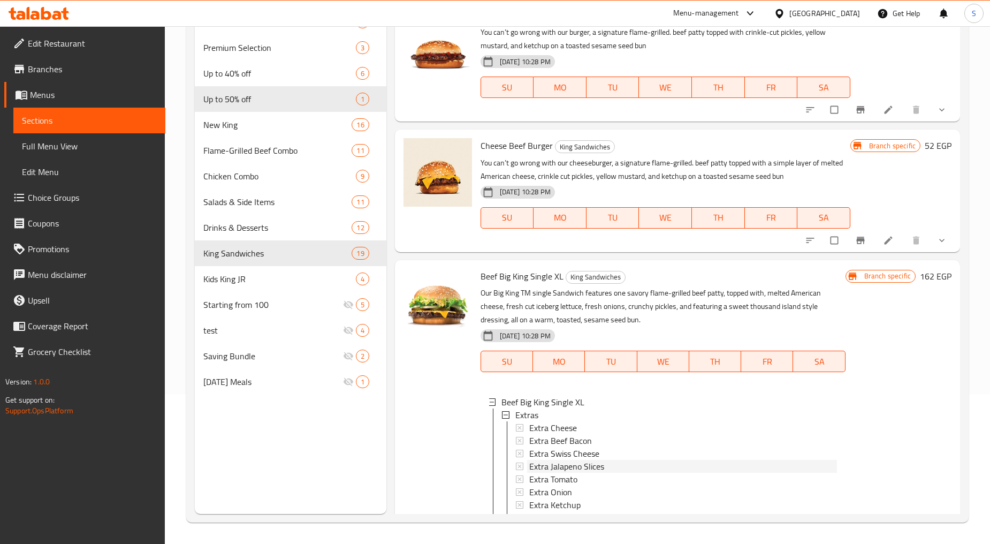
click at [573, 467] on span "Extra Jalapeno Slices" at bounding box center [566, 466] width 75 height 13
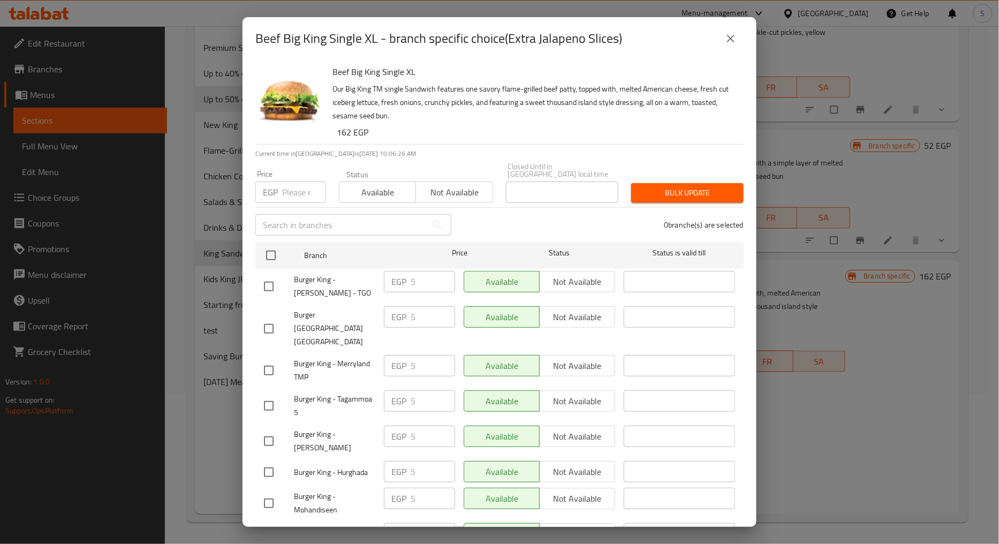
click at [726, 36] on icon "close" at bounding box center [730, 38] width 13 height 13
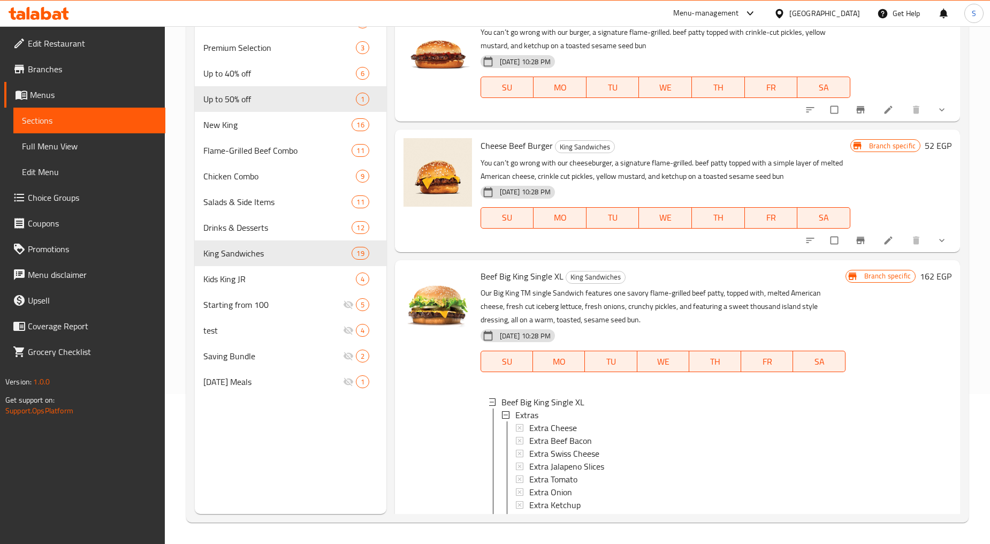
click at [503, 274] on span "Beef Big King Single XL" at bounding box center [522, 276] width 83 height 16
copy h6 "Beef Big King Single XL"
click at [28, 70] on span "Branches" at bounding box center [92, 69] width 129 height 13
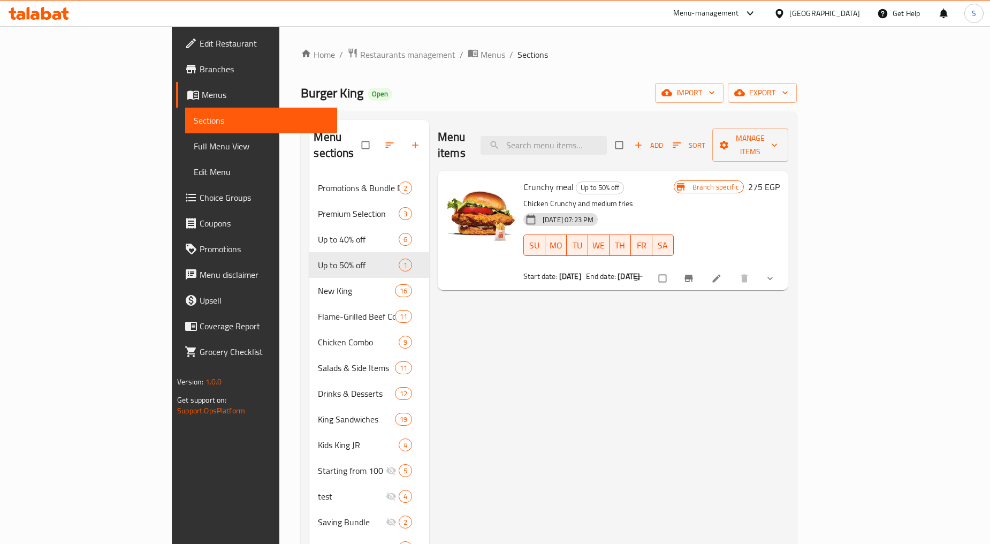
click at [851, 18] on div "[GEOGRAPHIC_DATA]" at bounding box center [825, 13] width 71 height 12
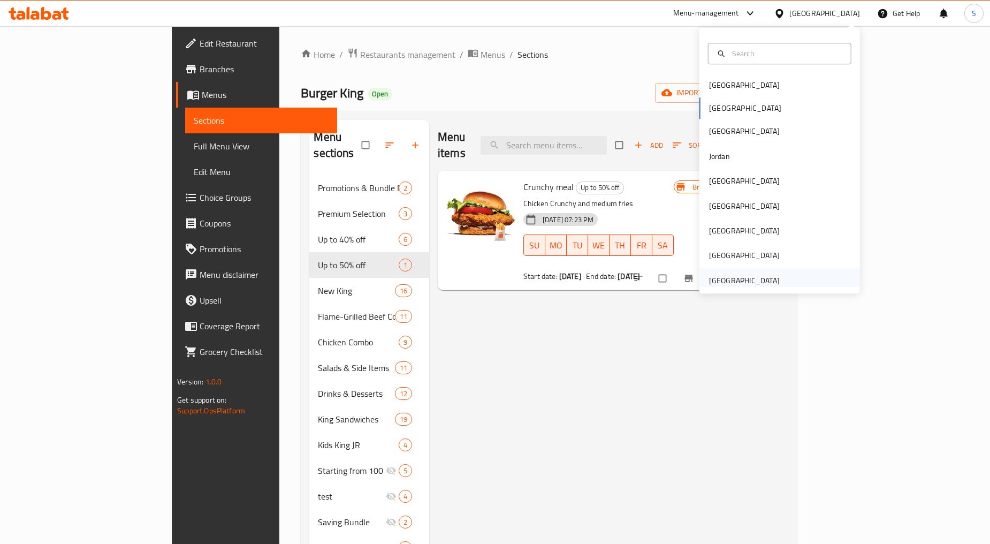
click at [745, 275] on div "United Arab Emirates" at bounding box center [744, 281] width 71 height 12
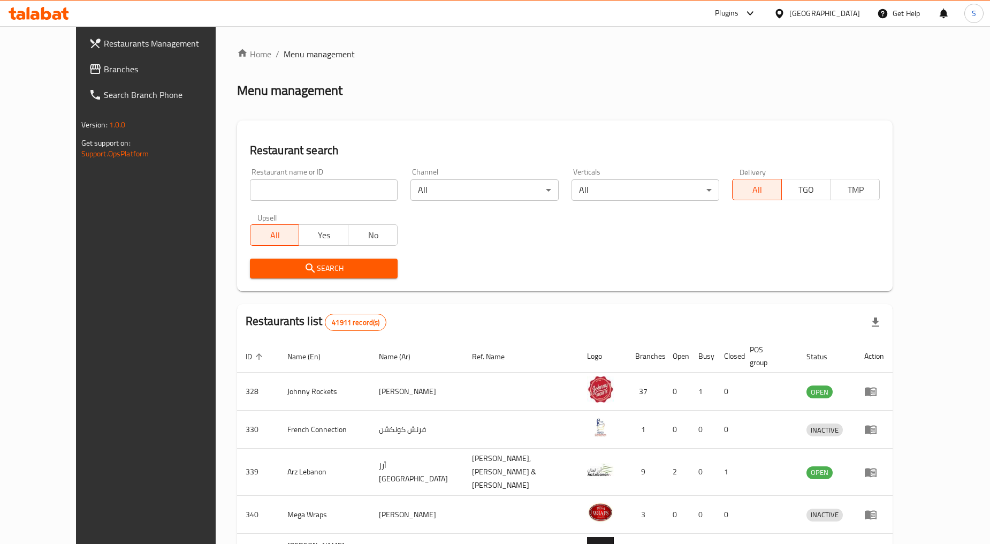
click at [279, 201] on div "Restaurant name or ID Restaurant name or ID" at bounding box center [324, 185] width 161 height 46
click at [277, 198] on input "search" at bounding box center [324, 189] width 148 height 21
paste input "768946"
type input "768946"
click button "Search" at bounding box center [324, 269] width 148 height 20
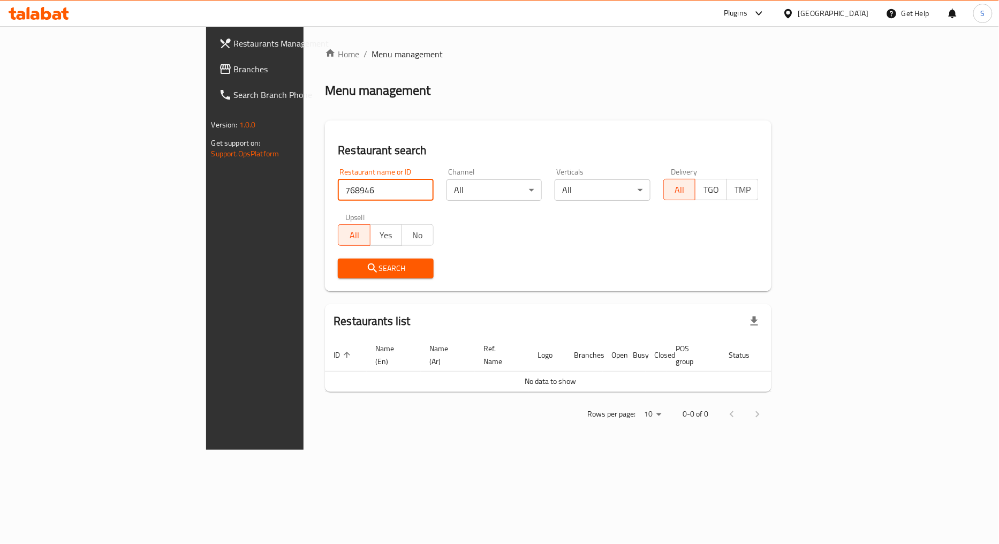
click at [210, 83] on link "Search Branch Phone" at bounding box center [291, 95] width 163 height 26
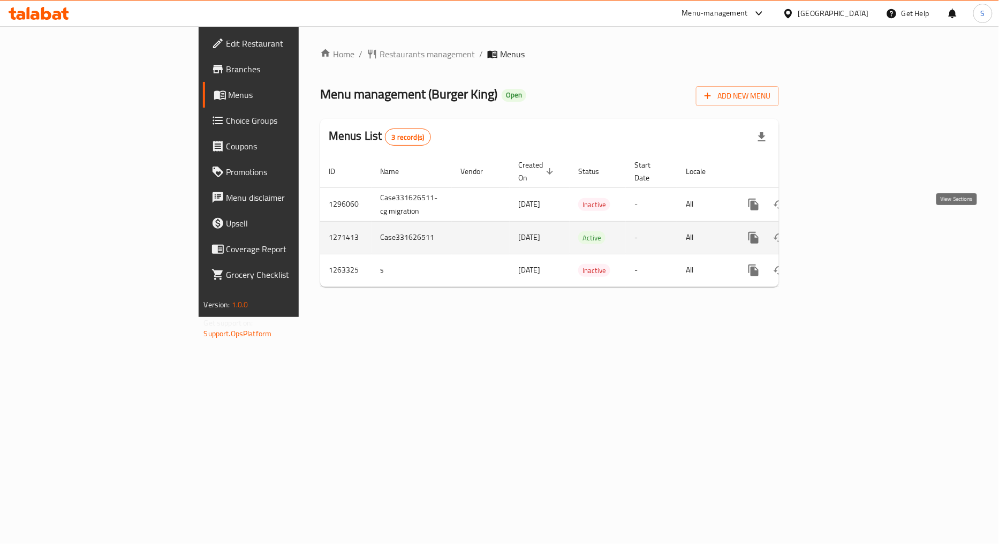
click at [844, 229] on link "enhanced table" at bounding box center [831, 238] width 26 height 26
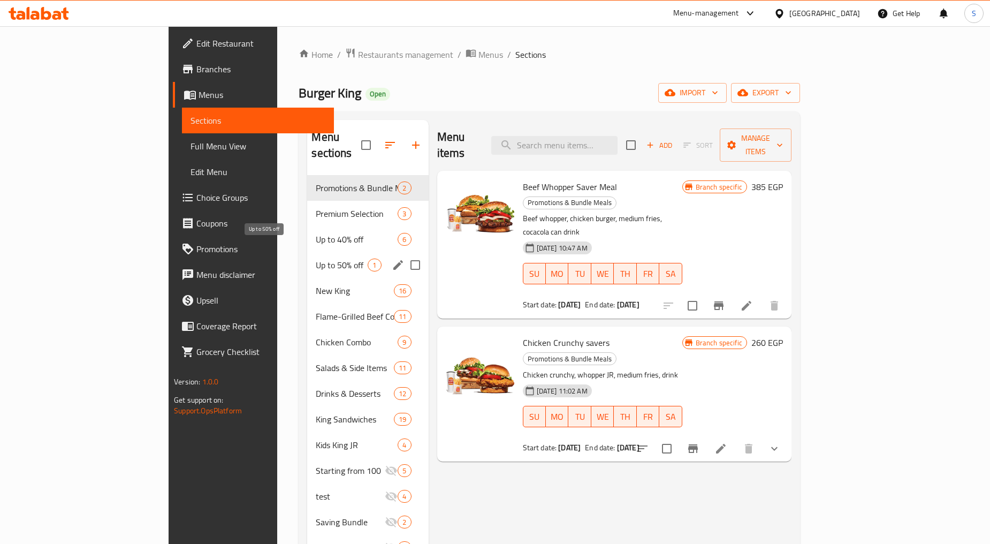
click at [316, 233] on span "Up to 40% off" at bounding box center [357, 239] width 82 height 13
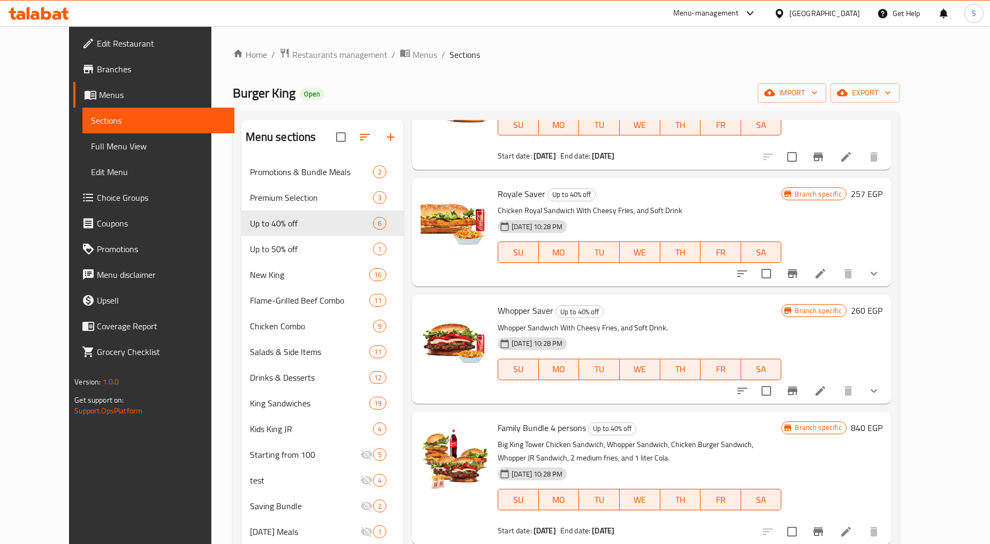
scroll to position [238, 0]
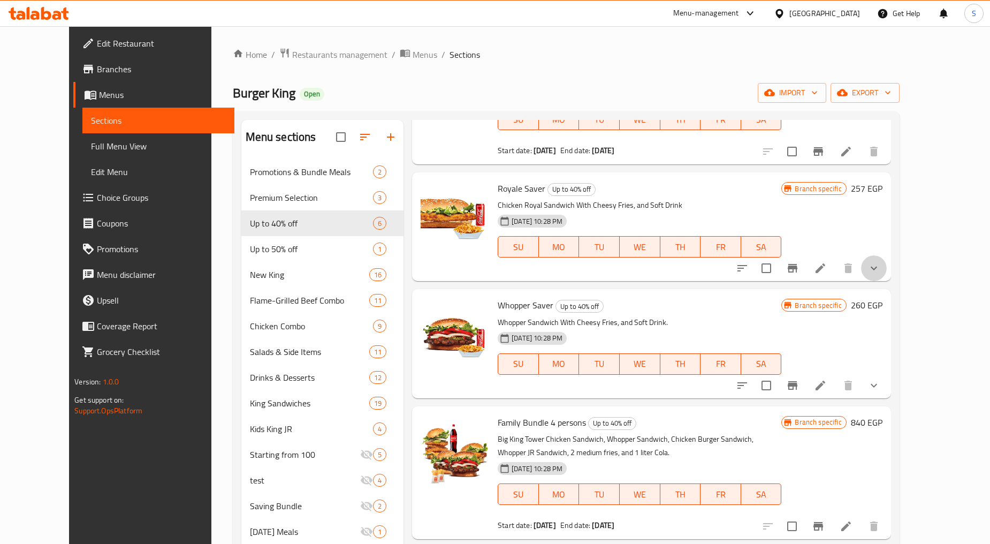
click at [887, 275] on button "show more" at bounding box center [874, 268] width 26 height 26
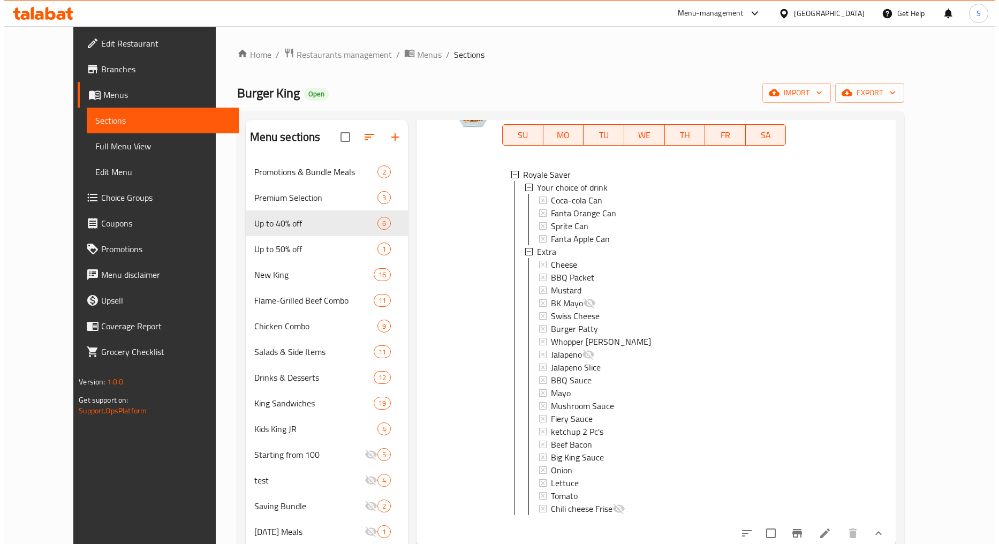
scroll to position [357, 0]
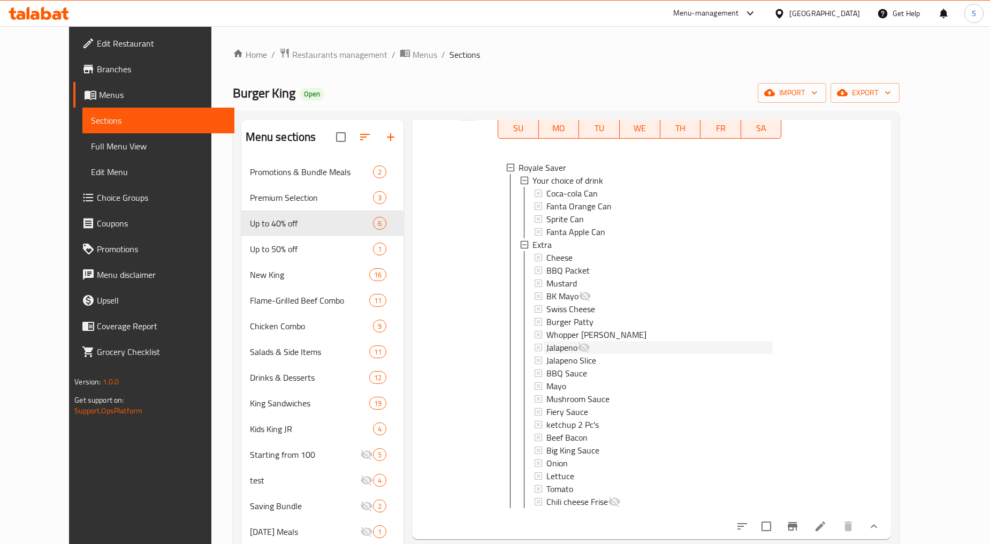
click at [556, 350] on span "Jalapeno" at bounding box center [562, 347] width 31 height 13
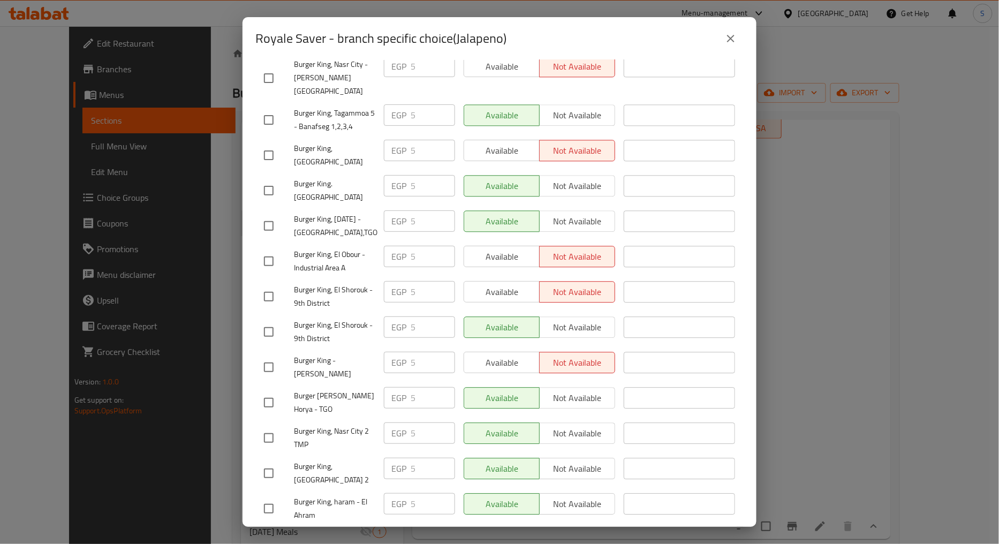
scroll to position [2509, 0]
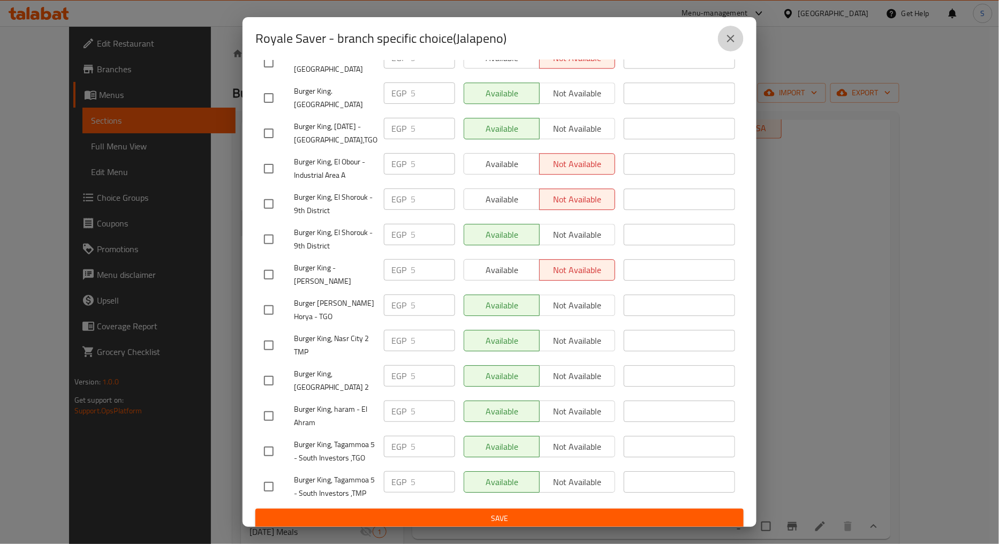
click at [722, 44] on button "close" at bounding box center [731, 39] width 26 height 26
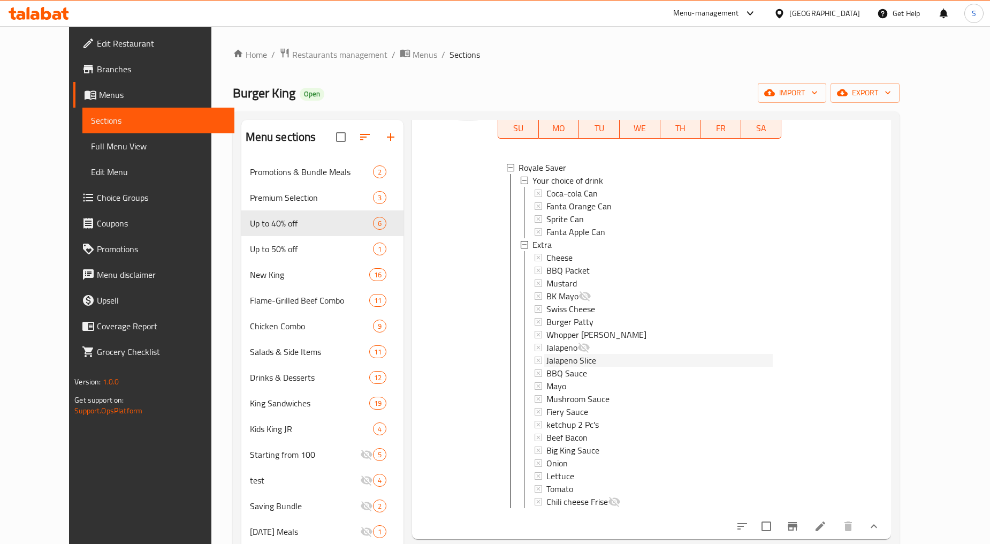
click at [562, 357] on span "Jalapeno Slice" at bounding box center [572, 360] width 50 height 13
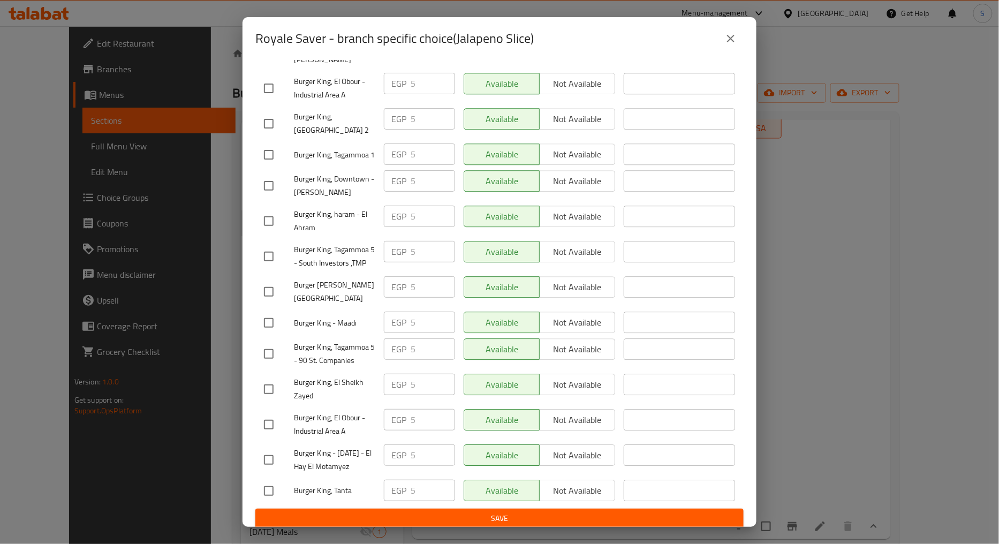
click at [729, 28] on button "close" at bounding box center [731, 39] width 26 height 26
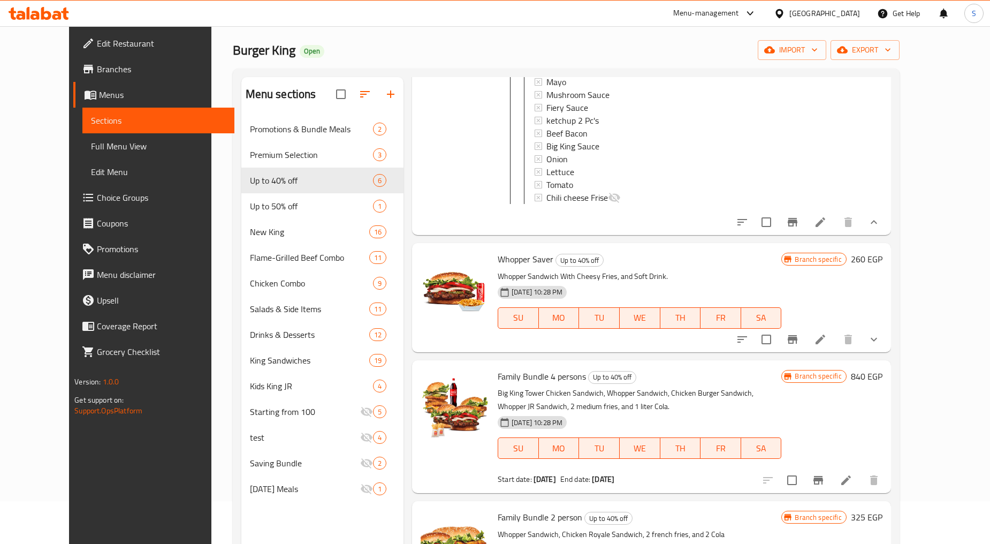
scroll to position [150, 0]
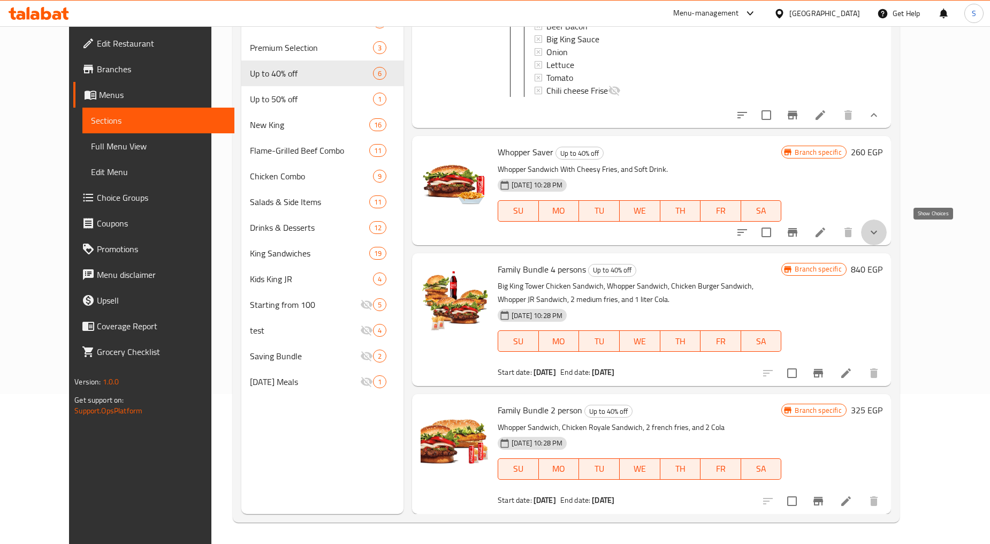
click at [881, 236] on icon "show more" at bounding box center [874, 232] width 13 height 13
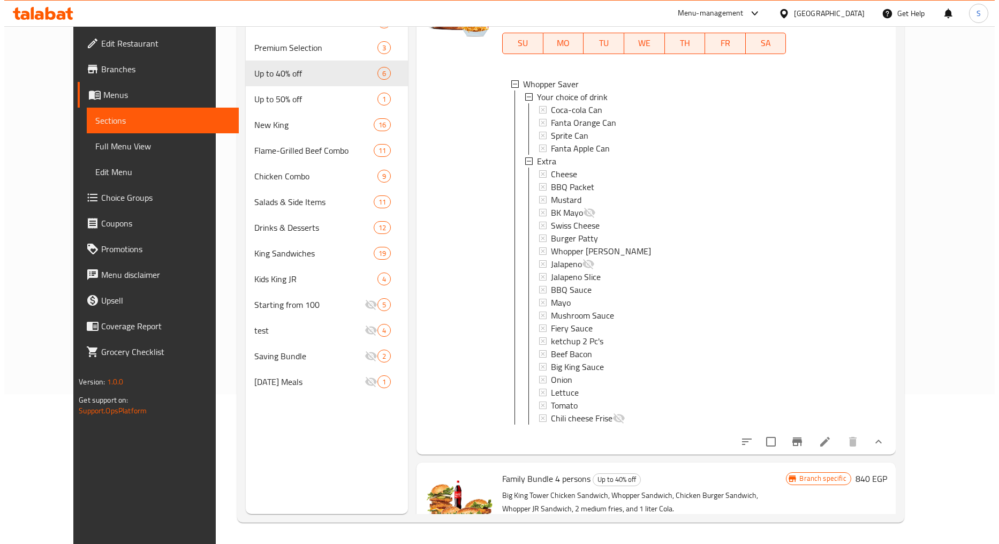
scroll to position [804, 0]
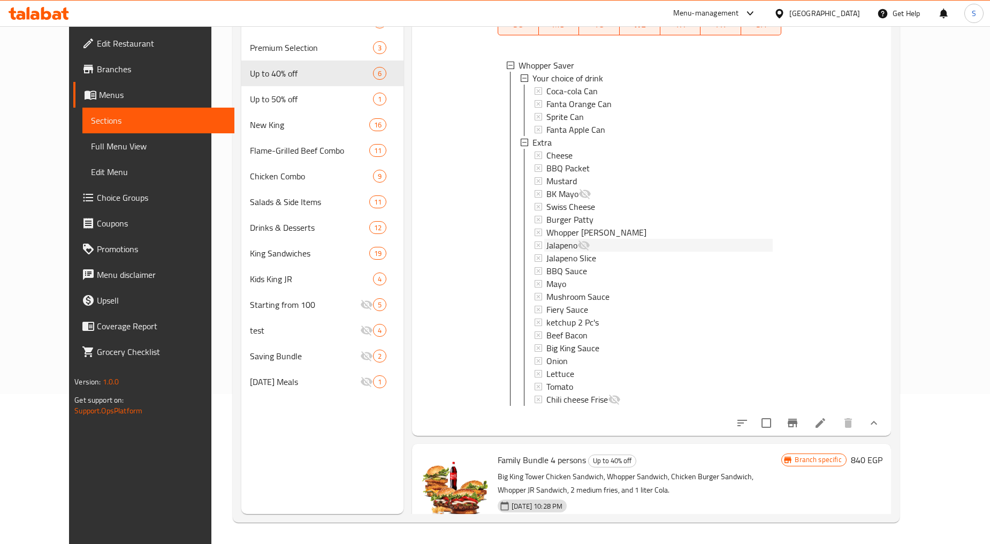
click at [547, 252] on span "Jalapeno" at bounding box center [562, 245] width 31 height 13
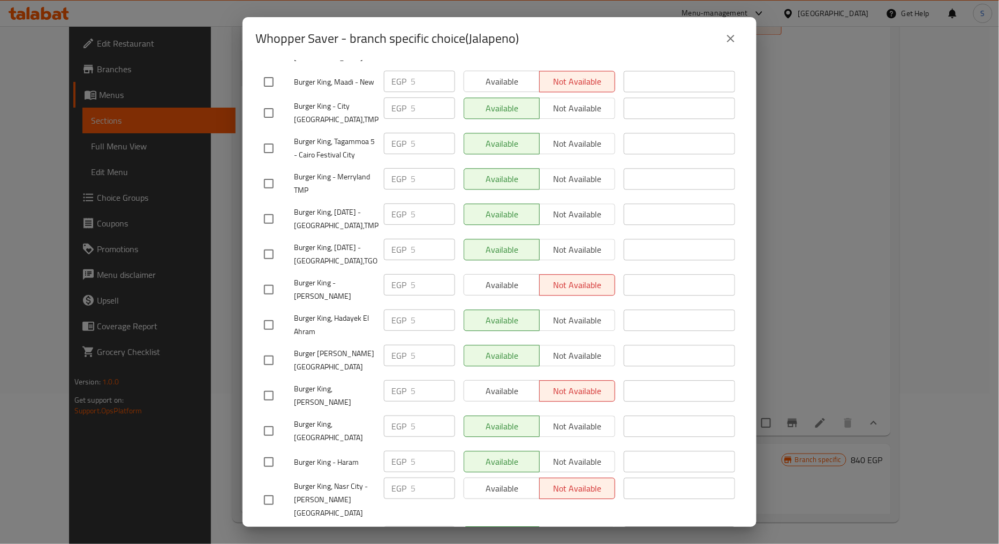
scroll to position [2509, 0]
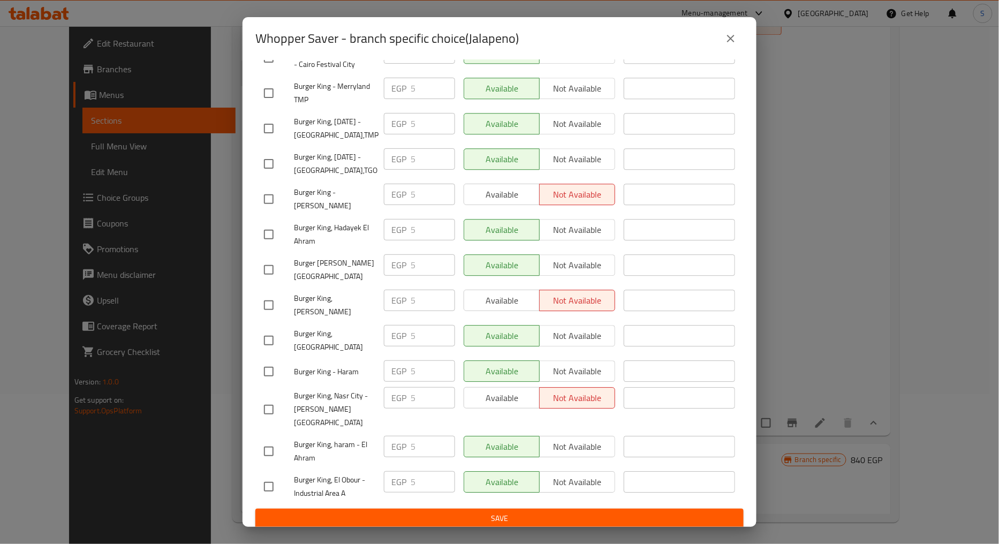
click at [726, 49] on button "close" at bounding box center [731, 39] width 26 height 26
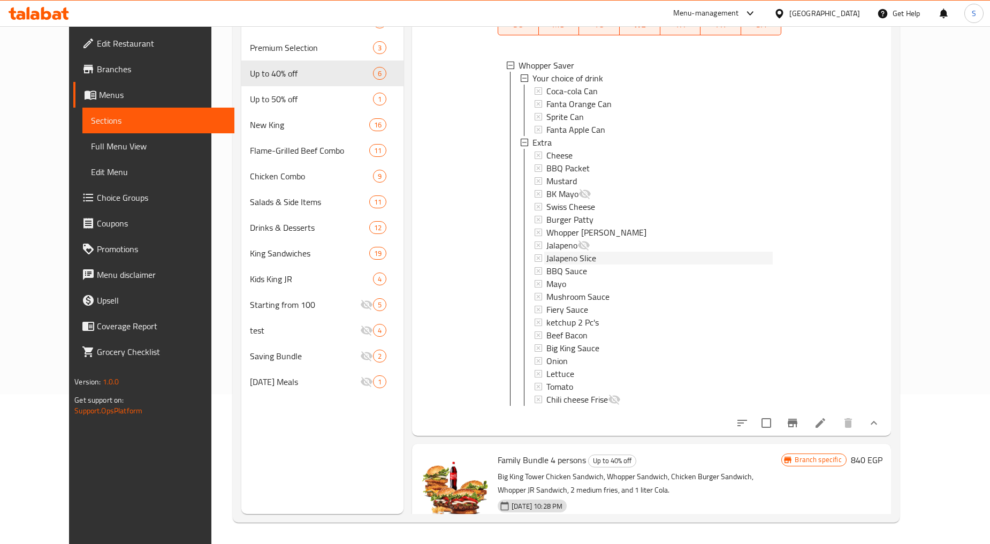
click at [554, 264] on span "Jalapeno Slice" at bounding box center [572, 258] width 50 height 13
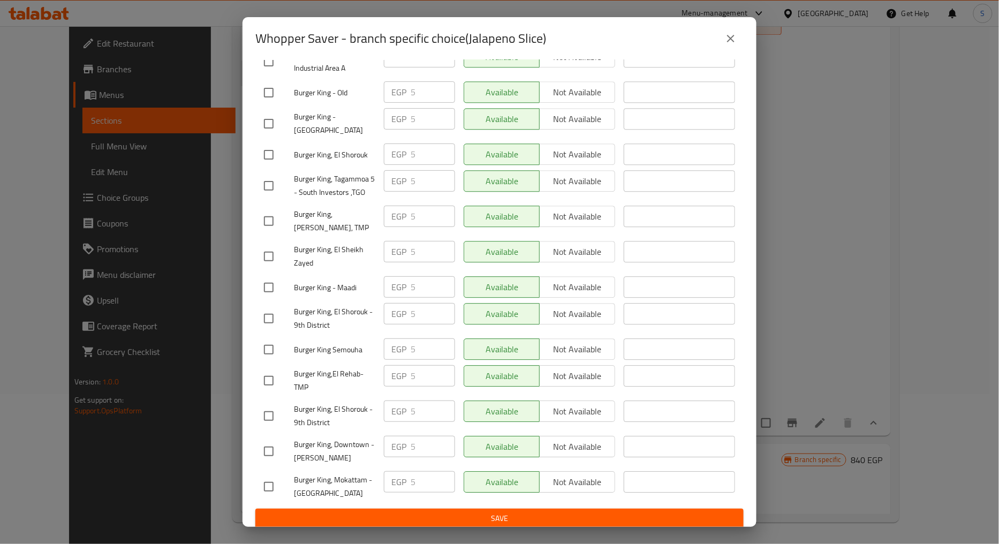
click at [731, 35] on icon "close" at bounding box center [730, 38] width 13 height 13
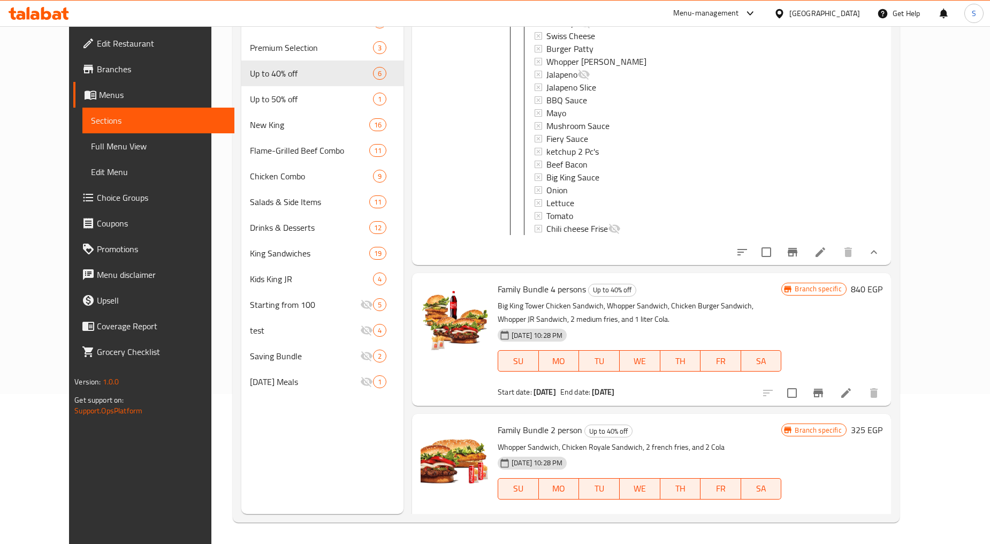
scroll to position [1012, 0]
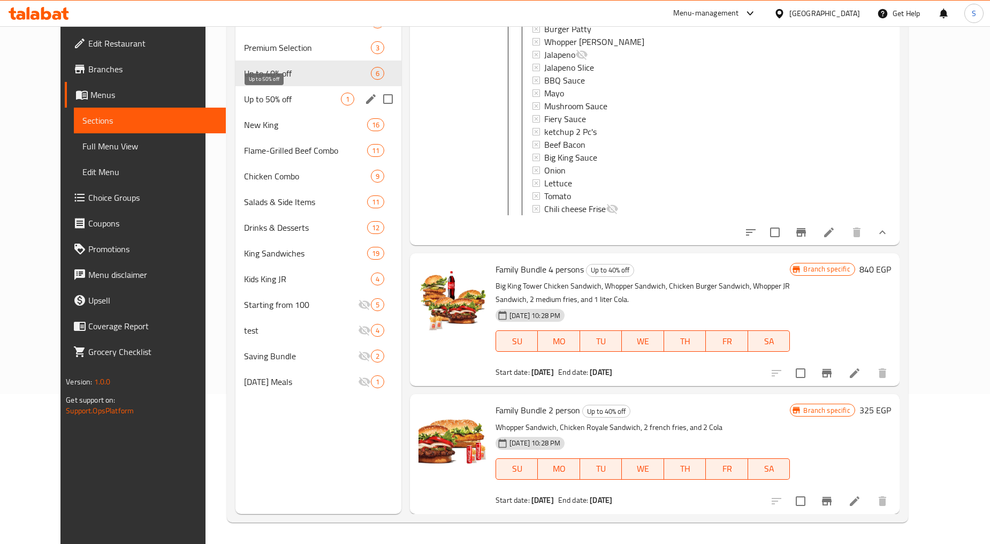
drag, startPoint x: 247, startPoint y: 104, endPoint x: 256, endPoint y: 105, distance: 8.6
click at [247, 104] on span "Up to 50% off" at bounding box center [292, 99] width 97 height 13
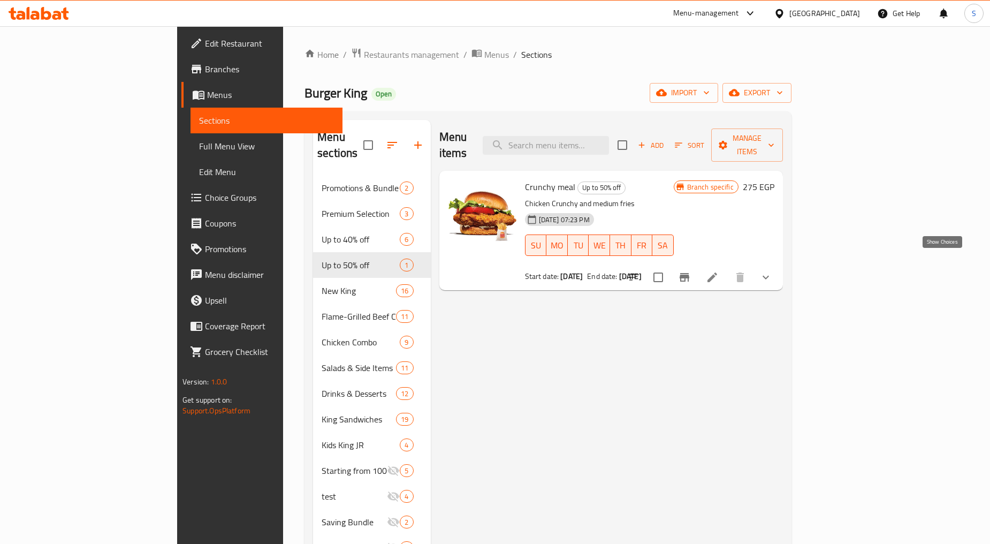
click at [772, 271] on icon "show more" at bounding box center [766, 277] width 13 height 13
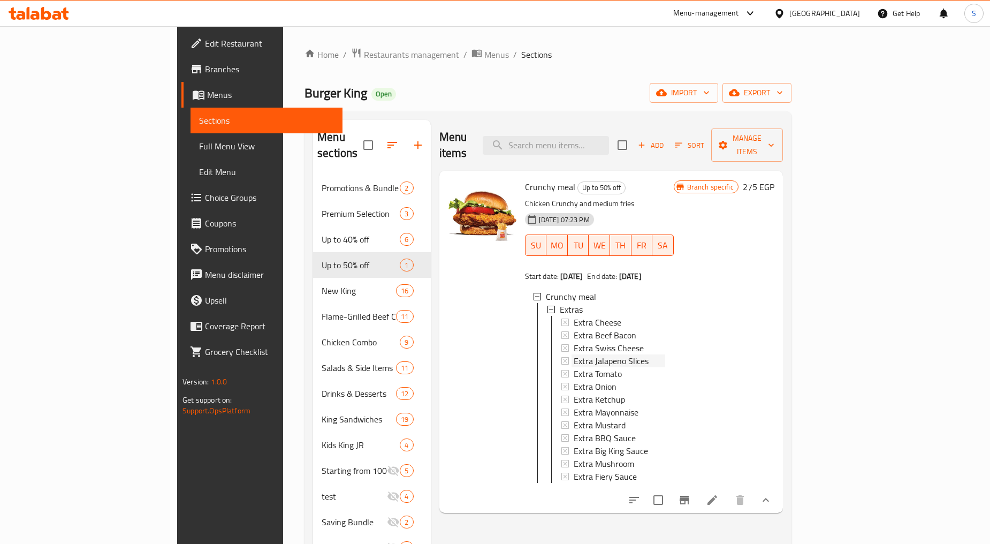
click at [580, 354] on span "Extra Jalapeno Slices" at bounding box center [611, 360] width 75 height 13
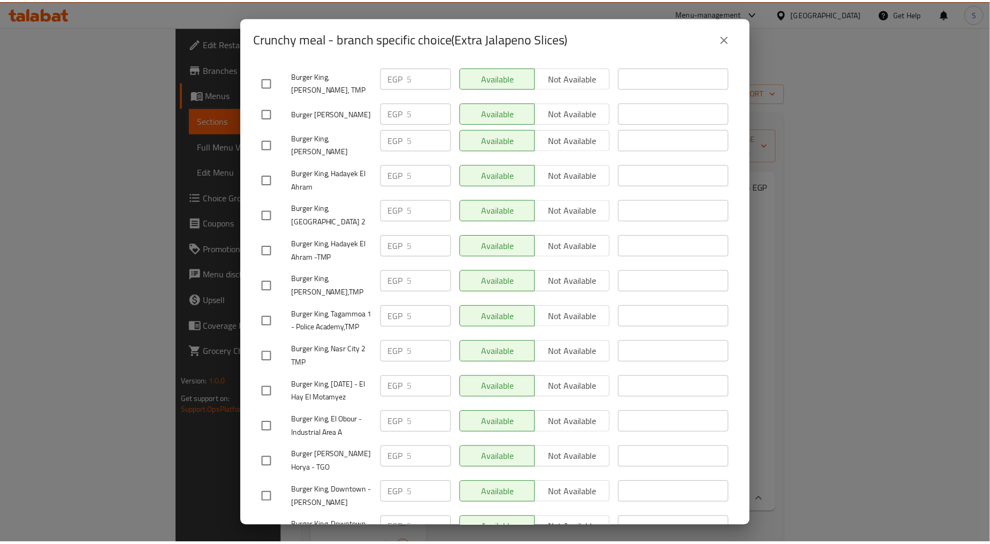
scroll to position [2509, 0]
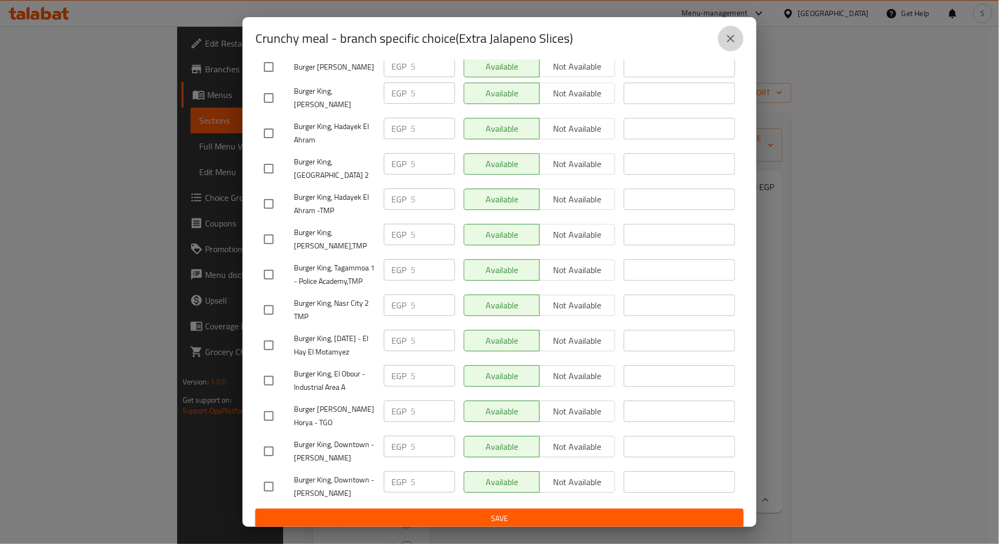
click at [726, 39] on icon "close" at bounding box center [730, 38] width 13 height 13
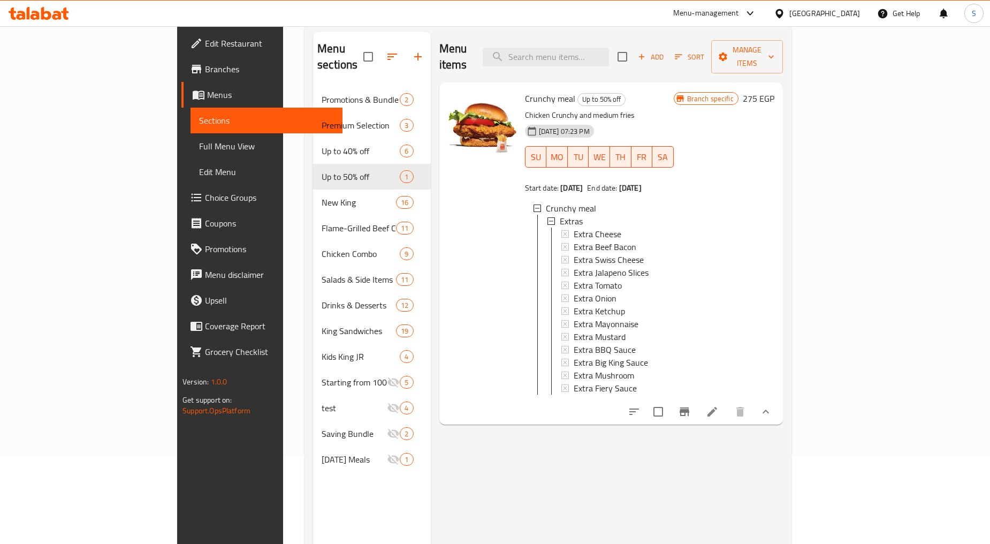
scroll to position [150, 0]
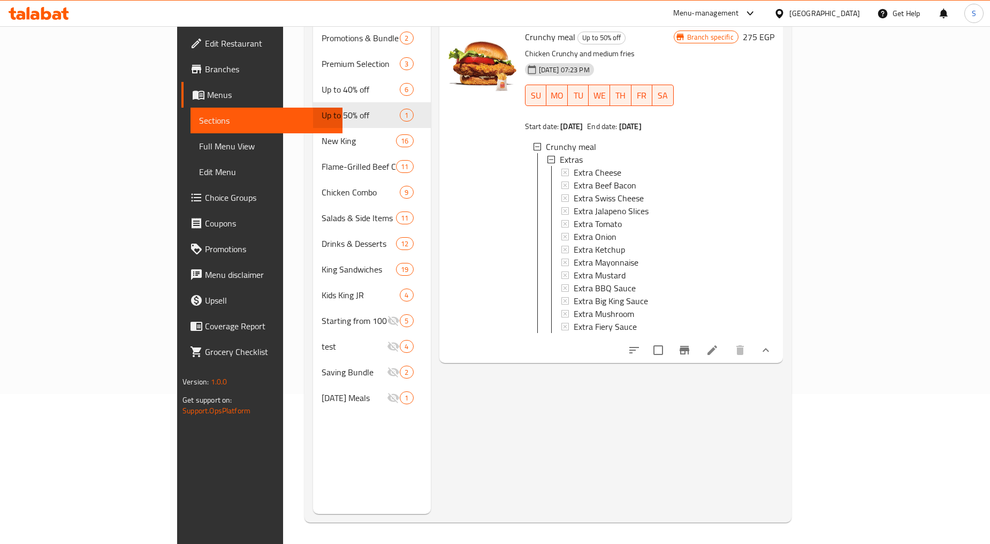
click at [205, 72] on span "Branches" at bounding box center [269, 69] width 129 height 13
